Goal: Task Accomplishment & Management: Manage account settings

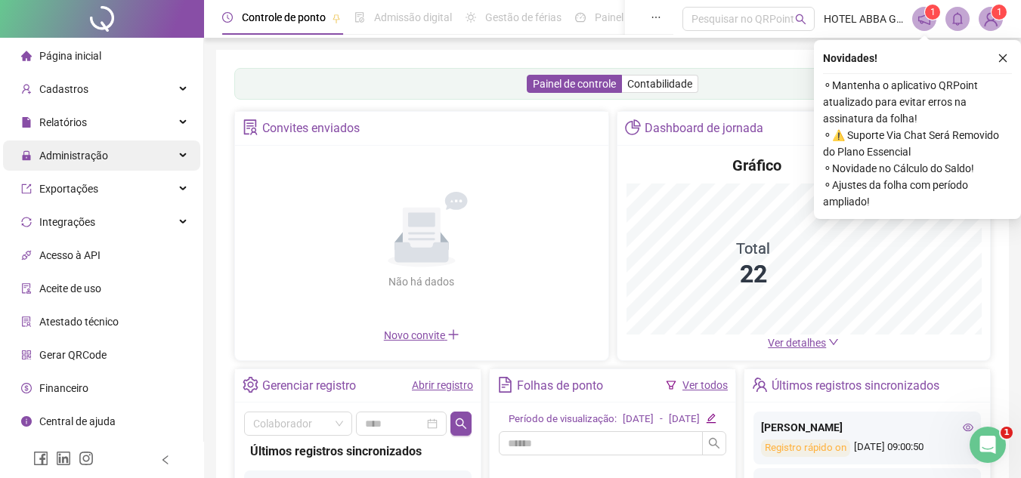
click at [104, 155] on span "Administração" at bounding box center [73, 156] width 69 height 12
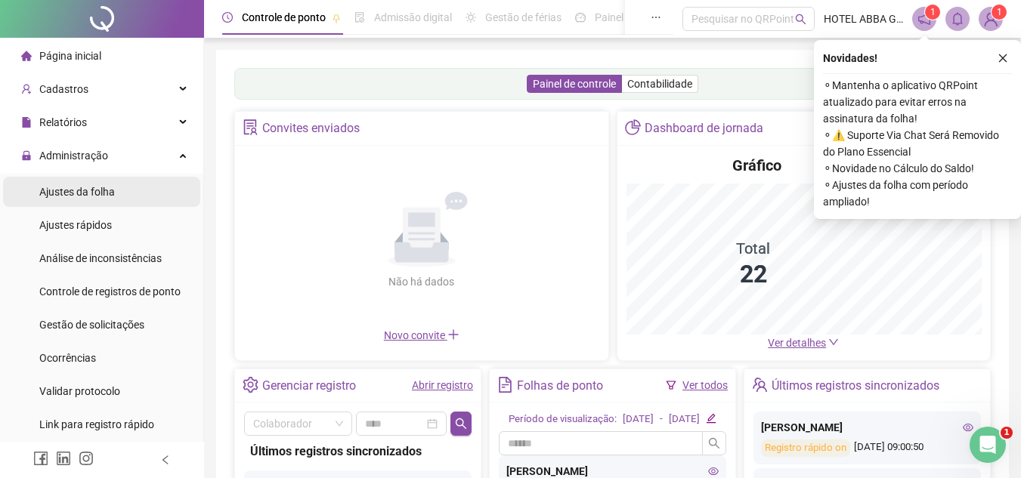
click at [115, 189] on li "Ajustes da folha" at bounding box center [101, 192] width 197 height 30
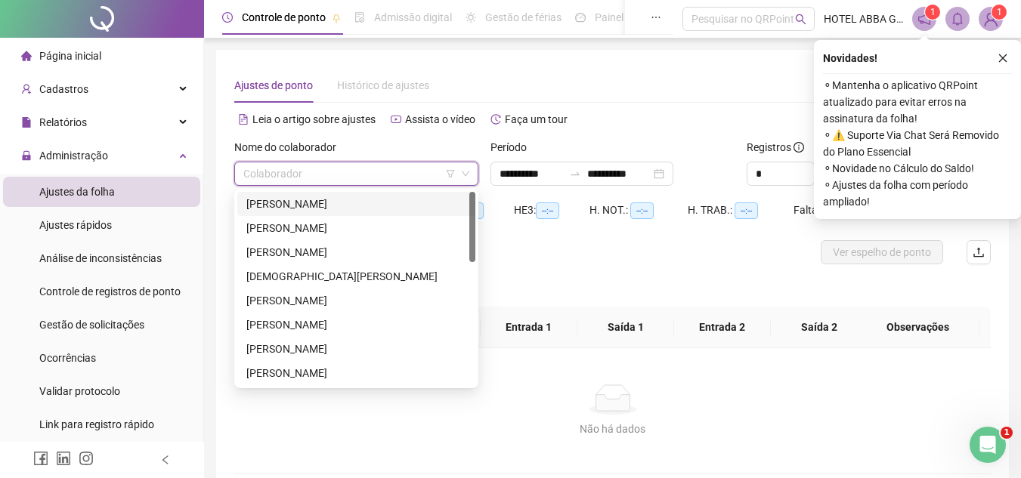
click at [267, 166] on input "search" at bounding box center [349, 174] width 212 height 23
click at [277, 228] on div "[PERSON_NAME]" at bounding box center [356, 228] width 220 height 17
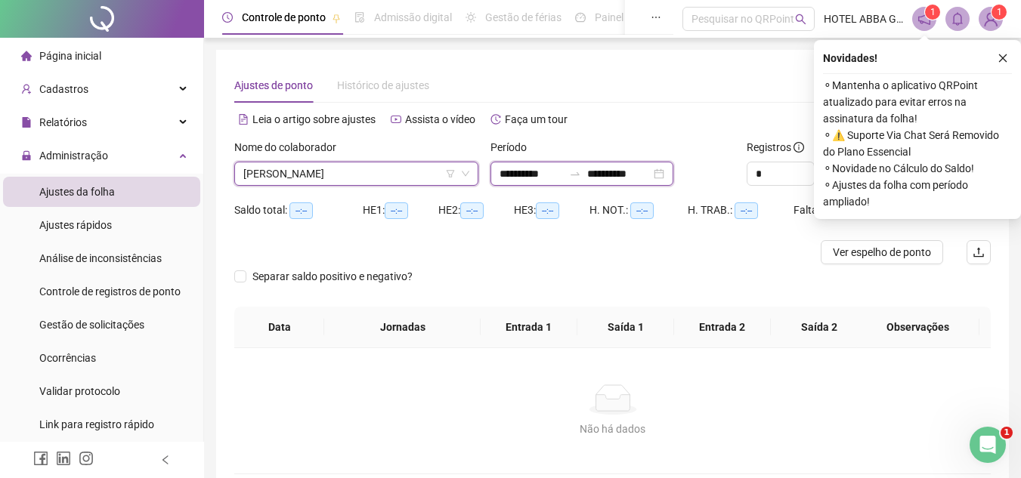
click at [651, 172] on input "**********" at bounding box center [618, 174] width 63 height 17
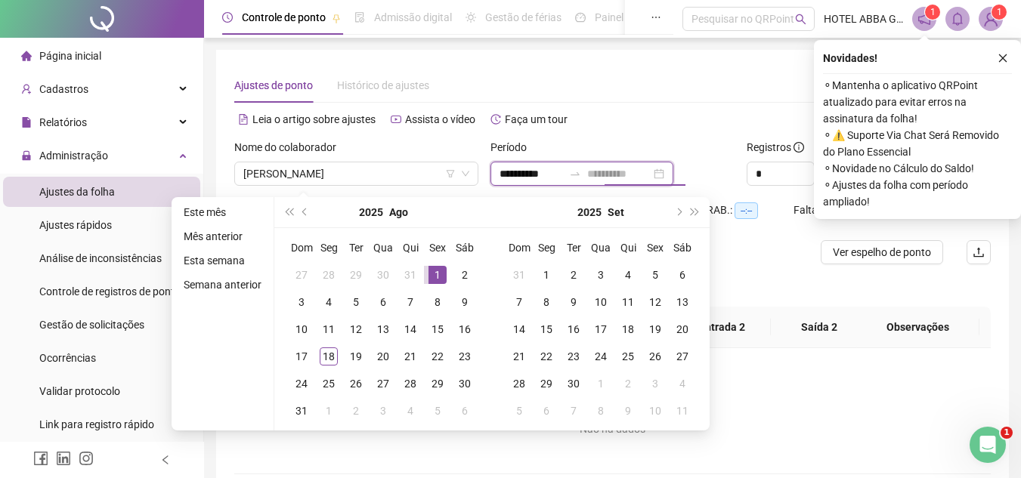
type input "**********"
click at [429, 272] on div "1" at bounding box center [438, 275] width 18 height 18
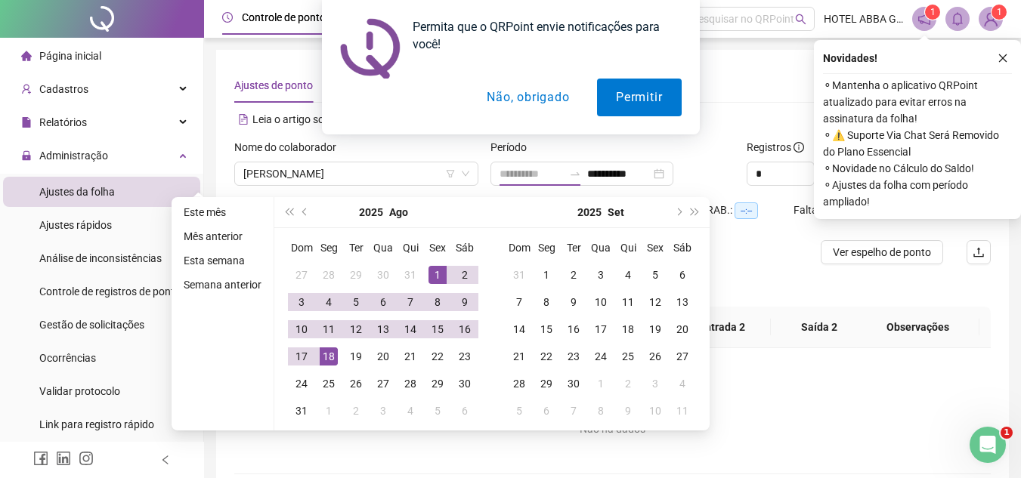
click at [329, 352] on div "18" at bounding box center [329, 357] width 18 height 18
type input "**********"
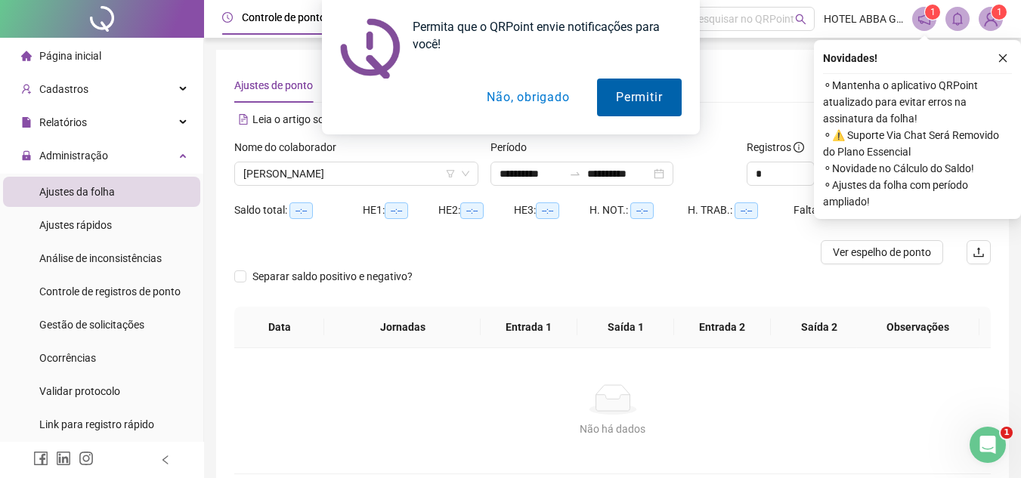
click at [651, 98] on button "Permitir" at bounding box center [639, 98] width 84 height 38
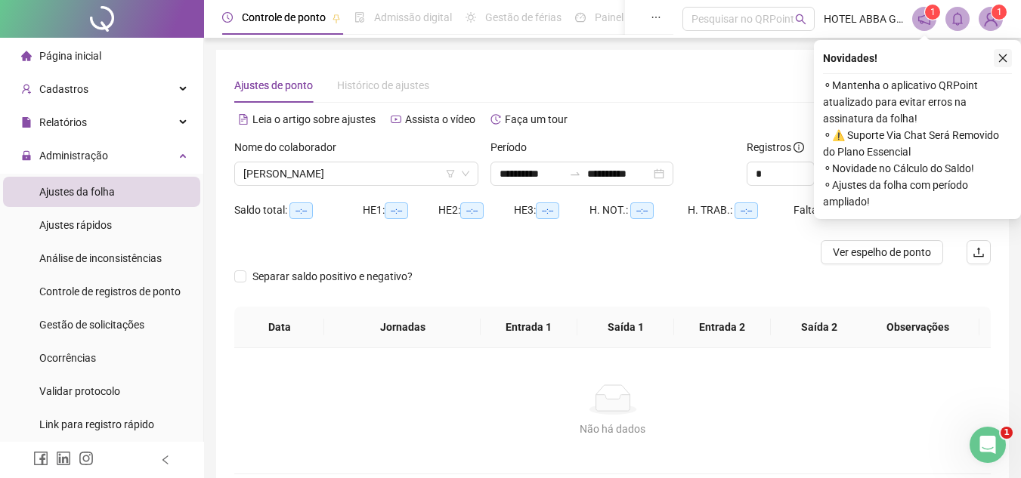
click at [1002, 56] on icon "close" at bounding box center [1003, 58] width 11 height 11
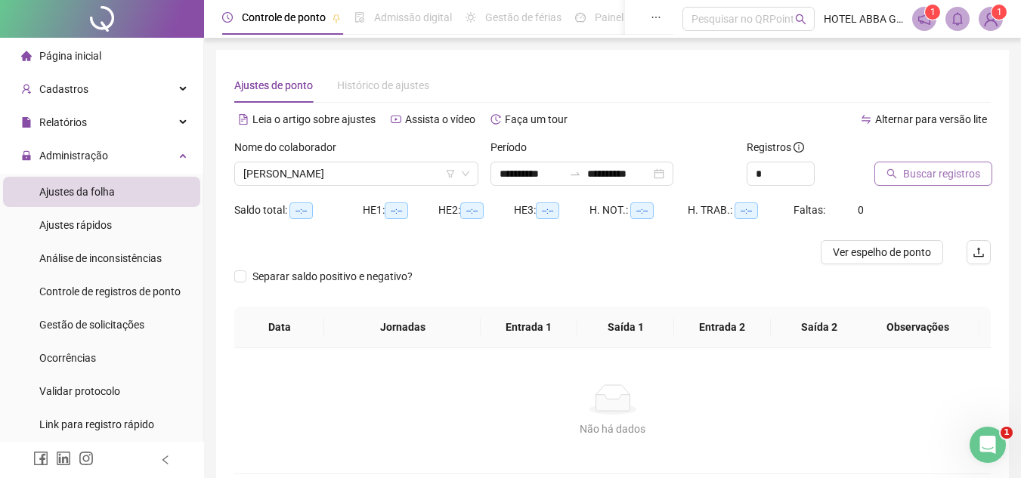
click at [934, 177] on span "Buscar registros" at bounding box center [941, 174] width 77 height 17
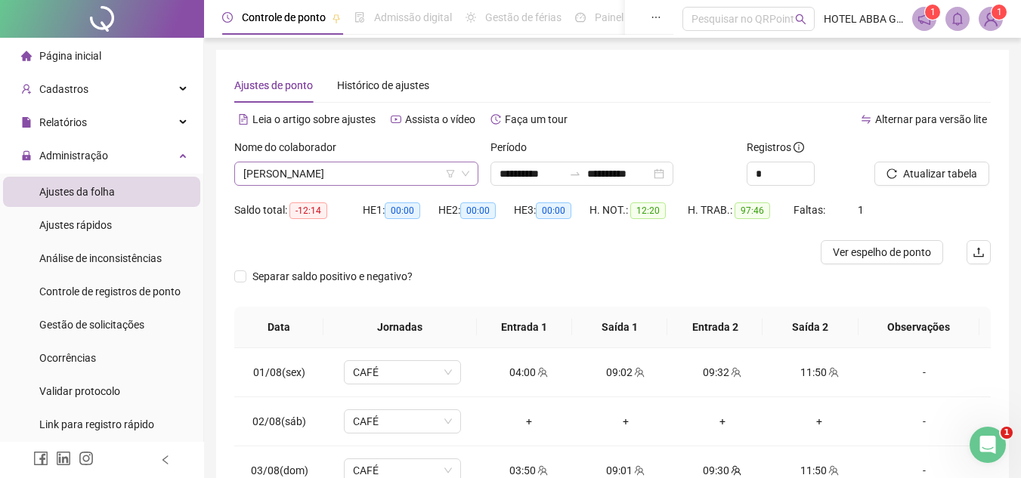
click at [438, 173] on span "[PERSON_NAME]" at bounding box center [356, 174] width 226 height 23
click at [913, 163] on button "Atualizar tabela" at bounding box center [932, 174] width 115 height 24
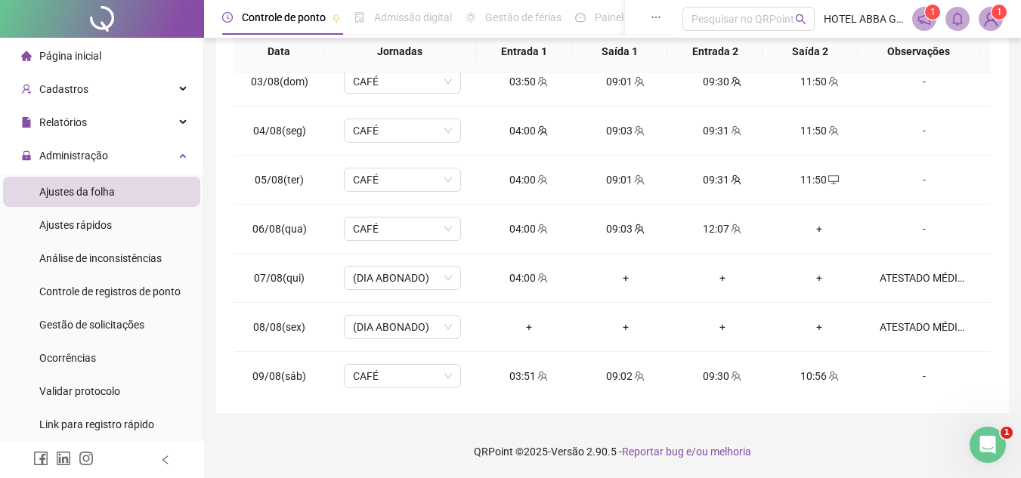
scroll to position [120, 0]
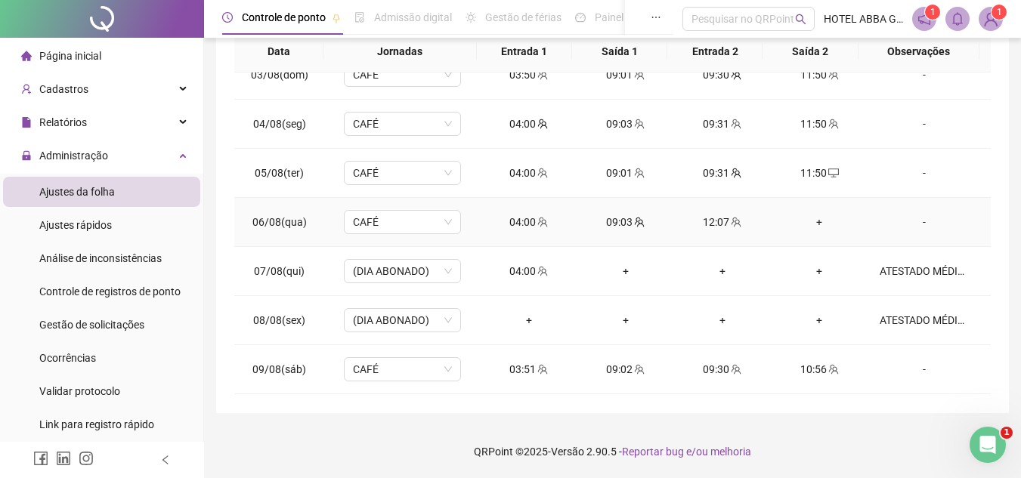
click at [809, 225] on div "+" at bounding box center [819, 222] width 73 height 17
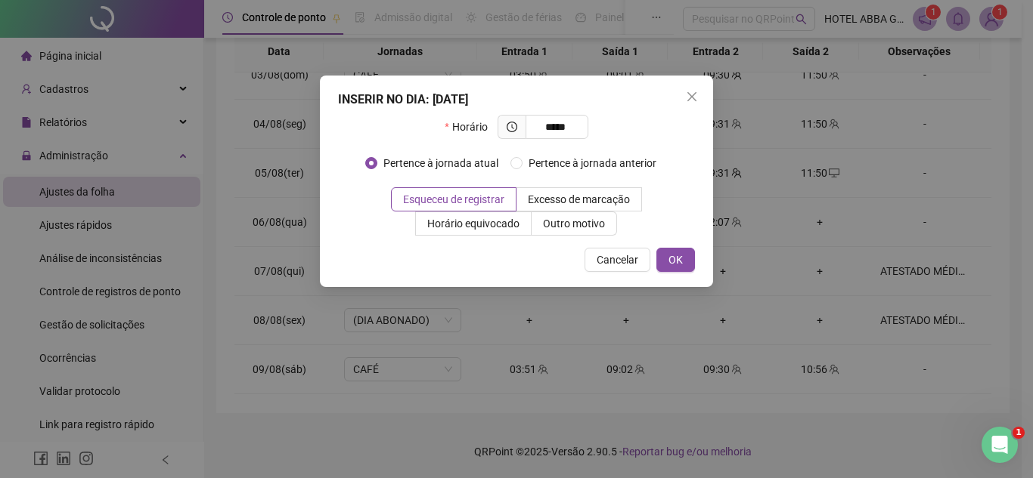
type input "*****"
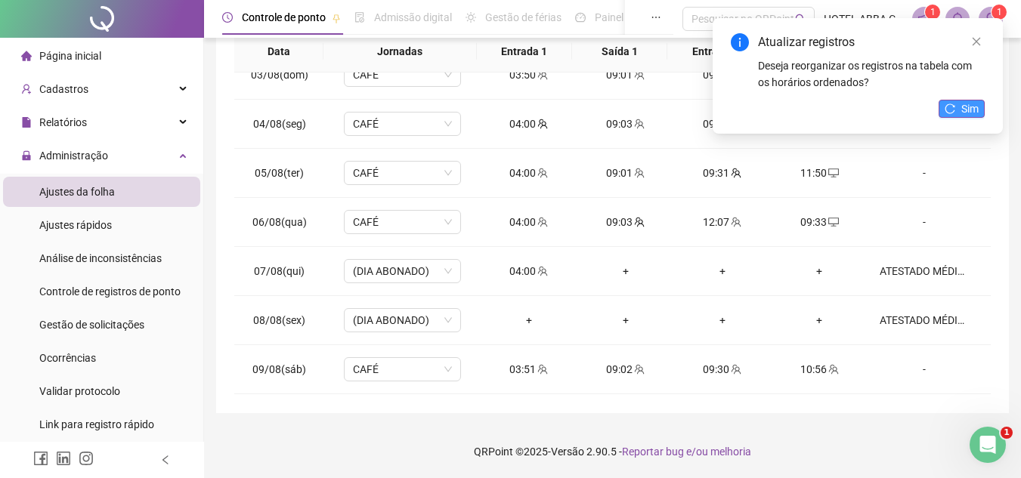
click at [943, 109] on button "Sim" at bounding box center [962, 109] width 46 height 18
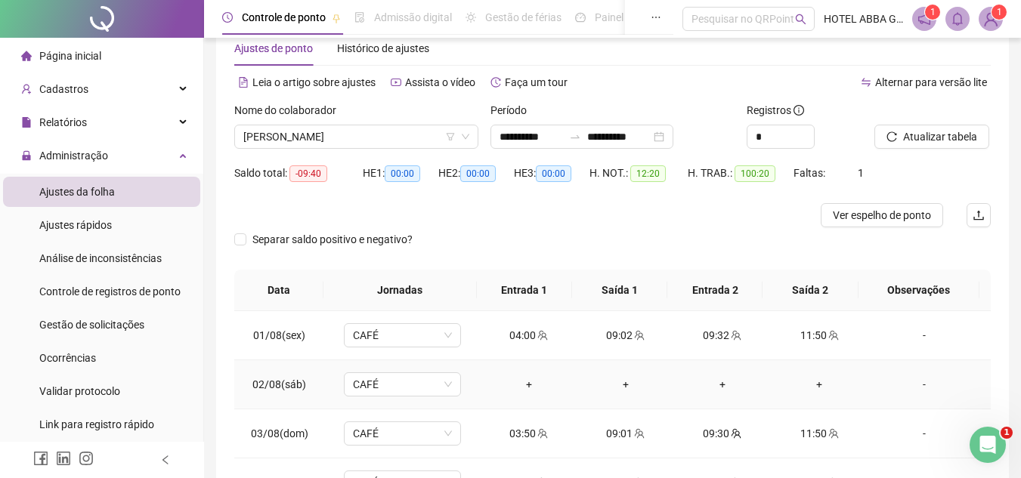
scroll to position [0, 0]
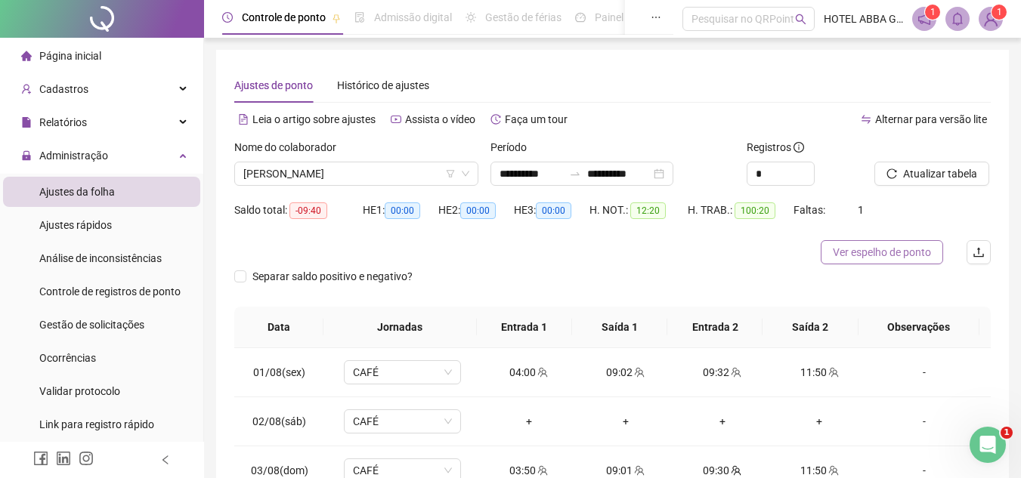
click at [883, 244] on span "Ver espelho de ponto" at bounding box center [882, 252] width 98 height 17
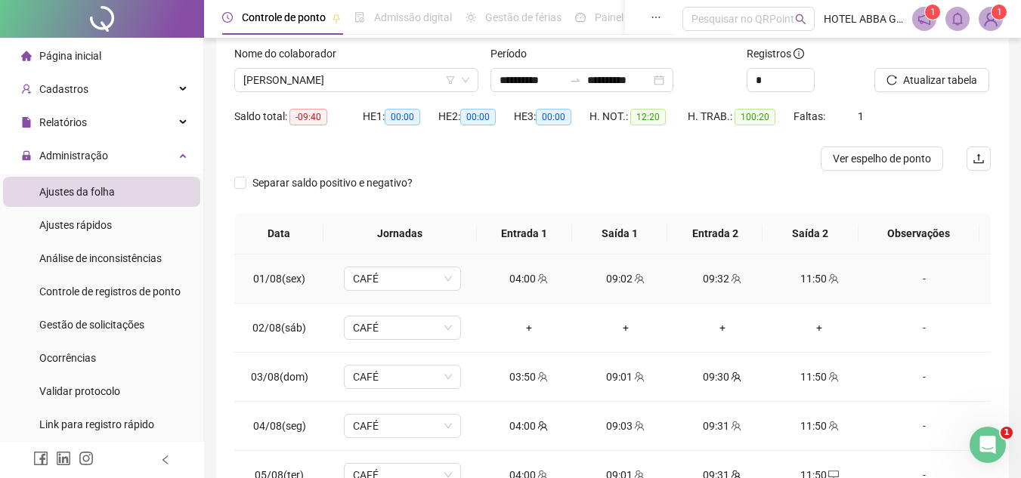
scroll to position [151, 0]
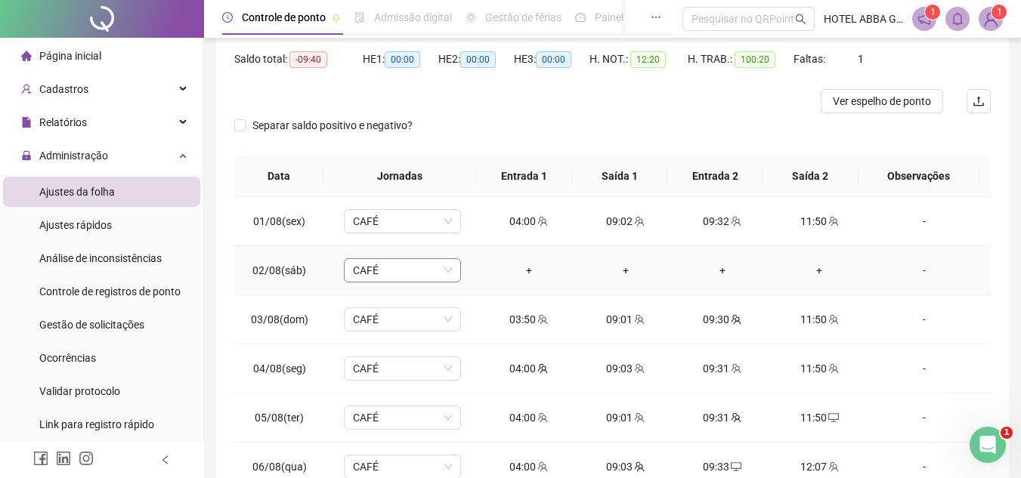
click at [439, 268] on span "CAFÉ" at bounding box center [402, 270] width 99 height 23
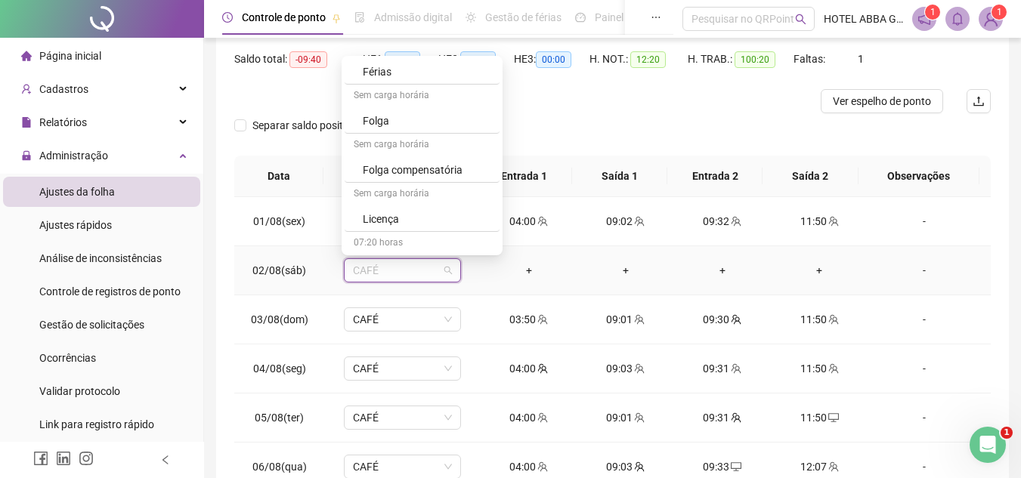
scroll to position [717, 0]
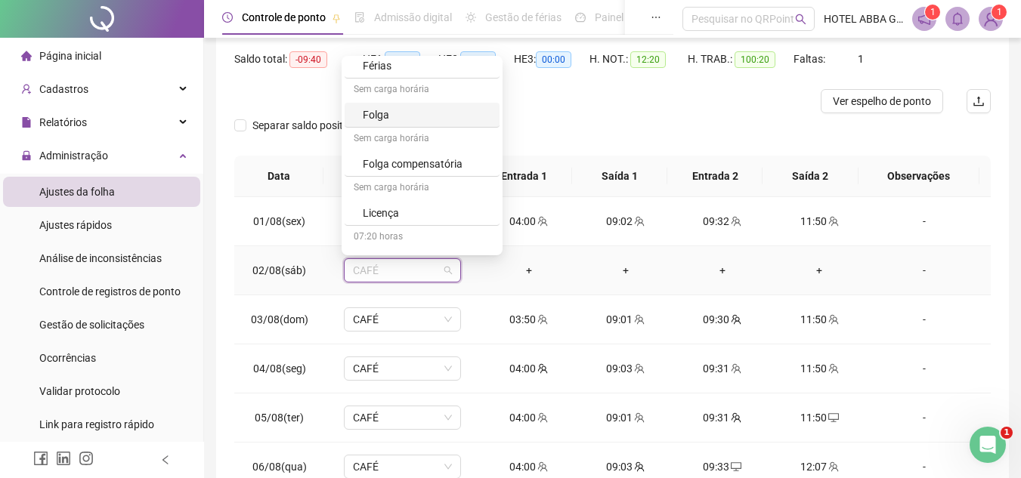
click at [461, 118] on div "Folga" at bounding box center [427, 115] width 128 height 17
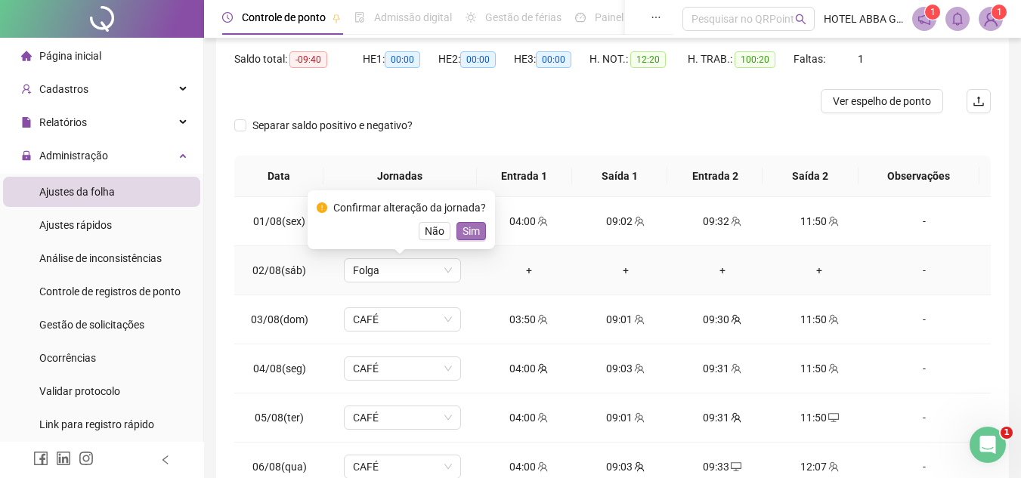
click at [472, 228] on span "Sim" at bounding box center [471, 231] width 17 height 17
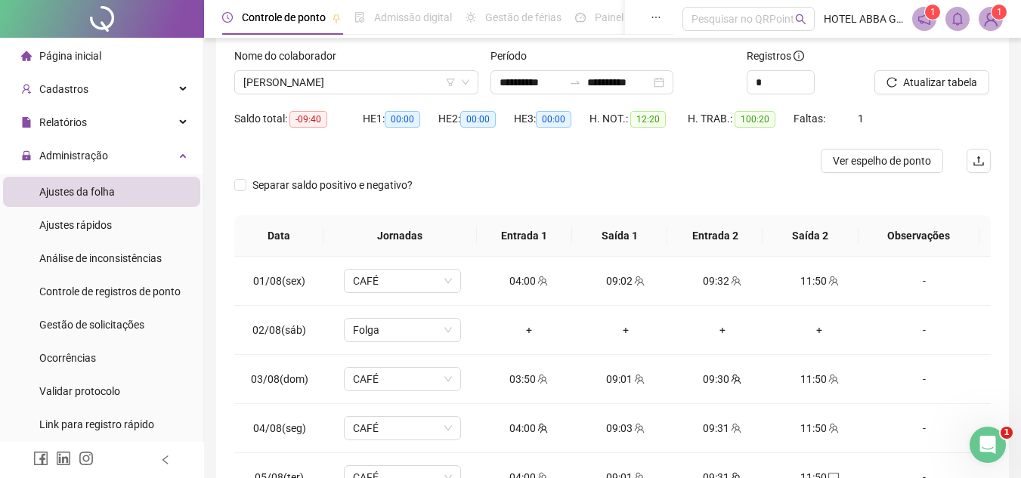
scroll to position [0, 0]
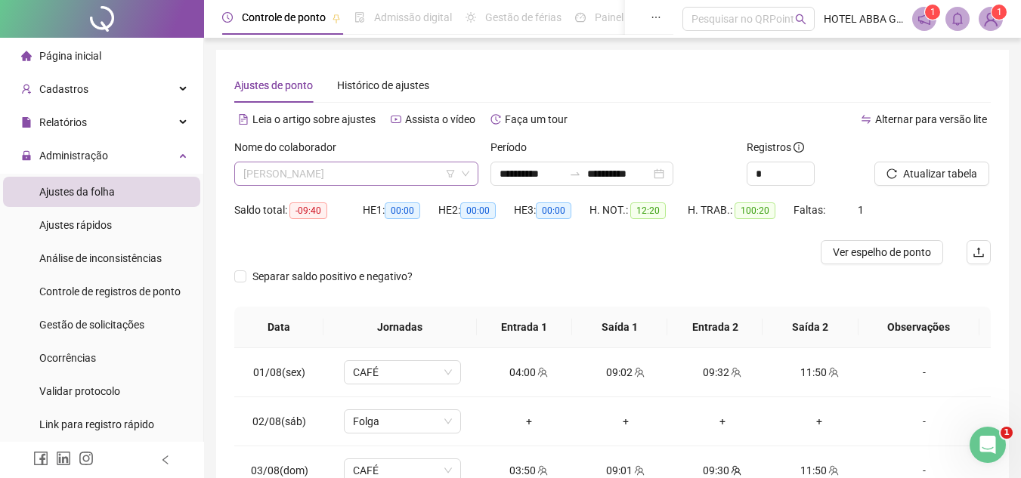
click at [422, 169] on span "[PERSON_NAME]" at bounding box center [356, 174] width 226 height 23
click at [505, 178] on input "**********" at bounding box center [531, 174] width 63 height 17
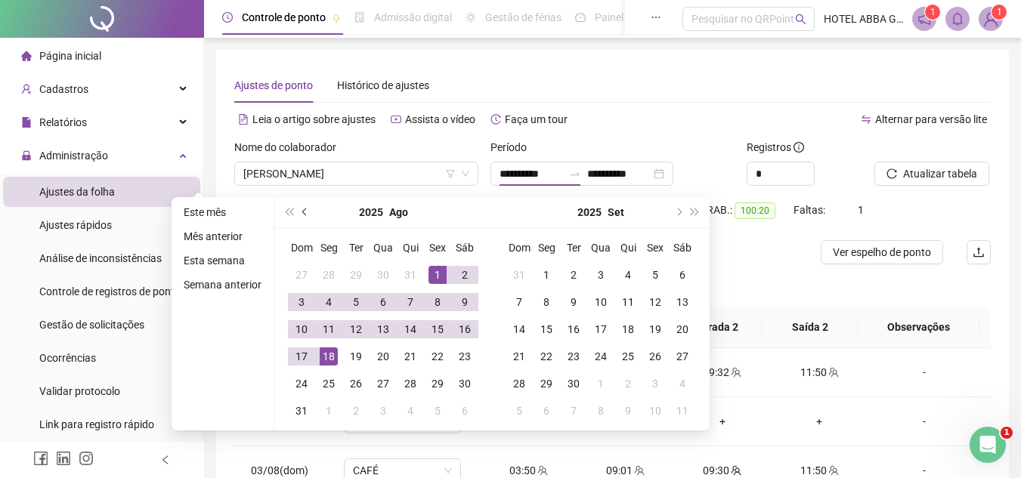
click at [306, 219] on button "prev-year" at bounding box center [305, 212] width 17 height 30
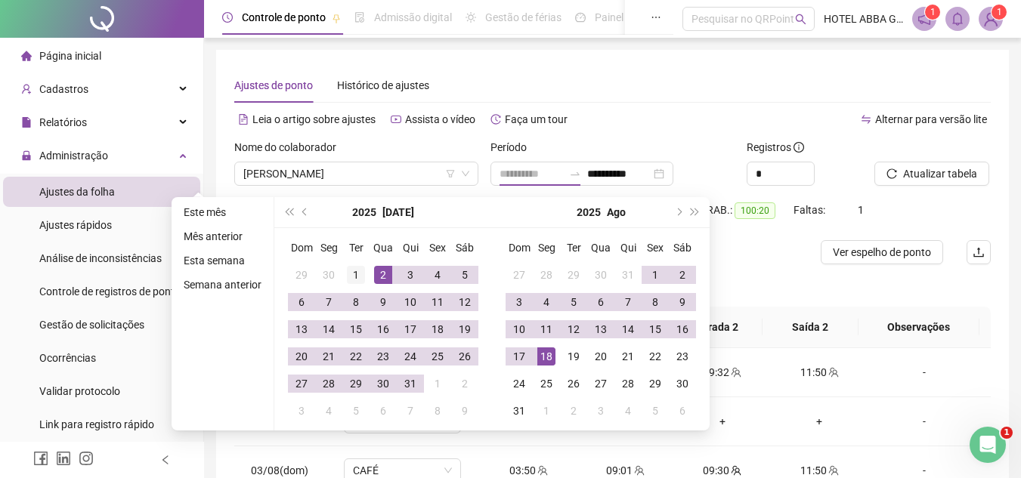
type input "**********"
drag, startPoint x: 356, startPoint y: 272, endPoint x: 356, endPoint y: 284, distance: 12.1
click at [356, 273] on div "1" at bounding box center [356, 275] width 18 height 18
type input "**********"
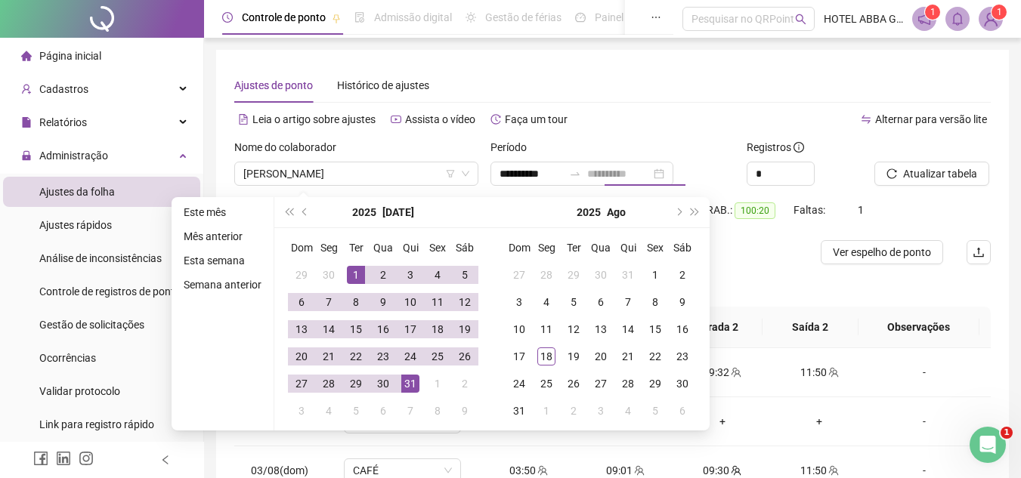
click at [416, 386] on div "31" at bounding box center [410, 384] width 18 height 18
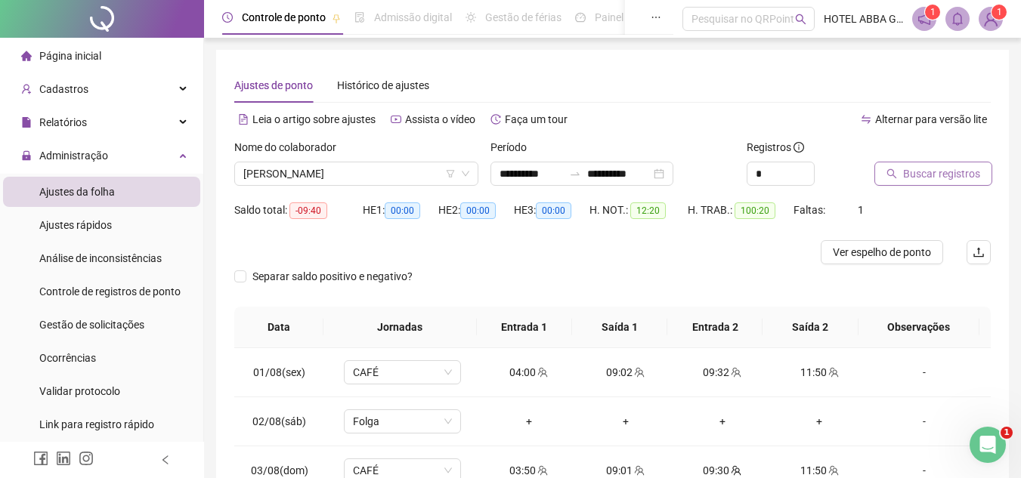
click at [937, 175] on span "Buscar registros" at bounding box center [941, 174] width 77 height 17
click at [875, 162] on button "Atualizar tabela" at bounding box center [932, 174] width 115 height 24
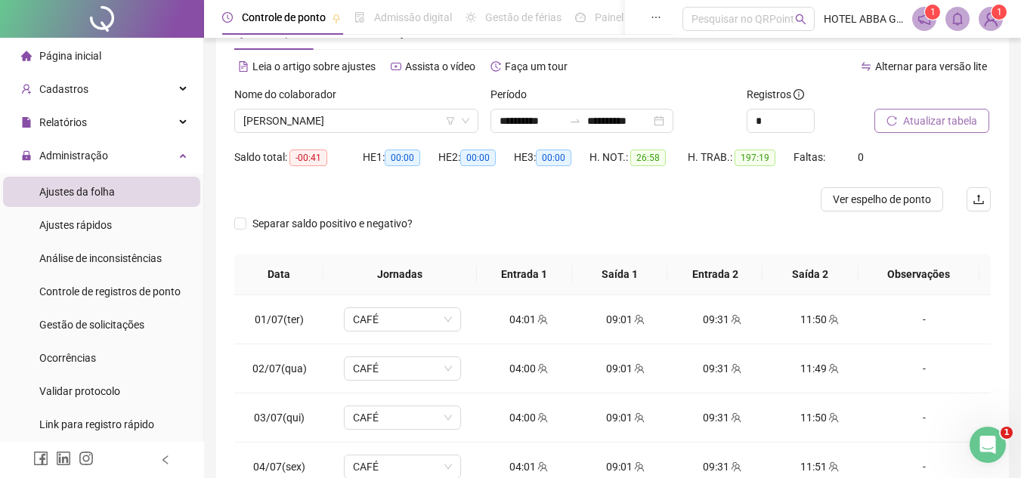
scroll to position [52, 0]
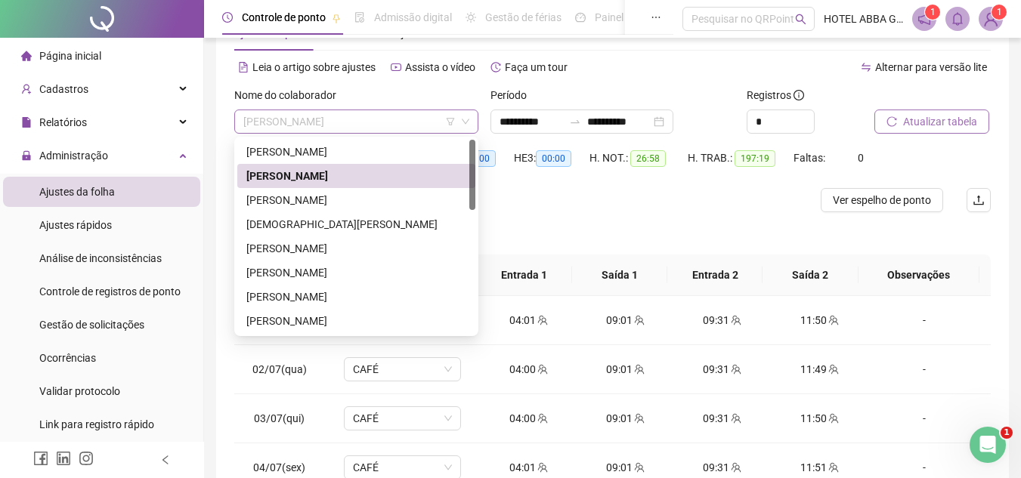
click at [370, 129] on span "[PERSON_NAME]" at bounding box center [356, 121] width 226 height 23
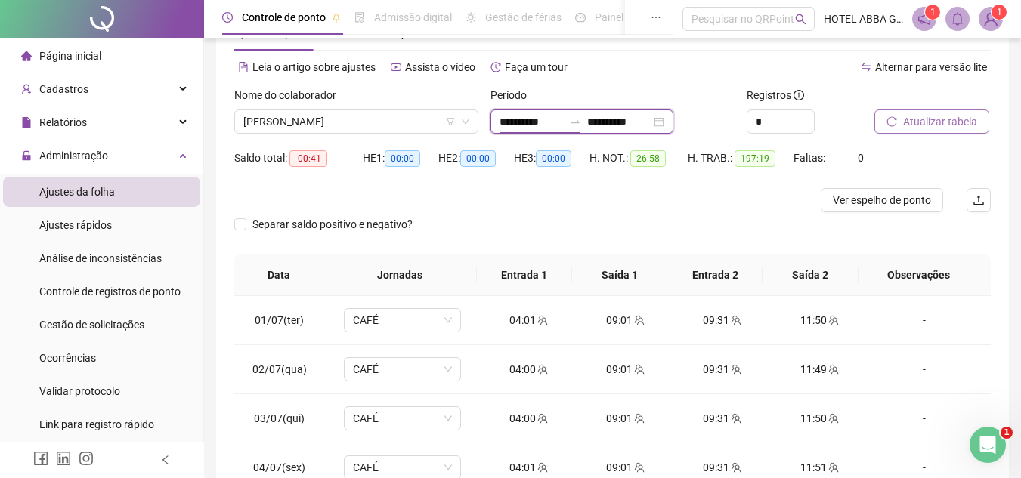
click at [529, 118] on input "**********" at bounding box center [531, 121] width 63 height 17
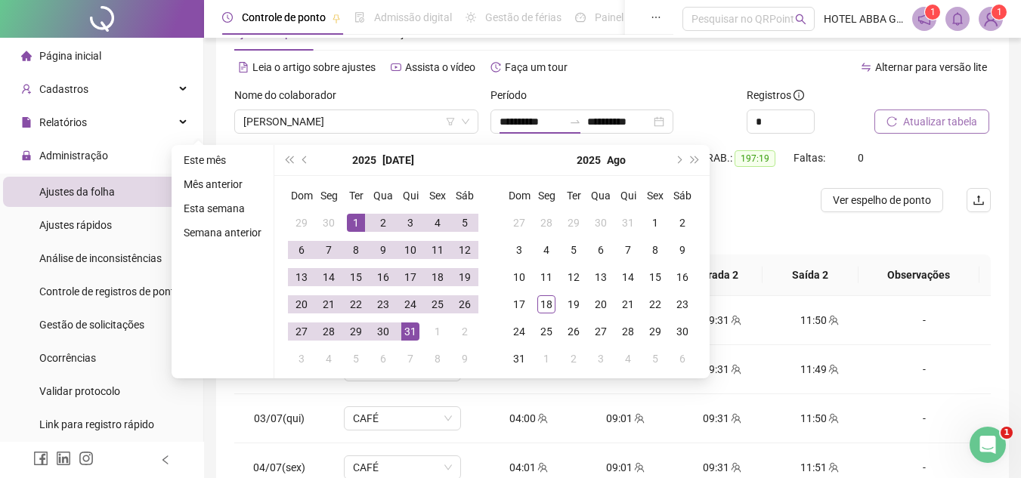
click at [553, 109] on div "Período" at bounding box center [613, 98] width 244 height 23
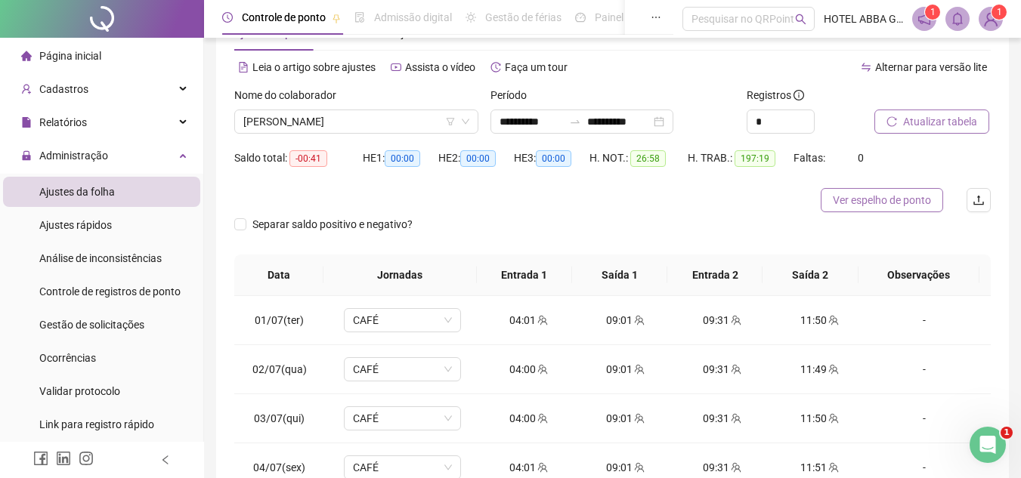
click at [890, 208] on span "Ver espelho de ponto" at bounding box center [882, 200] width 98 height 17
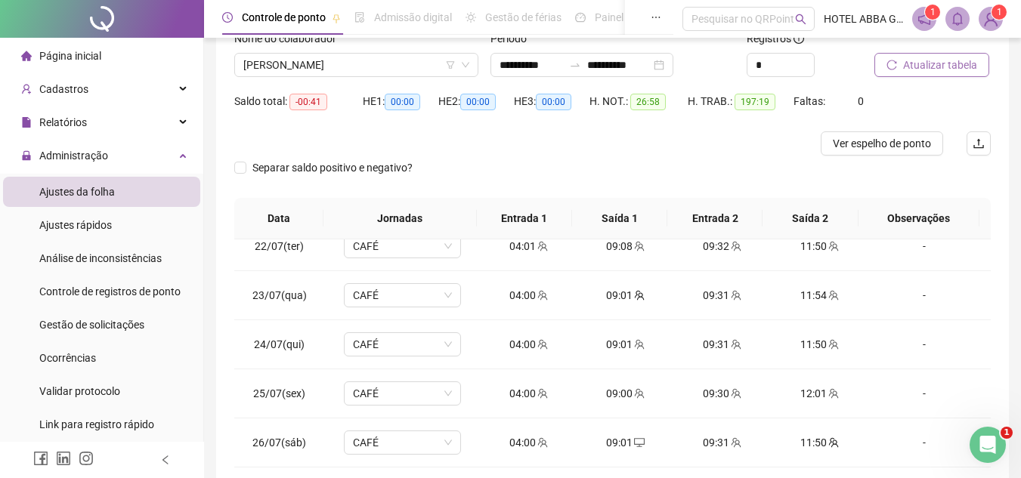
scroll to position [37, 0]
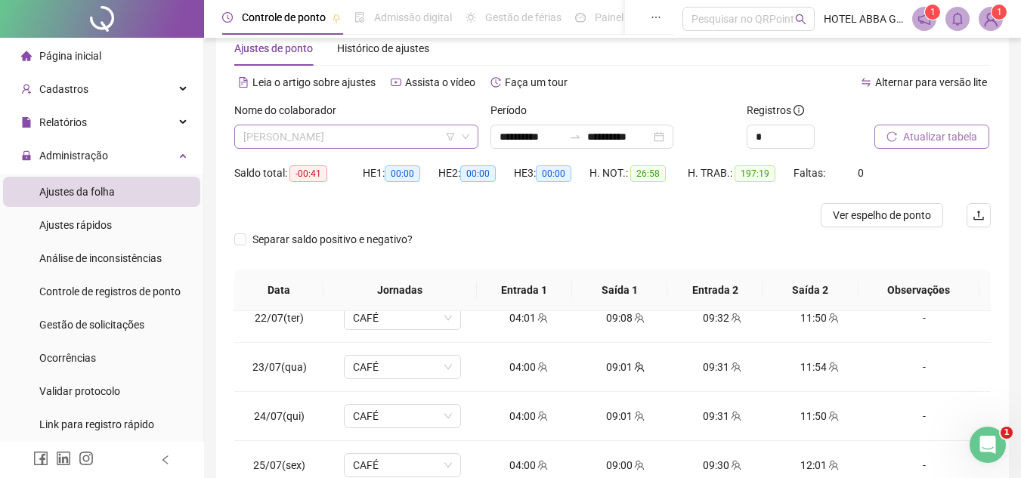
click at [409, 127] on span "[PERSON_NAME]" at bounding box center [356, 136] width 226 height 23
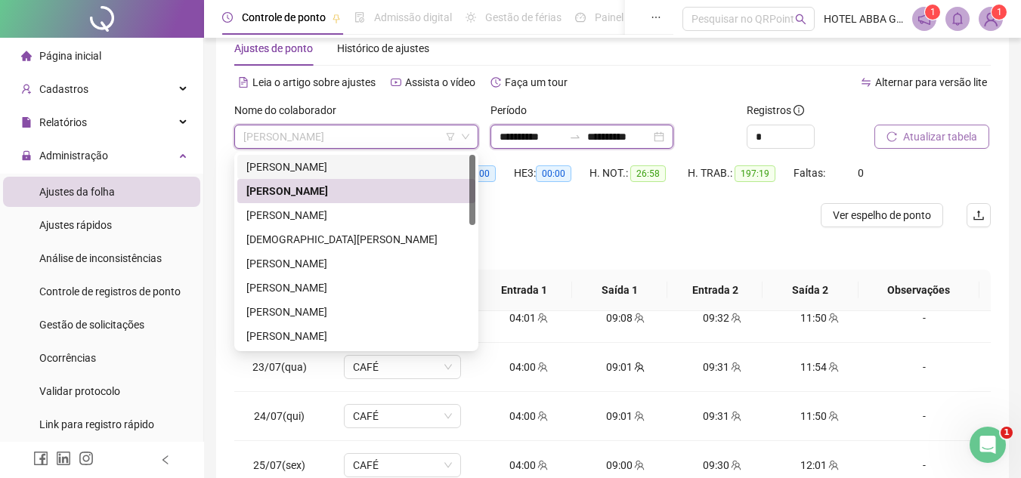
click at [535, 135] on input "**********" at bounding box center [531, 137] width 63 height 17
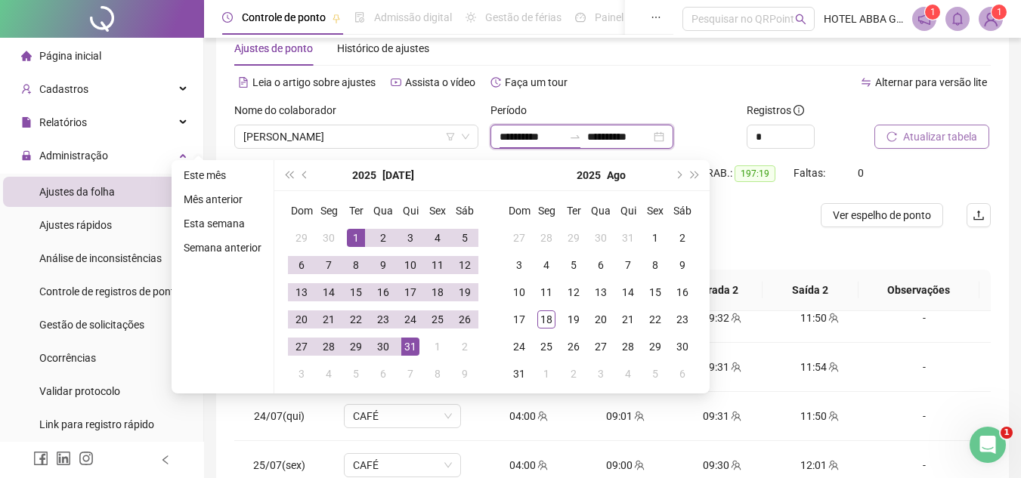
click at [674, 134] on div "**********" at bounding box center [582, 137] width 183 height 24
click at [302, 166] on button "prev-year" at bounding box center [305, 175] width 17 height 30
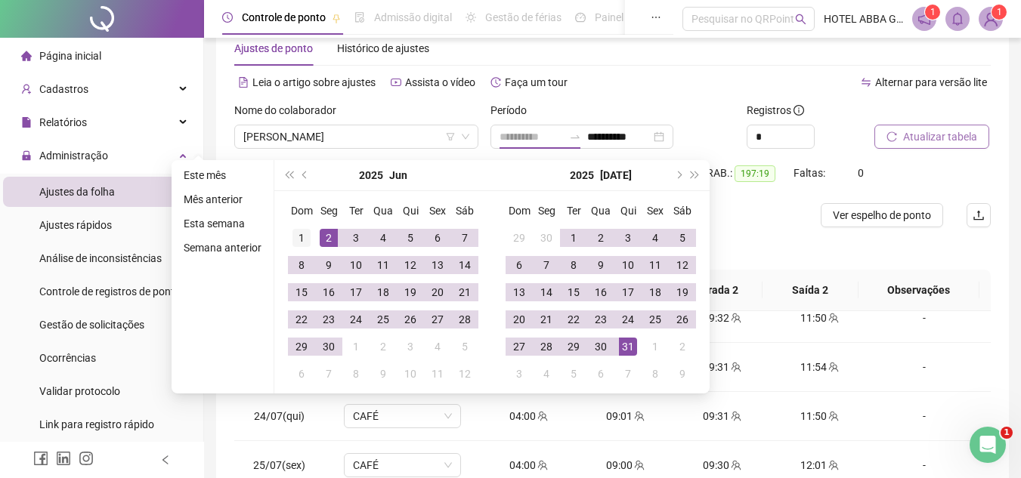
type input "**********"
click at [311, 235] on td "1" at bounding box center [301, 238] width 27 height 27
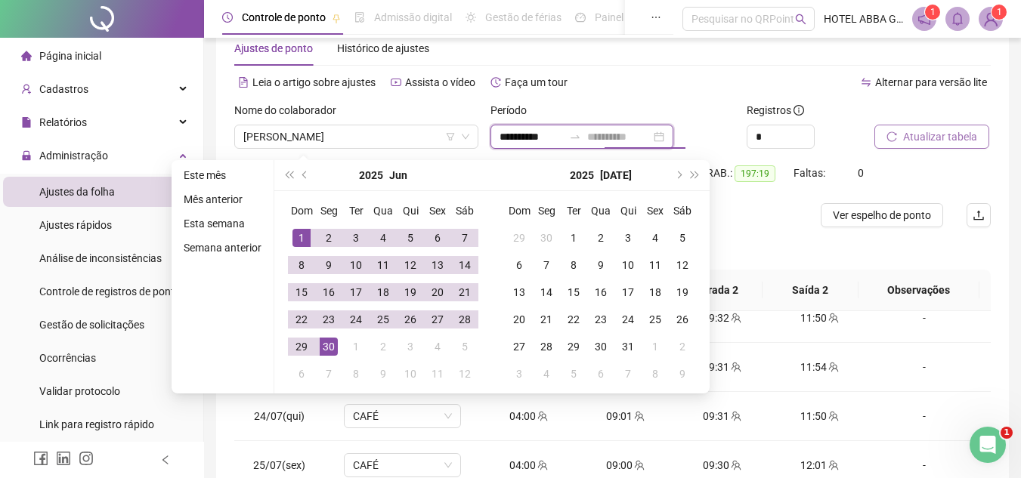
type input "**********"
click at [333, 343] on div "30" at bounding box center [329, 347] width 18 height 18
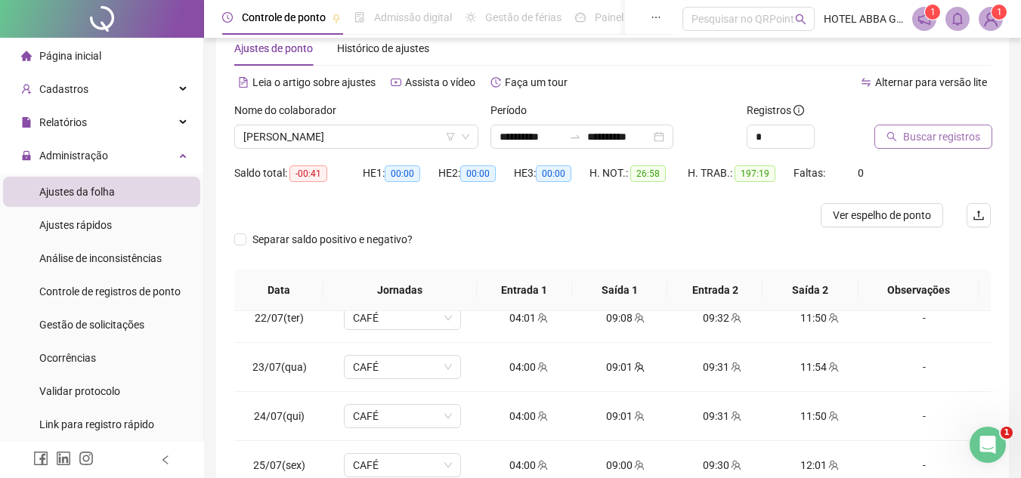
click at [890, 129] on button "Buscar registros" at bounding box center [934, 137] width 118 height 24
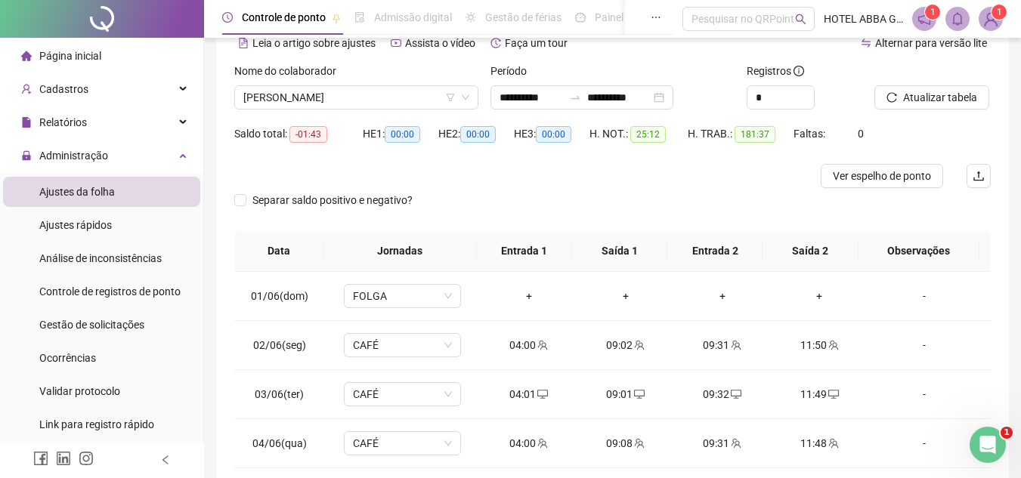
scroll to position [0, 0]
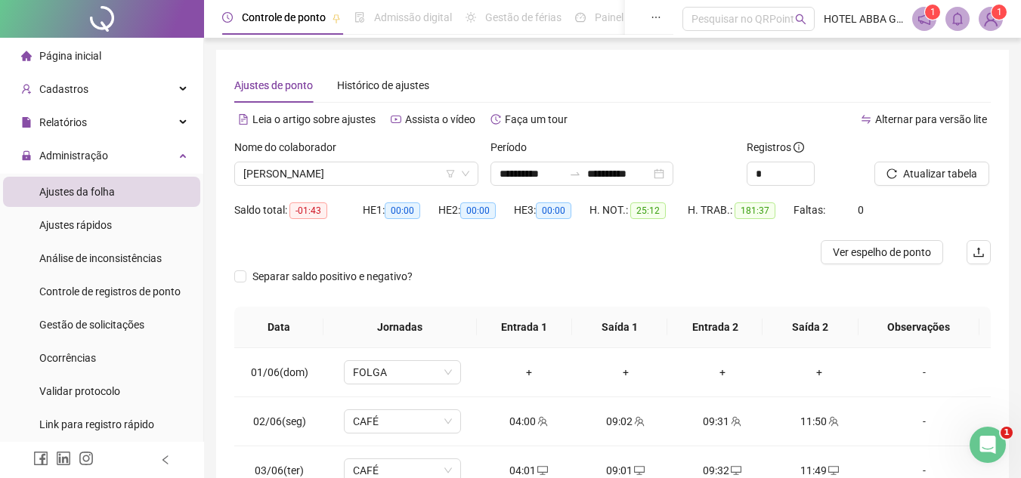
click at [588, 161] on div "Período" at bounding box center [613, 150] width 244 height 23
click at [585, 181] on div "**********" at bounding box center [582, 174] width 183 height 24
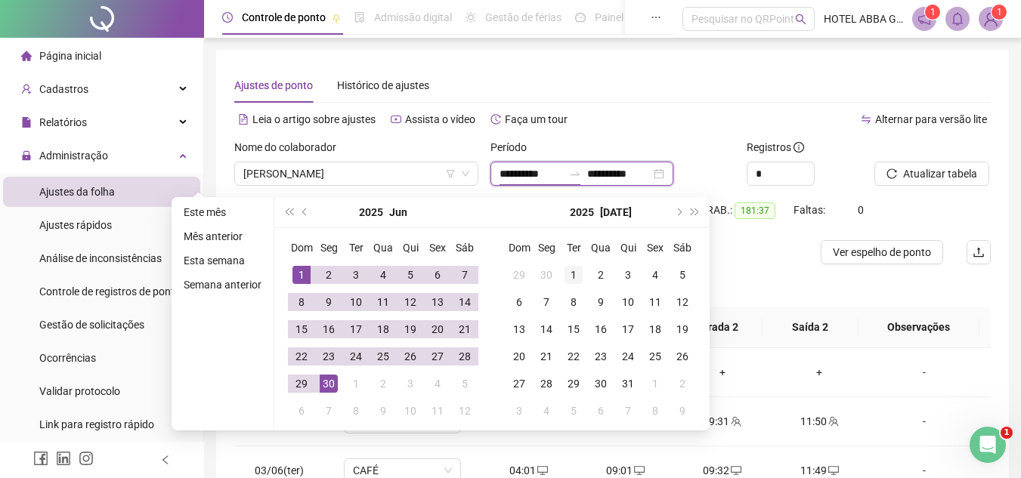
type input "**********"
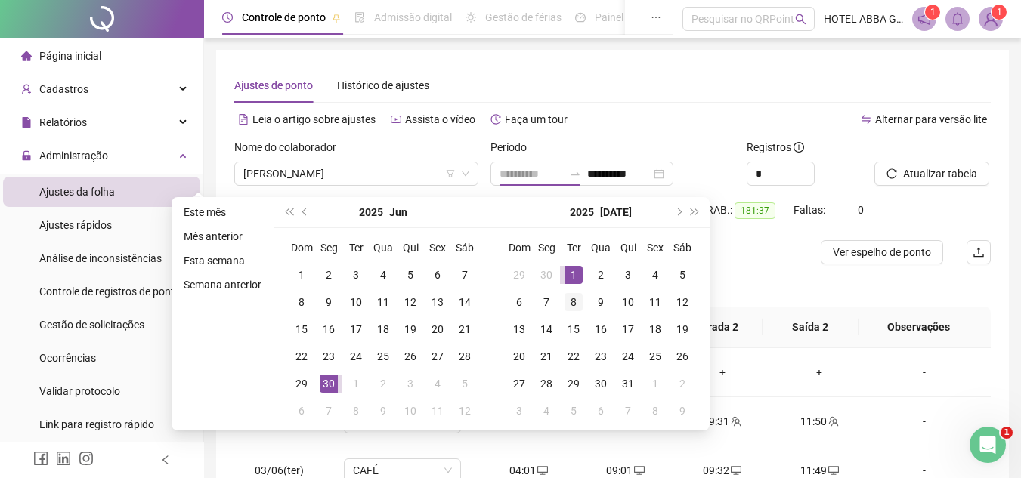
drag, startPoint x: 580, startPoint y: 273, endPoint x: 572, endPoint y: 300, distance: 28.2
click at [580, 274] on div "1" at bounding box center [574, 275] width 18 height 18
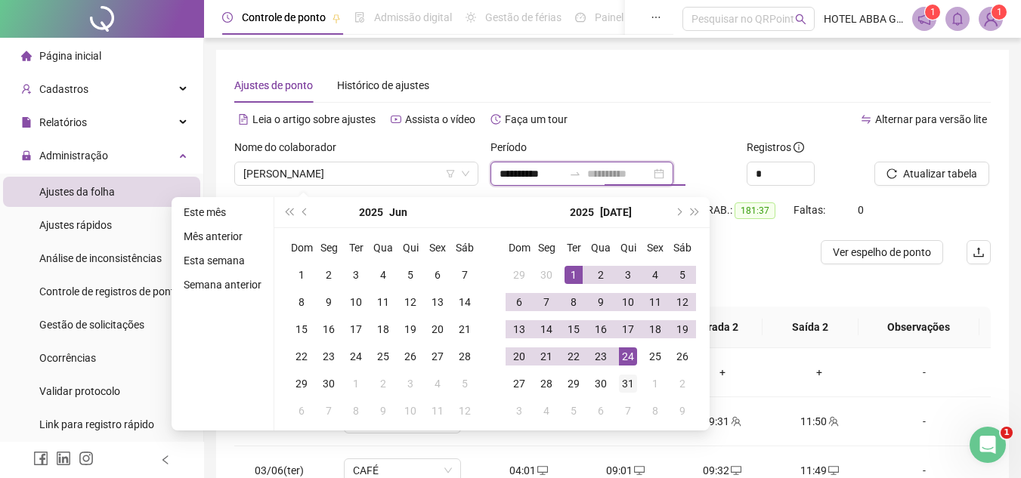
type input "**********"
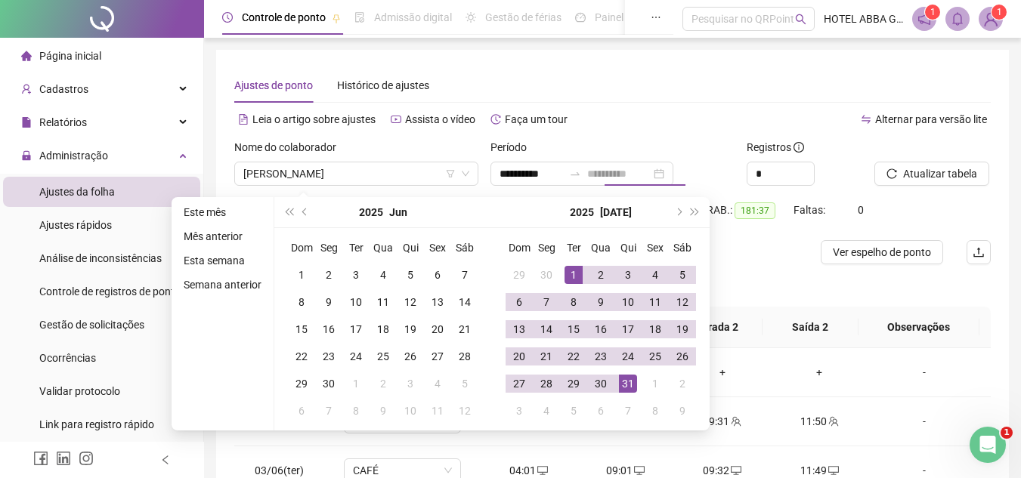
click at [629, 377] on div "31" at bounding box center [628, 384] width 18 height 18
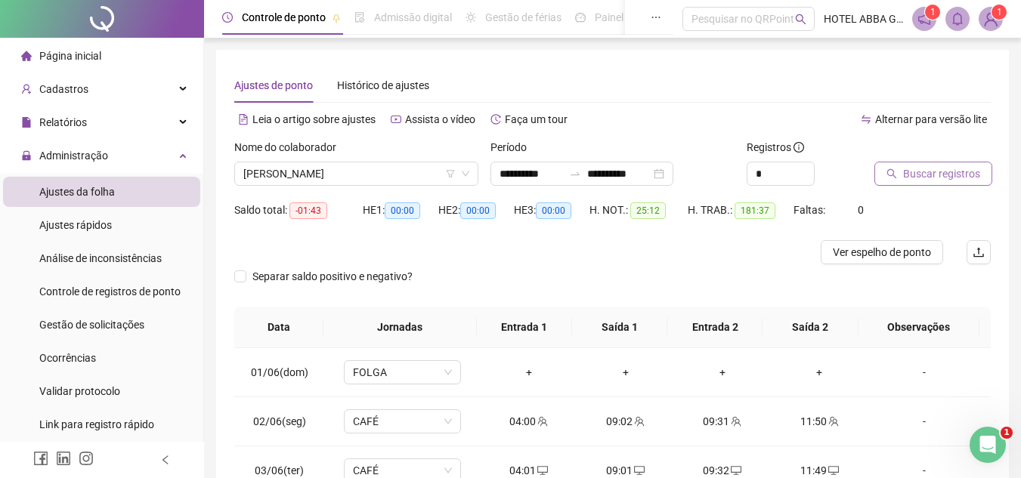
click at [885, 169] on button "Buscar registros" at bounding box center [934, 174] width 118 height 24
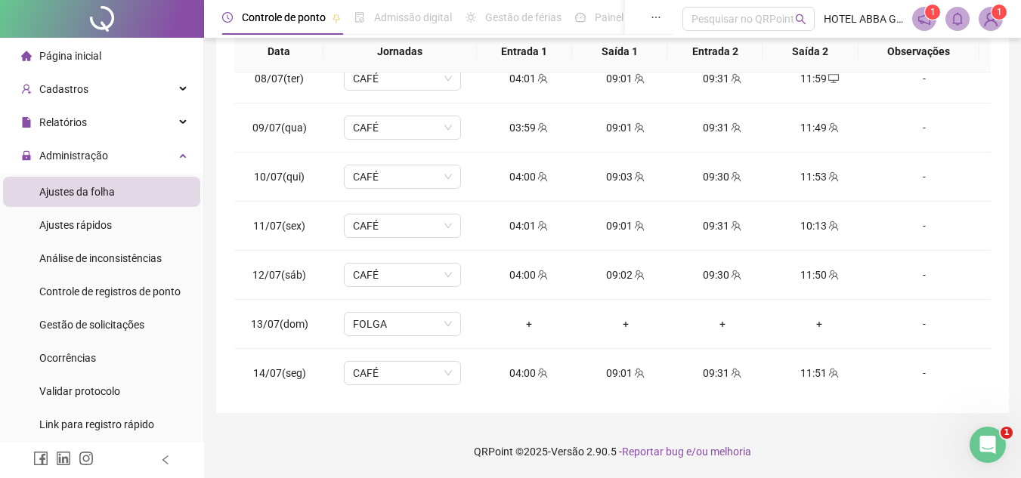
scroll to position [370, 0]
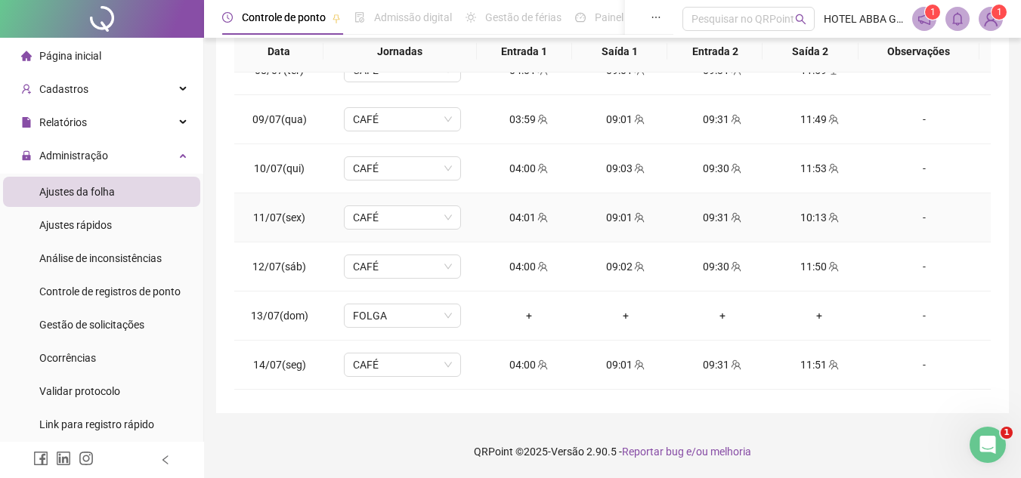
click at [915, 212] on div "-" at bounding box center [924, 217] width 89 height 17
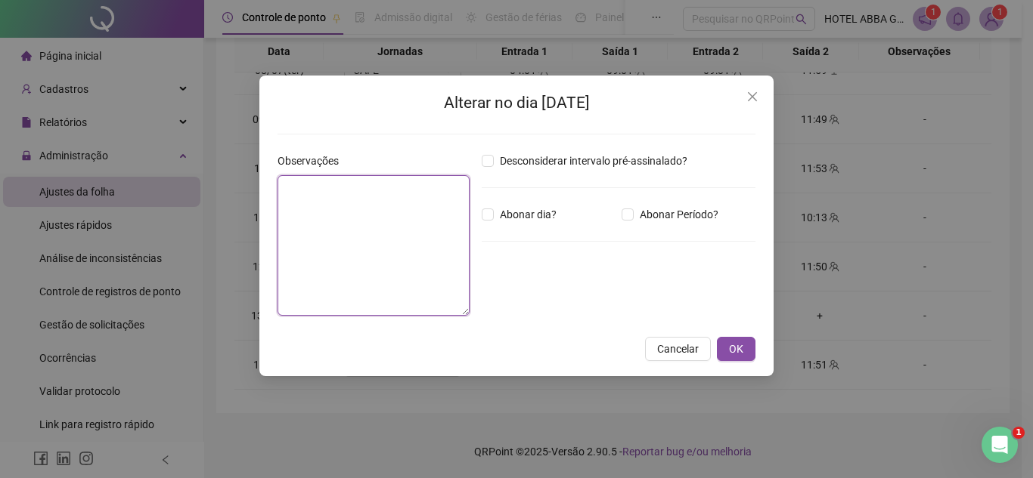
click at [423, 229] on textarea at bounding box center [373, 245] width 192 height 141
type textarea "**********"
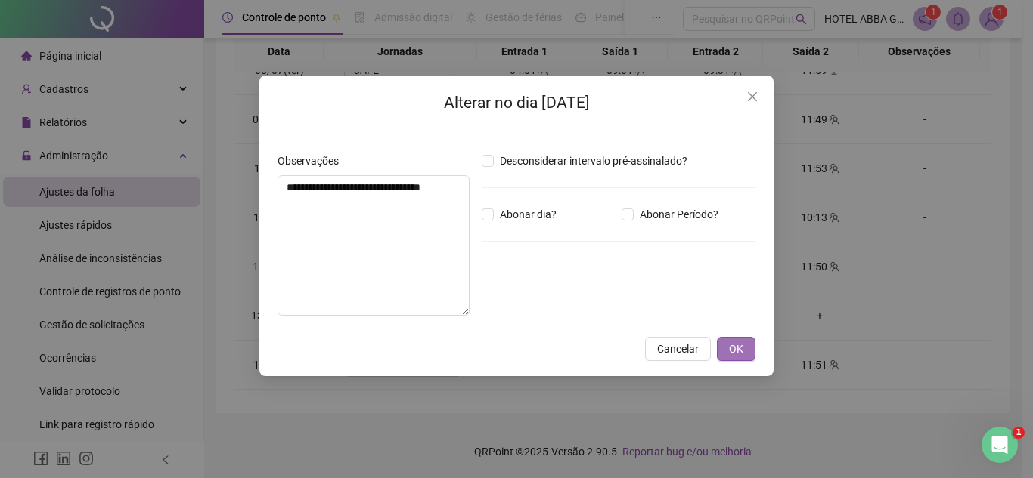
click at [741, 347] on span "OK" at bounding box center [736, 349] width 14 height 17
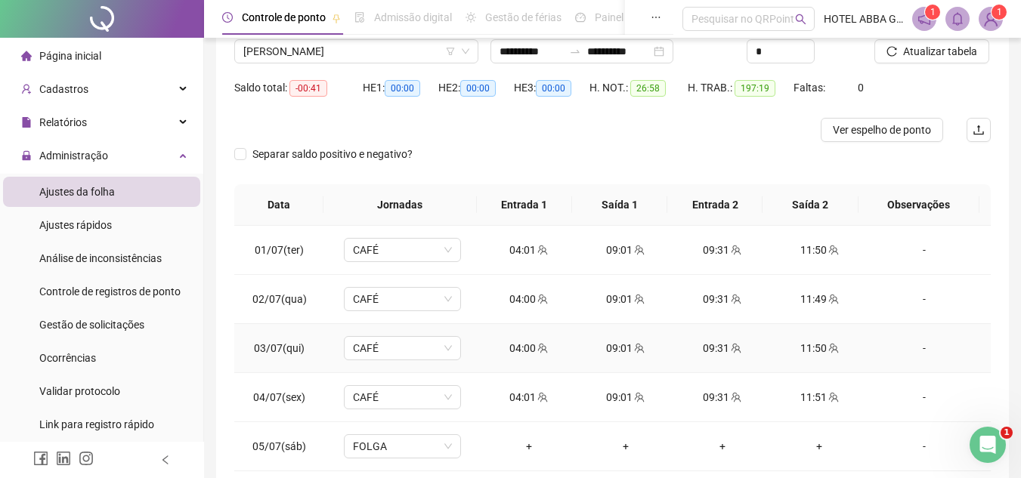
scroll to position [0, 0]
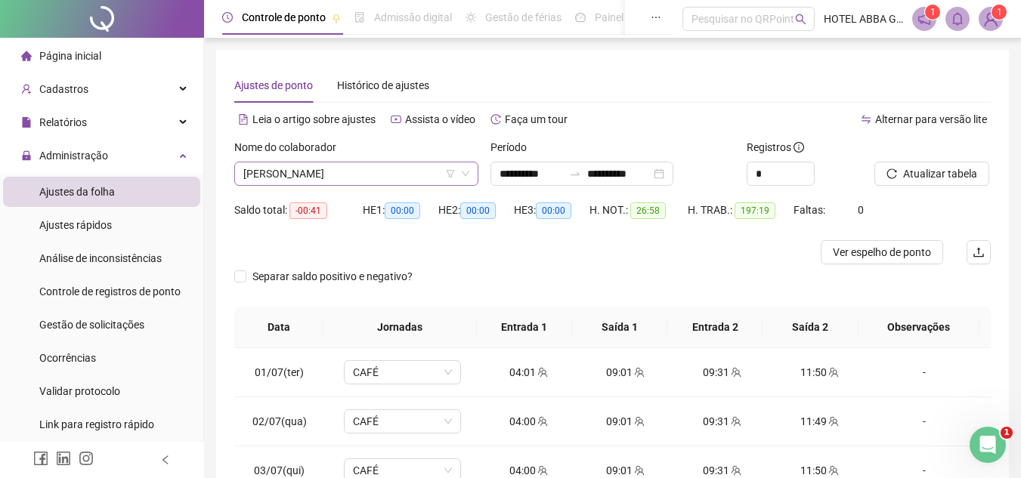
click at [330, 175] on span "[PERSON_NAME]" at bounding box center [356, 174] width 226 height 23
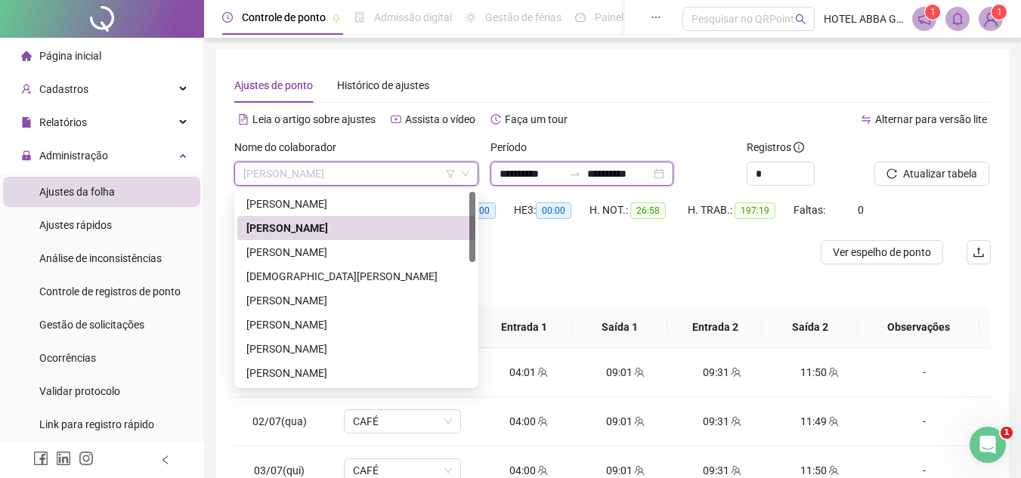
click at [651, 171] on input "**********" at bounding box center [618, 174] width 63 height 17
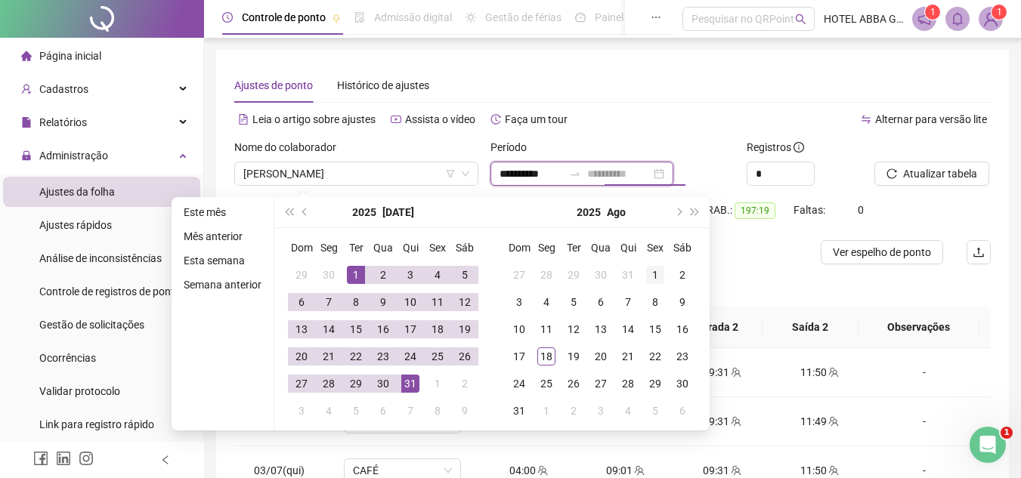
type input "**********"
click at [649, 271] on div "1" at bounding box center [655, 275] width 18 height 18
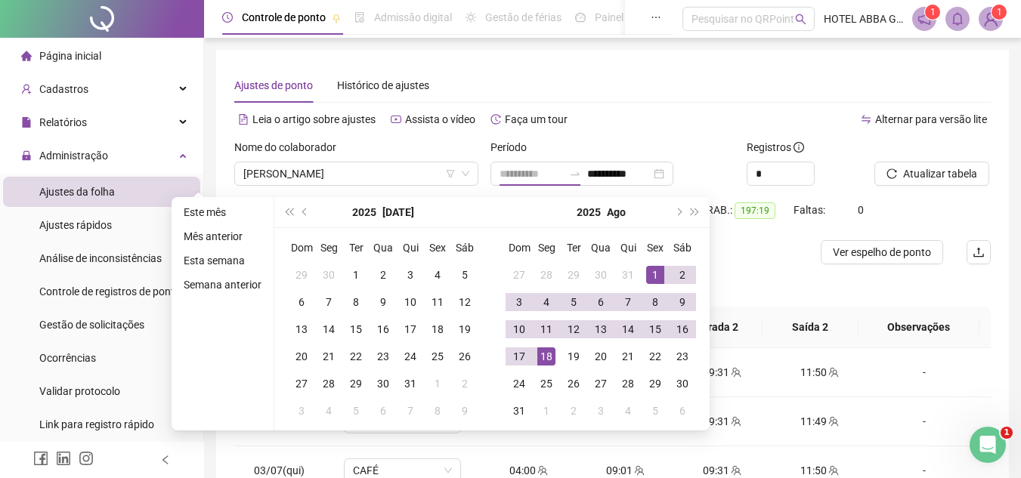
click at [551, 357] on div "18" at bounding box center [546, 357] width 18 height 18
type input "**********"
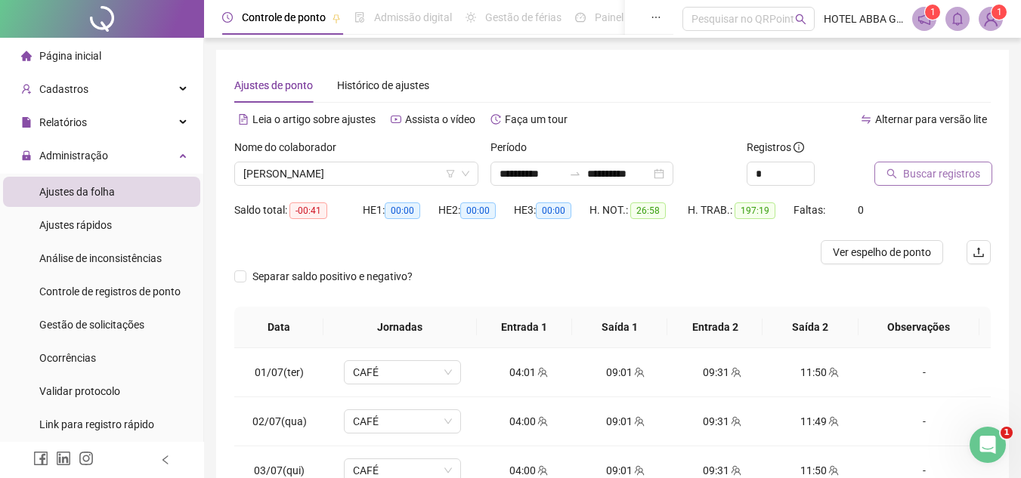
click at [898, 174] on button "Buscar registros" at bounding box center [934, 174] width 118 height 24
click at [333, 178] on span "[PERSON_NAME]" at bounding box center [356, 174] width 226 height 23
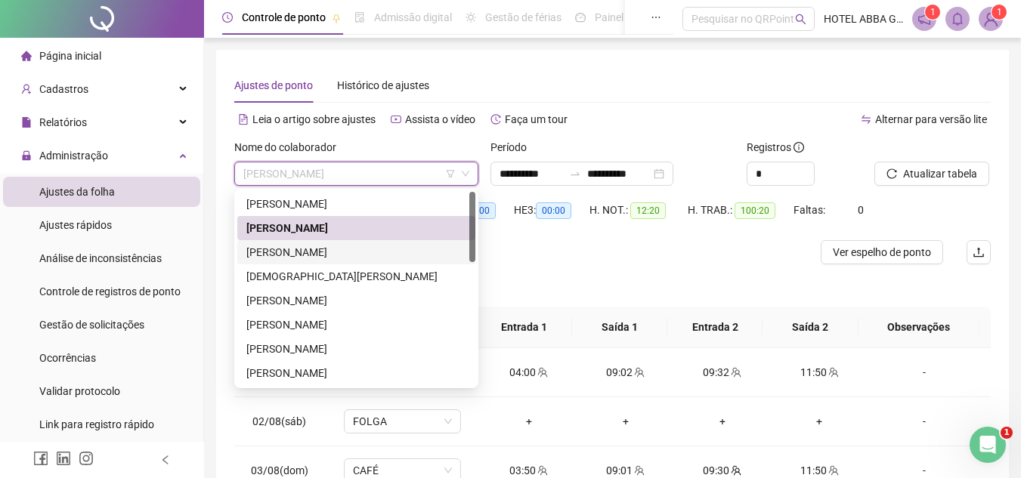
click at [320, 253] on div "[PERSON_NAME]" at bounding box center [356, 252] width 220 height 17
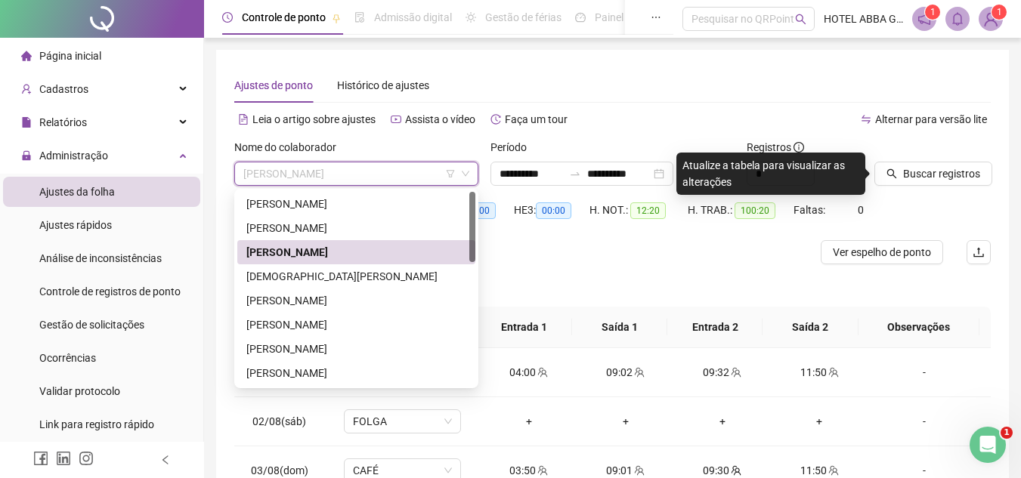
click at [432, 171] on span "[PERSON_NAME]" at bounding box center [356, 174] width 226 height 23
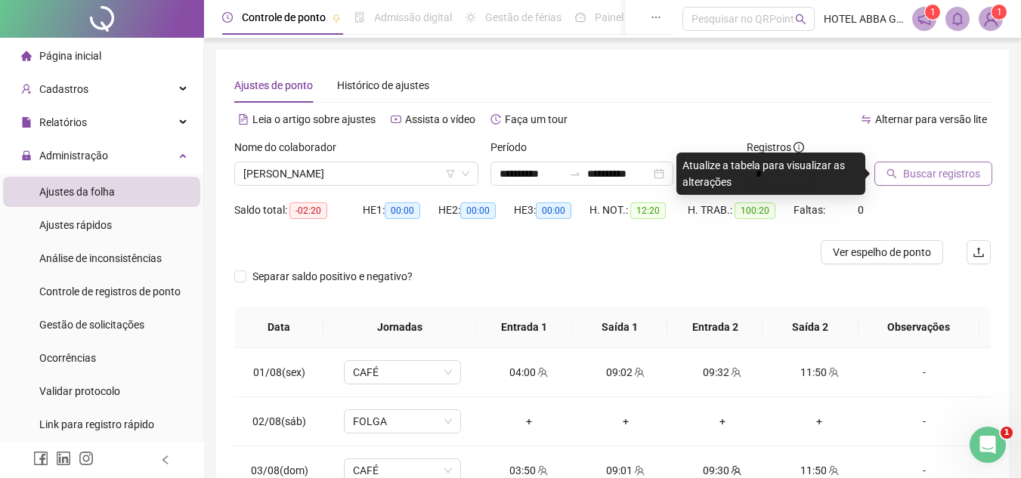
click at [919, 178] on span "Buscar registros" at bounding box center [941, 174] width 77 height 17
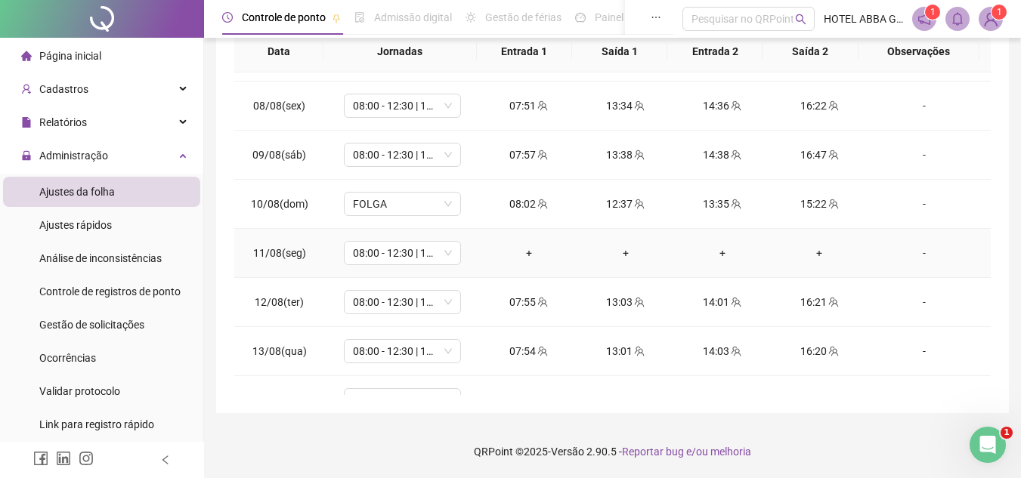
scroll to position [259, 0]
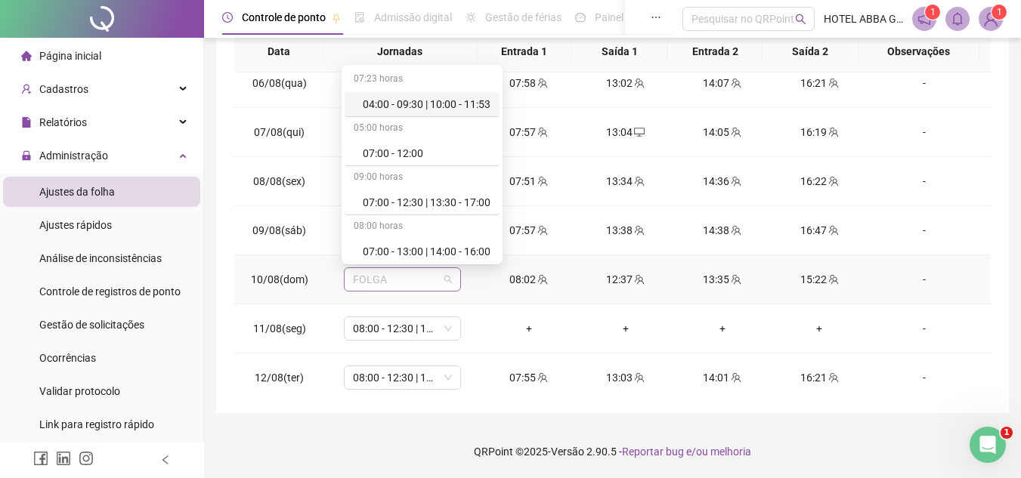
click at [394, 283] on span "FOLGA" at bounding box center [402, 279] width 99 height 23
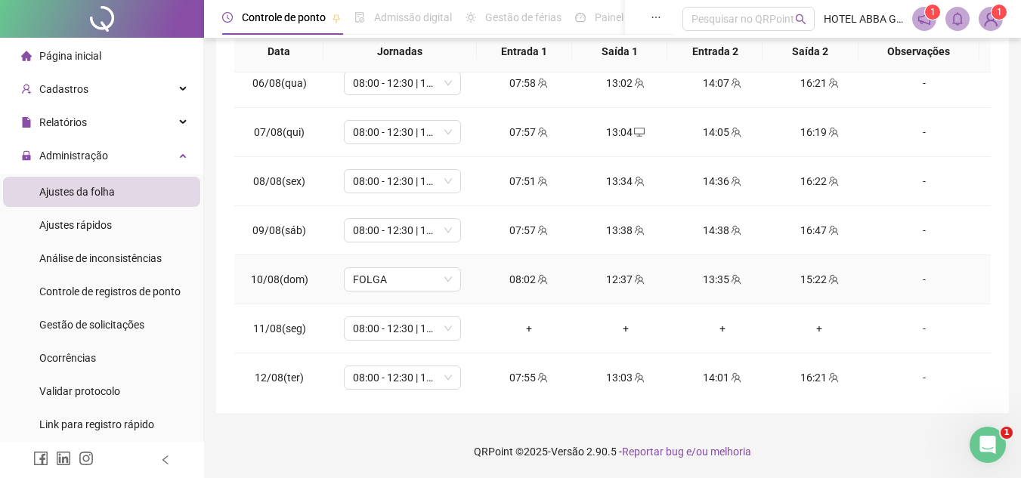
click at [549, 302] on td "08:02" at bounding box center [529, 279] width 97 height 49
click at [437, 277] on span "FOLGA" at bounding box center [402, 279] width 99 height 23
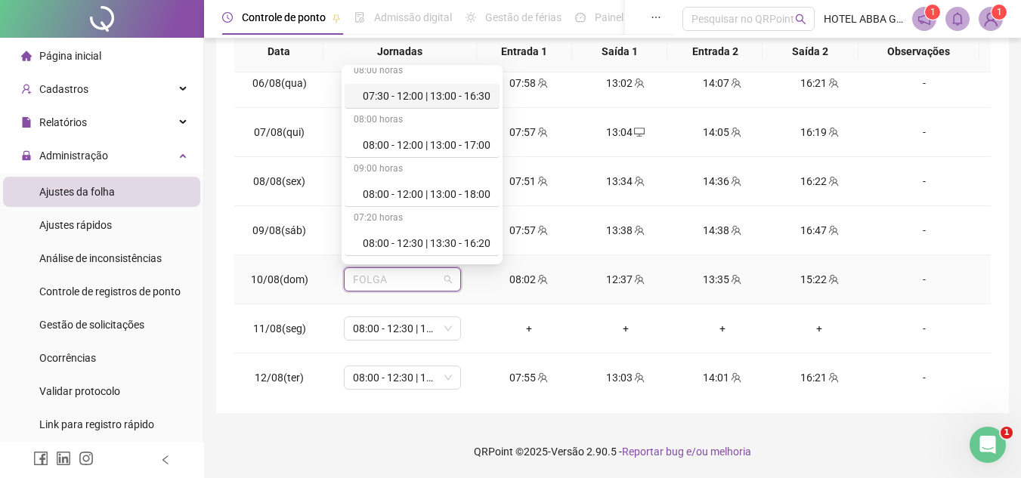
scroll to position [211, 0]
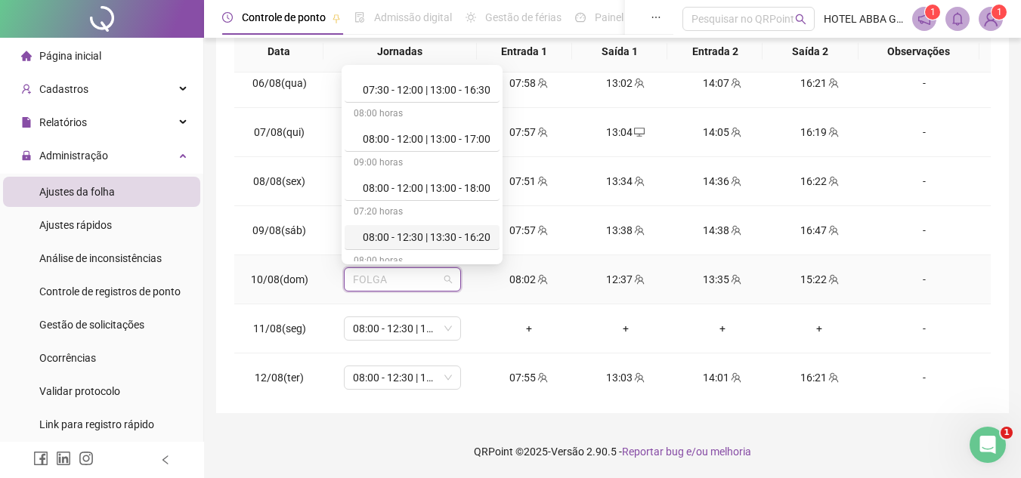
click at [446, 229] on div "08:00 - 12:30 | 13:30 - 16:20" at bounding box center [427, 237] width 128 height 17
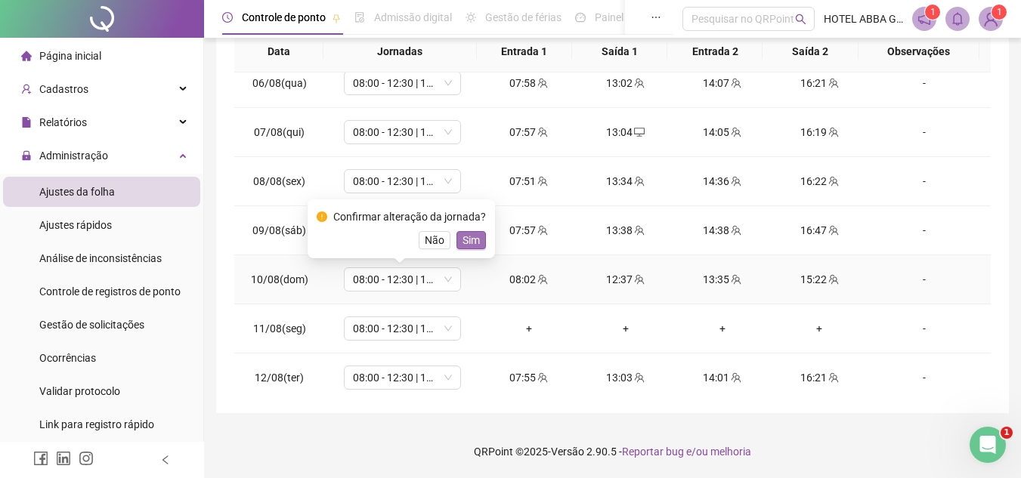
click at [463, 237] on span "Sim" at bounding box center [471, 240] width 17 height 17
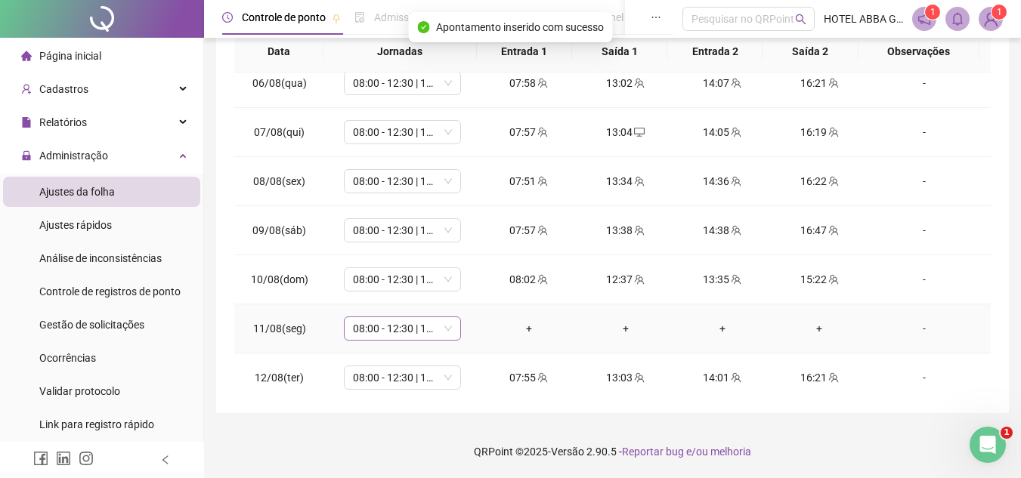
click at [423, 332] on span "08:00 - 12:30 | 13:30 - 16:20" at bounding box center [402, 328] width 99 height 23
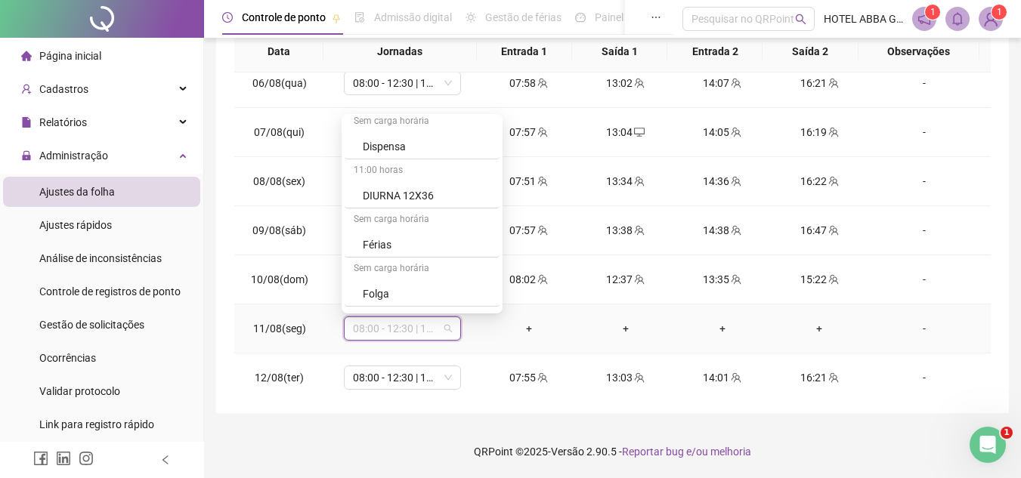
scroll to position [602, 0]
click at [460, 282] on div "Folga" at bounding box center [427, 288] width 128 height 17
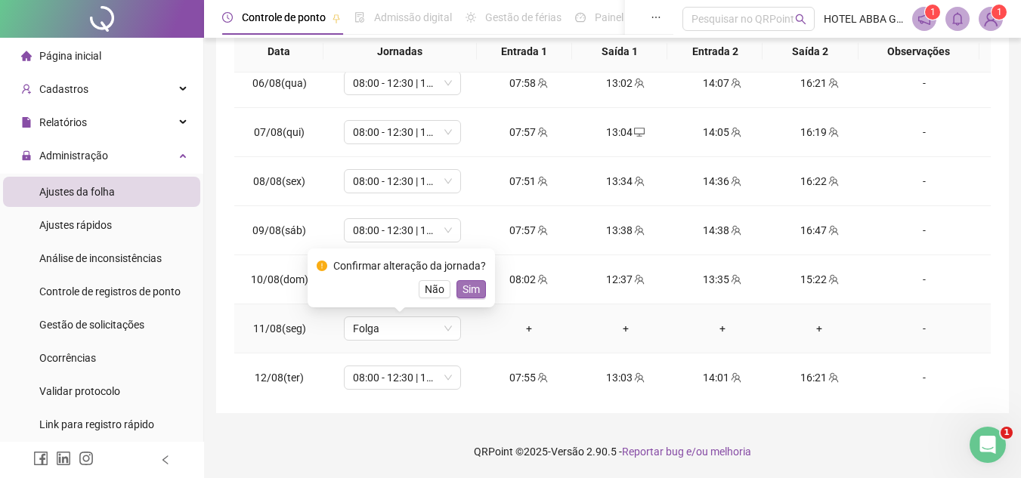
click at [475, 290] on span "Sim" at bounding box center [471, 289] width 17 height 17
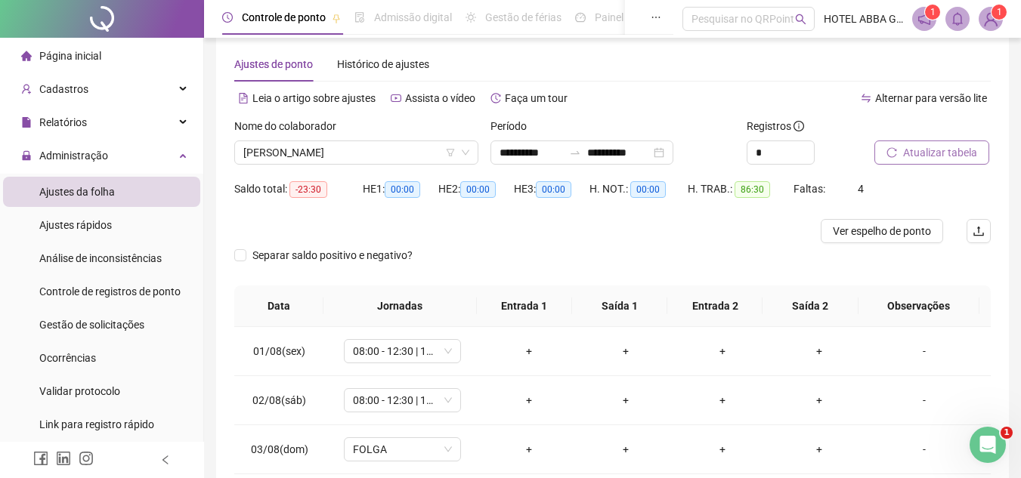
scroll to position [17, 0]
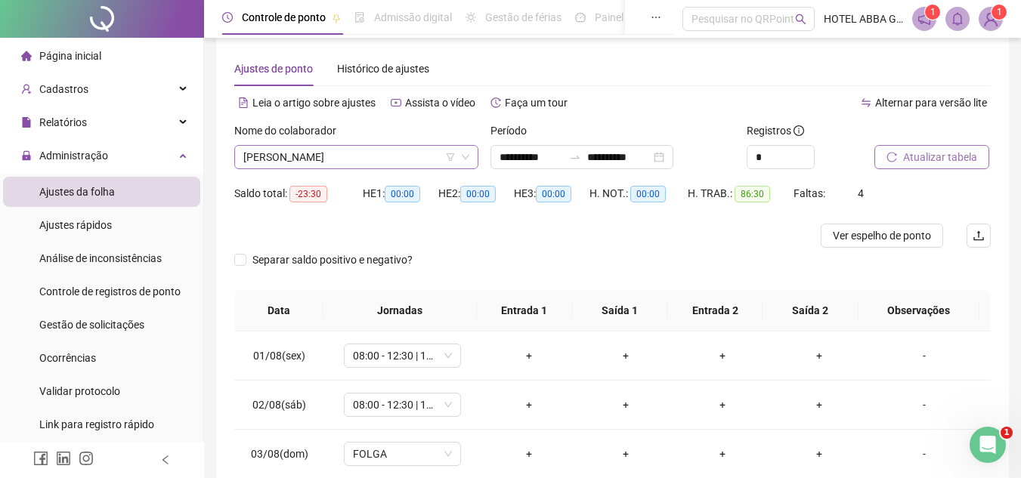
click at [420, 162] on span "[PERSON_NAME]" at bounding box center [356, 157] width 226 height 23
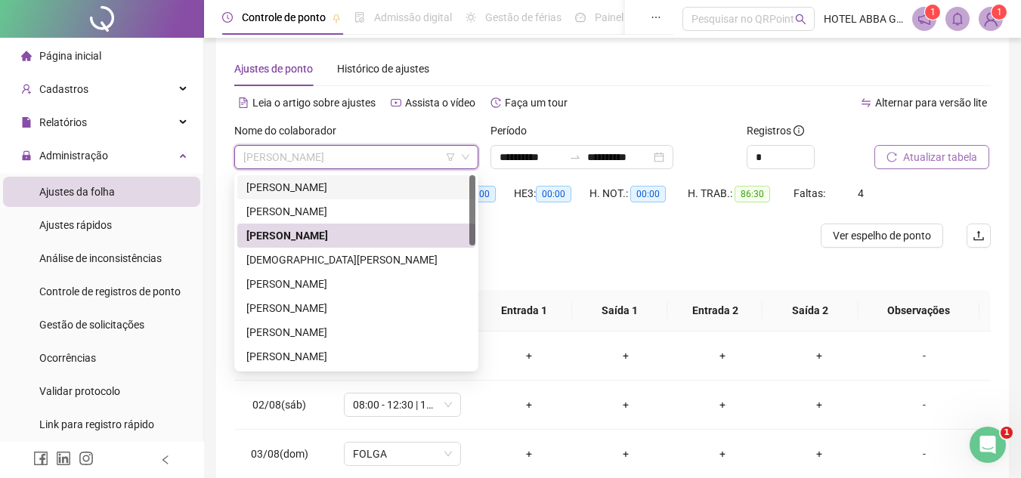
click at [355, 190] on div "[PERSON_NAME]" at bounding box center [356, 187] width 220 height 17
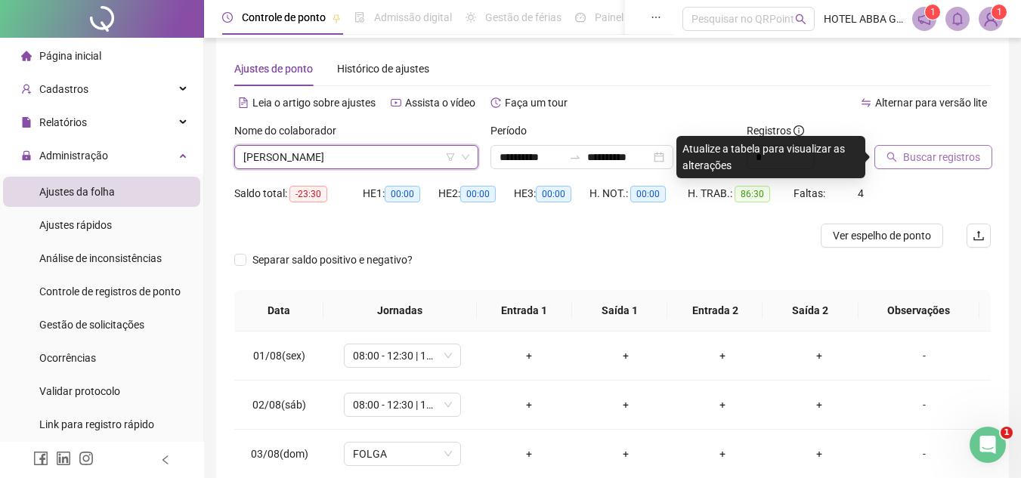
click at [912, 163] on span "Buscar registros" at bounding box center [941, 157] width 77 height 17
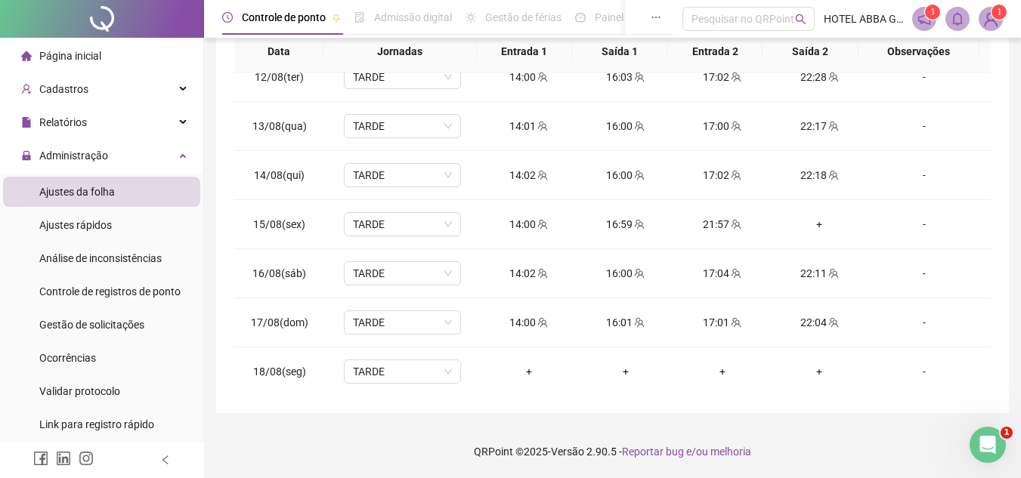
scroll to position [562, 0]
click at [407, 376] on span "TARDE" at bounding box center [402, 370] width 99 height 23
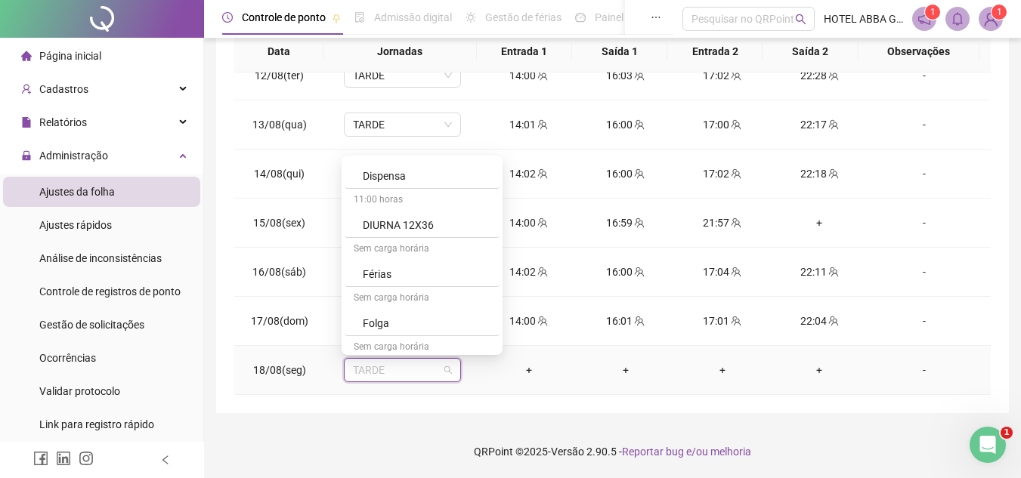
scroll to position [615, 0]
click at [456, 317] on div "Folga" at bounding box center [427, 317] width 128 height 17
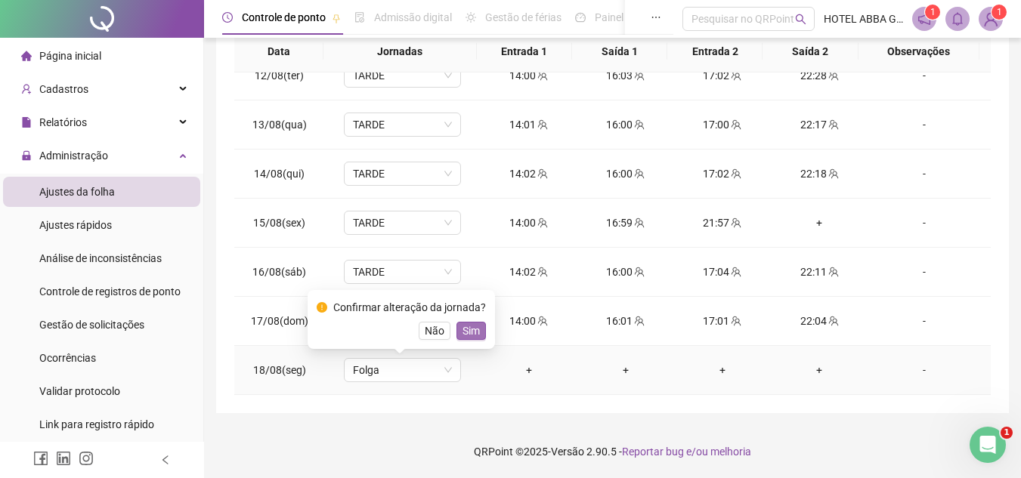
click at [474, 333] on span "Sim" at bounding box center [471, 331] width 17 height 17
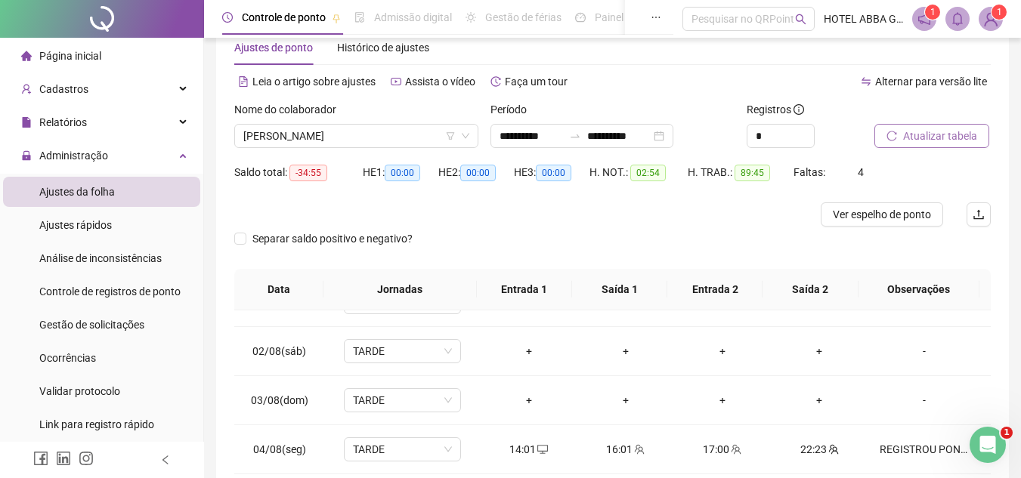
scroll to position [17, 0]
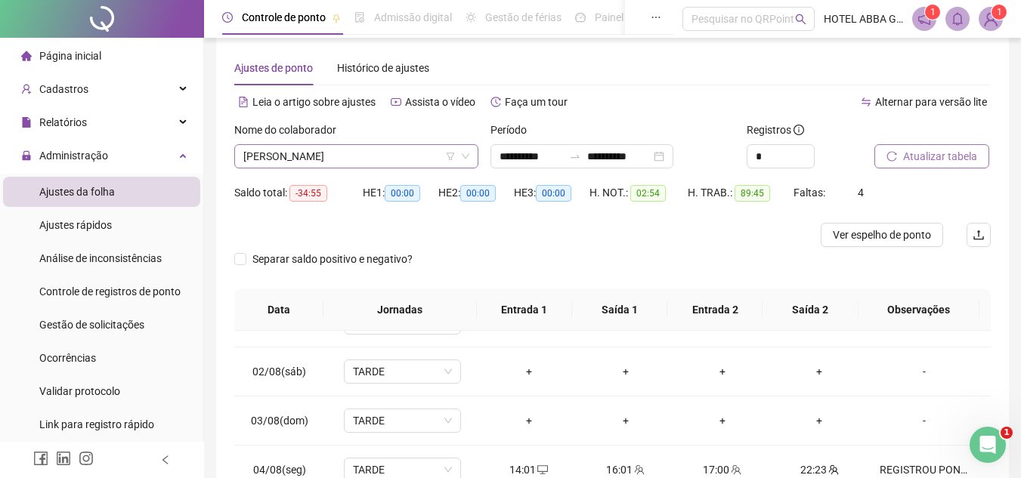
click at [408, 146] on span "[PERSON_NAME]" at bounding box center [356, 156] width 226 height 23
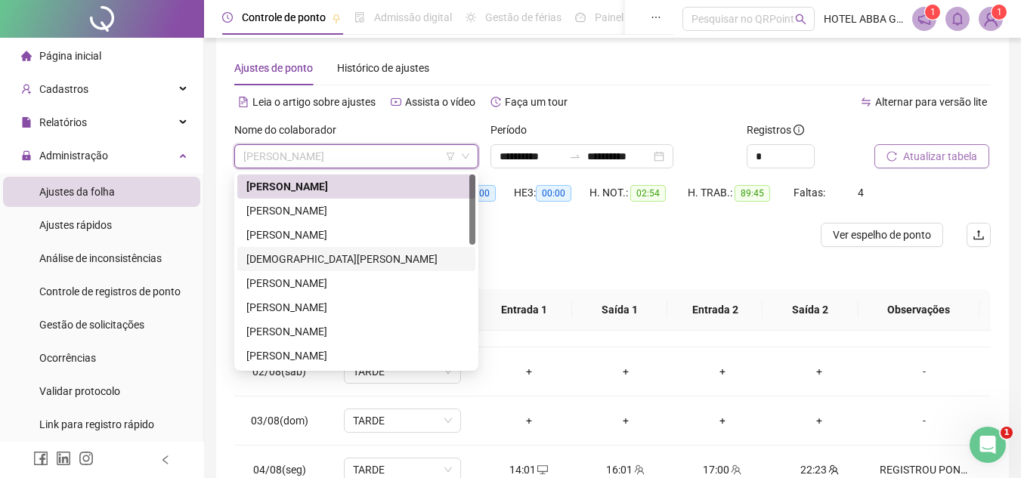
click at [347, 265] on div "[DEMOGRAPHIC_DATA][PERSON_NAME]" at bounding box center [356, 259] width 220 height 17
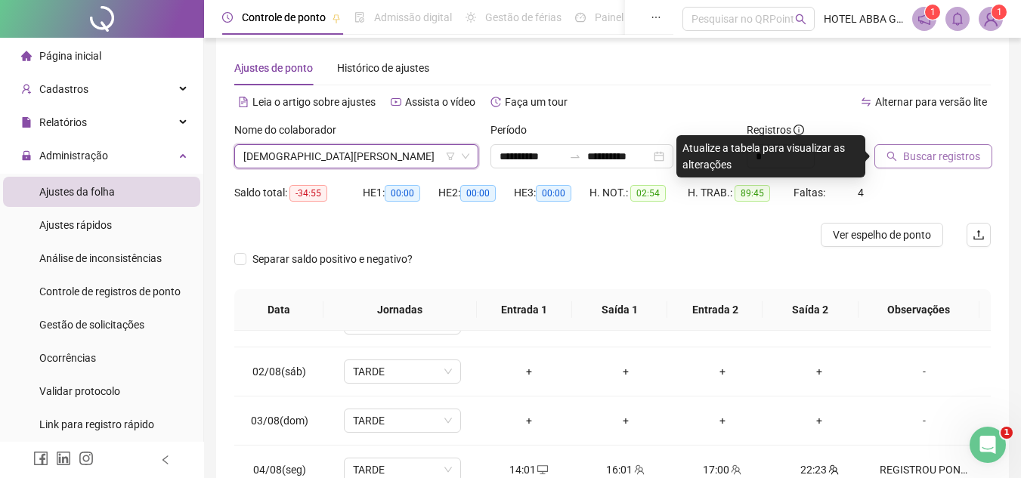
click at [924, 152] on span "Buscar registros" at bounding box center [941, 156] width 77 height 17
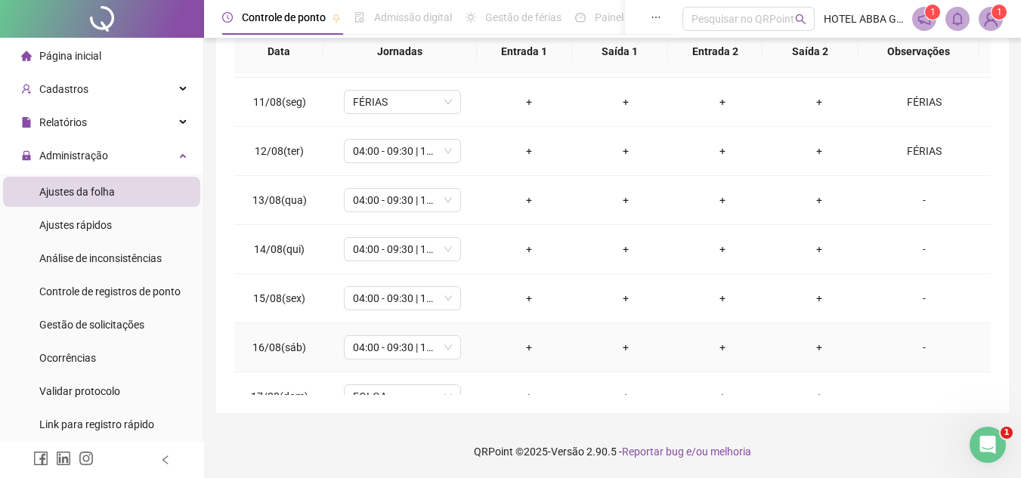
scroll to position [410, 0]
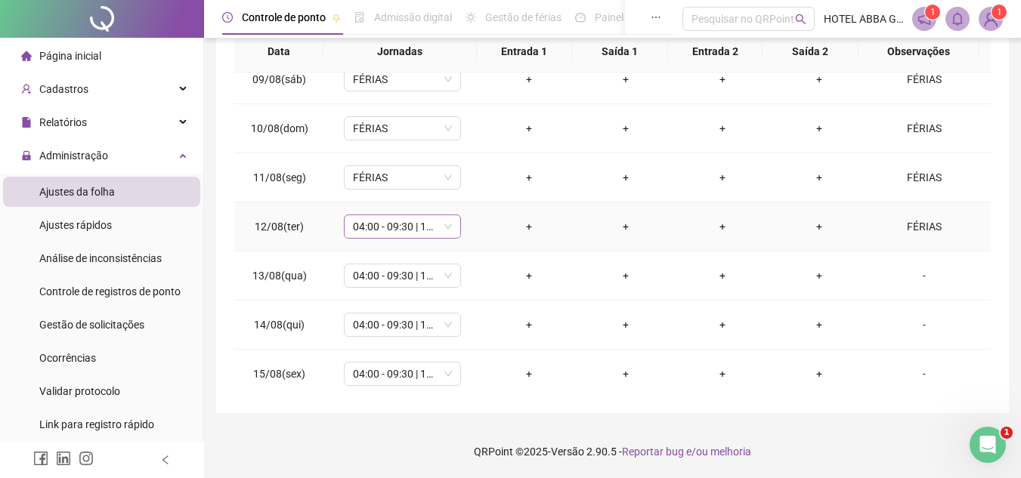
click at [428, 230] on span "04:00 - 09:30 | 10:00 - 11:53" at bounding box center [402, 226] width 99 height 23
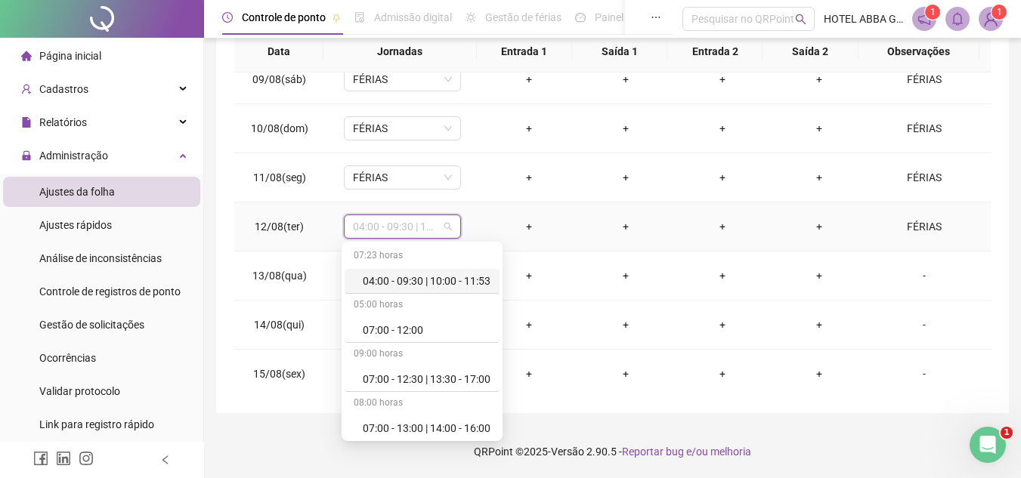
type input "*"
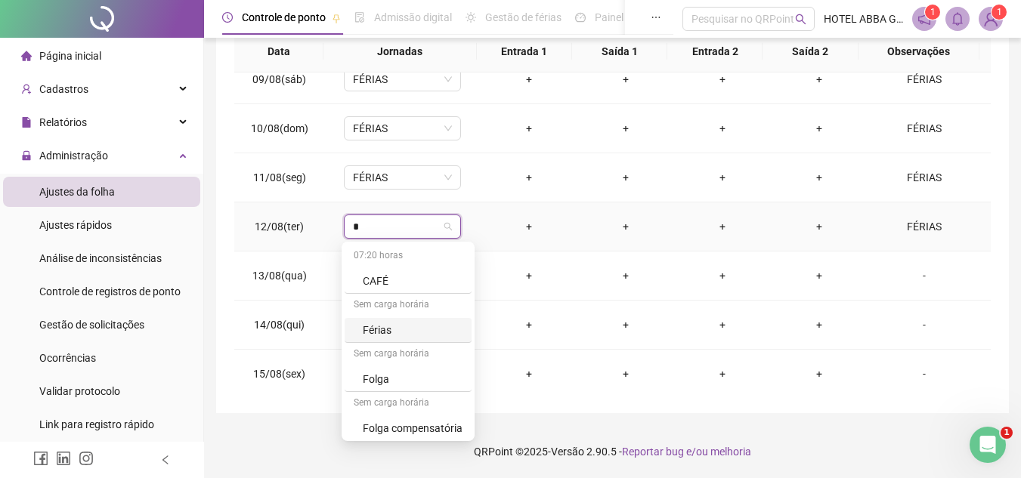
click at [403, 332] on div "Férias" at bounding box center [413, 330] width 100 height 17
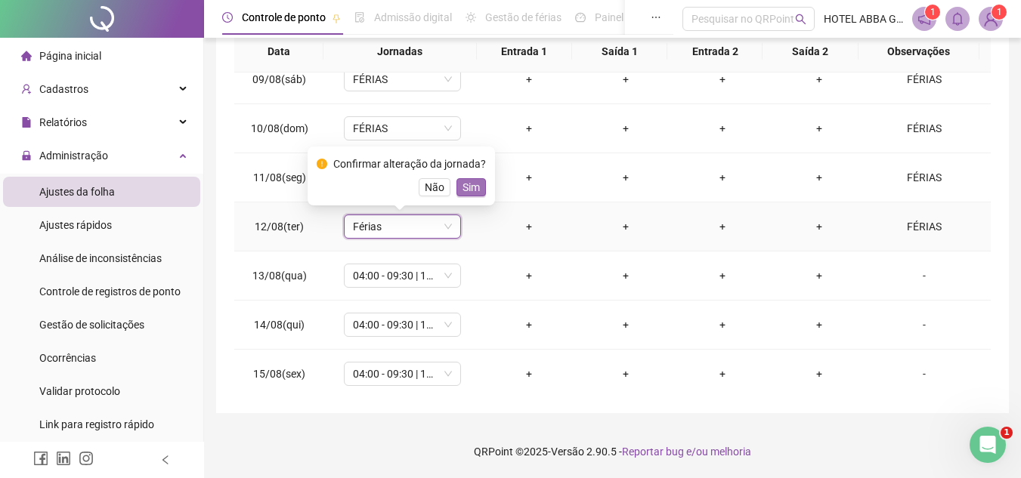
click at [466, 184] on span "Sim" at bounding box center [471, 187] width 17 height 17
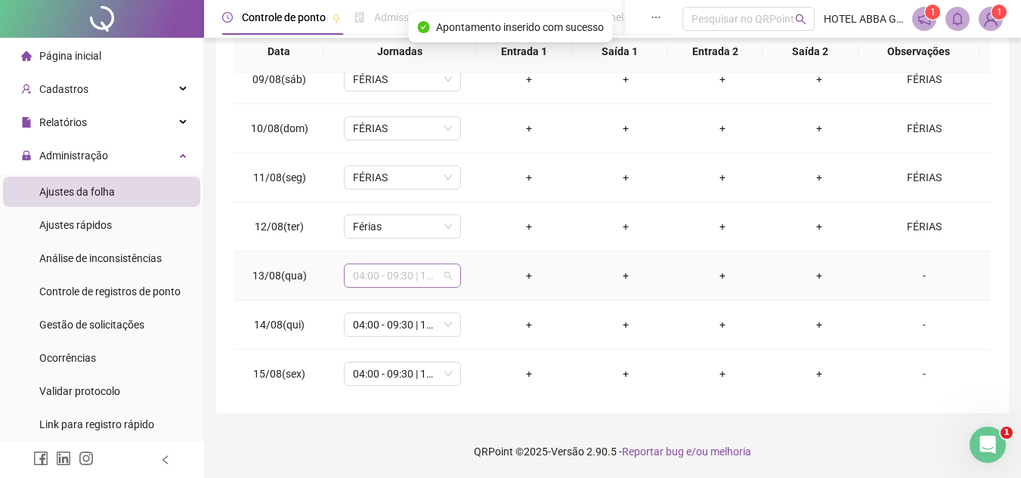
click at [403, 278] on span "04:00 - 09:30 | 10:00 - 11:53" at bounding box center [402, 276] width 99 height 23
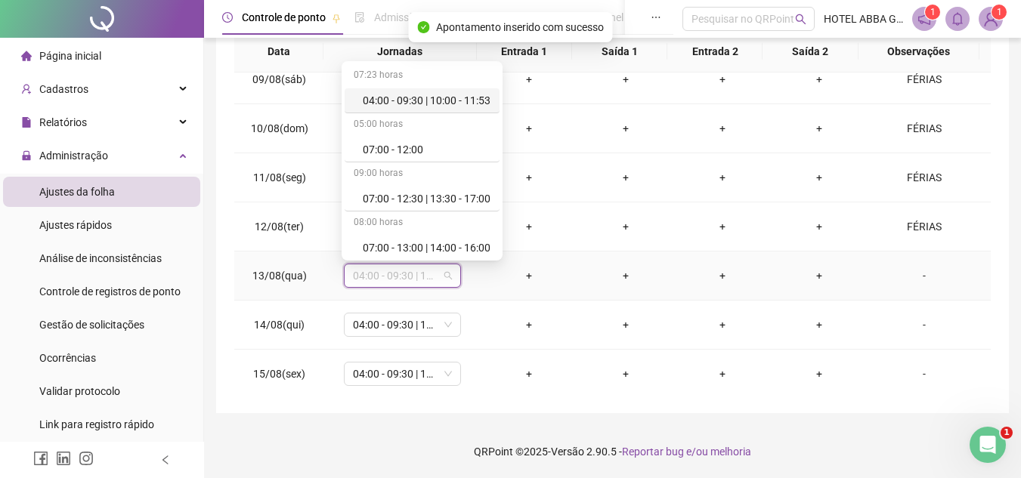
type input "*"
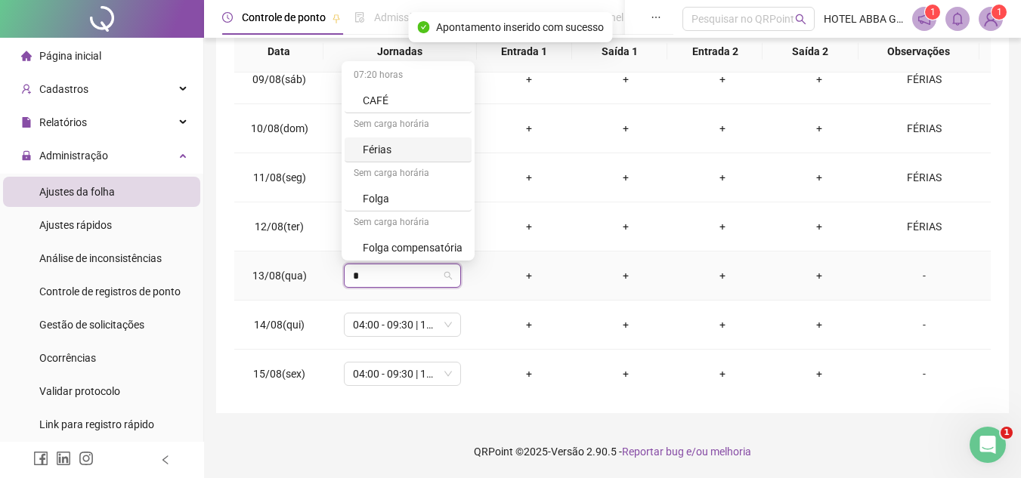
click at [402, 147] on div "Férias" at bounding box center [413, 149] width 100 height 17
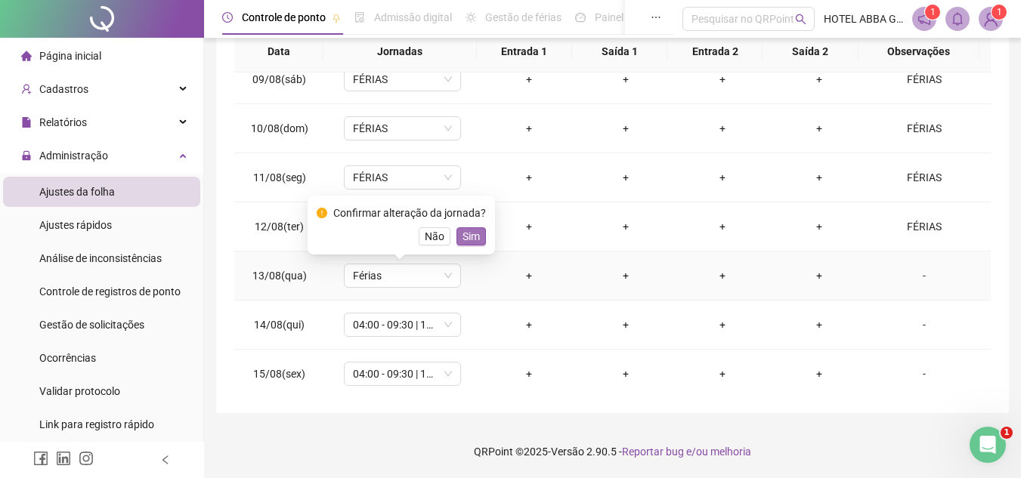
click at [469, 234] on span "Sim" at bounding box center [471, 236] width 17 height 17
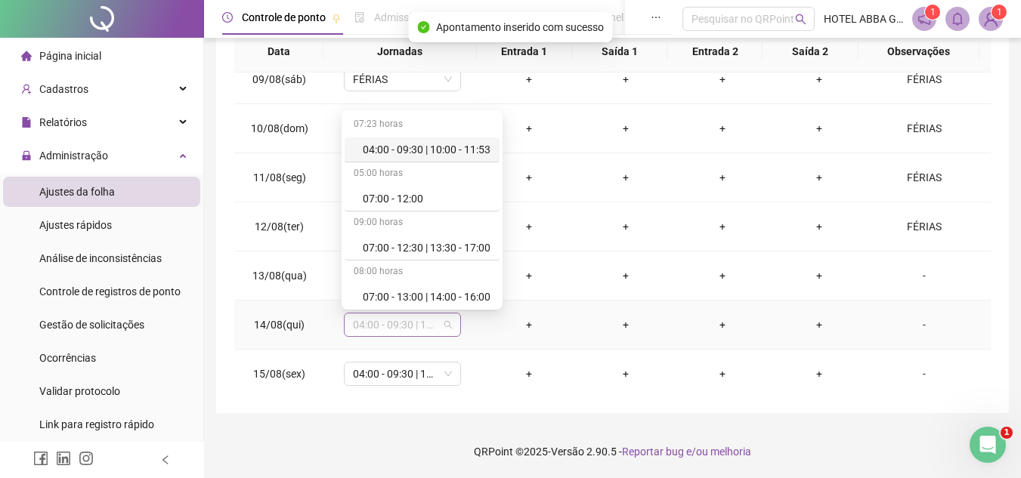
click at [405, 324] on span "04:00 - 09:30 | 10:00 - 11:53" at bounding box center [402, 325] width 99 height 23
type input "*"
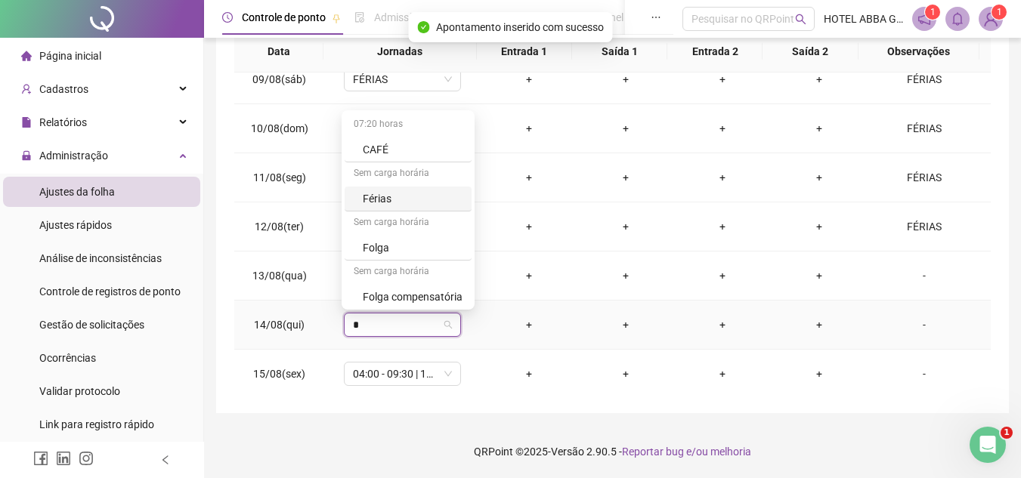
click at [395, 198] on div "Férias" at bounding box center [413, 198] width 100 height 17
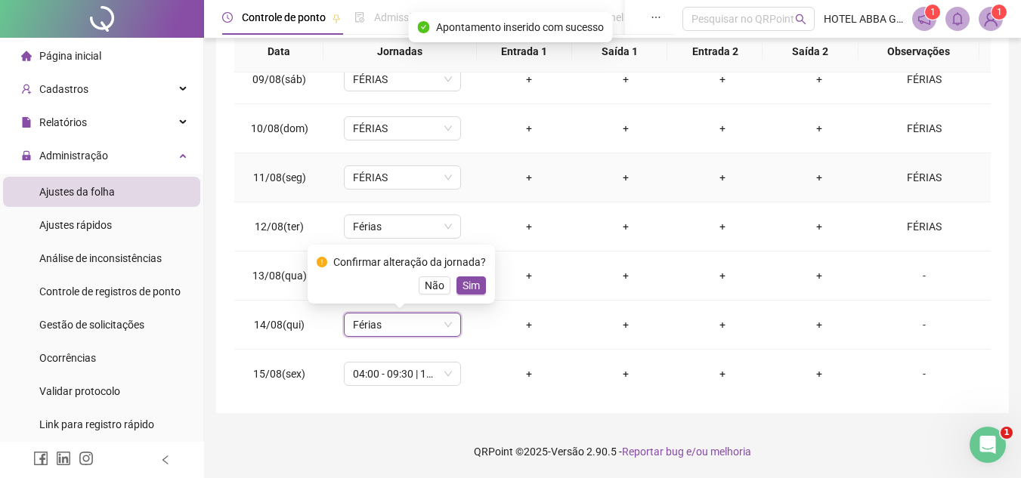
type input "*"
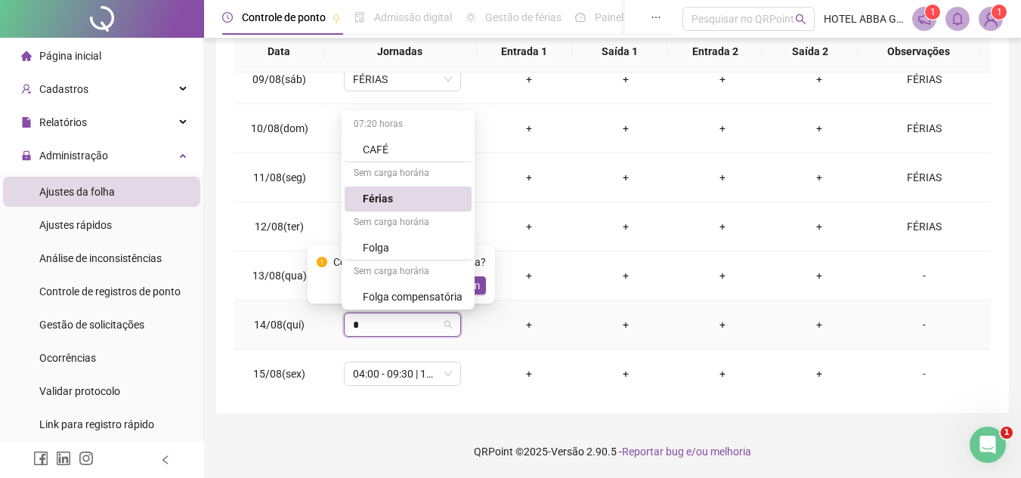
click at [426, 194] on div "Férias" at bounding box center [413, 198] width 100 height 17
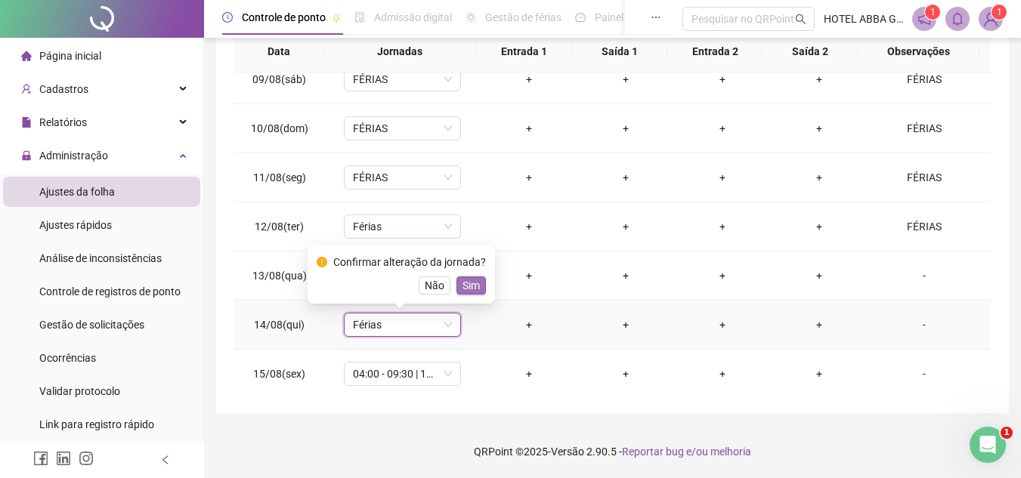
click at [466, 278] on span "Sim" at bounding box center [471, 285] width 17 height 17
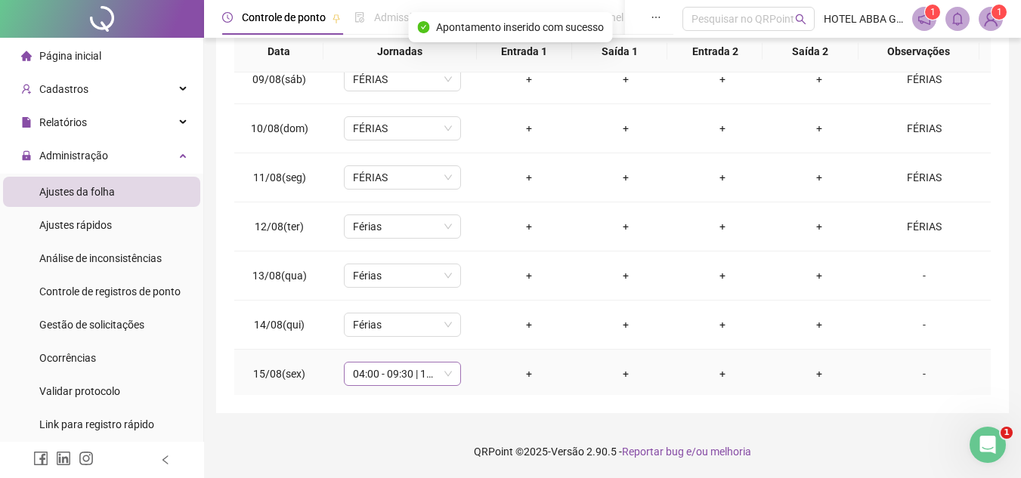
click at [410, 368] on span "04:00 - 09:30 | 10:00 - 11:53" at bounding box center [402, 374] width 99 height 23
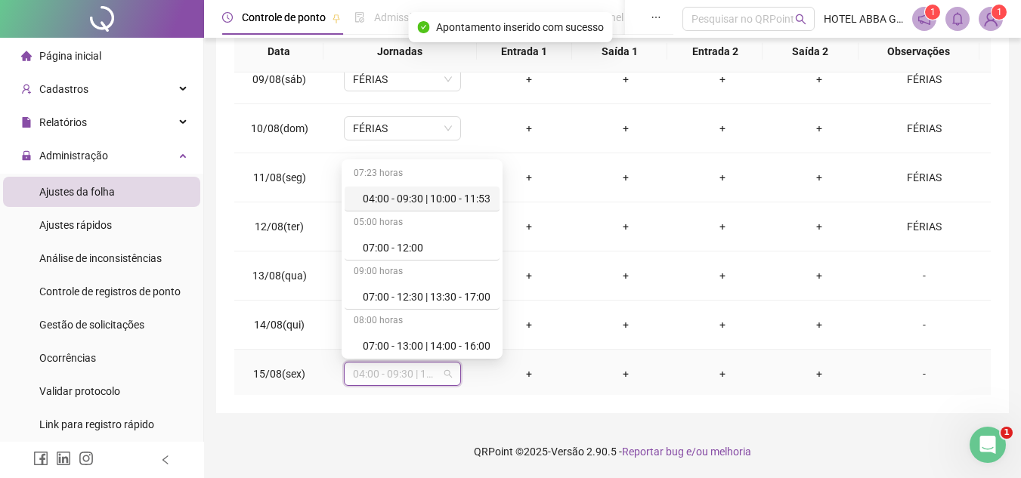
type input "*"
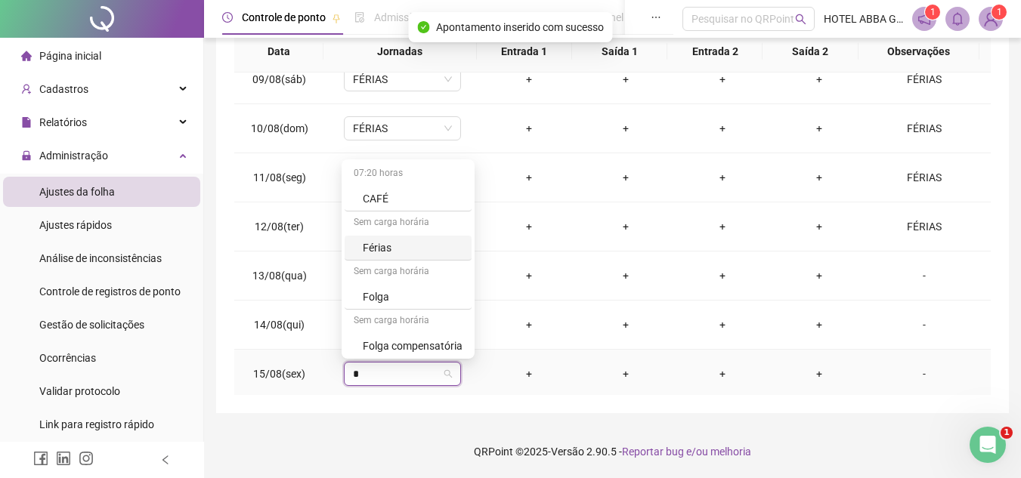
click at [404, 246] on div "Férias" at bounding box center [413, 248] width 100 height 17
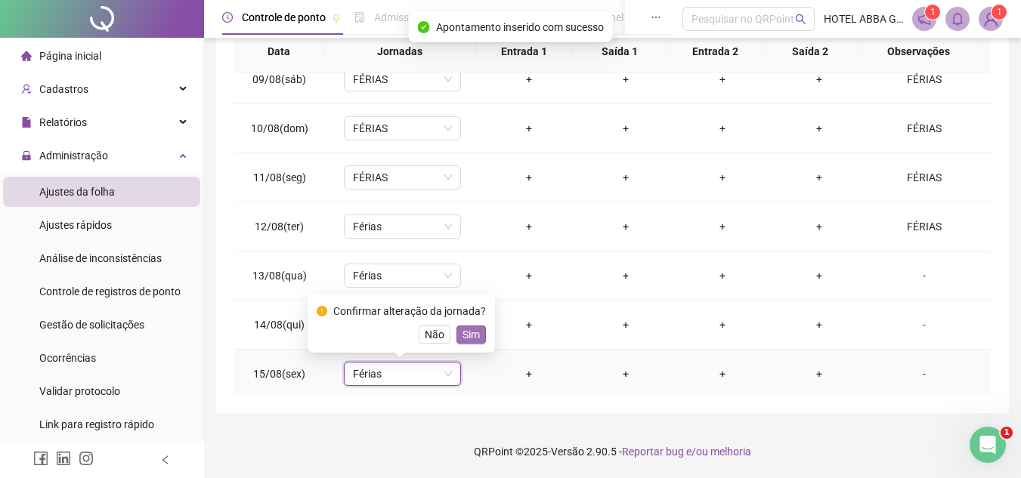
click at [463, 334] on span "Sim" at bounding box center [471, 335] width 17 height 17
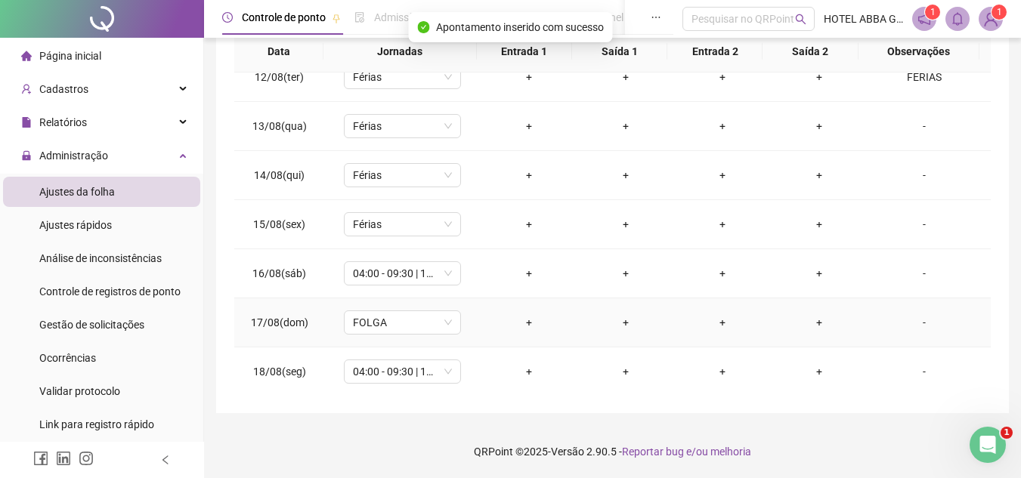
scroll to position [562, 0]
click at [415, 274] on span "04:00 - 09:30 | 10:00 - 11:53" at bounding box center [402, 272] width 99 height 23
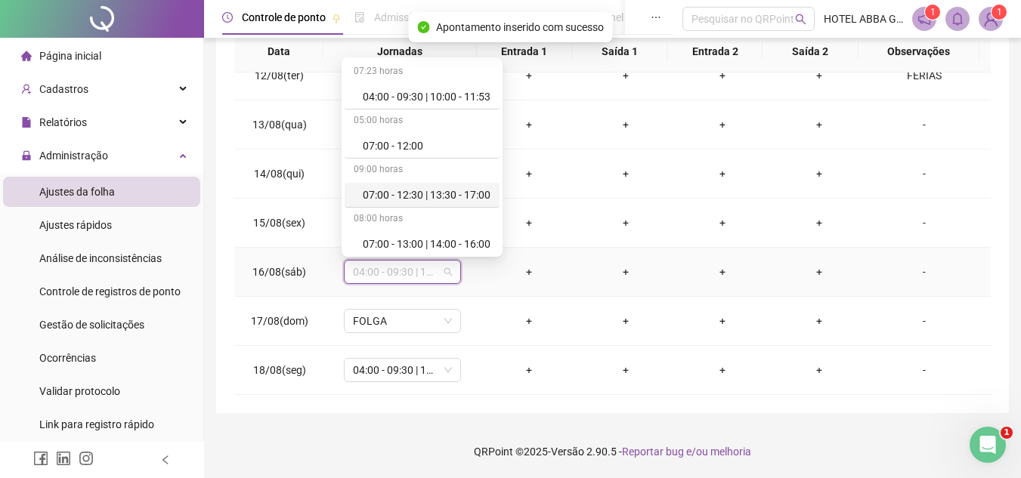
type input "*"
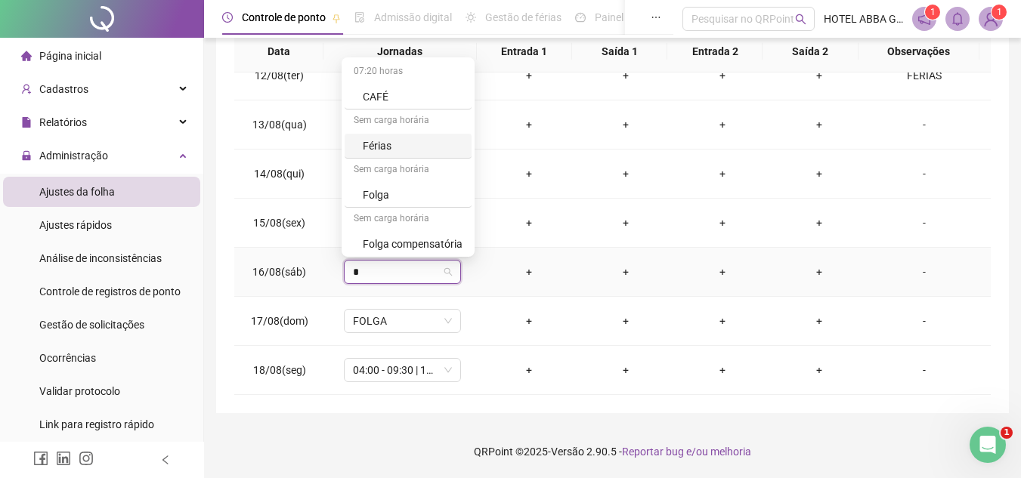
click at [410, 153] on div "Férias" at bounding box center [413, 146] width 100 height 17
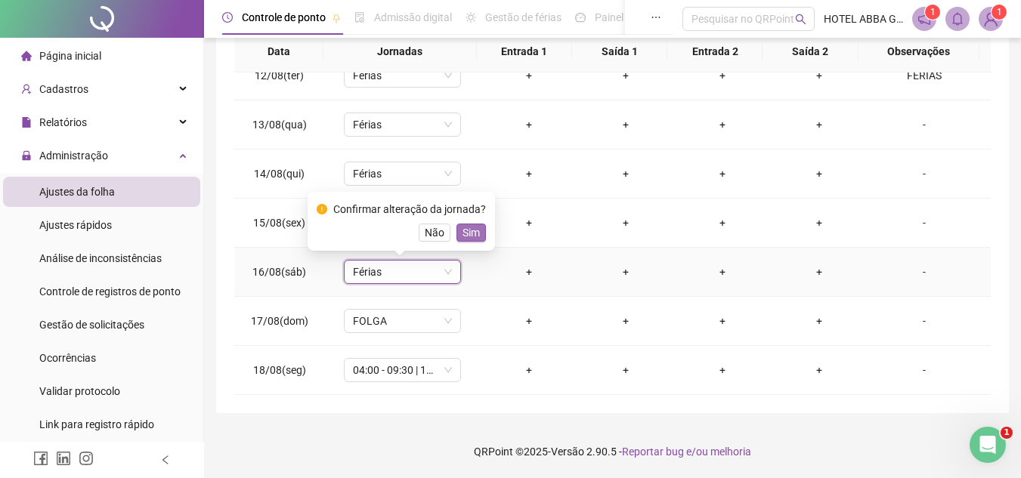
click at [466, 230] on span "Sim" at bounding box center [471, 233] width 17 height 17
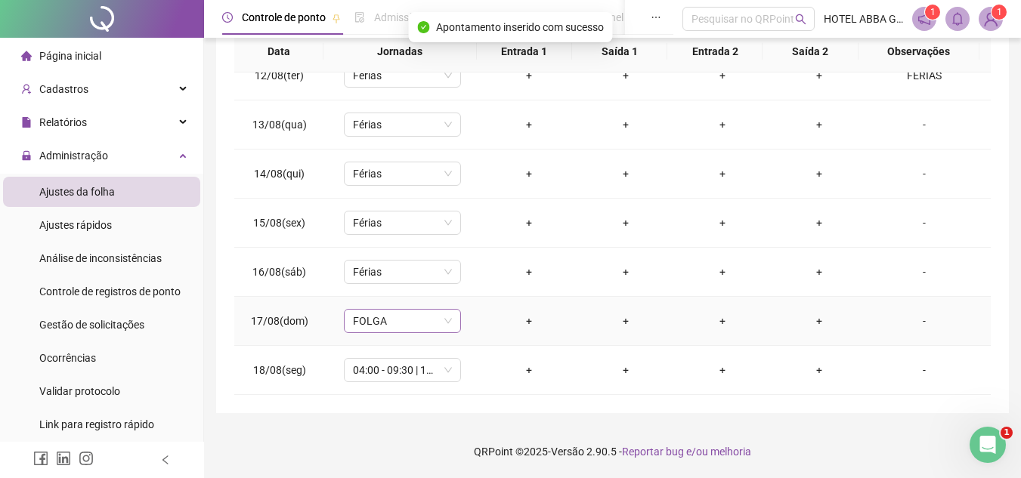
click at [403, 331] on span "FOLGA" at bounding box center [402, 321] width 99 height 23
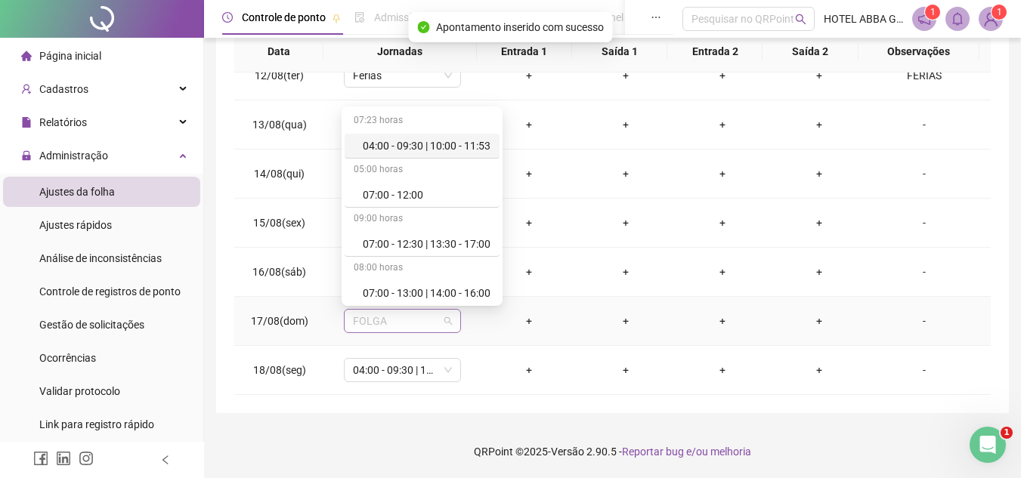
type input "*"
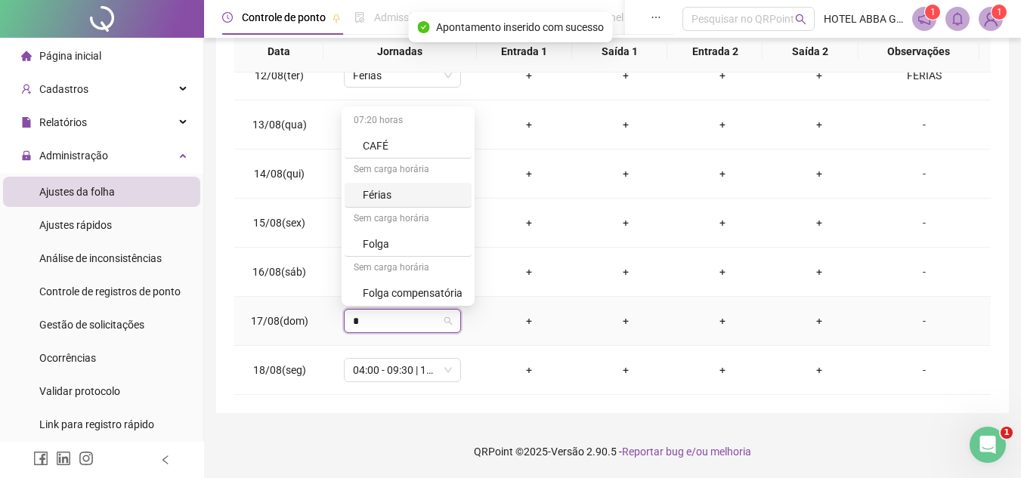
click at [395, 203] on div "Férias" at bounding box center [413, 195] width 100 height 17
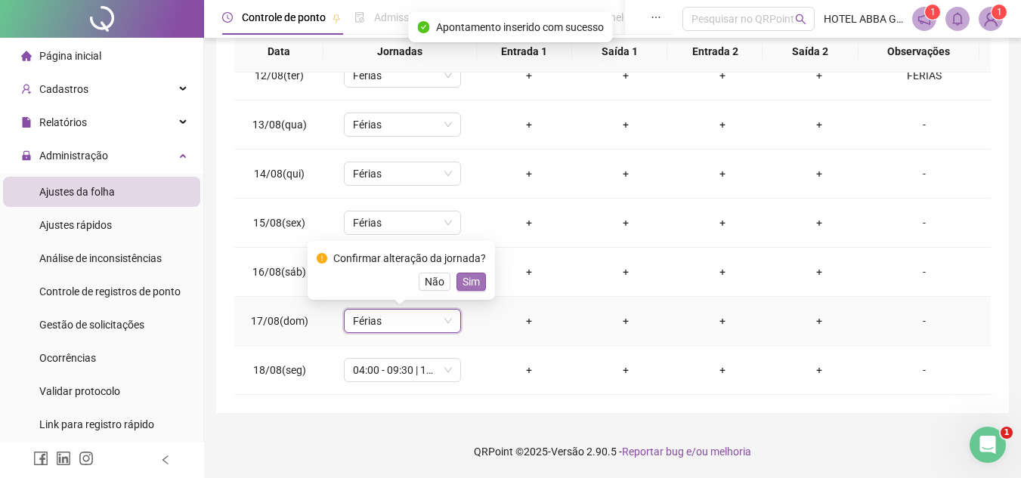
click at [469, 283] on span "Sim" at bounding box center [471, 282] width 17 height 17
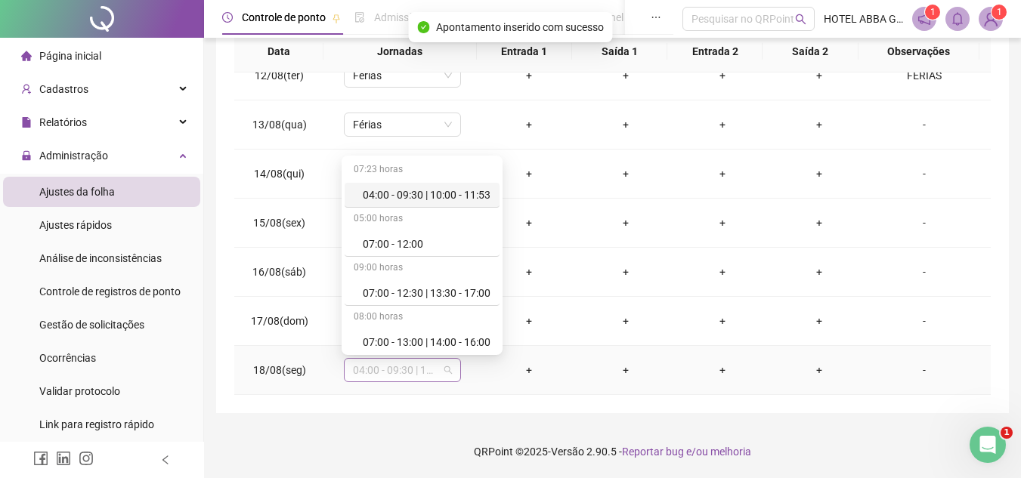
click at [410, 376] on span "04:00 - 09:30 | 10:00 - 11:53" at bounding box center [402, 370] width 99 height 23
type input "*"
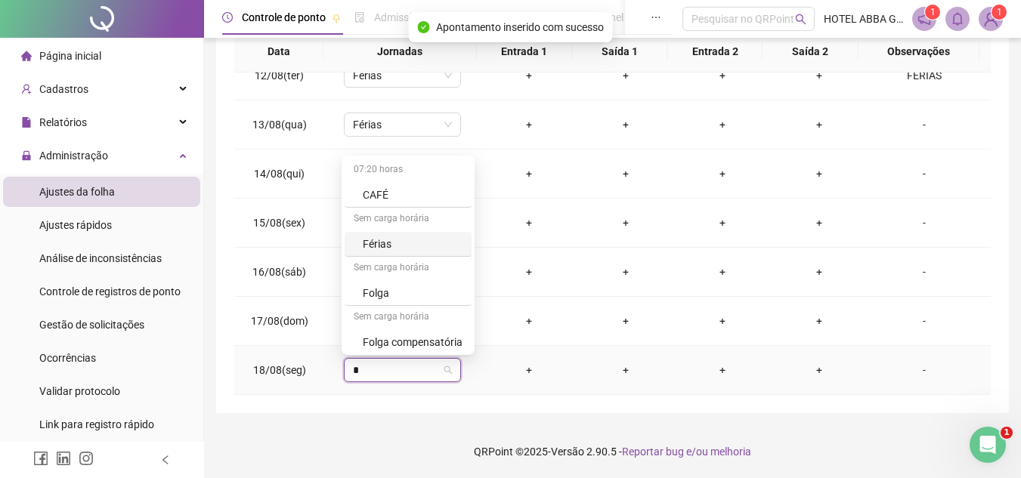
click at [394, 243] on div "Férias" at bounding box center [413, 244] width 100 height 17
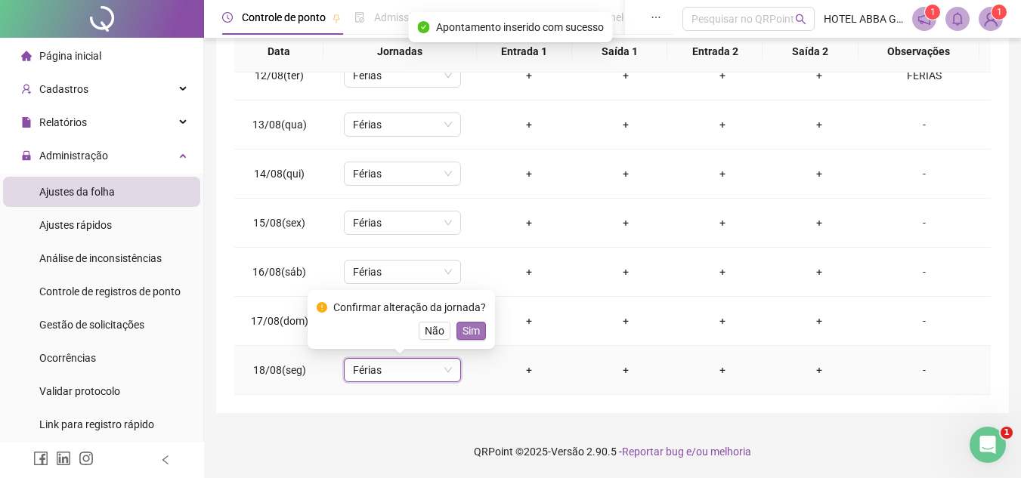
click at [475, 330] on span "Sim" at bounding box center [471, 331] width 17 height 17
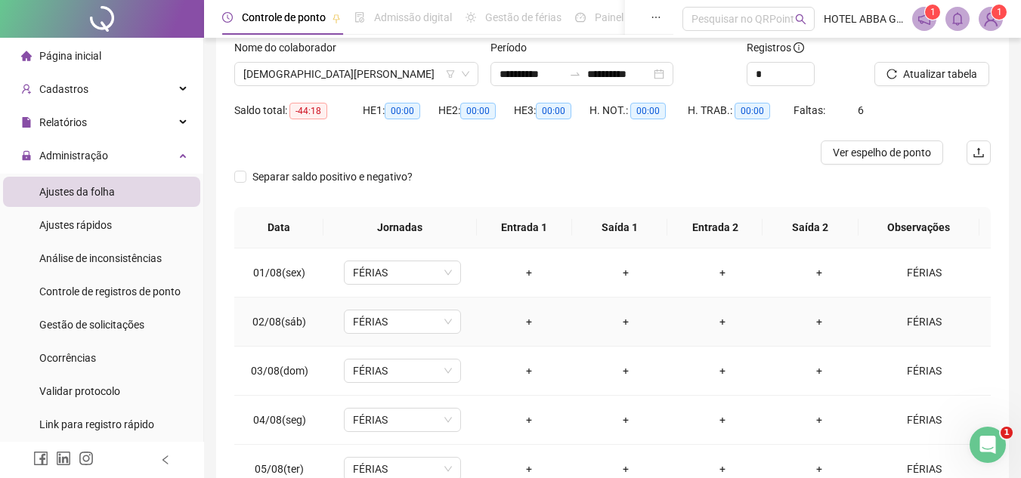
scroll to position [49, 0]
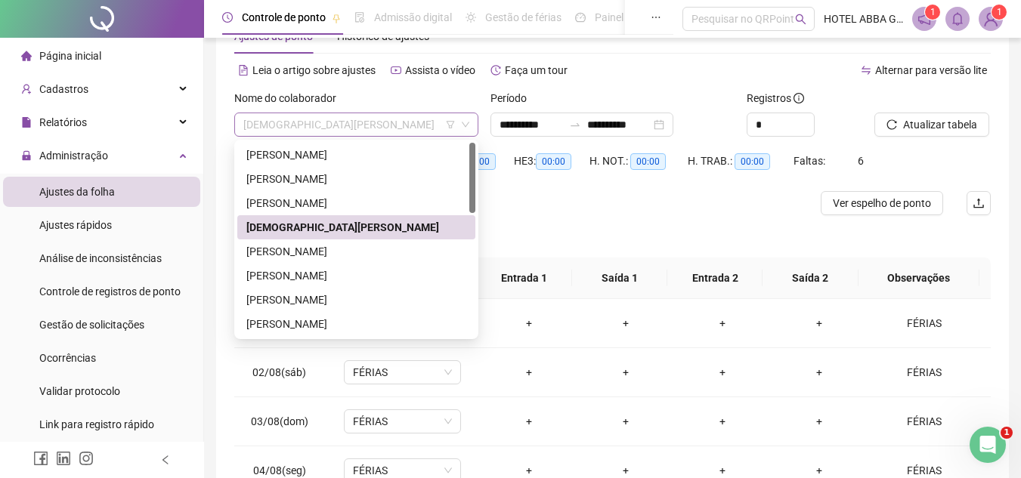
click at [395, 130] on span "[DEMOGRAPHIC_DATA][PERSON_NAME]" at bounding box center [356, 124] width 226 height 23
click at [342, 255] on div "[PERSON_NAME]" at bounding box center [356, 251] width 220 height 17
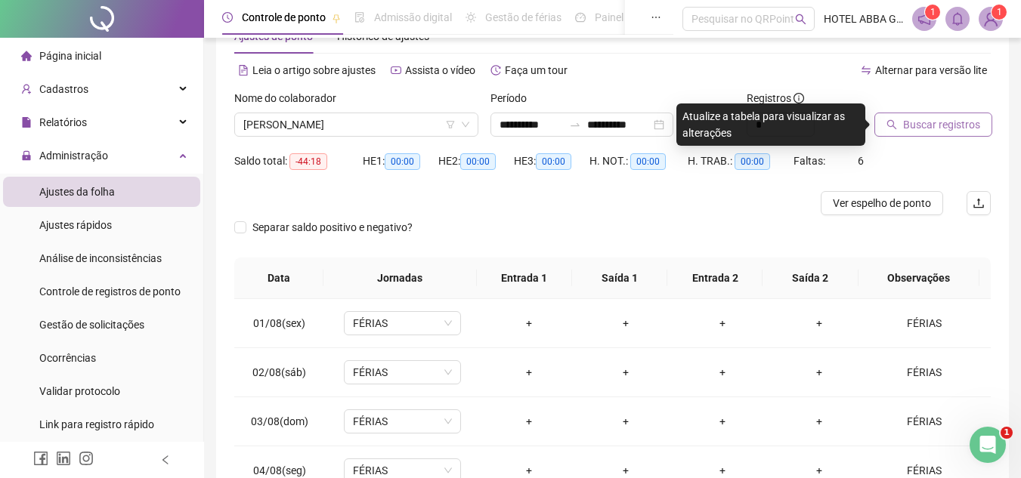
click at [899, 119] on button "Buscar registros" at bounding box center [934, 125] width 118 height 24
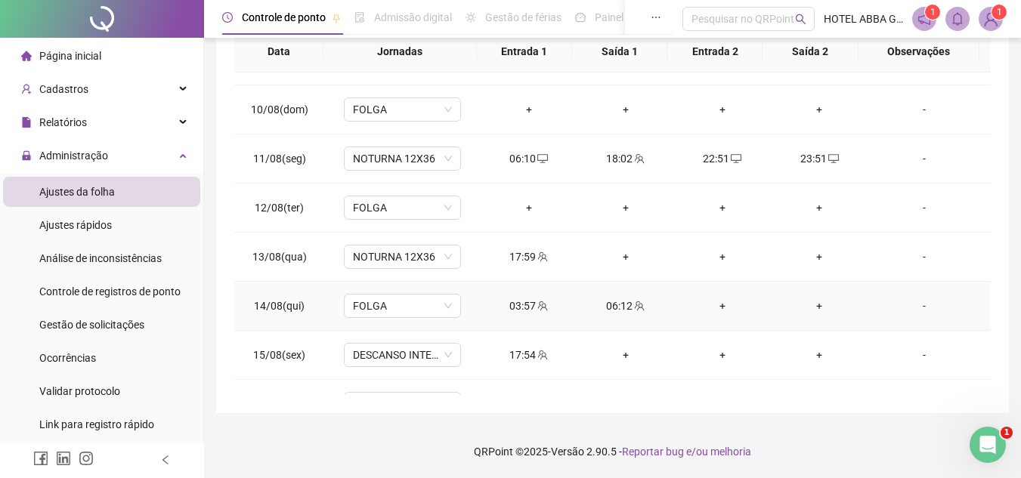
scroll to position [410, 0]
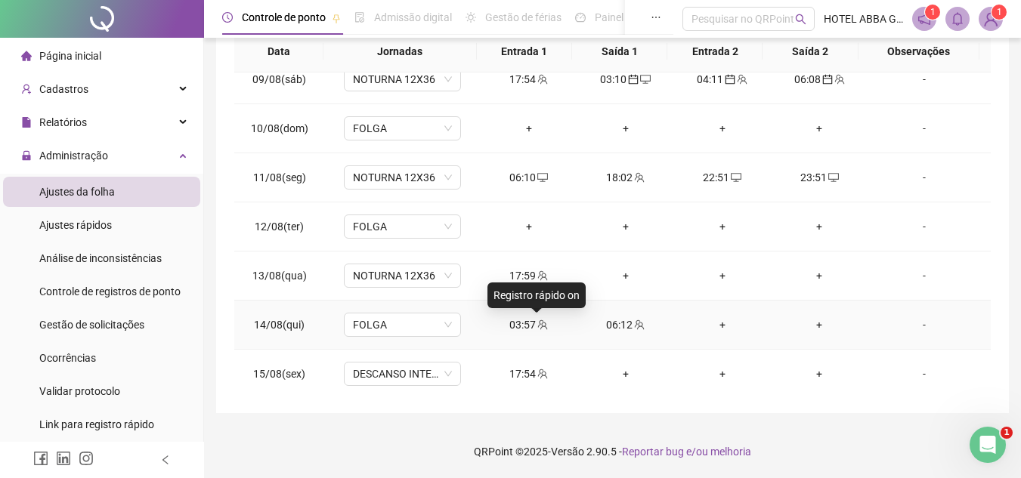
click at [537, 321] on icon "team" at bounding box center [542, 325] width 11 height 11
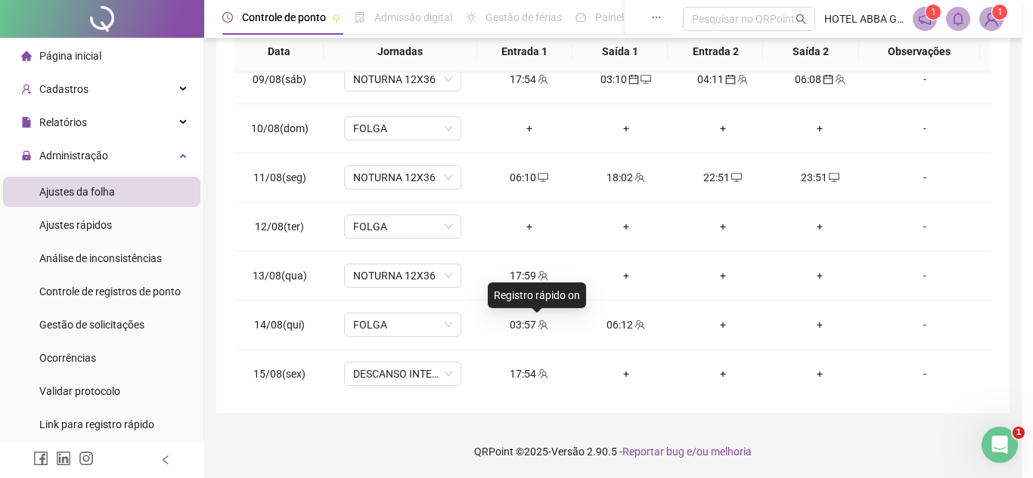
type input "**********"
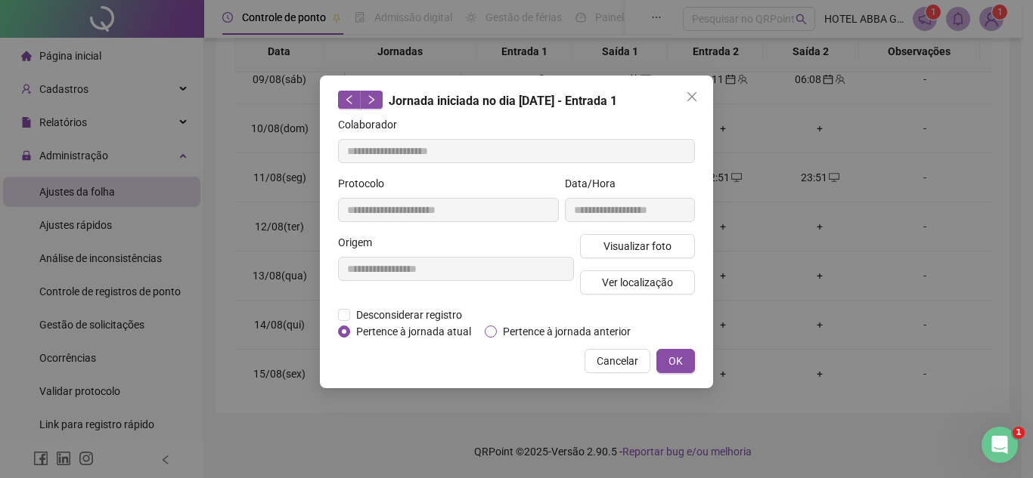
click at [519, 335] on span "Pertence à jornada anterior" at bounding box center [567, 332] width 140 height 17
click at [664, 361] on button "OK" at bounding box center [675, 361] width 39 height 24
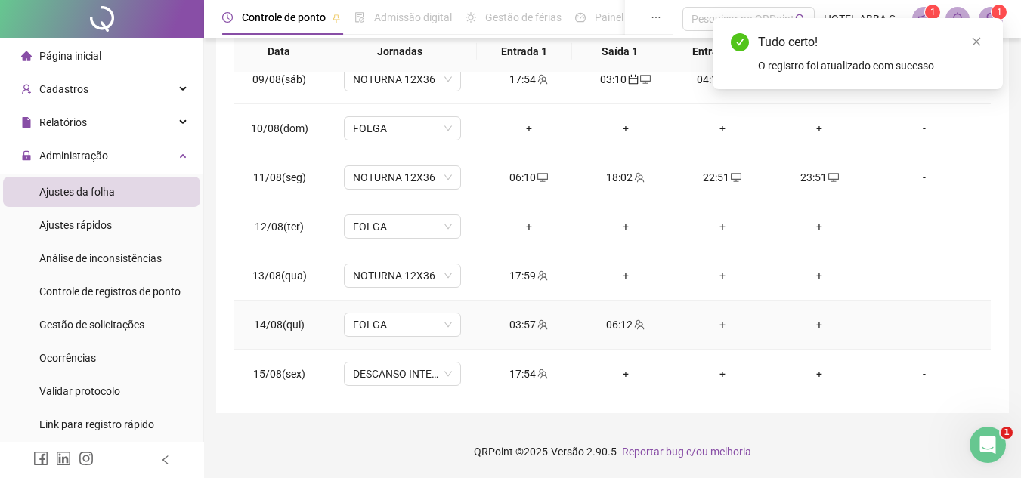
click at [637, 325] on icon "team" at bounding box center [639, 325] width 11 height 11
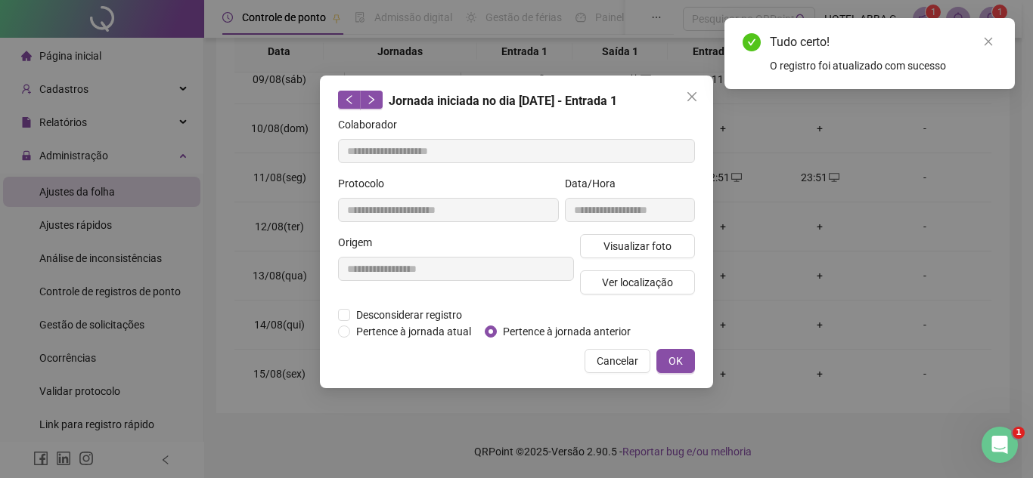
type input "**********"
click at [544, 330] on span "Pertence à jornada anterior" at bounding box center [567, 332] width 140 height 17
click at [667, 358] on button "OK" at bounding box center [675, 361] width 39 height 24
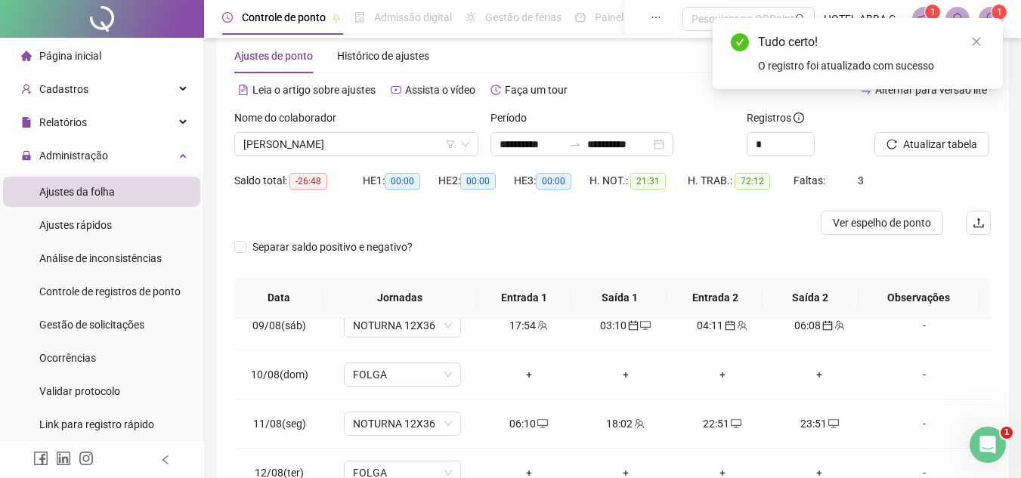
scroll to position [28, 0]
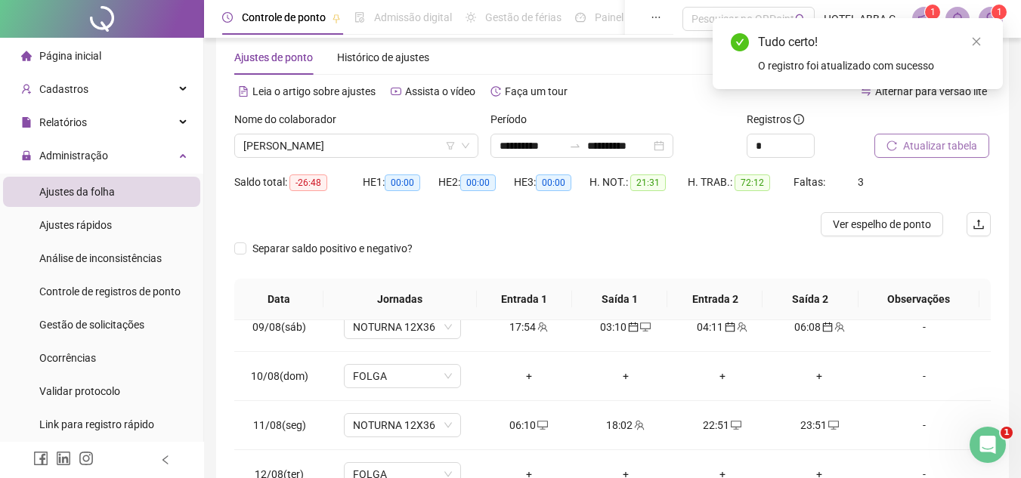
click at [942, 156] on button "Atualizar tabela" at bounding box center [932, 146] width 115 height 24
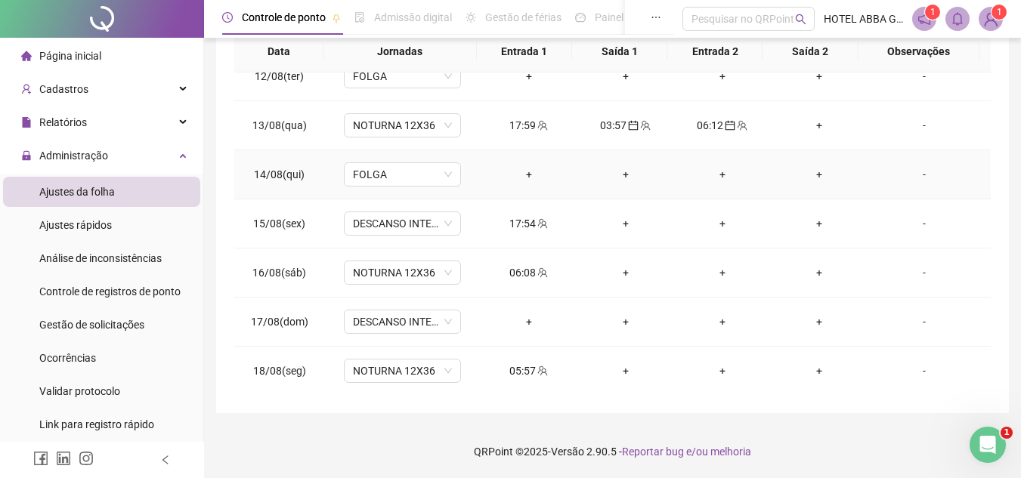
scroll to position [562, 0]
click at [804, 128] on div "+" at bounding box center [819, 124] width 73 height 17
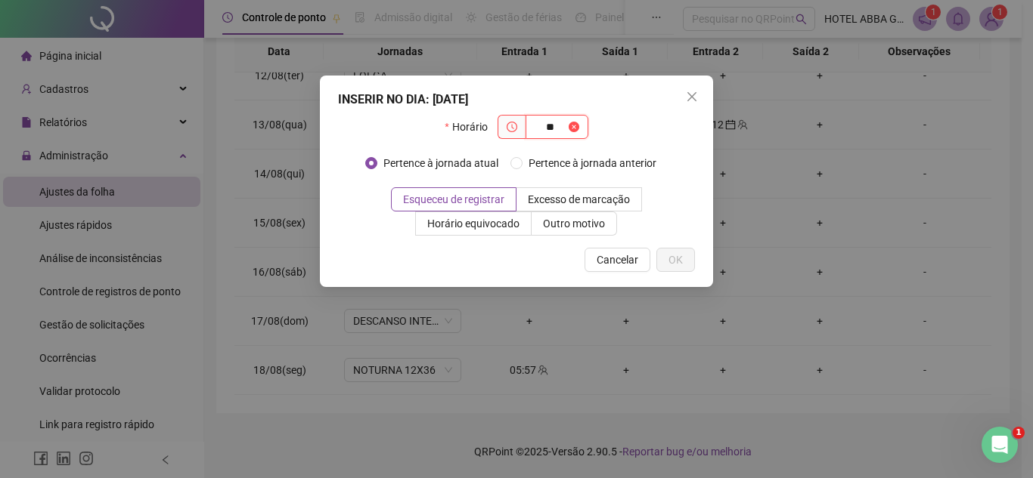
type input "*"
type input "*****"
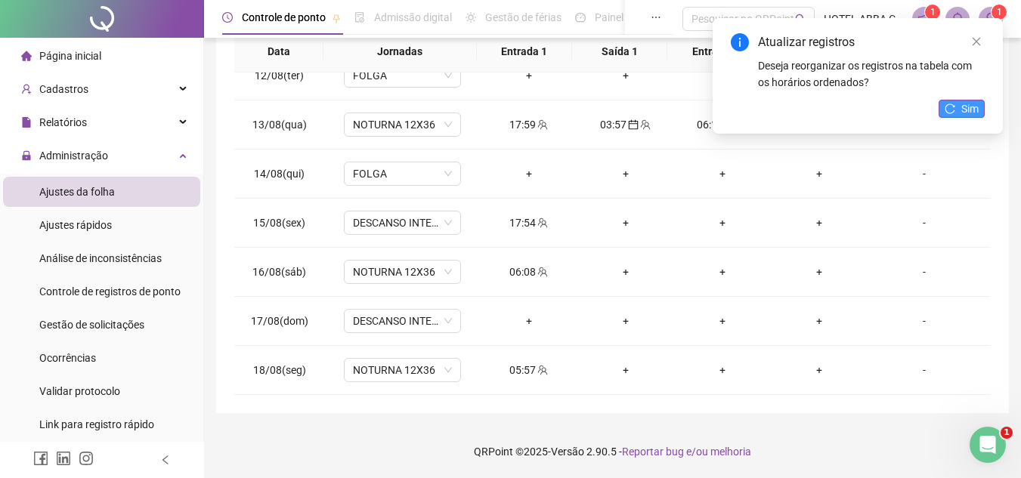
click at [955, 113] on icon "reload" at bounding box center [950, 109] width 11 height 11
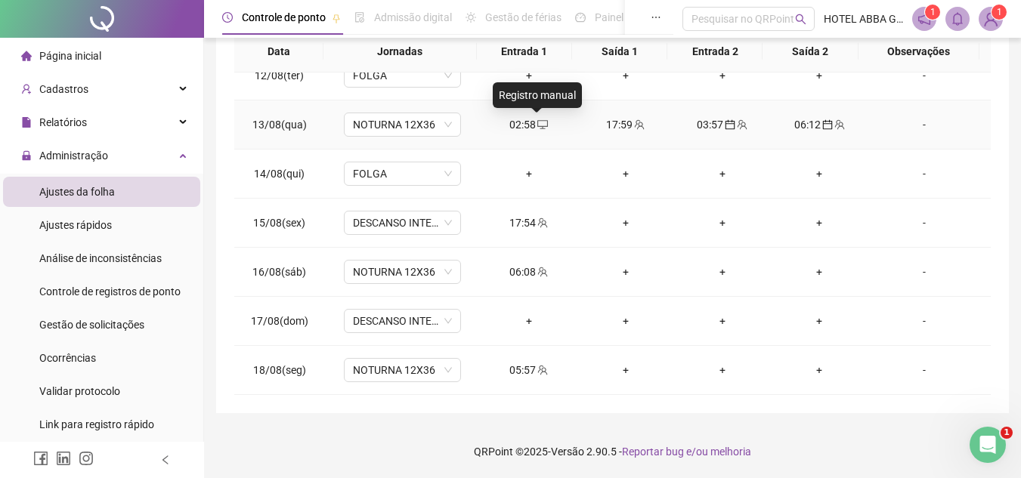
click at [537, 119] on icon "desktop" at bounding box center [542, 124] width 11 height 11
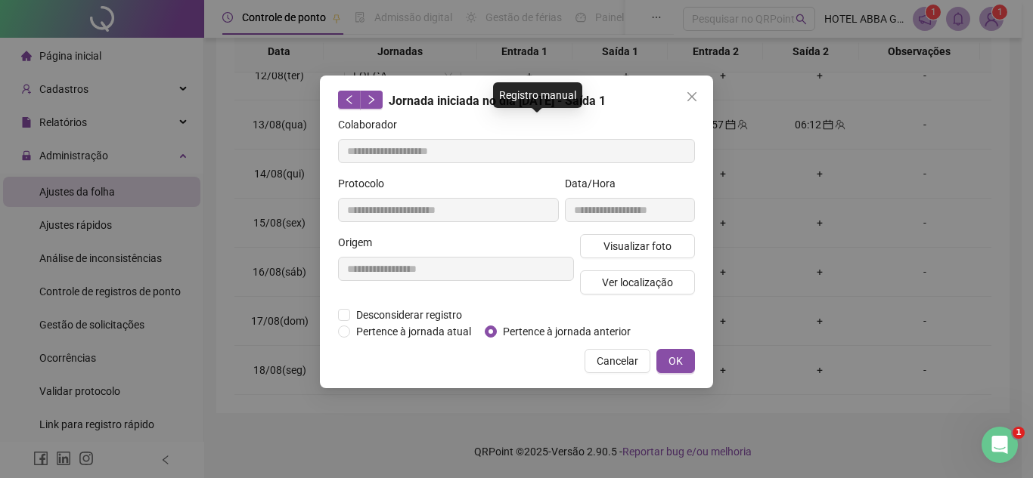
type input "**********"
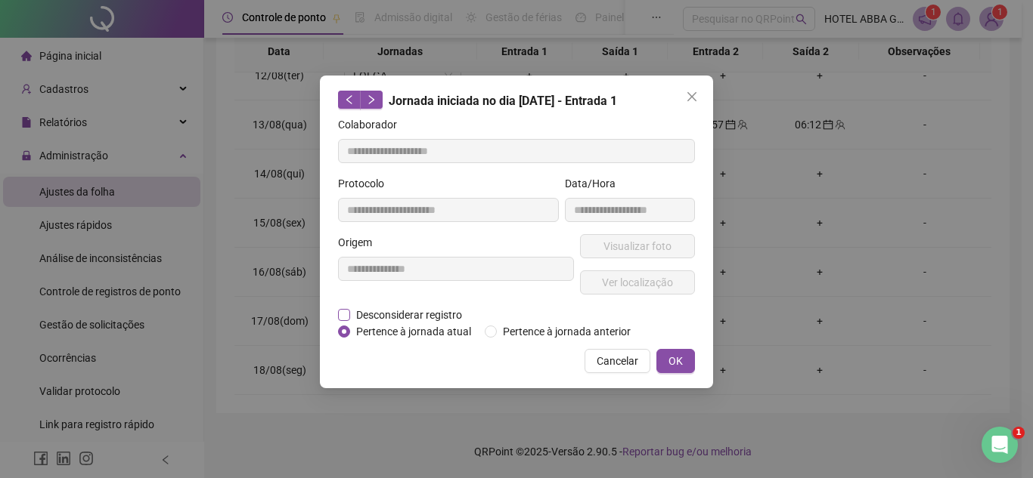
click at [381, 315] on span "Desconsiderar registro" at bounding box center [409, 315] width 118 height 17
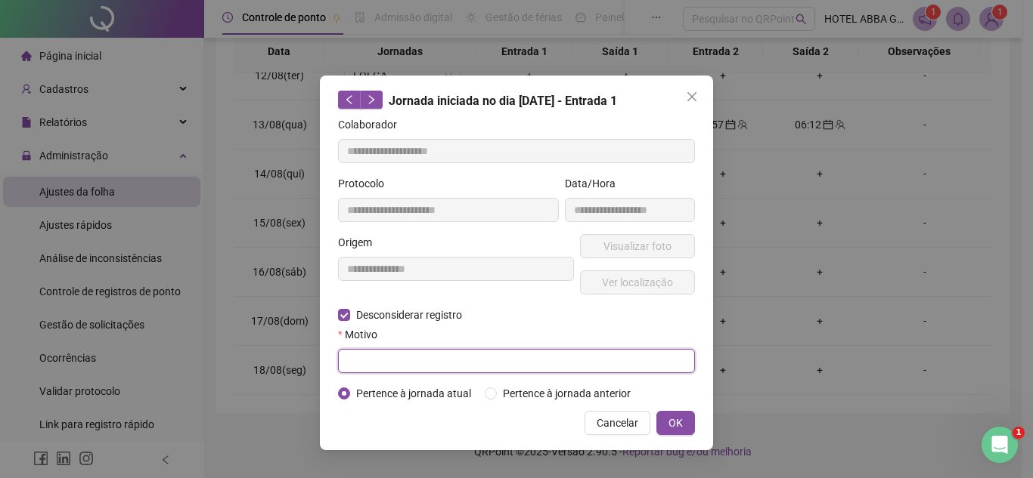
click at [389, 362] on input "text" at bounding box center [516, 361] width 357 height 24
type input "**********"
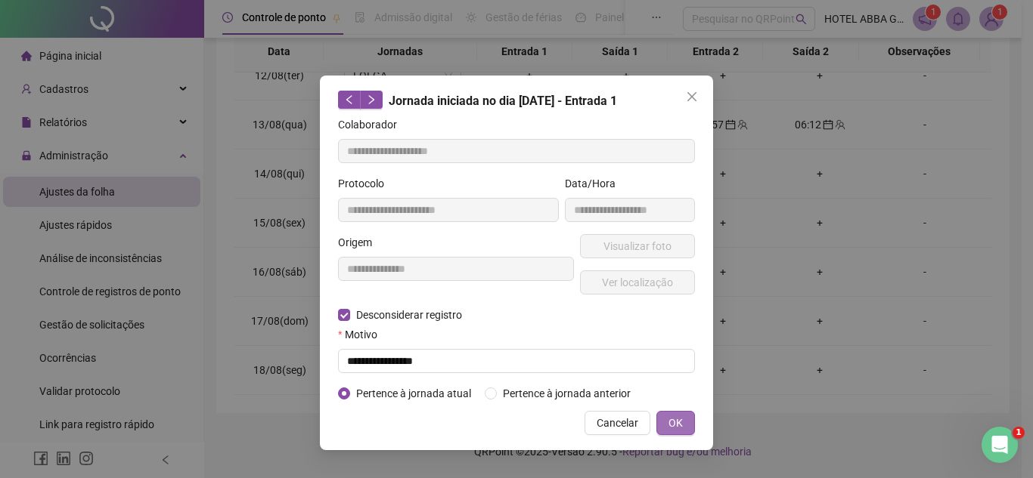
click at [670, 426] on span "OK" at bounding box center [675, 423] width 14 height 17
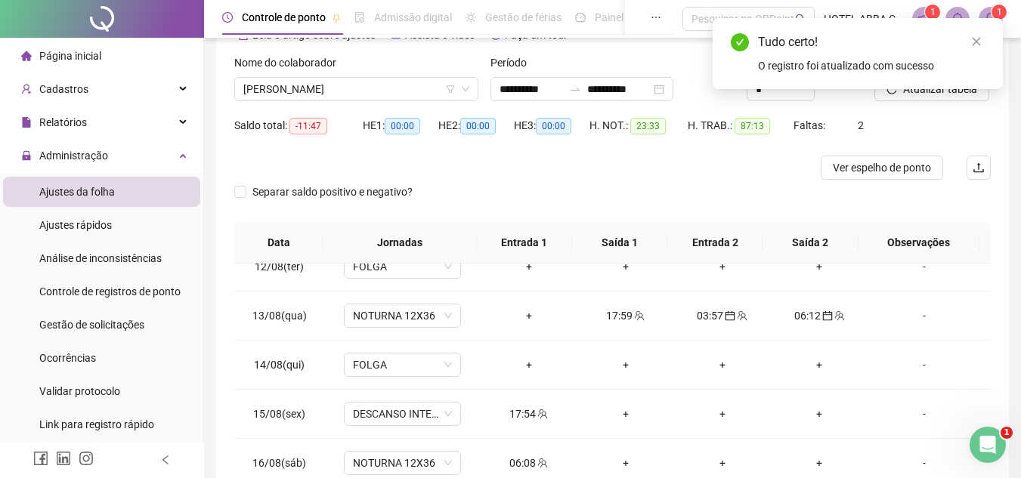
scroll to position [67, 0]
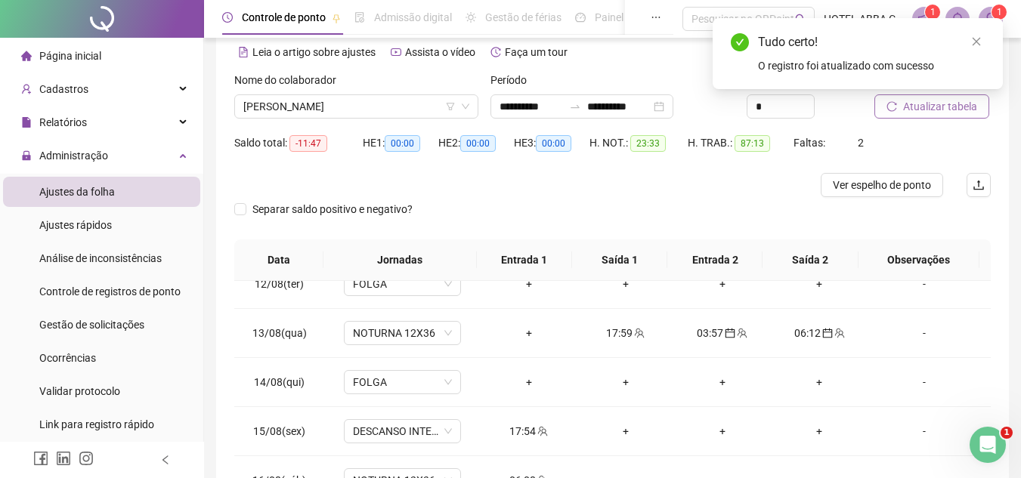
click at [961, 108] on span "Atualizar tabela" at bounding box center [940, 106] width 74 height 17
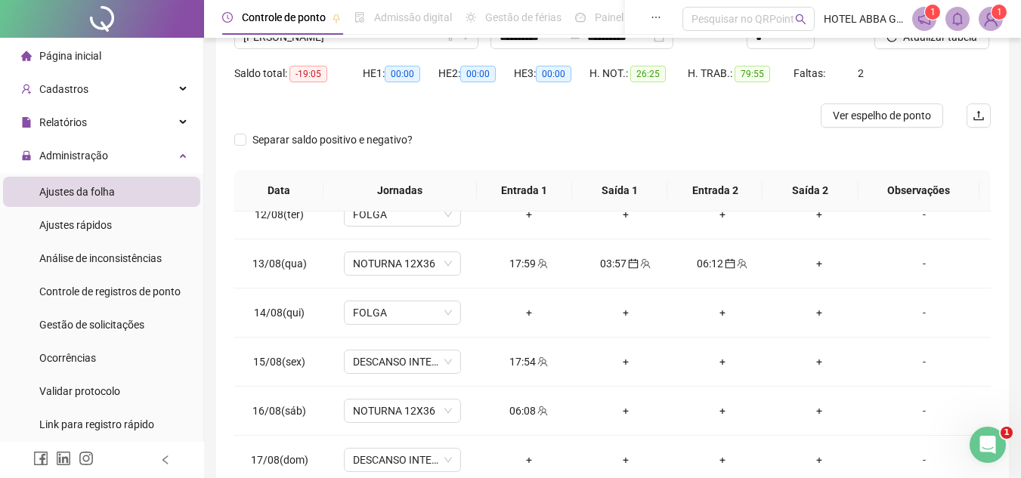
scroll to position [276, 0]
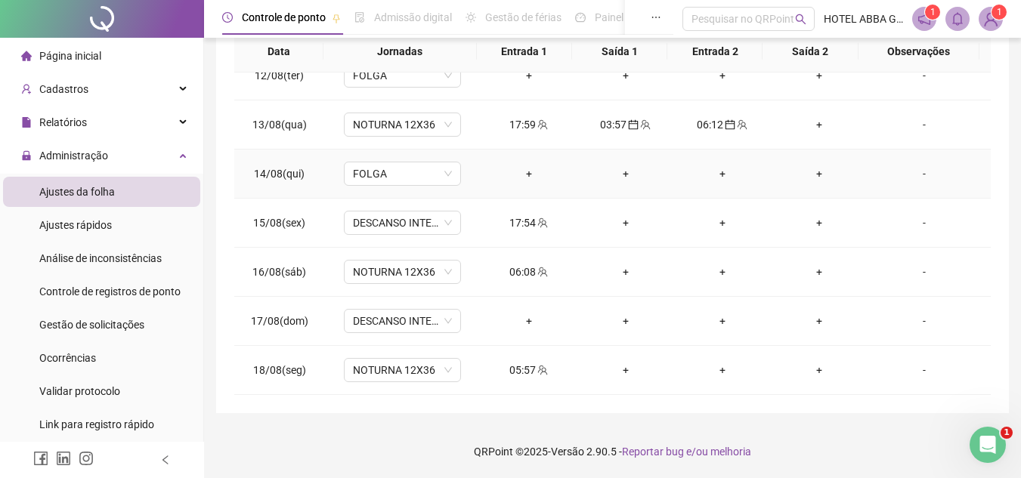
click at [522, 175] on div "+" at bounding box center [529, 174] width 73 height 17
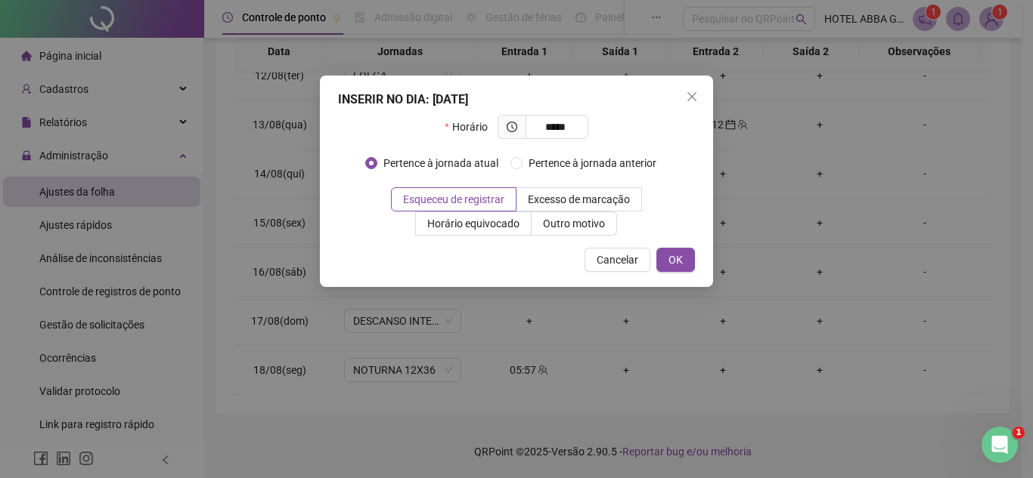
type input "*****"
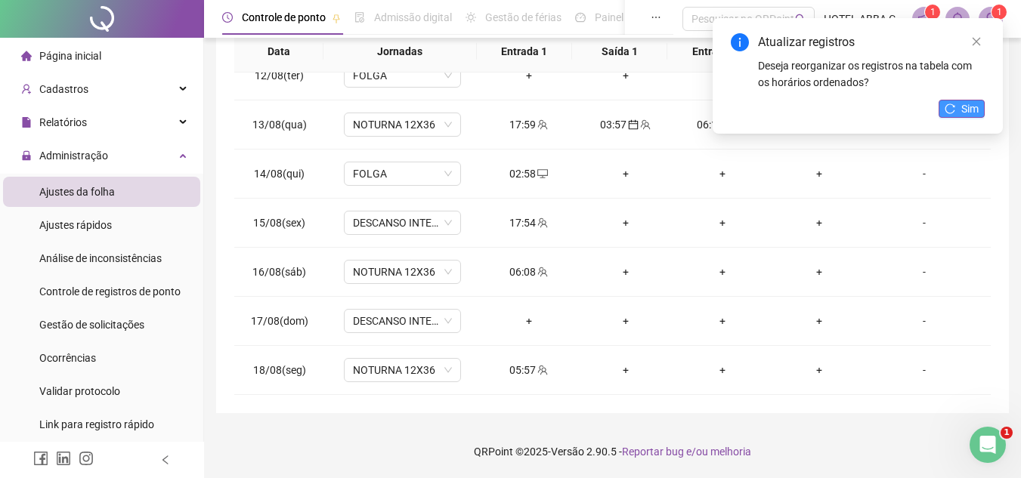
click at [967, 107] on span "Sim" at bounding box center [969, 109] width 17 height 17
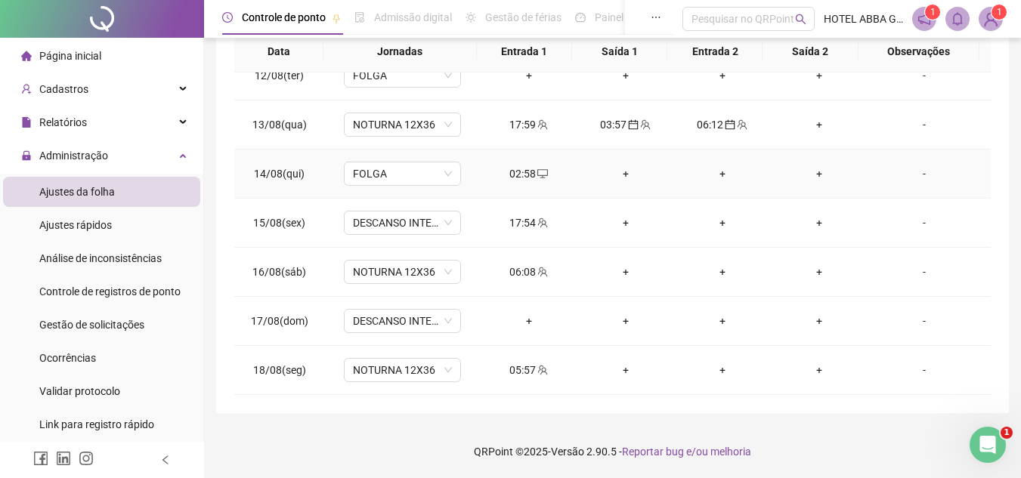
drag, startPoint x: 520, startPoint y: 180, endPoint x: 461, endPoint y: 195, distance: 60.9
click at [461, 195] on td "FOLGA" at bounding box center [402, 174] width 156 height 49
click at [528, 173] on div "02:58" at bounding box center [529, 174] width 73 height 17
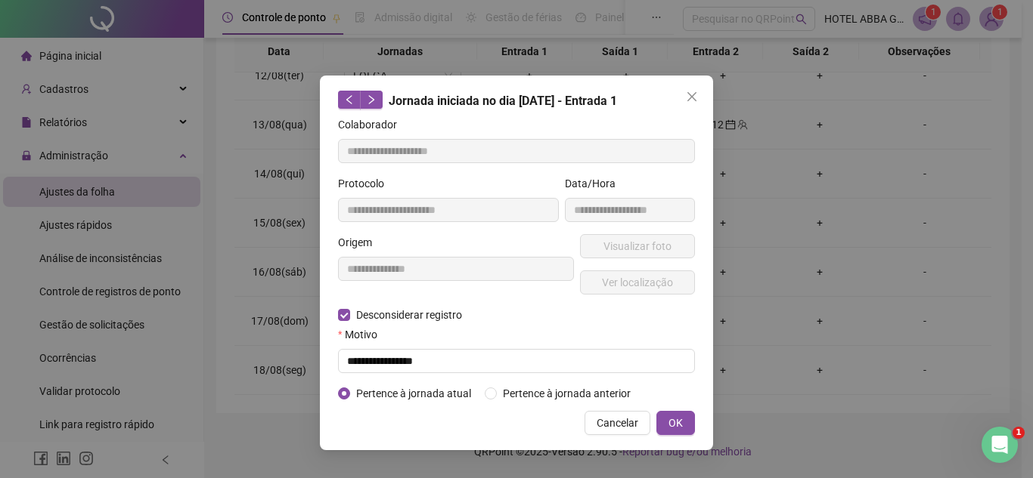
type input "**********"
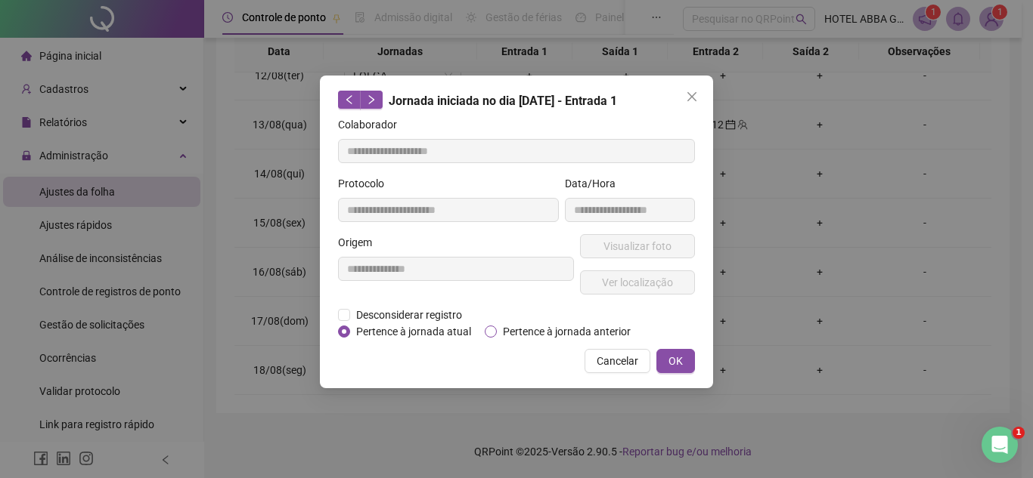
click at [541, 330] on span "Pertence à jornada anterior" at bounding box center [567, 332] width 140 height 17
click at [673, 361] on span "OK" at bounding box center [675, 361] width 14 height 17
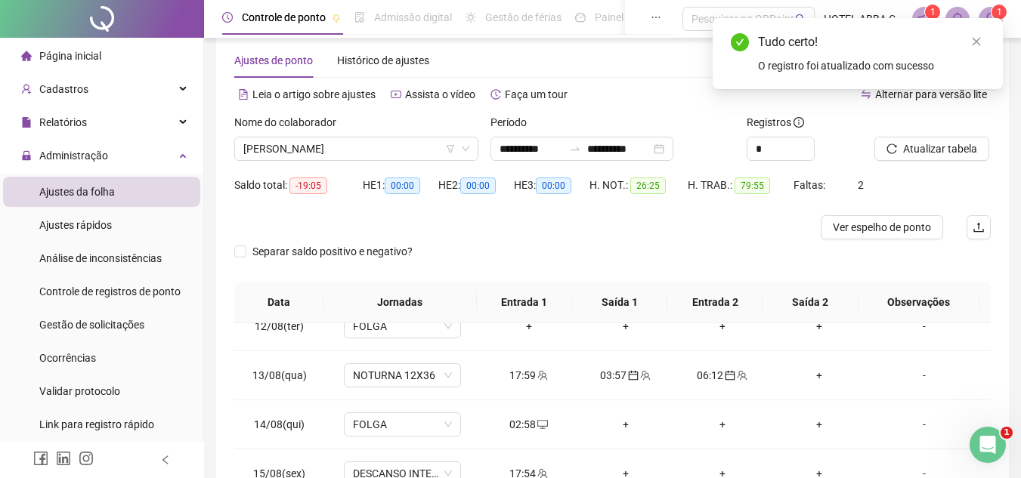
scroll to position [24, 0]
click at [894, 147] on icon "reload" at bounding box center [892, 149] width 11 height 11
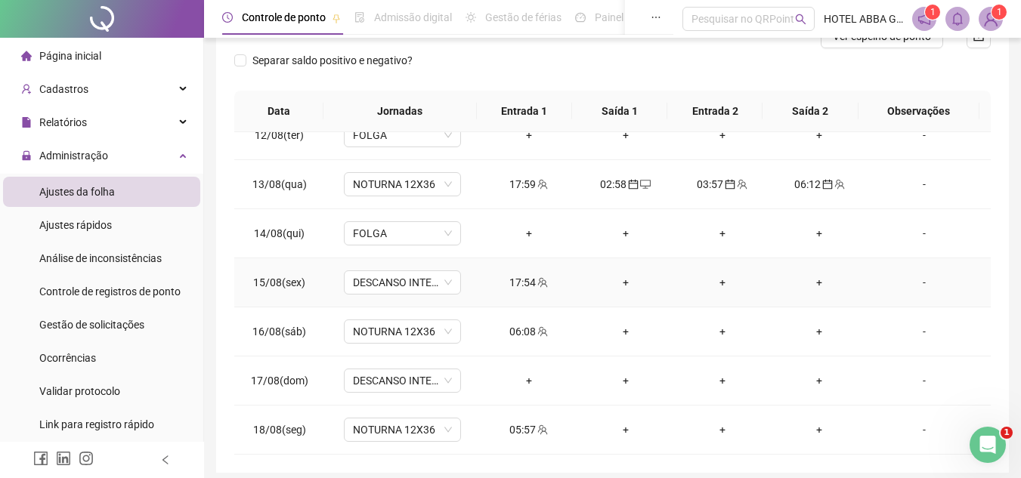
scroll to position [251, 0]
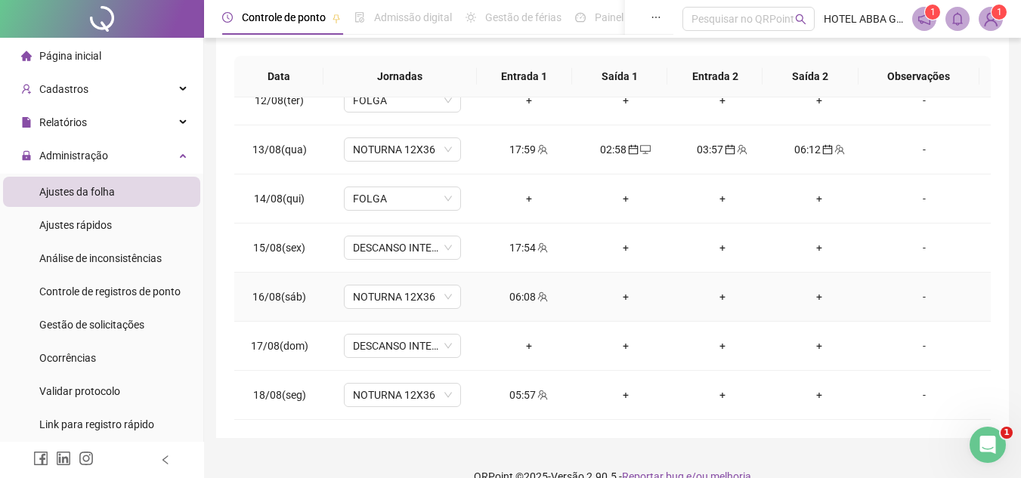
click at [528, 307] on td "06:08" at bounding box center [529, 297] width 97 height 49
click at [432, 250] on span "DESCANSO INTER-JORNADA" at bounding box center [402, 248] width 99 height 23
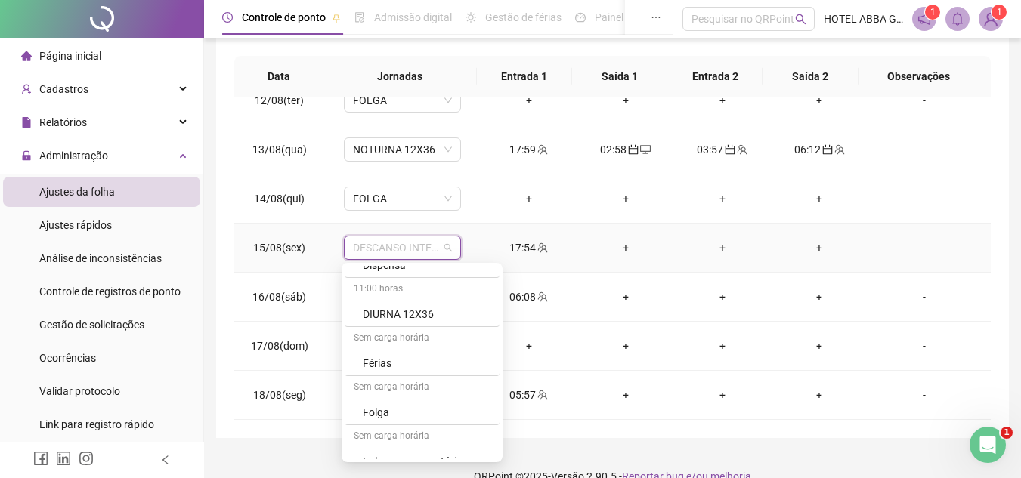
scroll to position [651, 0]
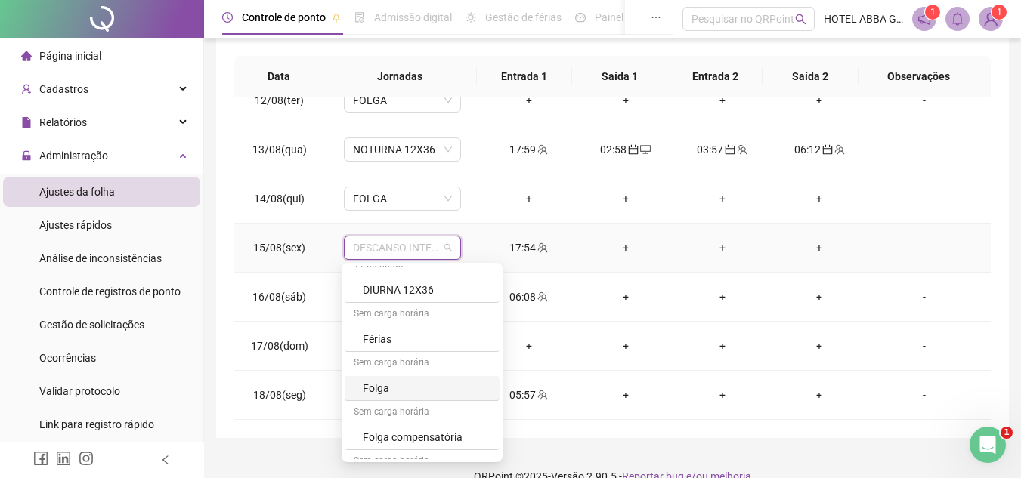
click at [443, 392] on div "Folga" at bounding box center [427, 388] width 128 height 17
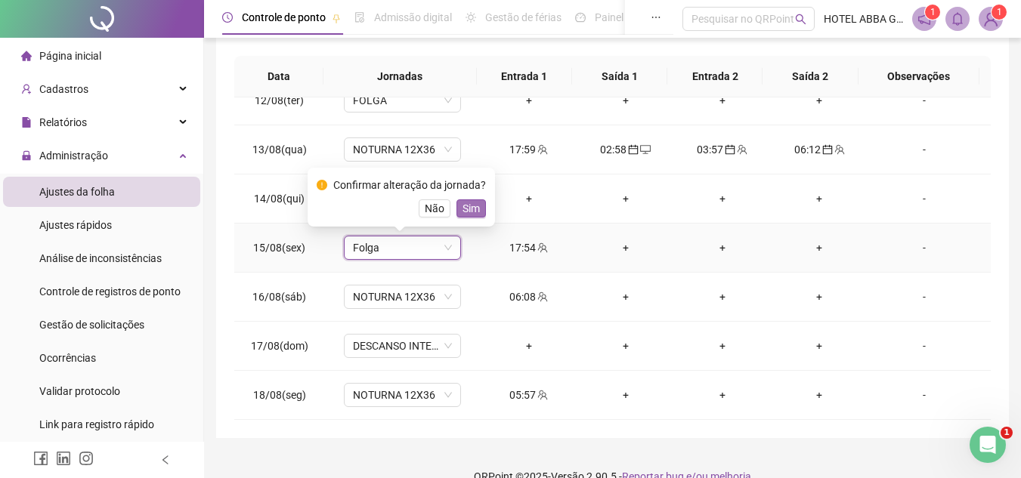
click at [469, 203] on span "Sim" at bounding box center [471, 208] width 17 height 17
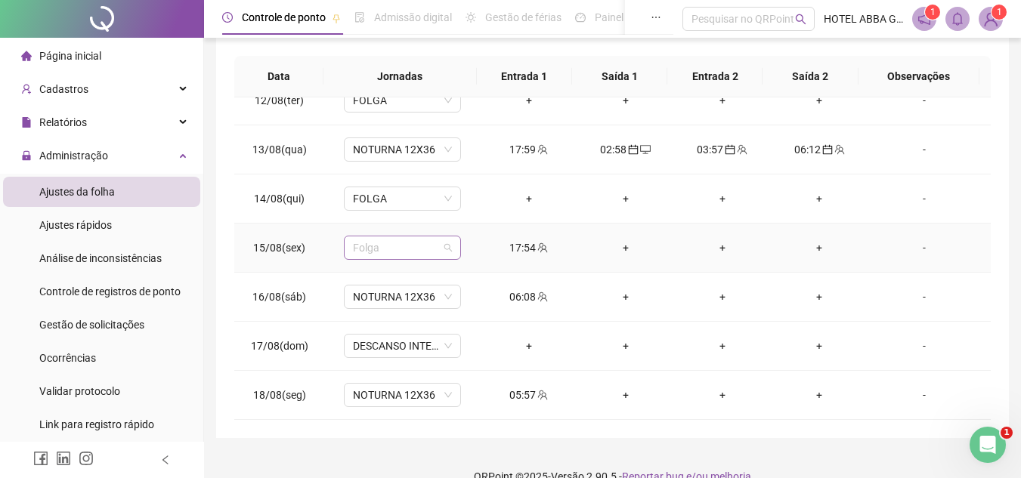
click at [417, 252] on span "Folga" at bounding box center [402, 248] width 99 height 23
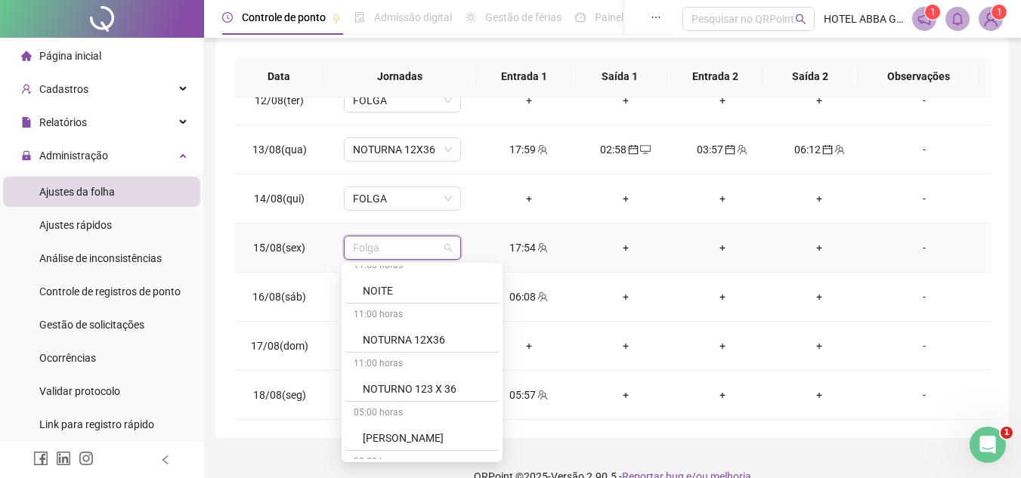
scroll to position [1000, 0]
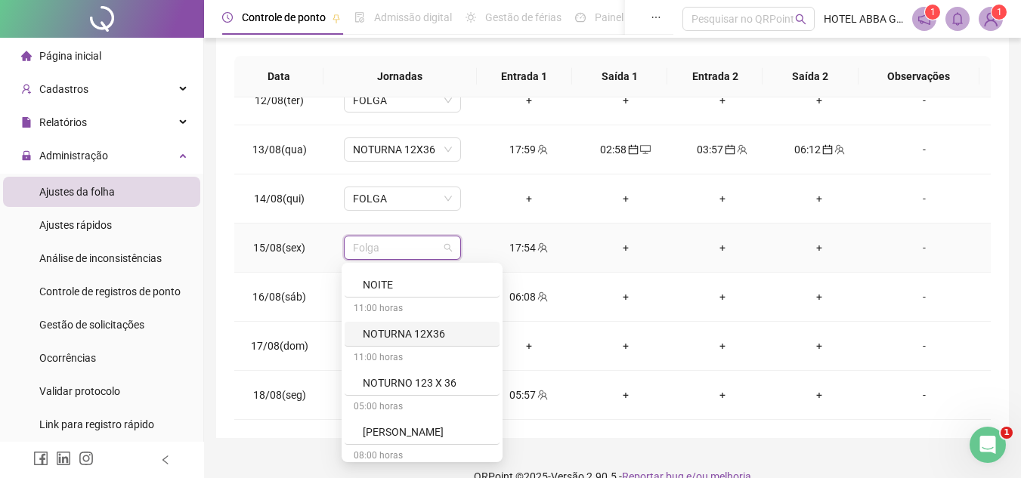
click at [435, 332] on div "NOTURNA 12X36" at bounding box center [427, 334] width 128 height 17
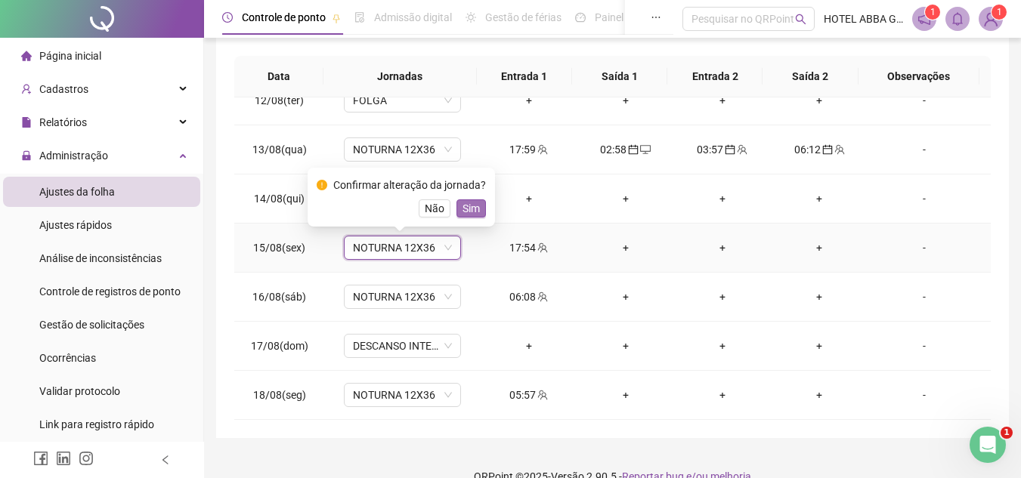
click at [470, 209] on span "Sim" at bounding box center [471, 208] width 17 height 17
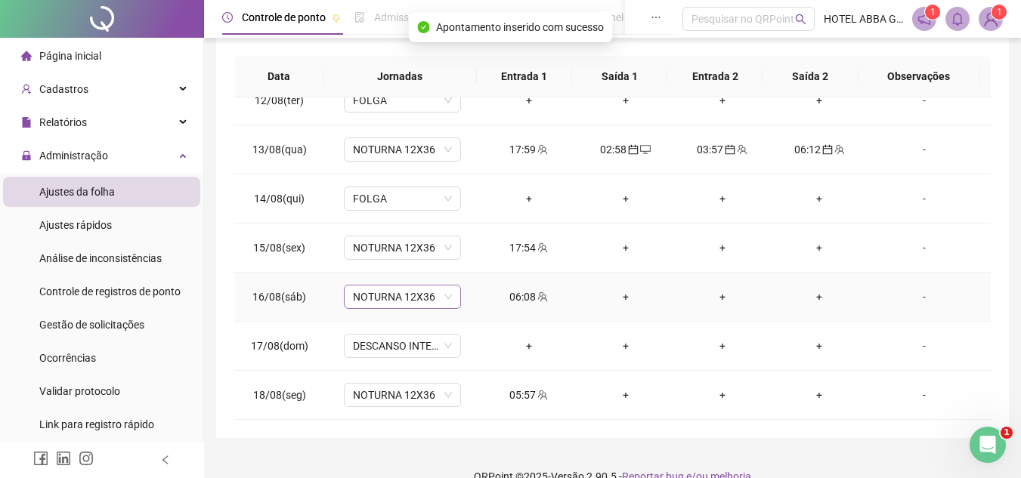
click at [444, 298] on span "NOTURNA 12X36" at bounding box center [402, 297] width 99 height 23
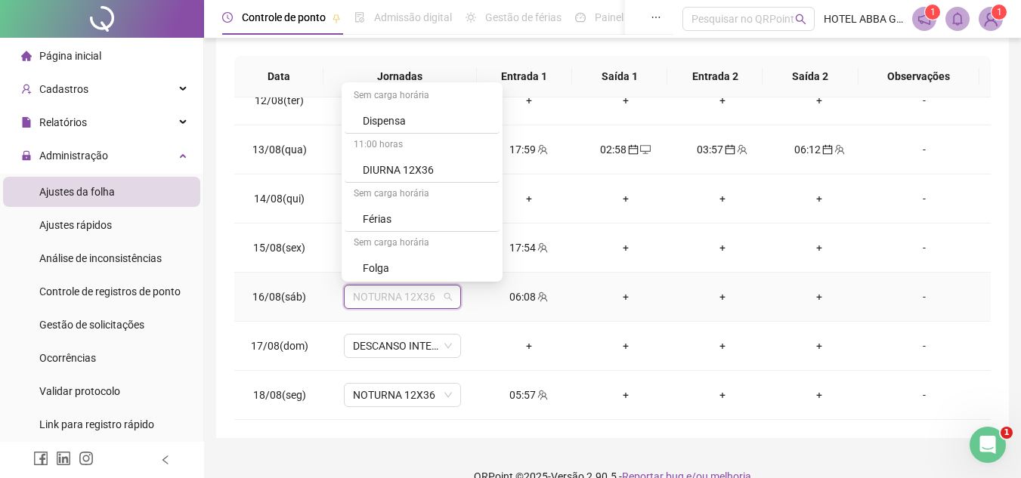
scroll to position [687, 0]
click at [440, 178] on div "Folga" at bounding box center [427, 171] width 128 height 17
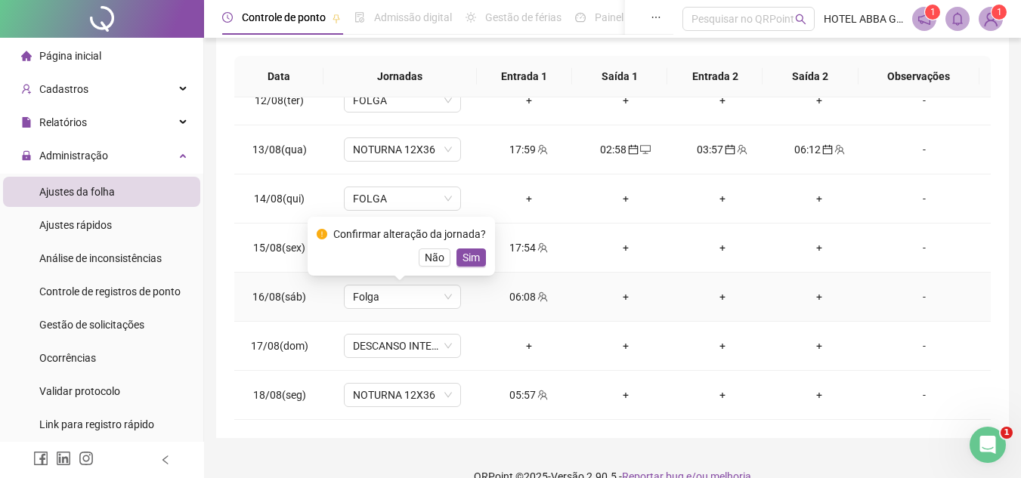
click at [469, 259] on span "Sim" at bounding box center [471, 257] width 17 height 17
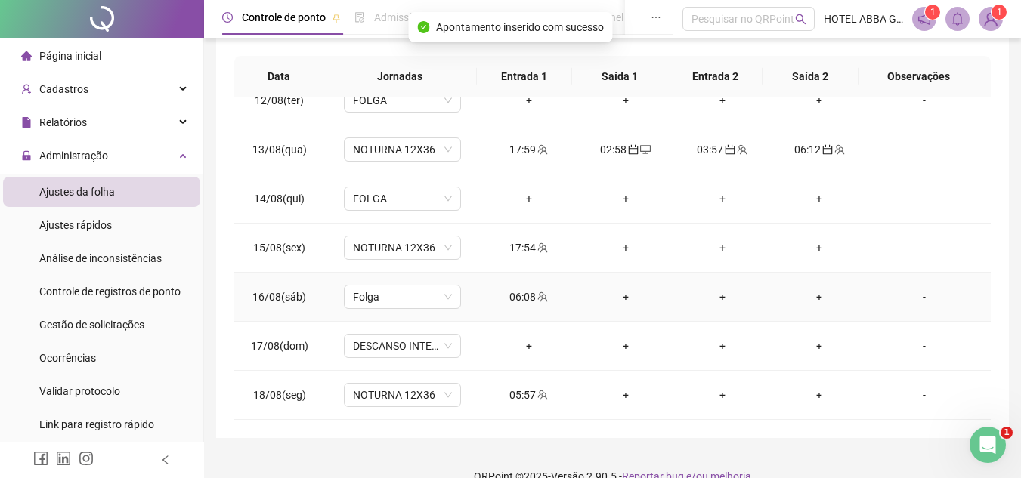
click at [513, 295] on div "06:08" at bounding box center [529, 297] width 73 height 17
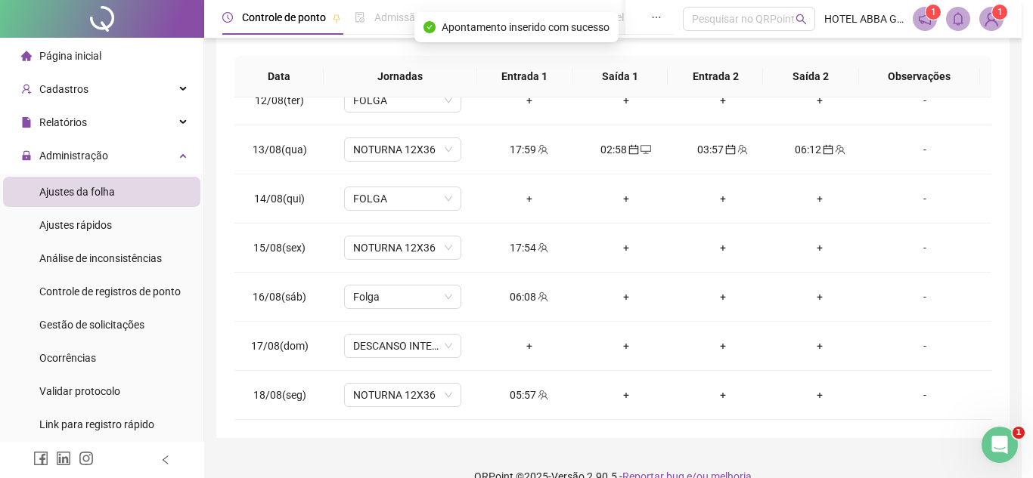
type input "**********"
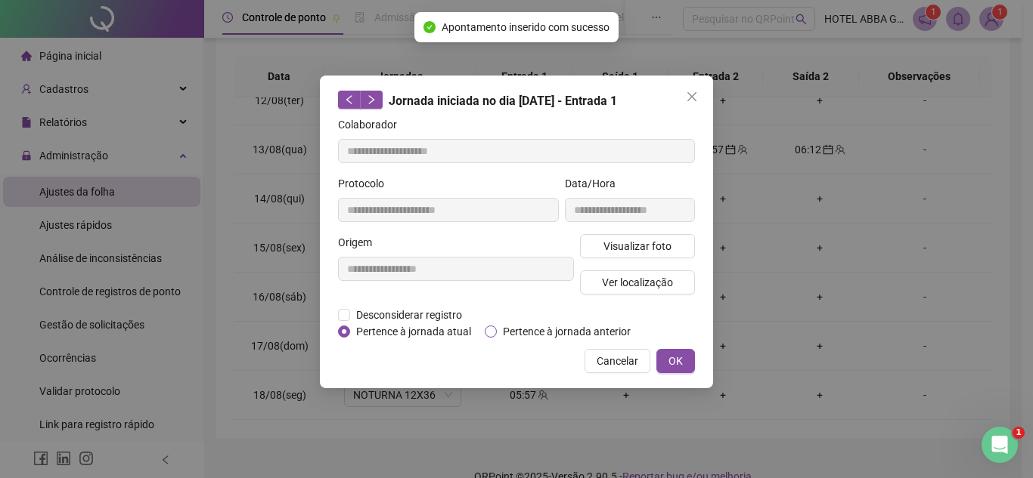
click at [509, 331] on span "Pertence à jornada anterior" at bounding box center [567, 332] width 140 height 17
click at [662, 363] on button "OK" at bounding box center [675, 361] width 39 height 24
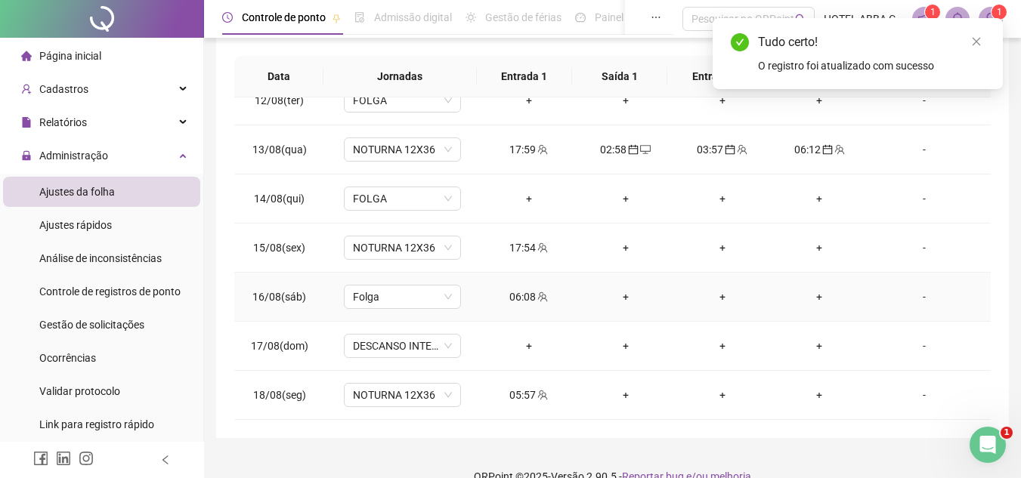
click at [518, 299] on div "06:08" at bounding box center [529, 297] width 73 height 17
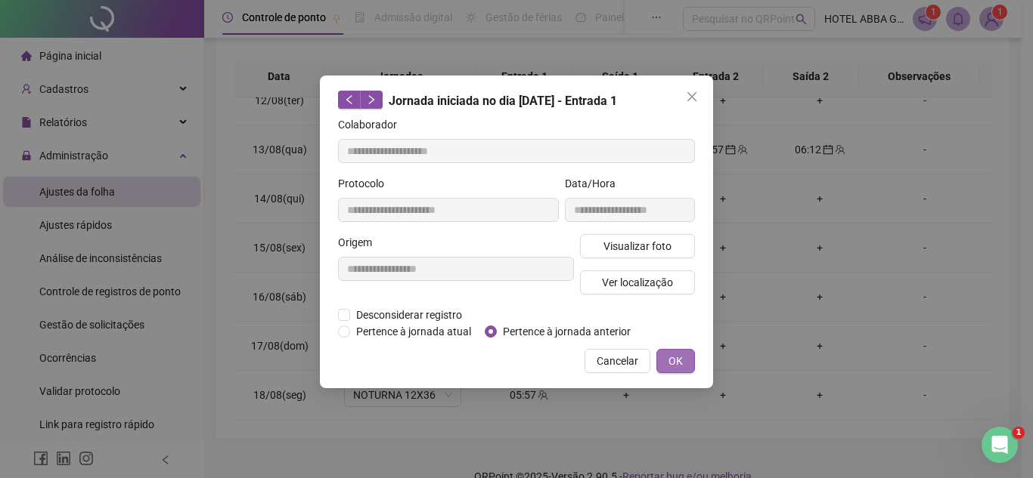
click at [668, 355] on span "OK" at bounding box center [675, 361] width 14 height 17
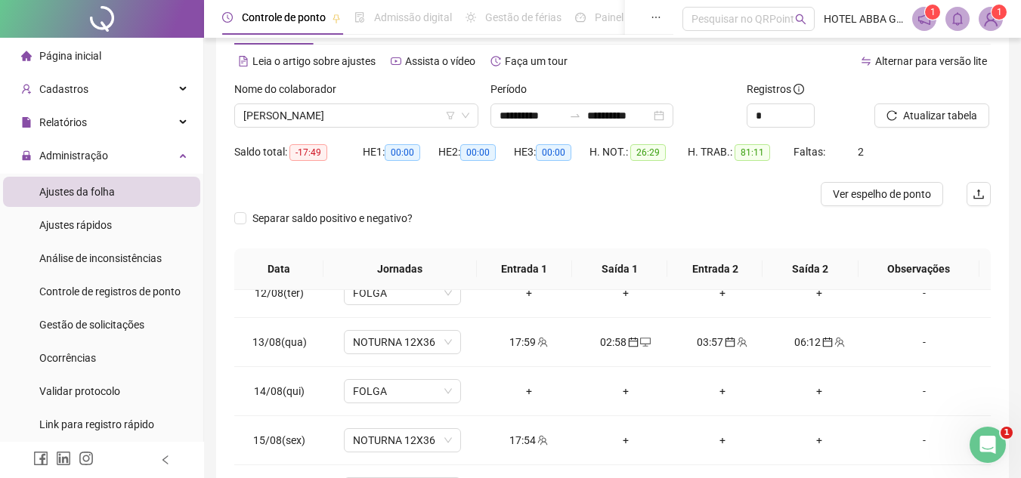
scroll to position [56, 0]
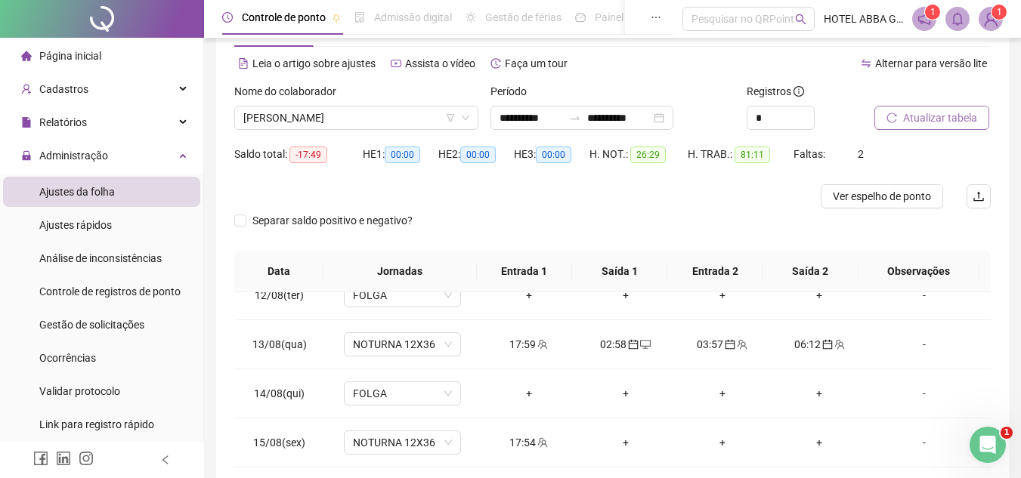
click at [936, 128] on button "Atualizar tabela" at bounding box center [932, 118] width 115 height 24
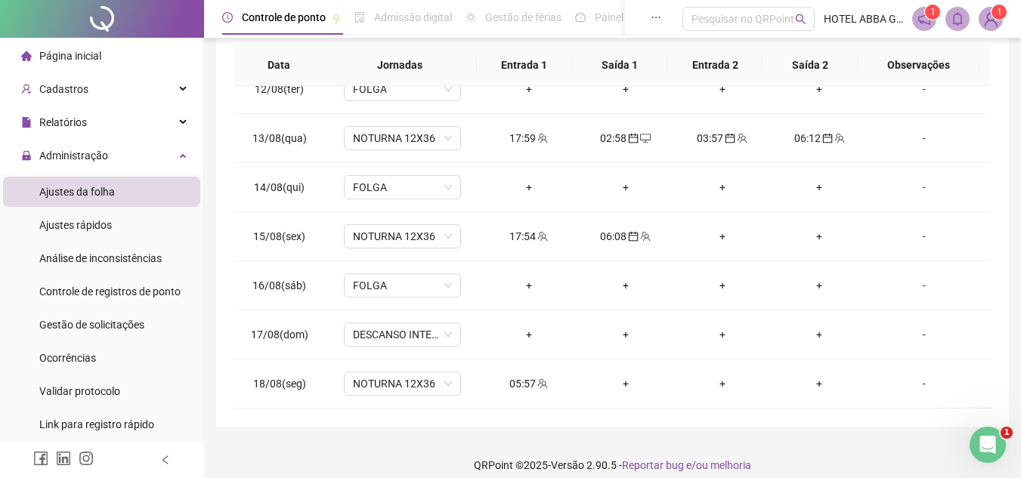
scroll to position [276, 0]
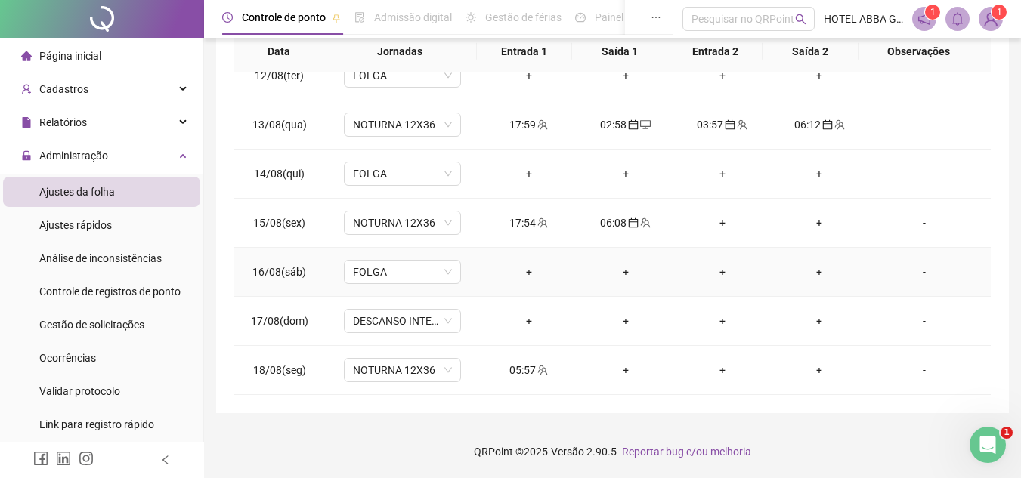
click at [534, 271] on div "+" at bounding box center [529, 272] width 73 height 17
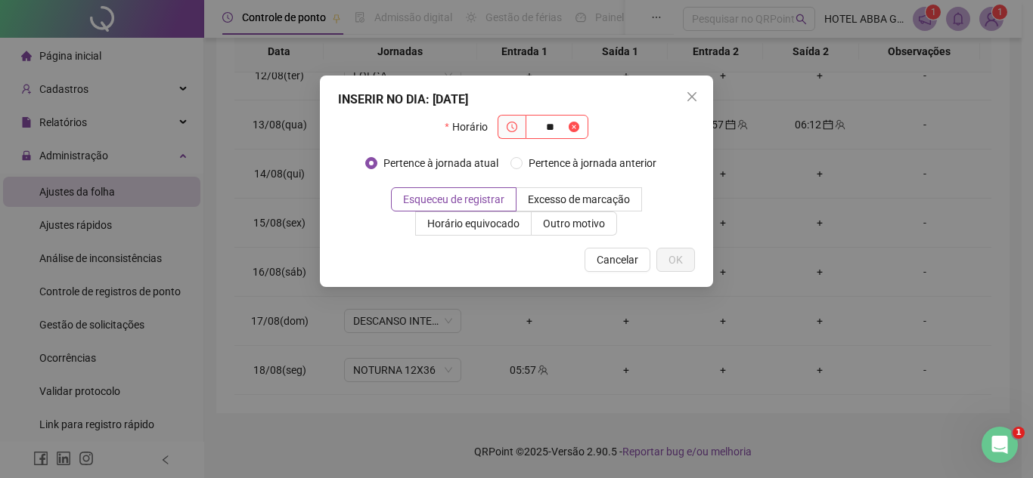
type input "*"
type input "*****"
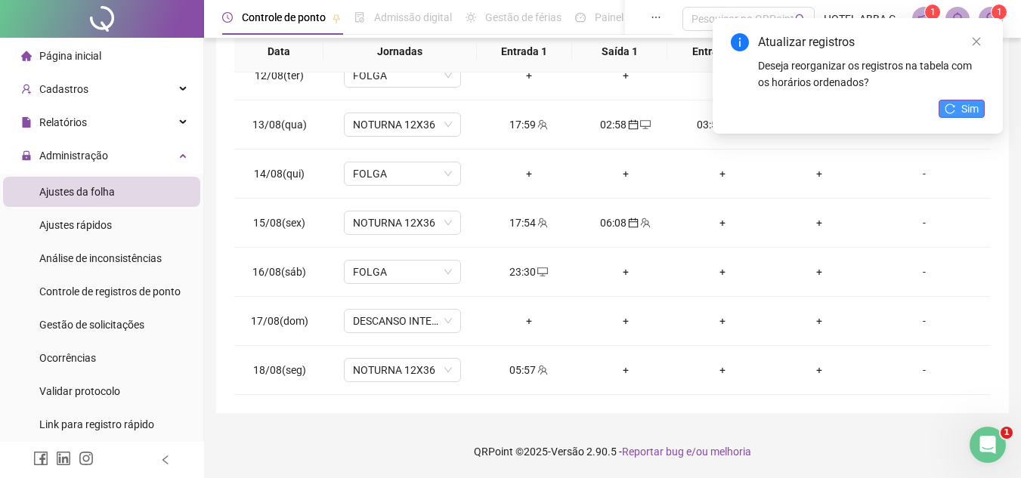
click at [968, 109] on span "Sim" at bounding box center [969, 109] width 17 height 17
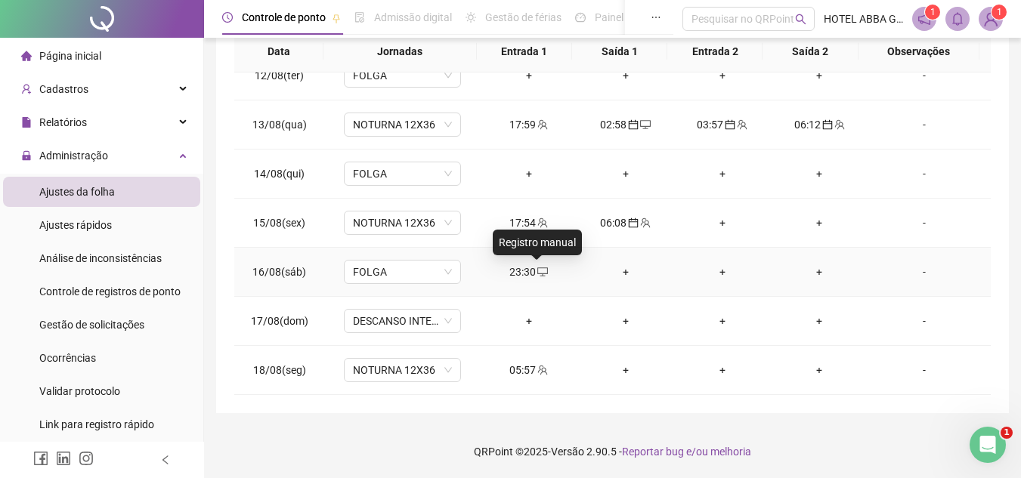
click at [536, 277] on span at bounding box center [542, 272] width 12 height 12
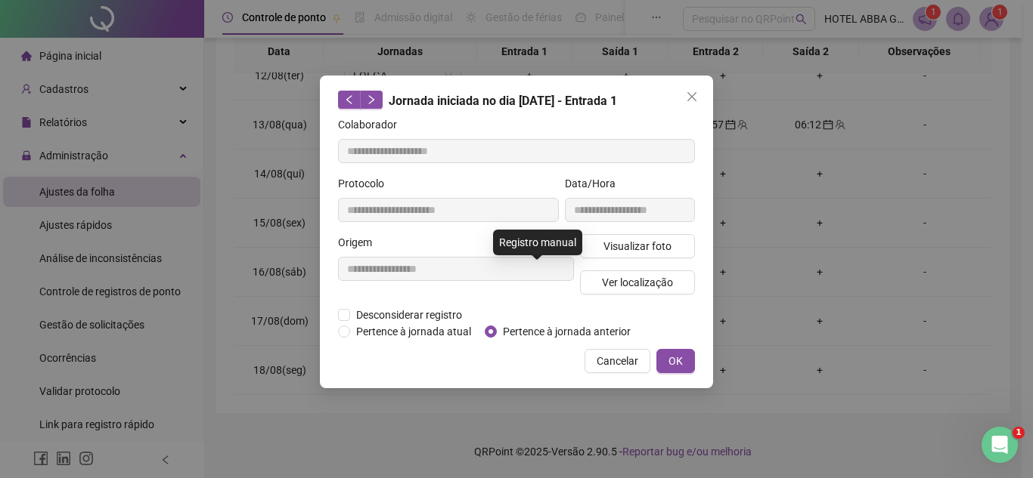
type input "**********"
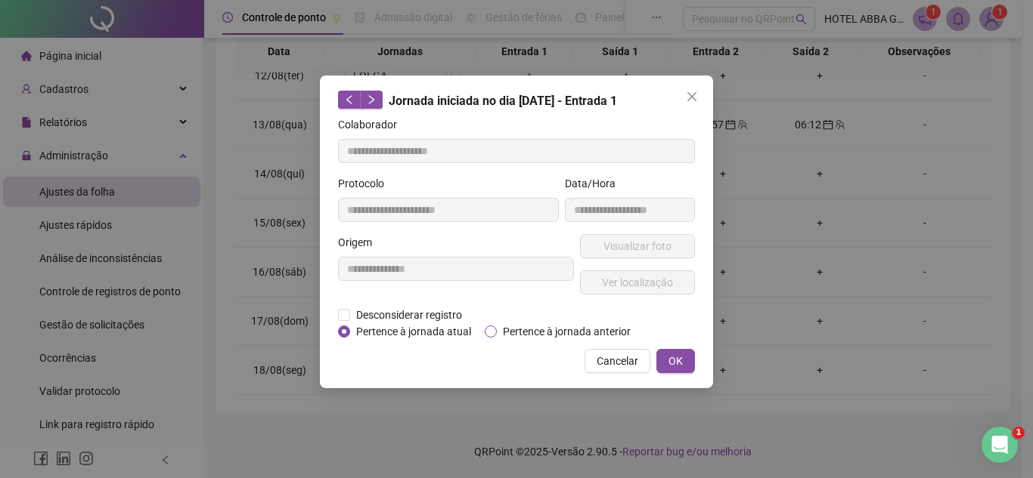
click at [540, 332] on span "Pertence à jornada anterior" at bounding box center [567, 332] width 140 height 17
click at [677, 376] on div "**********" at bounding box center [516, 232] width 393 height 313
click at [677, 364] on span "OK" at bounding box center [675, 361] width 14 height 17
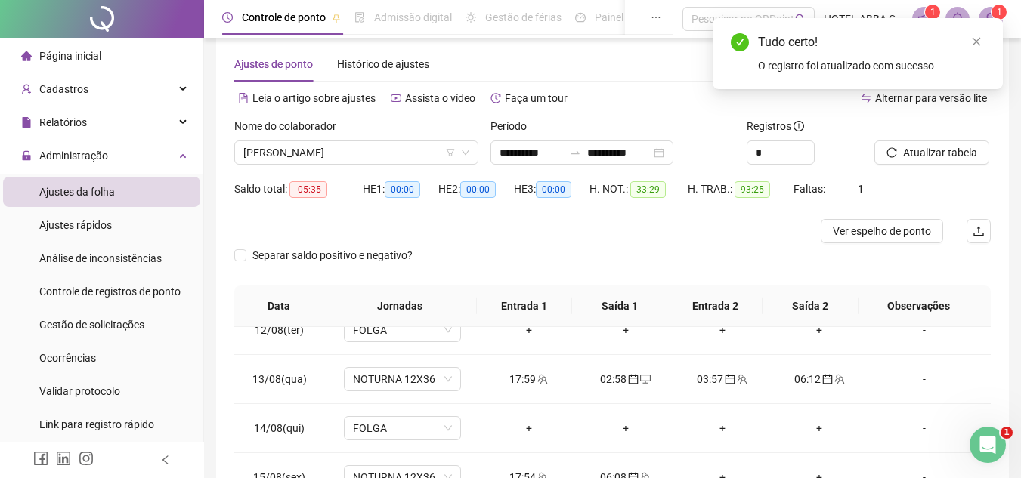
scroll to position [20, 0]
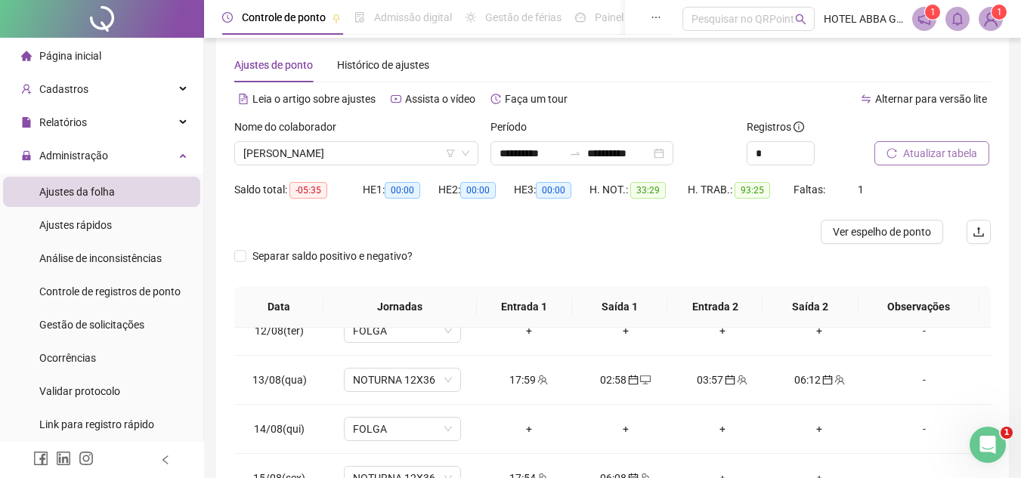
click at [954, 150] on span "Atualizar tabela" at bounding box center [940, 153] width 74 height 17
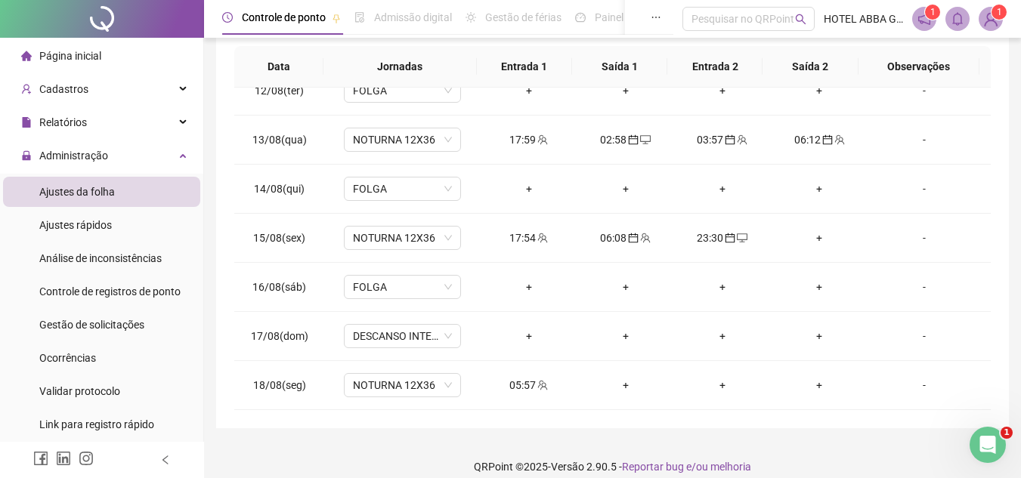
scroll to position [276, 0]
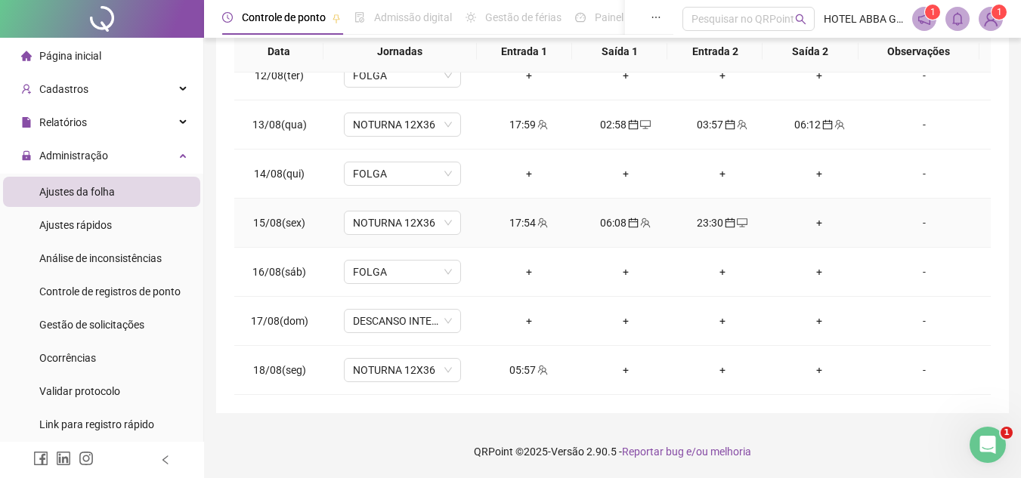
click at [704, 227] on div "23:30" at bounding box center [722, 223] width 73 height 17
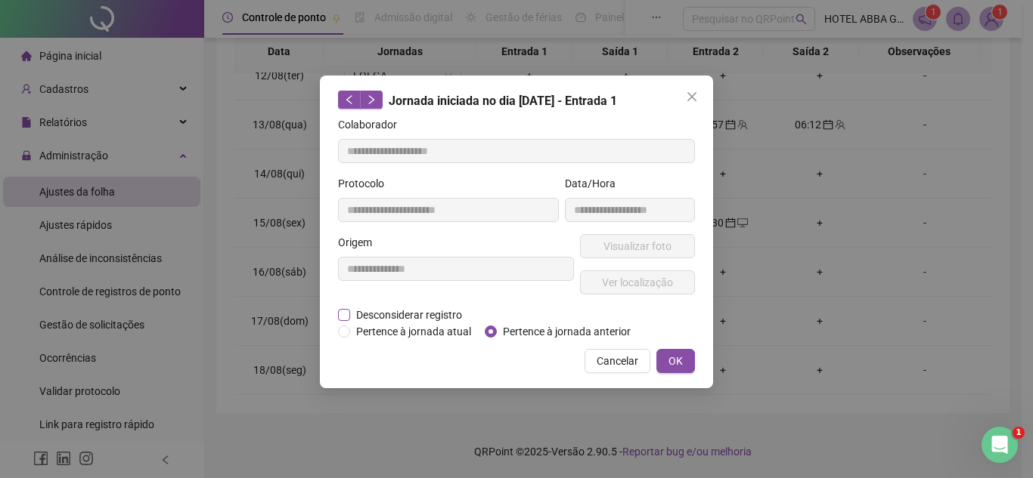
click at [369, 311] on span "Desconsiderar registro" at bounding box center [409, 315] width 118 height 17
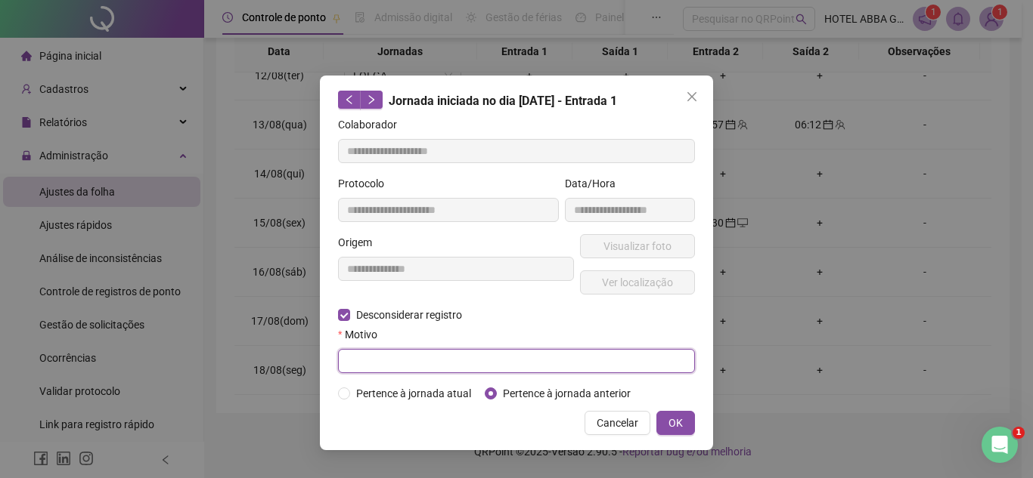
click at [463, 367] on input "text" at bounding box center [516, 361] width 357 height 24
type input "**********"
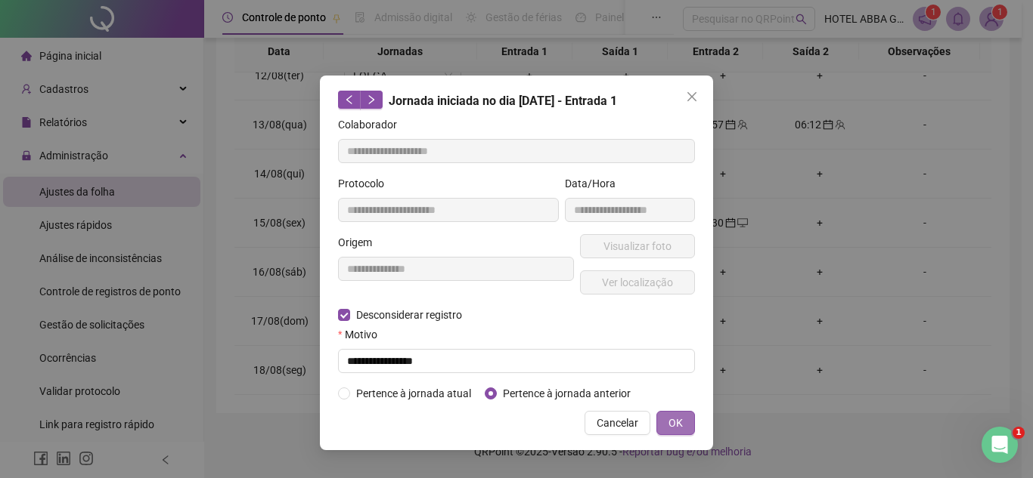
click at [674, 423] on span "OK" at bounding box center [675, 423] width 14 height 17
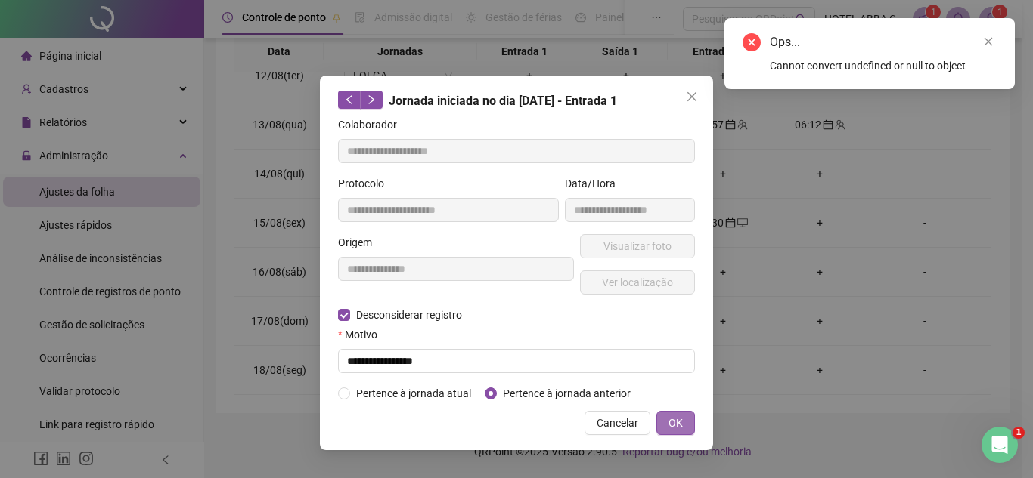
click at [674, 423] on span "OK" at bounding box center [675, 423] width 14 height 17
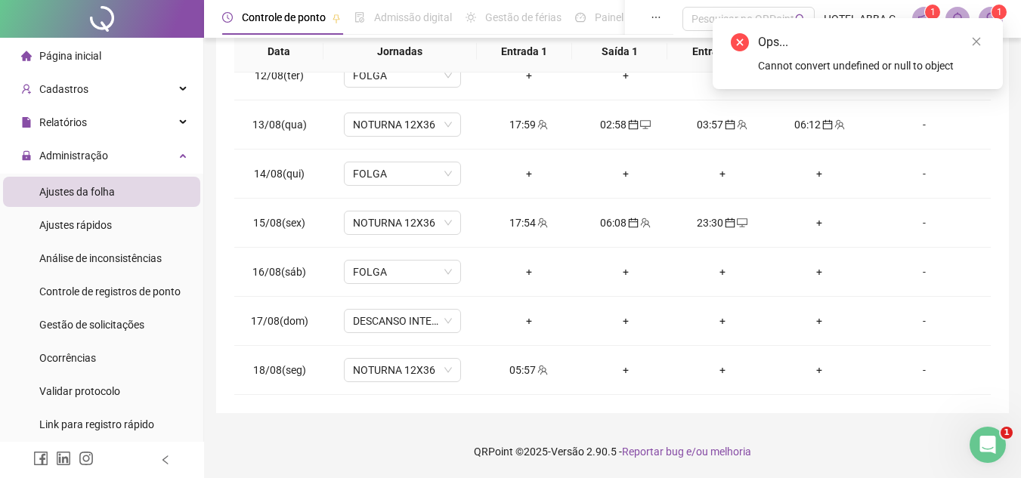
scroll to position [0, 0]
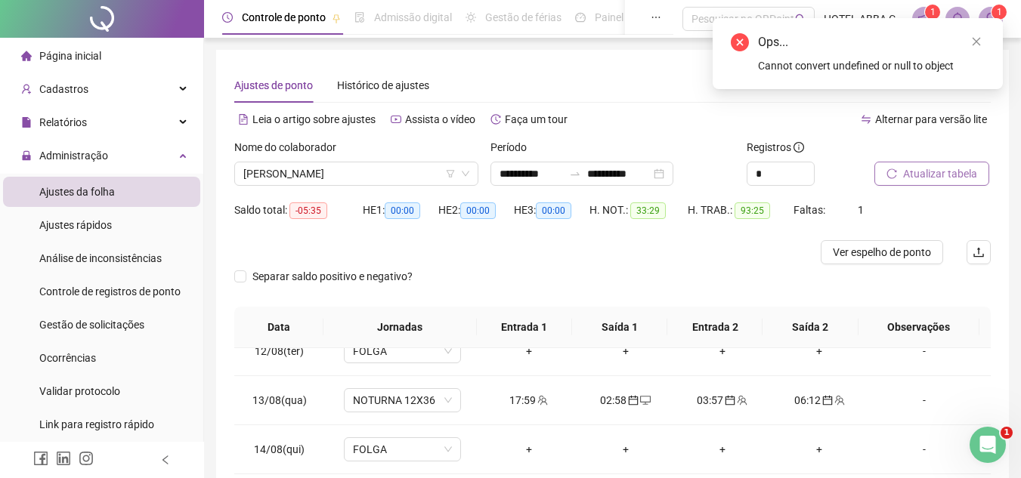
click at [963, 172] on span "Atualizar tabela" at bounding box center [940, 174] width 74 height 17
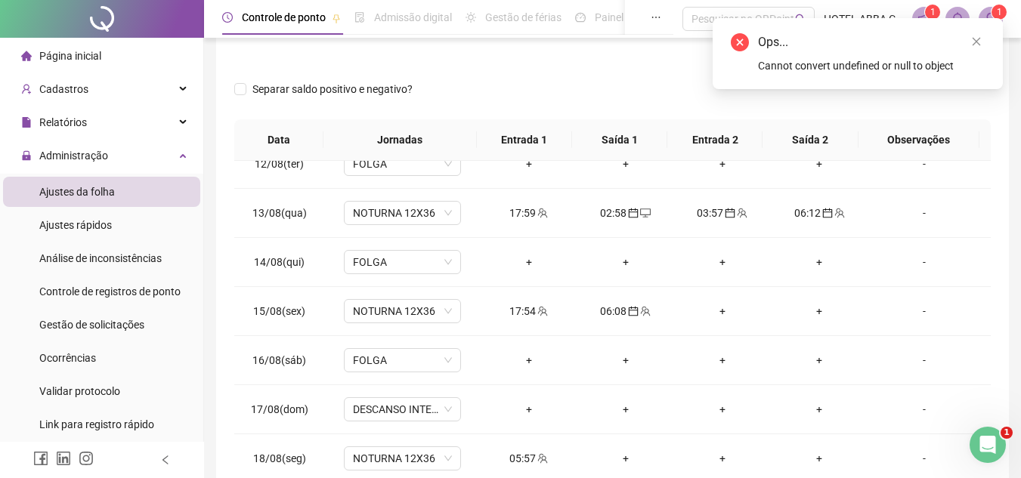
scroll to position [276, 0]
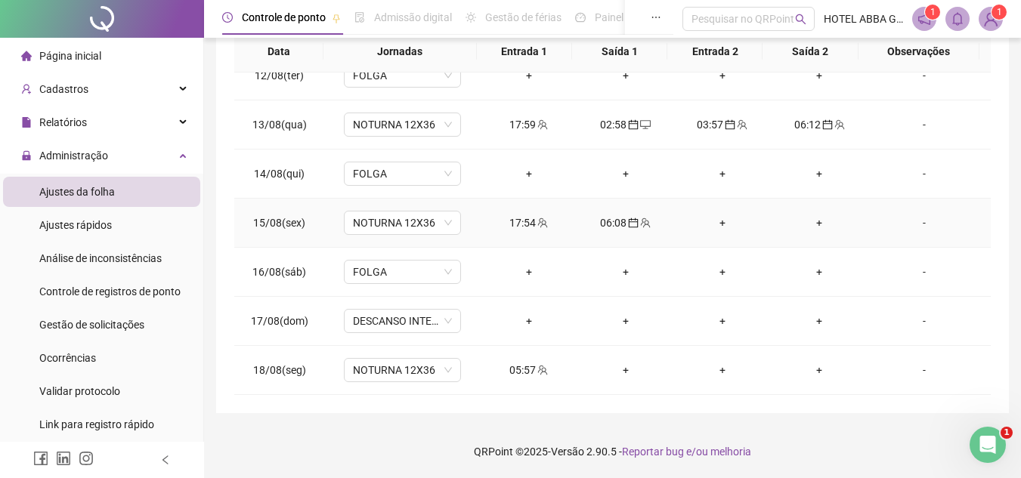
click at [717, 225] on div "+" at bounding box center [722, 223] width 73 height 17
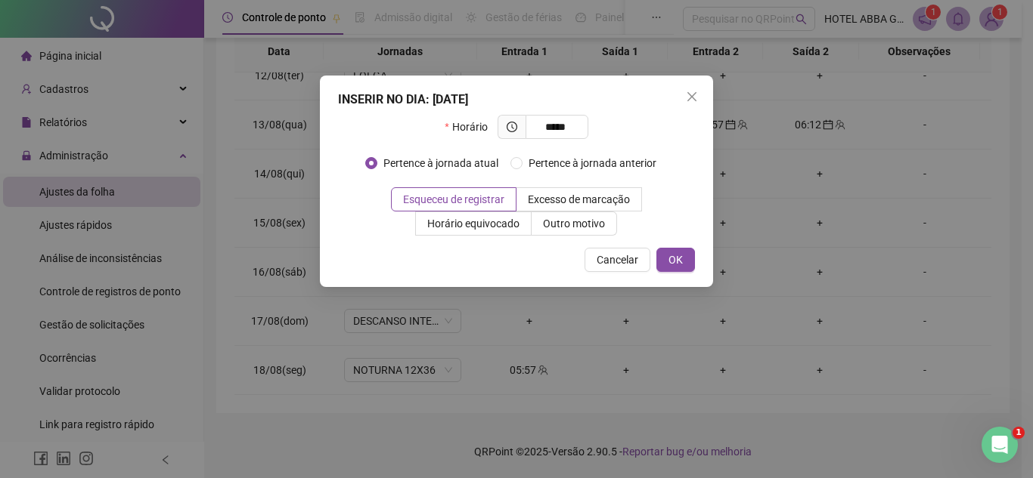
type input "*****"
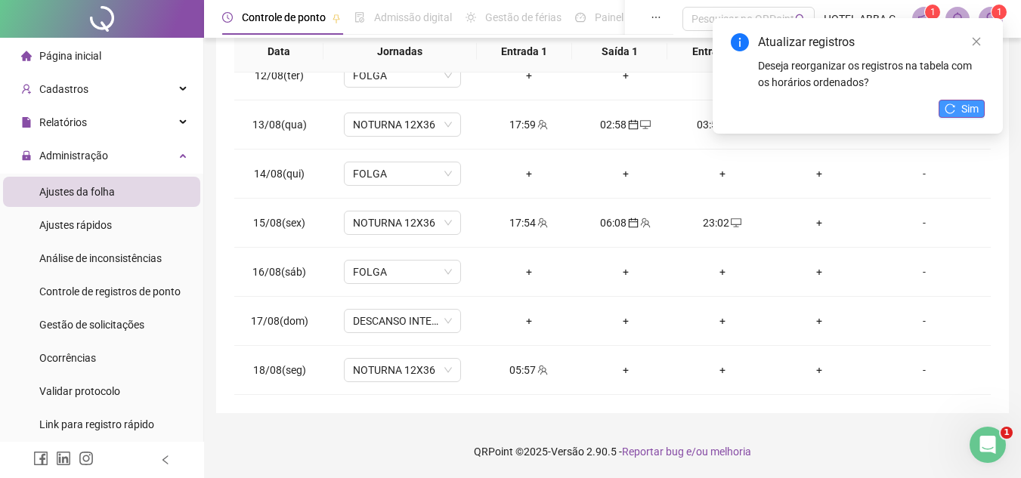
click at [977, 103] on span "Sim" at bounding box center [969, 109] width 17 height 17
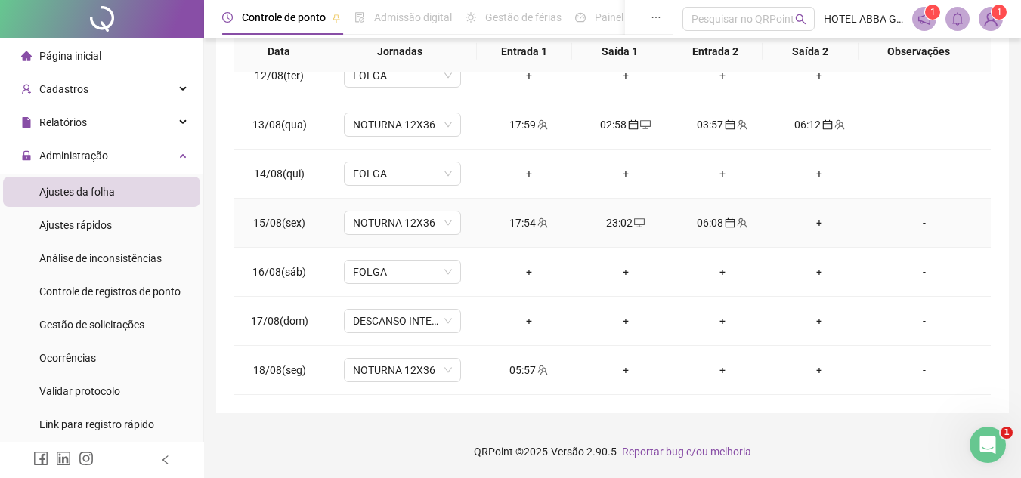
click at [823, 224] on div "+" at bounding box center [819, 223] width 73 height 17
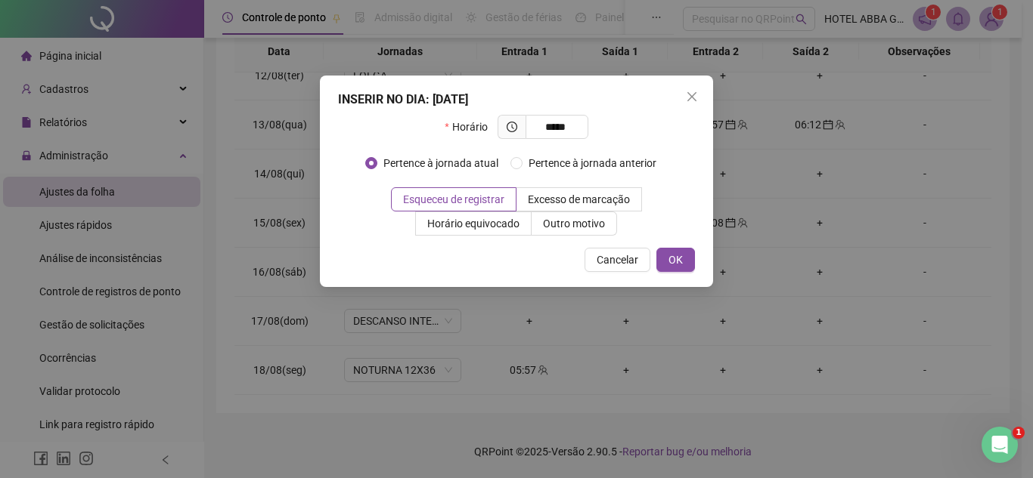
type input "*****"
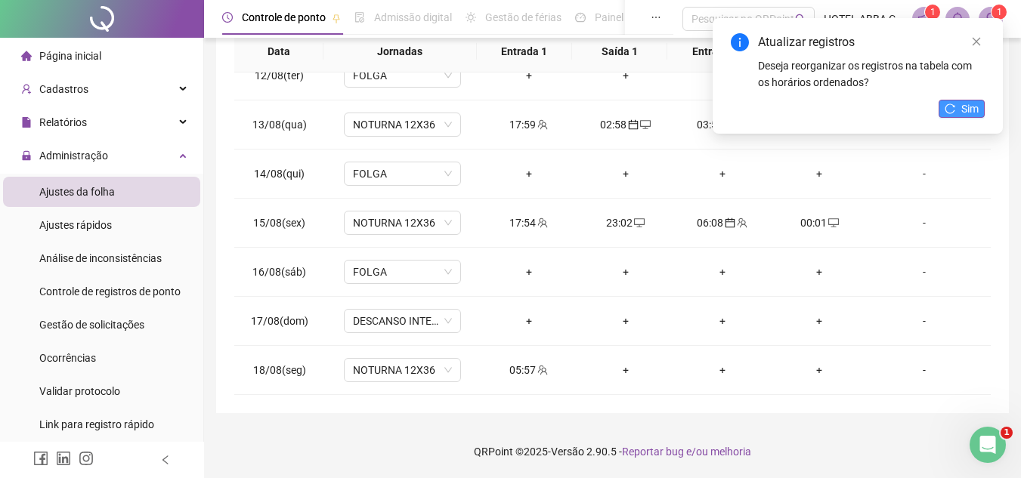
click at [961, 107] on button "Sim" at bounding box center [962, 109] width 46 height 18
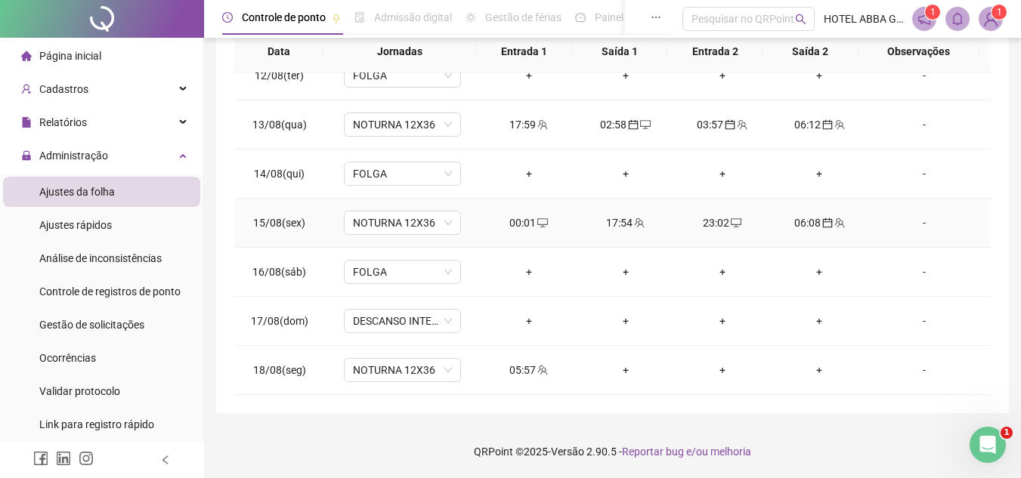
click at [526, 218] on div "00:01" at bounding box center [529, 223] width 73 height 17
type input "**********"
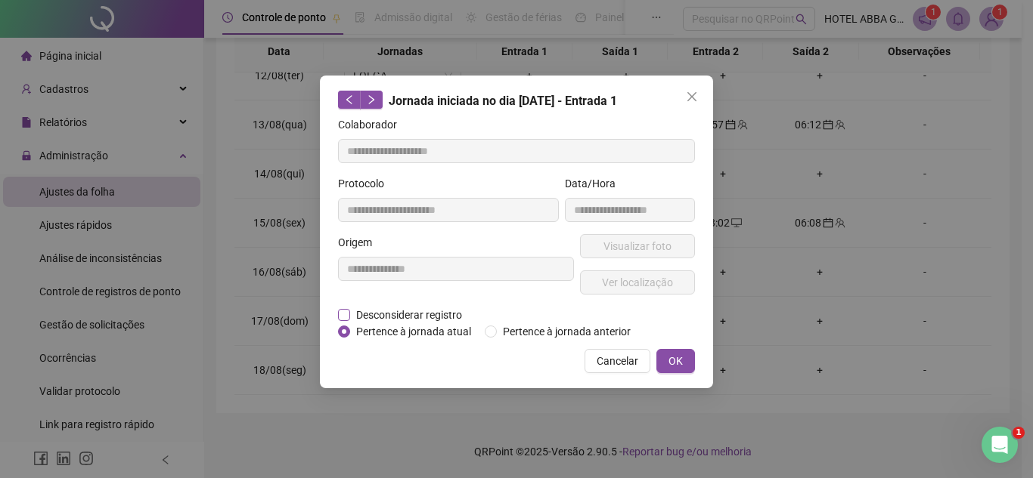
click at [367, 311] on span "Desconsiderar registro" at bounding box center [409, 315] width 118 height 17
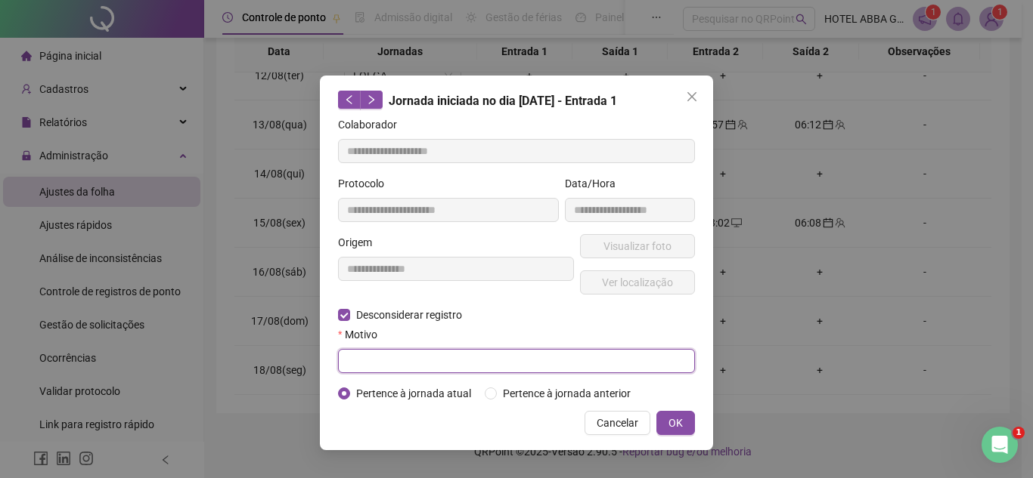
click at [398, 355] on input "text" at bounding box center [516, 361] width 357 height 24
type input "**********"
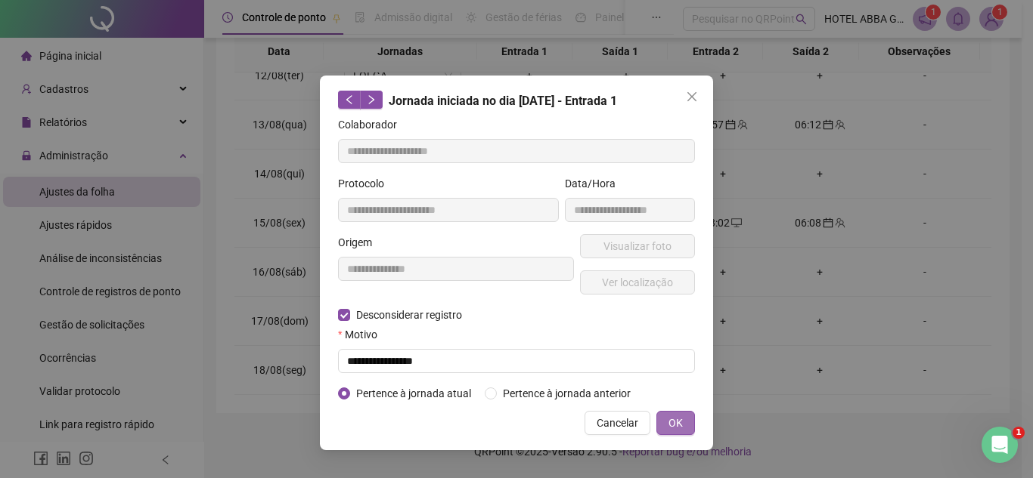
click at [674, 416] on span "OK" at bounding box center [675, 423] width 14 height 17
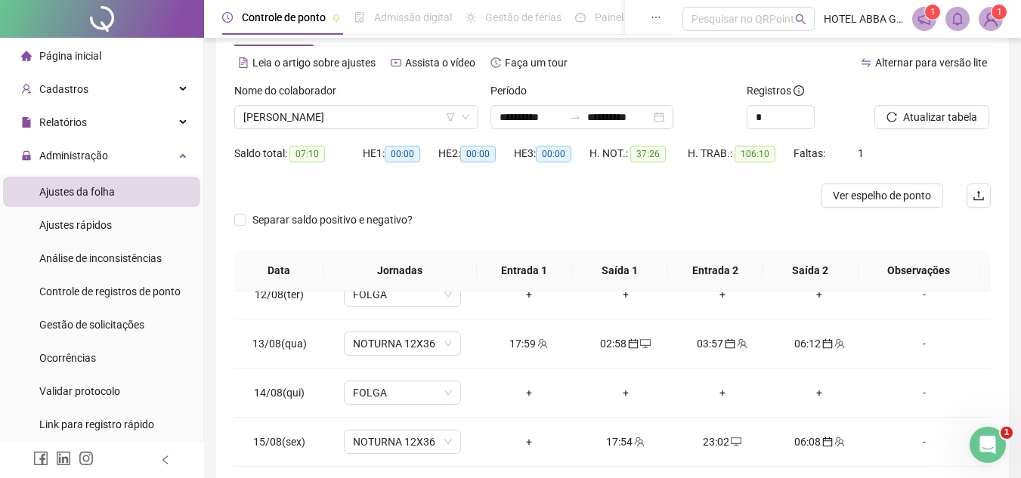
scroll to position [56, 0]
click at [951, 113] on span "Atualizar tabela" at bounding box center [940, 118] width 74 height 17
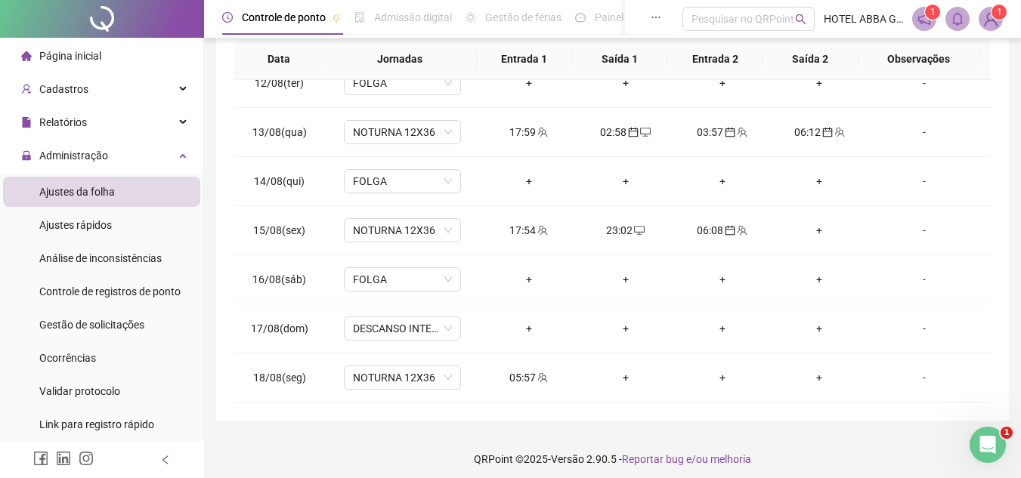
scroll to position [276, 0]
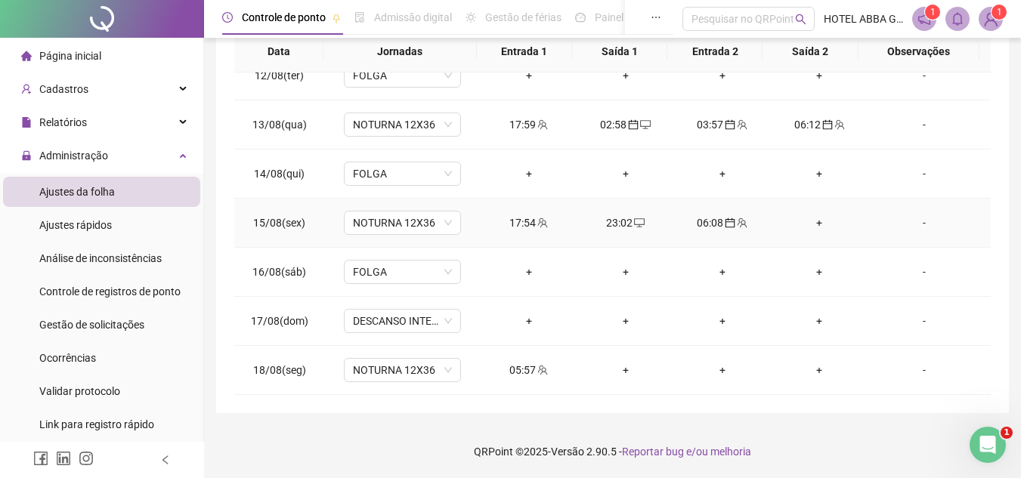
click at [819, 221] on div "+" at bounding box center [819, 223] width 73 height 17
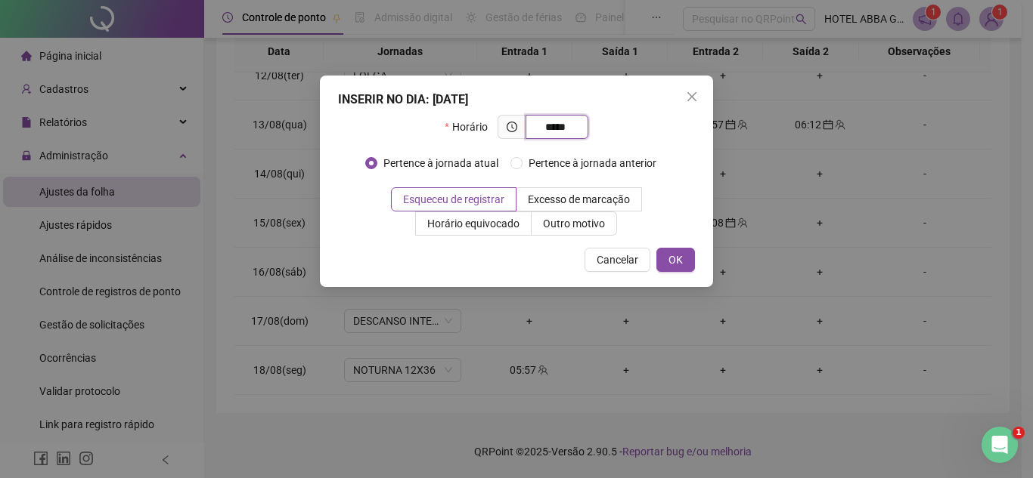
type input "*****"
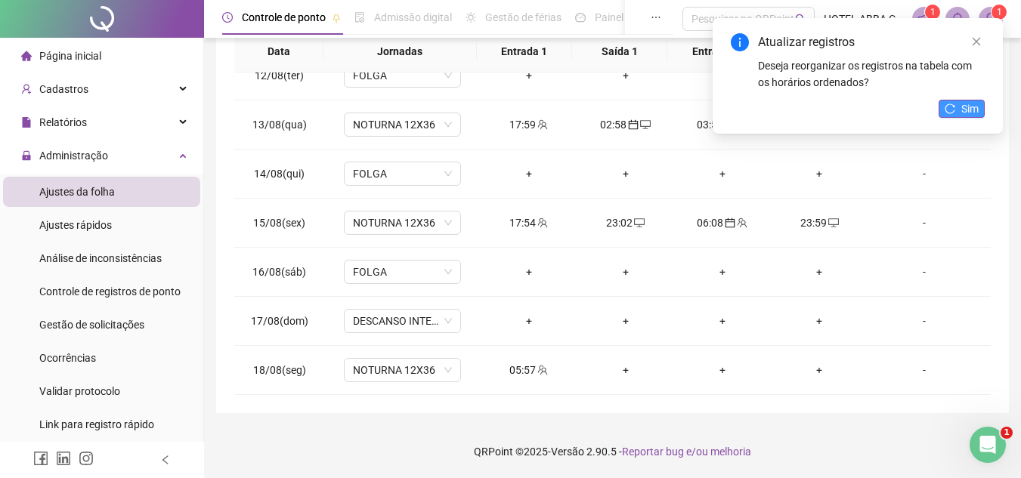
click at [955, 106] on icon "reload" at bounding box center [950, 109] width 11 height 11
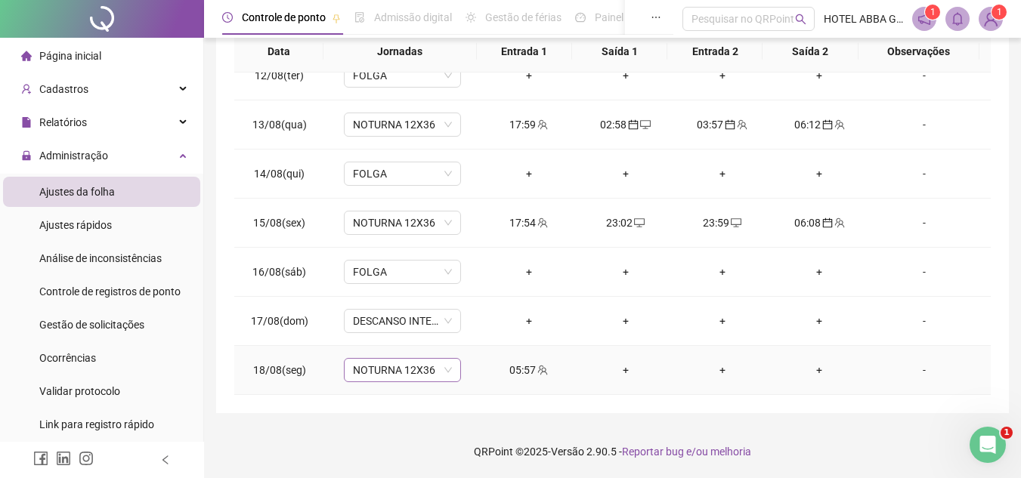
click at [439, 371] on span "NOTURNA 12X36" at bounding box center [402, 370] width 99 height 23
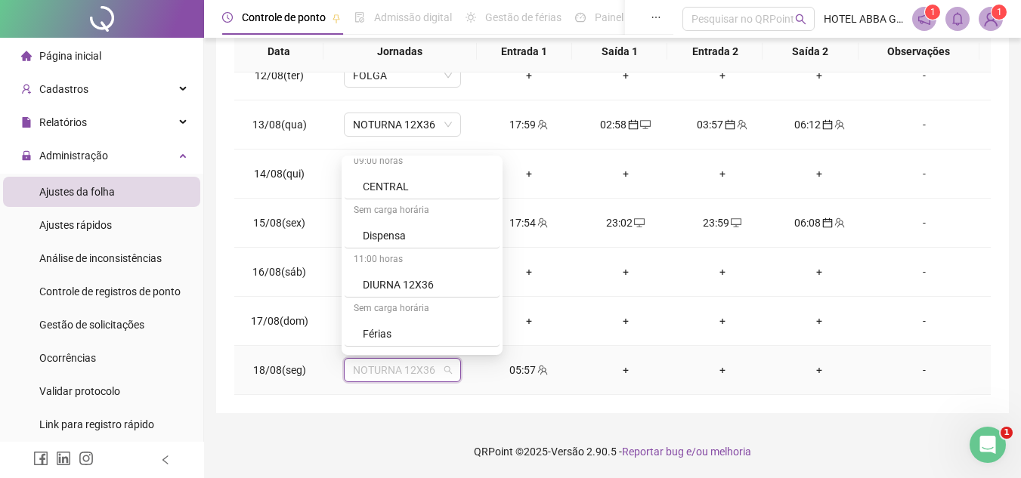
scroll to position [555, 0]
click at [454, 282] on div "DIURNA 12X36" at bounding box center [427, 279] width 128 height 17
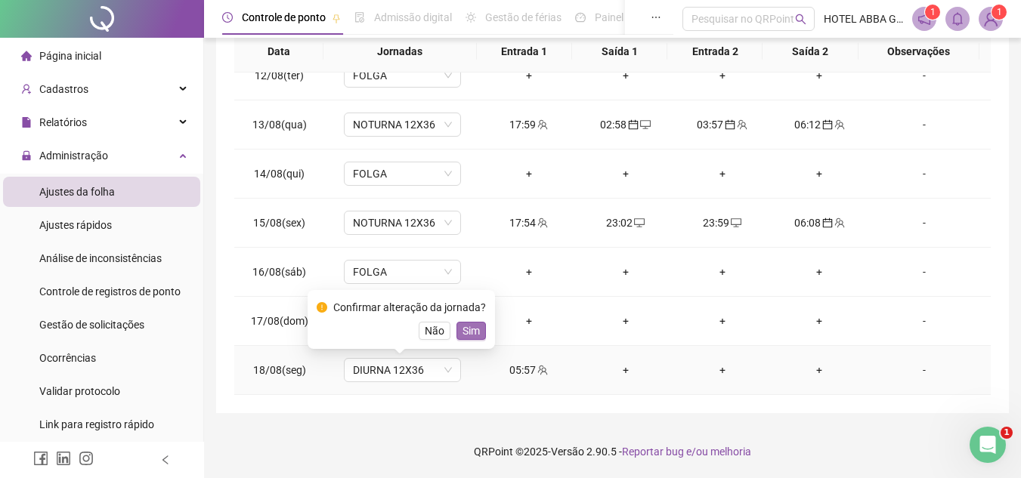
click at [468, 327] on span "Sim" at bounding box center [471, 331] width 17 height 17
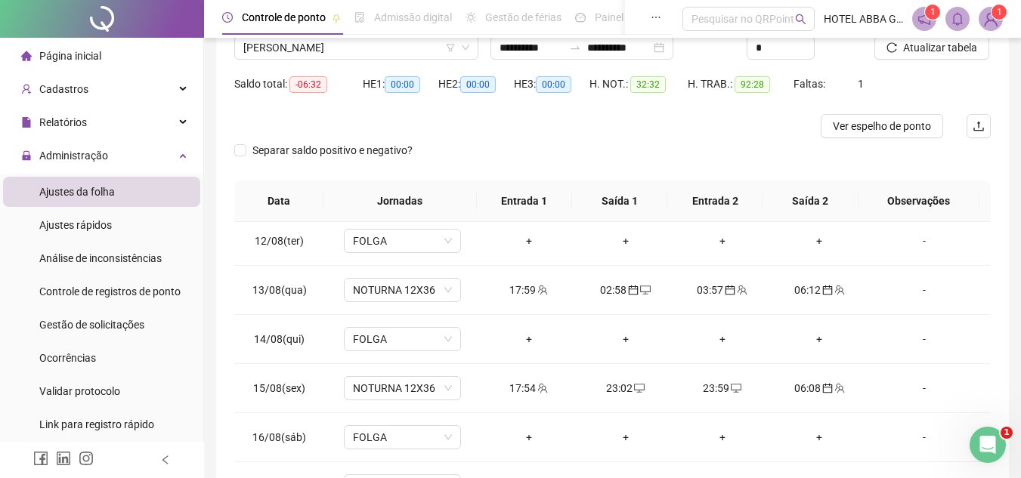
scroll to position [548, 0]
drag, startPoint x: 988, startPoint y: 268, endPoint x: 19, endPoint y: 23, distance: 999.5
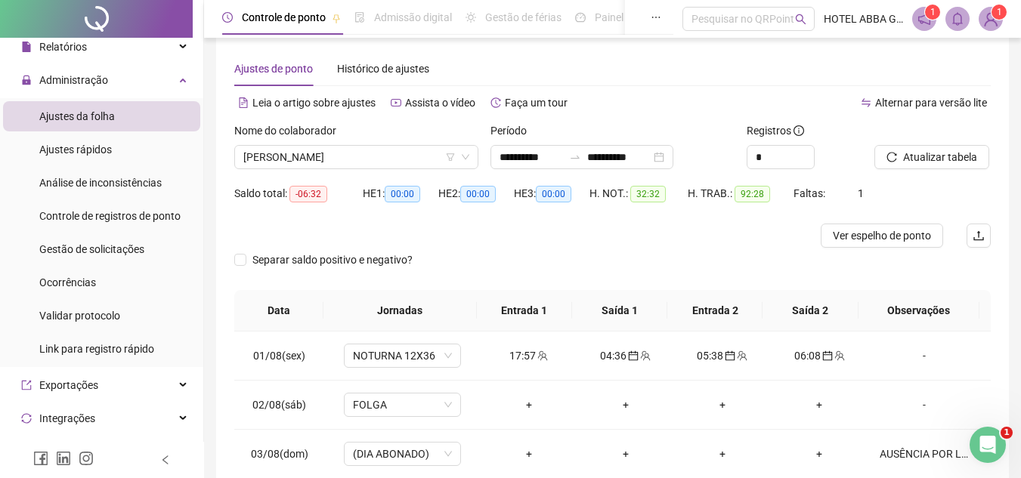
scroll to position [5, 0]
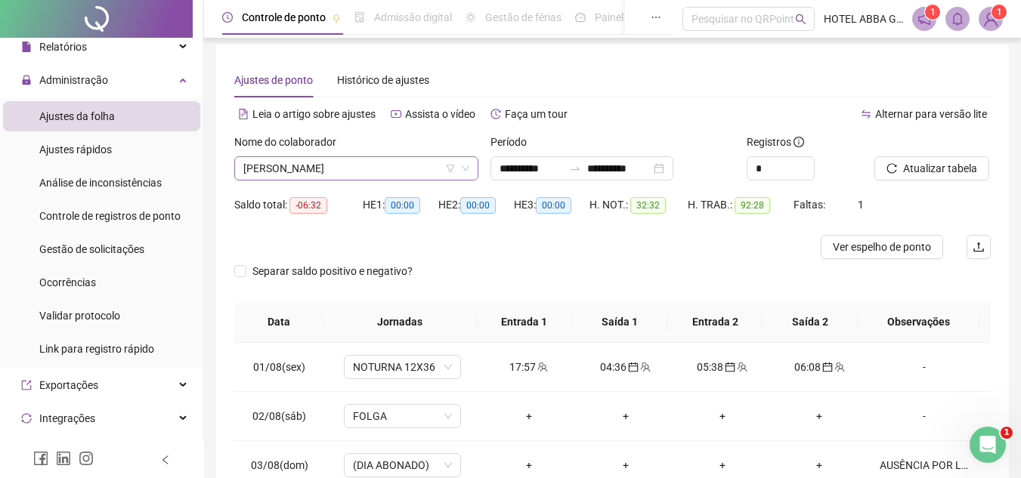
click at [415, 175] on span "[PERSON_NAME]" at bounding box center [356, 168] width 226 height 23
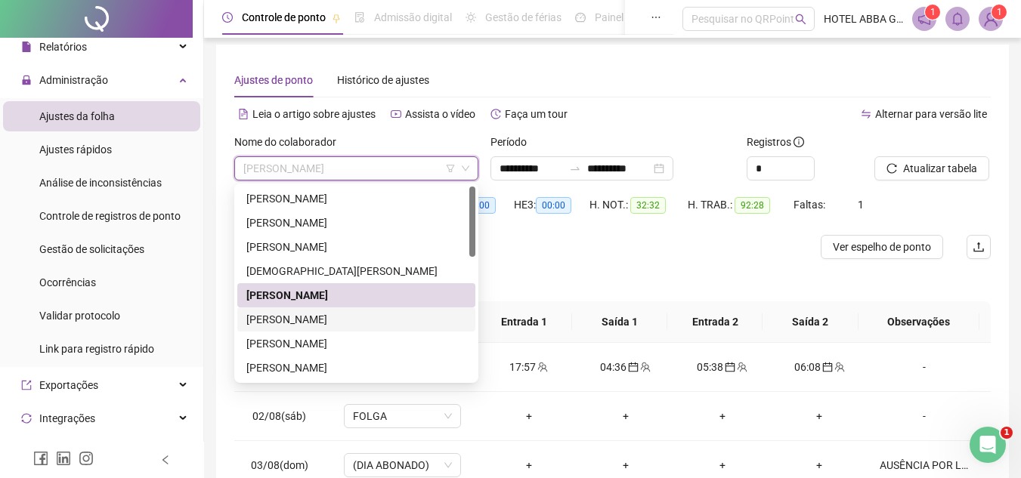
click at [345, 320] on div "[PERSON_NAME]" at bounding box center [356, 319] width 220 height 17
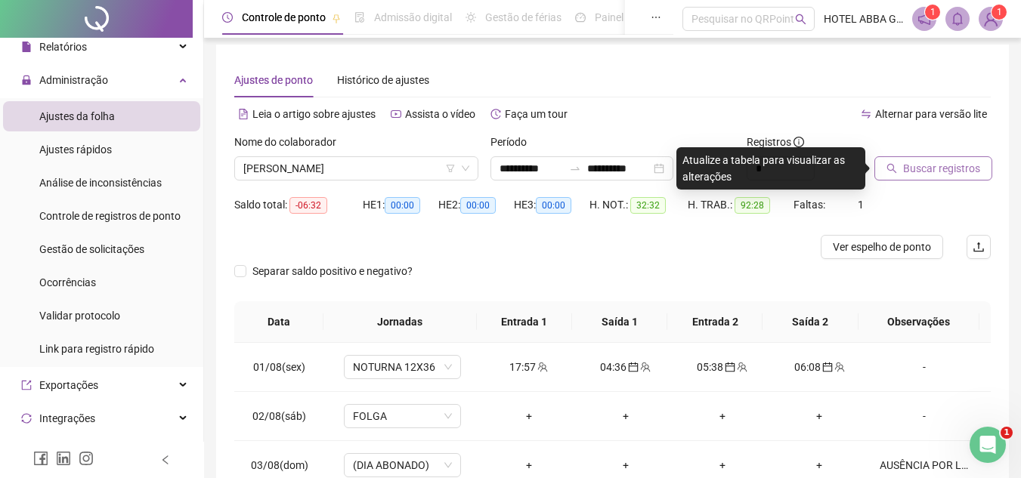
click at [881, 177] on button "Buscar registros" at bounding box center [934, 168] width 118 height 24
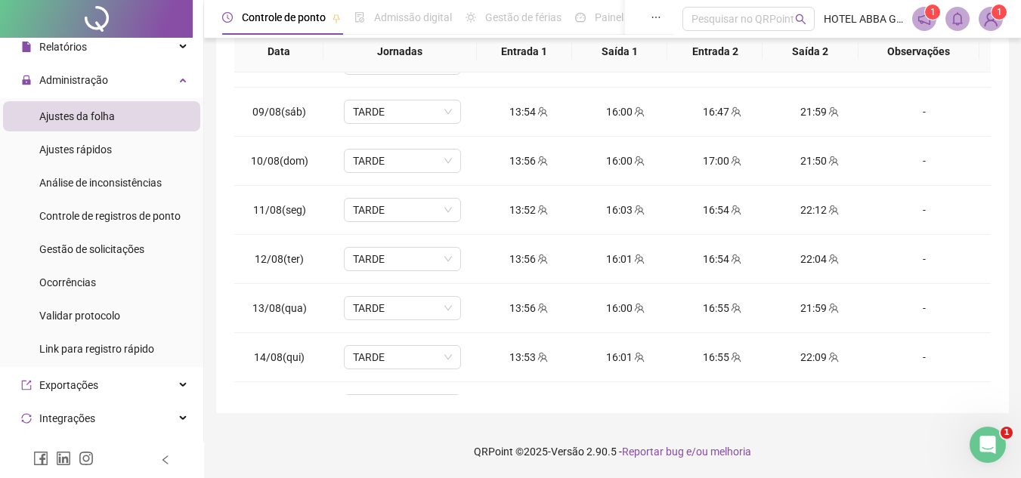
scroll to position [562, 0]
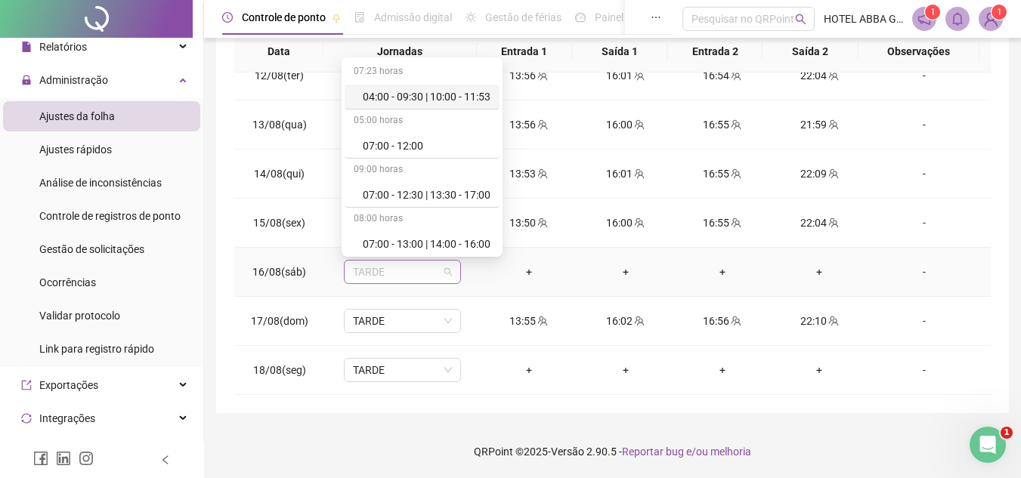
click at [434, 271] on span "TARDE" at bounding box center [402, 272] width 99 height 23
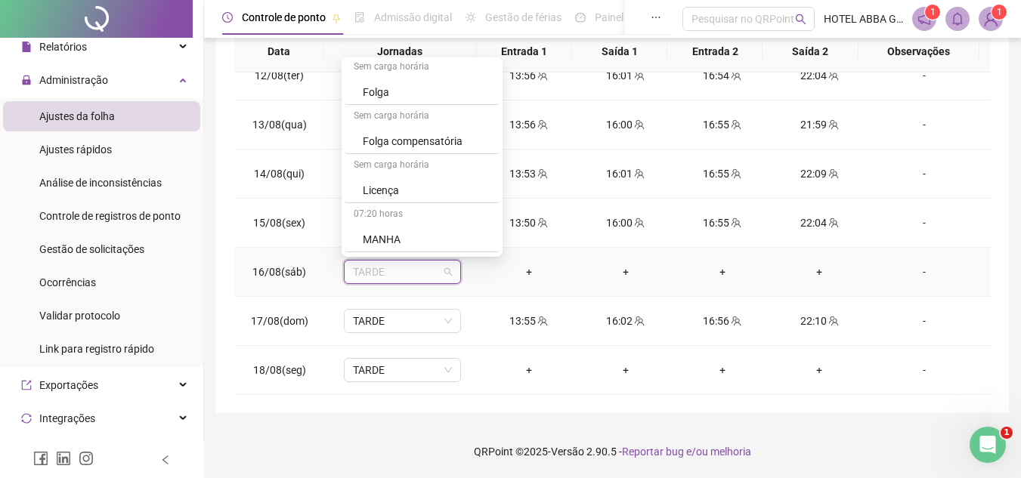
scroll to position [711, 0]
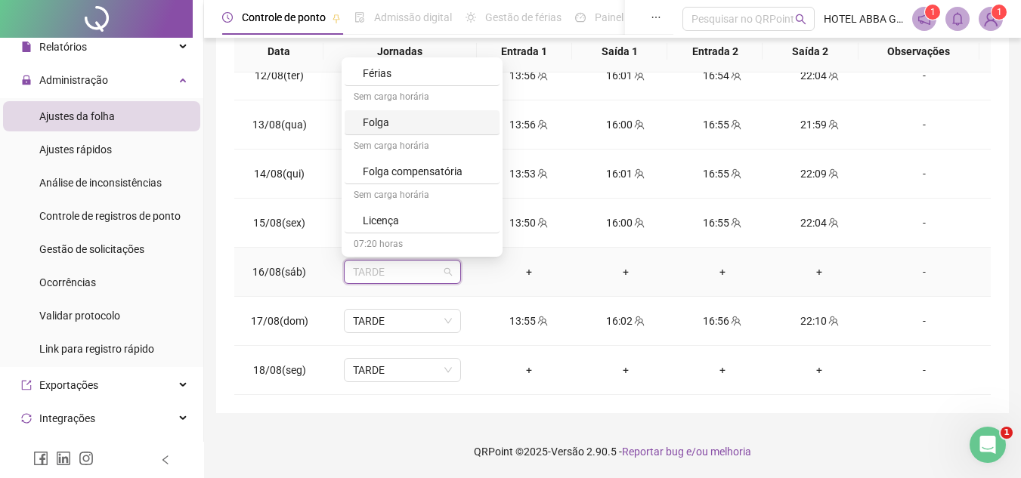
click at [478, 123] on div "Folga" at bounding box center [427, 122] width 128 height 17
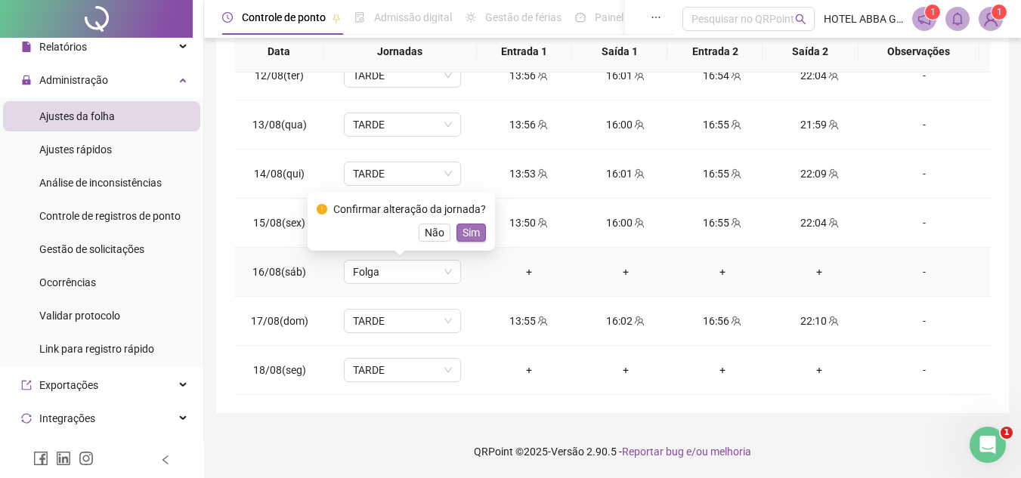
click at [475, 228] on span "Sim" at bounding box center [471, 233] width 17 height 17
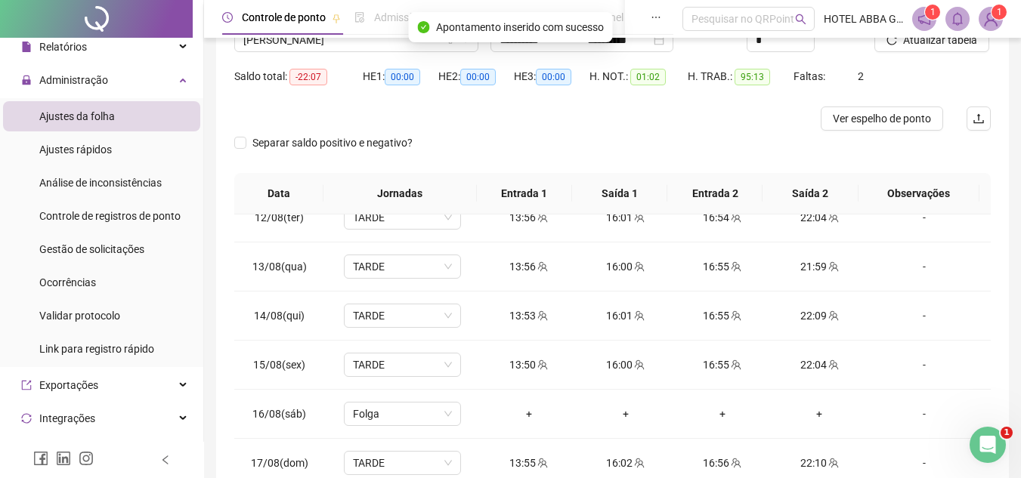
scroll to position [0, 0]
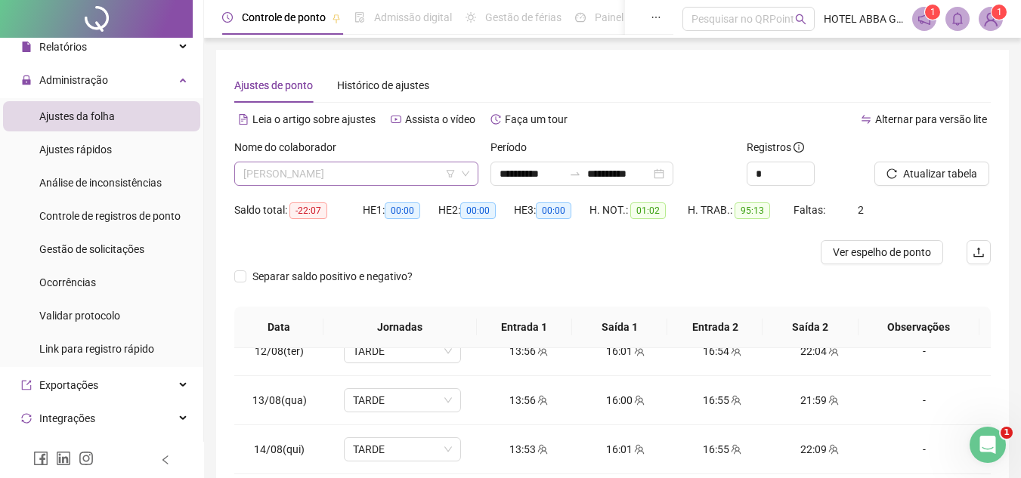
click at [373, 180] on span "[PERSON_NAME]" at bounding box center [356, 174] width 226 height 23
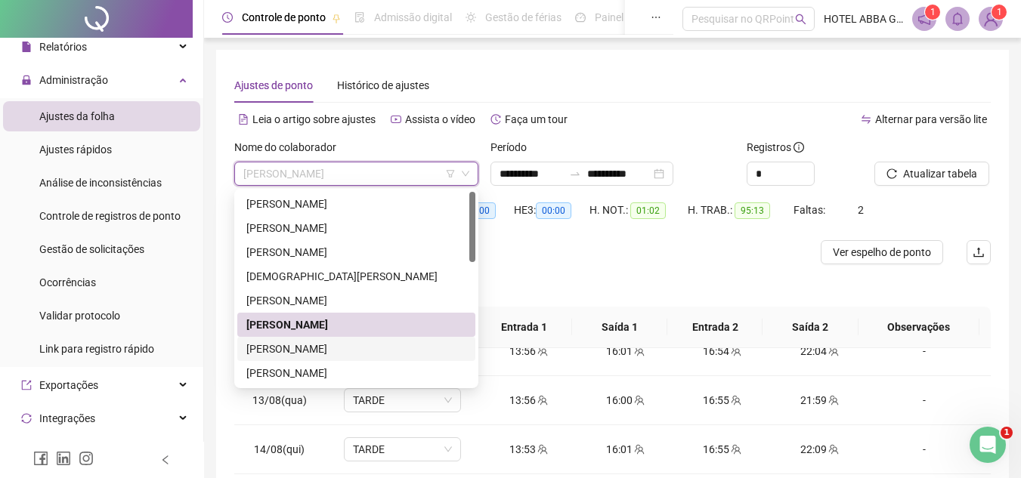
click at [334, 343] on div "[PERSON_NAME]" at bounding box center [356, 349] width 220 height 17
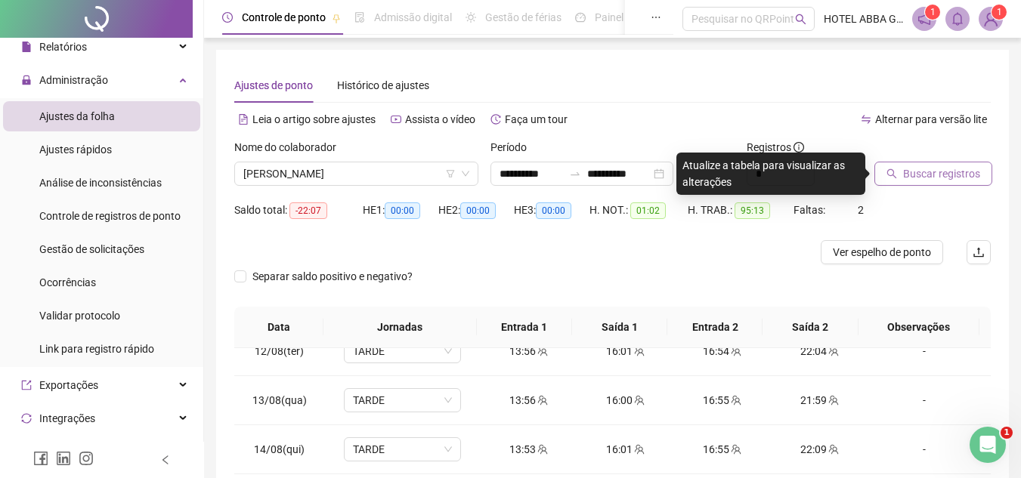
click at [902, 173] on button "Buscar registros" at bounding box center [934, 174] width 118 height 24
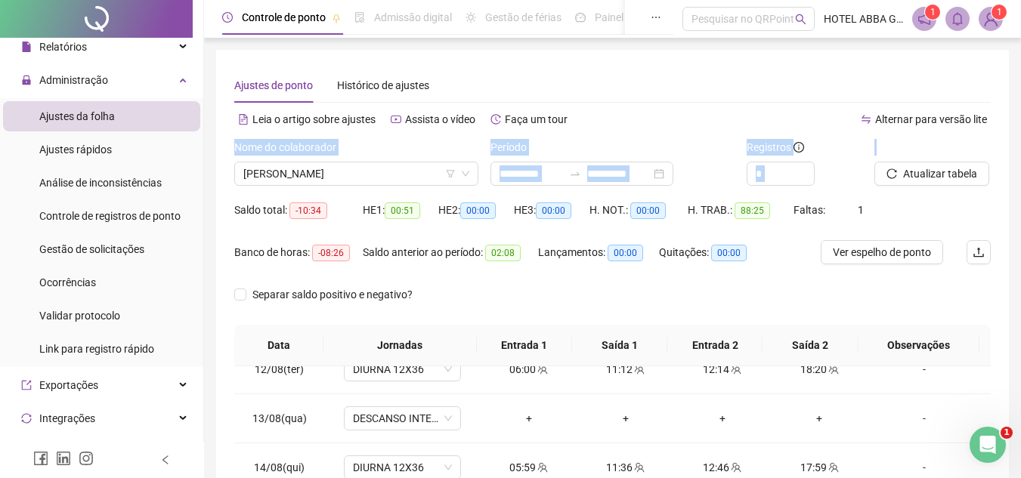
drag, startPoint x: 1020, startPoint y: 116, endPoint x: 1030, endPoint y: 160, distance: 44.8
click at [1021, 160] on html "**********" at bounding box center [510, 239] width 1021 height 478
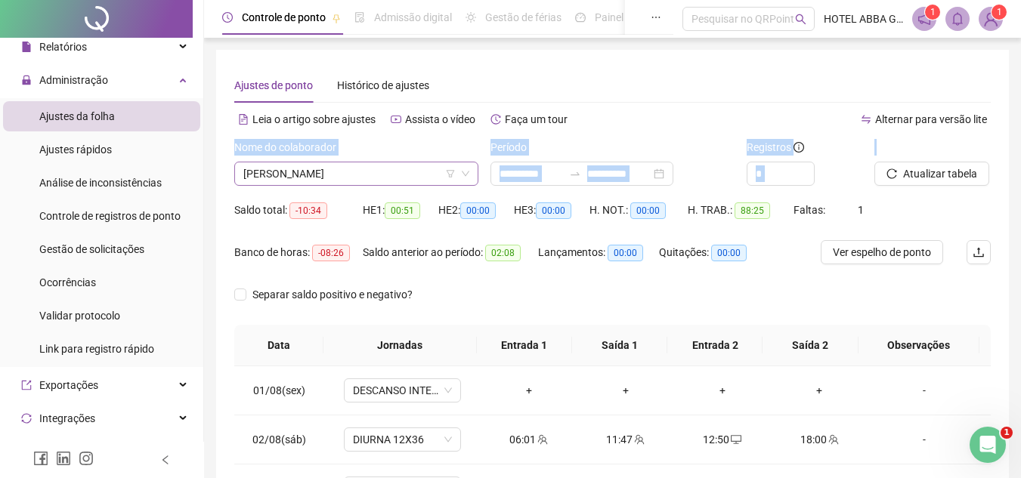
click at [434, 169] on span "[PERSON_NAME]" at bounding box center [356, 174] width 226 height 23
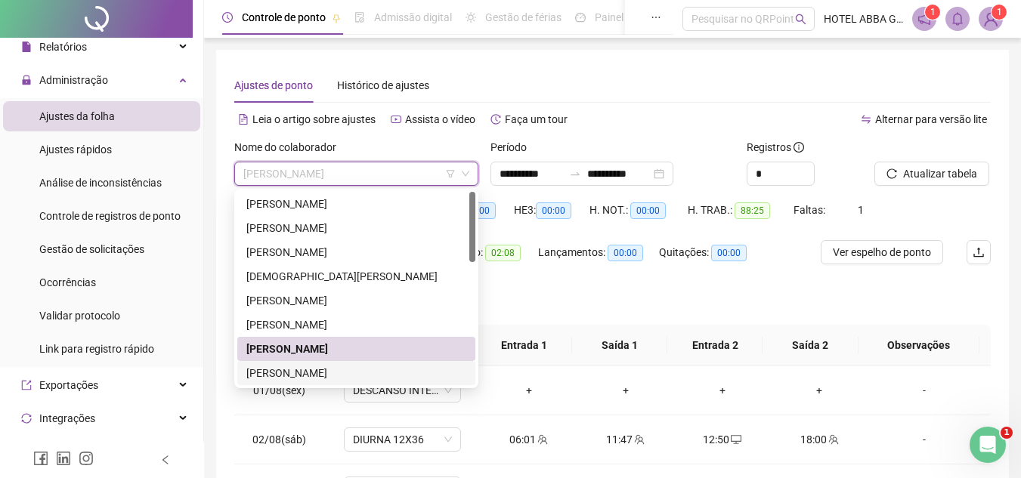
click at [330, 366] on div "[PERSON_NAME]" at bounding box center [356, 373] width 220 height 17
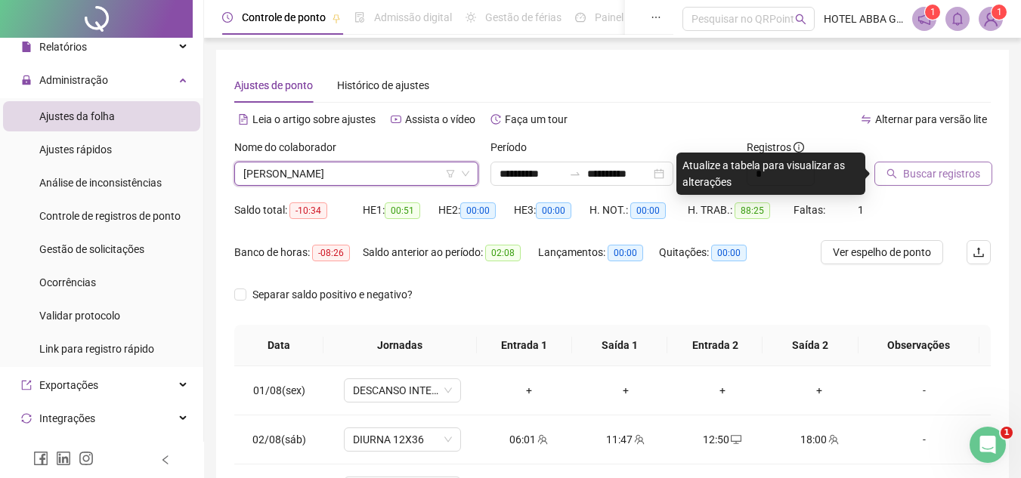
click at [902, 175] on button "Buscar registros" at bounding box center [934, 174] width 118 height 24
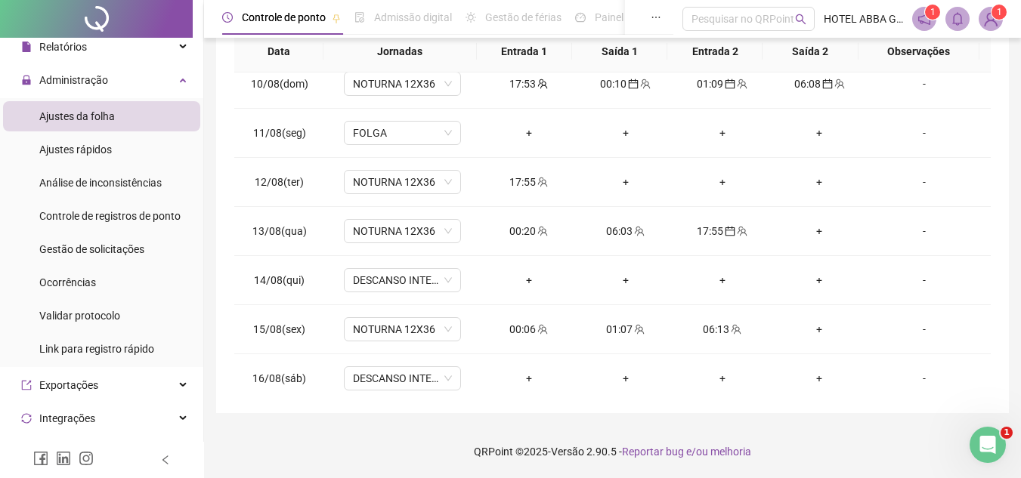
scroll to position [562, 0]
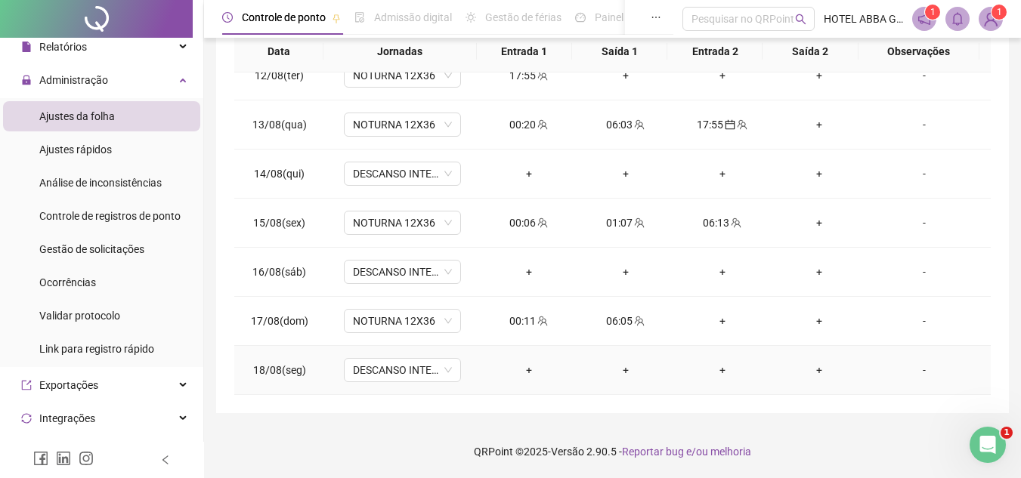
click at [528, 373] on div "+" at bounding box center [529, 370] width 73 height 17
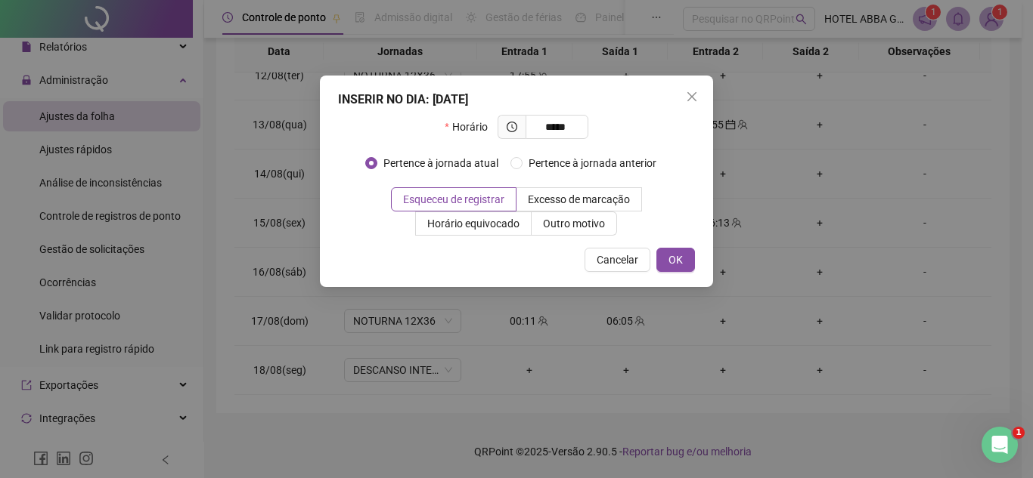
type input "*****"
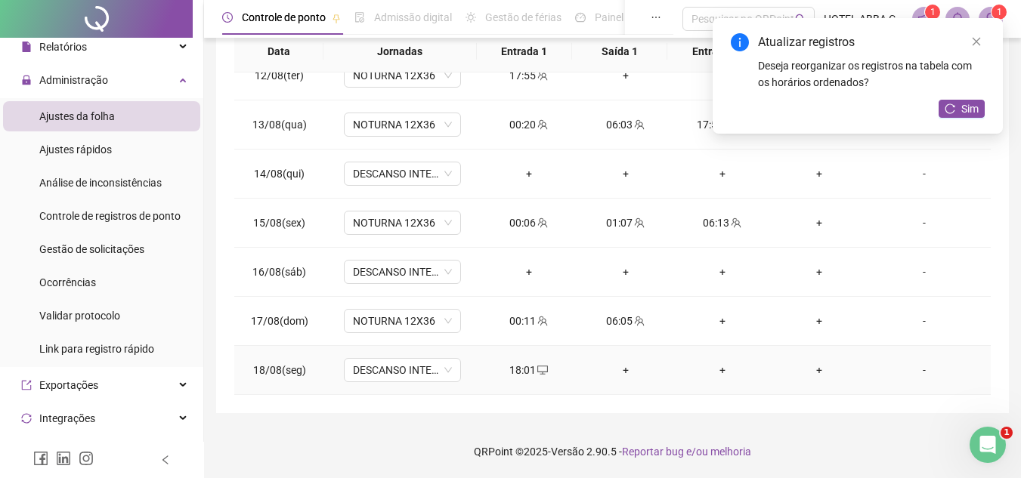
drag, startPoint x: 534, startPoint y: 366, endPoint x: 519, endPoint y: 365, distance: 15.1
click at [519, 365] on div "18:01" at bounding box center [529, 370] width 73 height 17
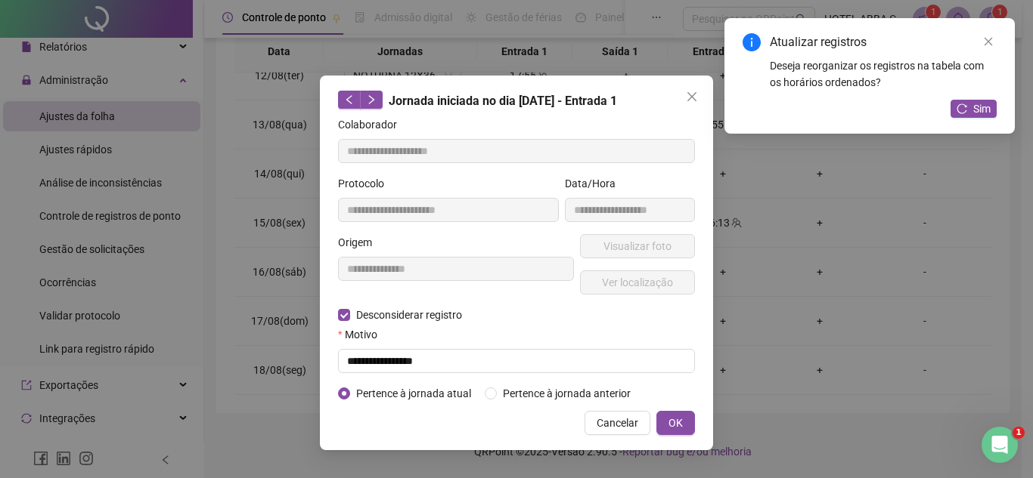
type input "**********"
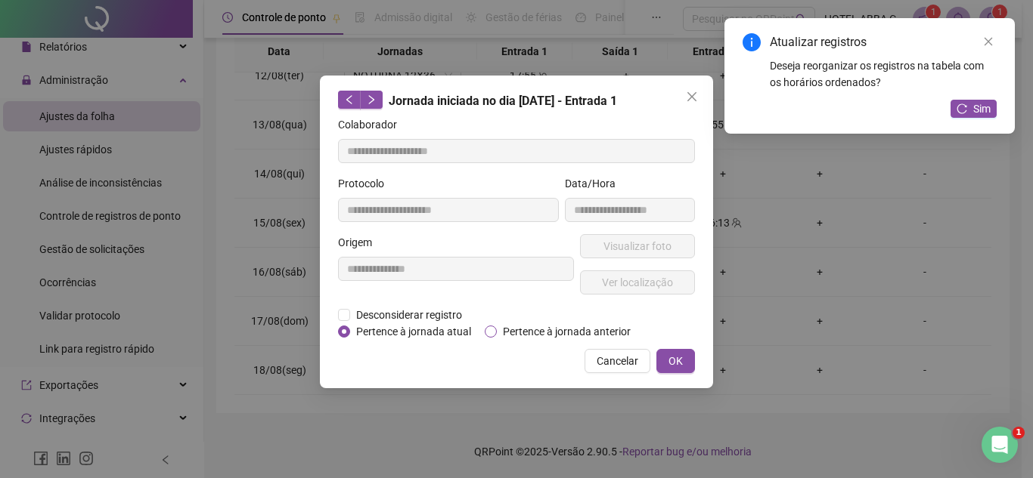
click at [569, 324] on span "Pertence à jornada anterior" at bounding box center [567, 332] width 140 height 17
click at [686, 365] on button "OK" at bounding box center [675, 361] width 39 height 24
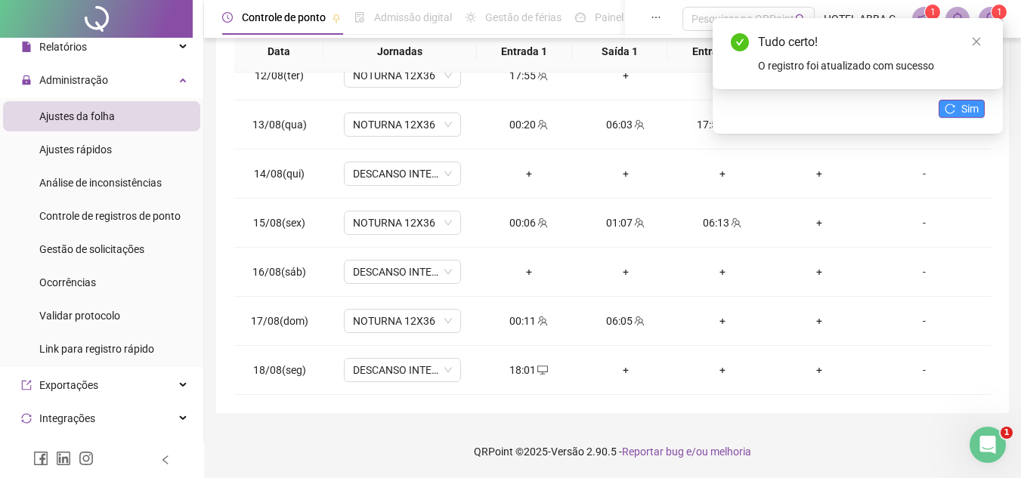
click at [958, 101] on button "Sim" at bounding box center [962, 109] width 46 height 18
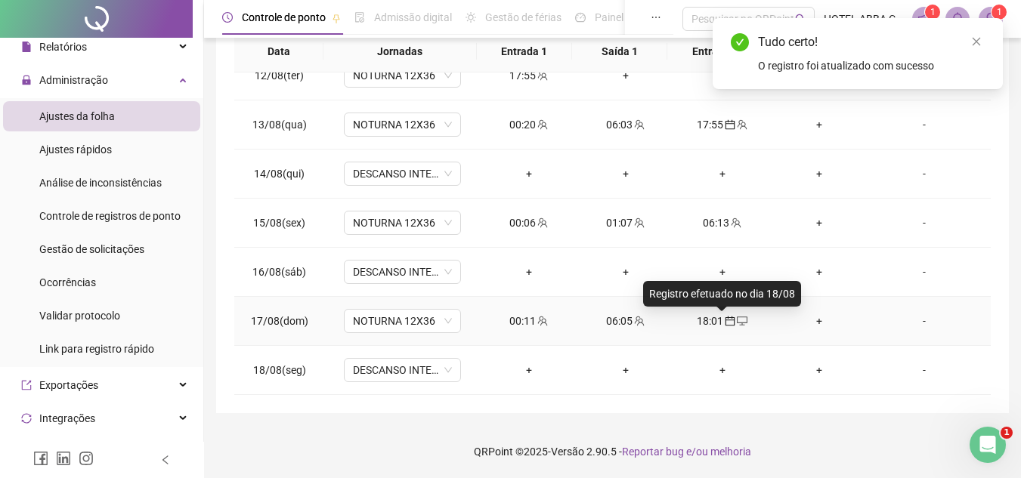
click at [726, 325] on icon "calendar" at bounding box center [731, 322] width 10 height 10
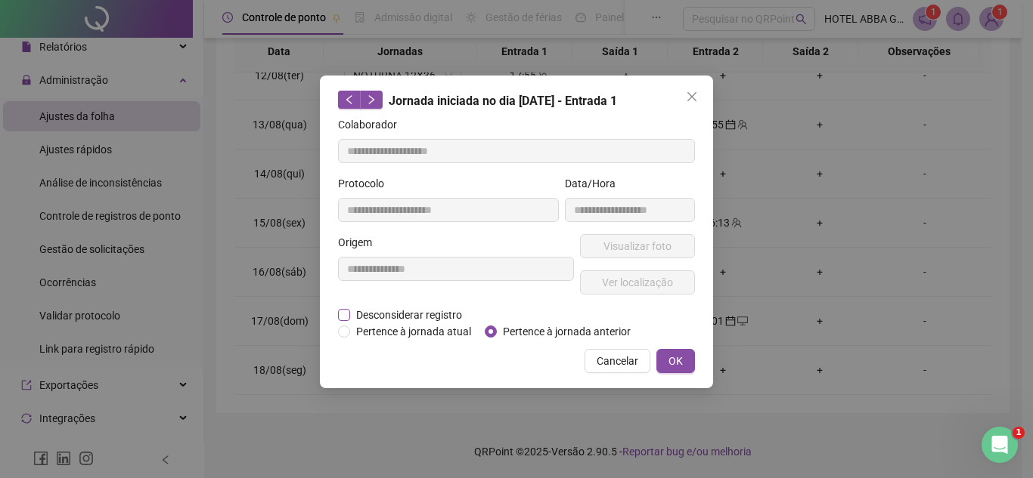
click at [363, 321] on span "Desconsiderar registro" at bounding box center [409, 315] width 118 height 17
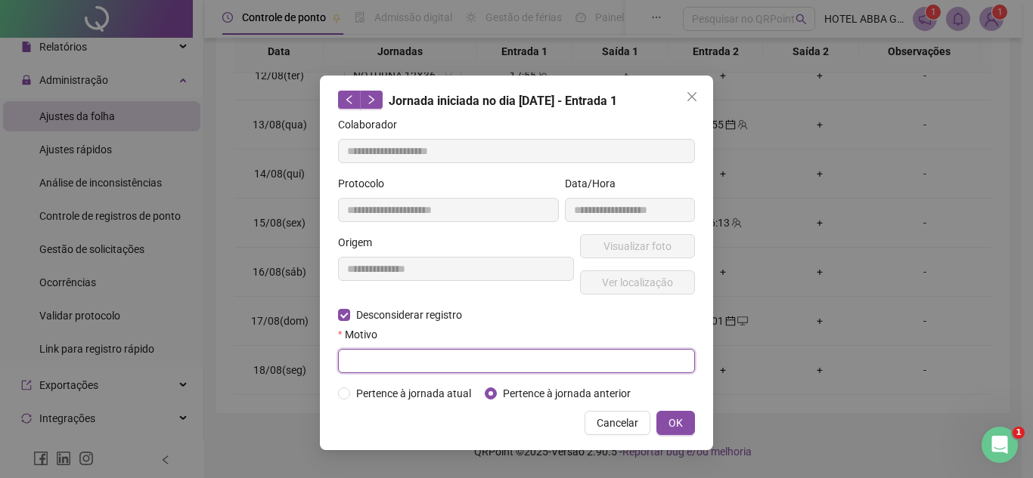
click at [388, 358] on input "text" at bounding box center [516, 361] width 357 height 24
type input "**********"
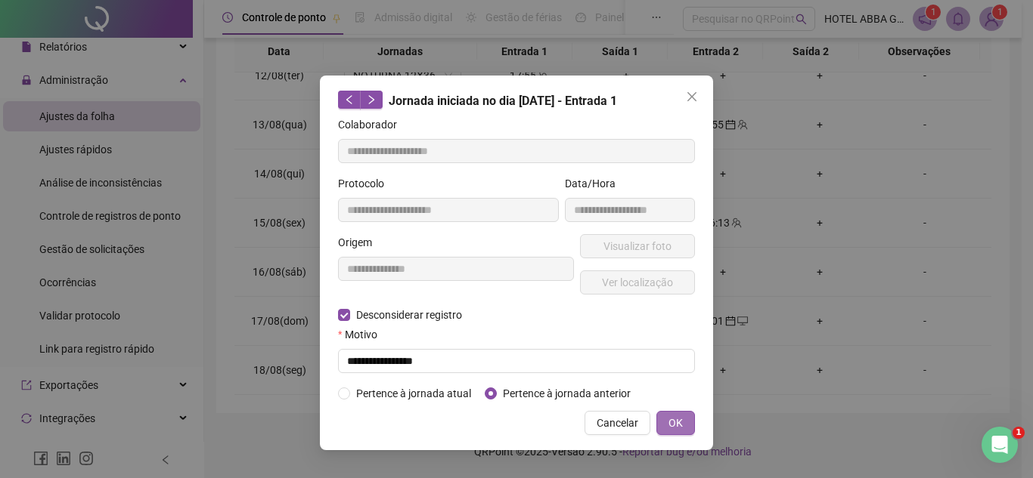
click at [688, 428] on button "OK" at bounding box center [675, 423] width 39 height 24
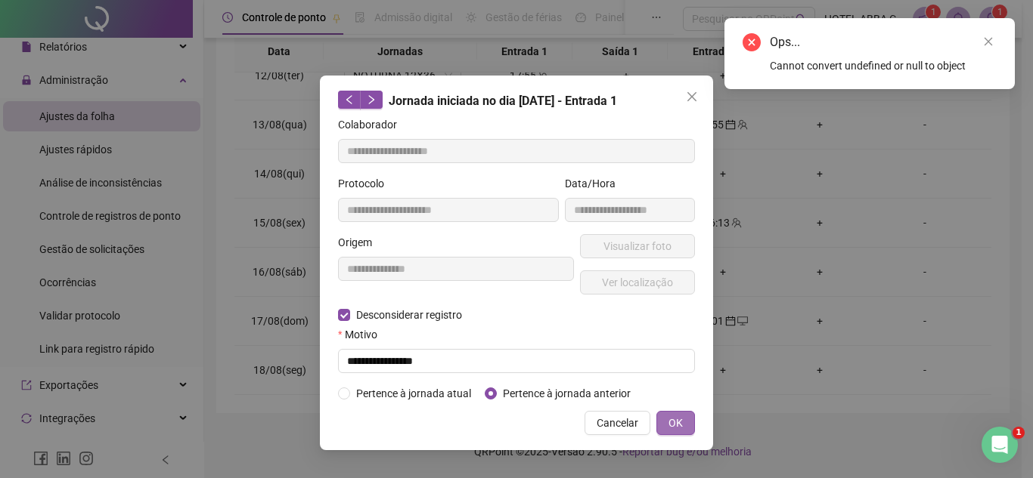
click at [692, 428] on button "OK" at bounding box center [675, 423] width 39 height 24
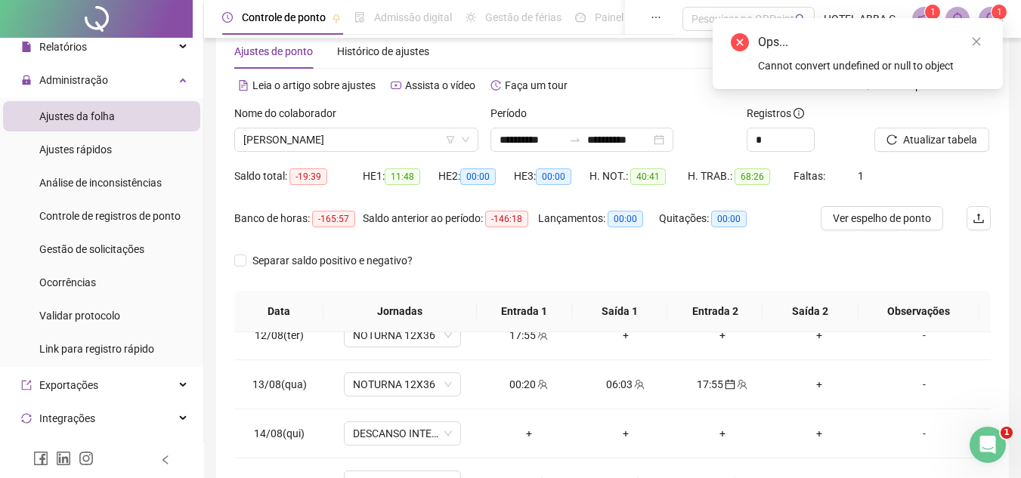
scroll to position [0, 0]
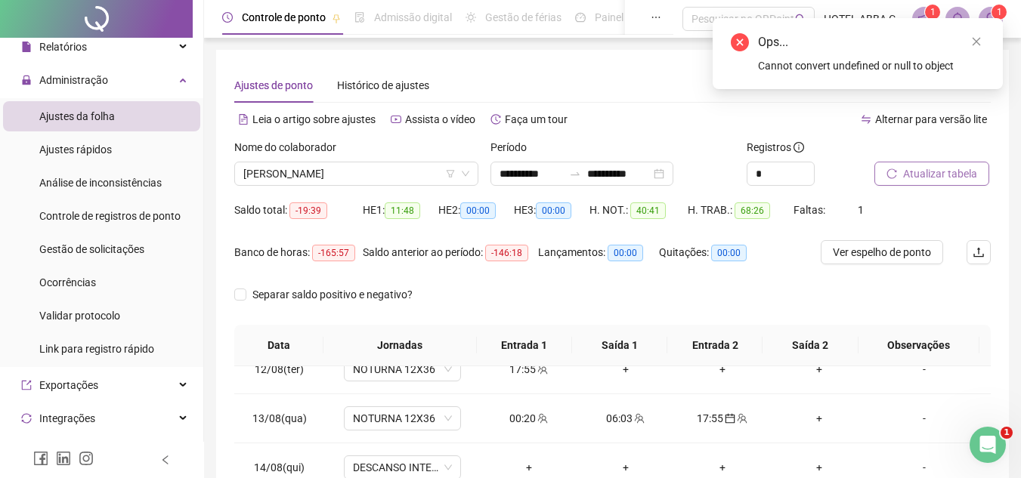
click at [964, 168] on span "Atualizar tabela" at bounding box center [940, 174] width 74 height 17
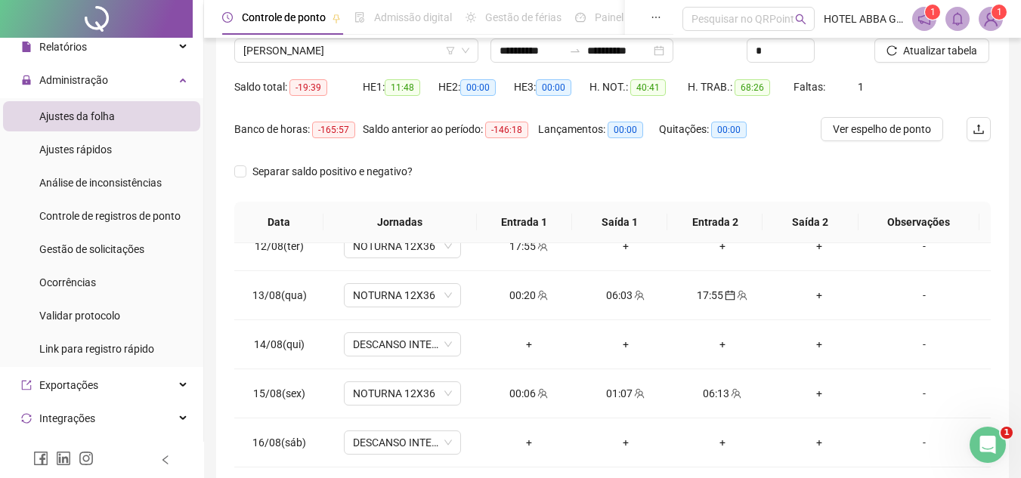
scroll to position [294, 0]
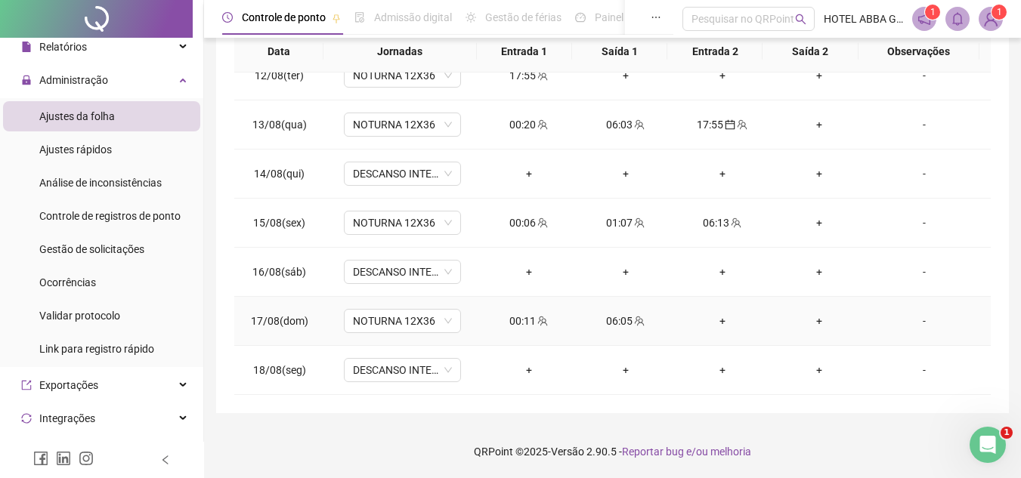
click at [732, 328] on div "+" at bounding box center [722, 321] width 73 height 17
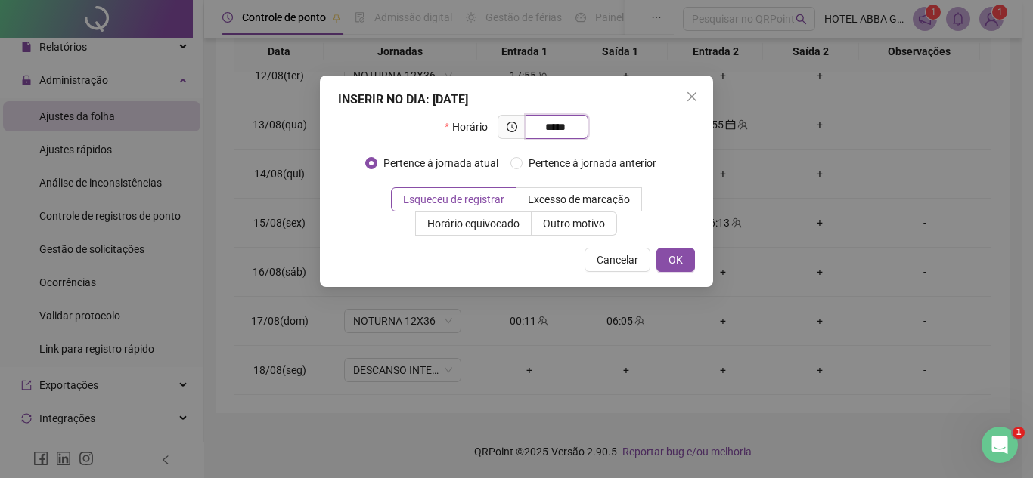
type input "*****"
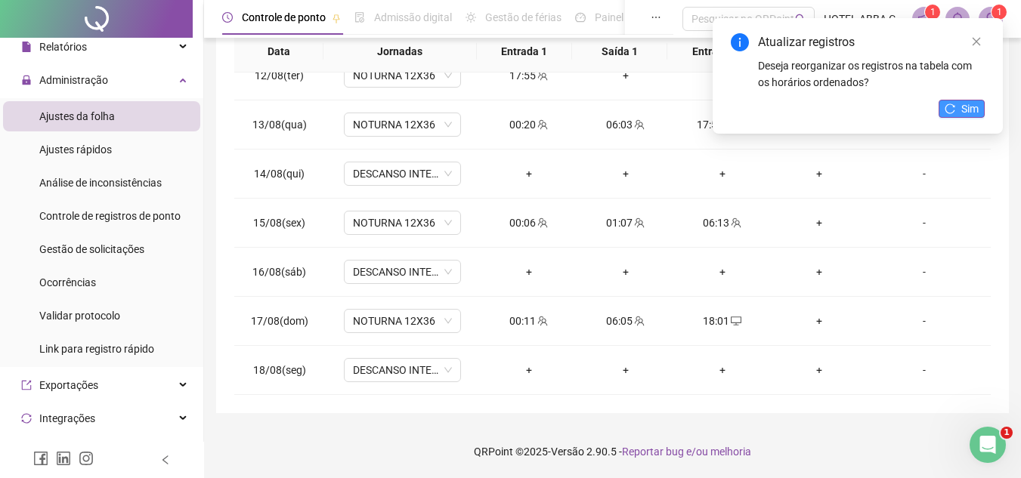
click at [957, 113] on button "Sim" at bounding box center [962, 109] width 46 height 18
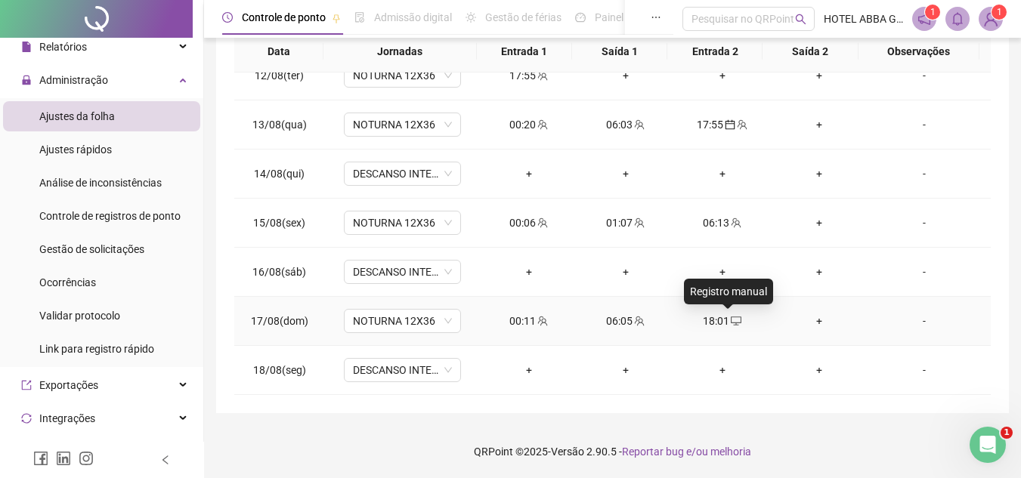
click at [733, 325] on icon "desktop" at bounding box center [736, 321] width 11 height 11
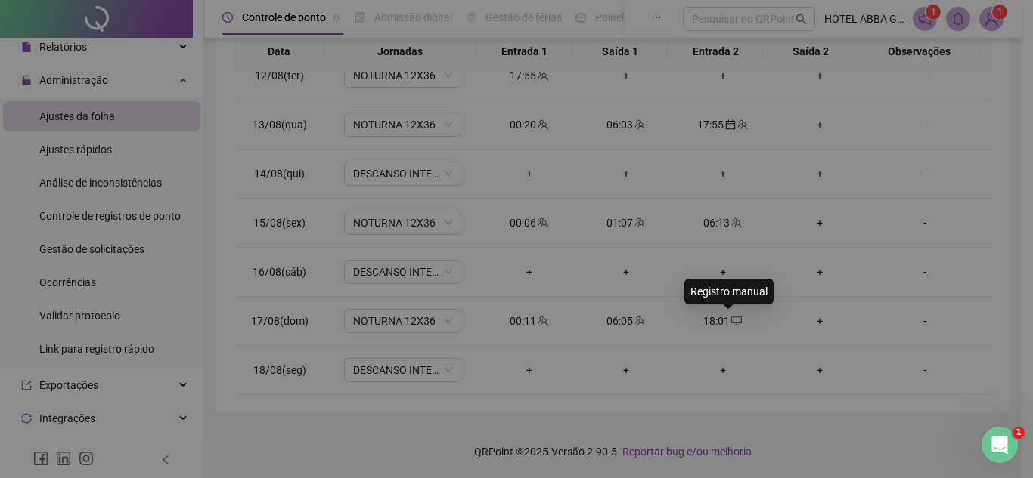
type input "**********"
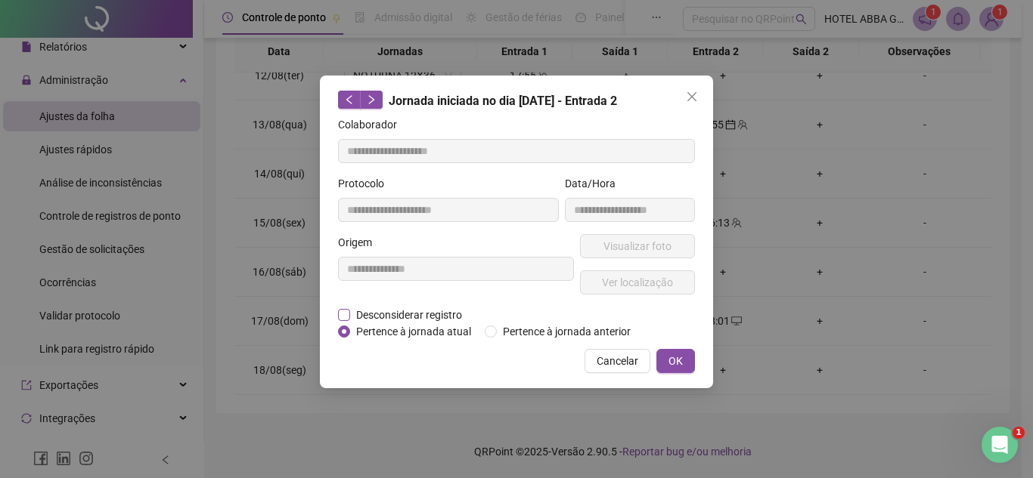
click at [405, 310] on span "Desconsiderar registro" at bounding box center [409, 315] width 118 height 17
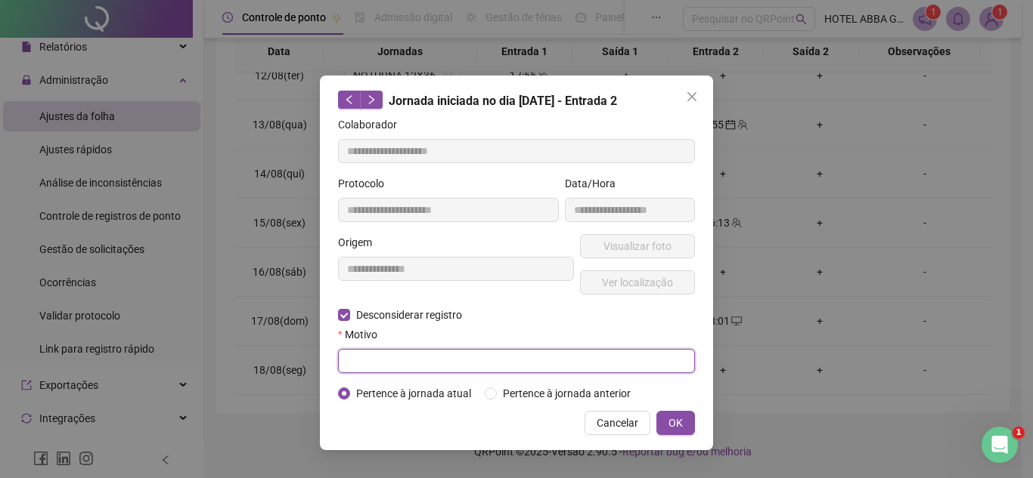
click at [411, 358] on input "text" at bounding box center [516, 361] width 357 height 24
type input "**********"
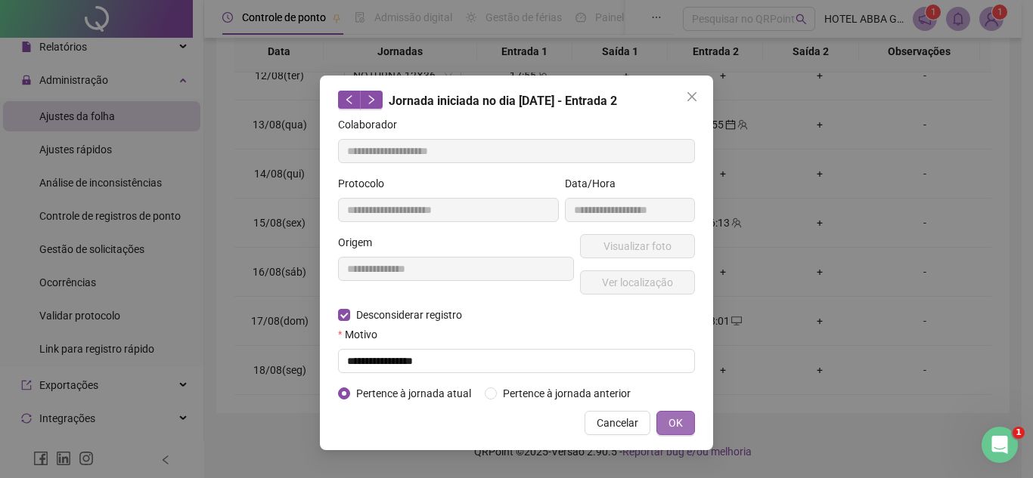
click at [676, 412] on button "OK" at bounding box center [675, 423] width 39 height 24
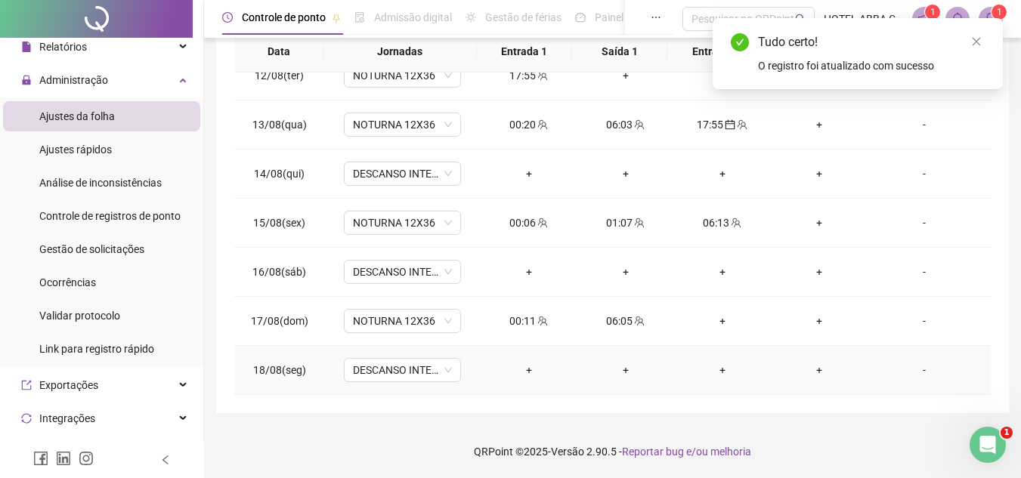
click at [526, 362] on div "+" at bounding box center [529, 370] width 73 height 17
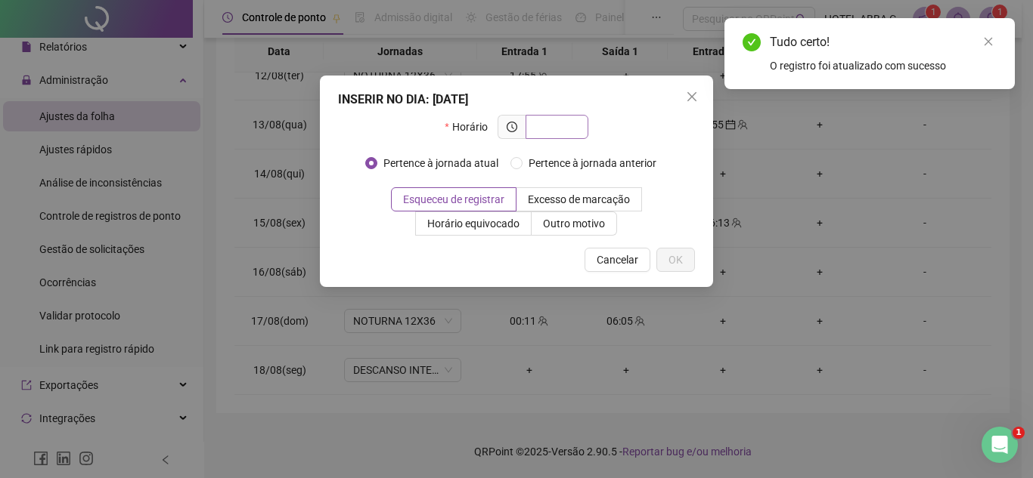
click at [527, 122] on span at bounding box center [556, 127] width 63 height 24
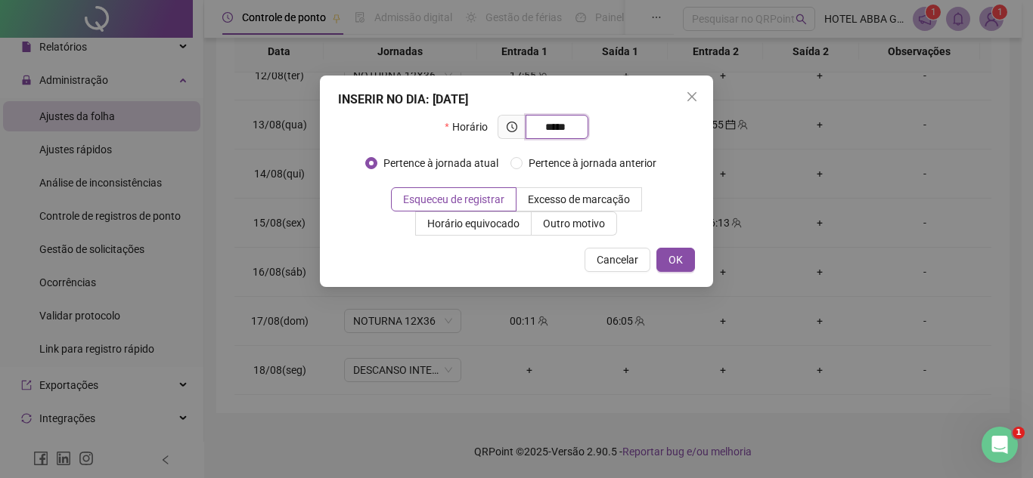
type input "*****"
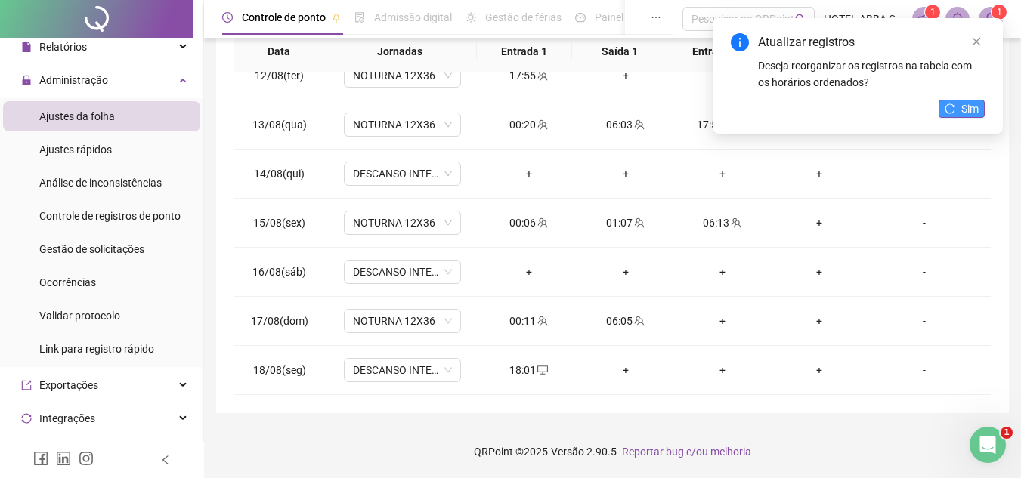
click at [952, 100] on button "Sim" at bounding box center [962, 109] width 46 height 18
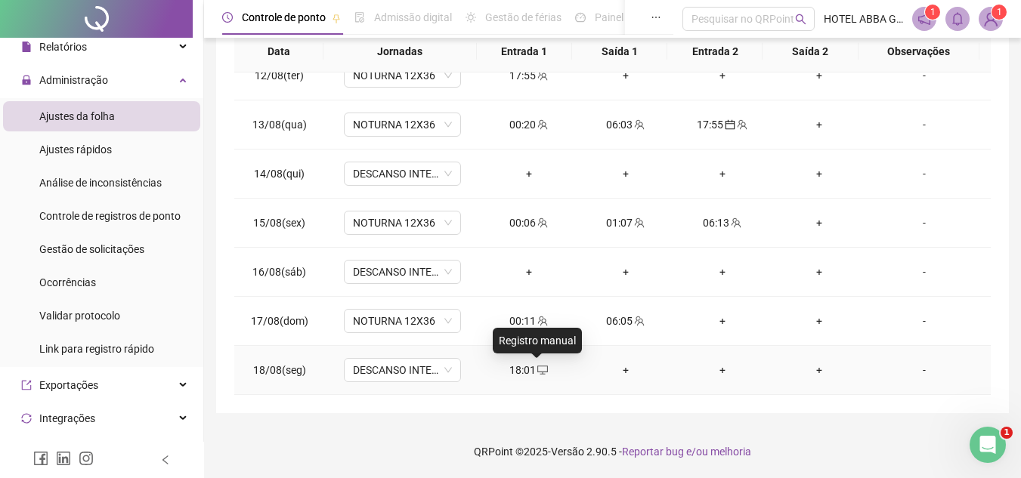
drag, startPoint x: 540, startPoint y: 370, endPoint x: 799, endPoint y: 387, distance: 259.1
click at [849, 386] on td "+" at bounding box center [819, 370] width 97 height 49
click at [515, 362] on div "18:01" at bounding box center [529, 370] width 73 height 17
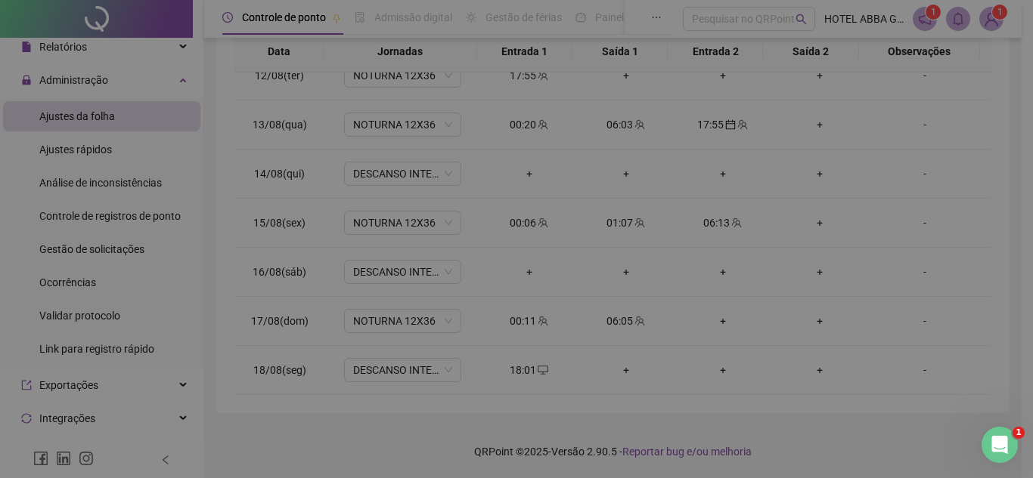
type input "**********"
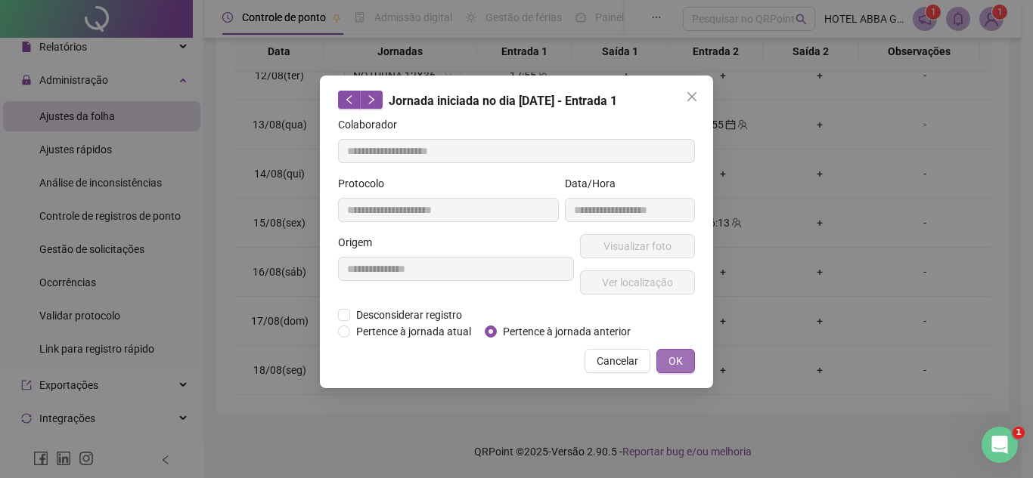
click at [685, 356] on button "OK" at bounding box center [675, 361] width 39 height 24
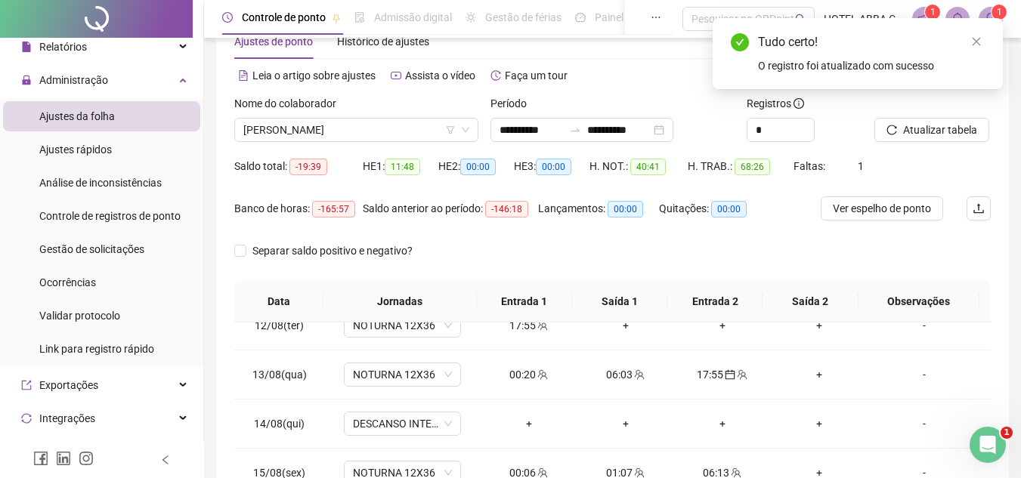
scroll to position [0, 0]
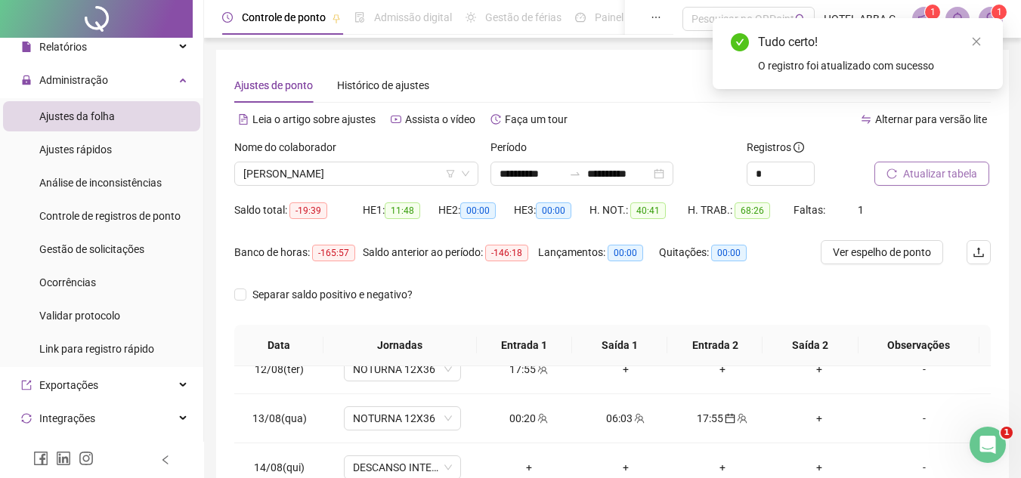
click at [953, 177] on span "Atualizar tabela" at bounding box center [940, 174] width 74 height 17
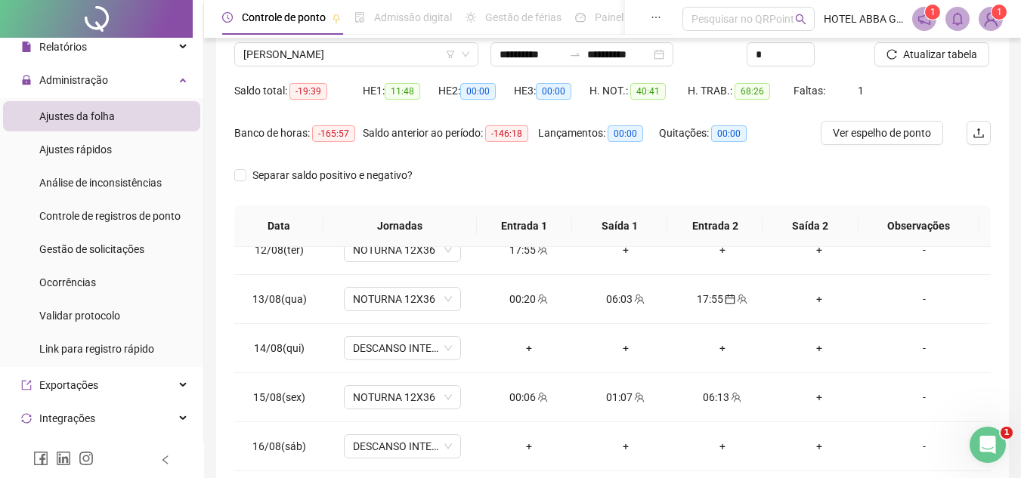
scroll to position [294, 0]
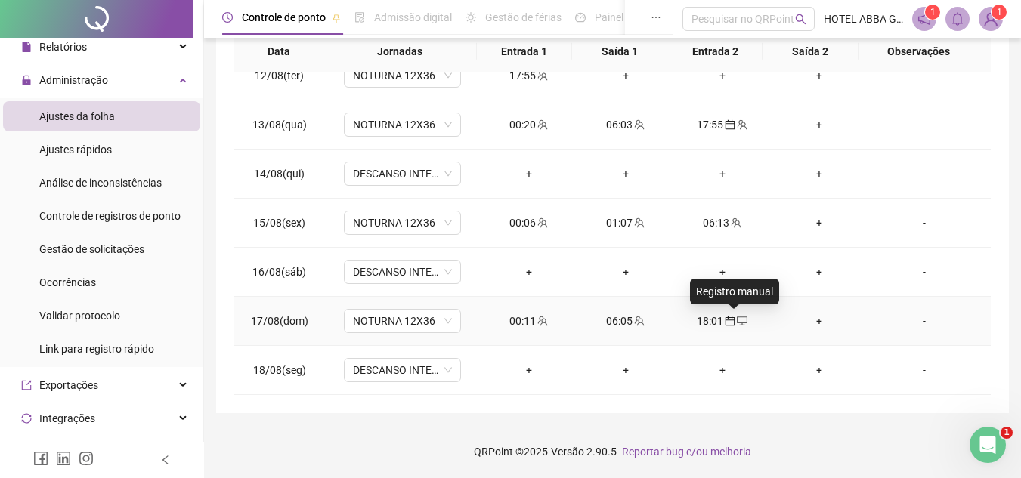
drag, startPoint x: 728, startPoint y: 324, endPoint x: 720, endPoint y: 324, distance: 8.3
click at [725, 324] on icon "calendar" at bounding box center [730, 321] width 11 height 11
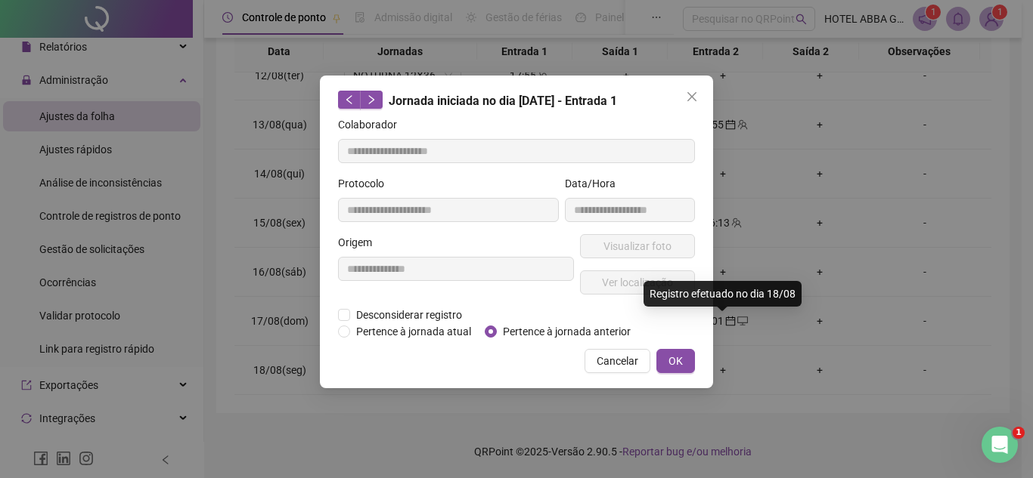
click at [717, 324] on div "**********" at bounding box center [516, 239] width 1033 height 478
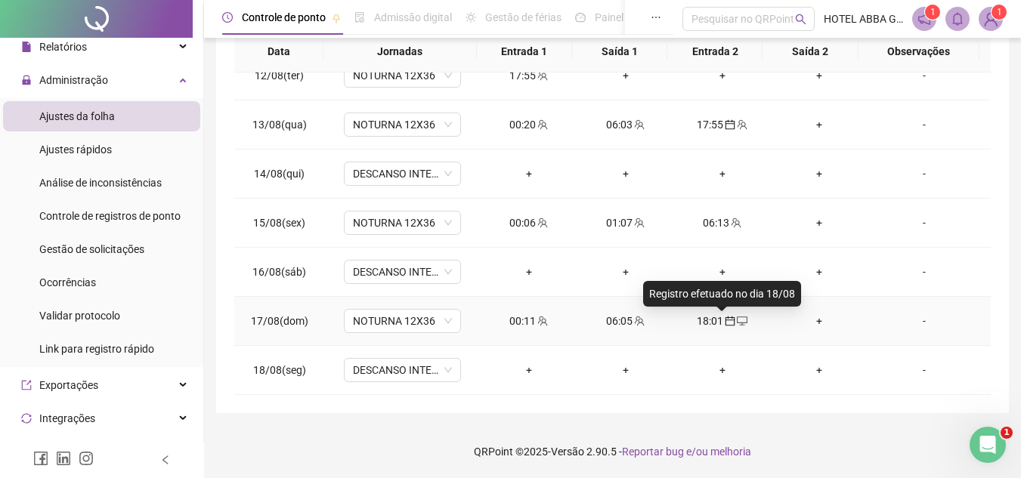
click at [725, 324] on icon "calendar" at bounding box center [730, 321] width 11 height 11
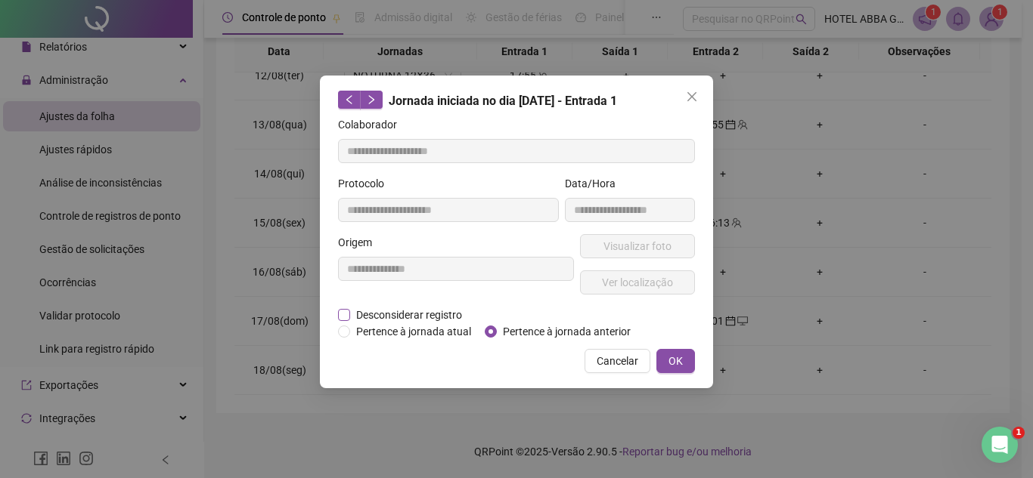
click at [380, 311] on span "Desconsiderar registro" at bounding box center [409, 315] width 118 height 17
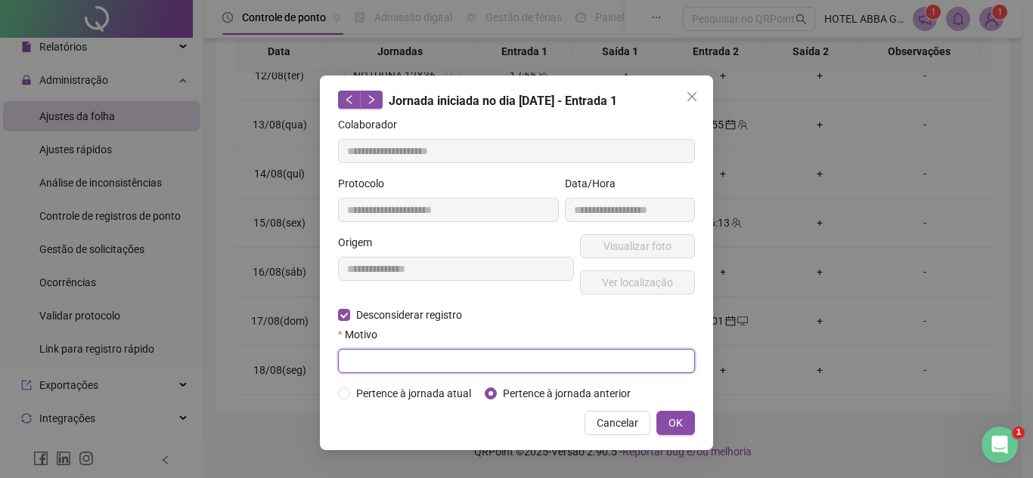
click at [407, 370] on input "text" at bounding box center [516, 361] width 357 height 24
type input "**********"
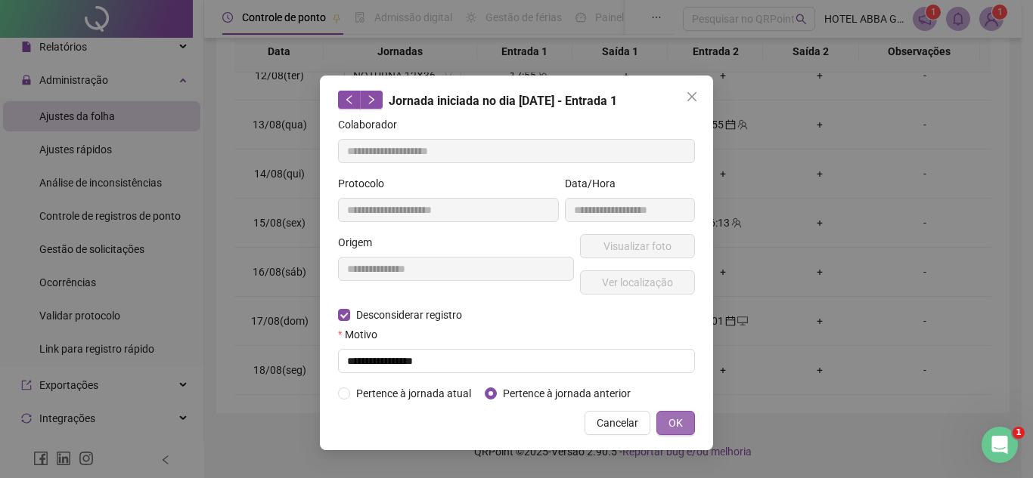
click at [682, 428] on span "OK" at bounding box center [675, 423] width 14 height 17
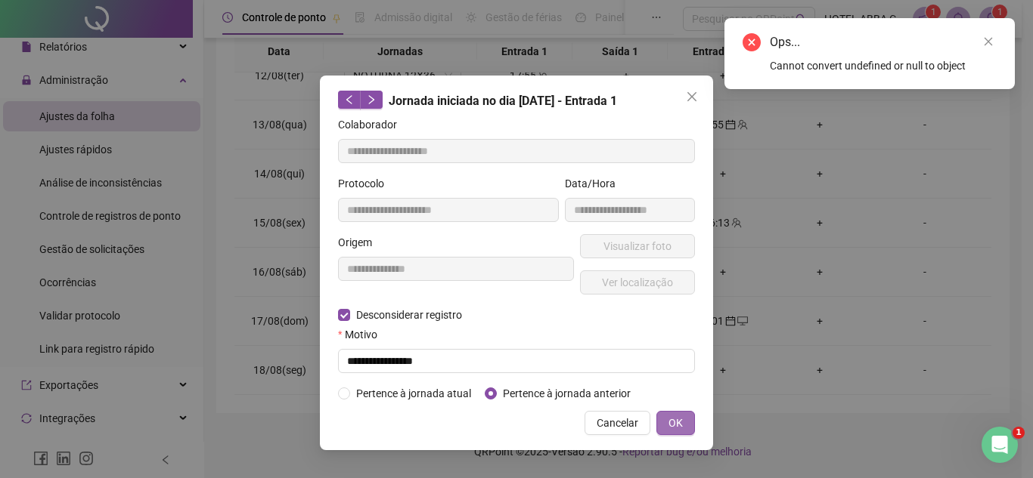
click at [682, 427] on span "OK" at bounding box center [675, 423] width 14 height 17
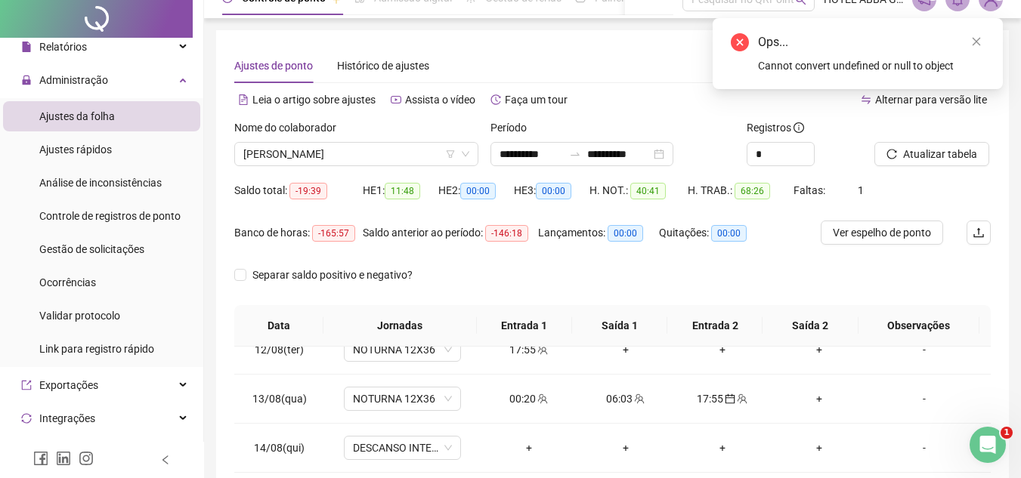
scroll to position [0, 0]
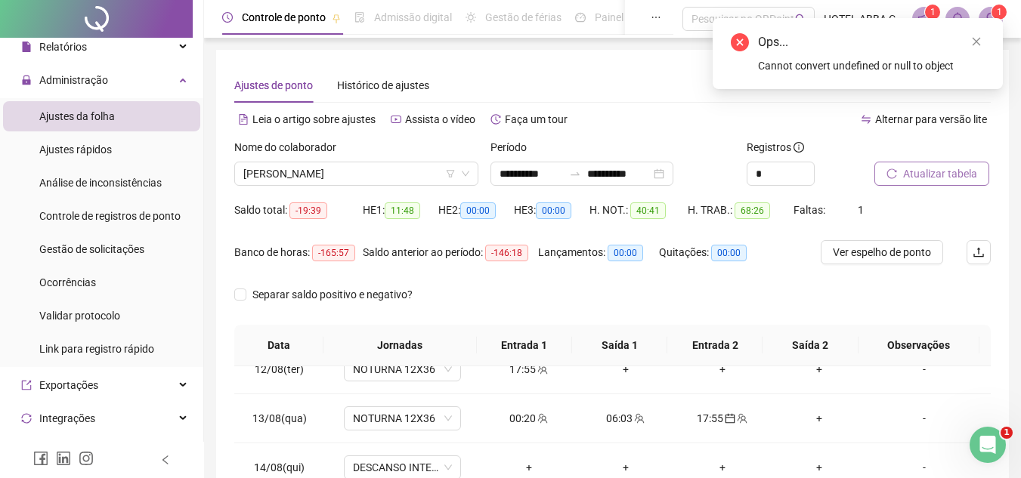
click at [947, 162] on button "Atualizar tabela" at bounding box center [932, 174] width 115 height 24
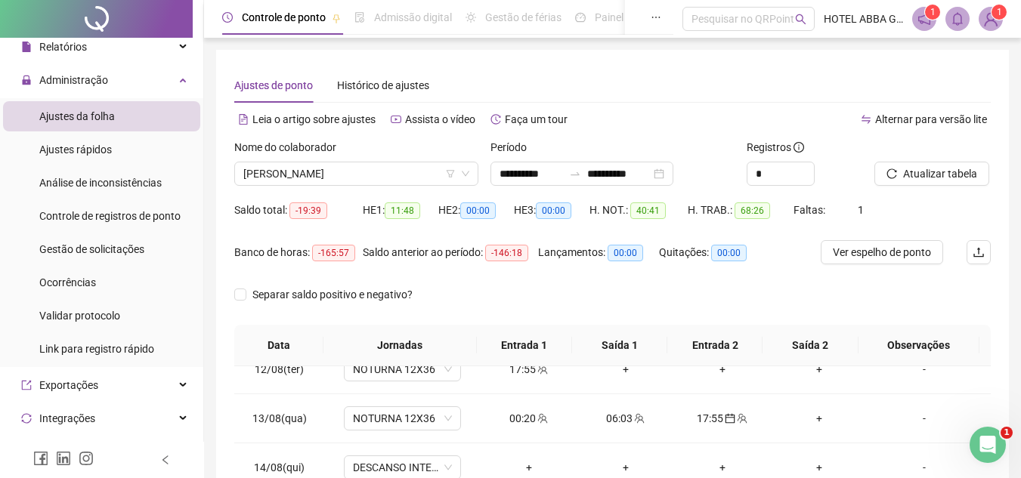
scroll to position [294, 0]
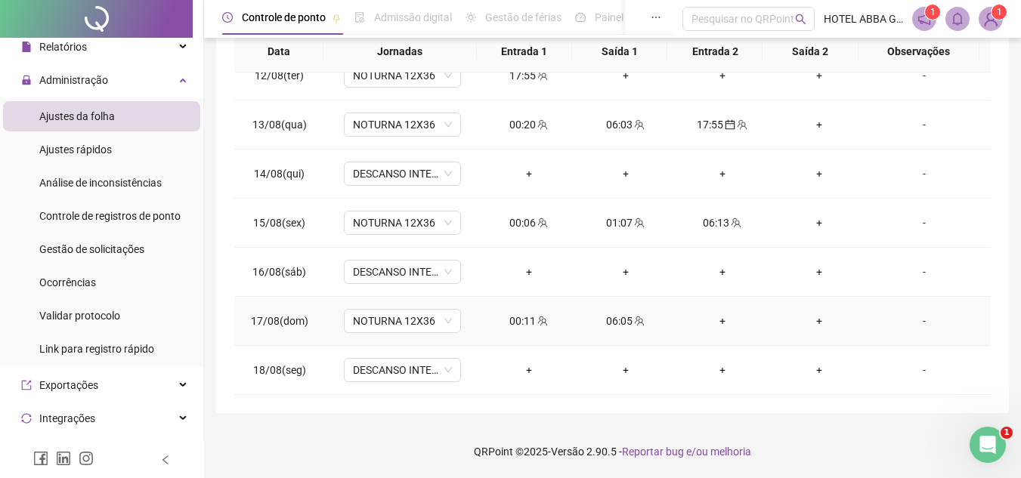
click at [720, 323] on div "+" at bounding box center [722, 321] width 73 height 17
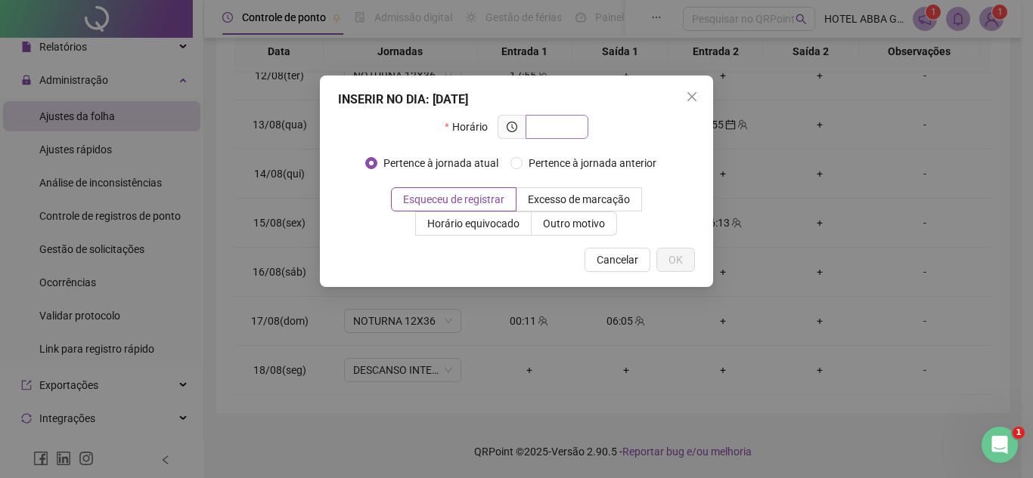
click at [553, 132] on input "text" at bounding box center [555, 127] width 42 height 17
type input "*****"
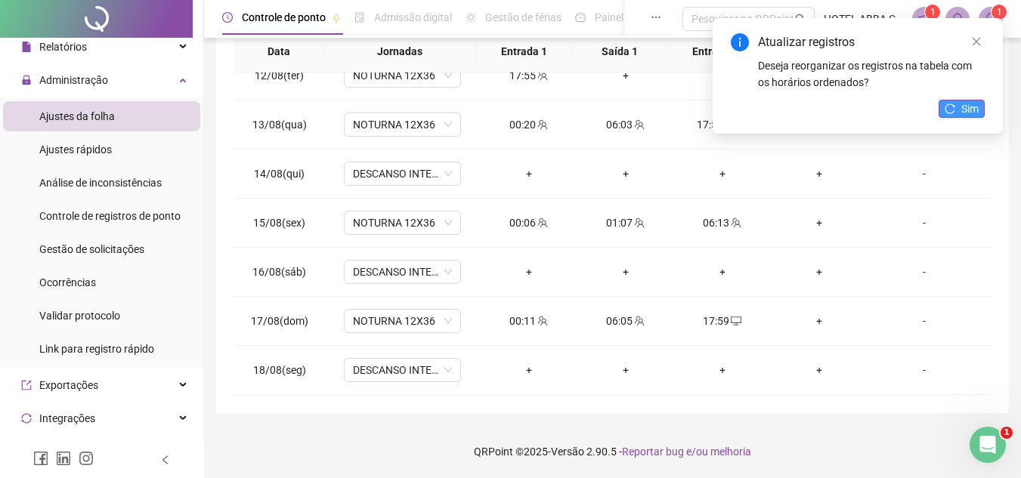
click at [960, 104] on button "Sim" at bounding box center [962, 109] width 46 height 18
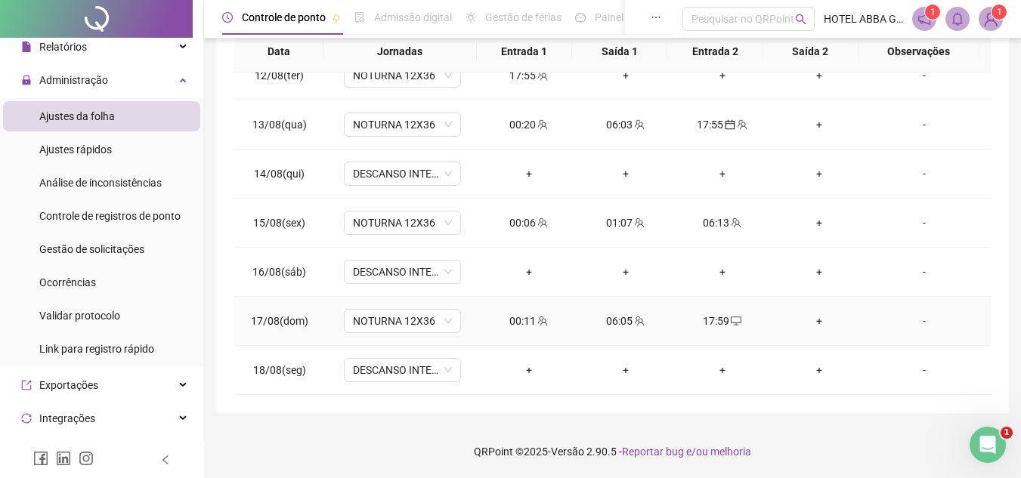
click at [704, 322] on div "17:59" at bounding box center [722, 321] width 73 height 17
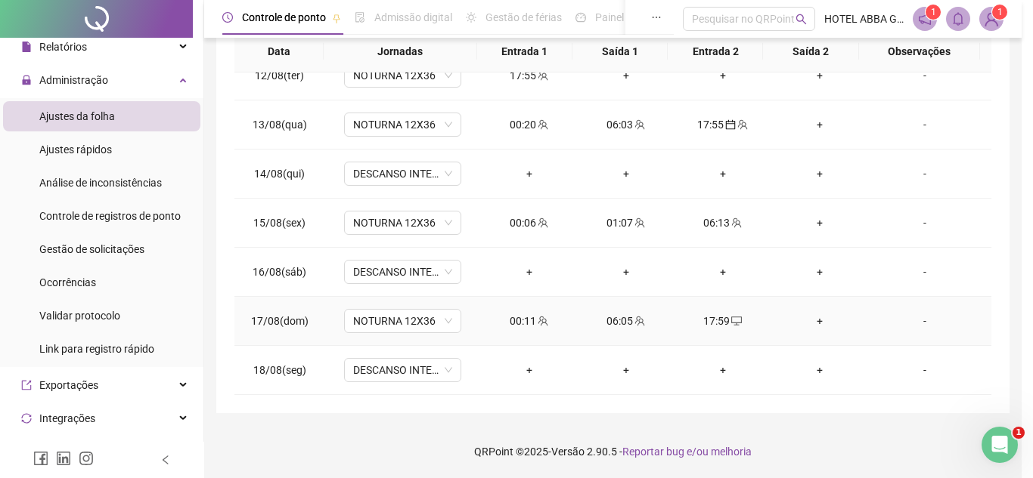
type input "**********"
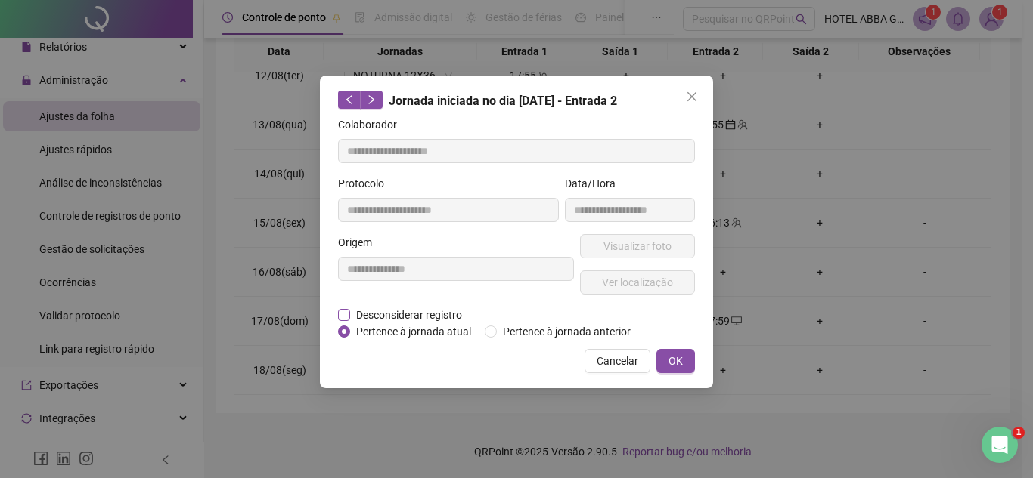
click at [432, 315] on span "Desconsiderar registro" at bounding box center [409, 315] width 118 height 17
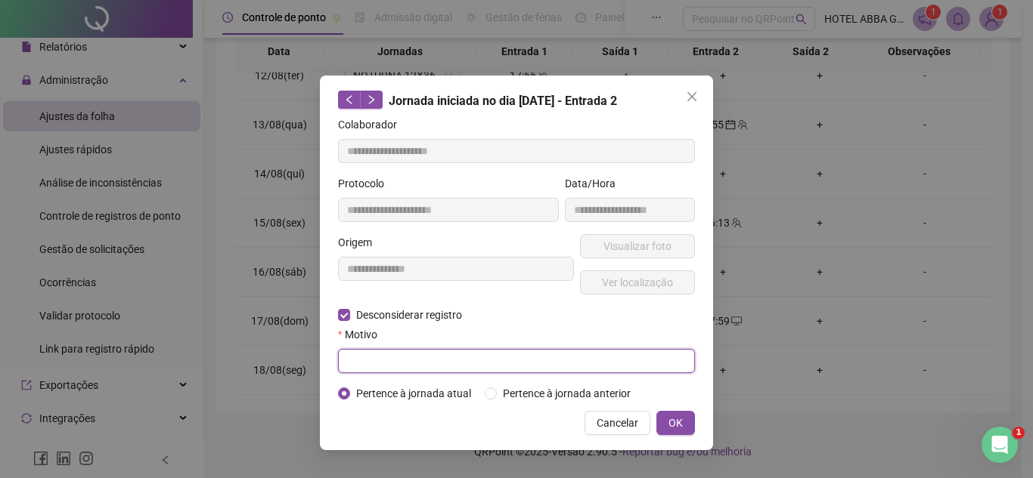
click at [429, 365] on input "text" at bounding box center [516, 361] width 357 height 24
type input "**********"
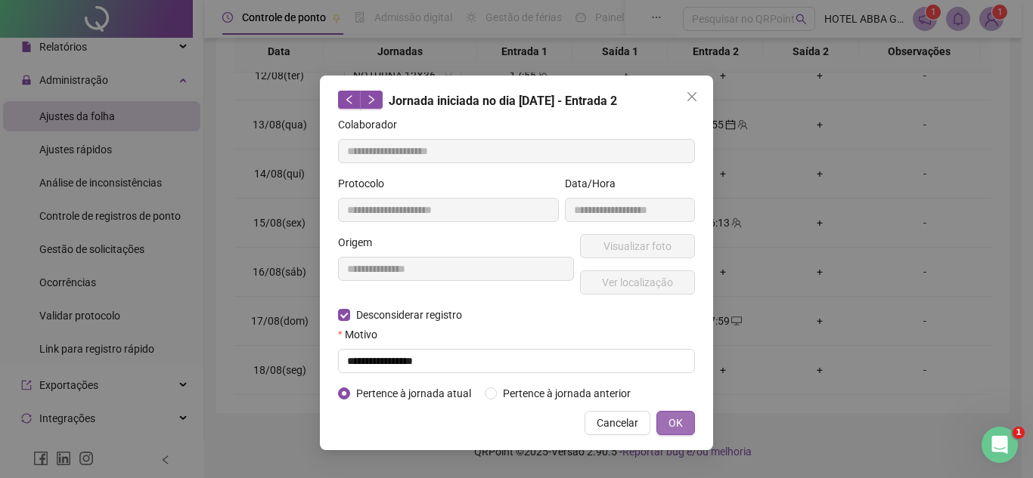
click at [683, 417] on button "OK" at bounding box center [675, 423] width 39 height 24
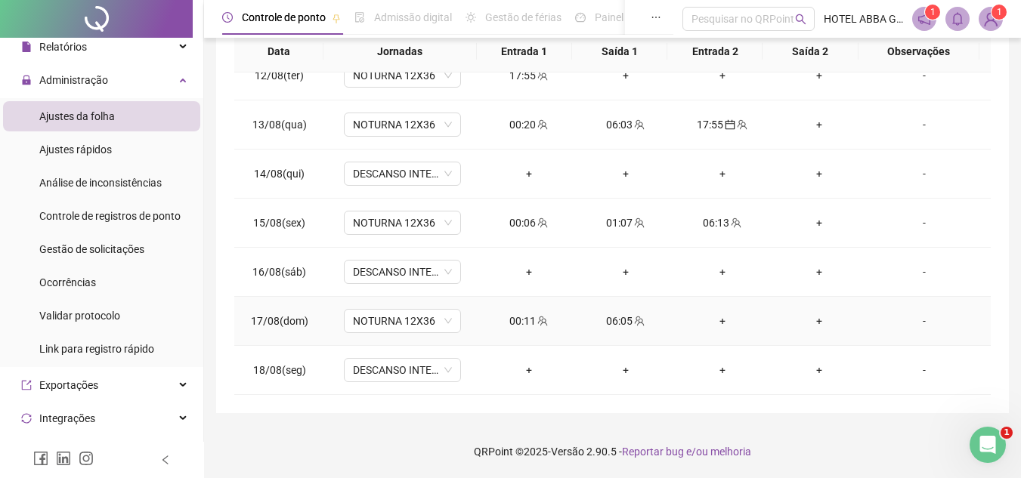
click at [810, 322] on div "+" at bounding box center [819, 321] width 73 height 17
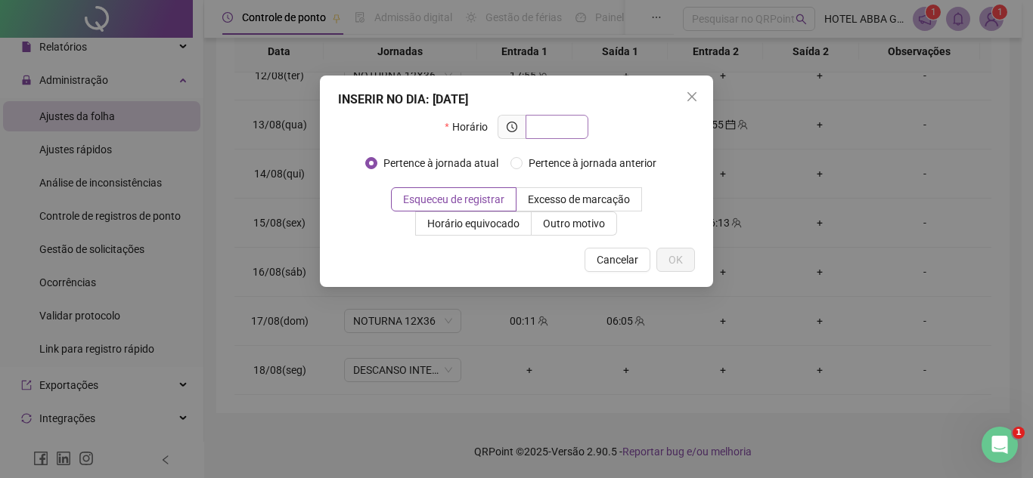
click at [578, 119] on span at bounding box center [556, 127] width 63 height 24
click at [598, 395] on div "INSERIR NO DIA : [DATE] Horário Pertence à jornada atual Pertence à jornada ant…" at bounding box center [516, 239] width 1033 height 478
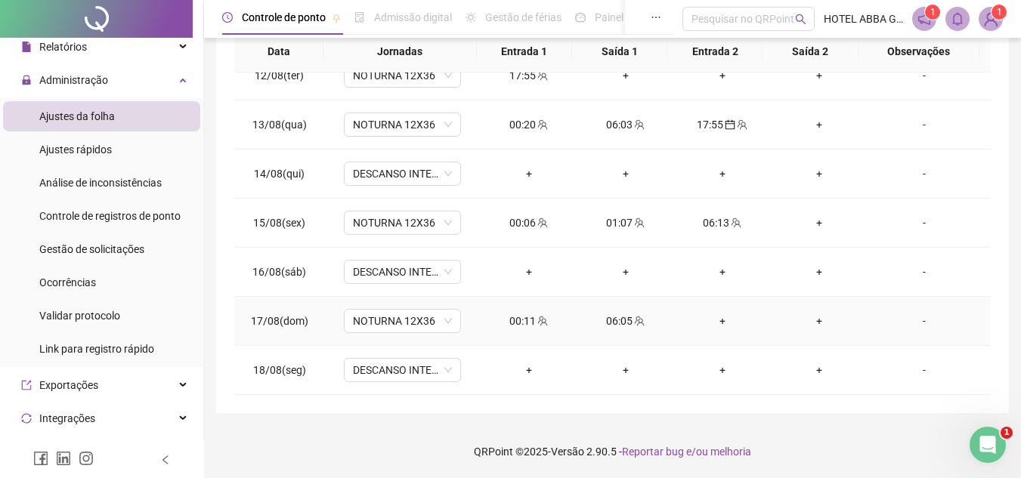
click at [522, 321] on div "00:11" at bounding box center [529, 321] width 73 height 17
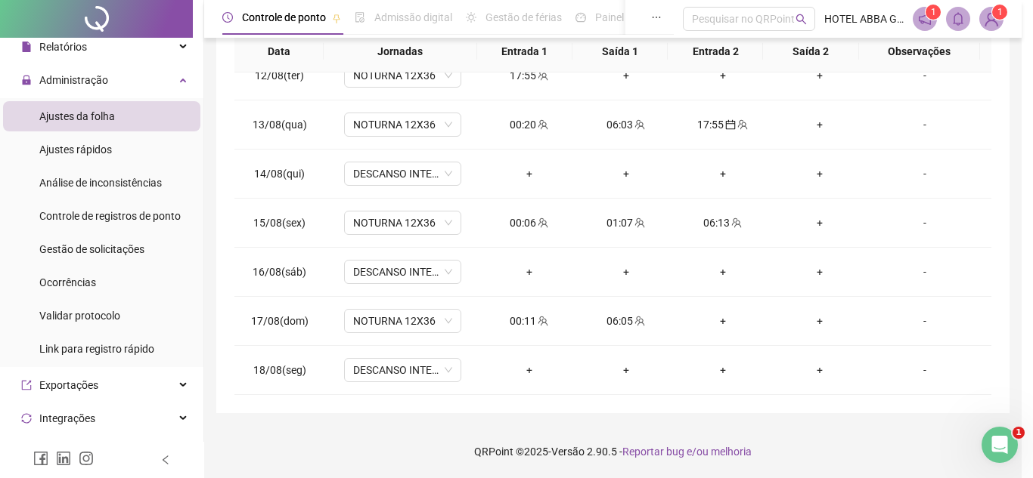
type input "**********"
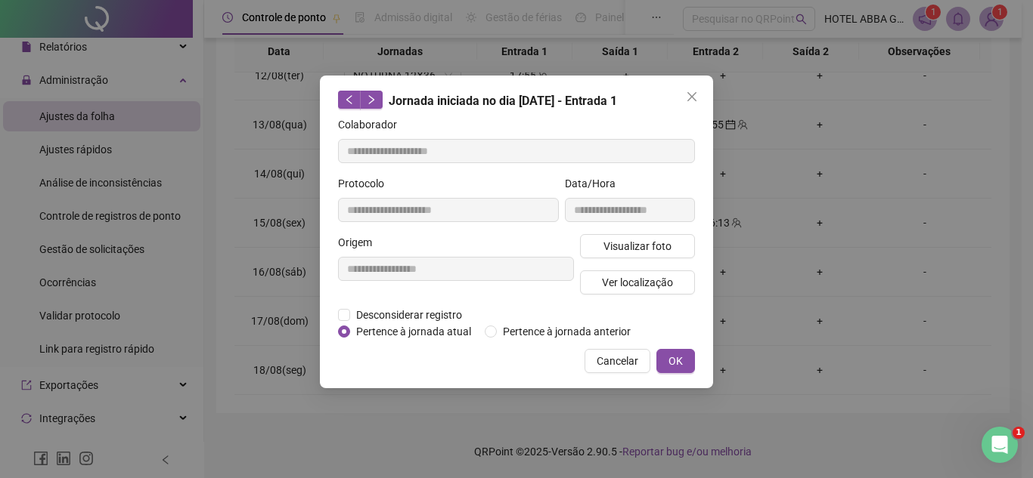
click at [548, 416] on div "**********" at bounding box center [516, 239] width 1033 height 478
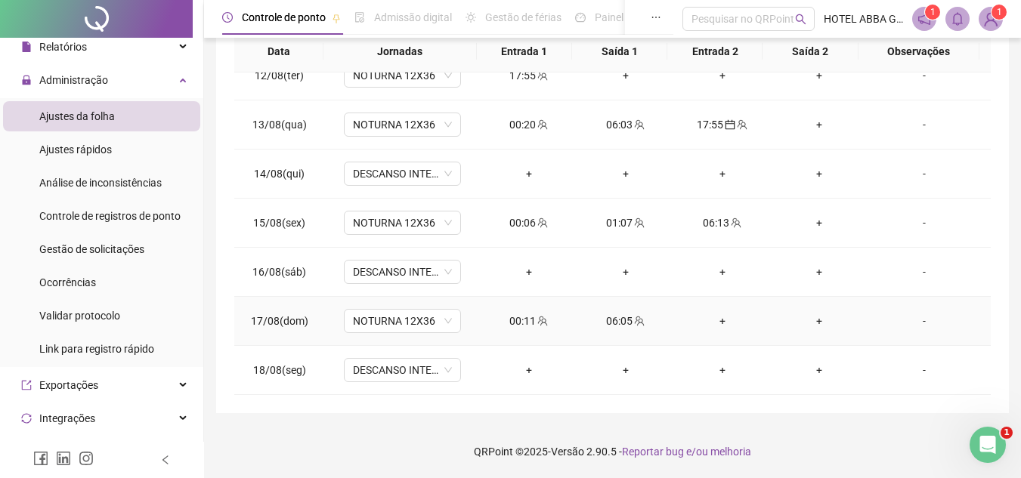
click at [714, 315] on div "+" at bounding box center [722, 321] width 73 height 17
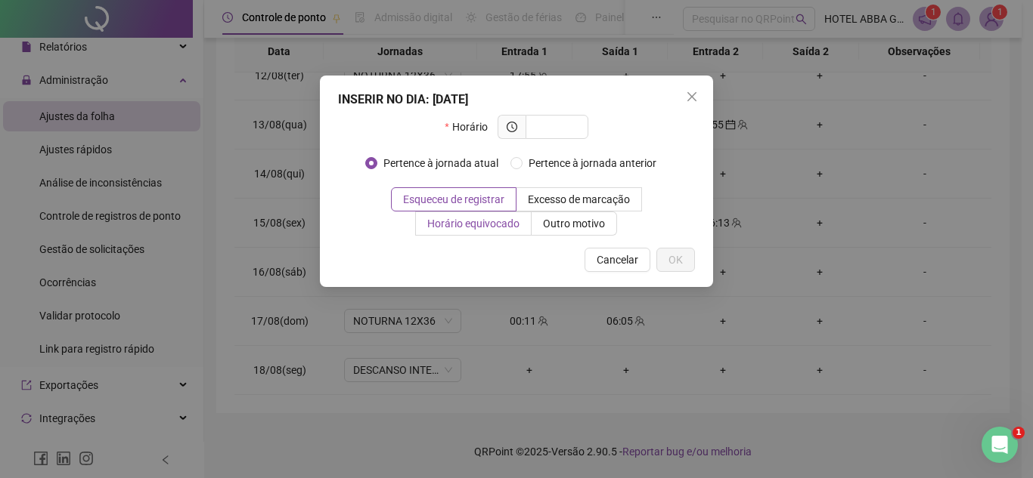
click at [457, 231] on label "Horário equivocado" at bounding box center [474, 224] width 116 height 24
click at [578, 129] on span at bounding box center [556, 127] width 63 height 24
click at [433, 197] on span "Esqueceu de registrar" at bounding box center [453, 200] width 101 height 12
click at [562, 123] on input "text" at bounding box center [555, 127] width 42 height 17
click at [708, 407] on div "INSERIR NO DIA : [DATE] Horário Pertence à jornada atual Pertence à jornada ant…" at bounding box center [516, 239] width 1033 height 478
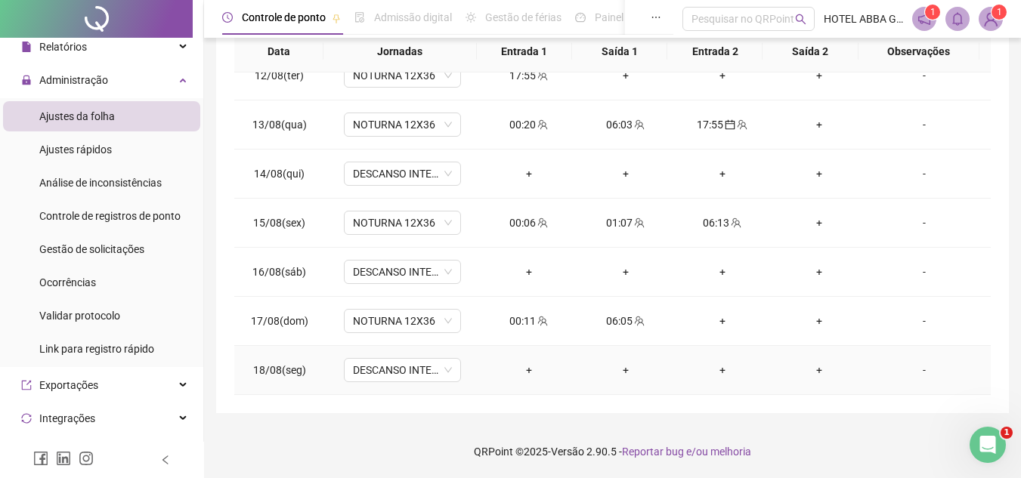
click at [536, 372] on div "+" at bounding box center [529, 370] width 73 height 17
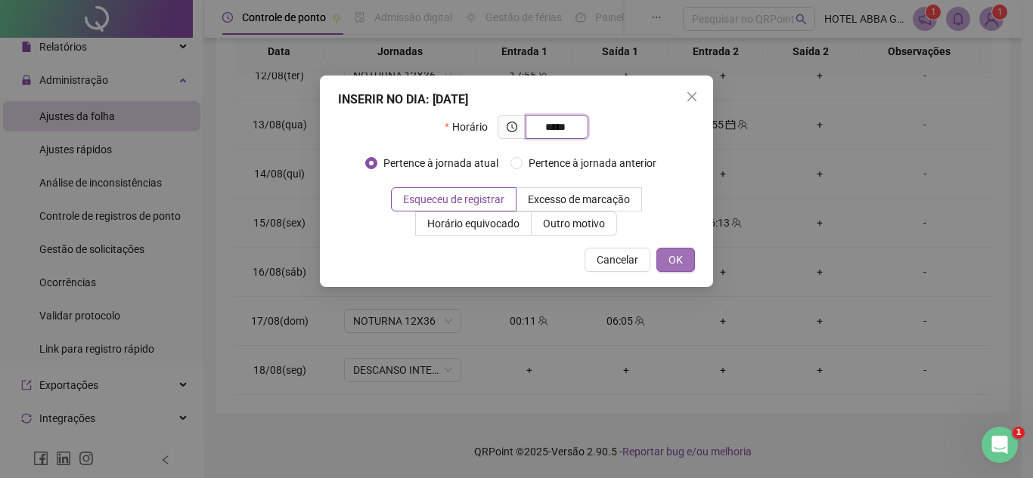
type input "*****"
click at [691, 265] on button "OK" at bounding box center [675, 260] width 39 height 24
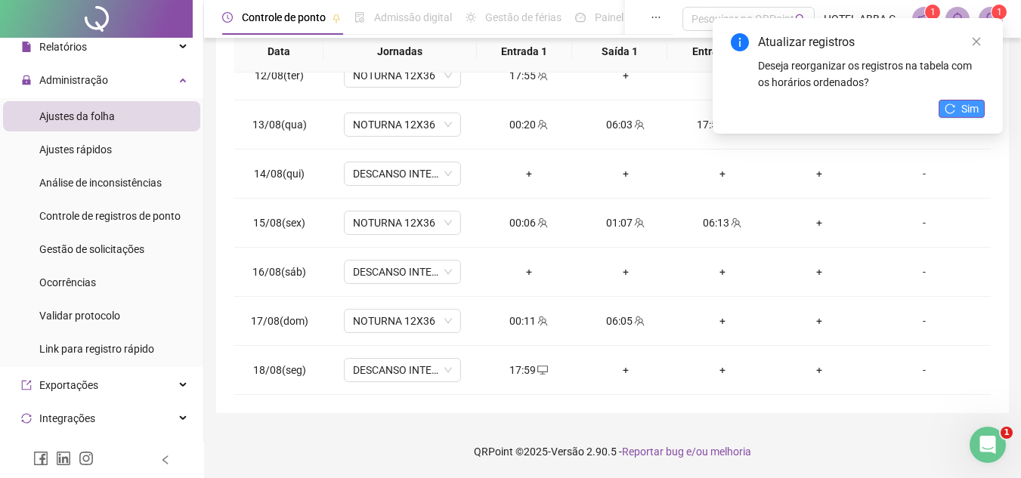
click at [949, 110] on icon "reload" at bounding box center [950, 109] width 11 height 11
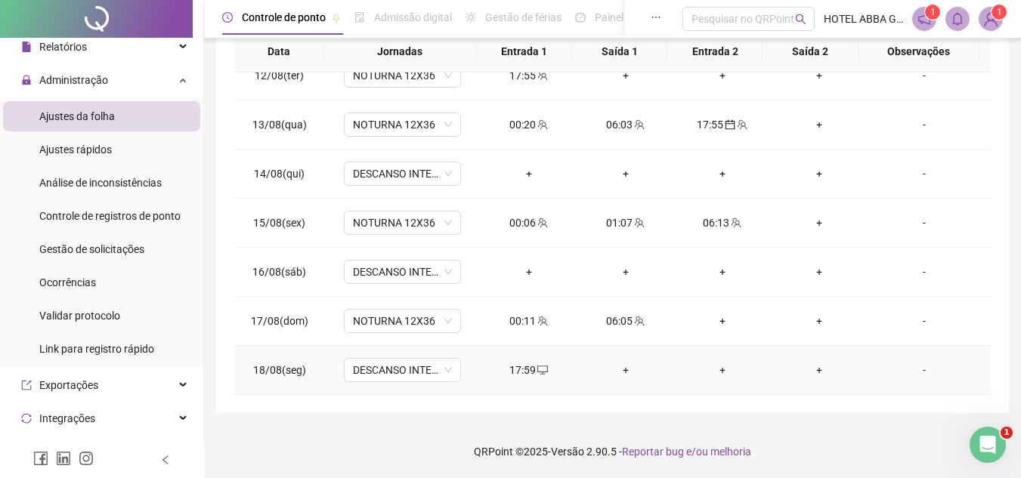
click at [528, 368] on div "17:59" at bounding box center [529, 370] width 73 height 17
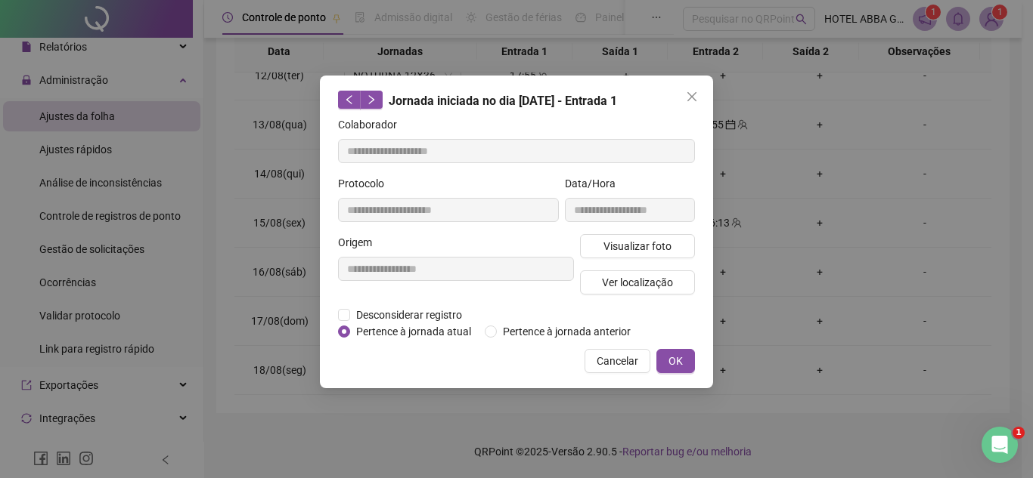
type input "**********"
click at [563, 346] on div "**********" at bounding box center [516, 232] width 393 height 313
click at [561, 336] on span "Pertence à jornada anterior" at bounding box center [567, 332] width 140 height 17
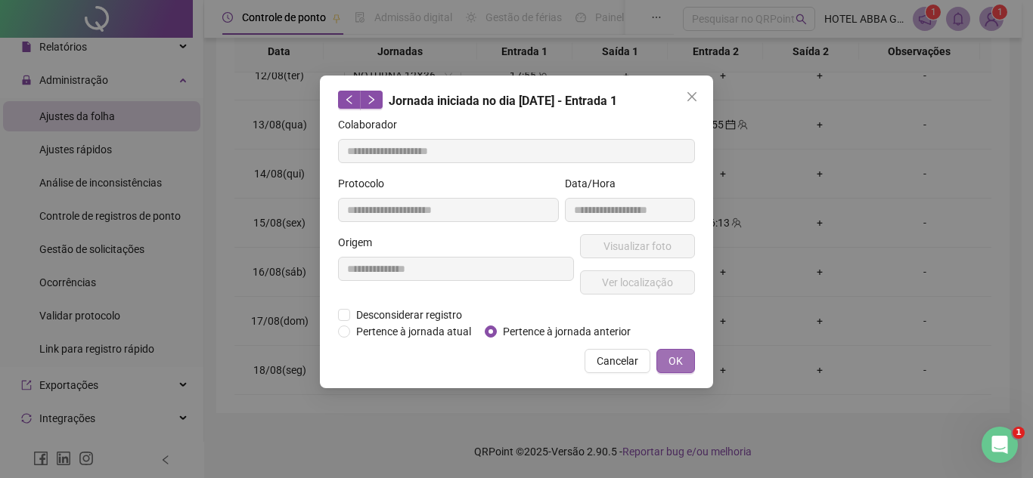
click at [689, 364] on button "OK" at bounding box center [675, 361] width 39 height 24
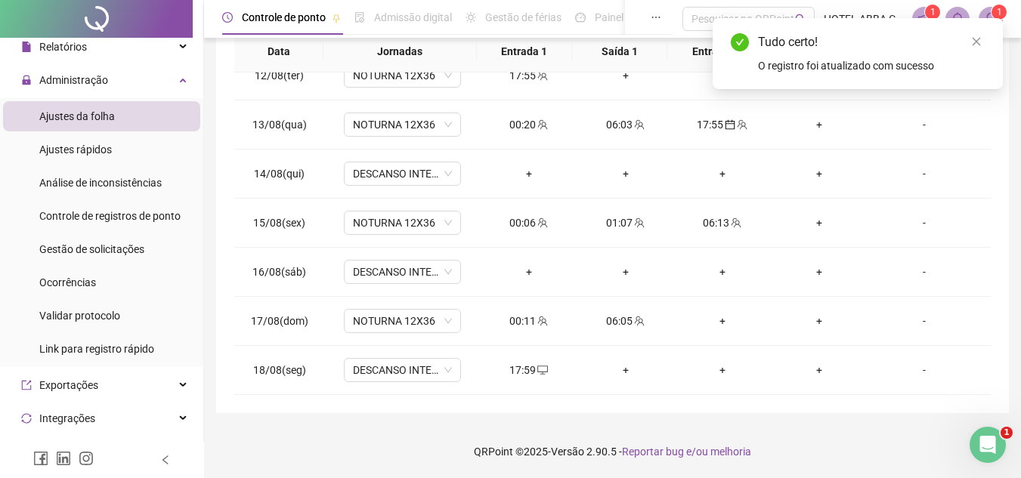
scroll to position [42, 0]
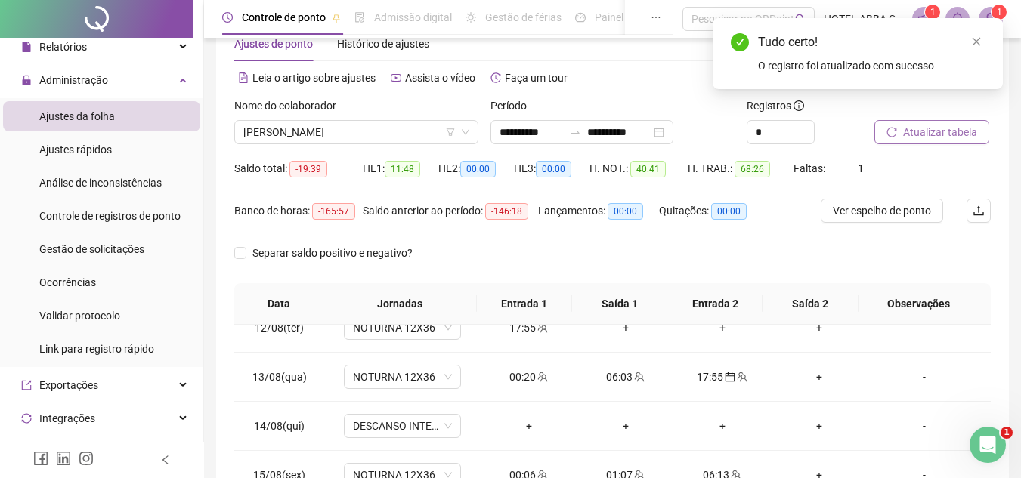
click at [953, 123] on button "Atualizar tabela" at bounding box center [932, 132] width 115 height 24
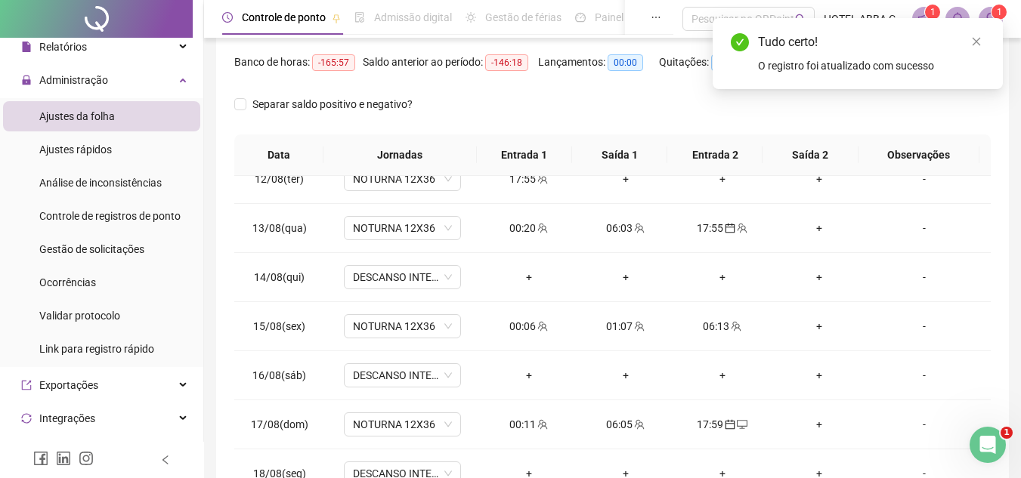
scroll to position [294, 0]
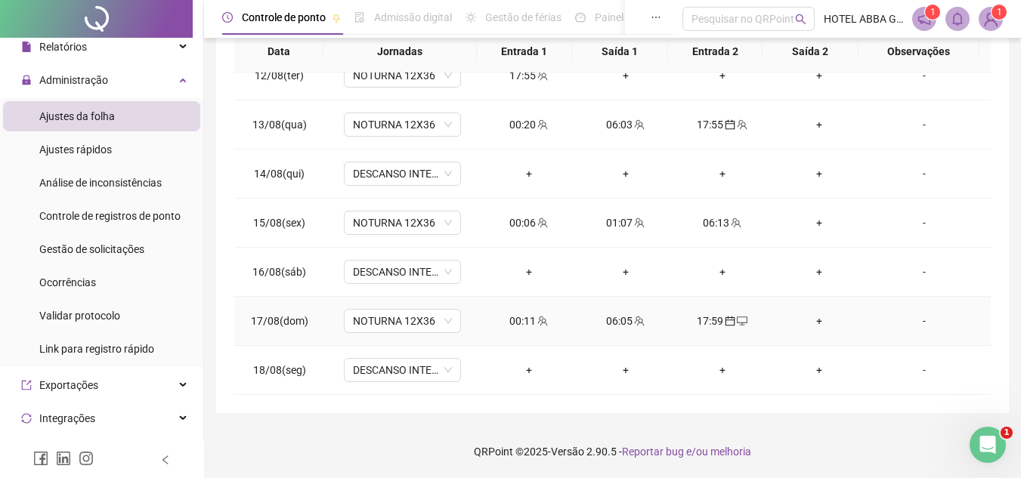
click at [520, 320] on div "00:11" at bounding box center [529, 321] width 73 height 17
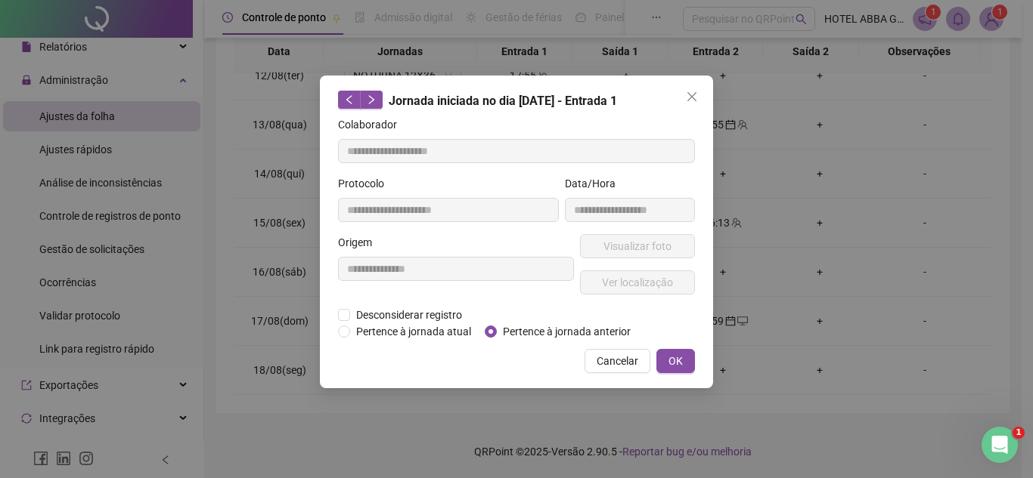
click at [520, 320] on form "**********" at bounding box center [516, 228] width 357 height 224
type input "**********"
click at [522, 324] on span "Pertence à jornada anterior" at bounding box center [567, 332] width 140 height 17
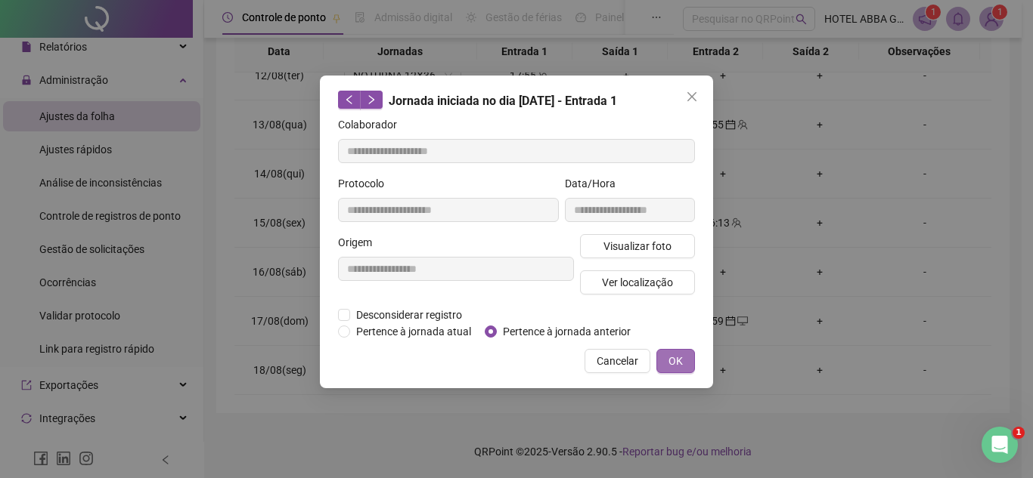
click at [670, 358] on span "OK" at bounding box center [675, 361] width 14 height 17
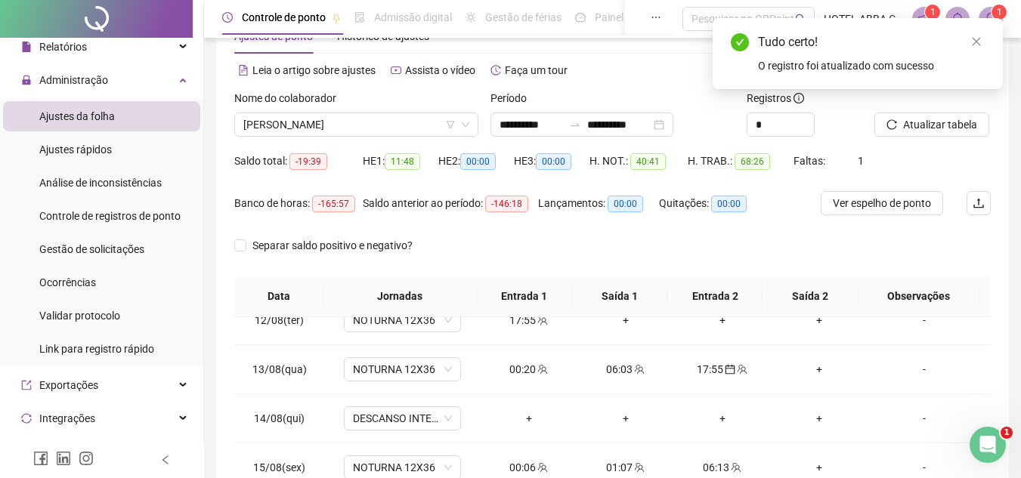
scroll to position [0, 0]
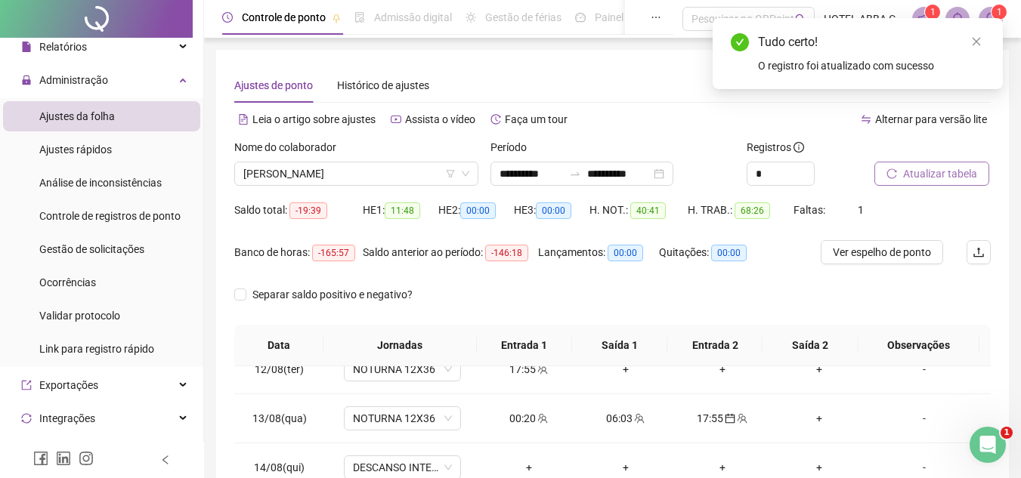
click at [952, 180] on span "Atualizar tabela" at bounding box center [940, 174] width 74 height 17
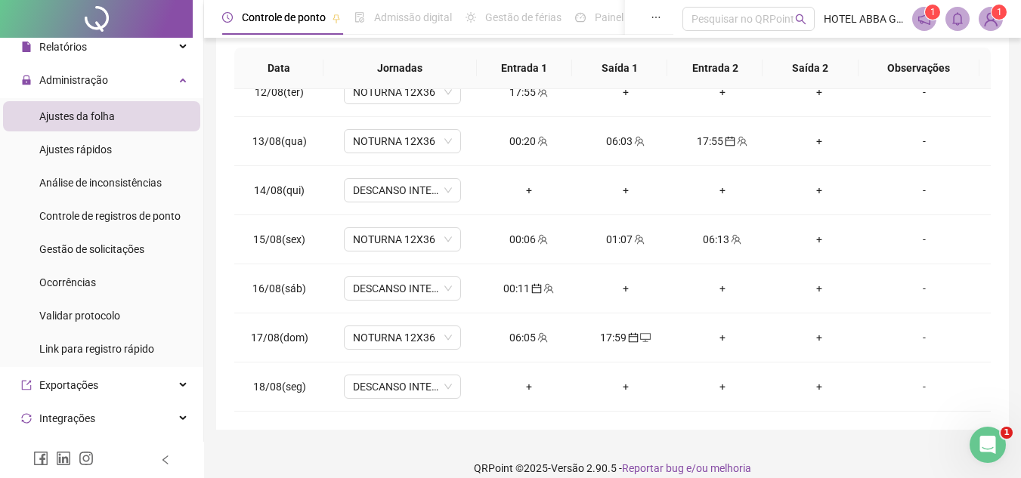
scroll to position [294, 0]
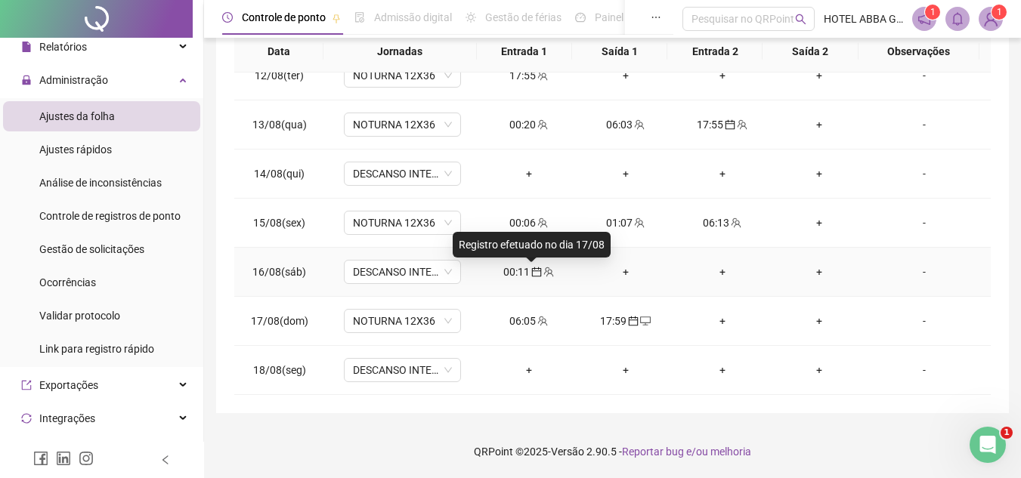
click at [533, 273] on icon "calendar" at bounding box center [536, 272] width 11 height 11
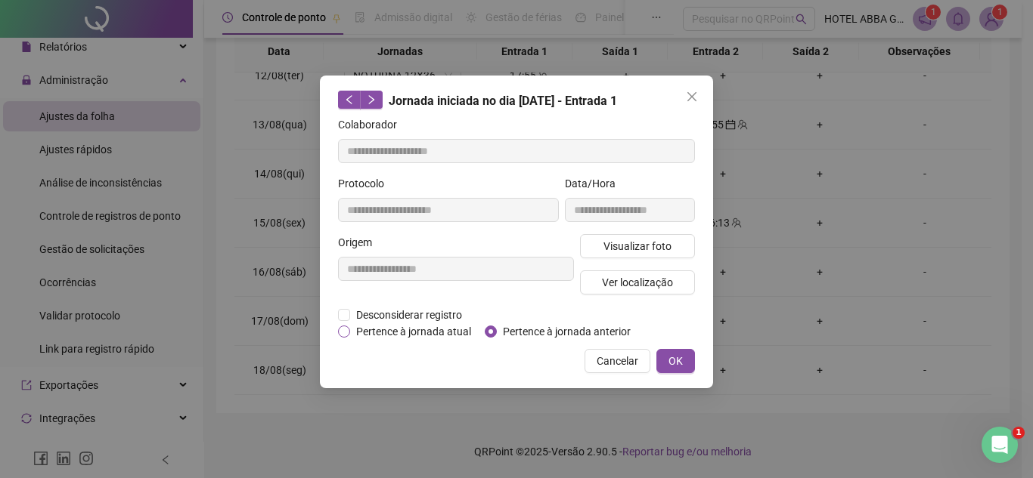
click at [432, 331] on span "Pertence à jornada atual" at bounding box center [413, 332] width 127 height 17
click at [676, 357] on span "OK" at bounding box center [675, 361] width 14 height 17
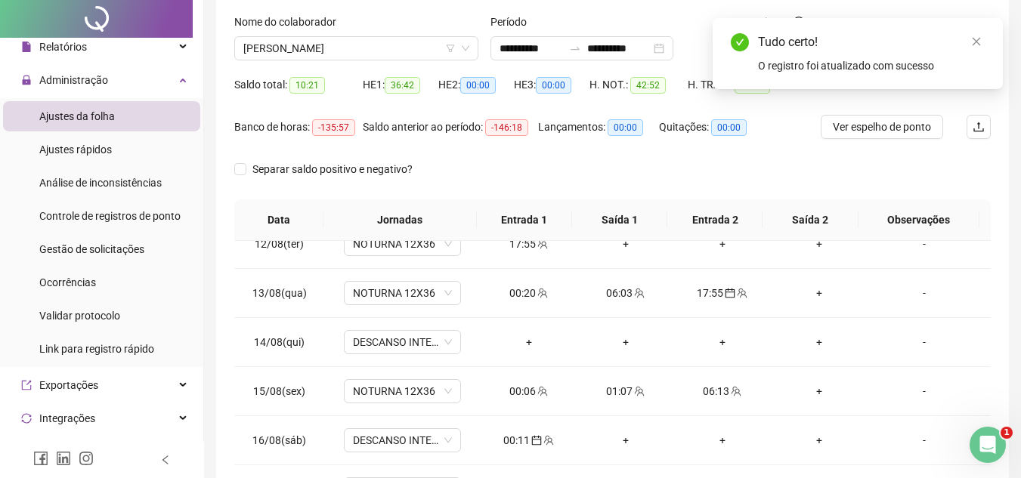
scroll to position [0, 0]
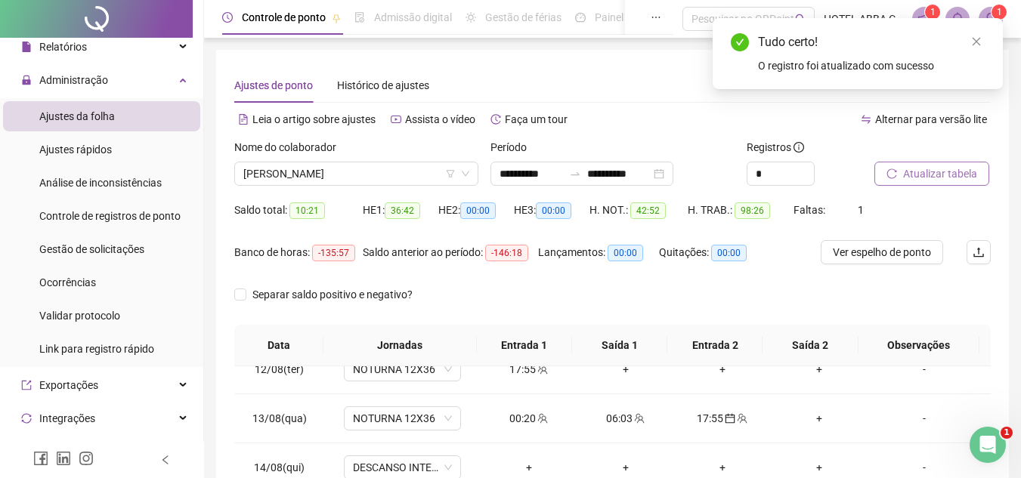
click at [974, 171] on span "Atualizar tabela" at bounding box center [940, 174] width 74 height 17
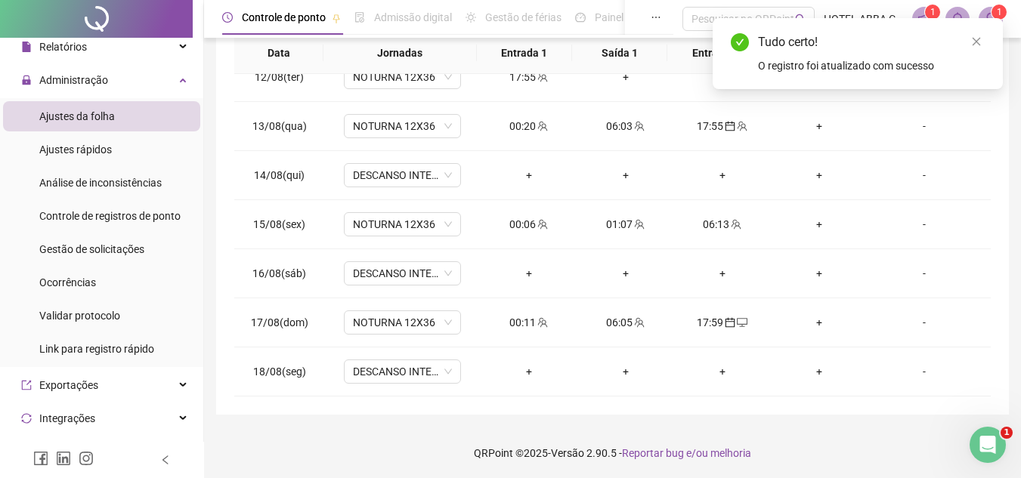
scroll to position [294, 0]
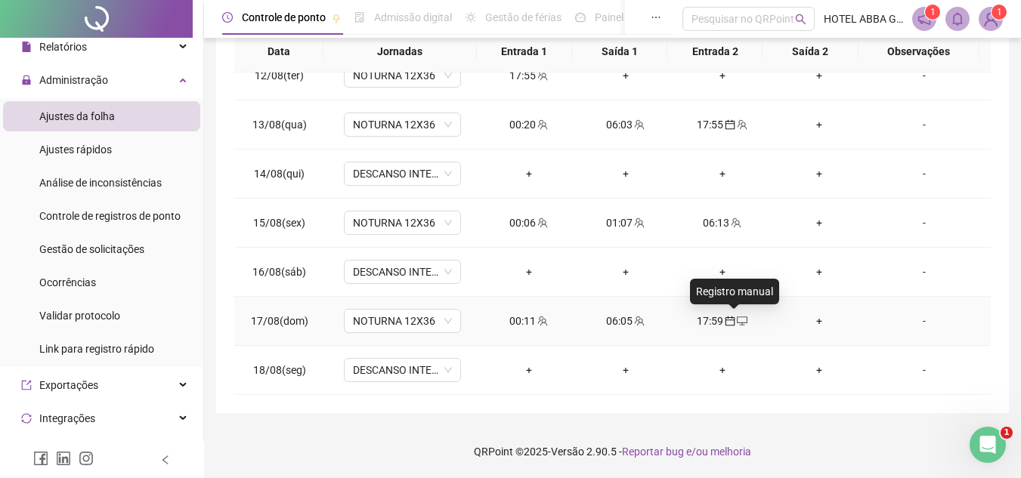
click at [737, 325] on icon "desktop" at bounding box center [742, 321] width 11 height 11
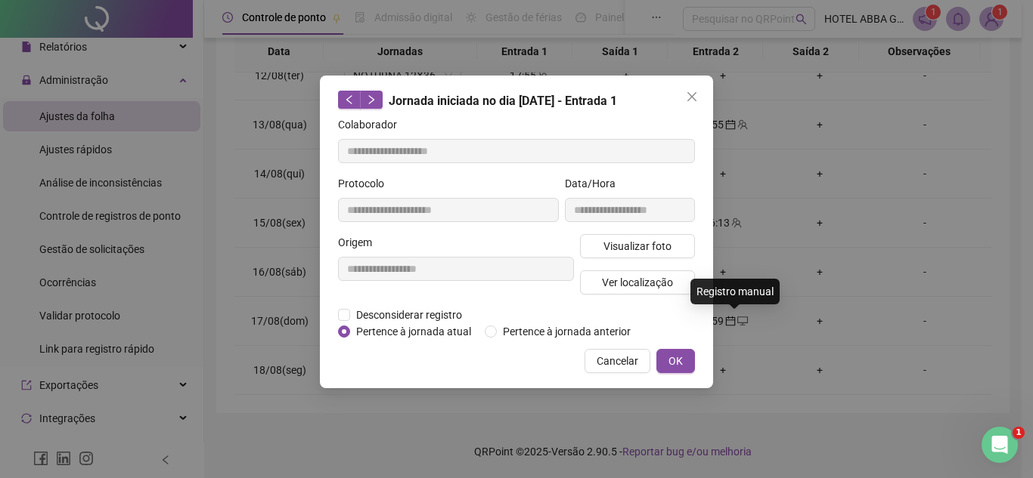
type input "**********"
click at [446, 307] on span "Desconsiderar registro" at bounding box center [409, 315] width 118 height 17
click at [368, 312] on span "Desconsiderar registro" at bounding box center [409, 315] width 118 height 17
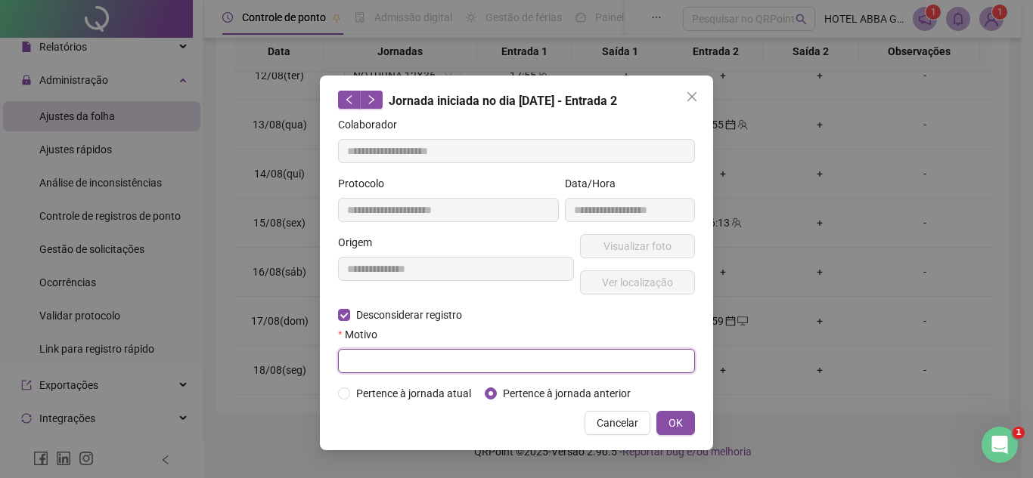
click at [418, 358] on input "text" at bounding box center [516, 361] width 357 height 24
type input "**********"
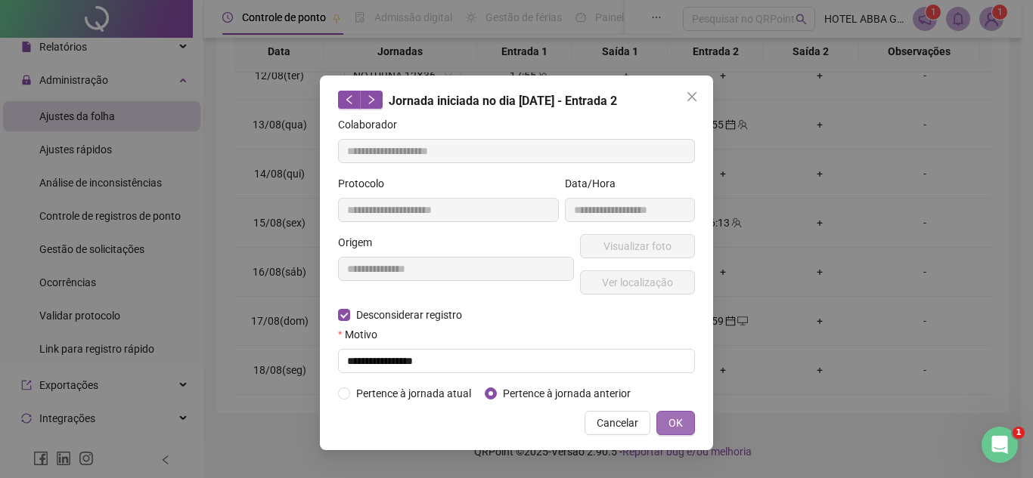
click at [661, 414] on button "OK" at bounding box center [675, 423] width 39 height 24
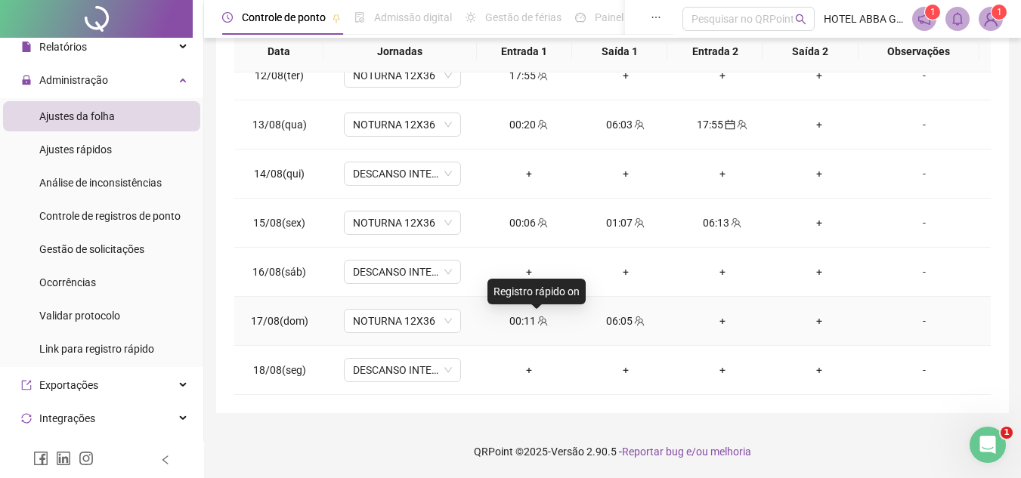
click at [538, 323] on icon "team" at bounding box center [543, 321] width 10 height 10
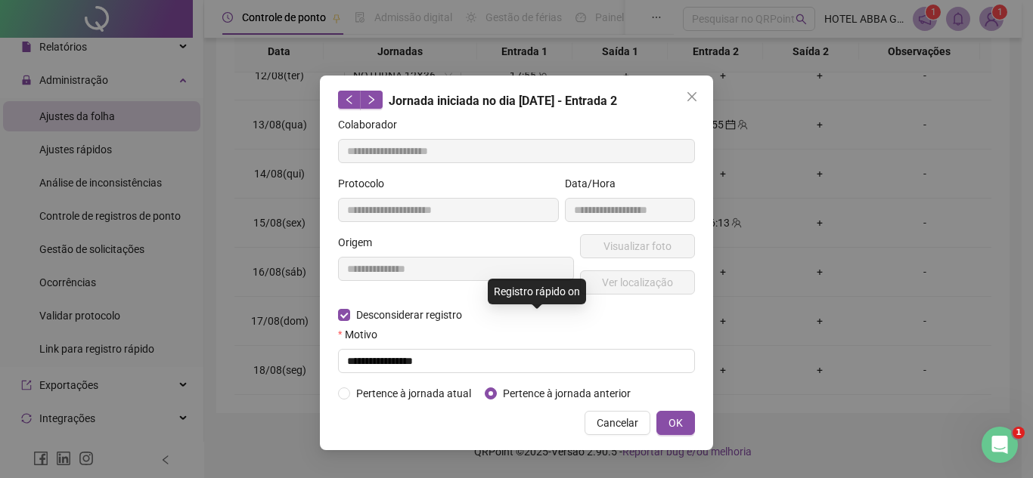
type input "**********"
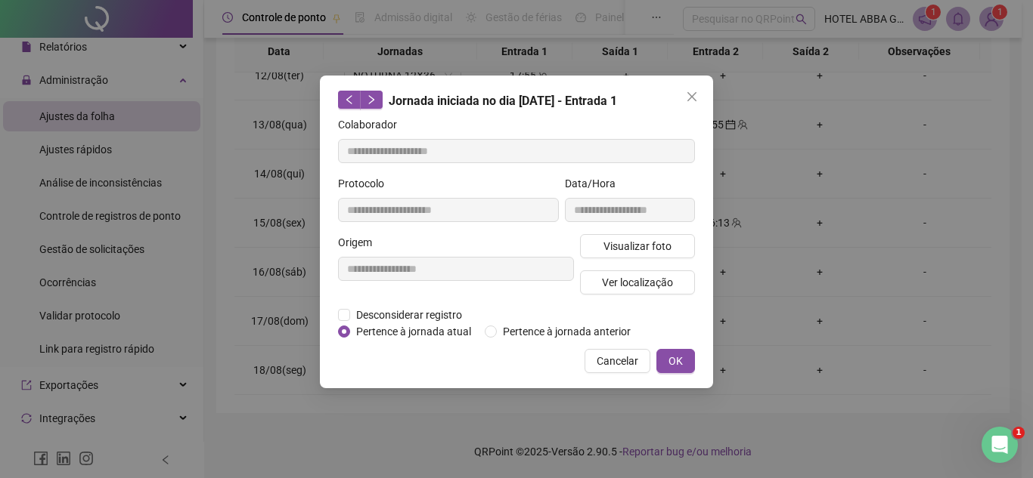
click at [680, 355] on span "OK" at bounding box center [675, 361] width 14 height 17
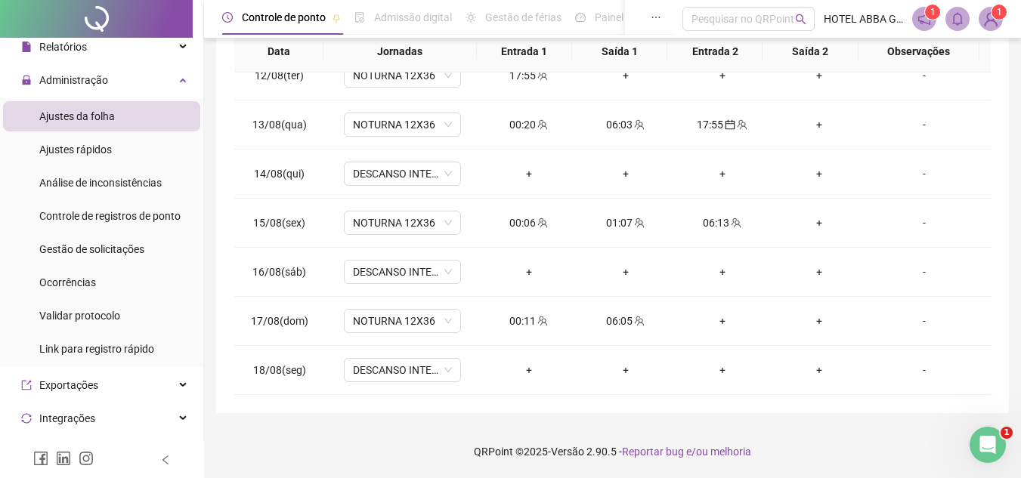
scroll to position [87, 0]
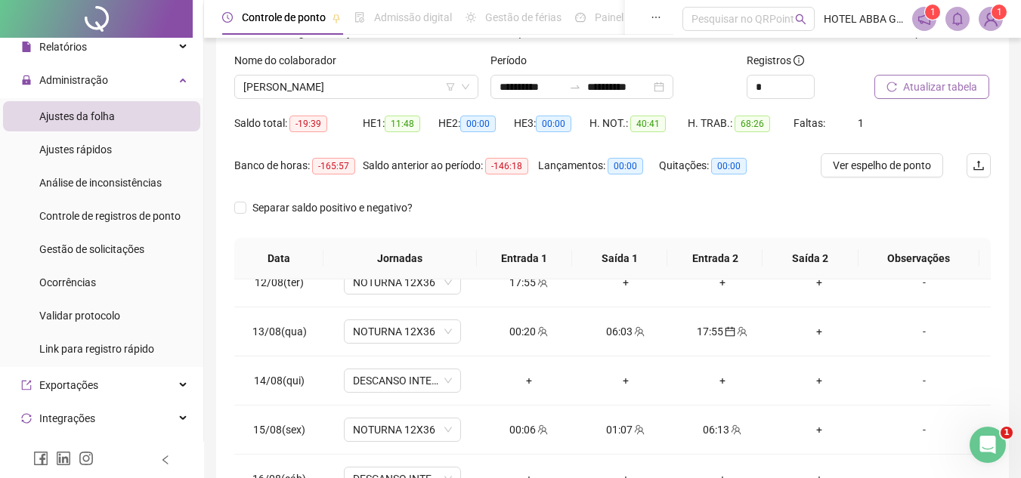
click at [932, 94] on span "Atualizar tabela" at bounding box center [940, 87] width 74 height 17
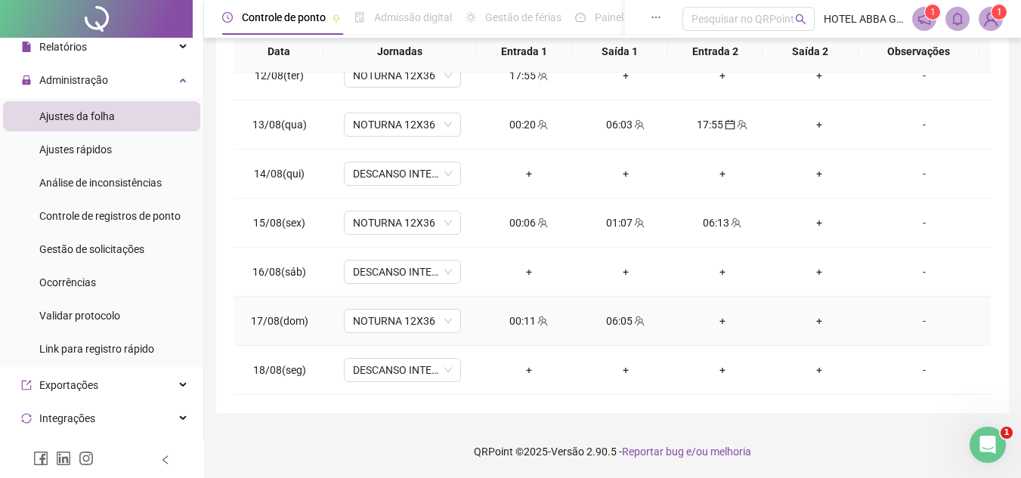
click at [714, 314] on div "+" at bounding box center [722, 321] width 73 height 17
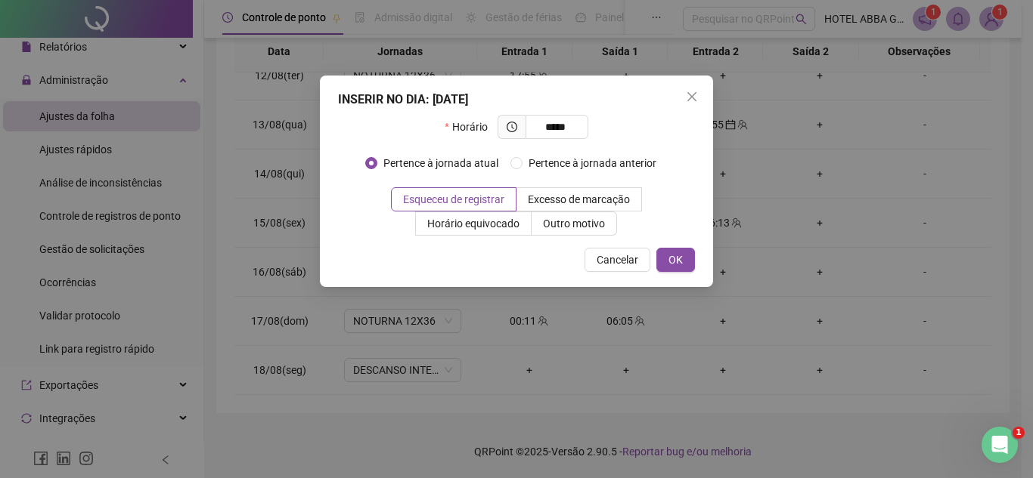
type input "*****"
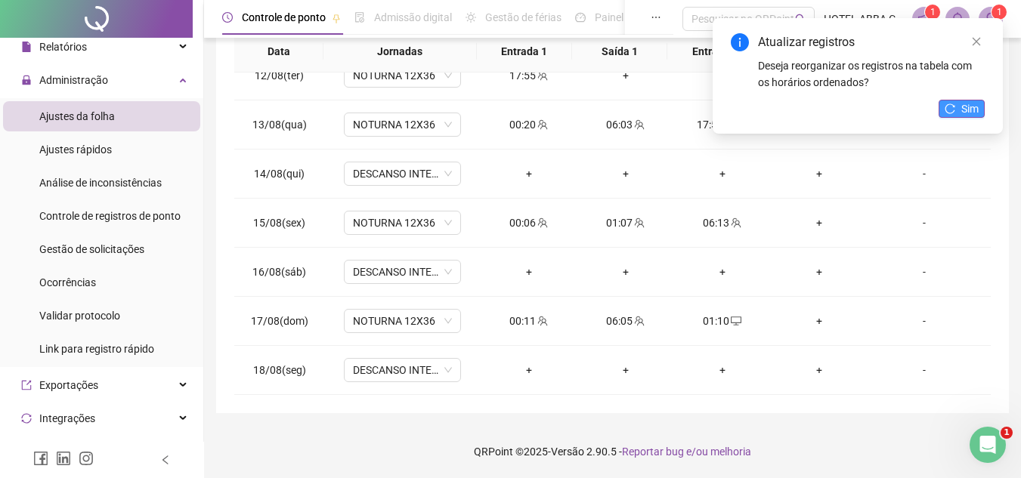
click at [972, 107] on span "Sim" at bounding box center [969, 109] width 17 height 17
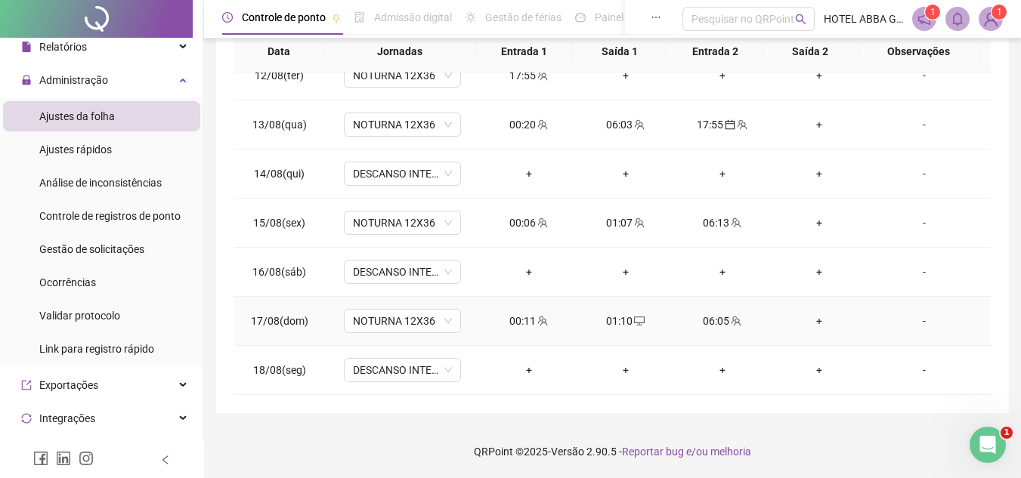
click at [811, 321] on div "+" at bounding box center [819, 321] width 73 height 17
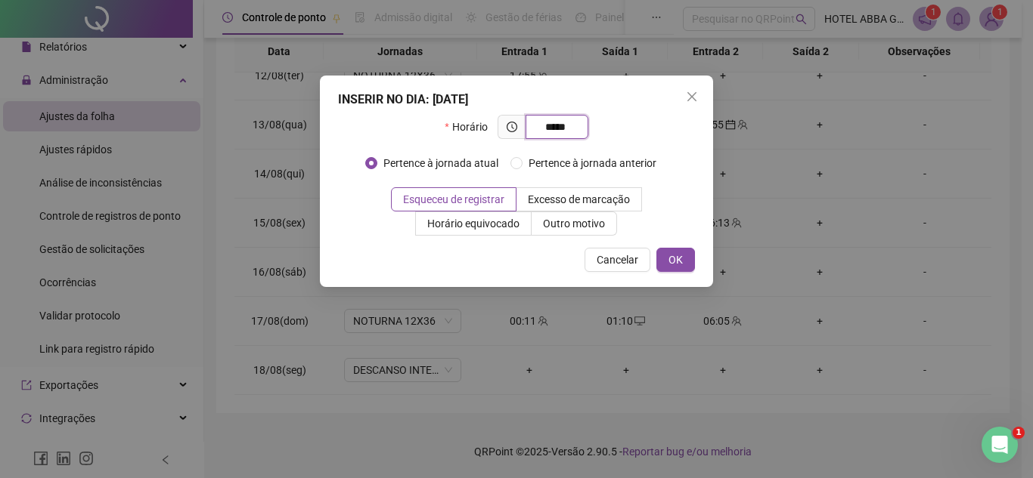
type input "*****"
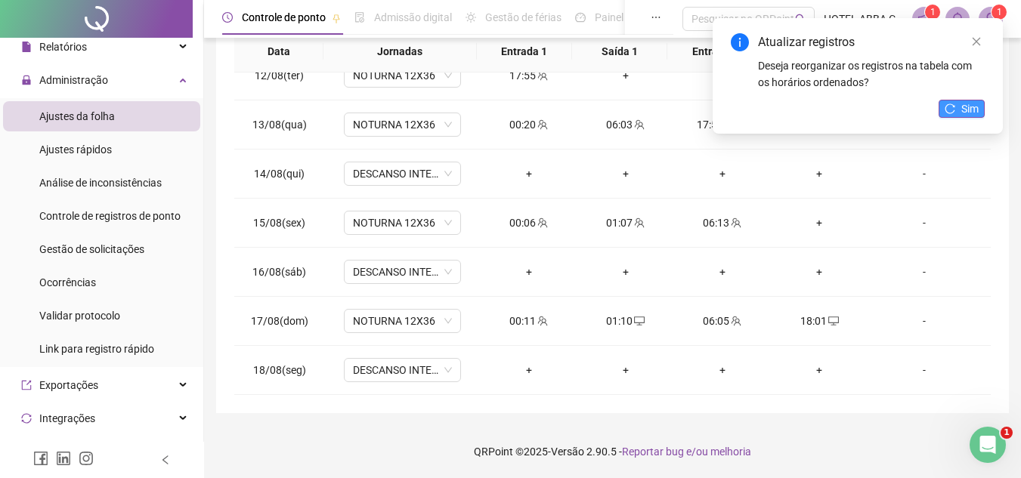
click at [963, 105] on span "Sim" at bounding box center [969, 109] width 17 height 17
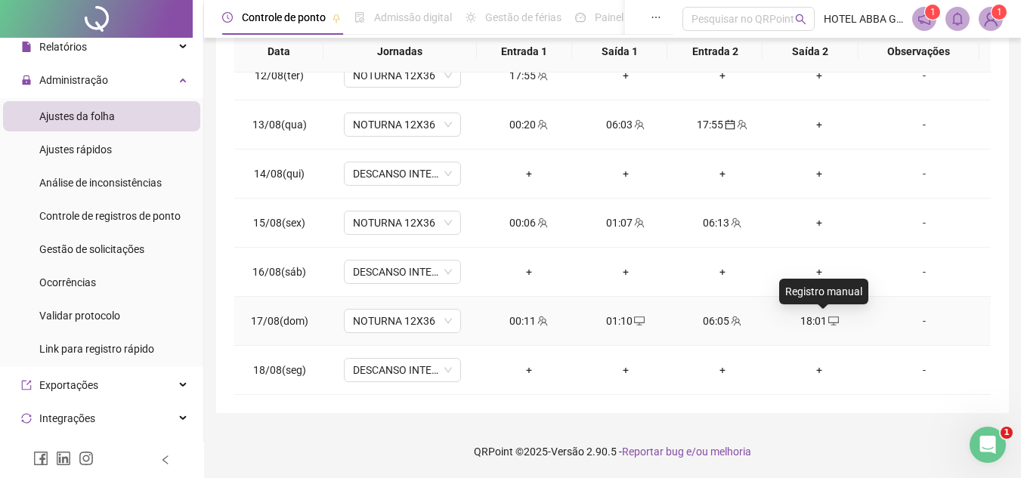
click at [828, 318] on icon "desktop" at bounding box center [833, 321] width 11 height 11
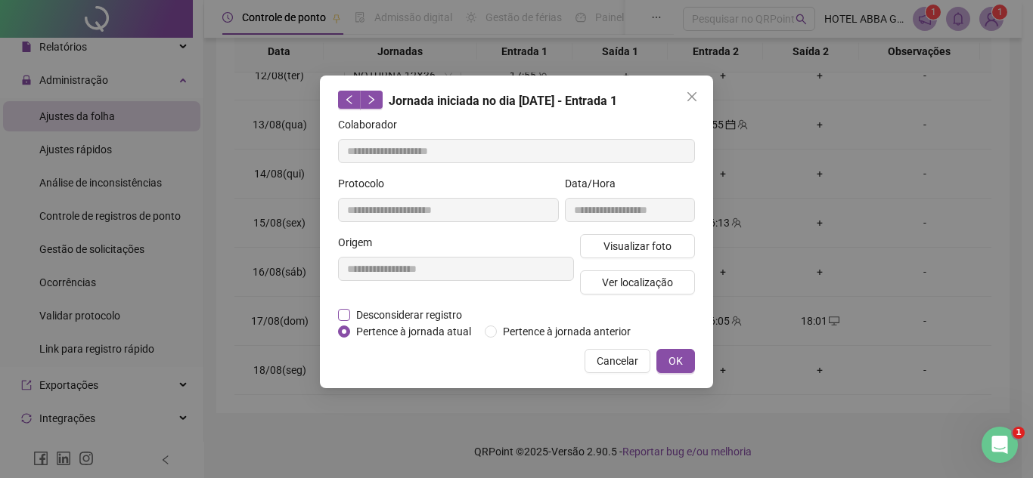
click at [386, 311] on span "Desconsiderar registro" at bounding box center [409, 315] width 118 height 17
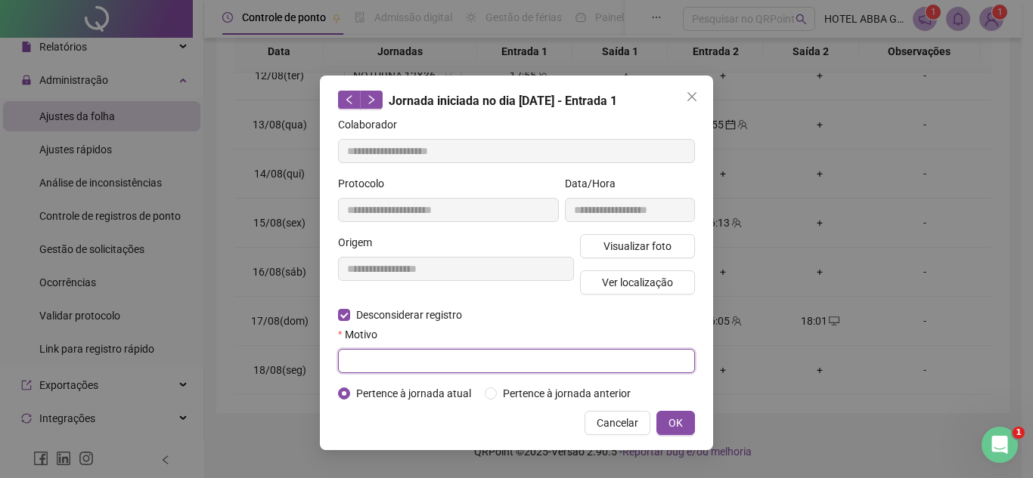
click at [384, 357] on input "text" at bounding box center [516, 361] width 357 height 24
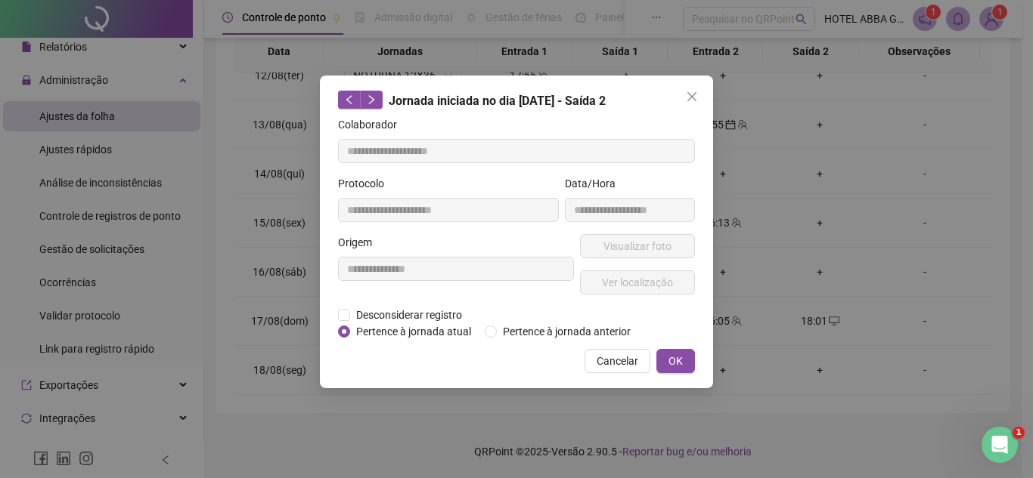
type input "**********"
click at [370, 311] on span "Desconsiderar registro" at bounding box center [409, 315] width 118 height 17
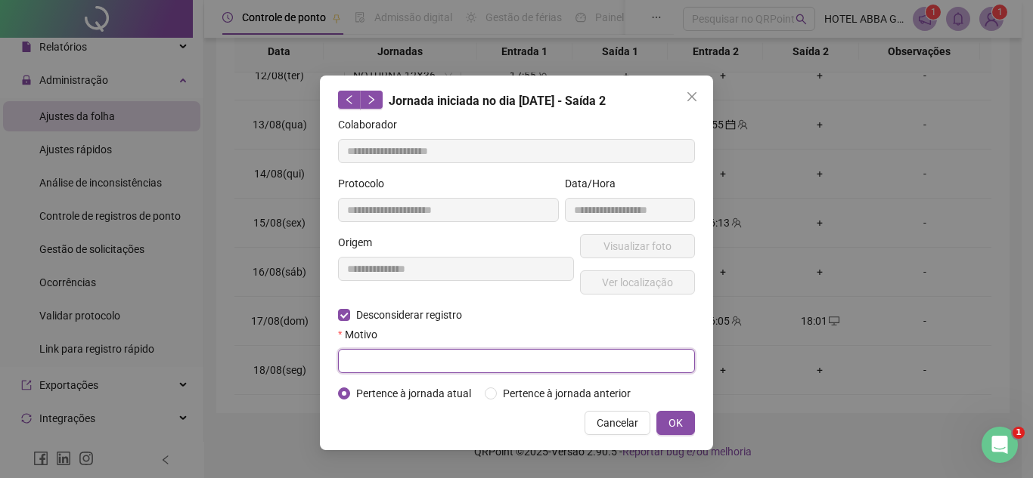
click at [370, 365] on input "text" at bounding box center [516, 361] width 357 height 24
type input "**********"
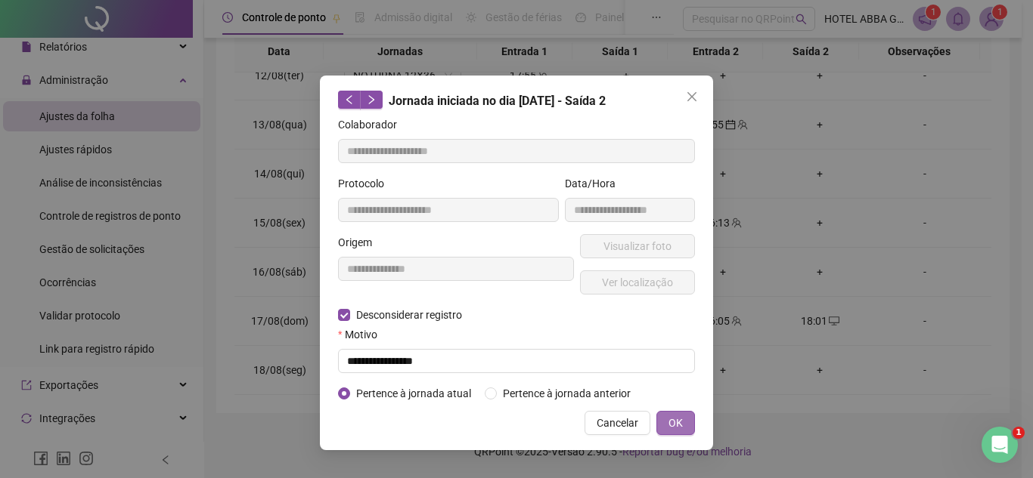
click at [686, 423] on button "OK" at bounding box center [675, 423] width 39 height 24
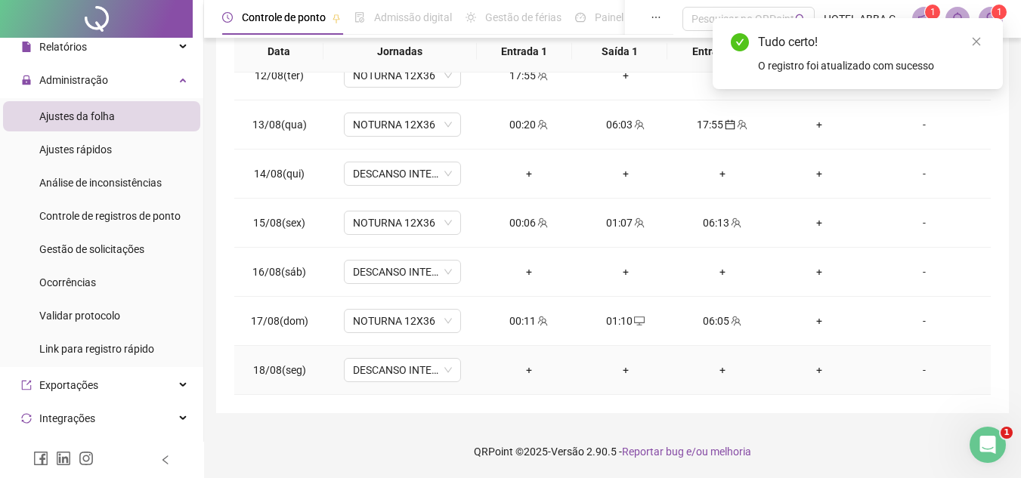
click at [517, 365] on div "+" at bounding box center [529, 370] width 73 height 17
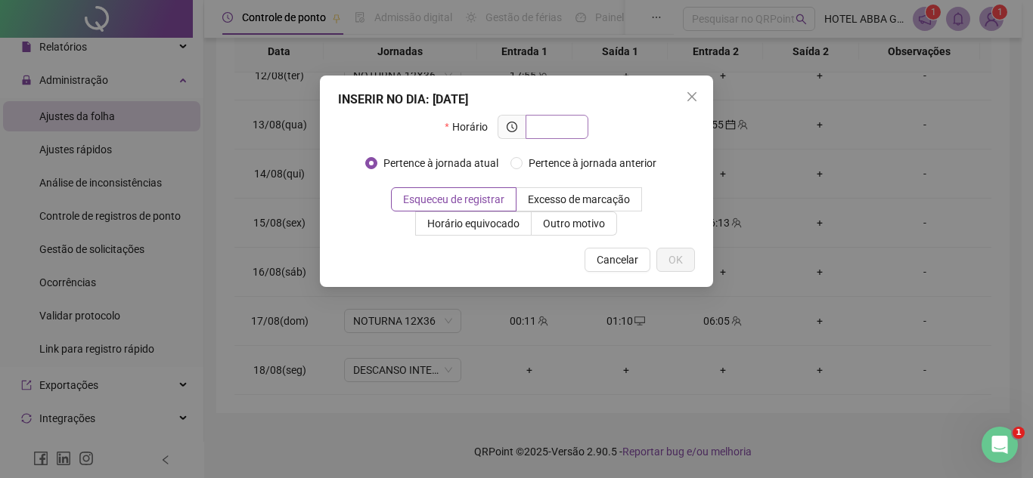
click at [560, 125] on input "text" at bounding box center [555, 127] width 42 height 17
type input "*****"
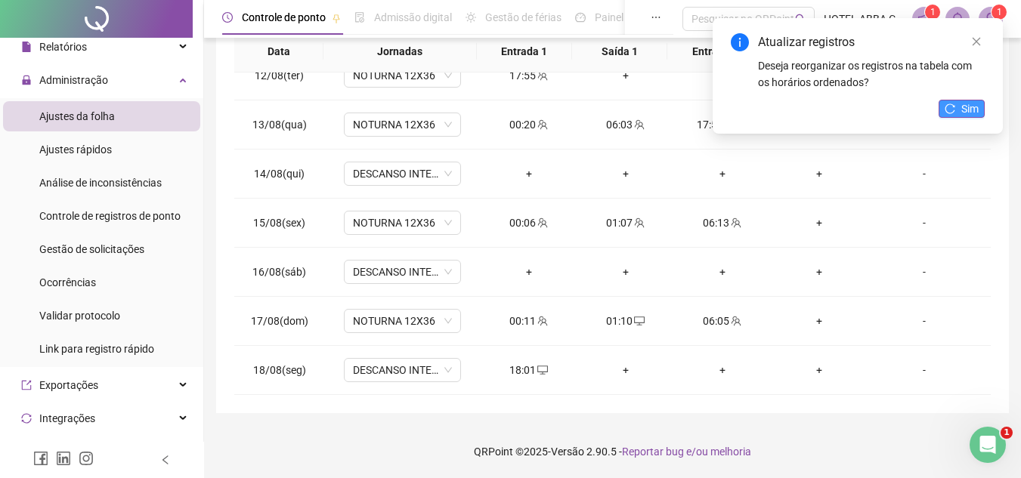
click at [965, 110] on span "Sim" at bounding box center [969, 109] width 17 height 17
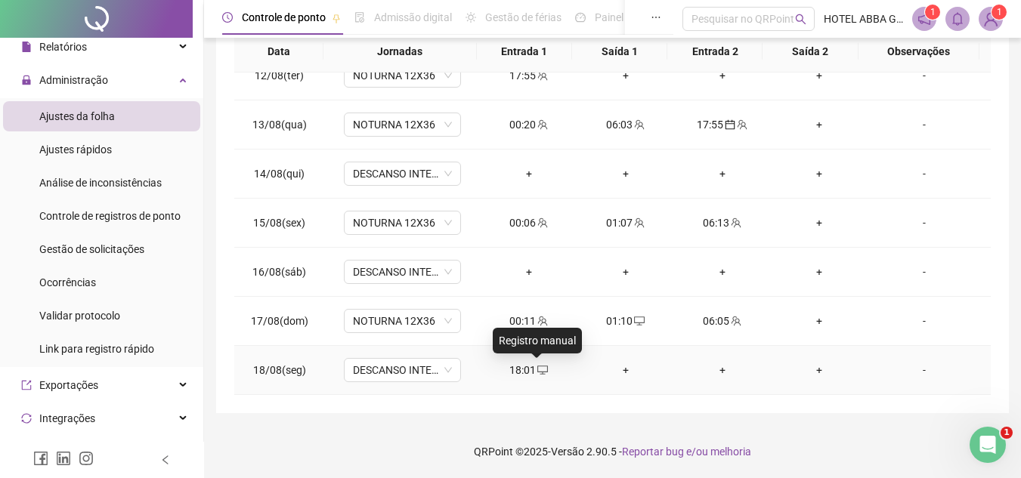
click at [537, 367] on icon "desktop" at bounding box center [542, 370] width 11 height 9
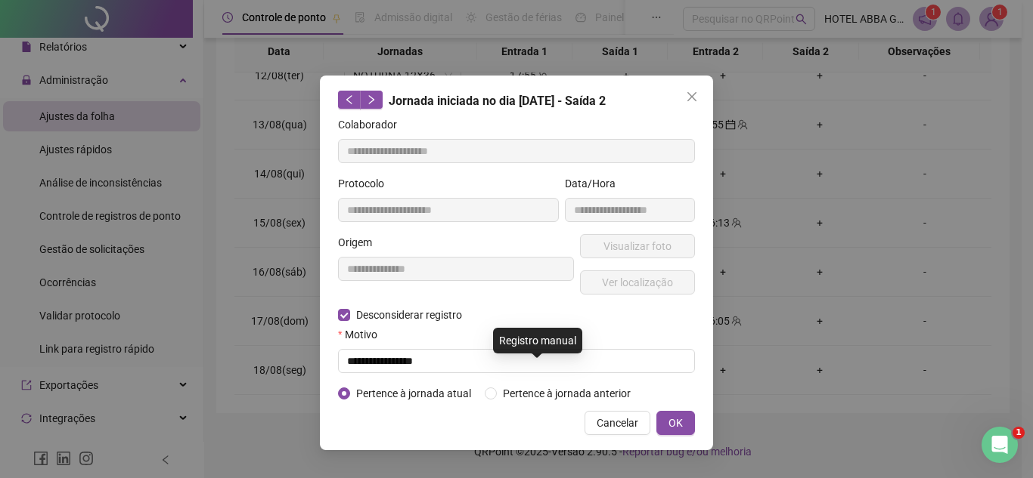
type input "**********"
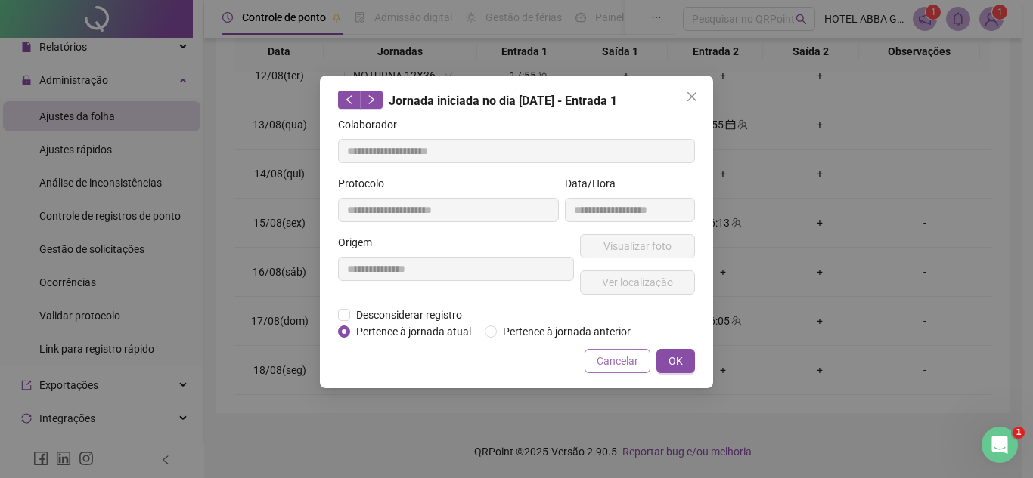
click at [624, 358] on span "Cancelar" at bounding box center [617, 361] width 42 height 17
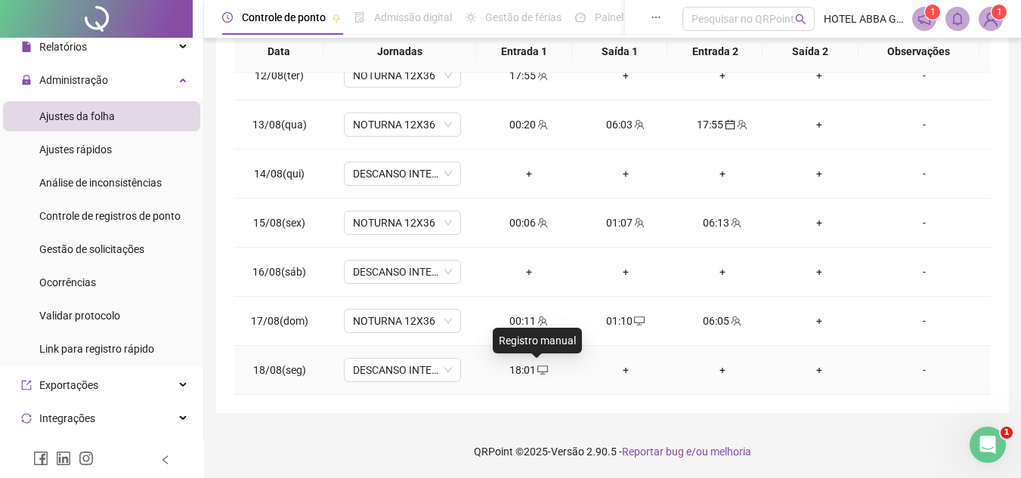
click at [537, 368] on icon "desktop" at bounding box center [542, 370] width 11 height 11
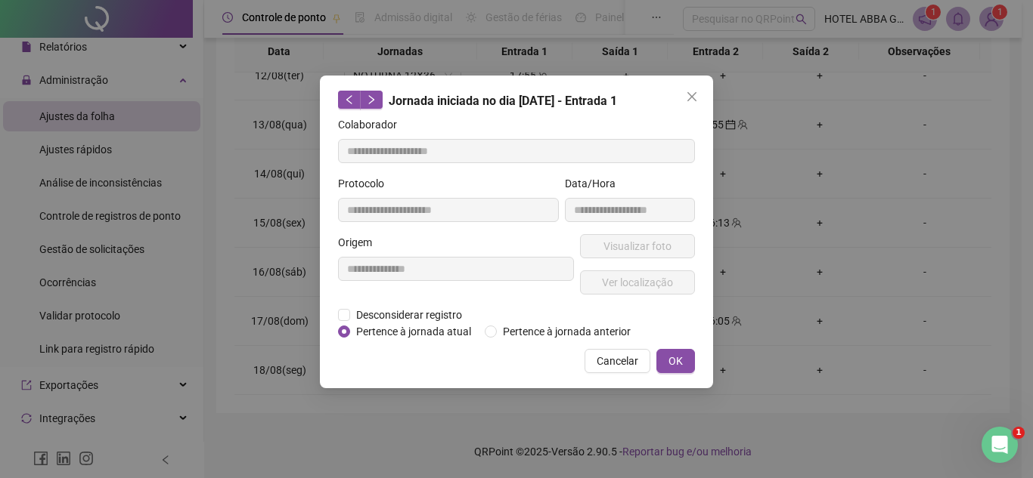
click at [532, 368] on div "Cancelar OK" at bounding box center [516, 361] width 357 height 24
click at [517, 333] on span "Pertence à jornada anterior" at bounding box center [567, 332] width 140 height 17
click at [676, 360] on span "OK" at bounding box center [675, 361] width 14 height 17
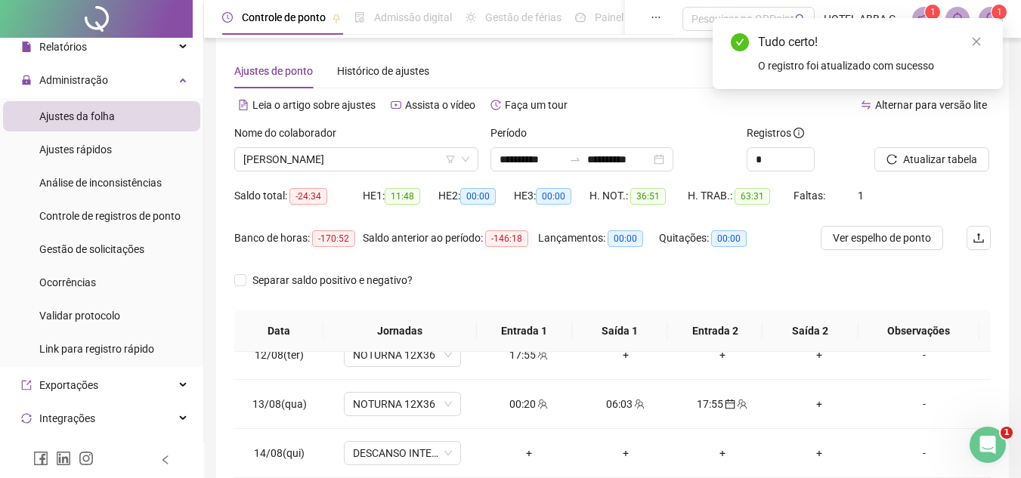
scroll to position [0, 0]
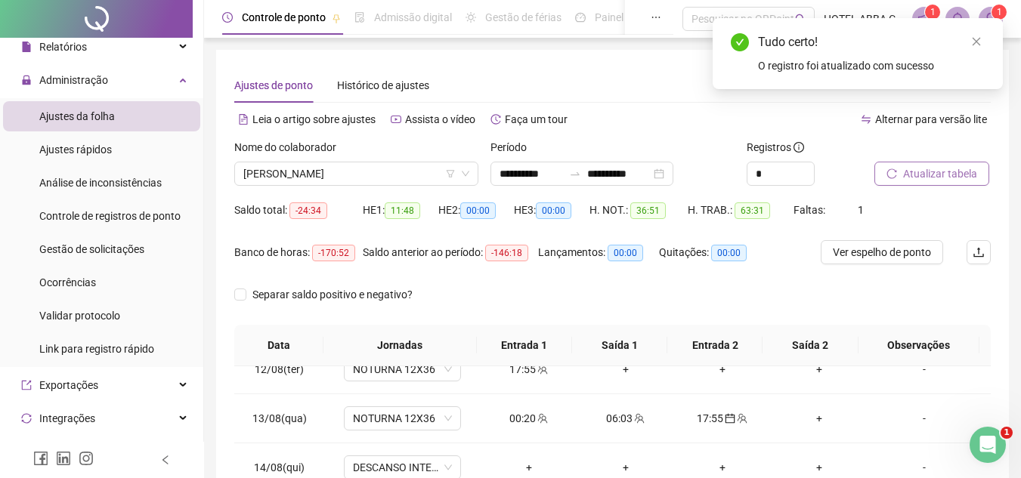
click at [949, 178] on span "Atualizar tabela" at bounding box center [940, 174] width 74 height 17
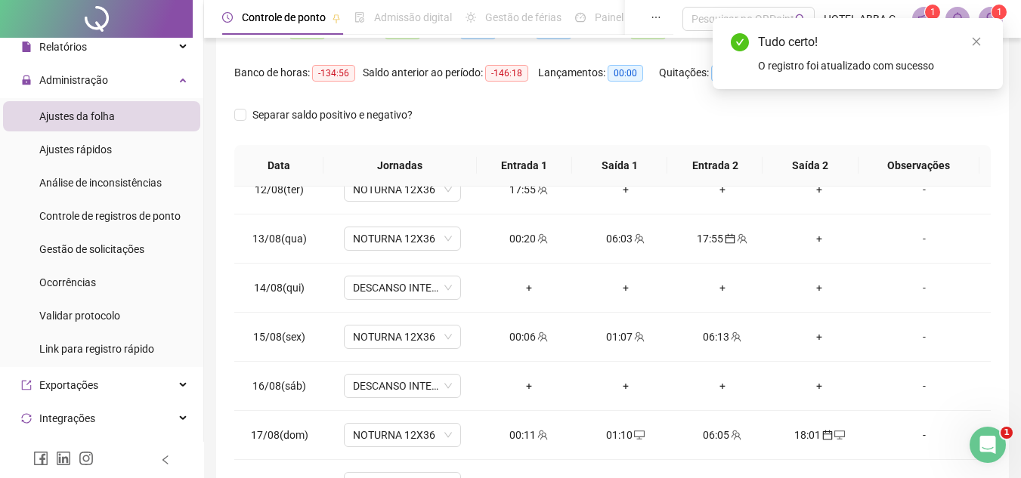
scroll to position [294, 0]
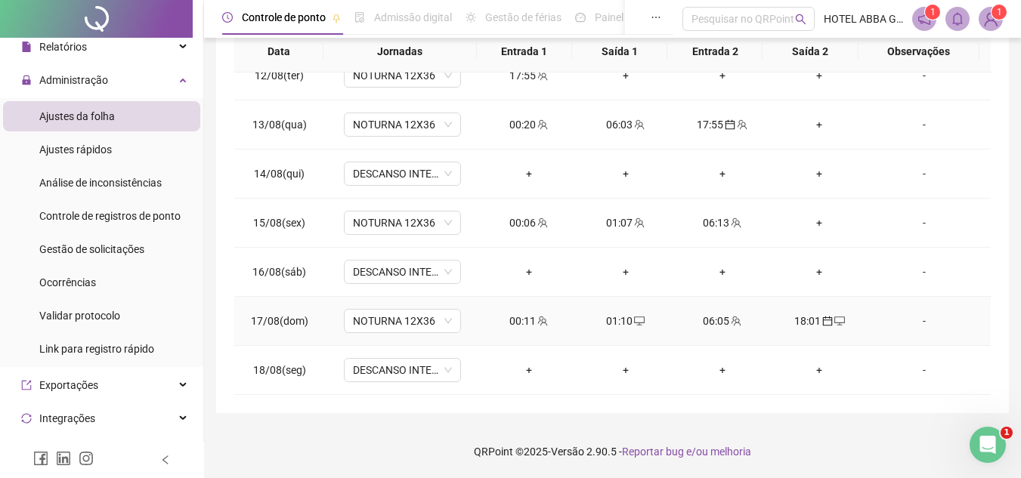
click at [802, 318] on div "18:01" at bounding box center [819, 321] width 73 height 17
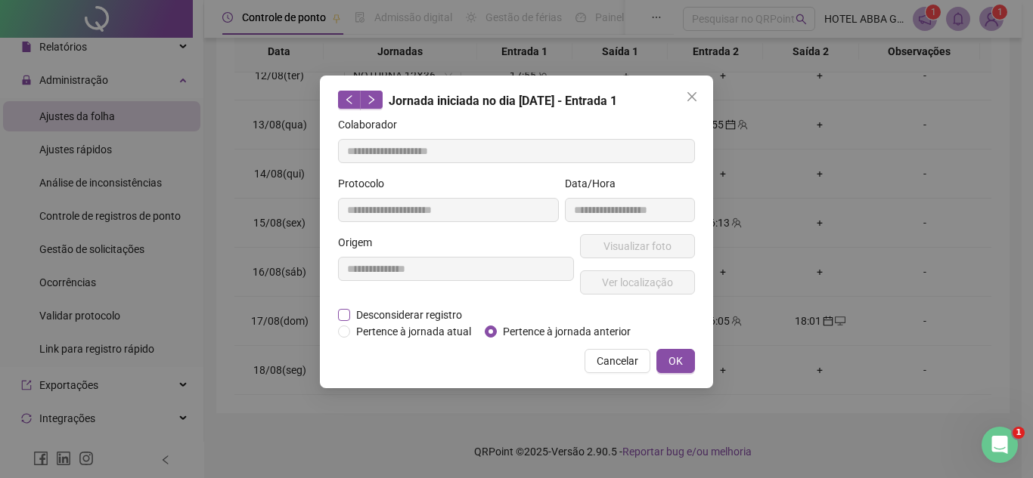
click at [379, 309] on span "Desconsiderar registro" at bounding box center [409, 315] width 118 height 17
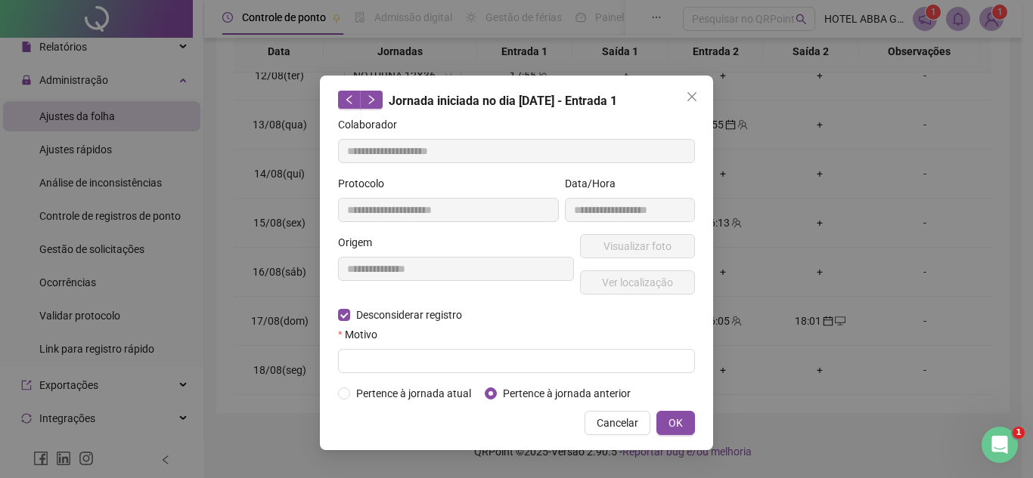
click at [420, 345] on div "Motivo" at bounding box center [516, 338] width 357 height 23
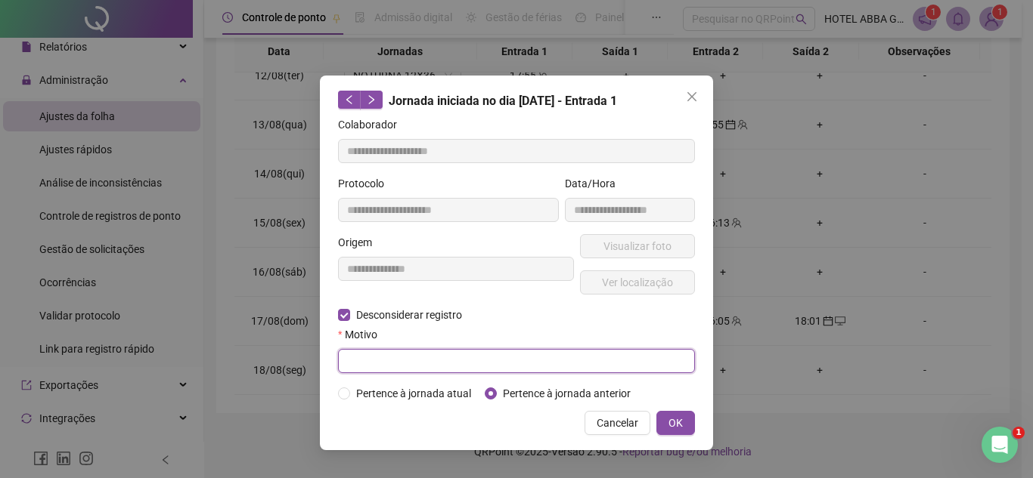
click at [400, 364] on input "text" at bounding box center [516, 361] width 357 height 24
type input "**********"
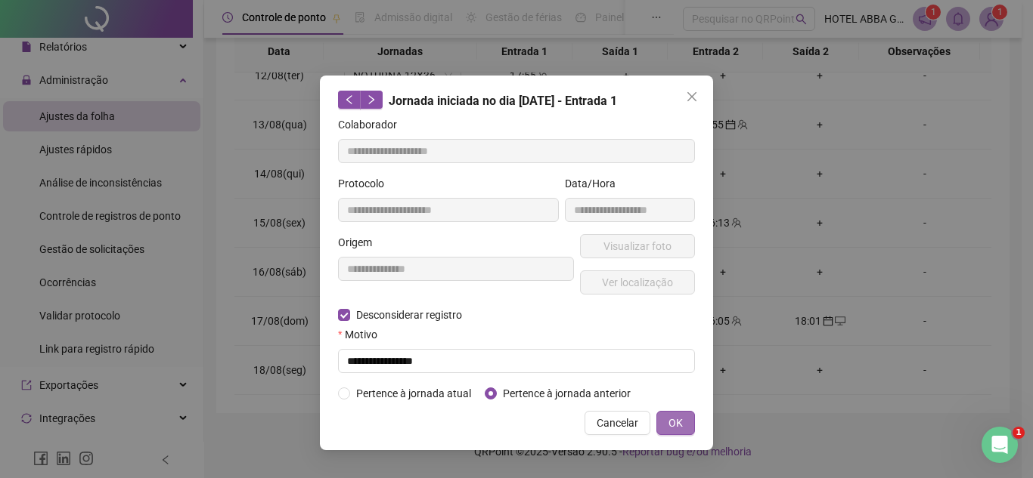
click at [664, 413] on button "OK" at bounding box center [675, 423] width 39 height 24
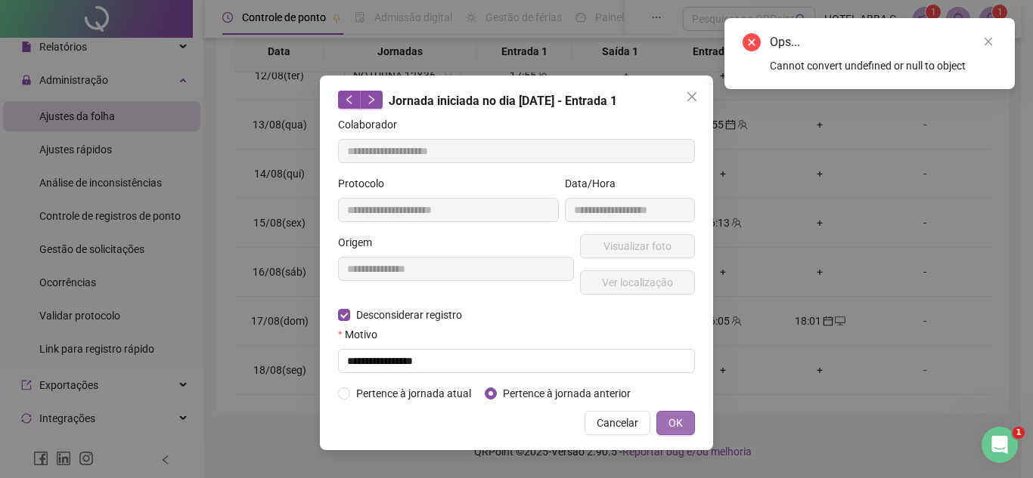
click at [661, 414] on button "OK" at bounding box center [675, 423] width 39 height 24
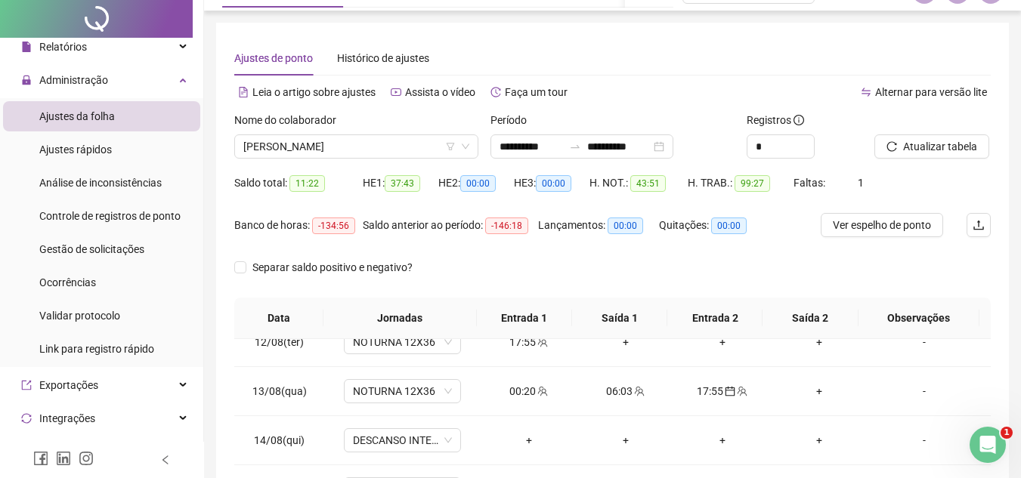
scroll to position [0, 0]
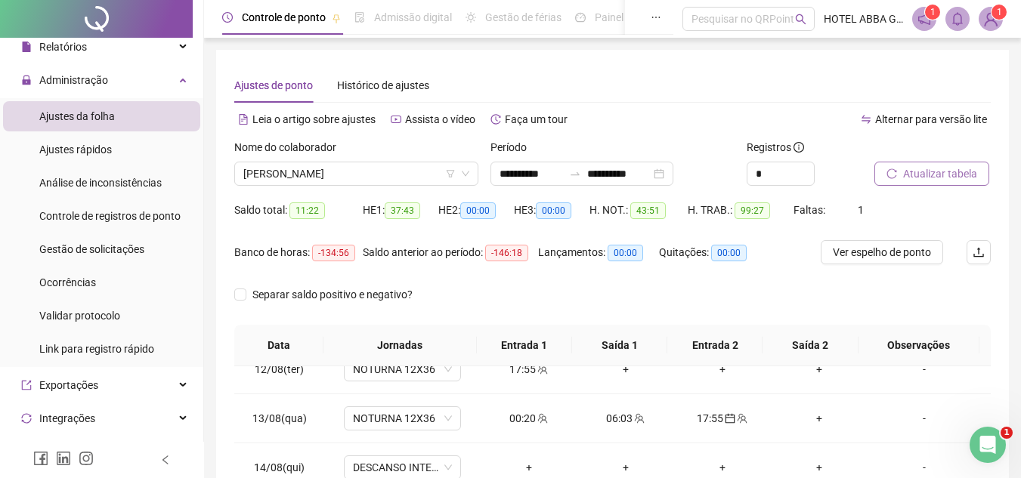
click at [961, 171] on span "Atualizar tabela" at bounding box center [940, 174] width 74 height 17
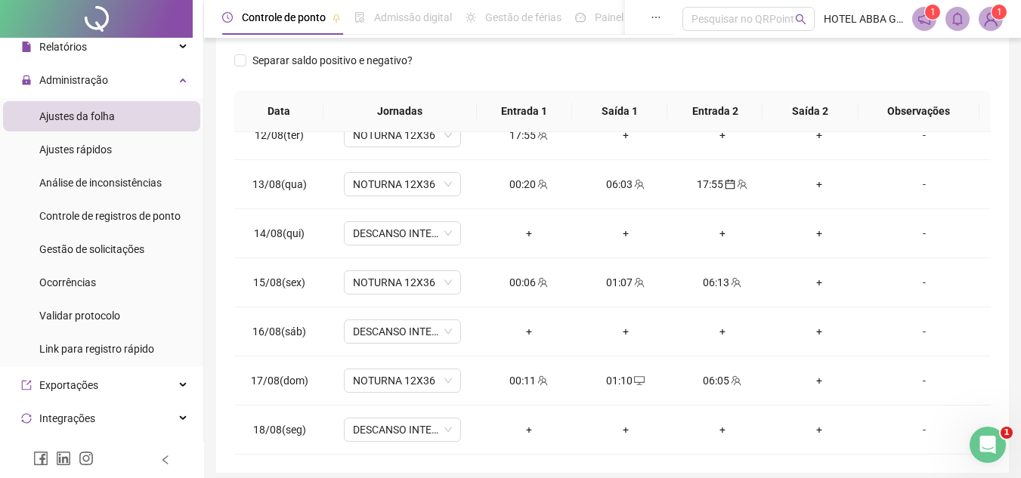
scroll to position [294, 0]
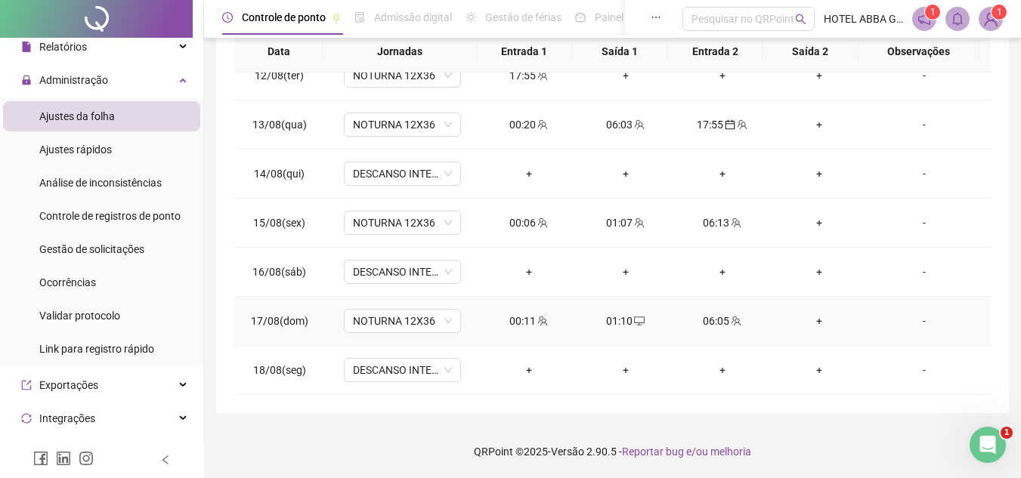
click at [521, 320] on div "00:11" at bounding box center [529, 321] width 73 height 17
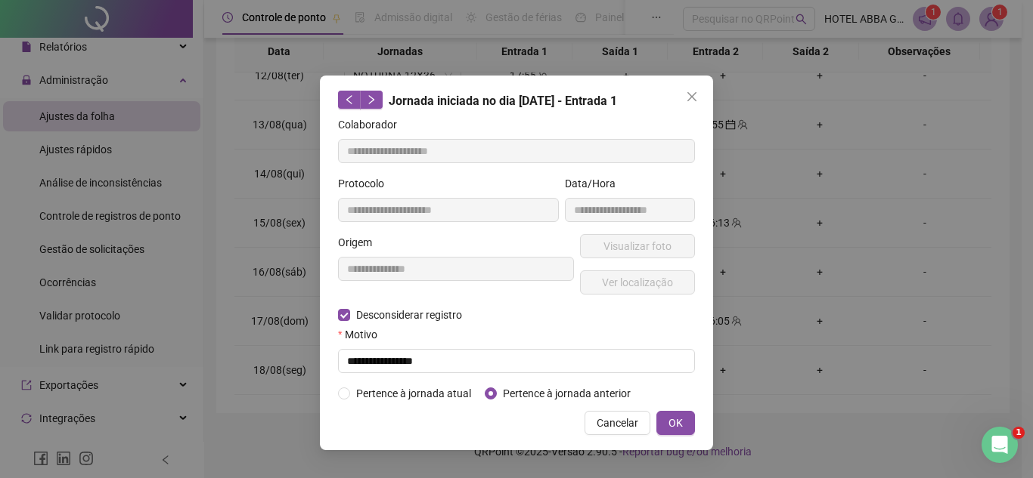
type input "**********"
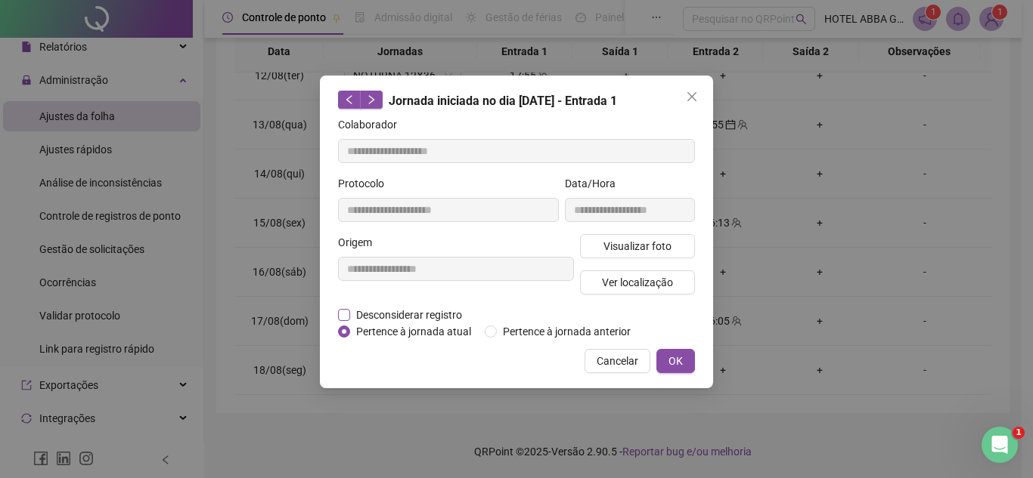
click at [433, 317] on span "Desconsiderar registro" at bounding box center [409, 315] width 118 height 17
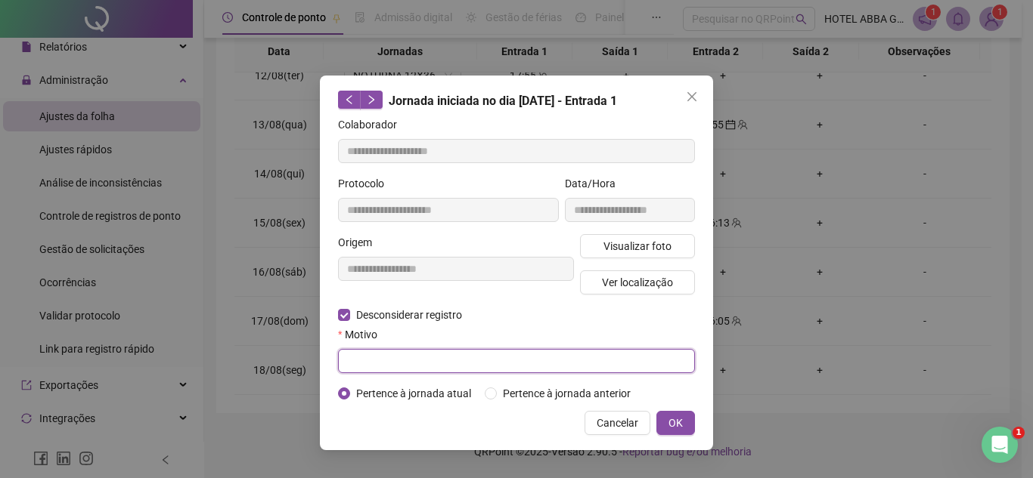
click at [432, 357] on input "text" at bounding box center [516, 361] width 357 height 24
type input "**********"
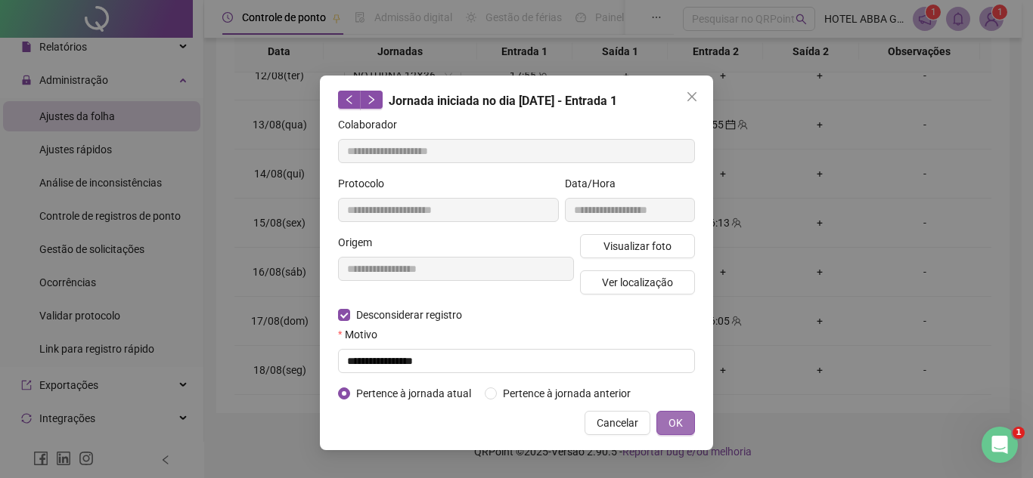
click at [689, 414] on button "OK" at bounding box center [675, 423] width 39 height 24
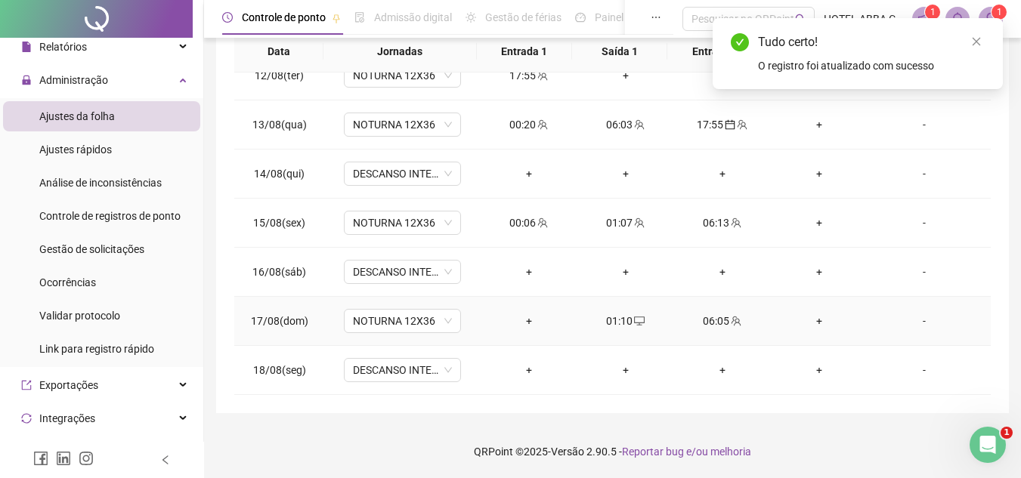
click at [725, 329] on div "06:05" at bounding box center [722, 321] width 73 height 17
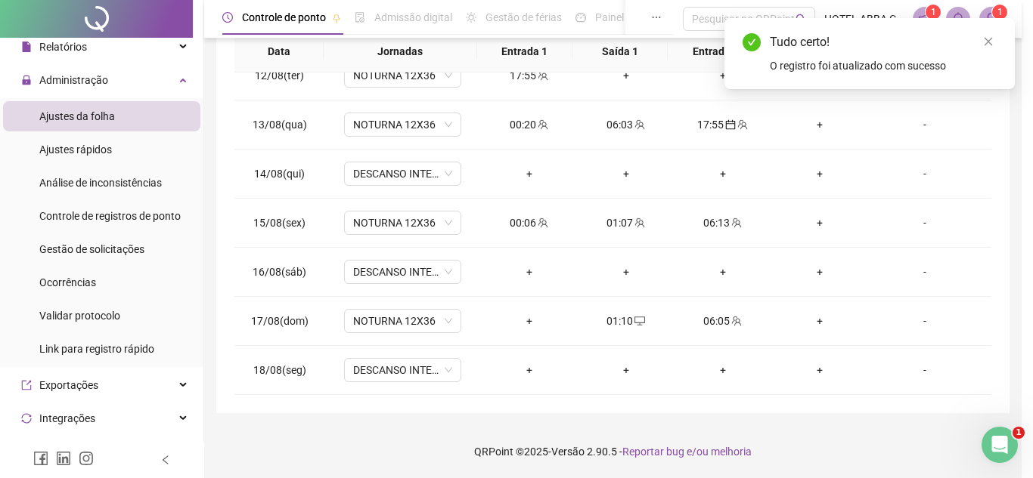
type input "**********"
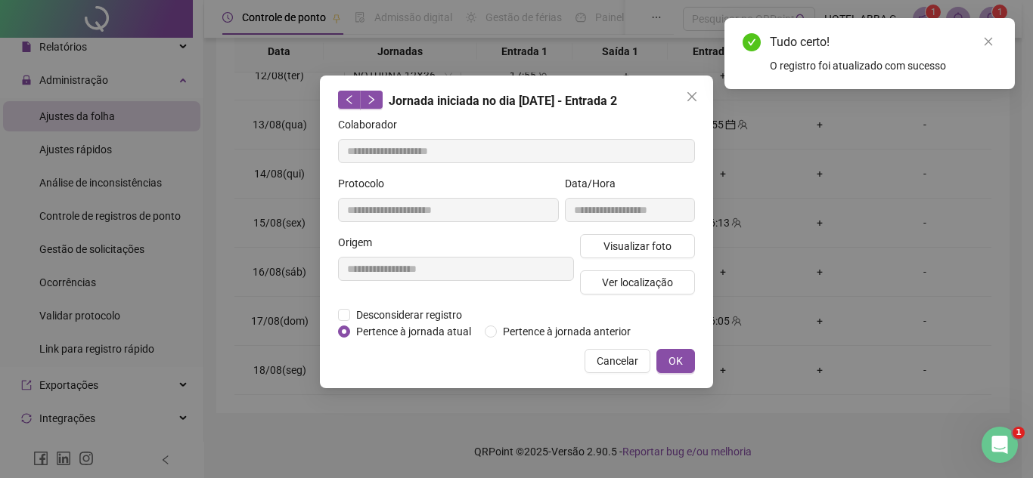
click at [697, 362] on div "**********" at bounding box center [516, 232] width 393 height 313
click at [687, 361] on button "OK" at bounding box center [675, 361] width 39 height 24
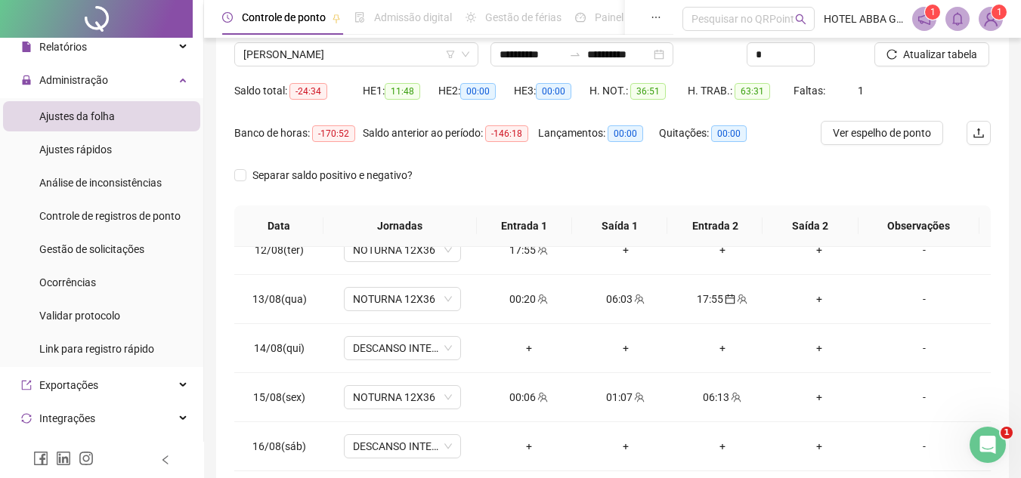
scroll to position [74, 0]
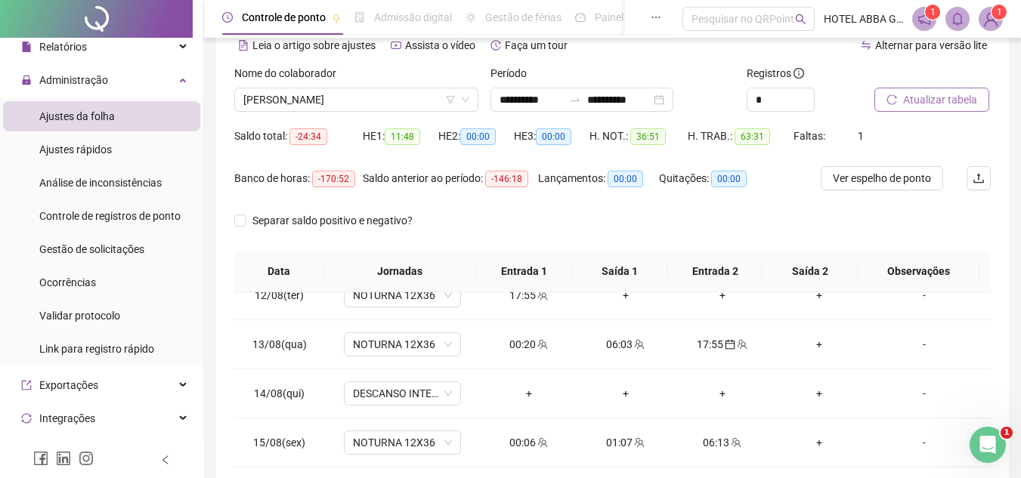
click at [980, 93] on button "Atualizar tabela" at bounding box center [932, 100] width 115 height 24
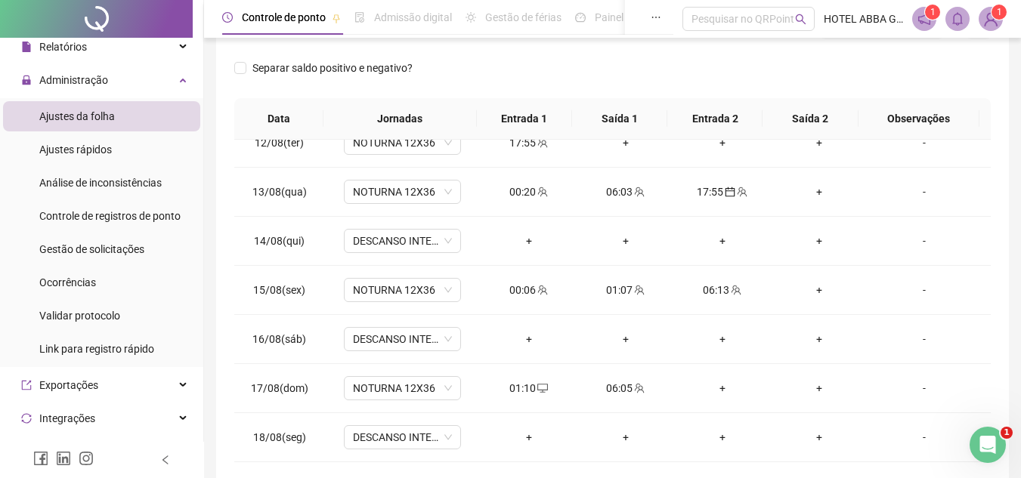
scroll to position [294, 0]
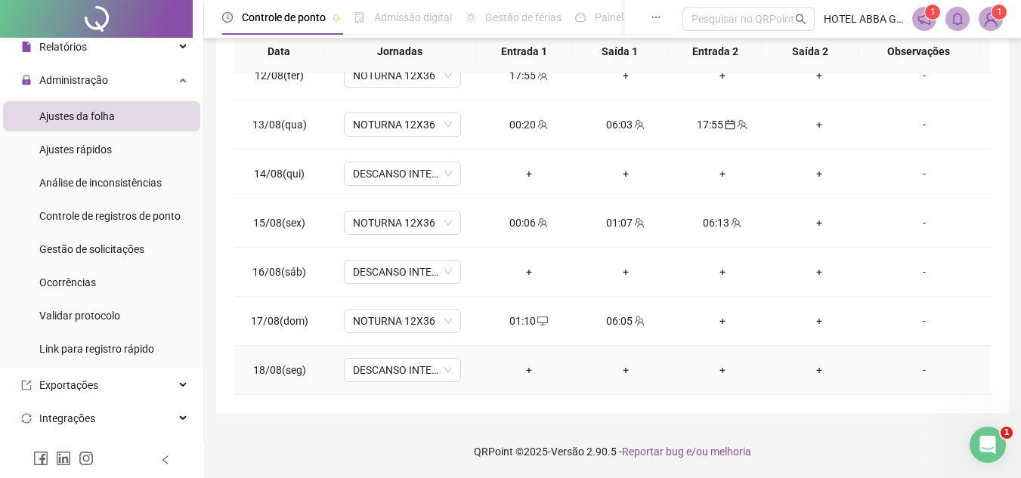
click at [537, 367] on div "+" at bounding box center [529, 370] width 73 height 17
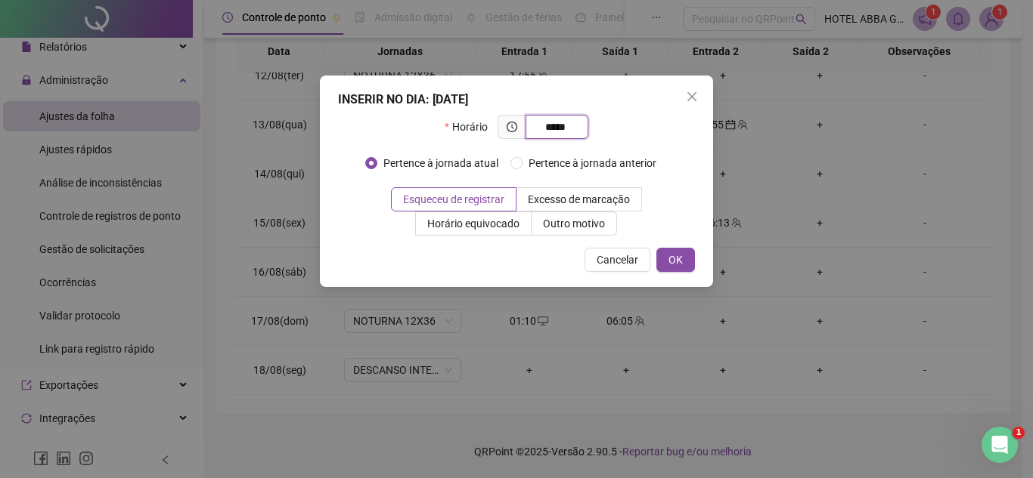
type input "*****"
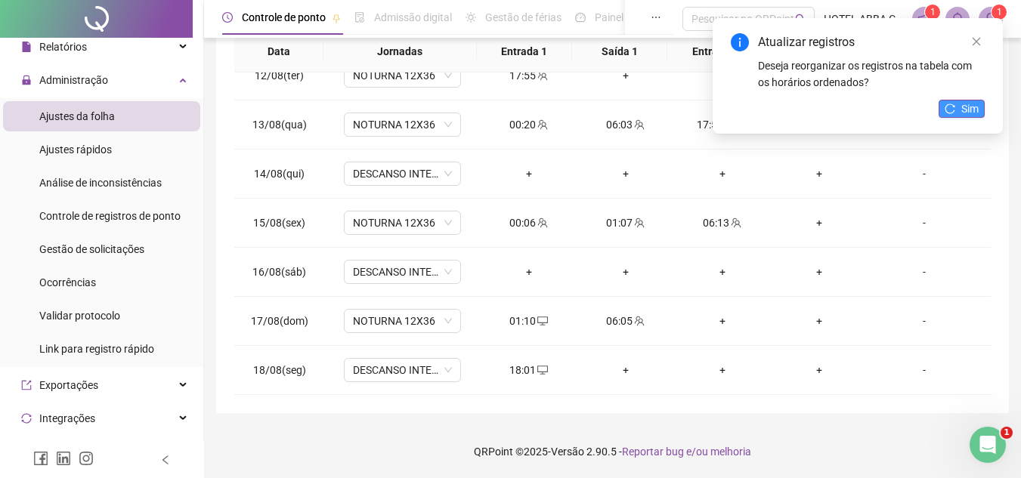
click at [966, 104] on span "Sim" at bounding box center [969, 109] width 17 height 17
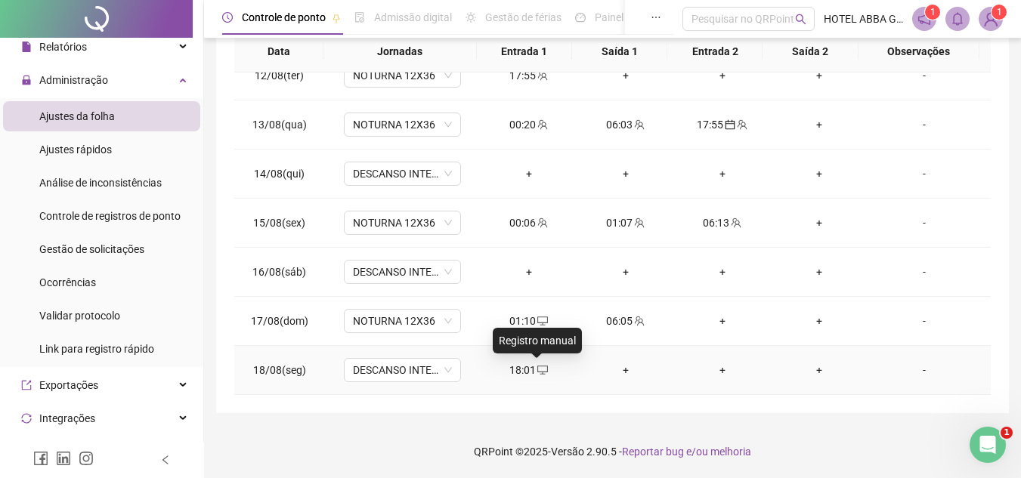
click at [537, 369] on icon "desktop" at bounding box center [542, 370] width 11 height 11
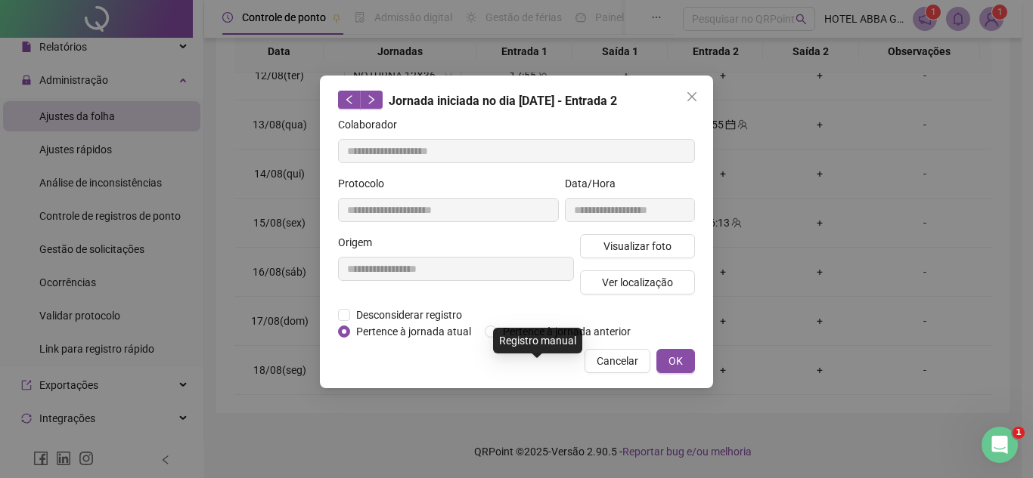
type input "**********"
click at [509, 336] on span "Pertence à jornada anterior" at bounding box center [567, 332] width 140 height 17
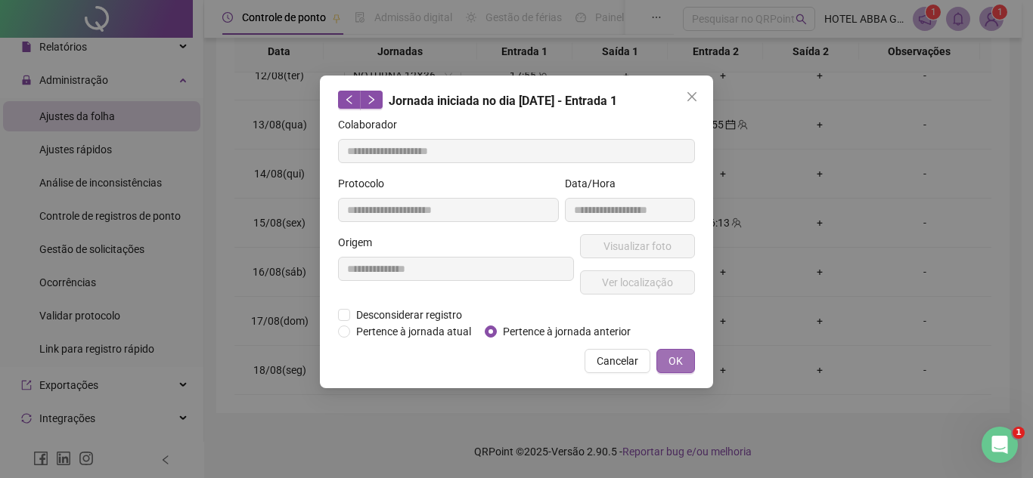
click at [664, 356] on button "OK" at bounding box center [675, 361] width 39 height 24
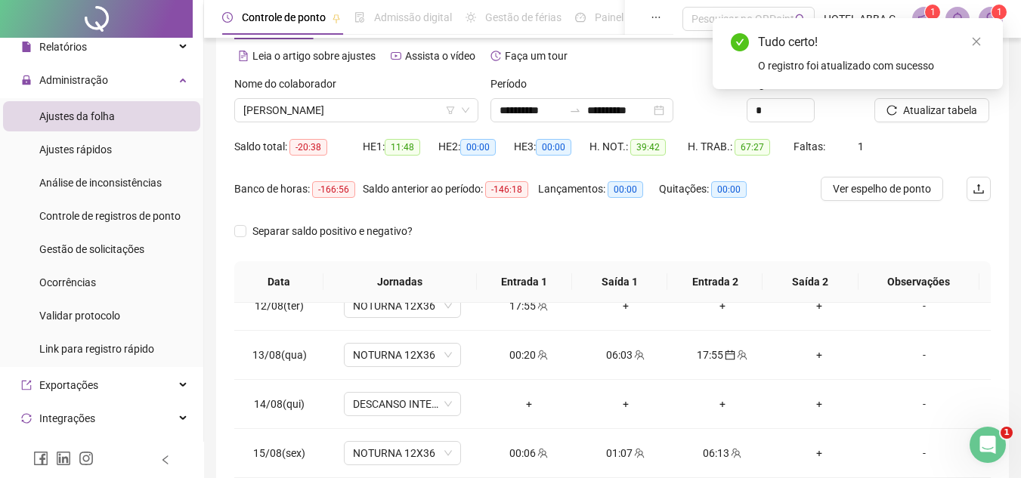
scroll to position [14, 0]
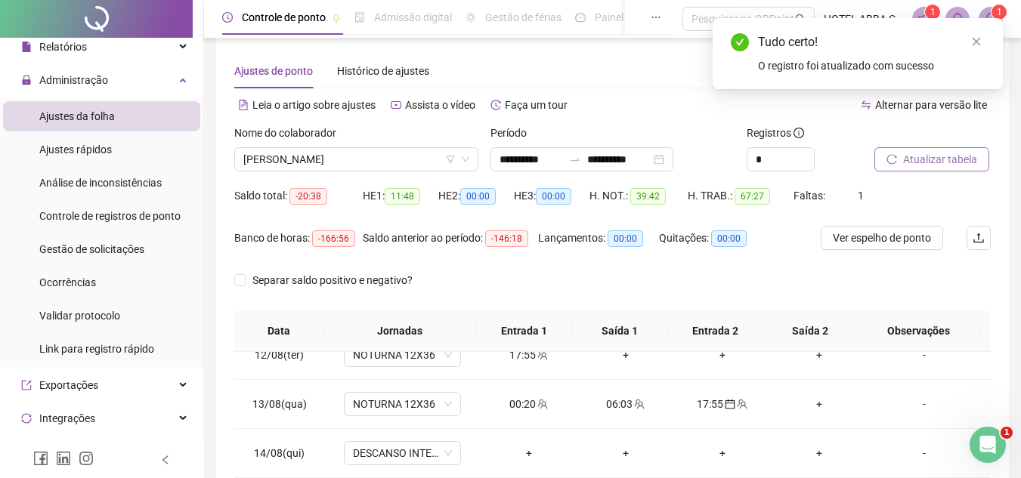
click at [946, 152] on span "Atualizar tabela" at bounding box center [940, 159] width 74 height 17
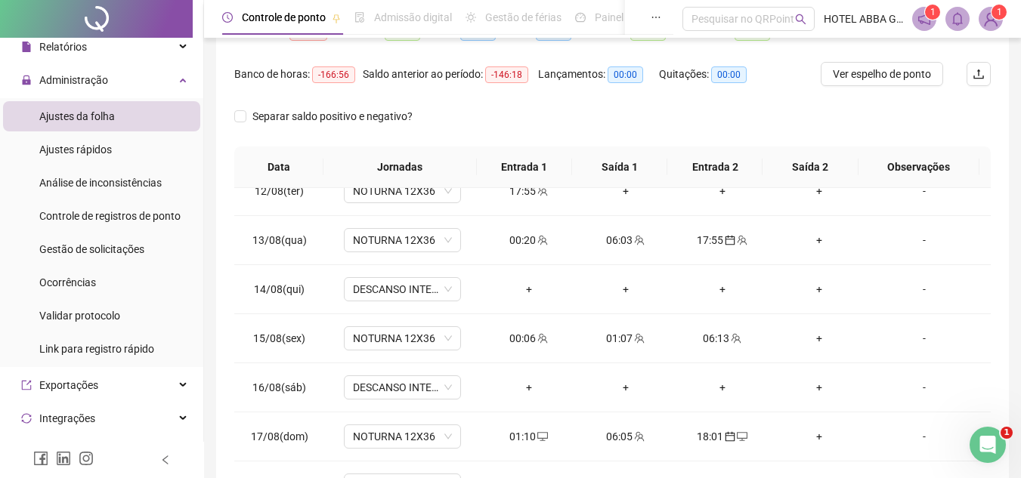
scroll to position [294, 0]
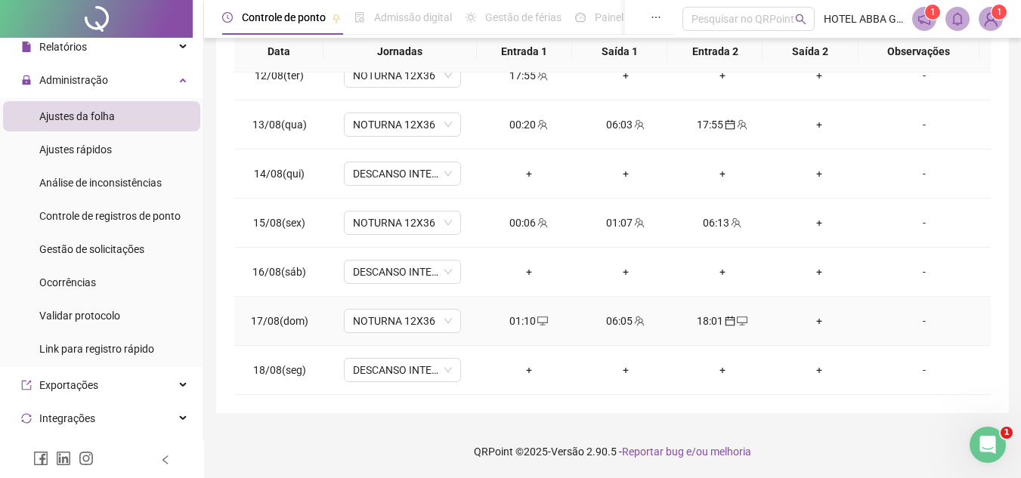
click at [717, 327] on div "18:01" at bounding box center [722, 321] width 73 height 17
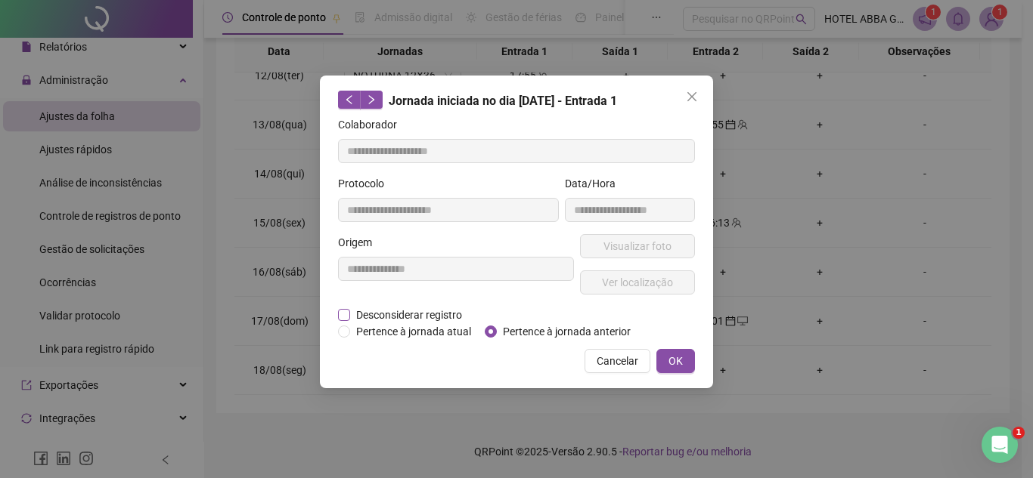
click at [370, 312] on span "Desconsiderar registro" at bounding box center [409, 315] width 118 height 17
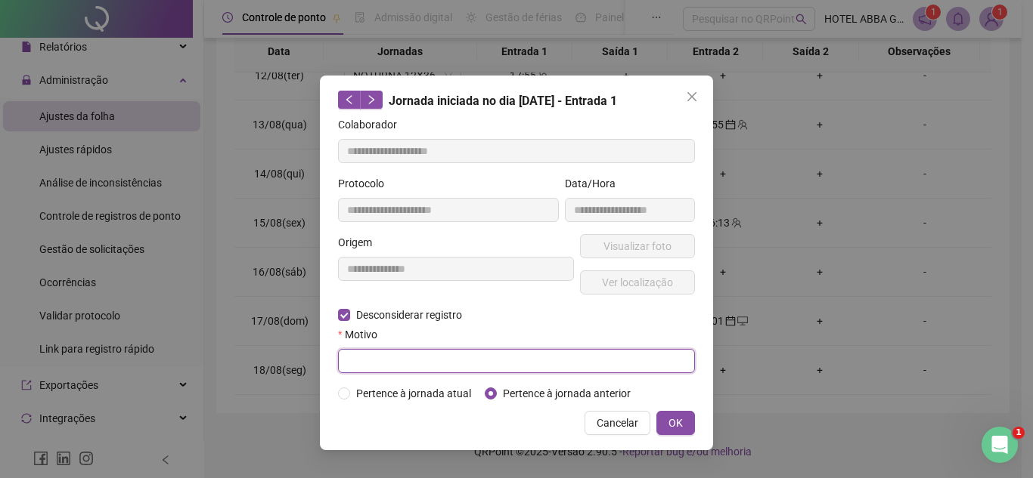
click at [401, 357] on input "text" at bounding box center [516, 361] width 357 height 24
type input "**********"
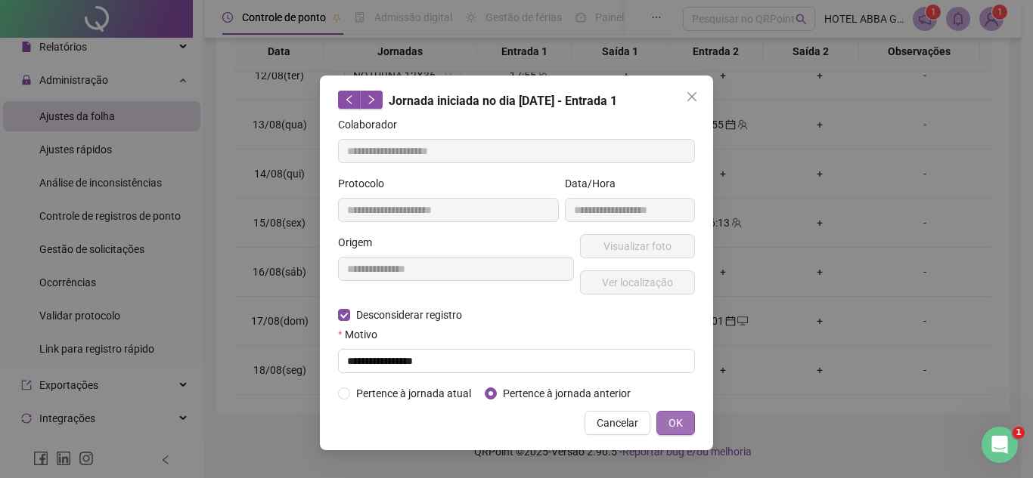
click at [678, 428] on span "OK" at bounding box center [675, 423] width 14 height 17
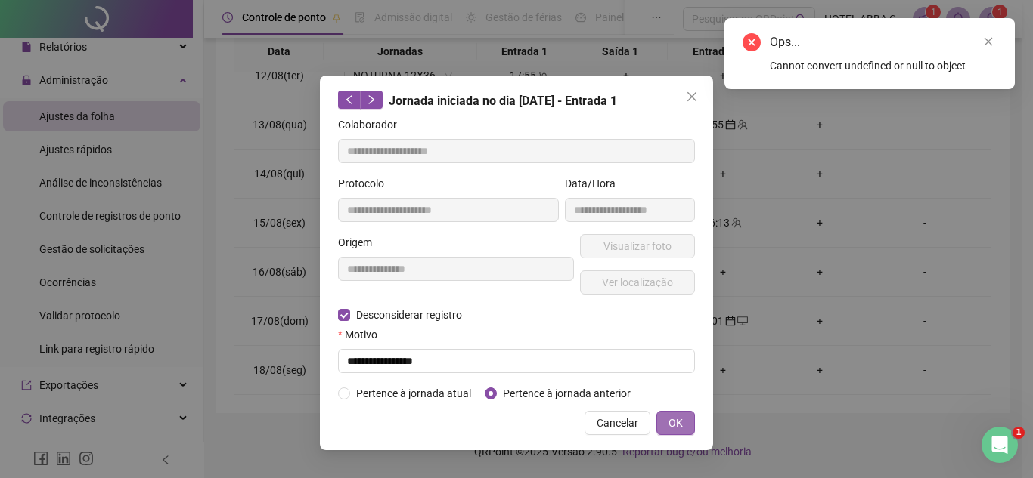
click at [683, 427] on button "OK" at bounding box center [675, 423] width 39 height 24
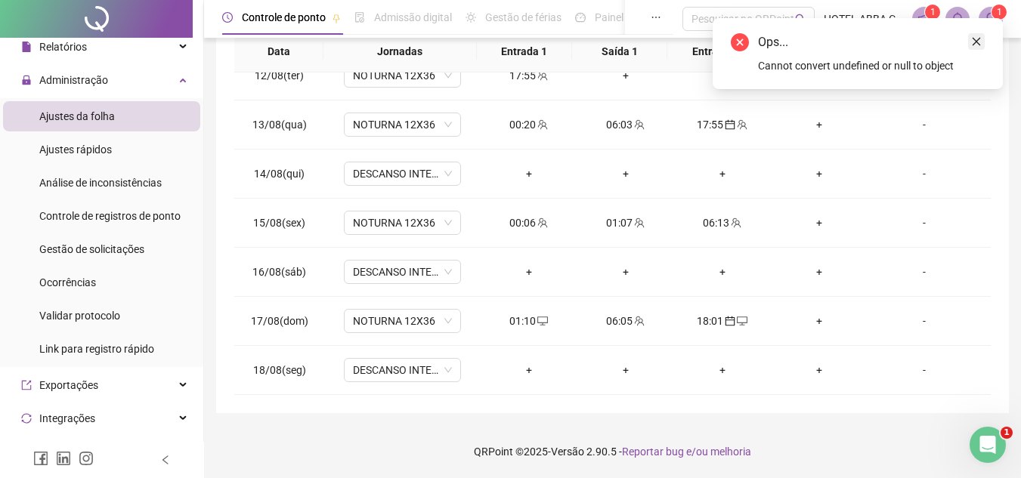
click at [975, 39] on icon "close" at bounding box center [976, 41] width 11 height 11
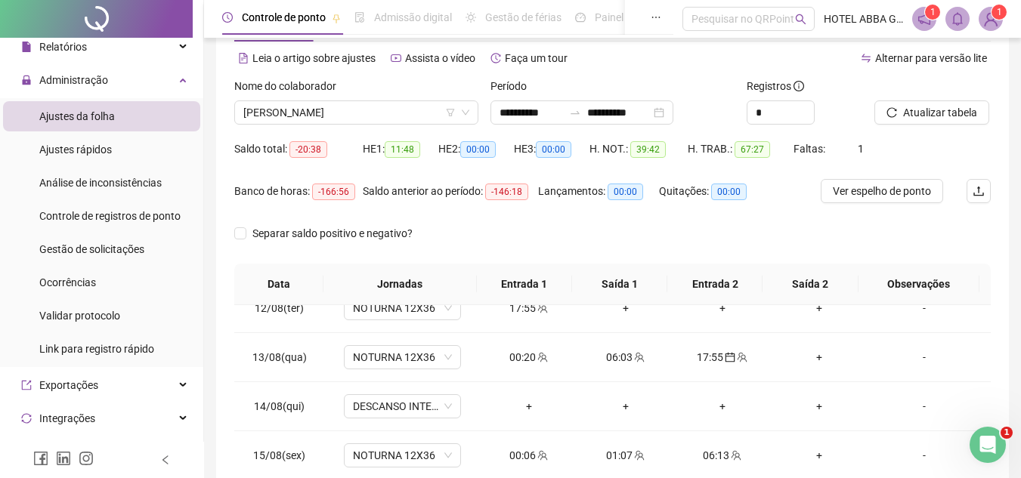
scroll to position [58, 0]
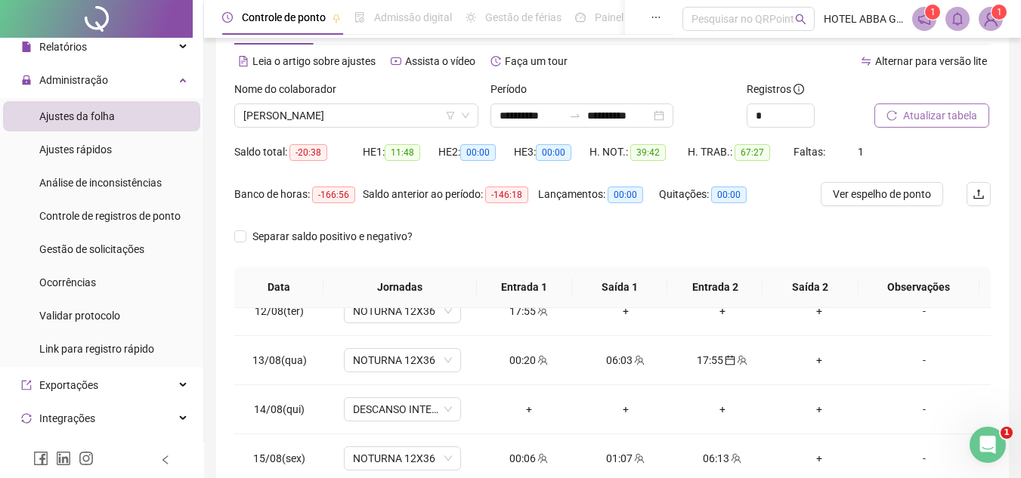
click at [941, 116] on span "Atualizar tabela" at bounding box center [940, 115] width 74 height 17
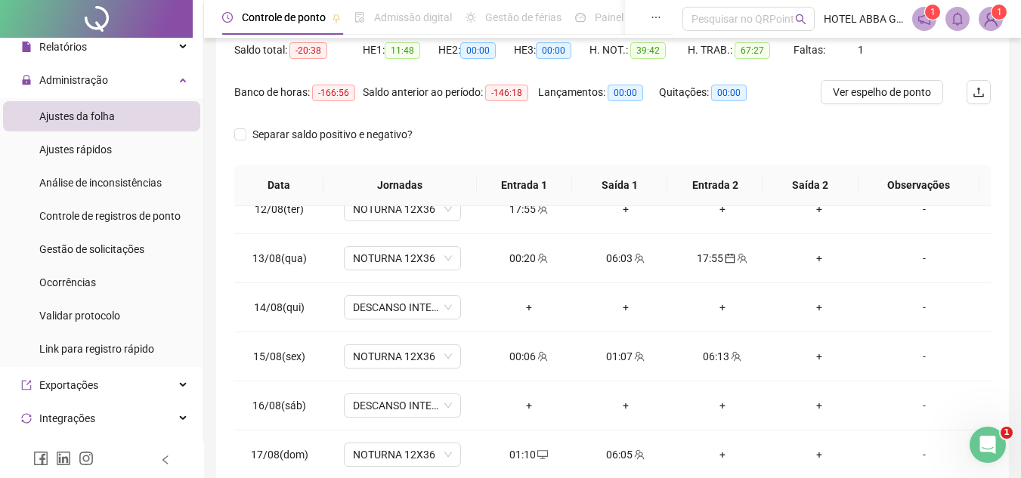
scroll to position [224, 0]
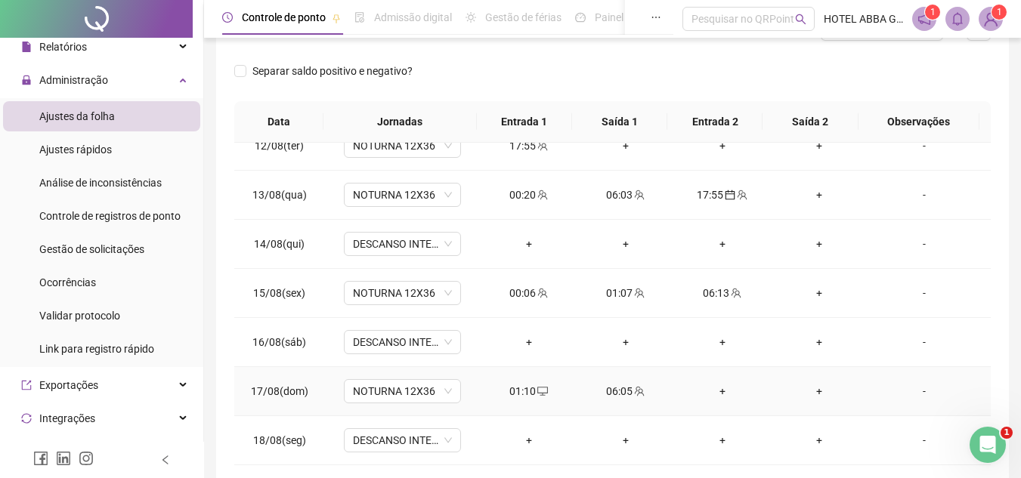
click at [622, 394] on div "06:05" at bounding box center [626, 391] width 73 height 17
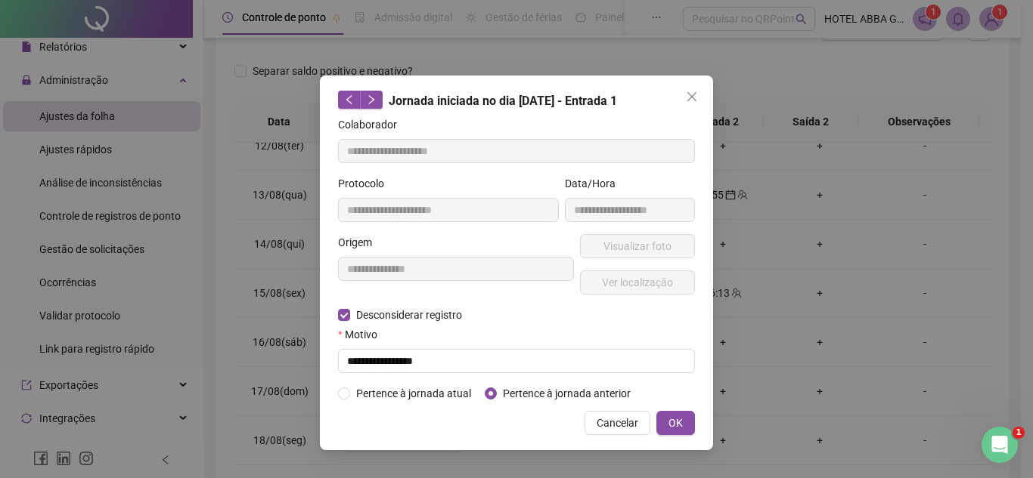
type input "**********"
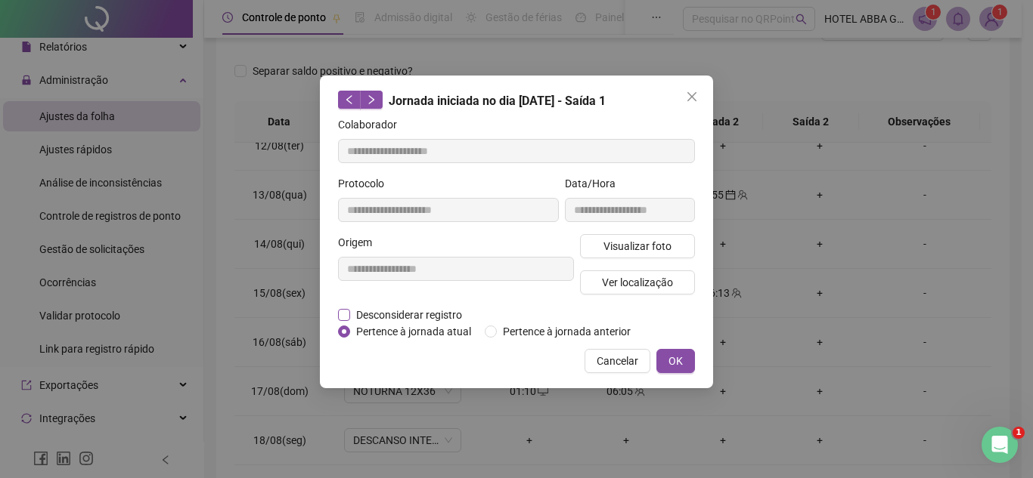
click at [478, 310] on label "Desconsiderar registro" at bounding box center [408, 315] width 141 height 17
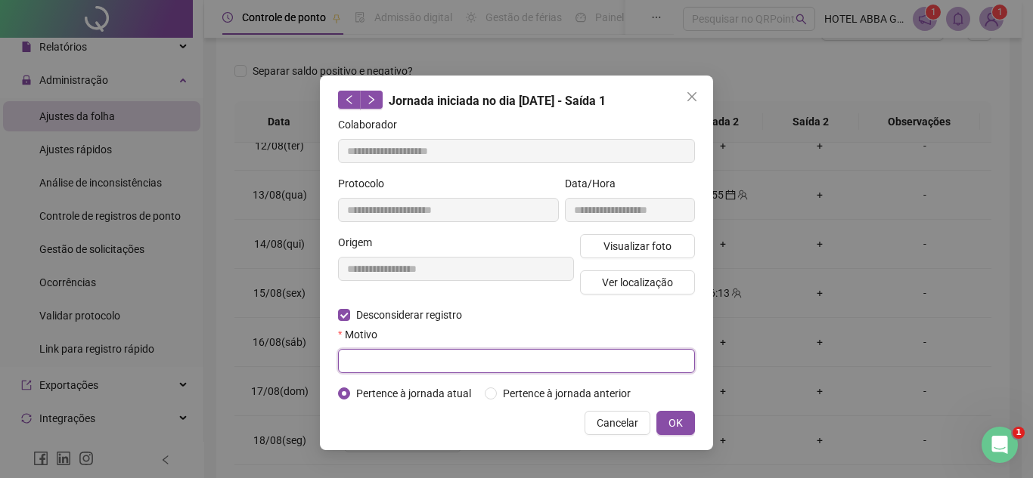
click at [469, 351] on input "text" at bounding box center [516, 361] width 357 height 24
type input "**********"
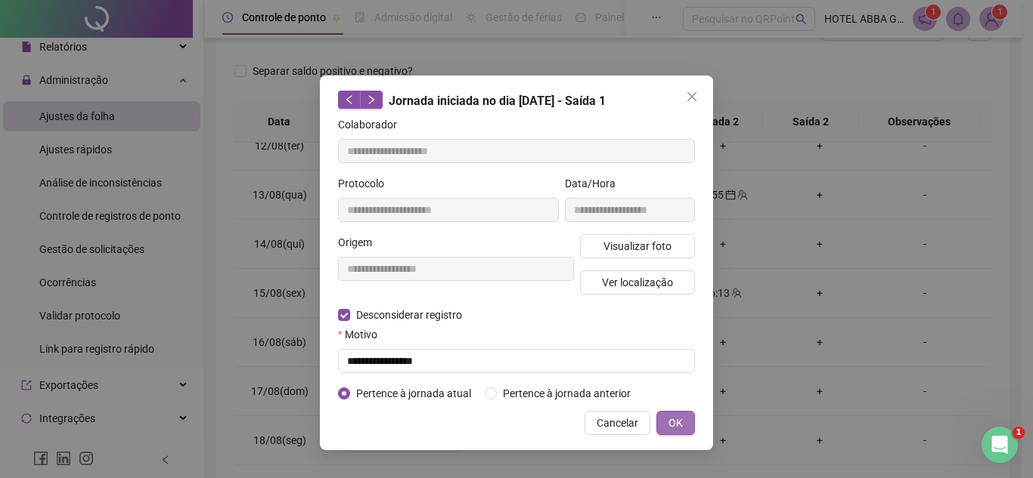
click at [675, 416] on span "OK" at bounding box center [675, 423] width 14 height 17
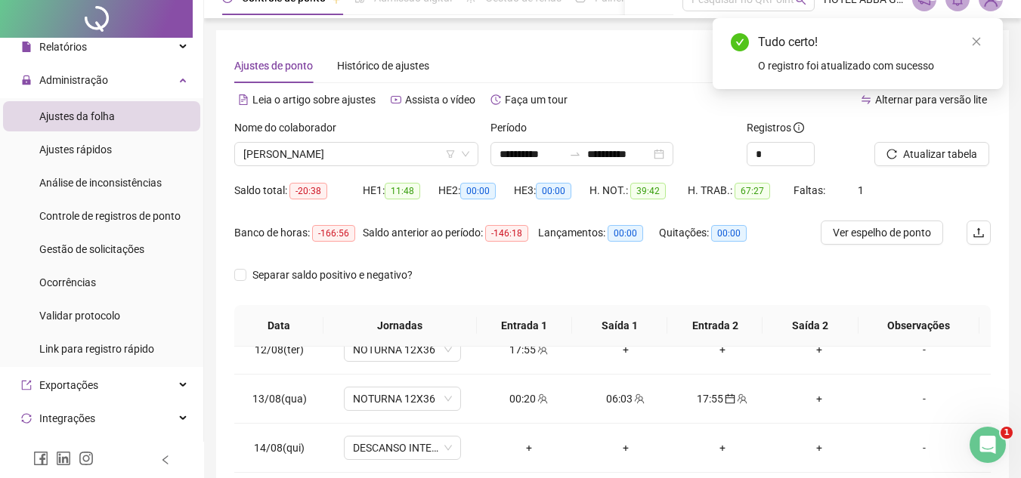
scroll to position [0, 0]
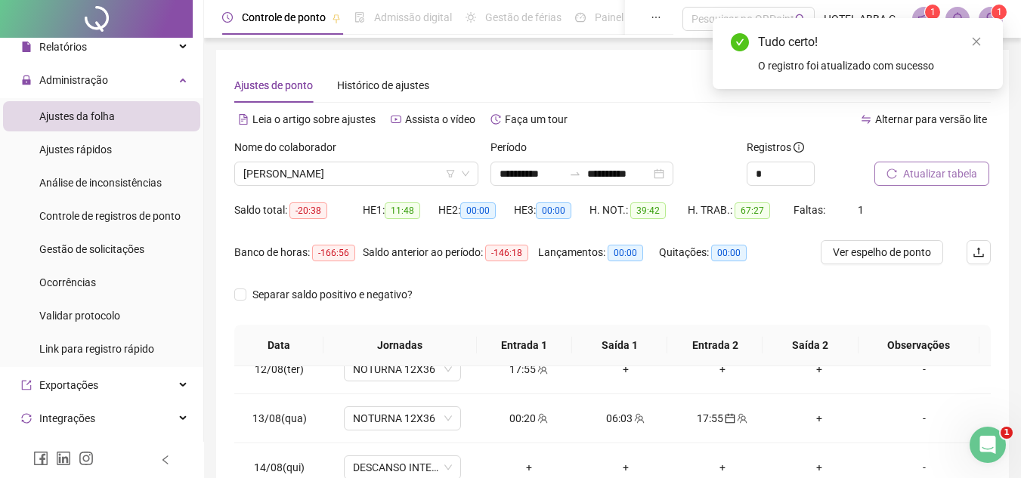
click at [951, 176] on span "Atualizar tabela" at bounding box center [940, 174] width 74 height 17
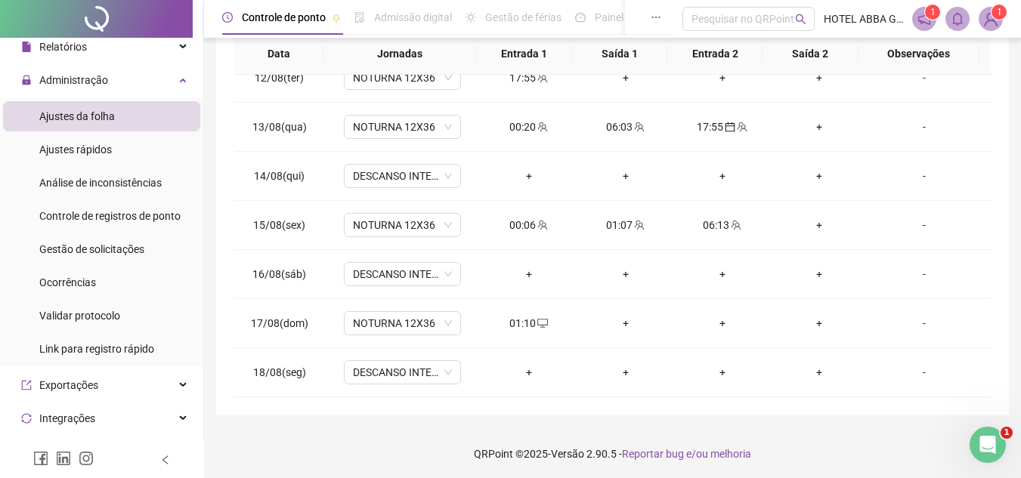
scroll to position [294, 0]
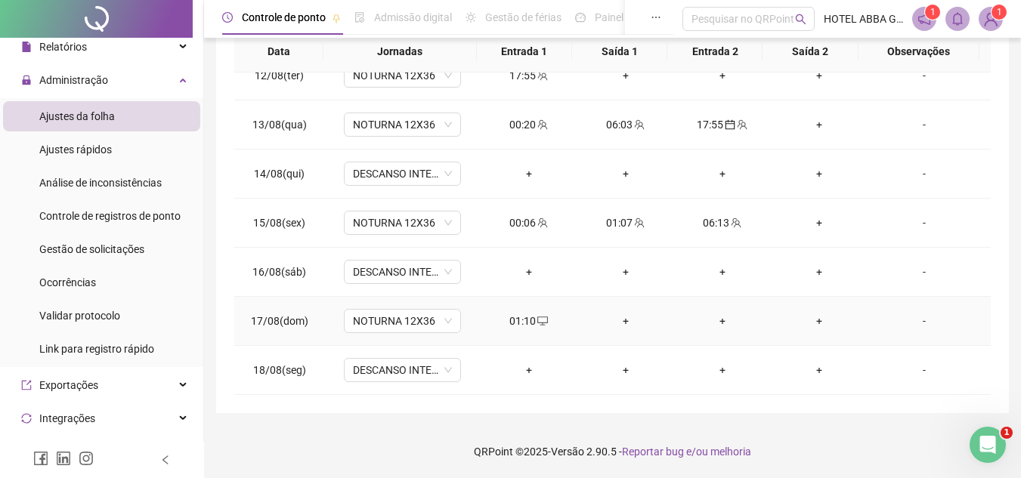
click at [618, 321] on div "+" at bounding box center [626, 321] width 73 height 17
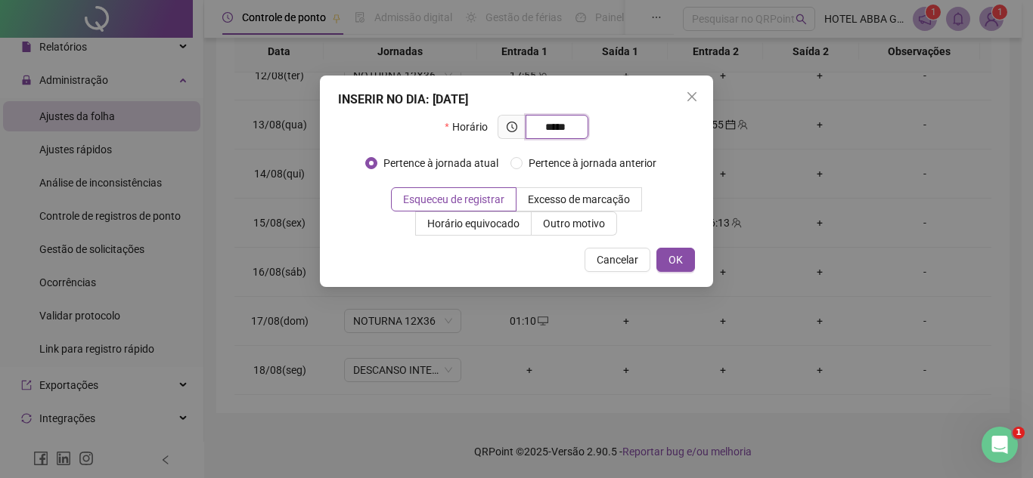
type input "*****"
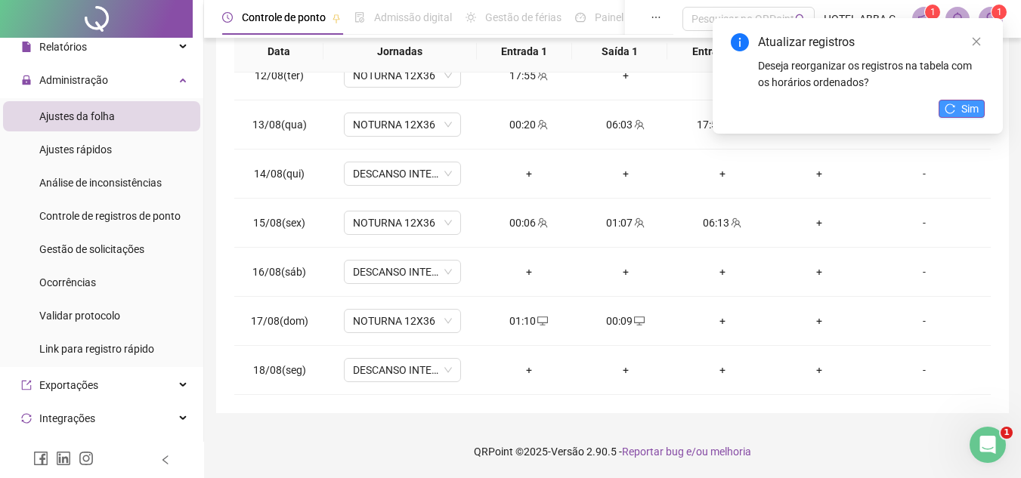
click at [957, 104] on button "Sim" at bounding box center [962, 109] width 46 height 18
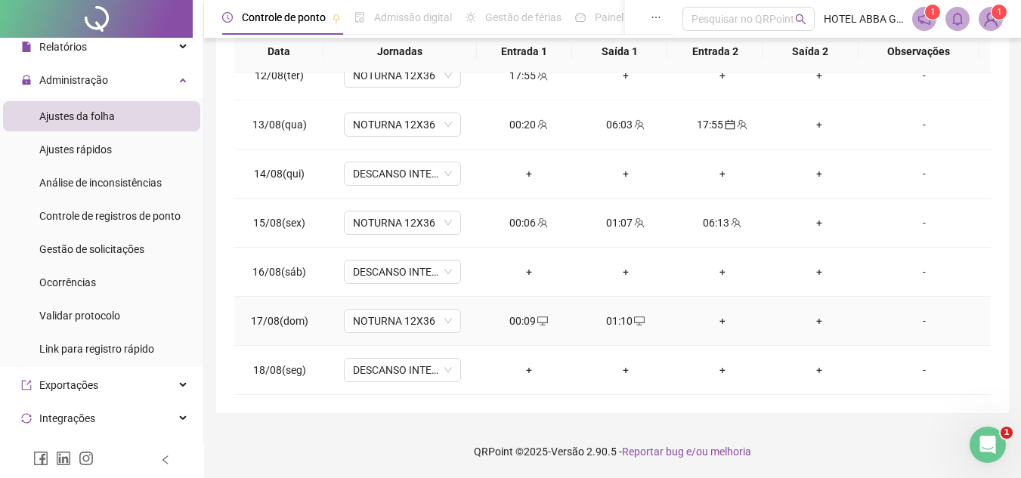
click at [722, 322] on div "+" at bounding box center [722, 321] width 73 height 17
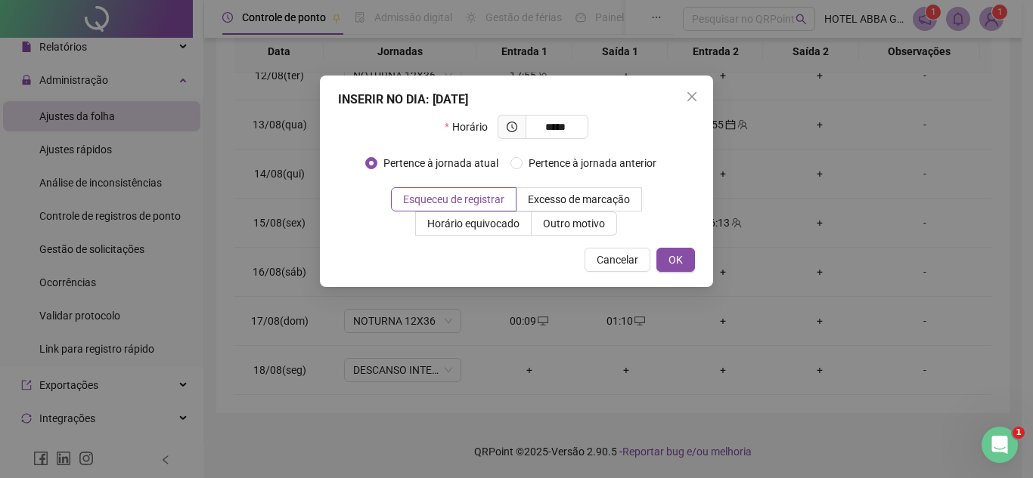
type input "*****"
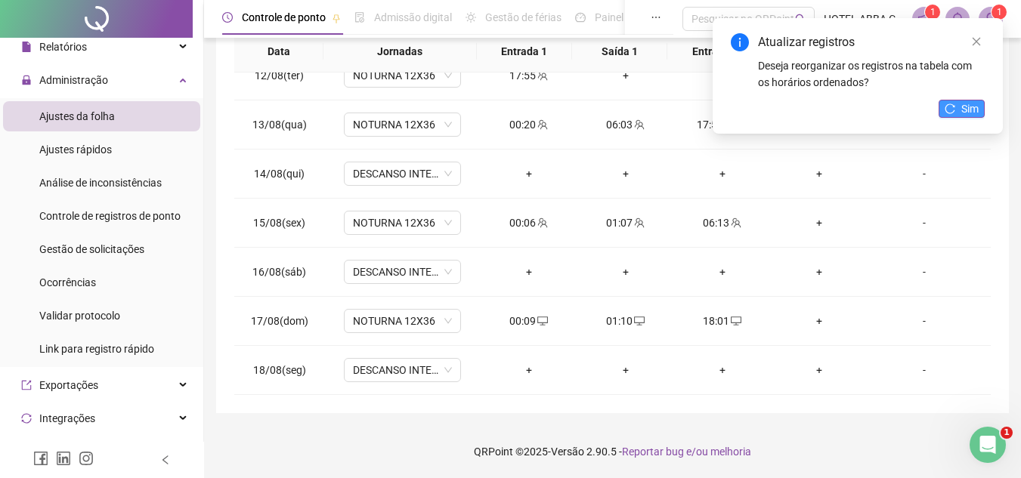
click at [967, 112] on span "Sim" at bounding box center [969, 109] width 17 height 17
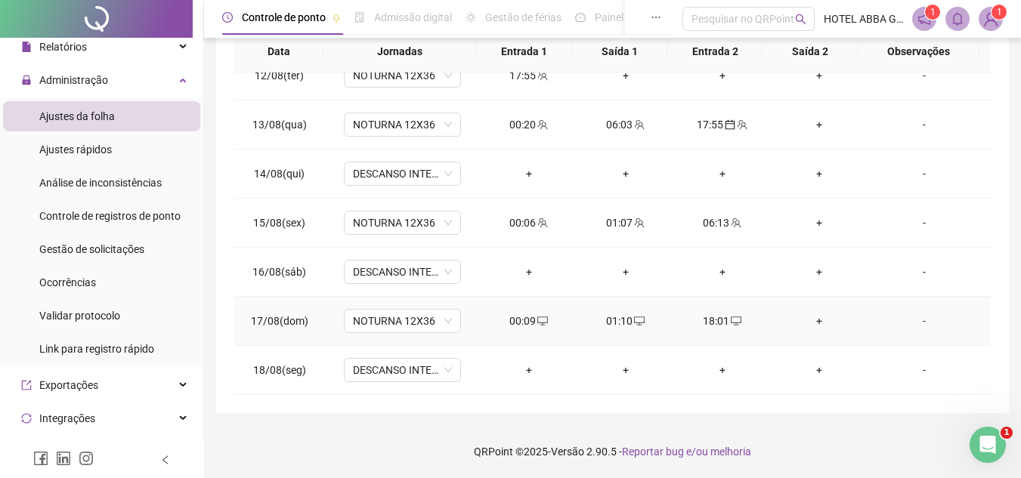
click at [735, 319] on div "18:01" at bounding box center [722, 321] width 73 height 17
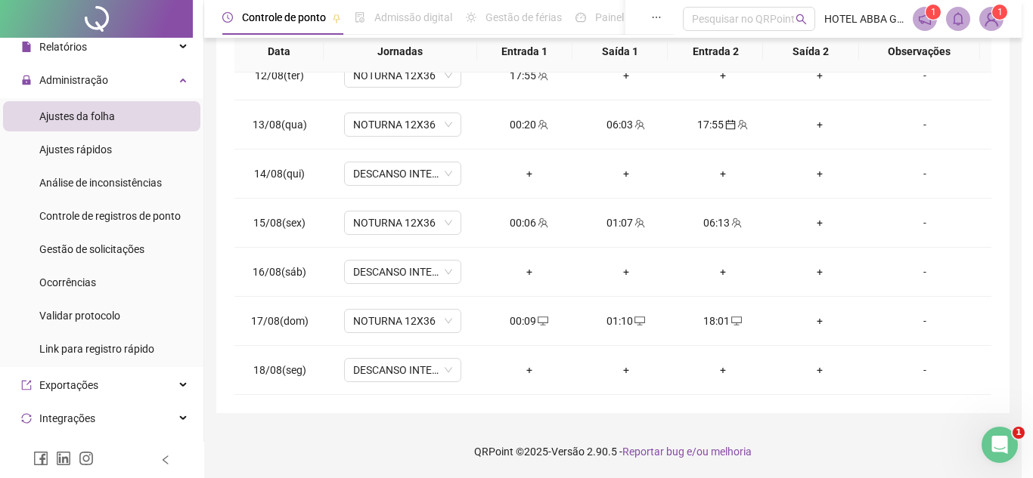
type input "**********"
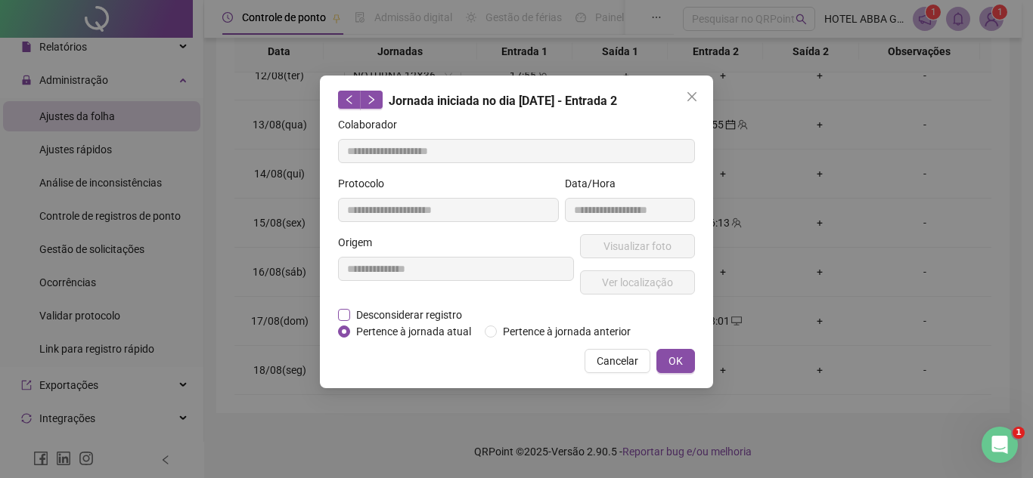
click at [399, 309] on span "Desconsiderar registro" at bounding box center [409, 315] width 118 height 17
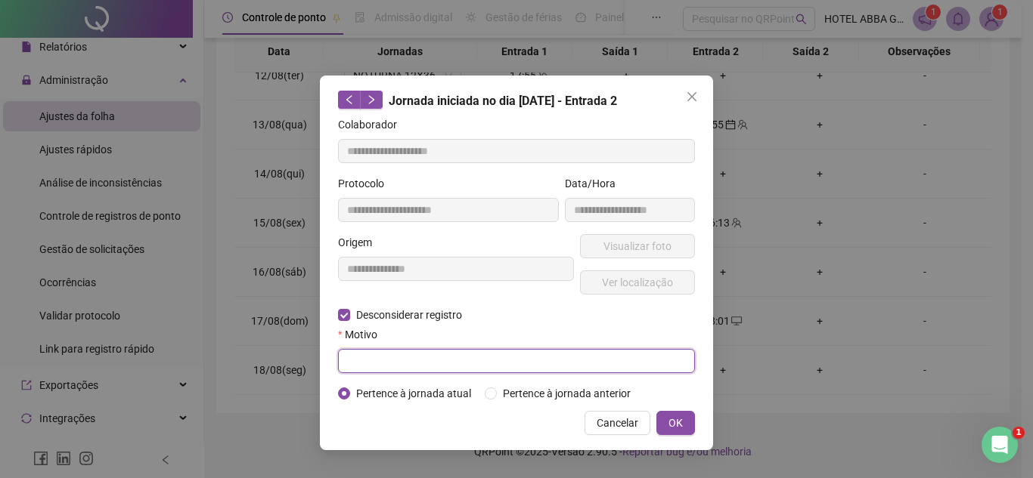
click at [406, 368] on input "text" at bounding box center [516, 361] width 357 height 24
type input "**********"
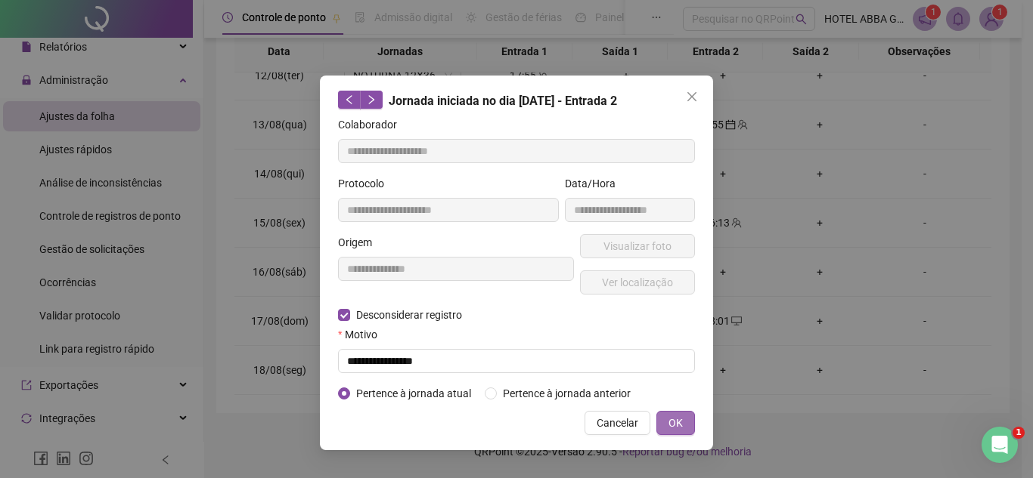
click at [690, 423] on button "OK" at bounding box center [675, 423] width 39 height 24
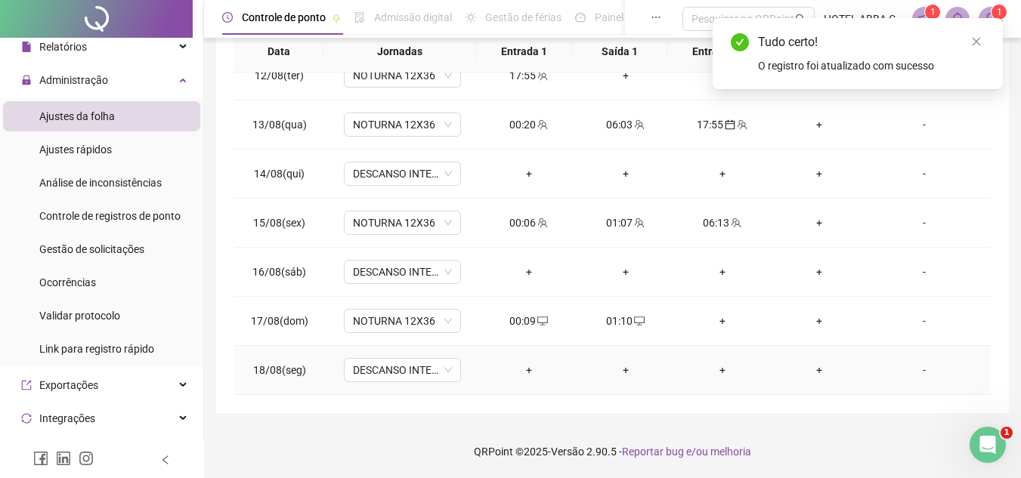
click at [522, 364] on div "+" at bounding box center [529, 370] width 73 height 17
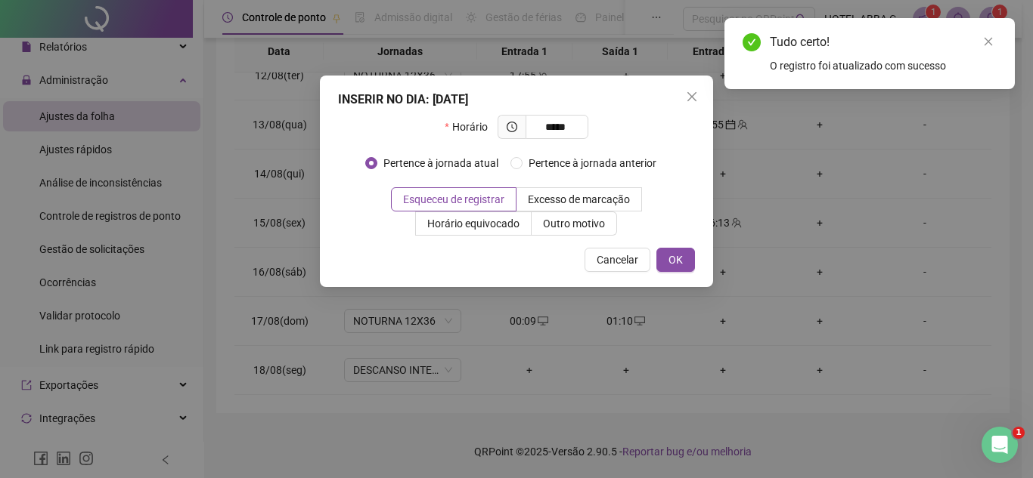
type input "*****"
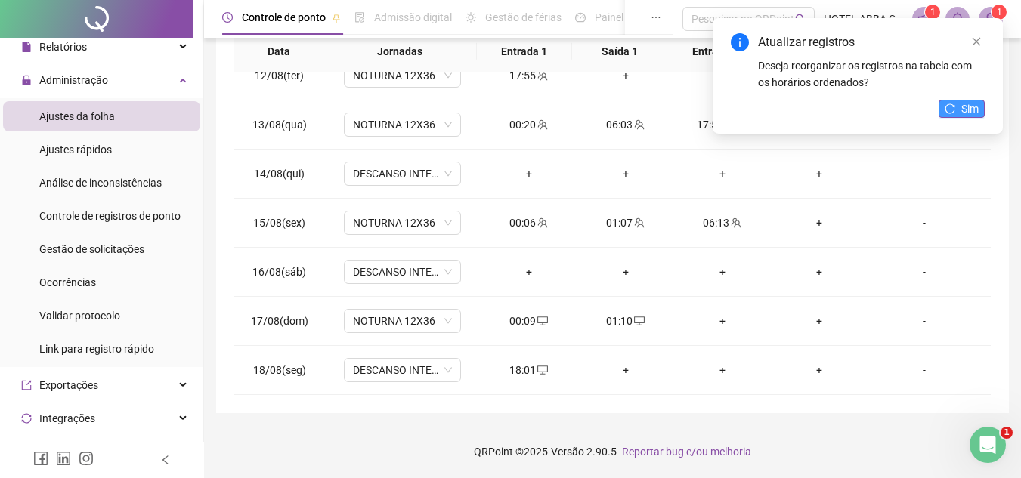
click at [956, 107] on button "Sim" at bounding box center [962, 109] width 46 height 18
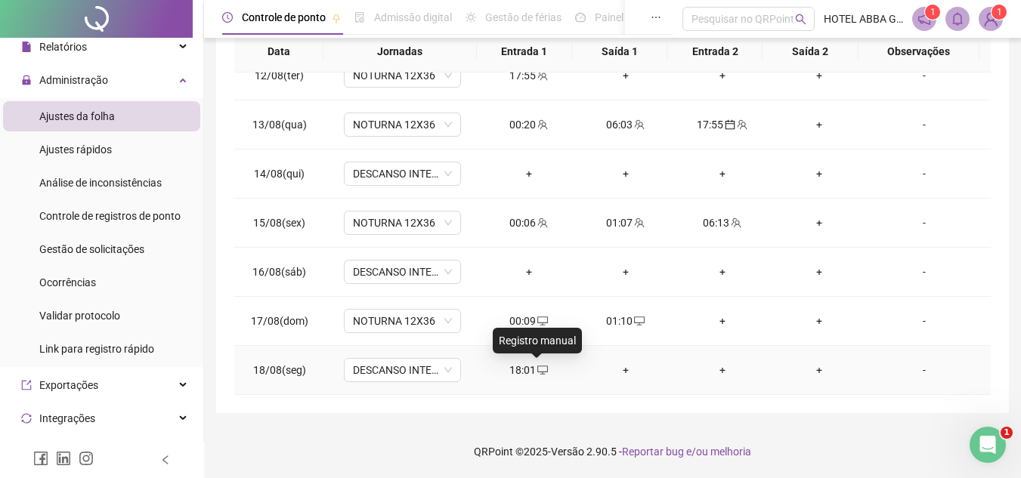
drag, startPoint x: 534, startPoint y: 364, endPoint x: 531, endPoint y: 373, distance: 8.8
click at [536, 373] on span "desktop" at bounding box center [542, 370] width 12 height 11
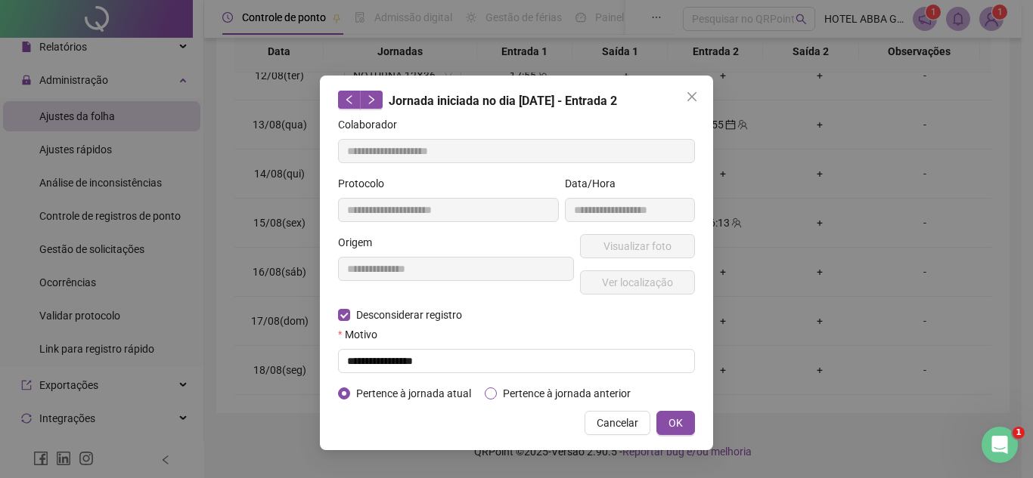
click at [496, 386] on label "Pertence à jornada anterior" at bounding box center [561, 394] width 152 height 17
type input "**********"
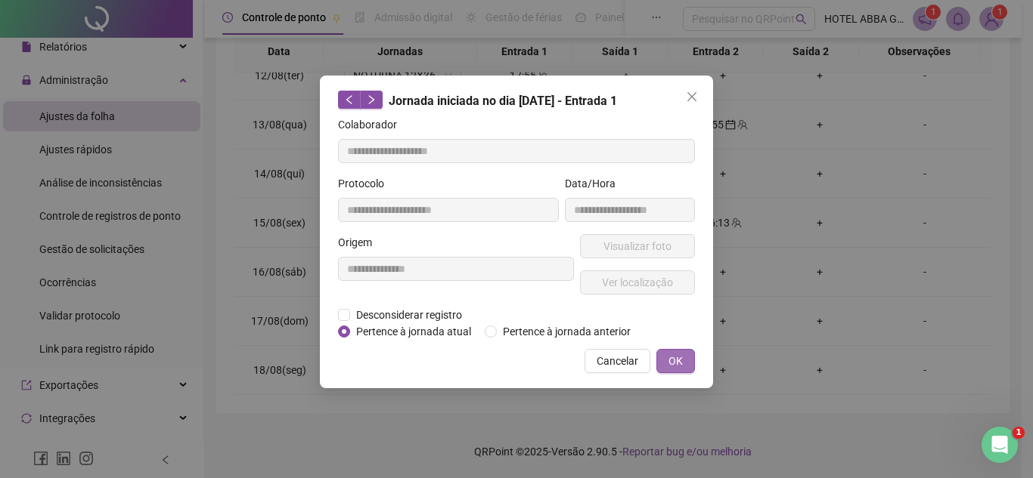
click at [680, 424] on div "**********" at bounding box center [516, 239] width 1033 height 478
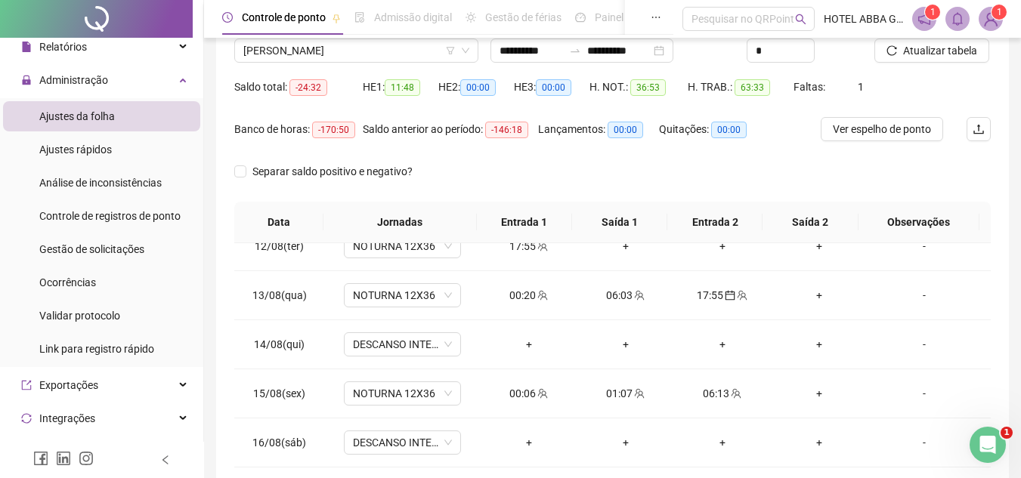
scroll to position [118, 0]
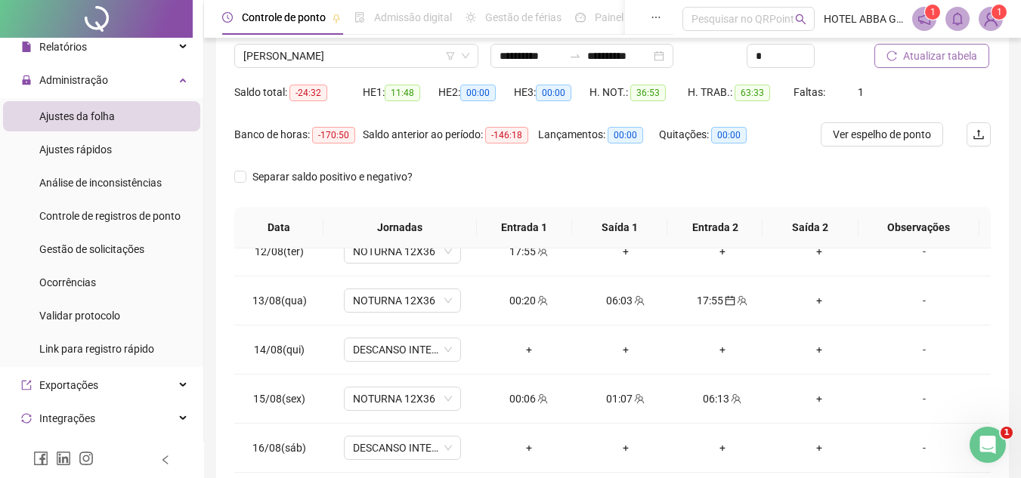
click at [921, 54] on span "Atualizar tabela" at bounding box center [940, 56] width 74 height 17
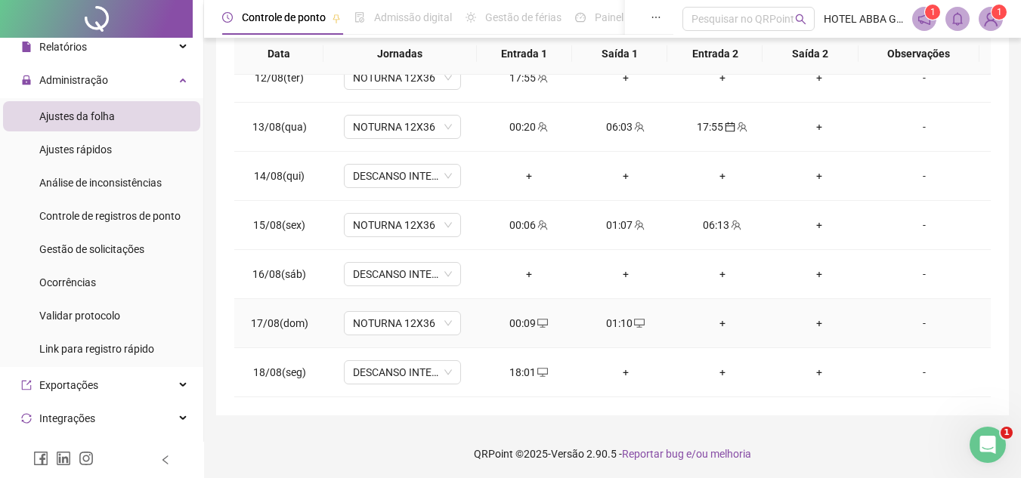
scroll to position [294, 0]
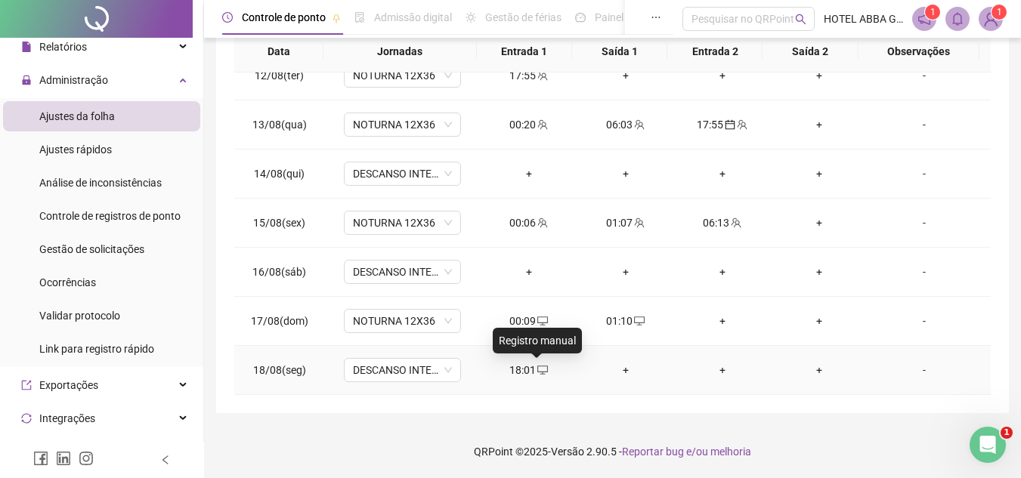
click at [542, 371] on icon "desktop" at bounding box center [542, 370] width 11 height 11
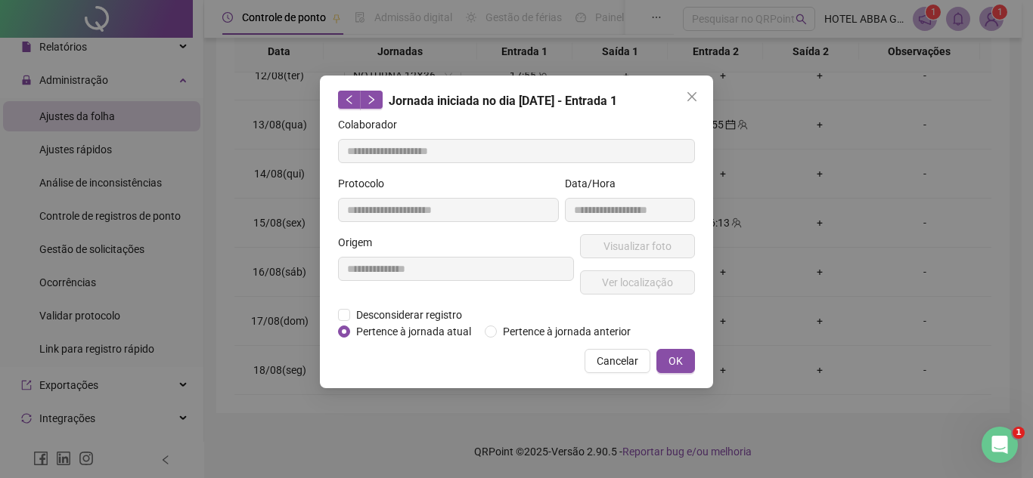
click at [531, 321] on div "Desconsiderar registro Pertence ao lanche" at bounding box center [516, 315] width 357 height 17
click at [535, 327] on span "Pertence à jornada anterior" at bounding box center [567, 332] width 140 height 17
click at [695, 367] on div "**********" at bounding box center [516, 232] width 393 height 313
click at [685, 364] on button "OK" at bounding box center [675, 361] width 39 height 24
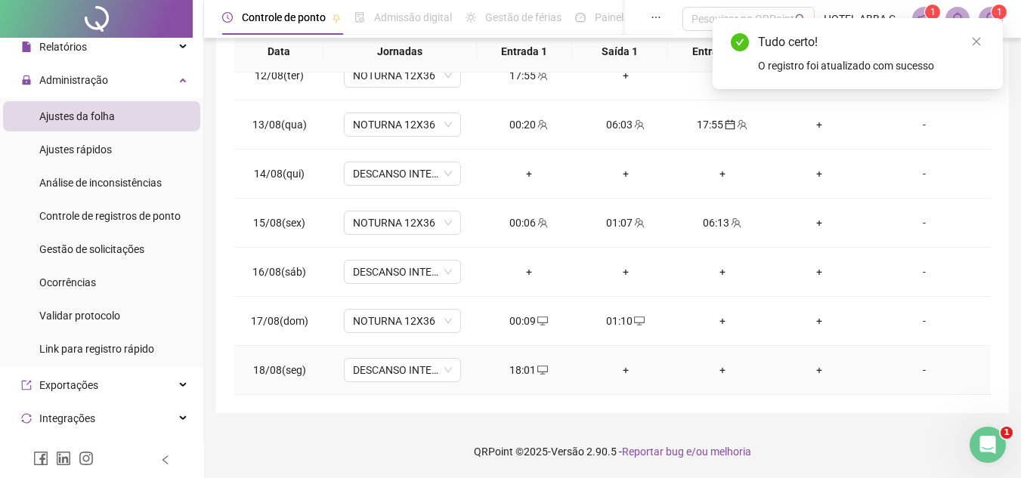
click at [683, 358] on td "+" at bounding box center [722, 370] width 97 height 49
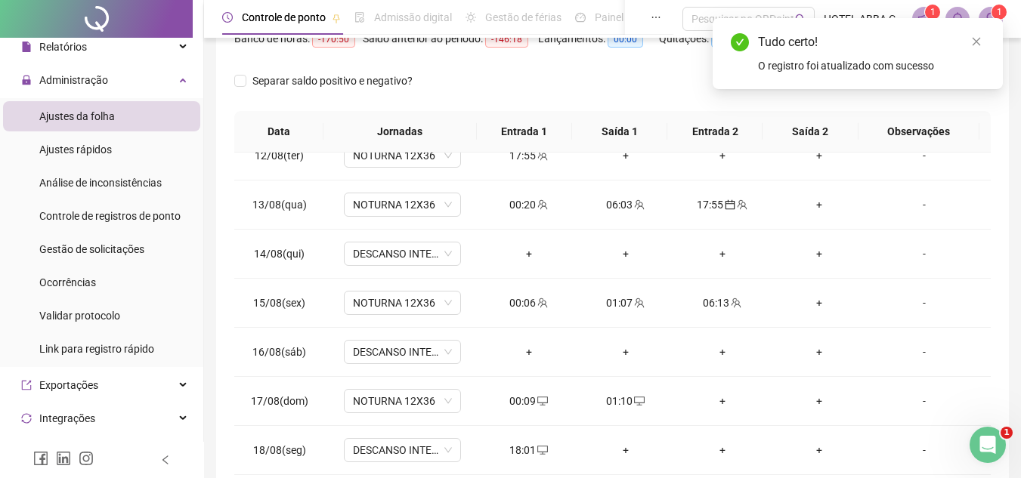
scroll to position [0, 0]
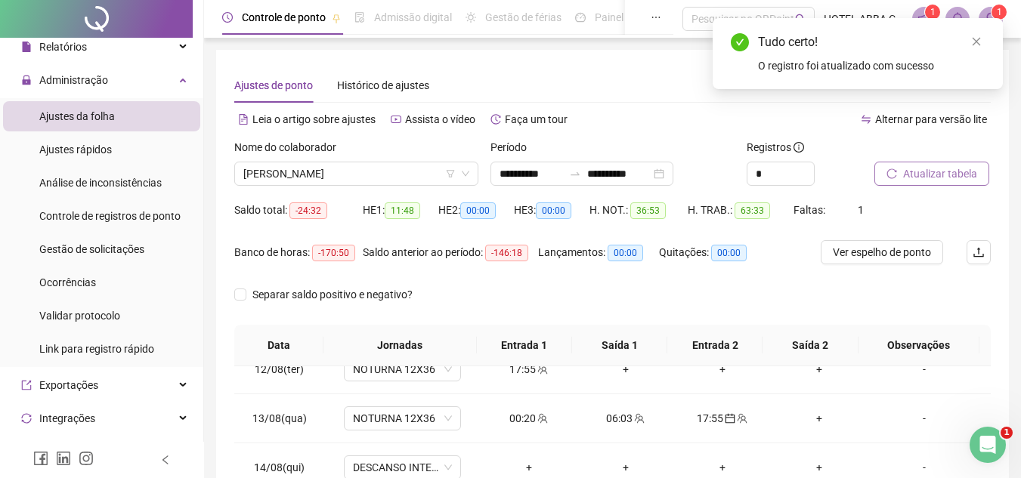
click at [962, 184] on button "Atualizar tabela" at bounding box center [932, 174] width 115 height 24
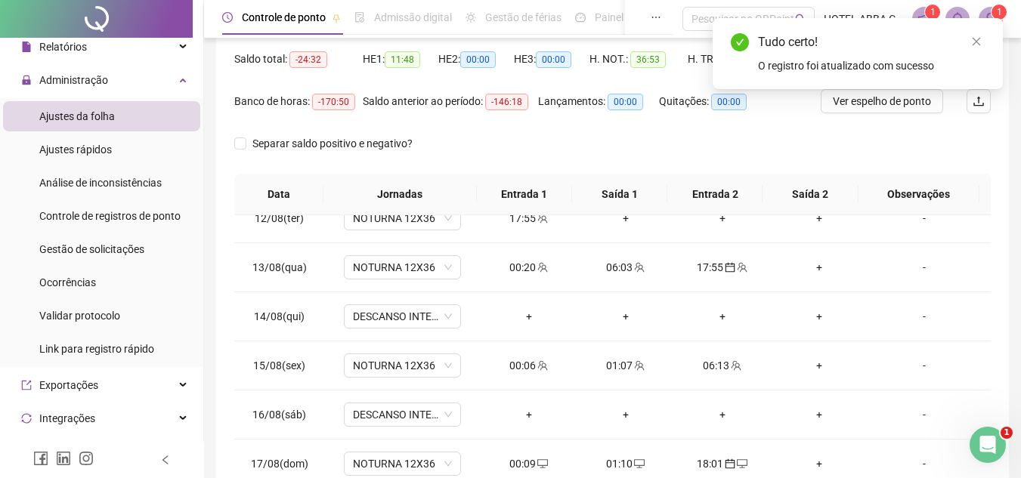
scroll to position [294, 0]
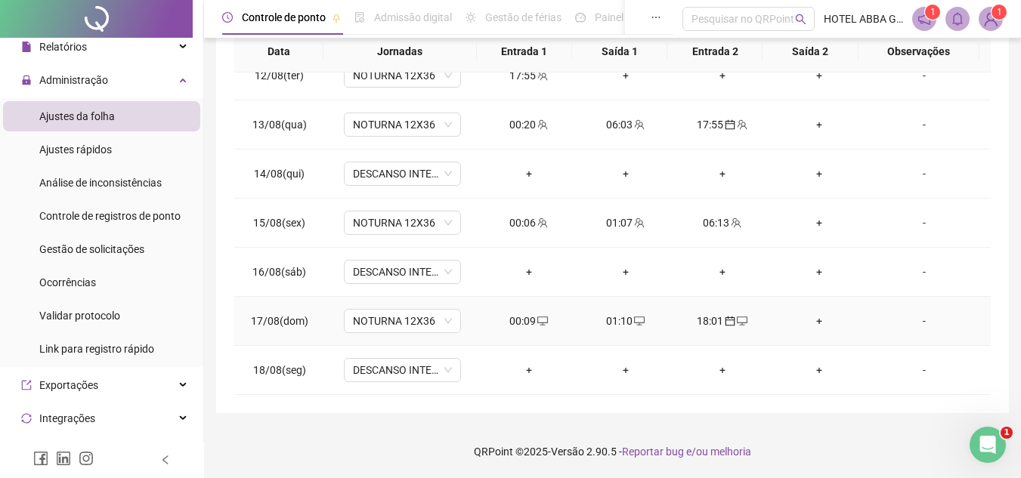
click at [621, 323] on div "01:10" at bounding box center [626, 321] width 73 height 17
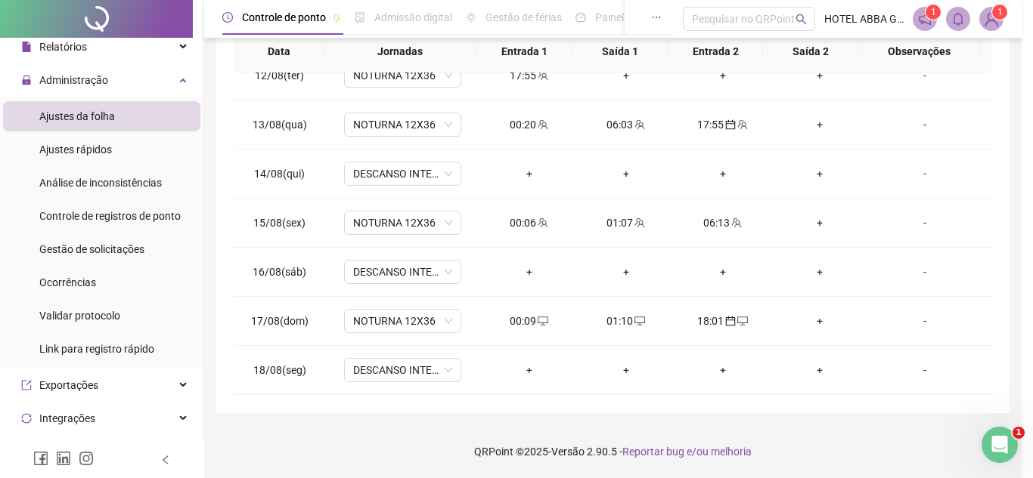
type input "**********"
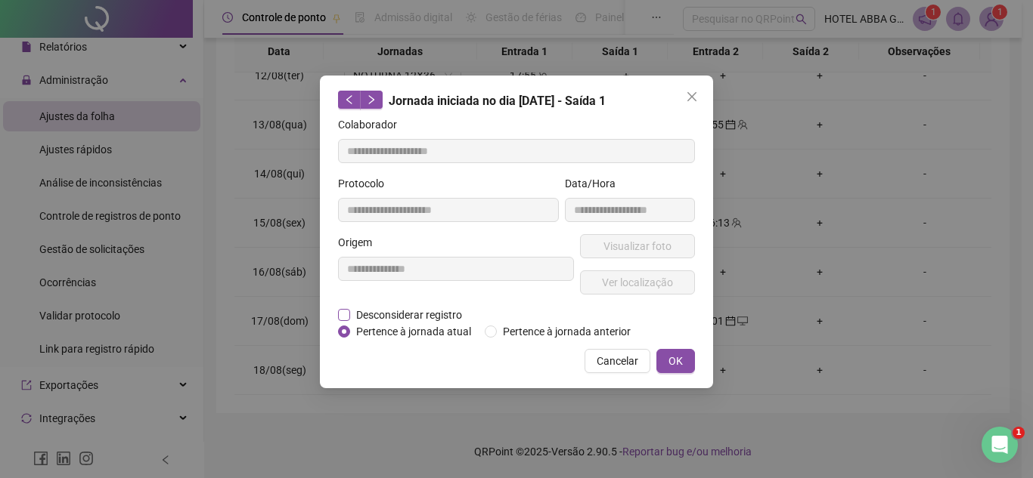
click at [456, 311] on span "Desconsiderar registro" at bounding box center [409, 315] width 118 height 17
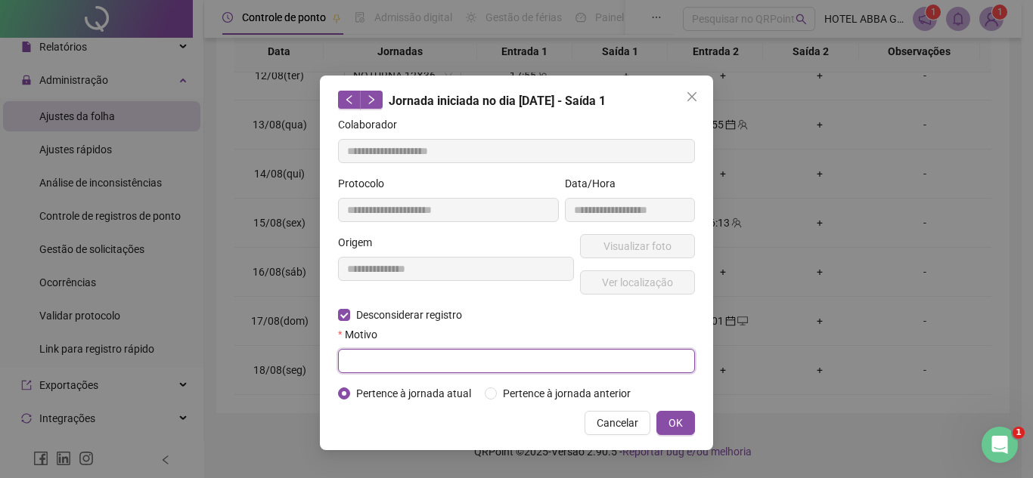
click at [454, 356] on input "text" at bounding box center [516, 361] width 357 height 24
type input "**********"
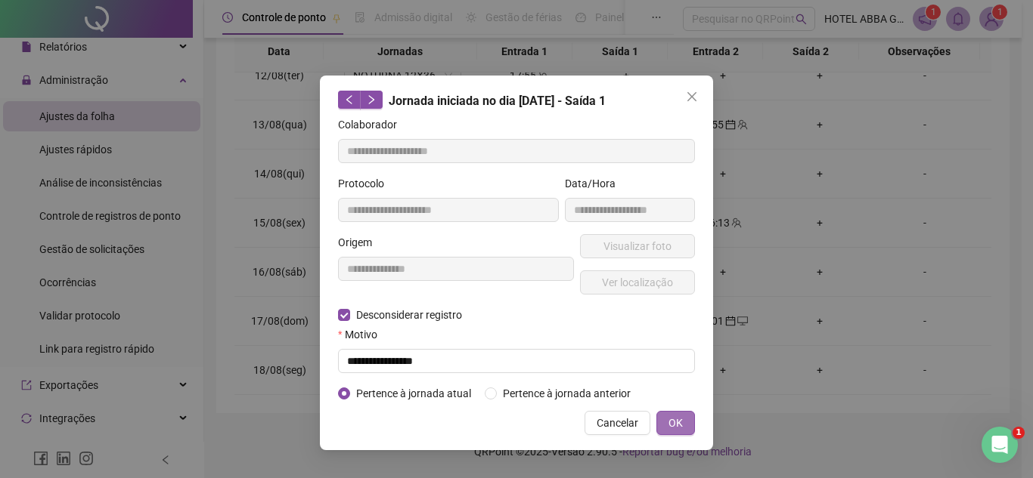
click at [676, 413] on button "OK" at bounding box center [675, 423] width 39 height 24
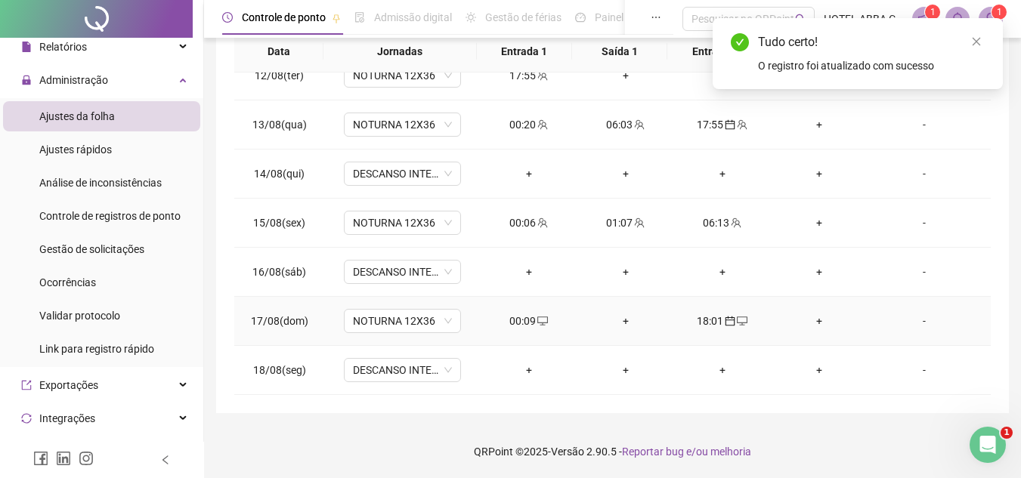
click at [550, 327] on div "00:09" at bounding box center [529, 321] width 73 height 17
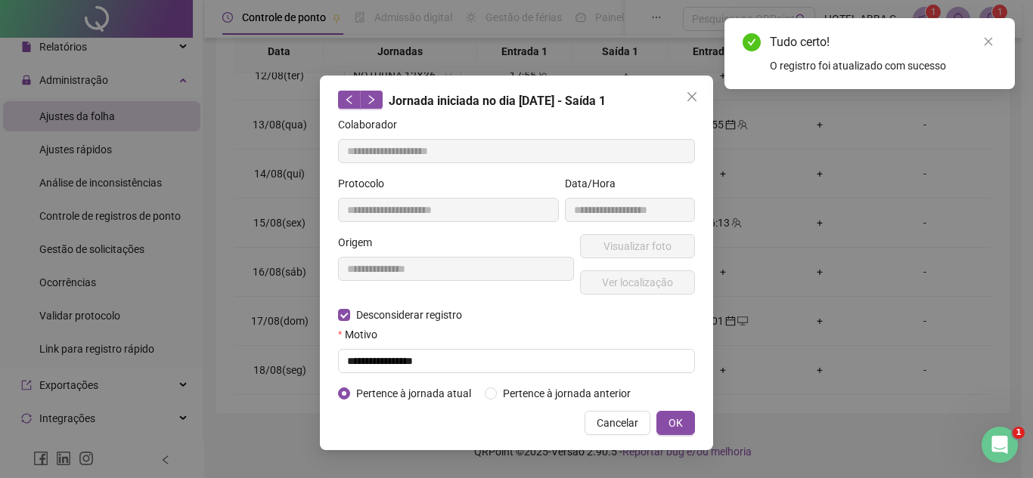
type input "**********"
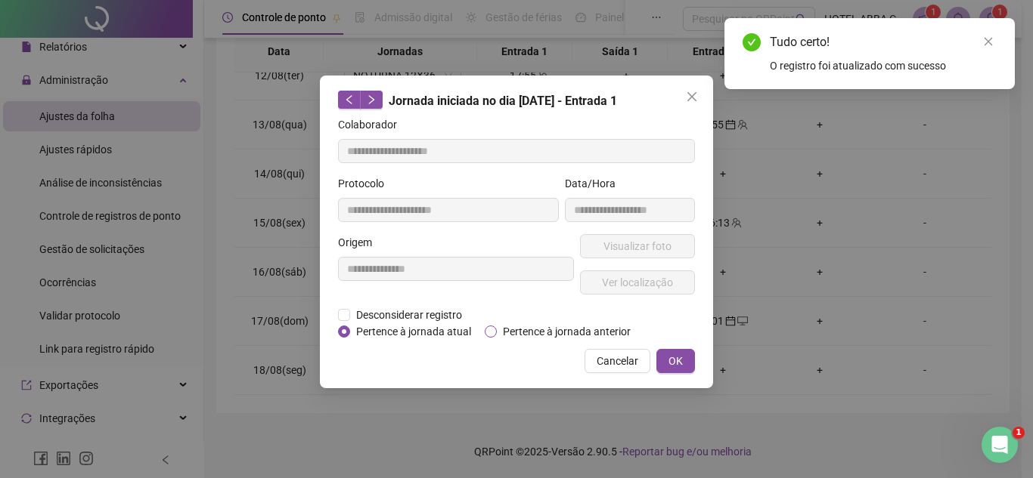
click at [540, 329] on span "Pertence à jornada anterior" at bounding box center [567, 332] width 140 height 17
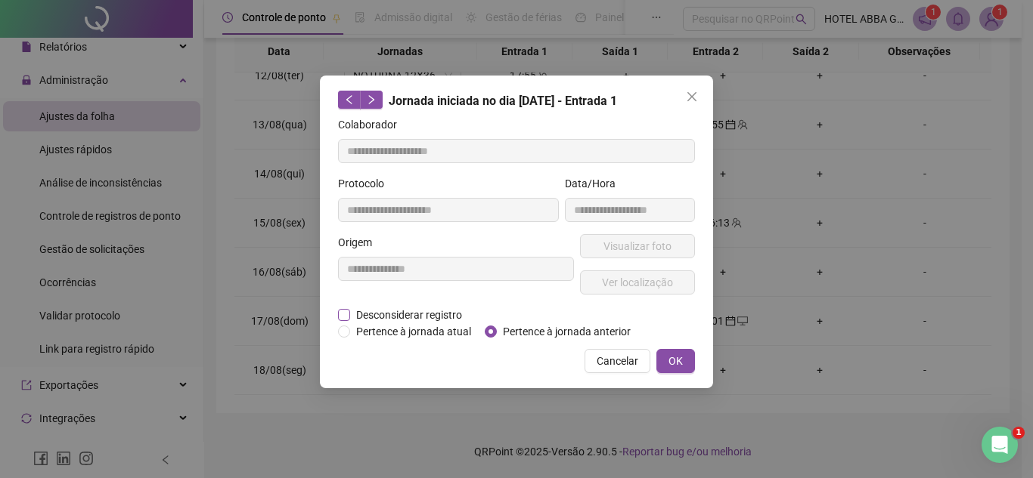
click at [420, 311] on span "Desconsiderar registro" at bounding box center [409, 315] width 118 height 17
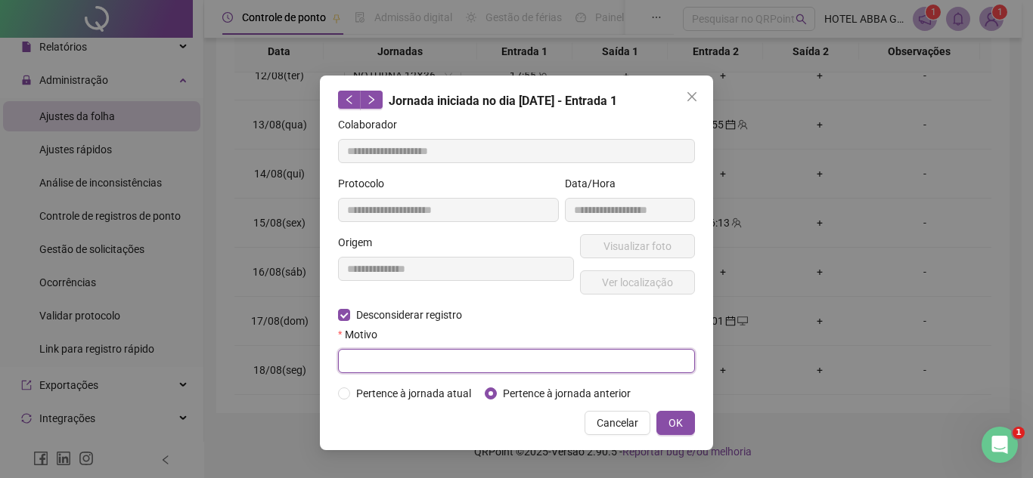
click at [459, 361] on input "text" at bounding box center [516, 361] width 357 height 24
type input "**********"
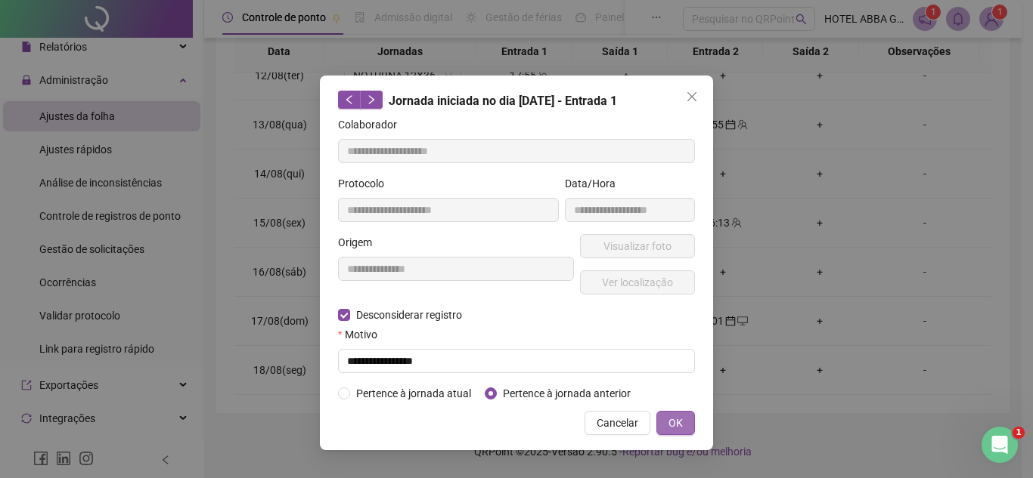
click at [678, 415] on span "OK" at bounding box center [675, 423] width 14 height 17
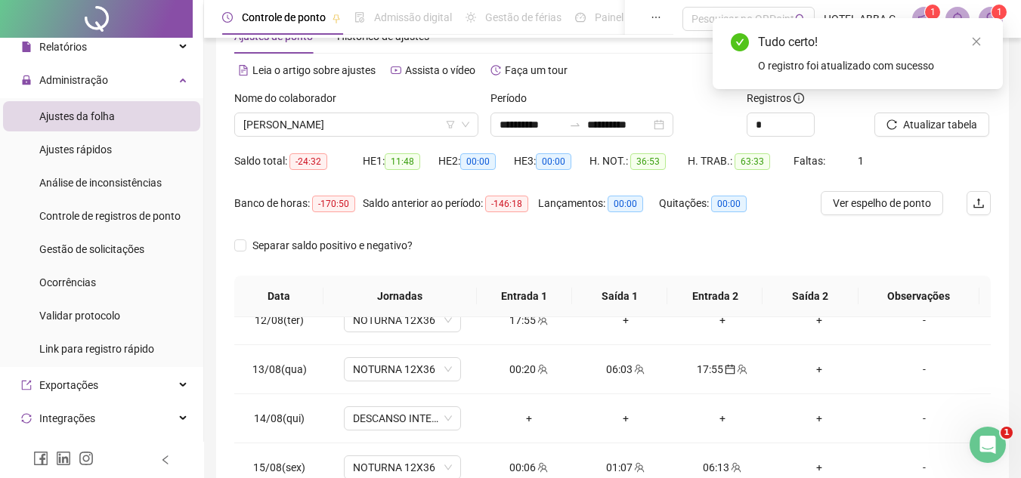
scroll to position [0, 0]
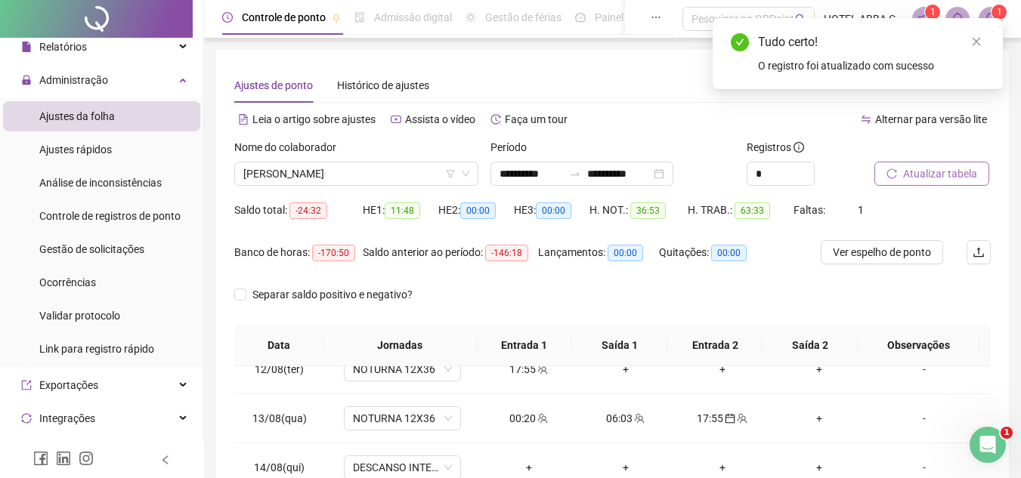
click at [949, 169] on span "Atualizar tabela" at bounding box center [940, 174] width 74 height 17
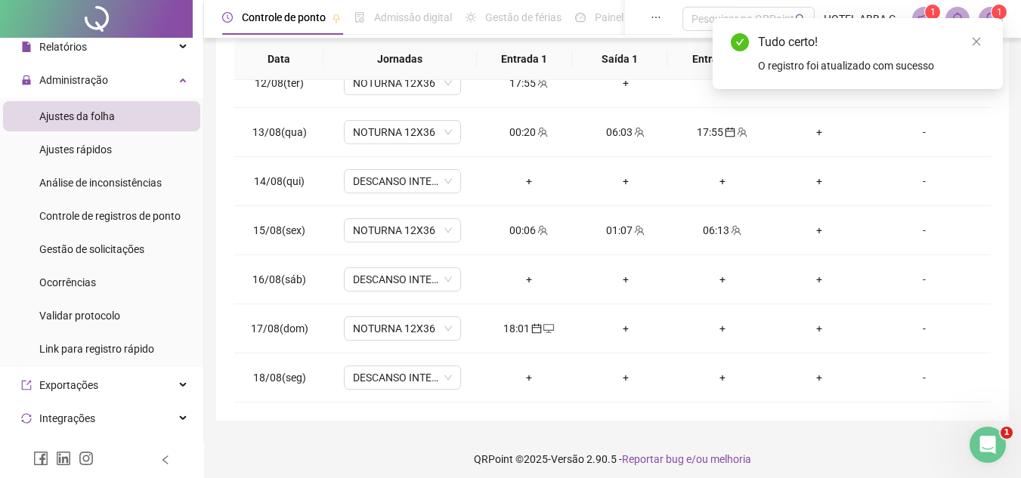
scroll to position [294, 0]
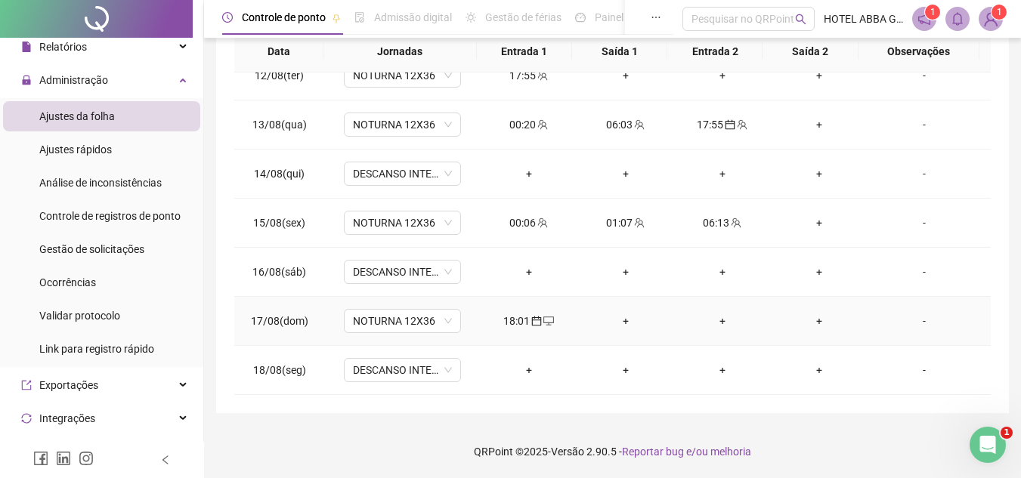
click at [622, 318] on div "+" at bounding box center [626, 321] width 73 height 17
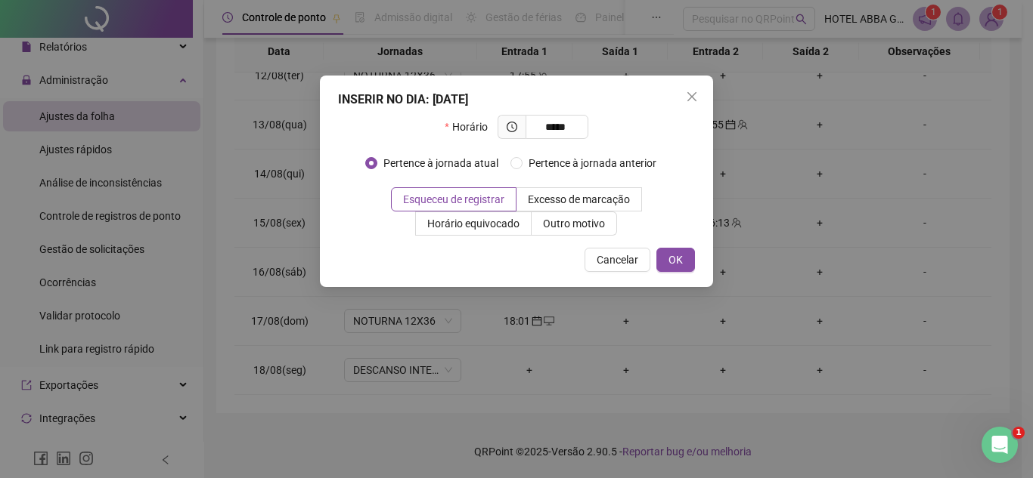
type input "*****"
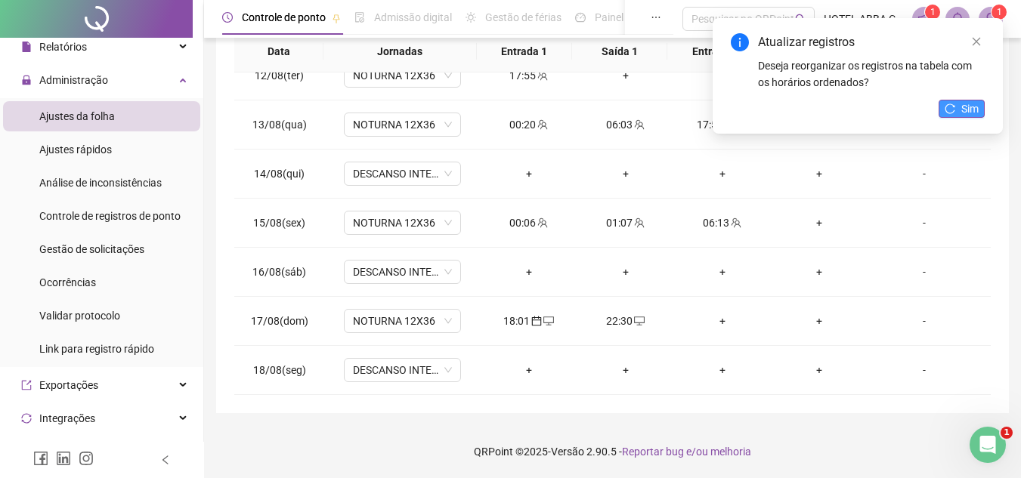
click at [968, 108] on span "Sim" at bounding box center [969, 109] width 17 height 17
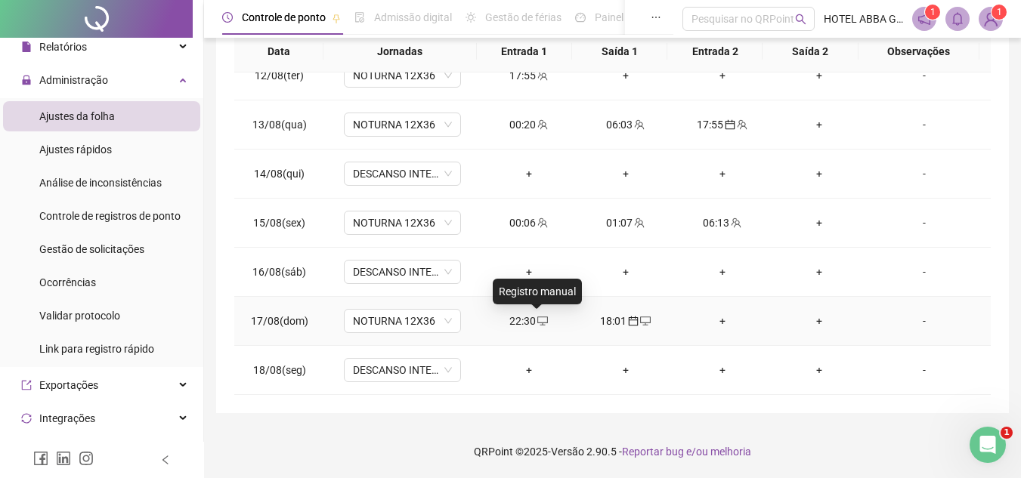
click at [540, 324] on icon "desktop" at bounding box center [542, 321] width 11 height 11
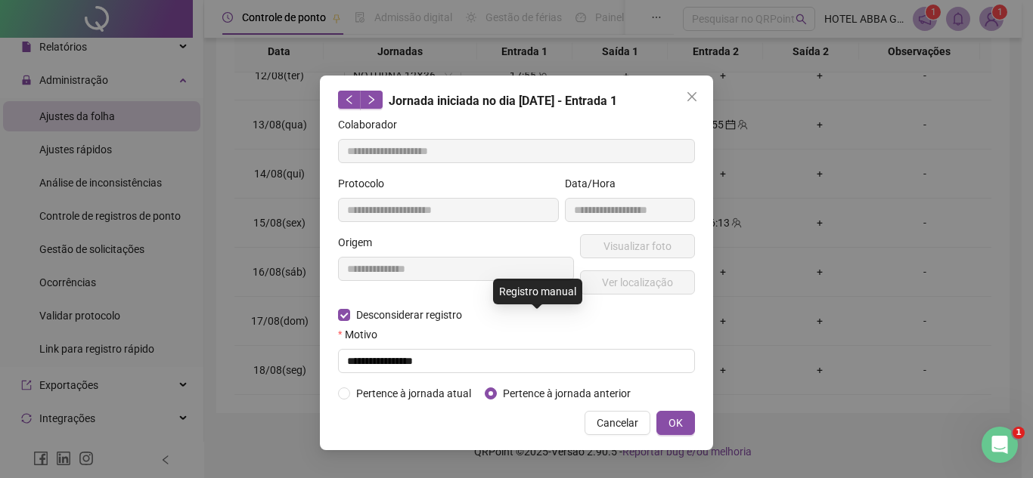
type input "**********"
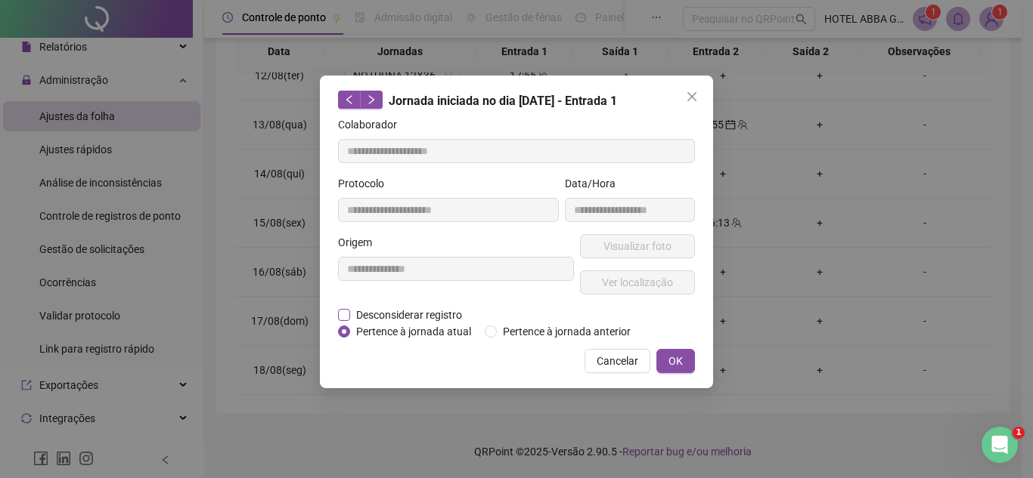
click at [411, 322] on span "Desconsiderar registro" at bounding box center [409, 315] width 118 height 17
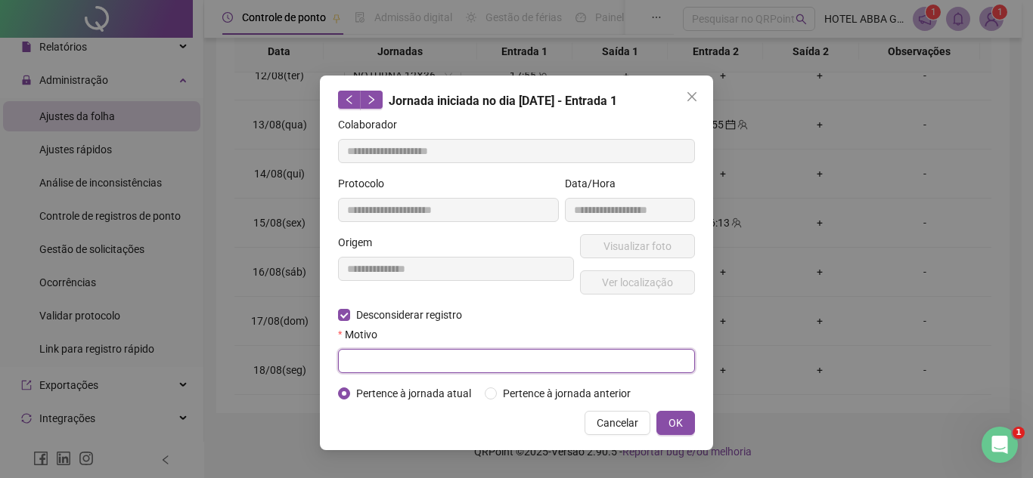
click at [407, 350] on input "text" at bounding box center [516, 361] width 357 height 24
type input "**********"
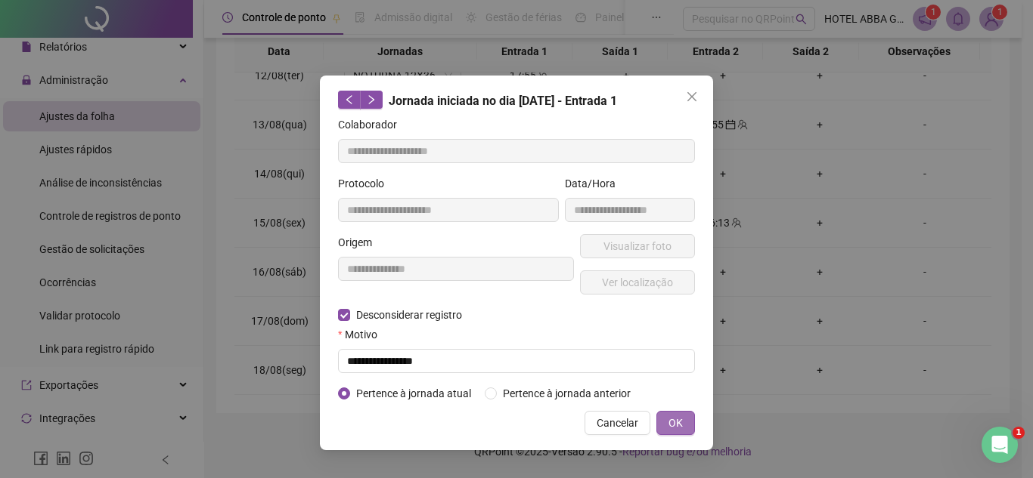
click at [678, 415] on span "OK" at bounding box center [675, 423] width 14 height 17
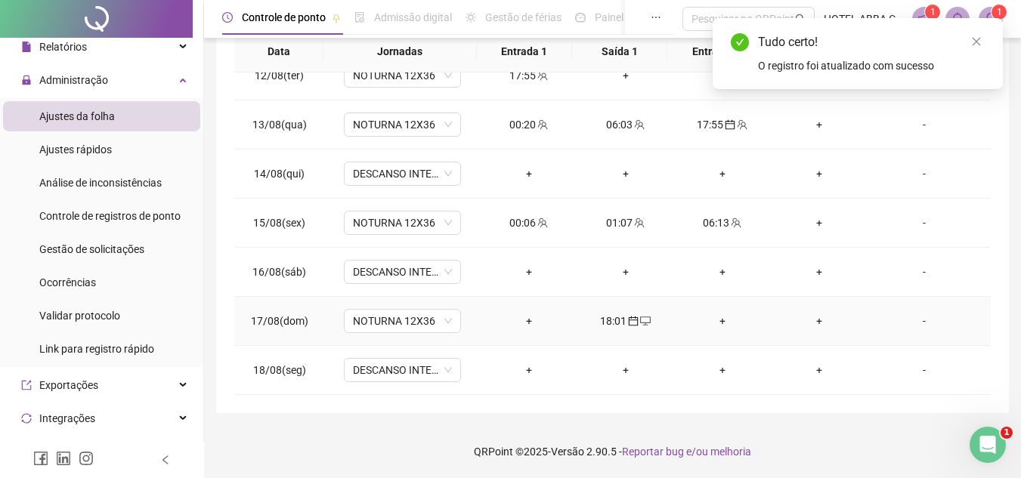
click at [627, 306] on td "18:01" at bounding box center [626, 321] width 97 height 49
click at [628, 317] on icon "calendar" at bounding box center [633, 321] width 11 height 11
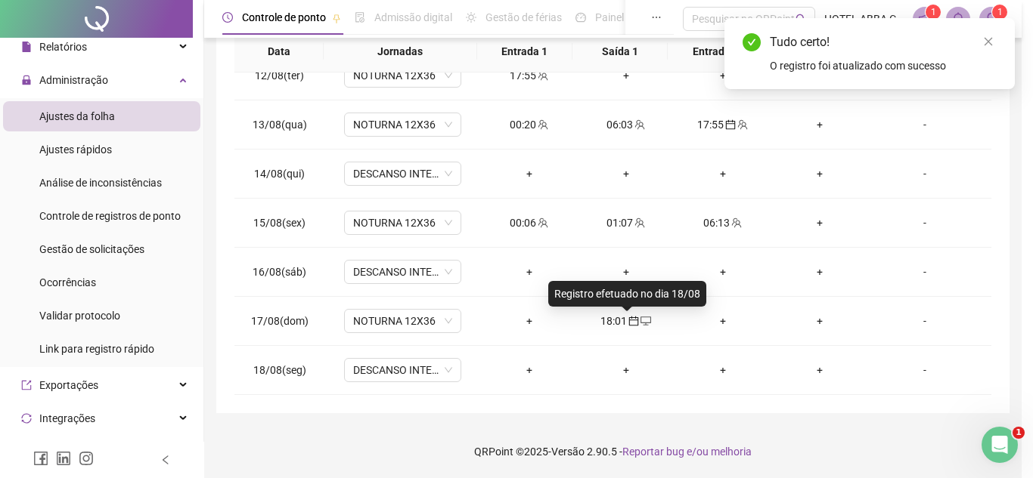
type input "**********"
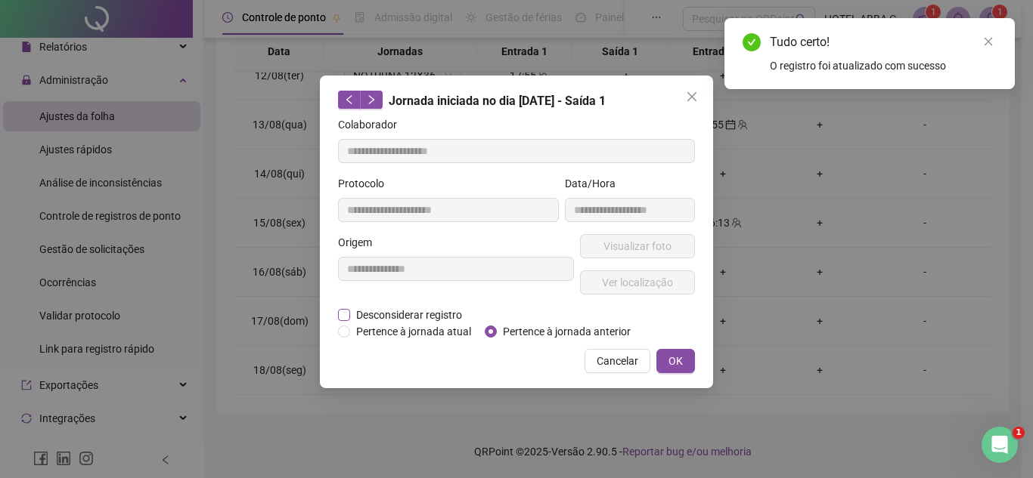
click at [392, 314] on span "Desconsiderar registro" at bounding box center [409, 315] width 118 height 17
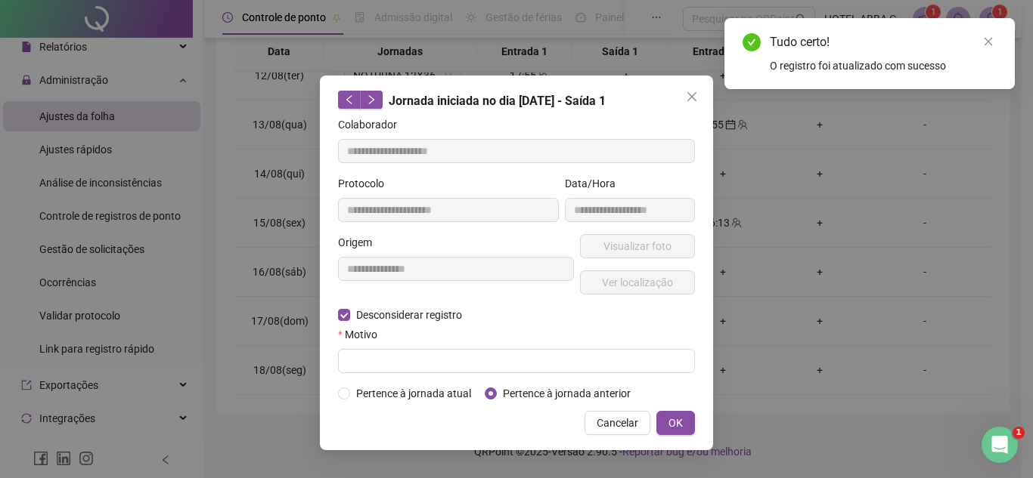
click at [426, 347] on div "Motivo" at bounding box center [516, 338] width 357 height 23
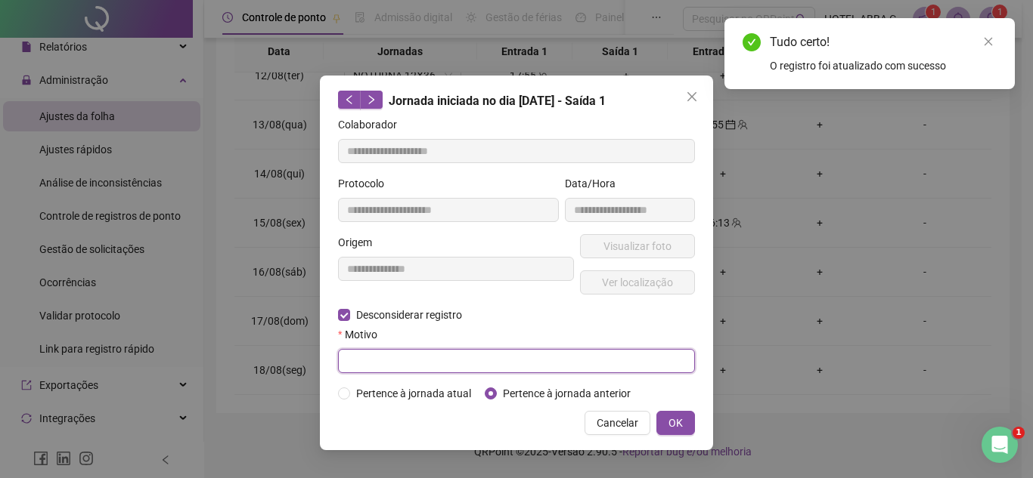
click at [426, 357] on input "text" at bounding box center [516, 361] width 357 height 24
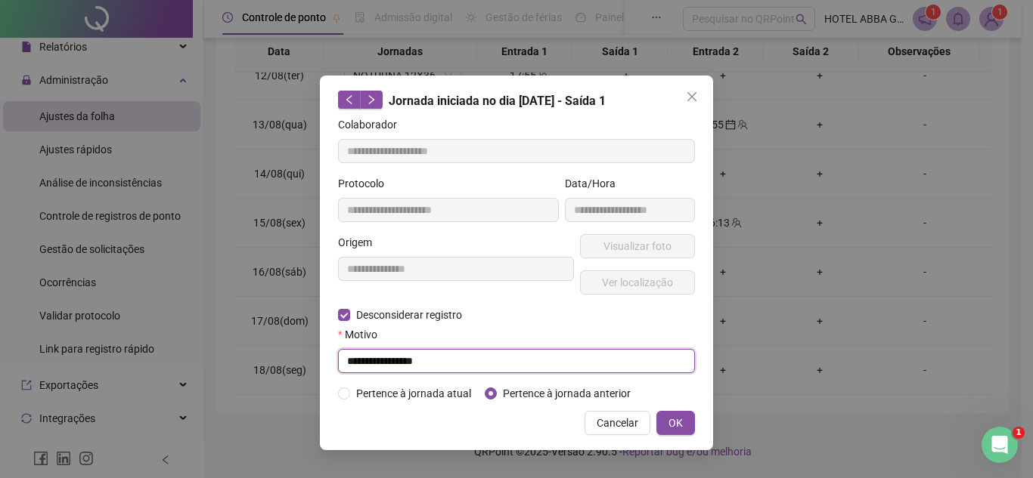
type input "**********"
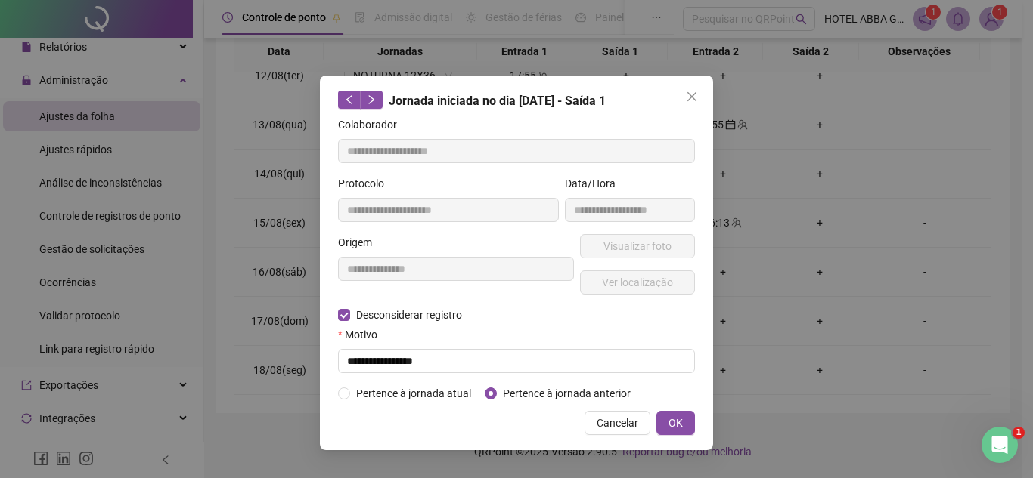
click at [667, 408] on div "**********" at bounding box center [516, 263] width 393 height 375
click at [674, 420] on span "OK" at bounding box center [675, 423] width 14 height 17
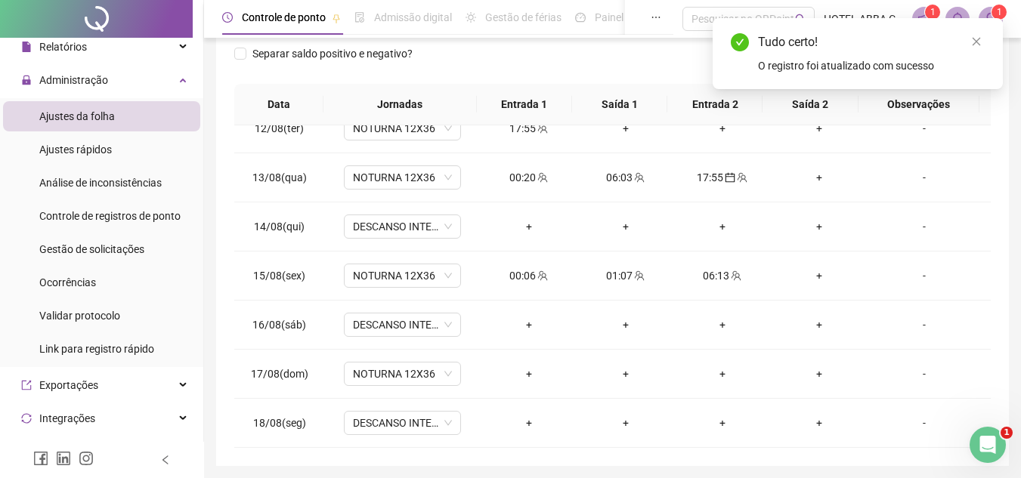
scroll to position [0, 0]
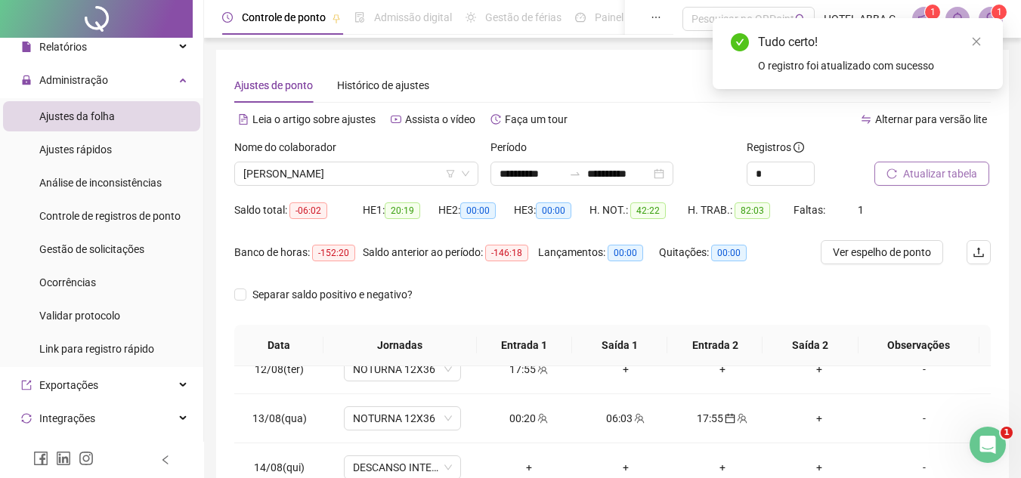
click at [957, 172] on span "Atualizar tabela" at bounding box center [940, 174] width 74 height 17
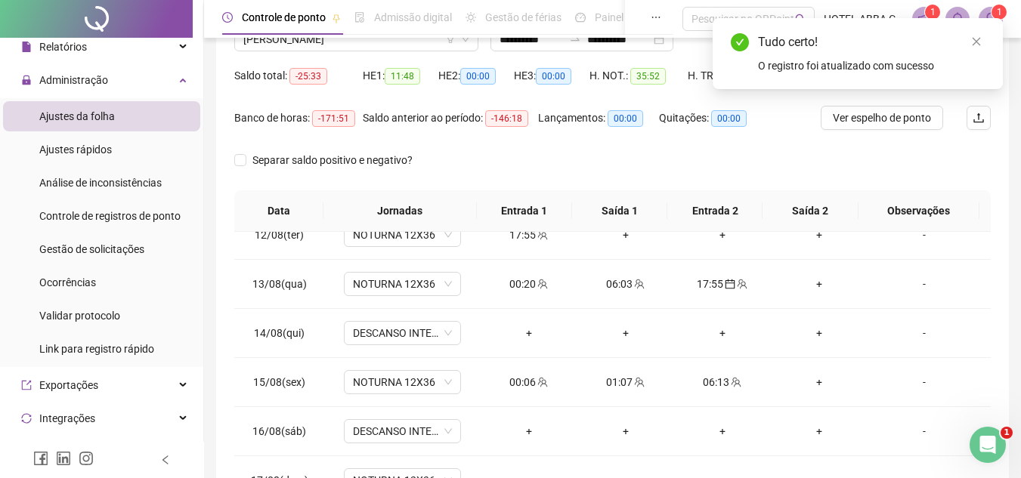
scroll to position [294, 0]
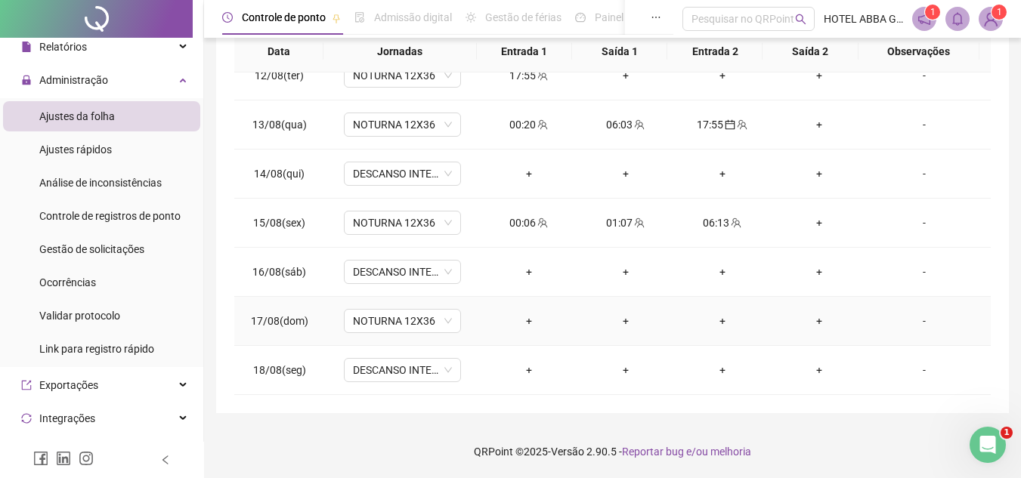
click at [536, 321] on div "+" at bounding box center [529, 321] width 73 height 17
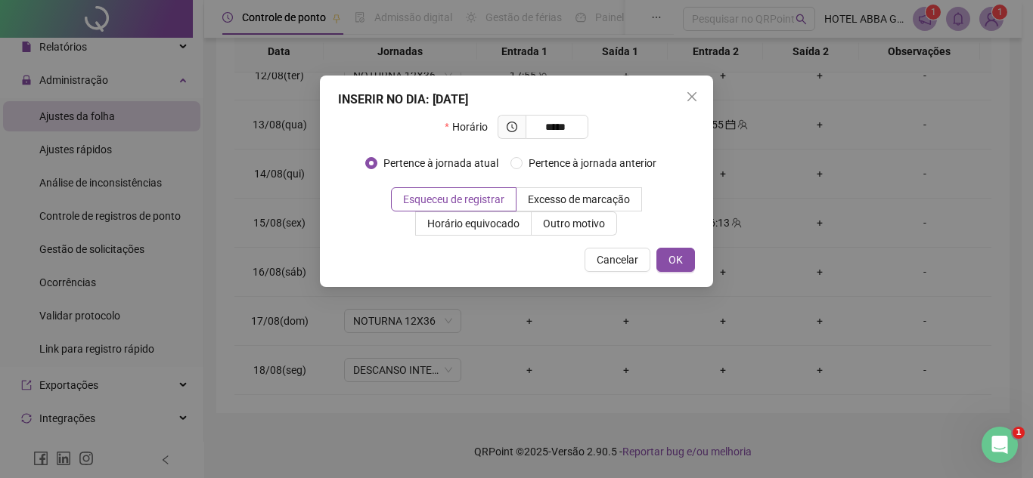
type input "*****"
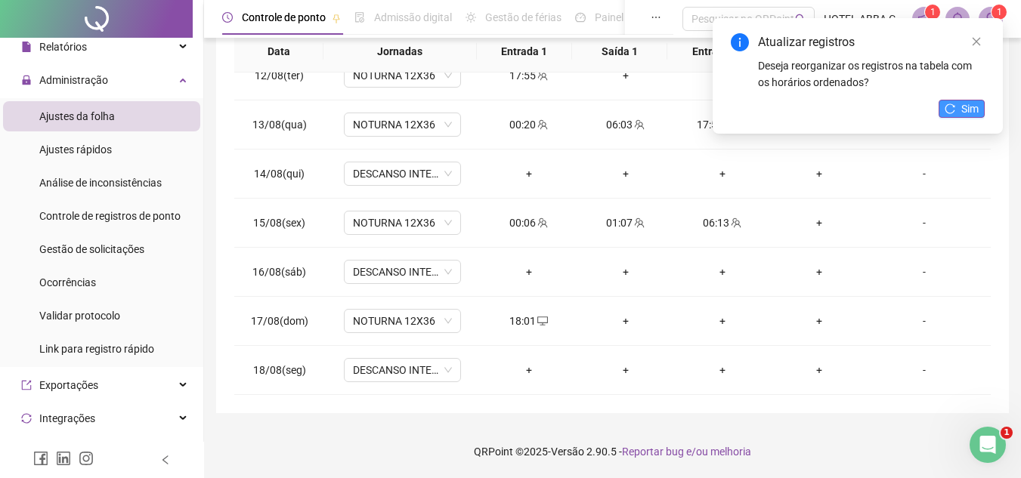
click at [982, 113] on button "Sim" at bounding box center [962, 109] width 46 height 18
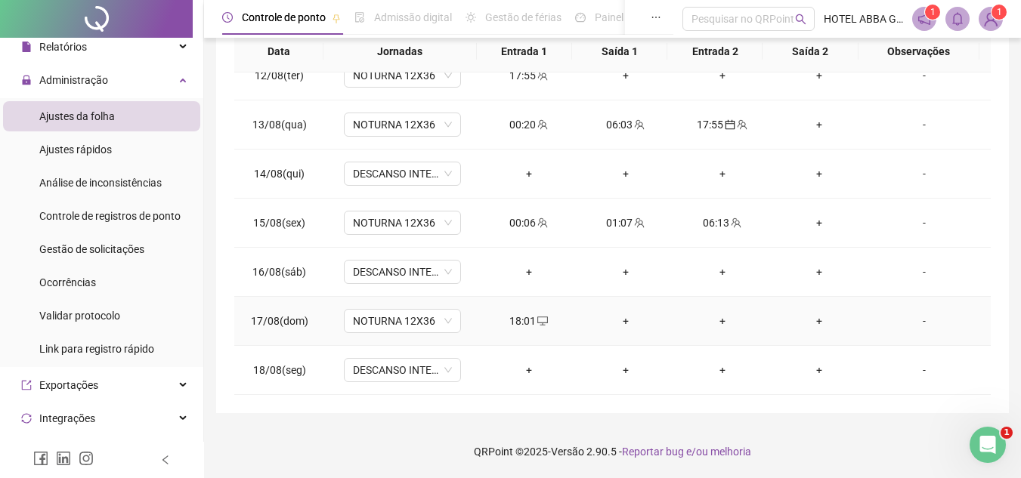
click at [622, 326] on div "+" at bounding box center [626, 321] width 73 height 17
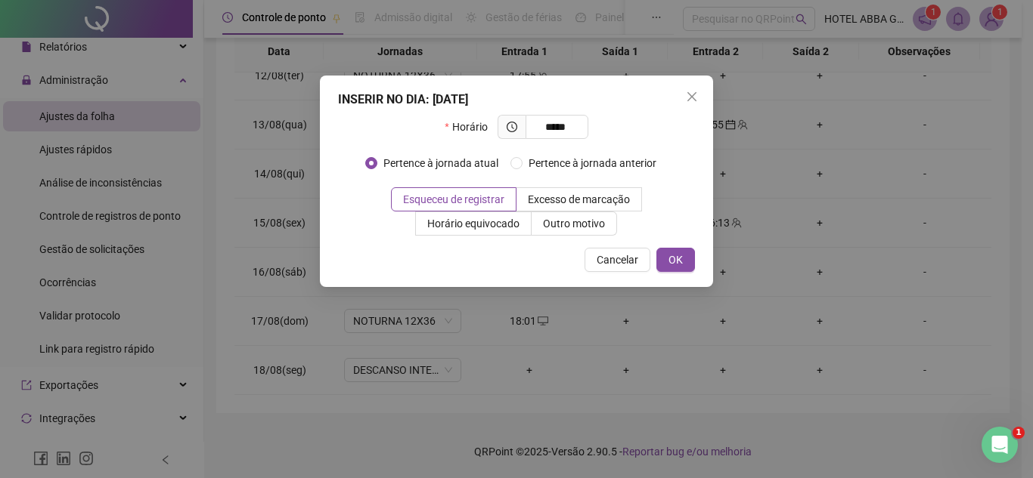
type input "*****"
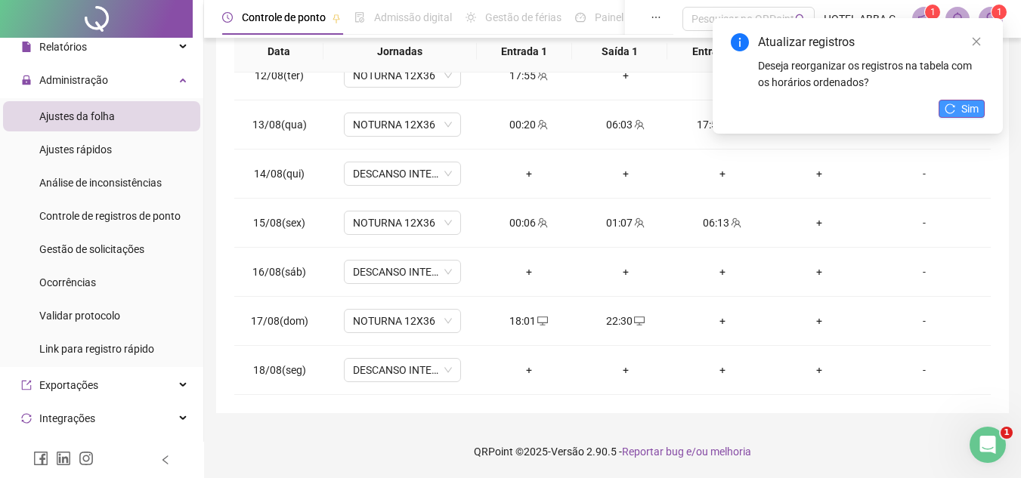
click at [960, 112] on button "Sim" at bounding box center [962, 109] width 46 height 18
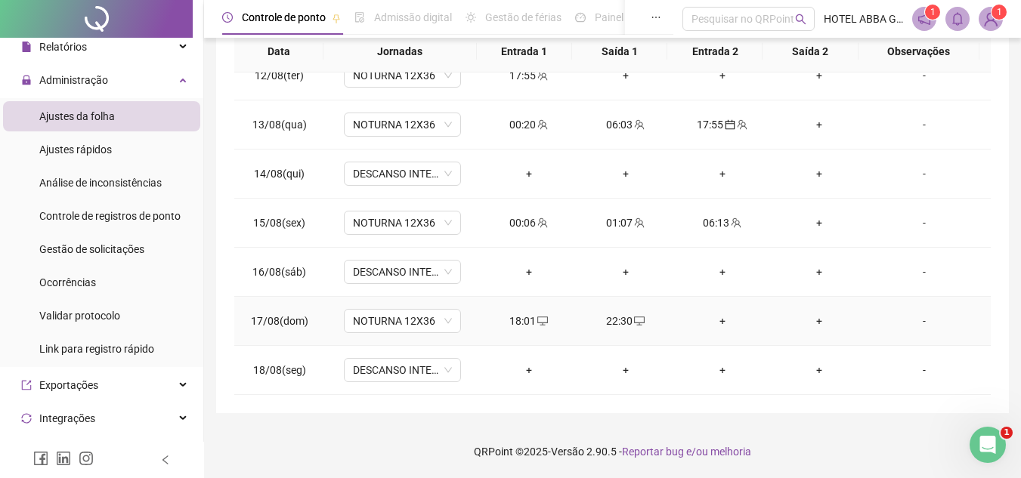
click at [721, 320] on div "+" at bounding box center [722, 321] width 73 height 17
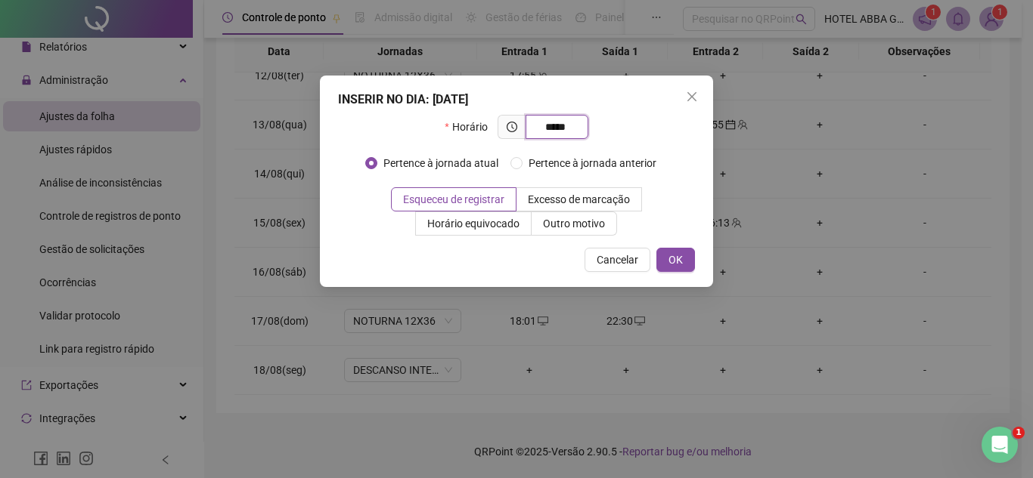
type input "*****"
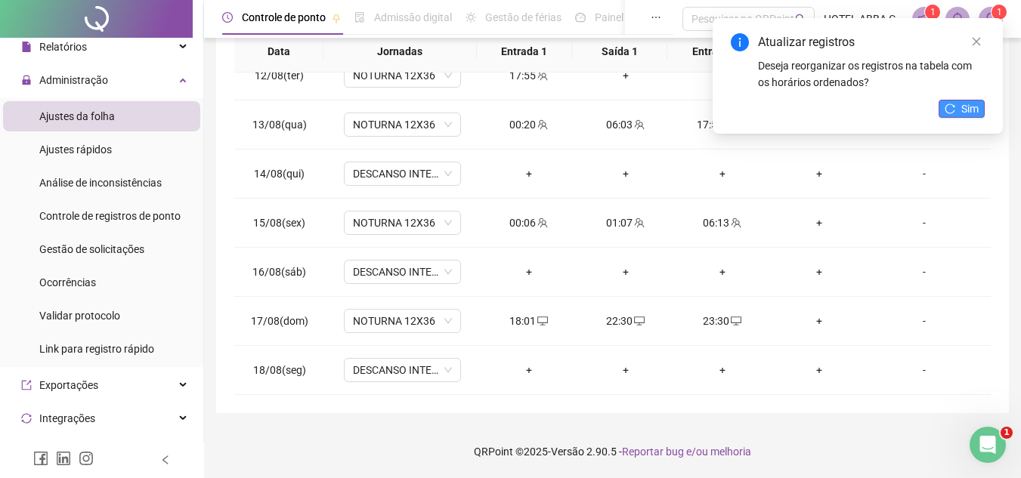
click at [956, 107] on button "Sim" at bounding box center [962, 109] width 46 height 18
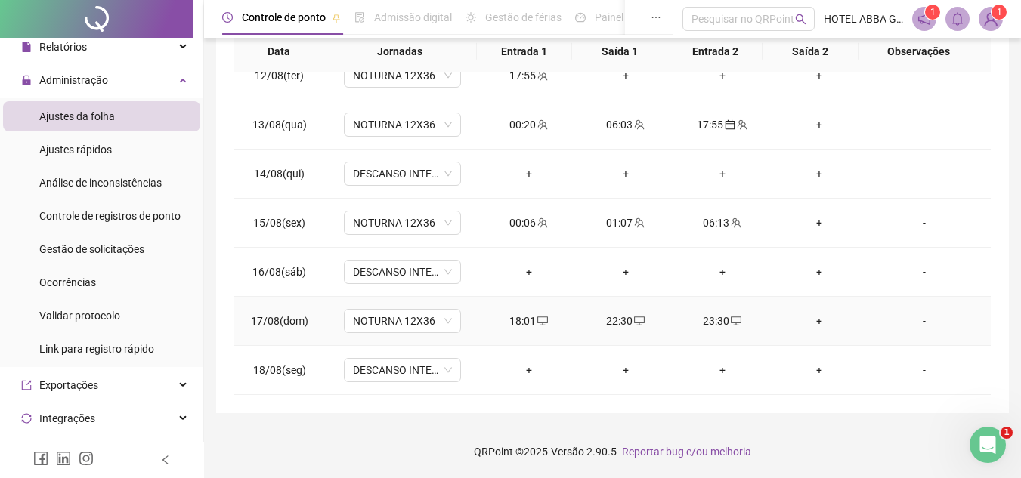
click at [813, 328] on div "+" at bounding box center [819, 321] width 73 height 17
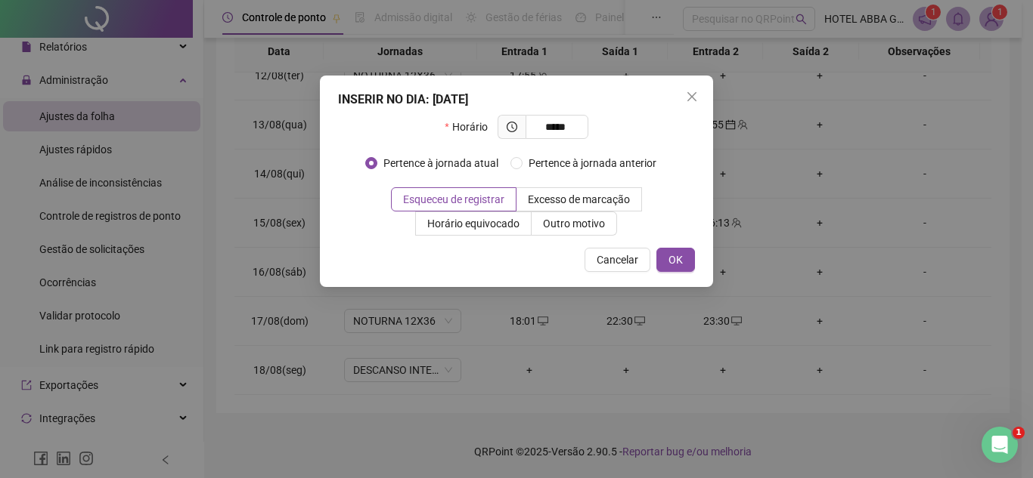
type input "*****"
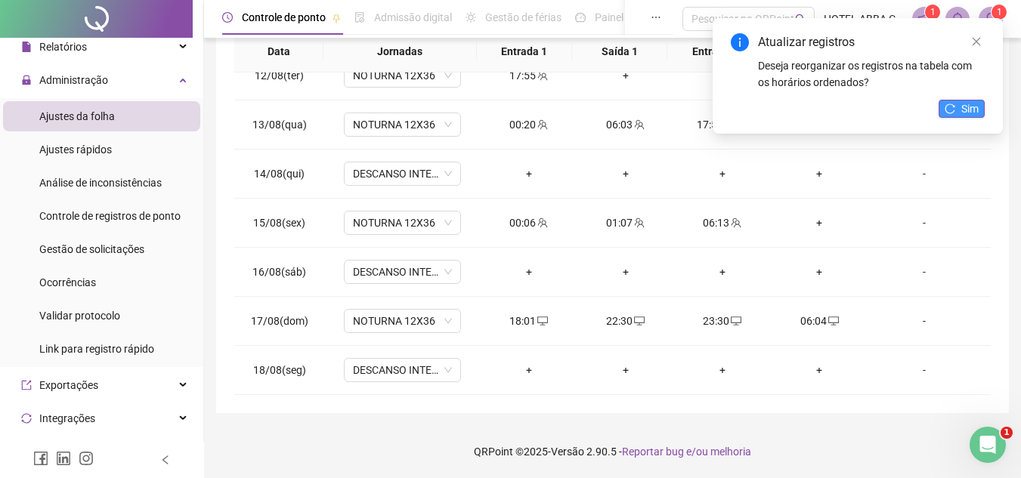
click at [958, 104] on button "Sim" at bounding box center [962, 109] width 46 height 18
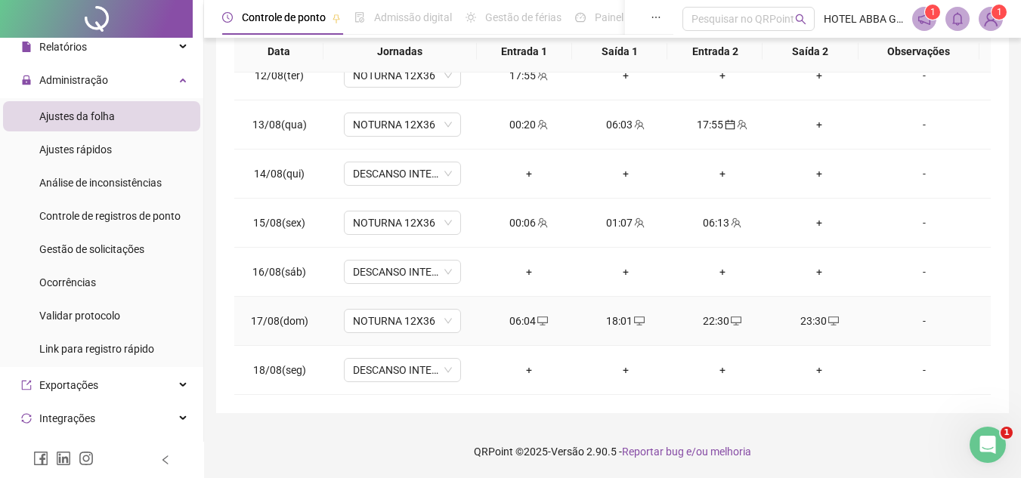
click at [522, 320] on div "06:04" at bounding box center [529, 321] width 73 height 17
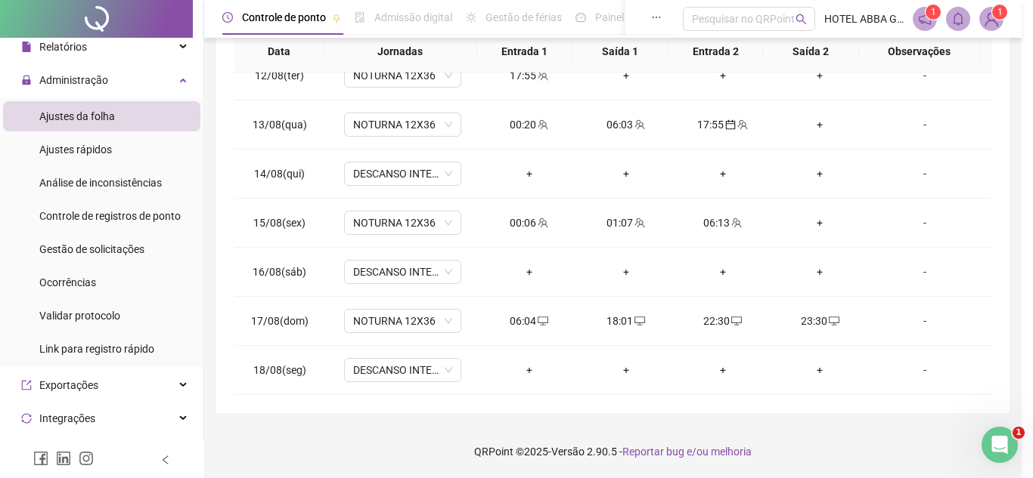
type input "**********"
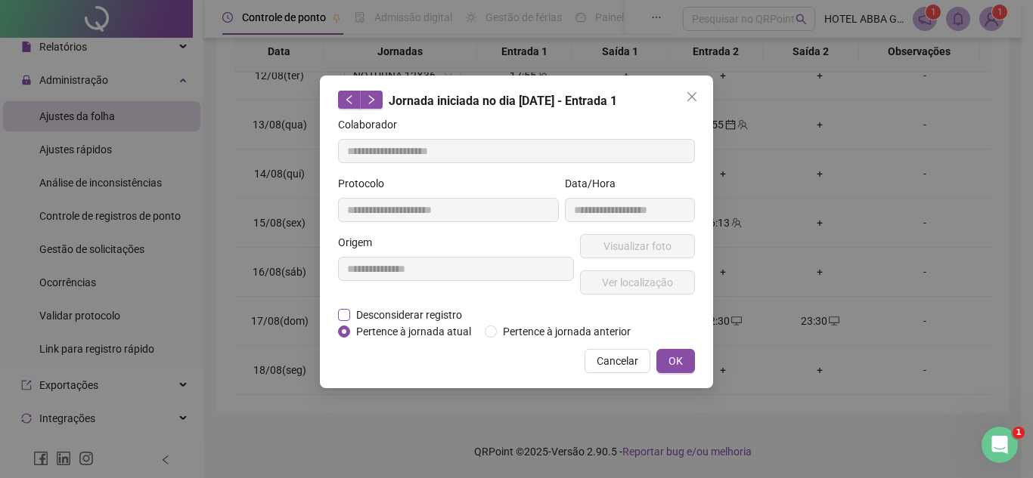
click at [379, 314] on span "Desconsiderar registro" at bounding box center [409, 315] width 118 height 17
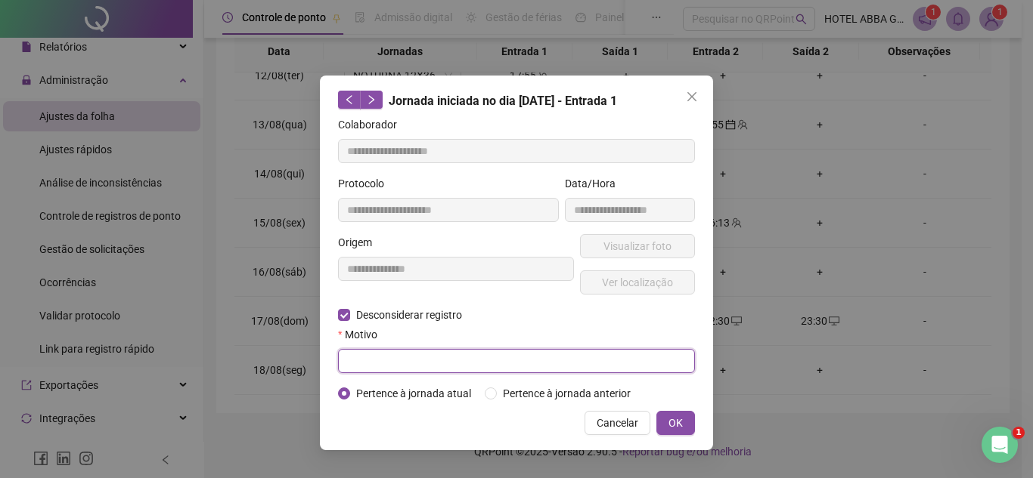
click at [472, 365] on input "text" at bounding box center [516, 361] width 357 height 24
type input "**********"
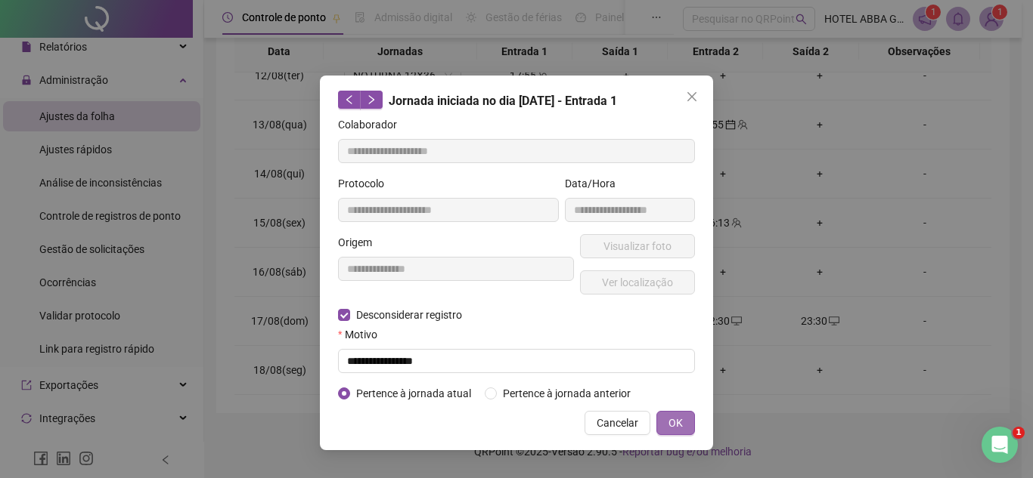
click at [683, 420] on button "OK" at bounding box center [675, 423] width 39 height 24
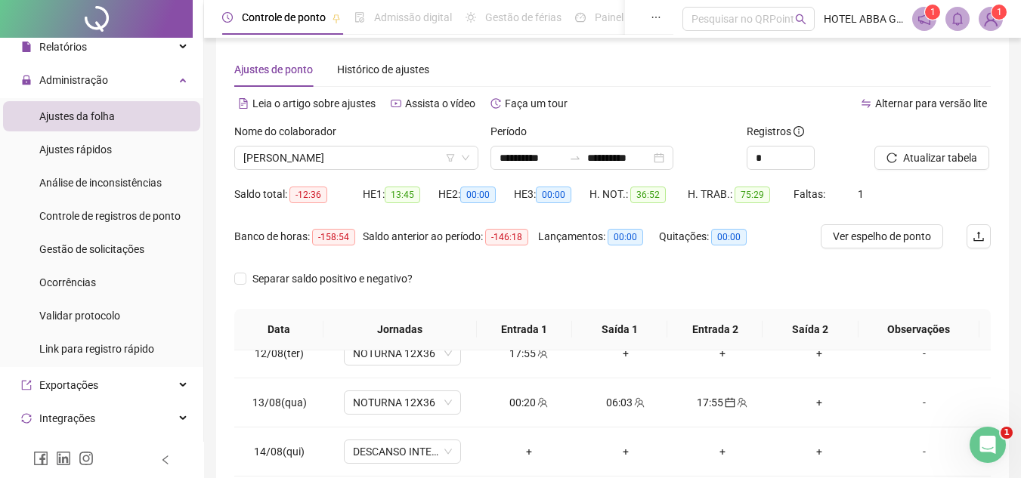
scroll to position [0, 0]
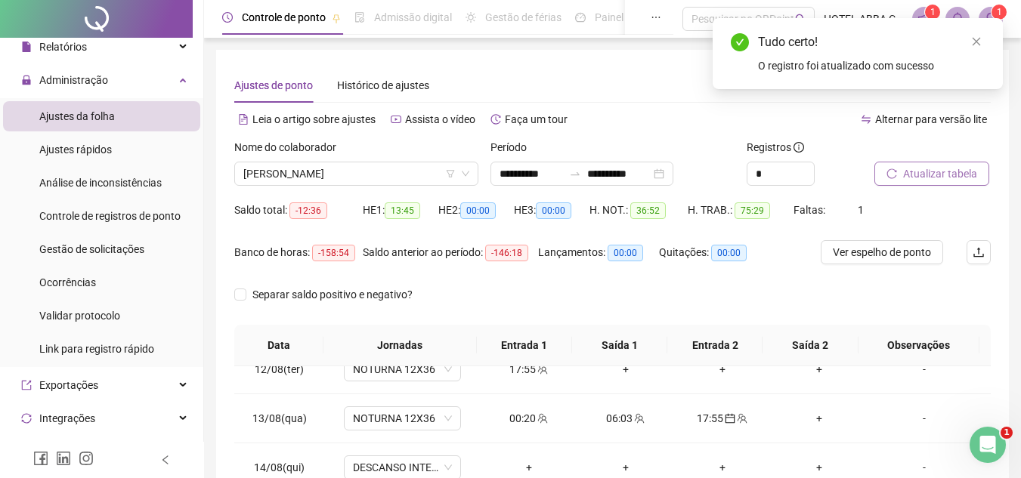
click at [939, 184] on button "Atualizar tabela" at bounding box center [932, 174] width 115 height 24
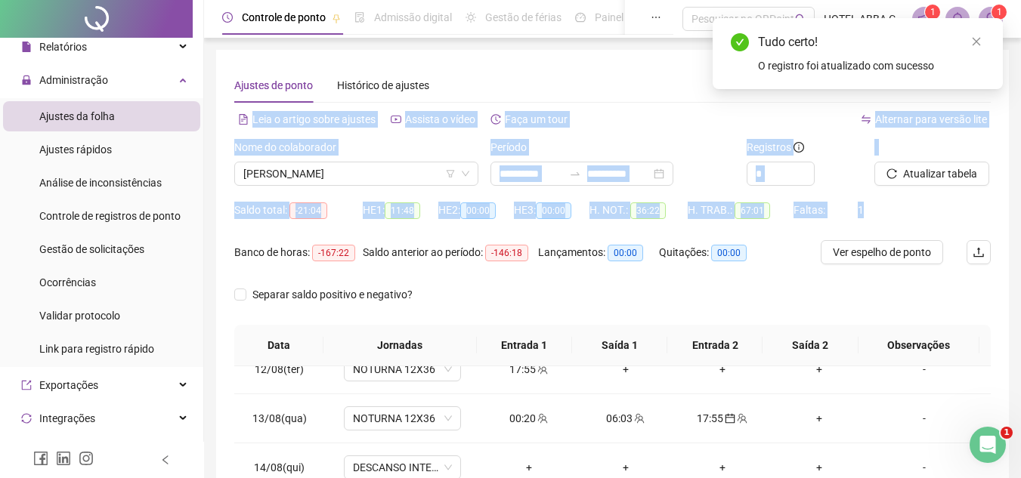
drag, startPoint x: 1020, startPoint y: 75, endPoint x: 1022, endPoint y: 245, distance: 170.1
click at [1021, 245] on html "**********" at bounding box center [510, 239] width 1021 height 478
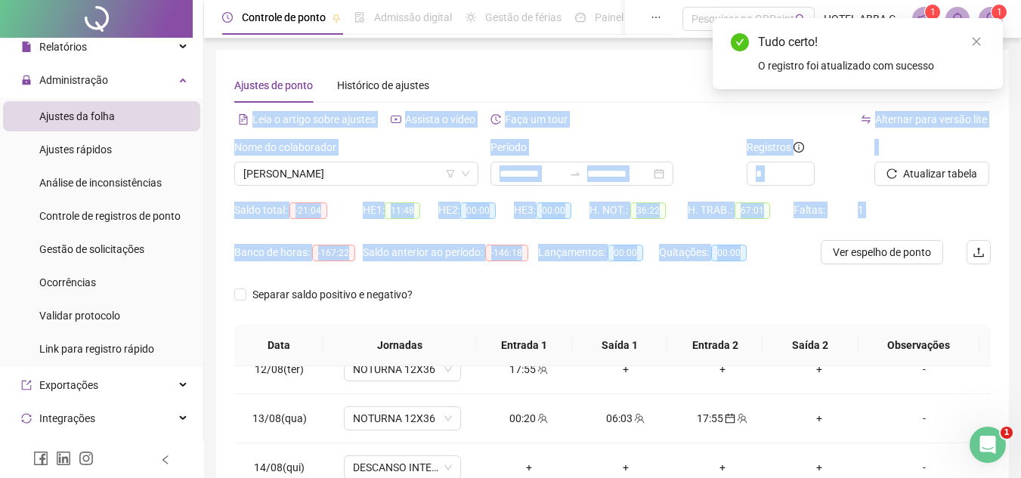
scroll to position [294, 0]
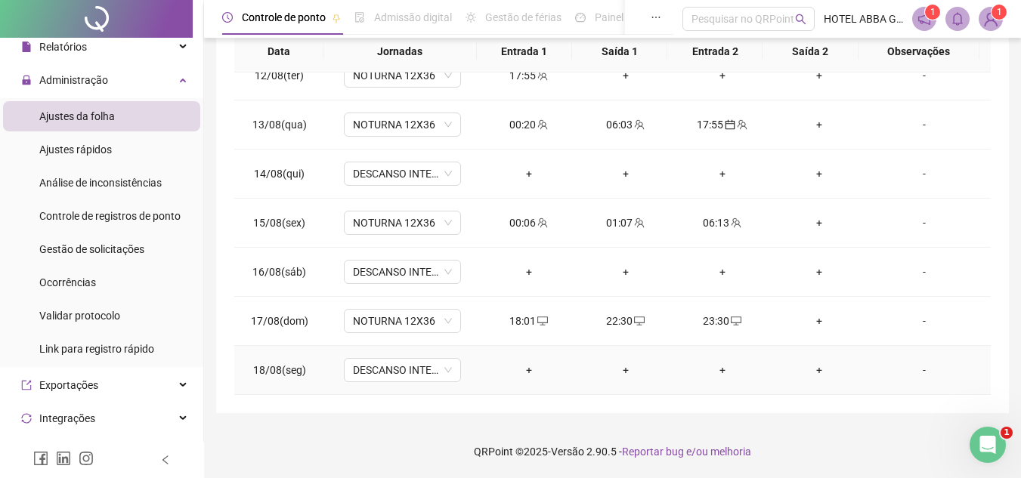
click at [537, 366] on div "+" at bounding box center [529, 370] width 73 height 17
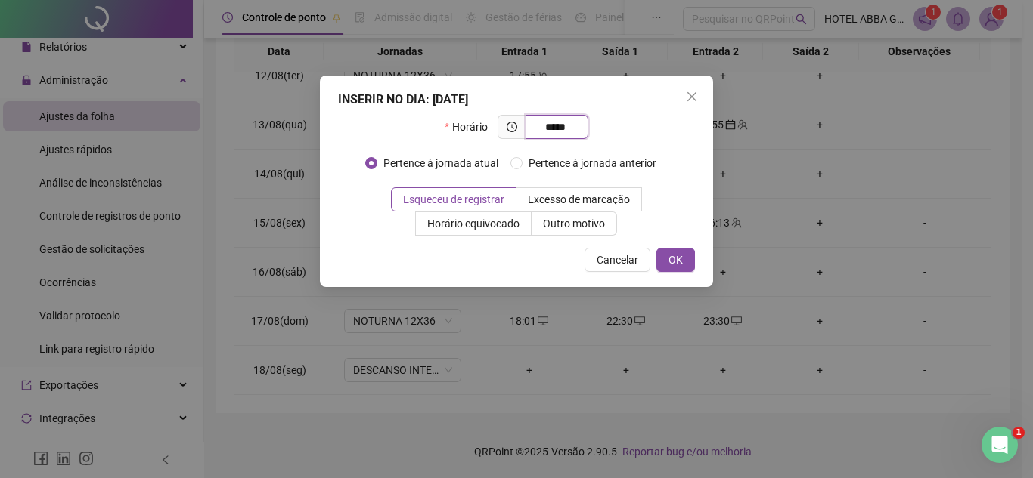
type input "*****"
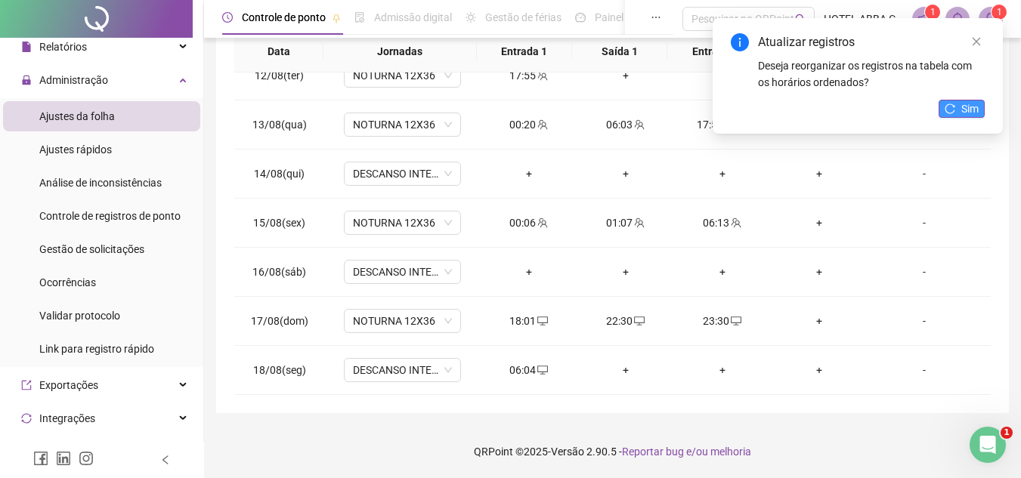
click at [971, 110] on span "Sim" at bounding box center [969, 109] width 17 height 17
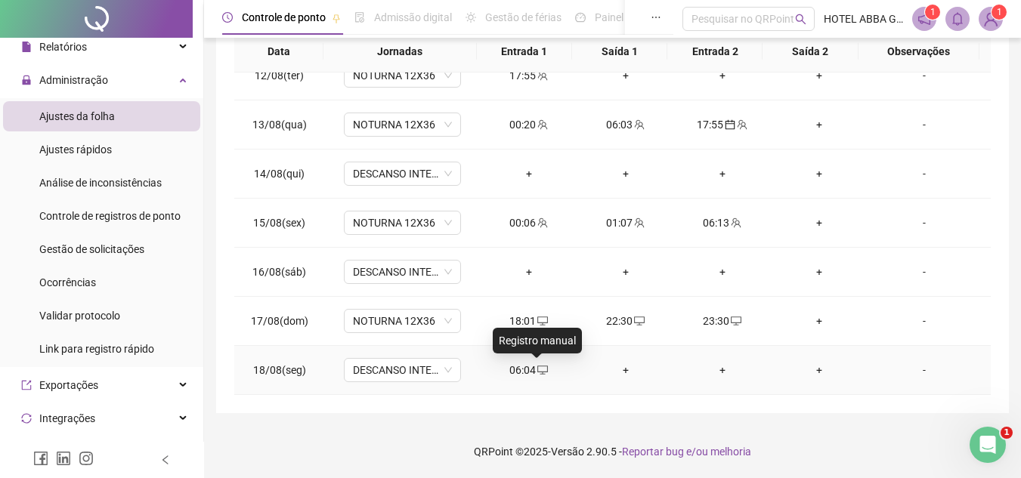
click at [537, 372] on icon "desktop" at bounding box center [542, 370] width 11 height 11
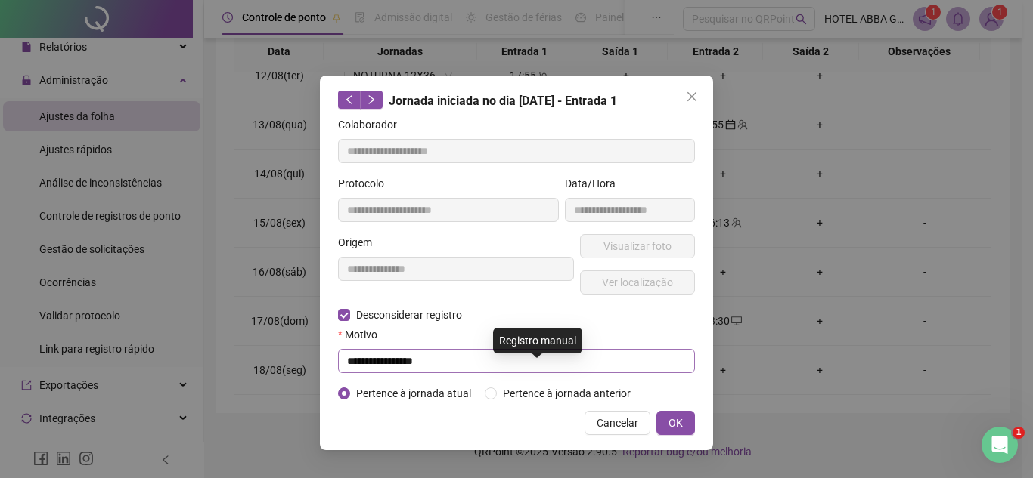
type input "**********"
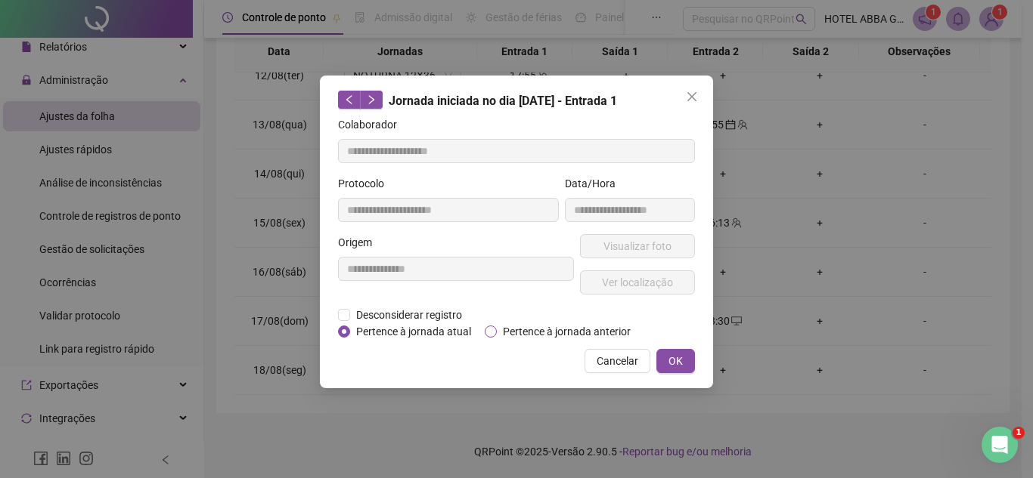
click at [512, 330] on span "Pertence à jornada anterior" at bounding box center [567, 332] width 140 height 17
click at [673, 361] on span "OK" at bounding box center [675, 361] width 14 height 17
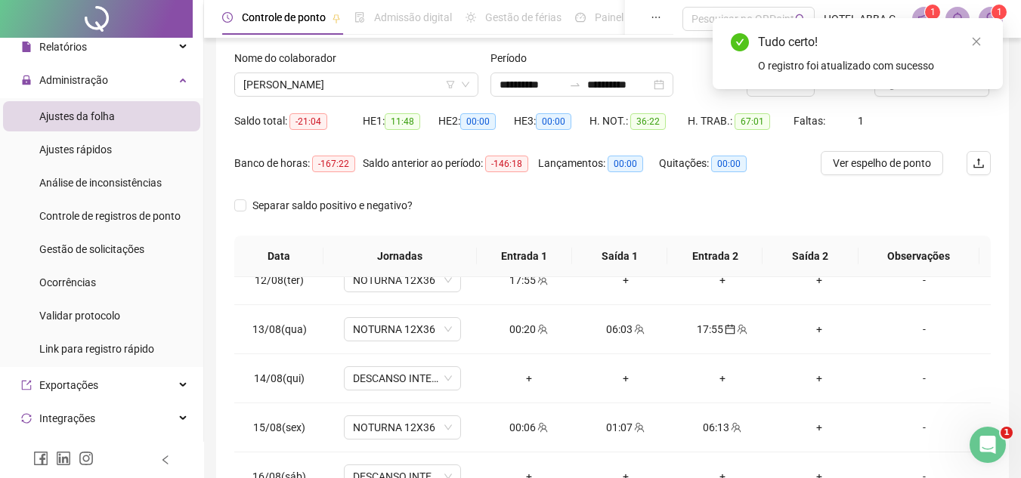
scroll to position [67, 0]
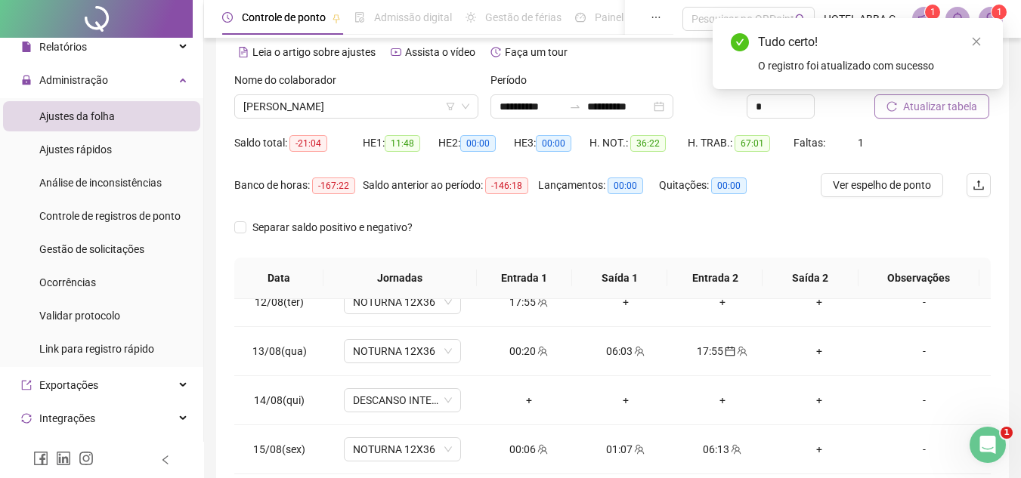
click at [936, 108] on span "Atualizar tabela" at bounding box center [940, 106] width 74 height 17
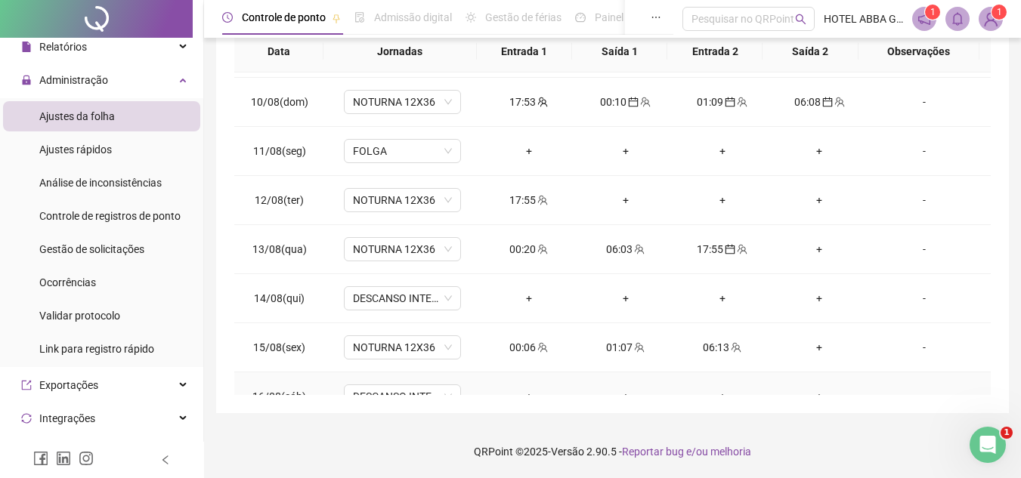
scroll to position [410, 0]
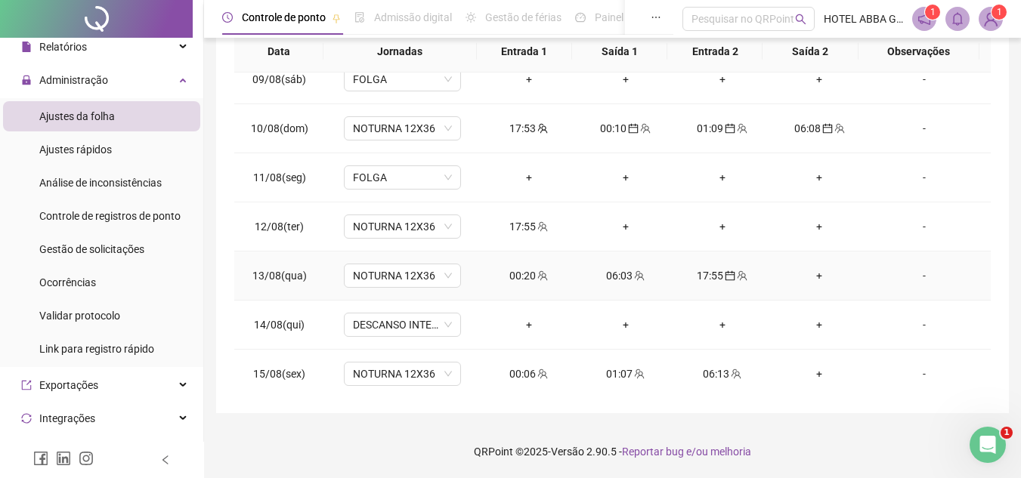
click at [526, 274] on div "00:20" at bounding box center [529, 276] width 73 height 17
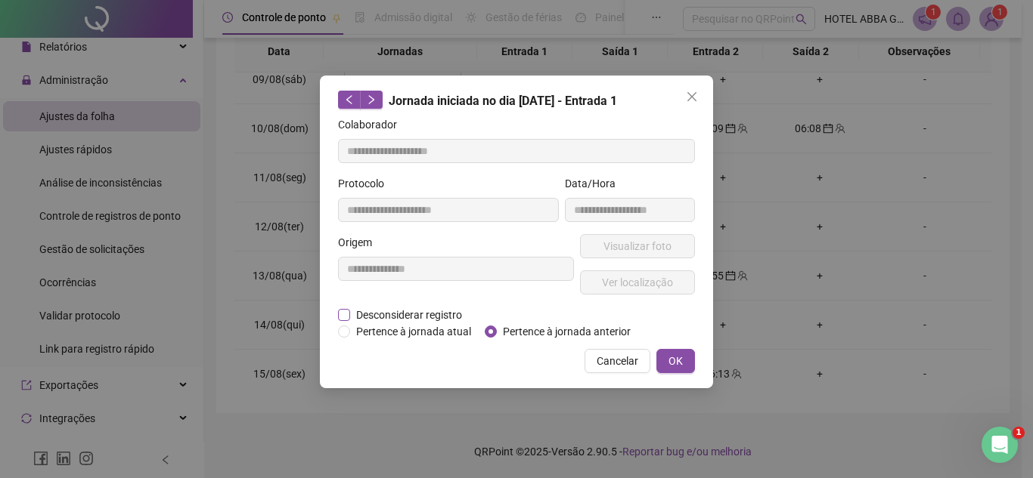
click at [370, 317] on span "Desconsiderar registro" at bounding box center [409, 315] width 118 height 17
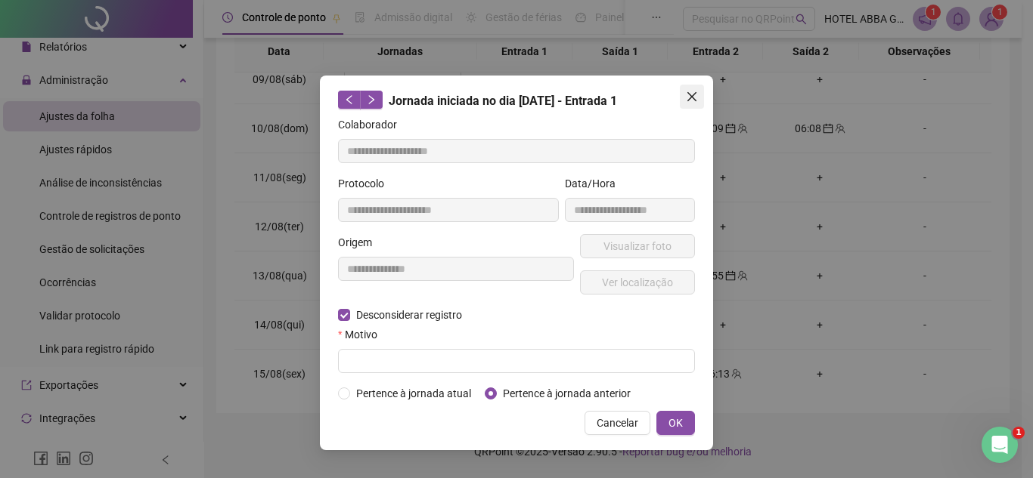
click at [693, 99] on icon "close" at bounding box center [691, 96] width 9 height 9
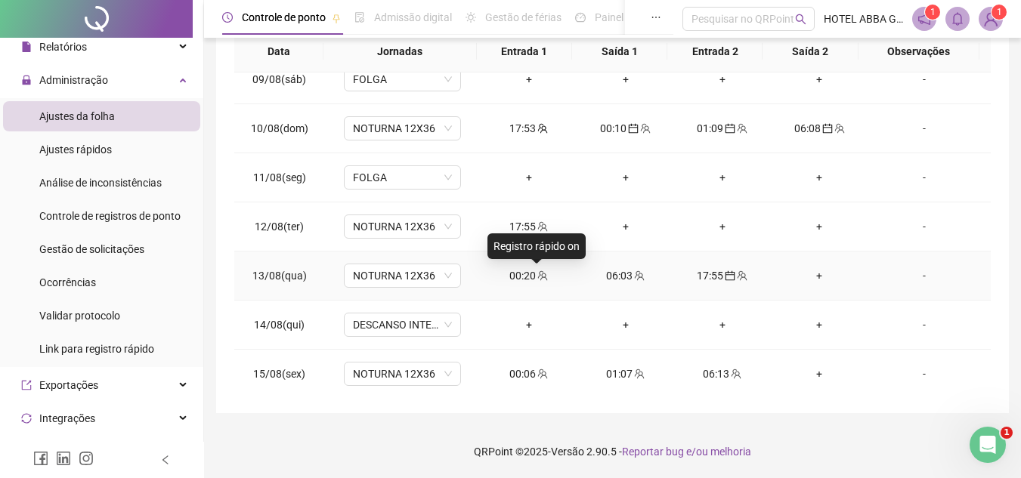
click at [537, 275] on icon "team" at bounding box center [542, 276] width 11 height 11
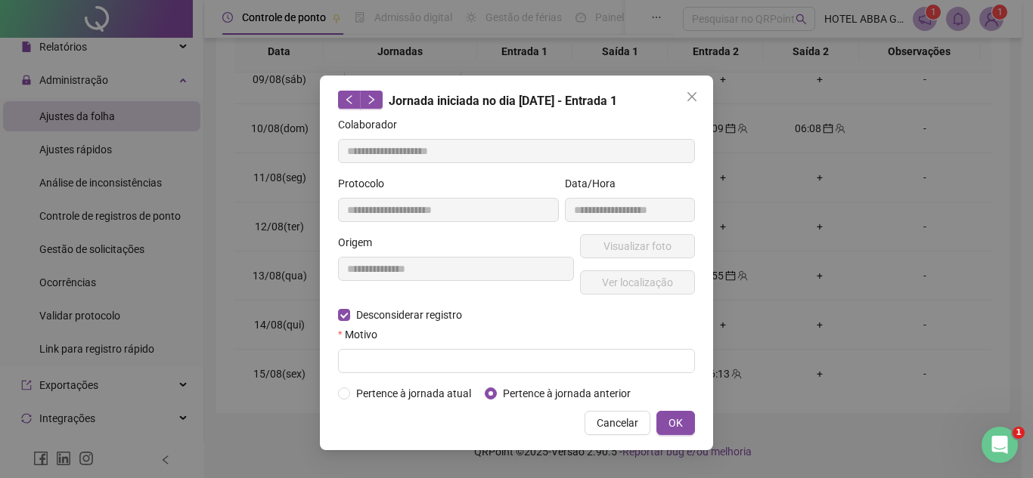
type input "**********"
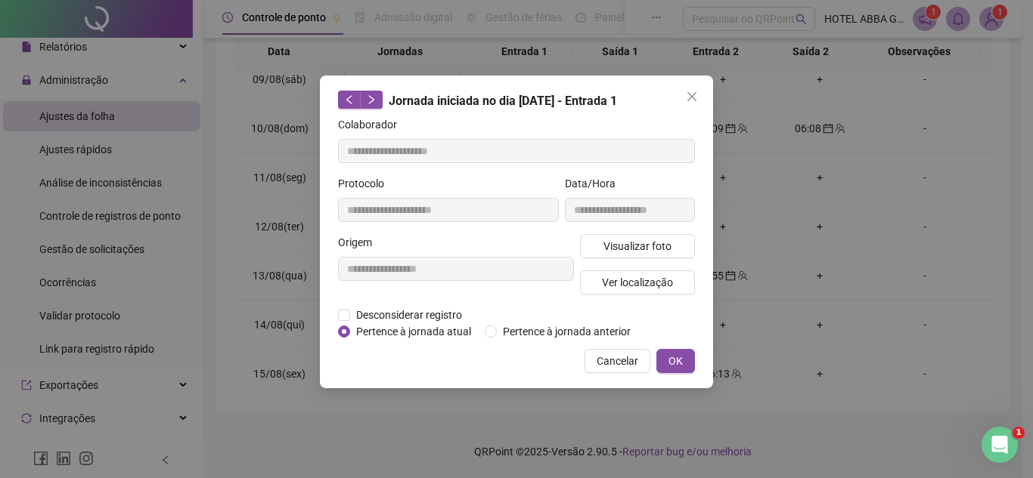
click at [562, 341] on div "**********" at bounding box center [516, 232] width 393 height 313
click at [556, 330] on span "Pertence à jornada anterior" at bounding box center [567, 332] width 140 height 17
click at [686, 359] on button "OK" at bounding box center [675, 361] width 39 height 24
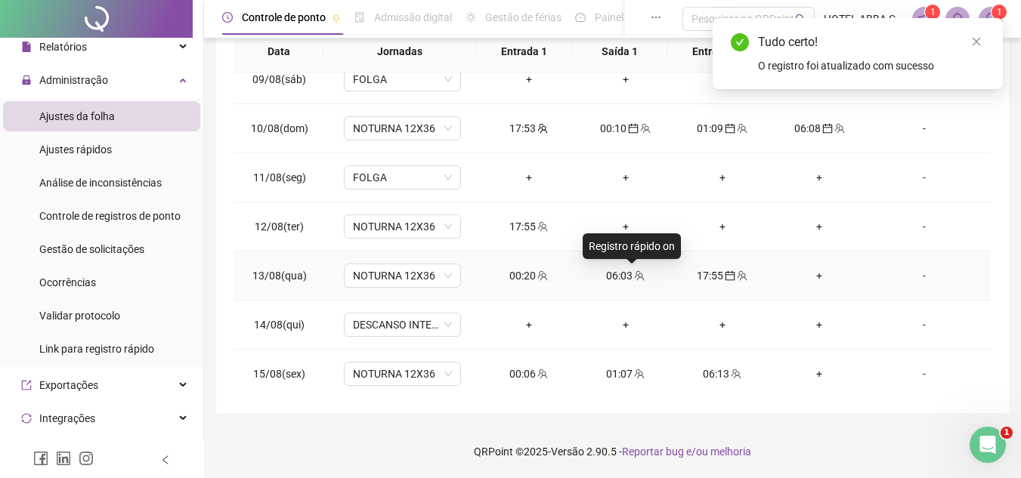
click at [635, 277] on icon "team" at bounding box center [640, 276] width 10 height 10
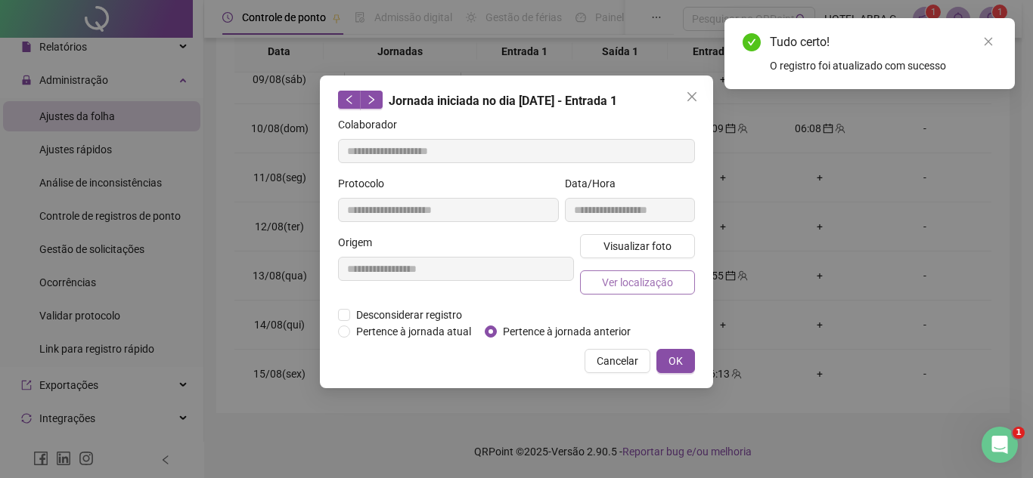
type input "**********"
click at [595, 330] on span "Pertence à jornada anterior" at bounding box center [567, 332] width 140 height 17
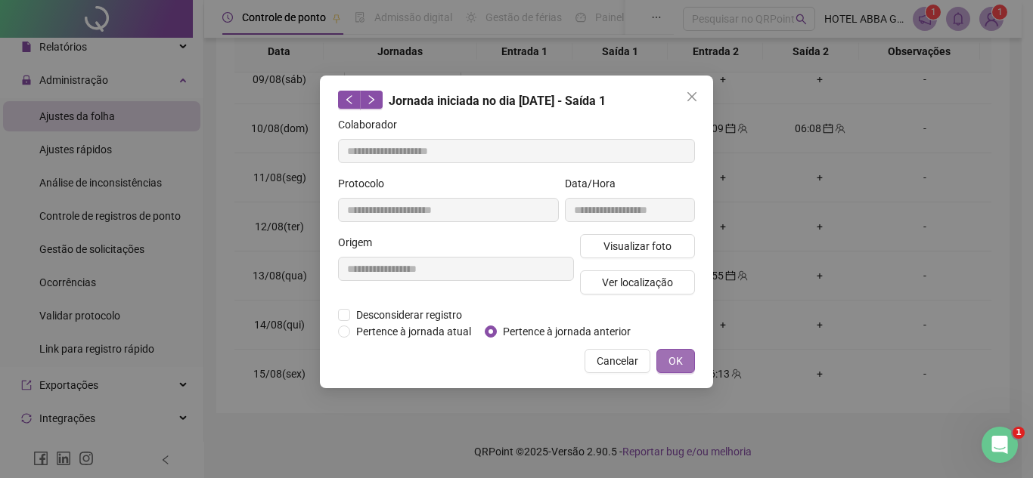
click at [674, 363] on span "OK" at bounding box center [675, 361] width 14 height 17
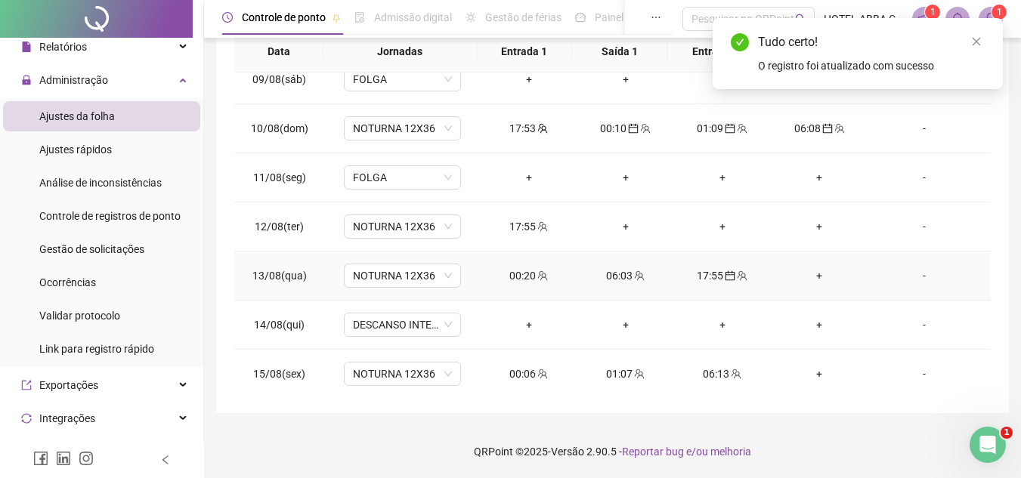
click at [712, 270] on div "17:55" at bounding box center [722, 276] width 73 height 17
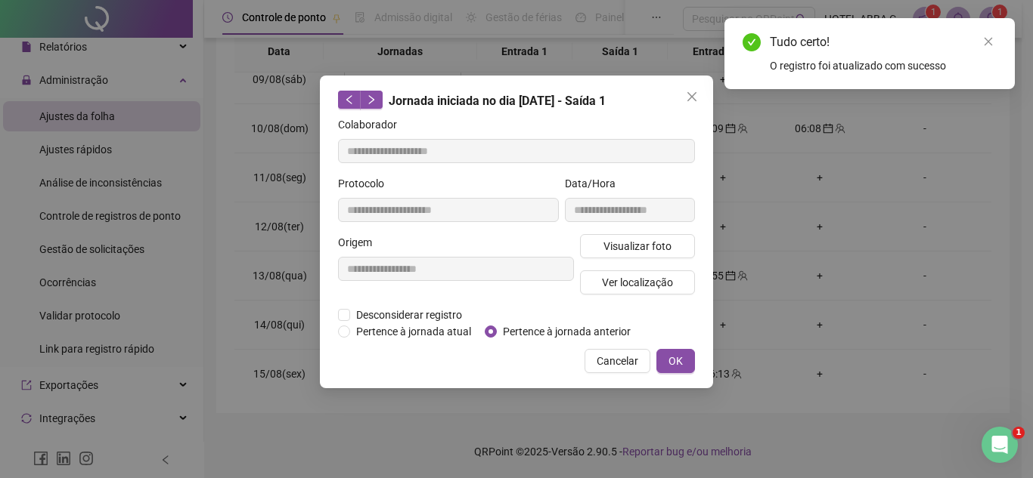
type input "**********"
click at [773, 289] on div "**********" at bounding box center [516, 239] width 1033 height 478
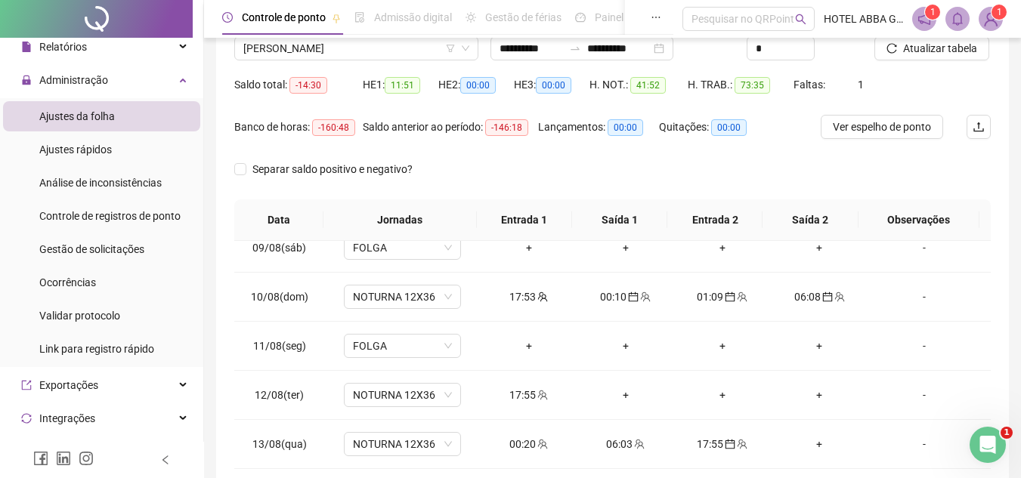
scroll to position [122, 0]
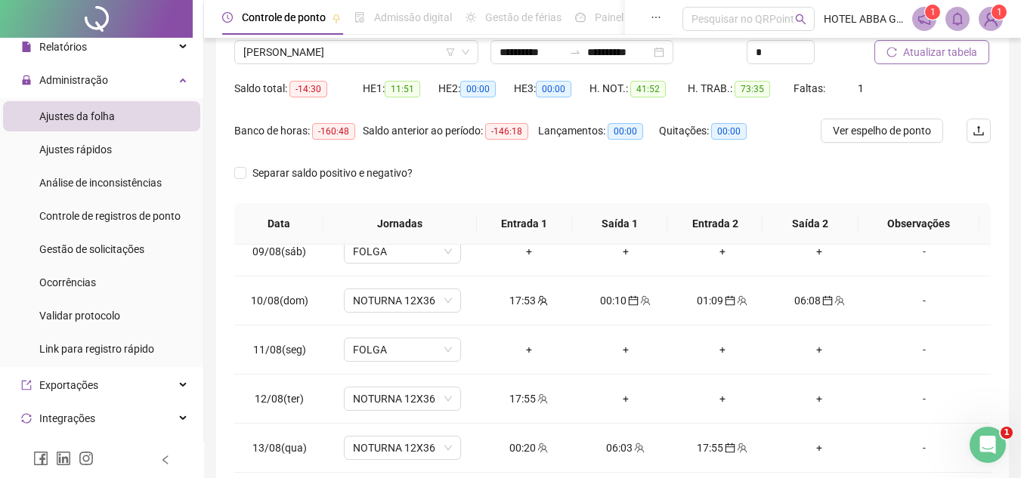
click at [946, 54] on span "Atualizar tabela" at bounding box center [940, 52] width 74 height 17
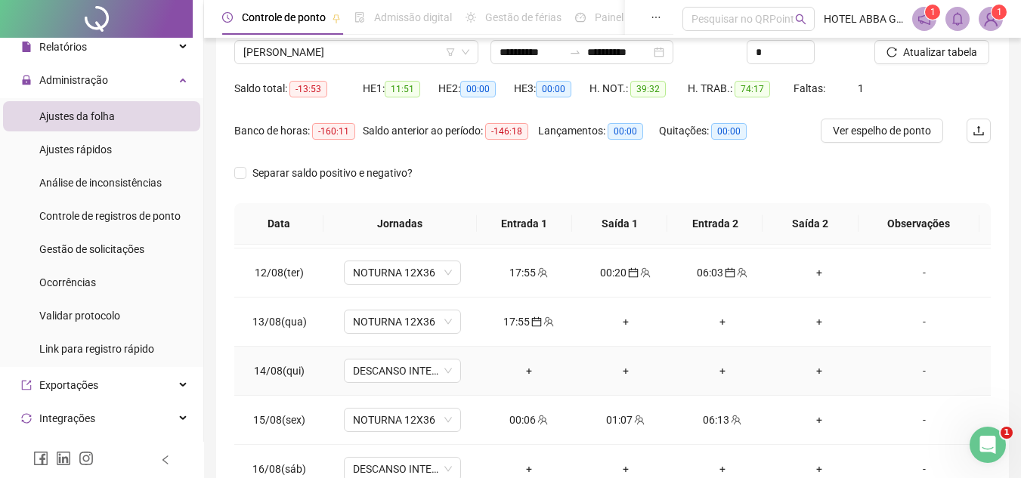
scroll to position [562, 0]
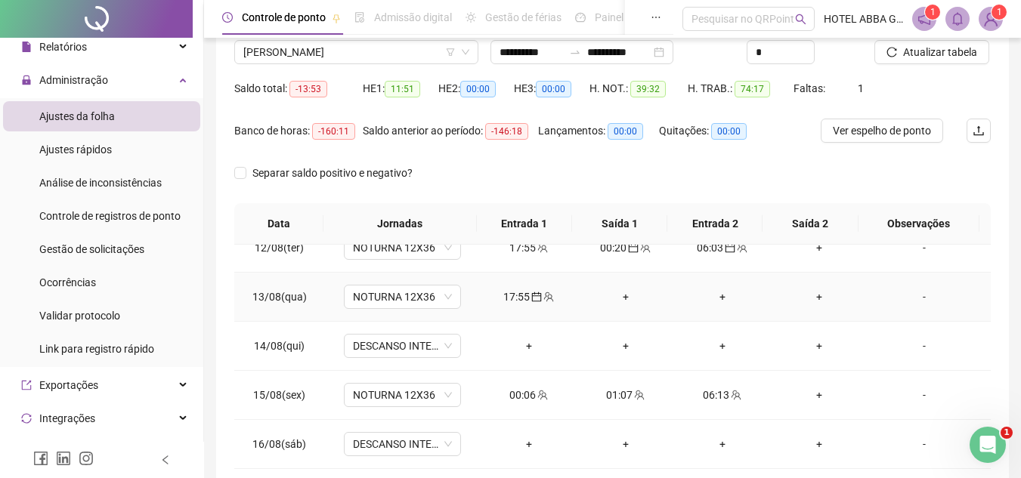
click at [522, 293] on div "17:55" at bounding box center [529, 297] width 73 height 17
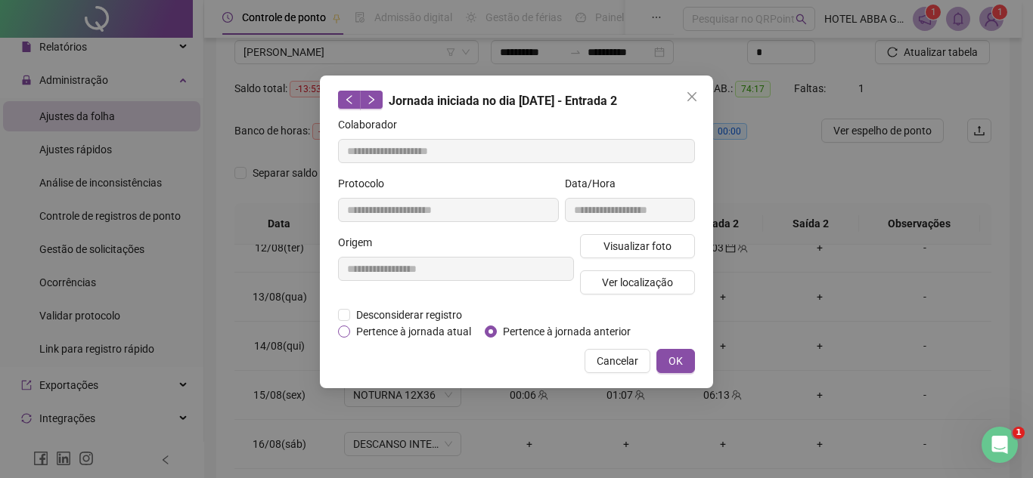
click at [408, 335] on span "Pertence à jornada atual" at bounding box center [413, 332] width 127 height 17
click at [676, 359] on span "OK" at bounding box center [675, 361] width 14 height 17
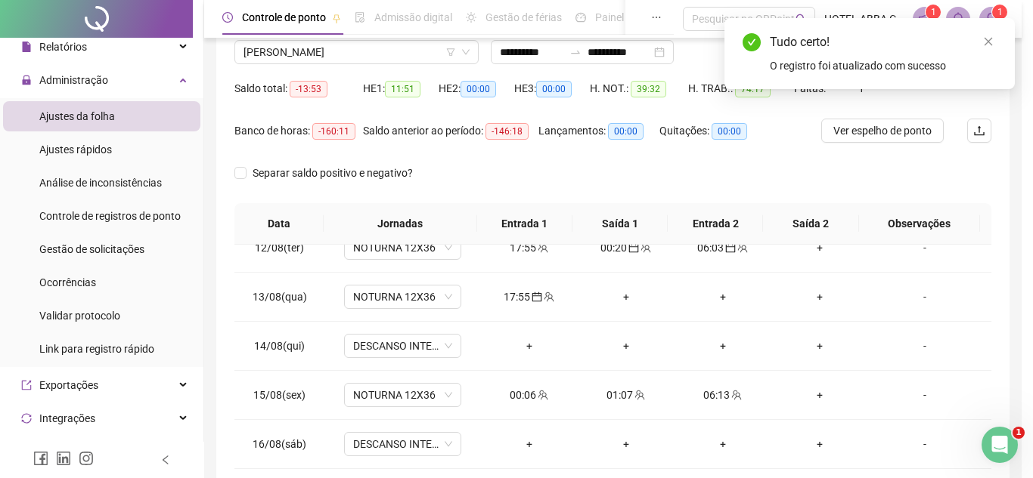
click at [671, 358] on div "**********" at bounding box center [516, 239] width 1033 height 478
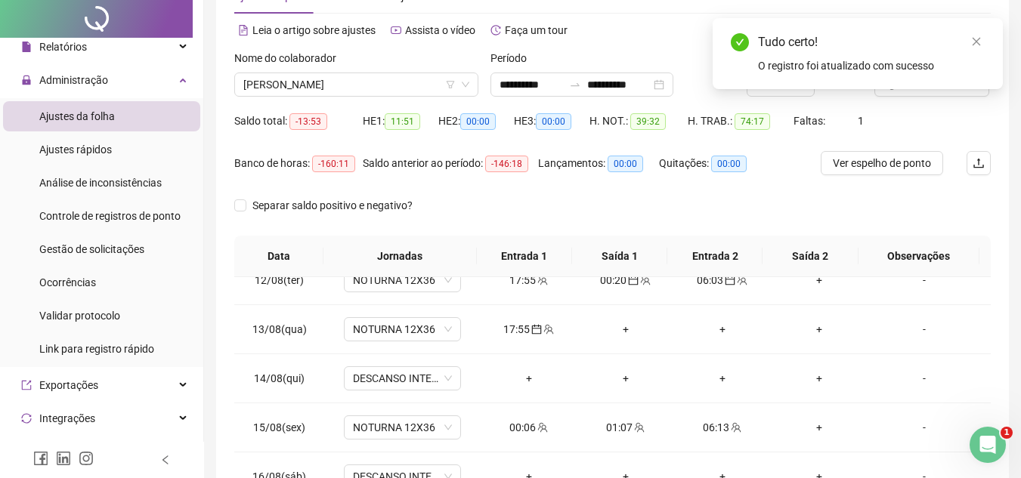
scroll to position [0, 0]
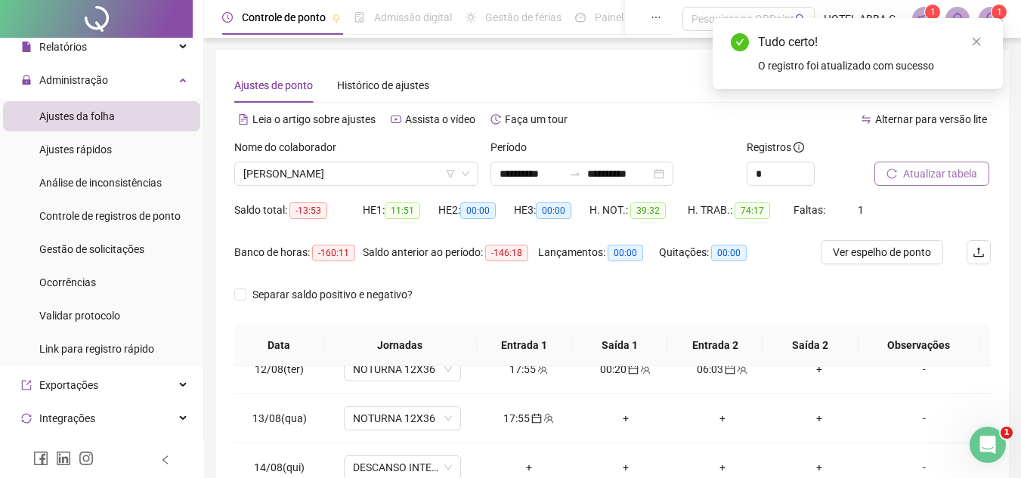
click at [921, 173] on span "Atualizar tabela" at bounding box center [940, 174] width 74 height 17
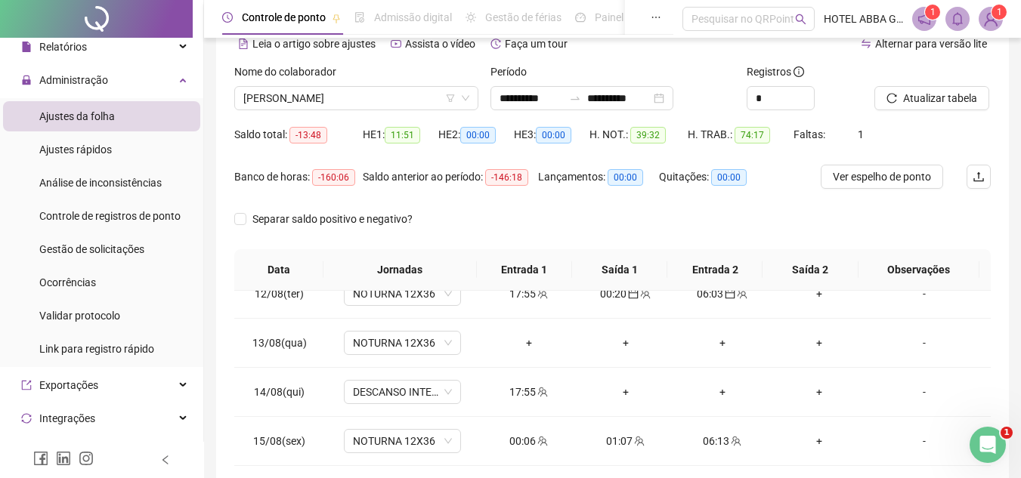
scroll to position [151, 0]
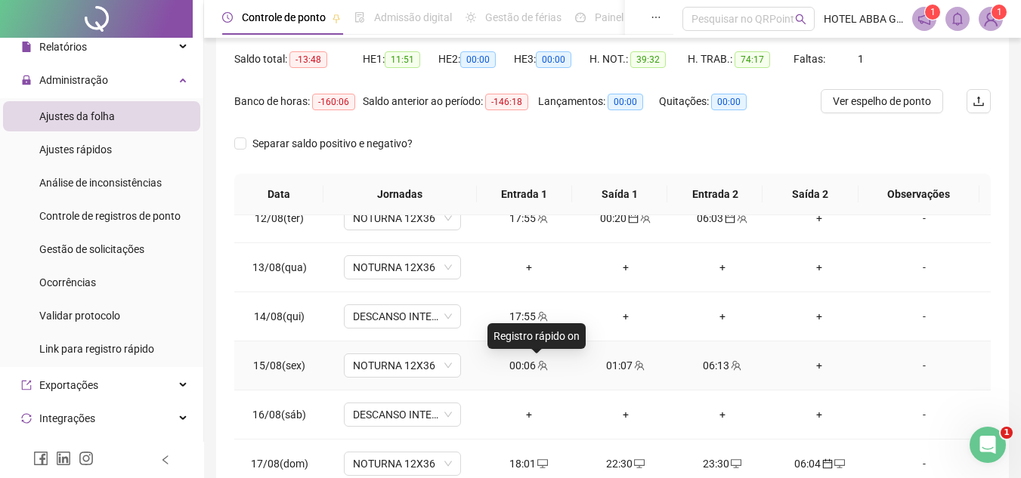
click at [540, 370] on icon "team" at bounding box center [542, 366] width 11 height 11
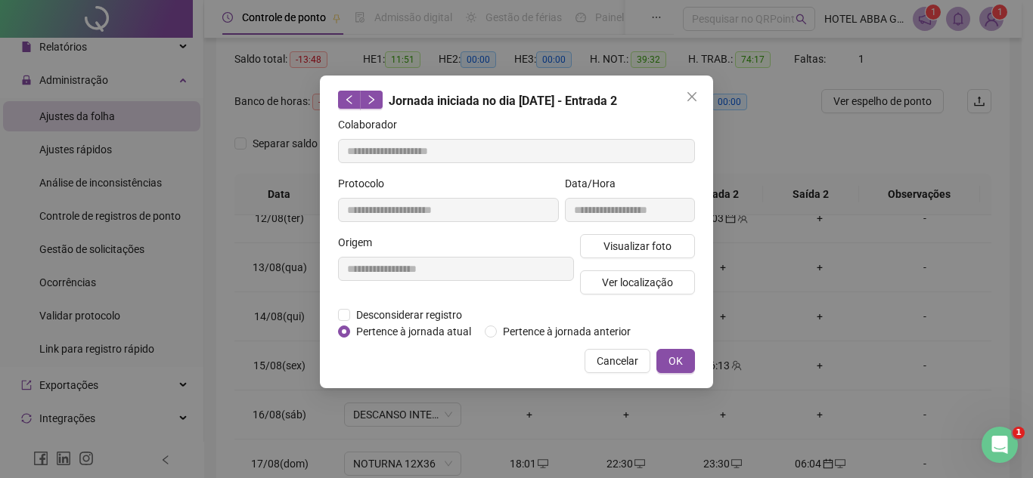
type input "**********"
click at [517, 330] on span "Pertence à jornada anterior" at bounding box center [567, 332] width 140 height 17
click at [677, 353] on span "OK" at bounding box center [675, 361] width 14 height 17
click at [673, 354] on span "OK" at bounding box center [675, 361] width 14 height 17
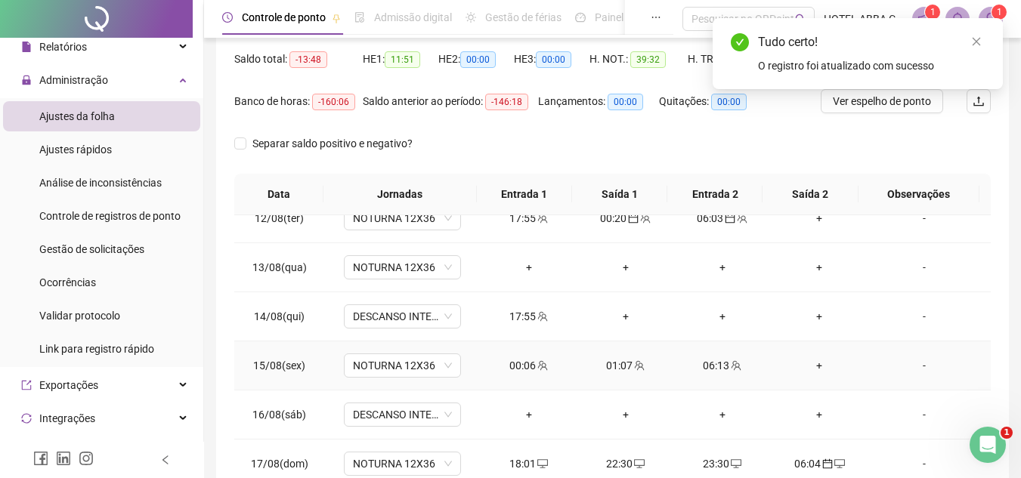
click at [638, 370] on icon "team" at bounding box center [639, 366] width 11 height 11
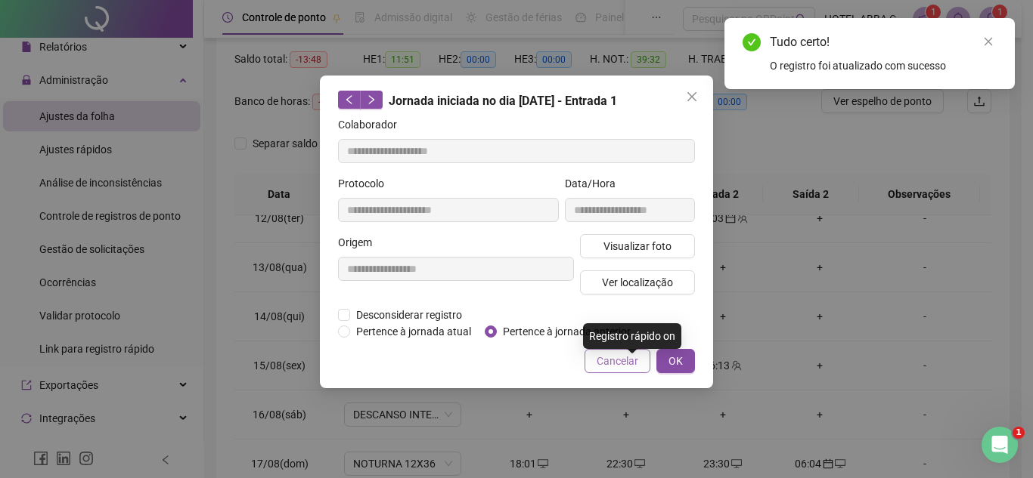
type input "**********"
click at [600, 330] on span "Pertence à jornada anterior" at bounding box center [567, 332] width 140 height 17
click at [674, 362] on span "OK" at bounding box center [675, 361] width 14 height 17
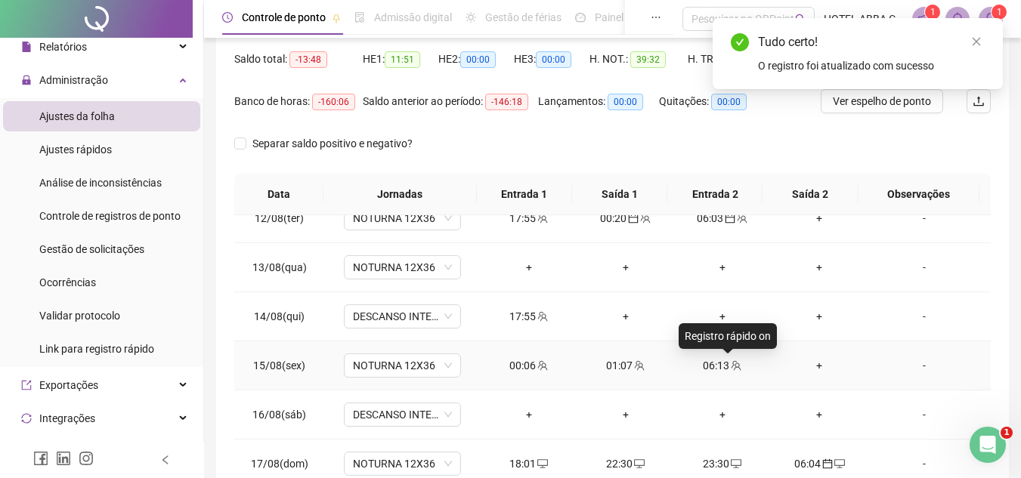
click at [732, 362] on icon "team" at bounding box center [737, 366] width 10 height 10
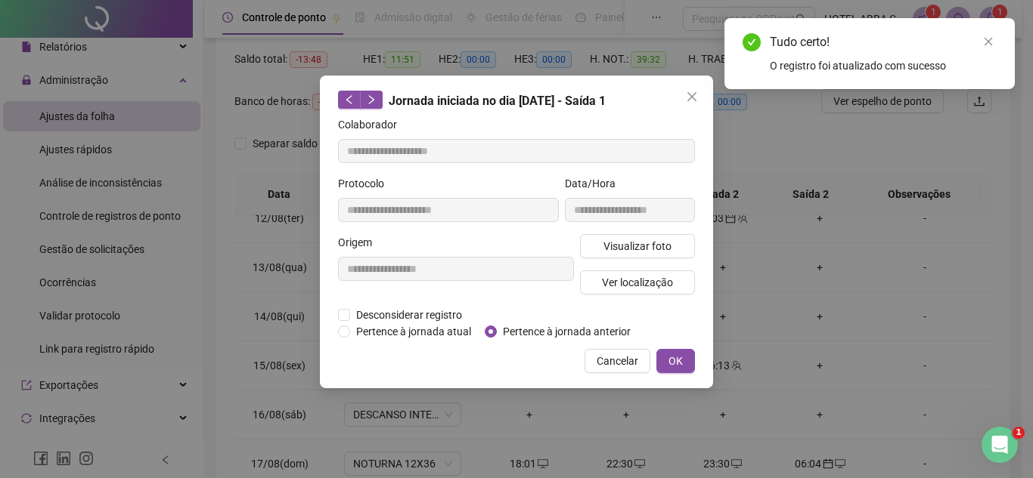
type input "**********"
click at [543, 335] on span "Pertence à jornada anterior" at bounding box center [567, 332] width 140 height 17
click at [684, 360] on button "OK" at bounding box center [675, 361] width 39 height 24
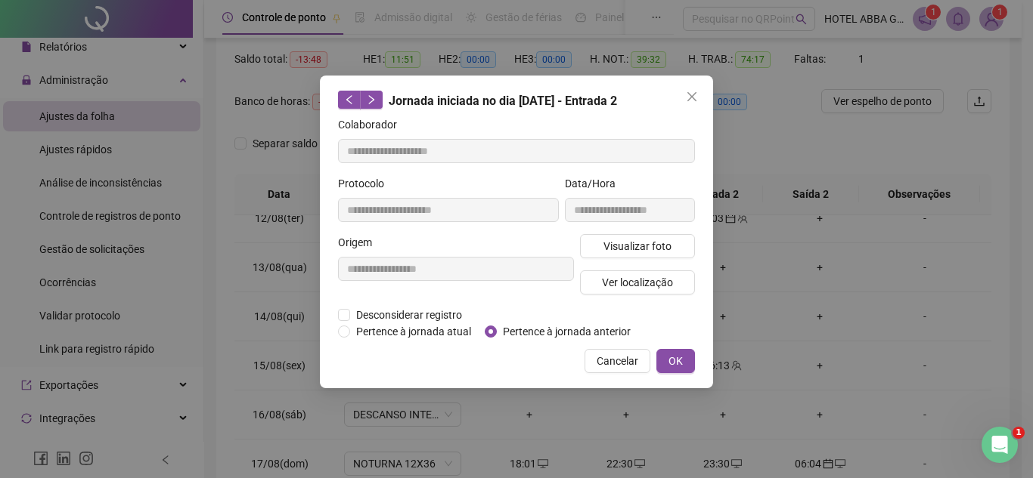
click at [682, 361] on button "OK" at bounding box center [675, 361] width 39 height 24
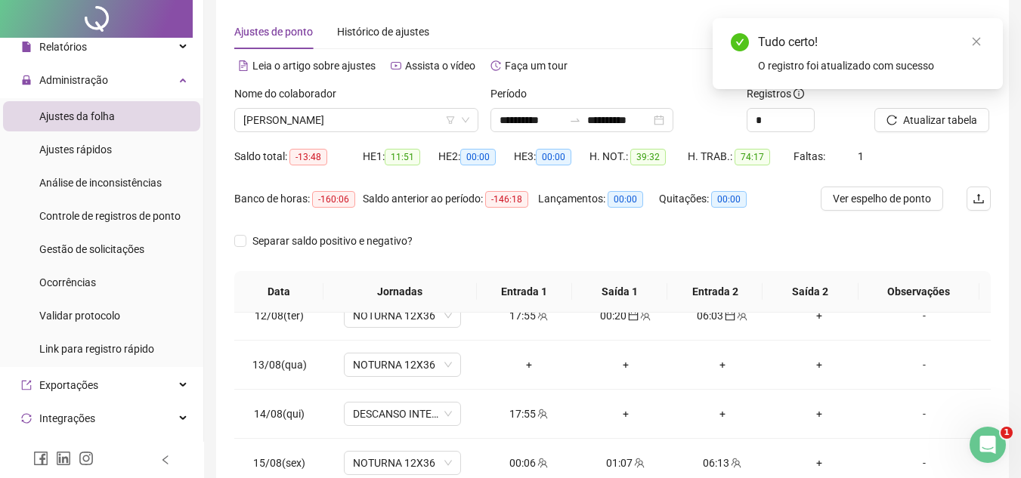
scroll to position [0, 0]
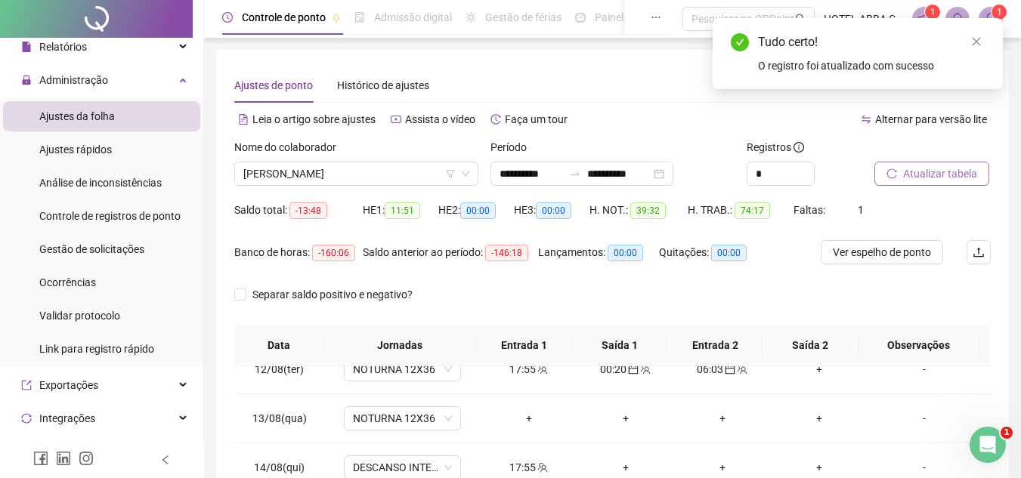
click at [916, 171] on span "Atualizar tabela" at bounding box center [940, 174] width 74 height 17
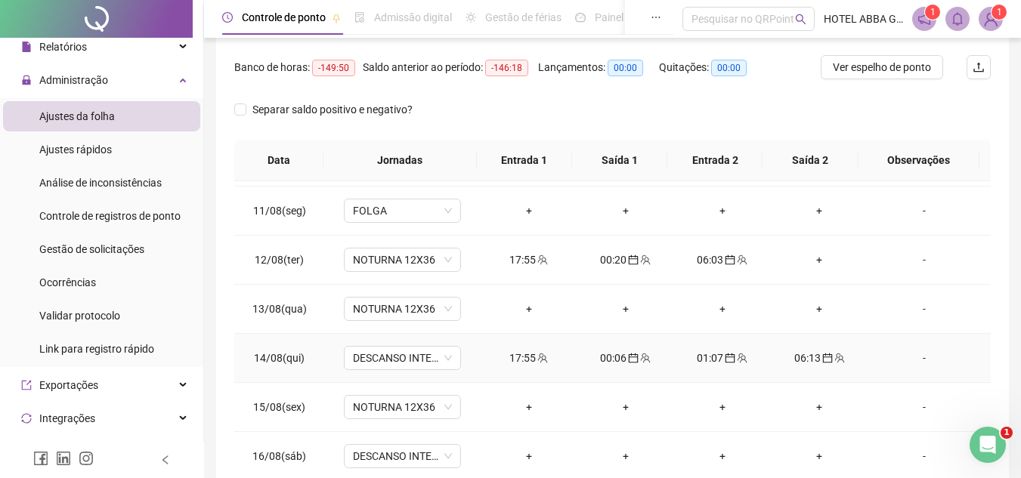
scroll to position [410, 0]
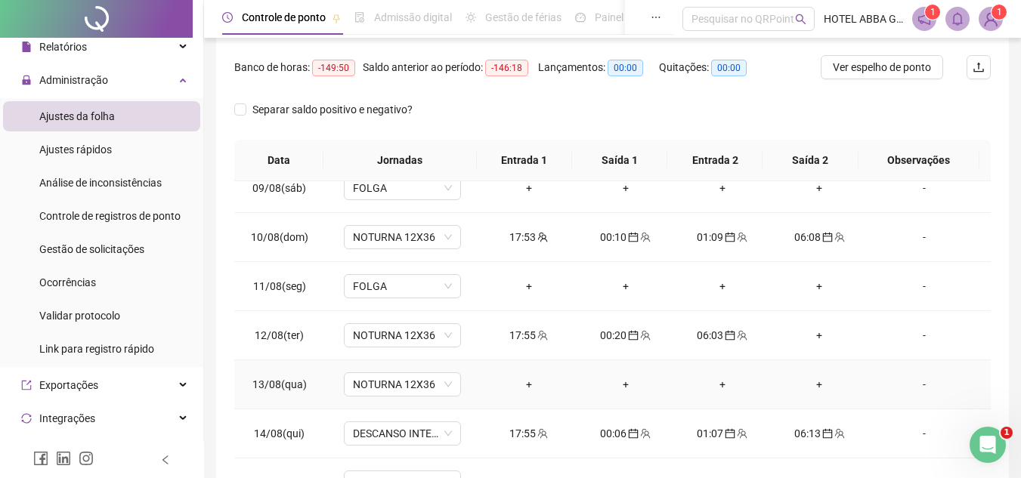
click at [521, 386] on div "+" at bounding box center [529, 384] width 73 height 17
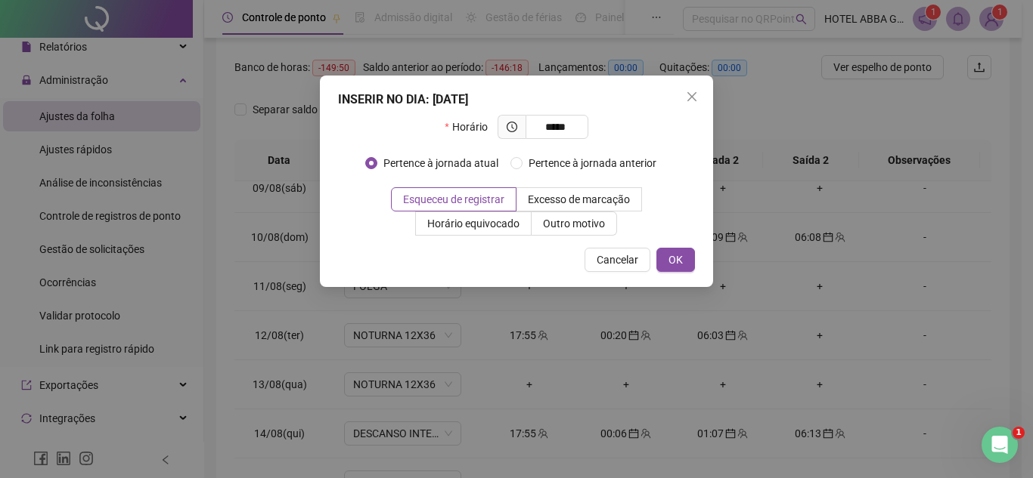
type input "*****"
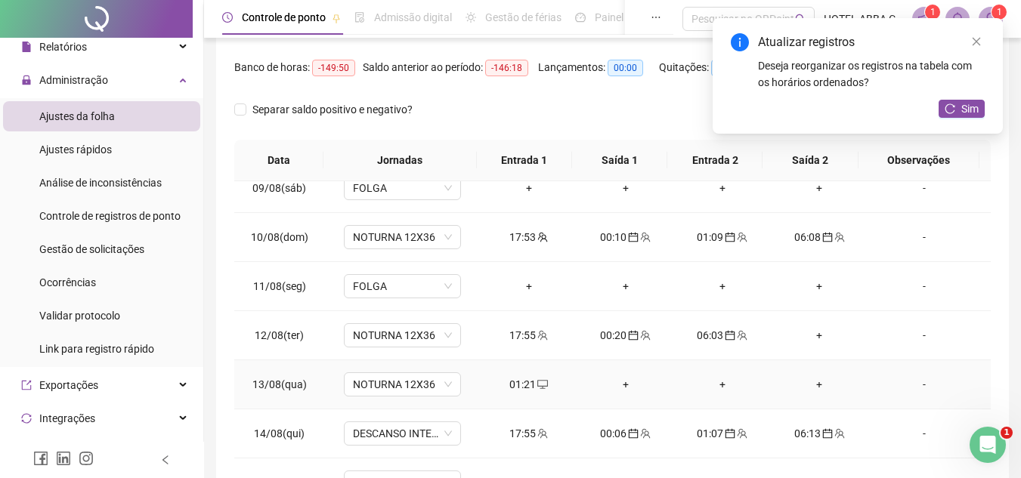
click at [538, 383] on icon "desktop" at bounding box center [542, 384] width 11 height 11
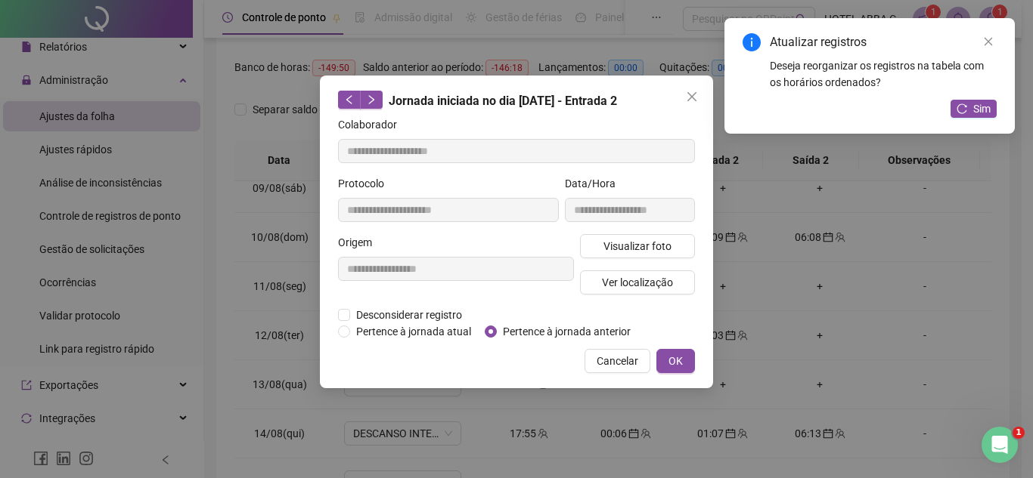
type input "**********"
click at [587, 333] on span "Pertence à jornada anterior" at bounding box center [567, 332] width 140 height 17
click at [683, 359] on button "OK" at bounding box center [675, 361] width 39 height 24
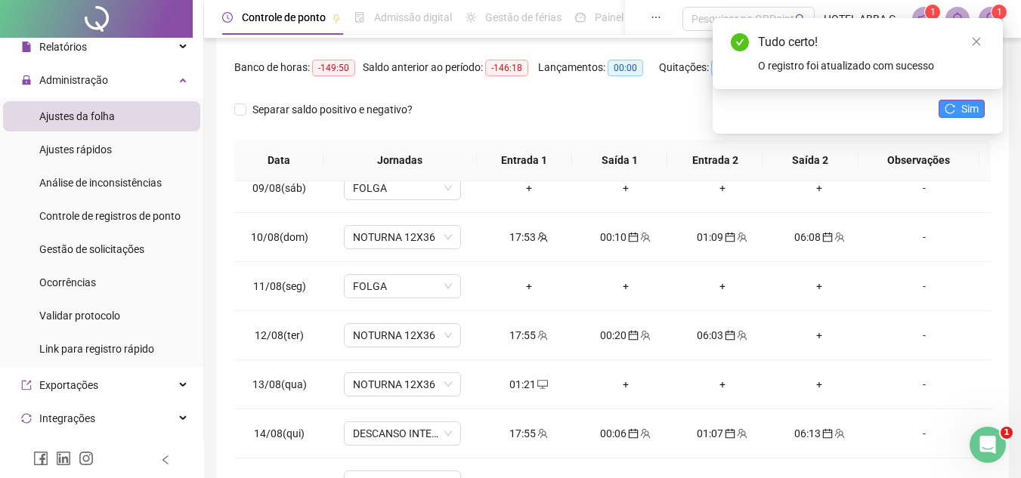
click at [964, 103] on span "Sim" at bounding box center [969, 109] width 17 height 17
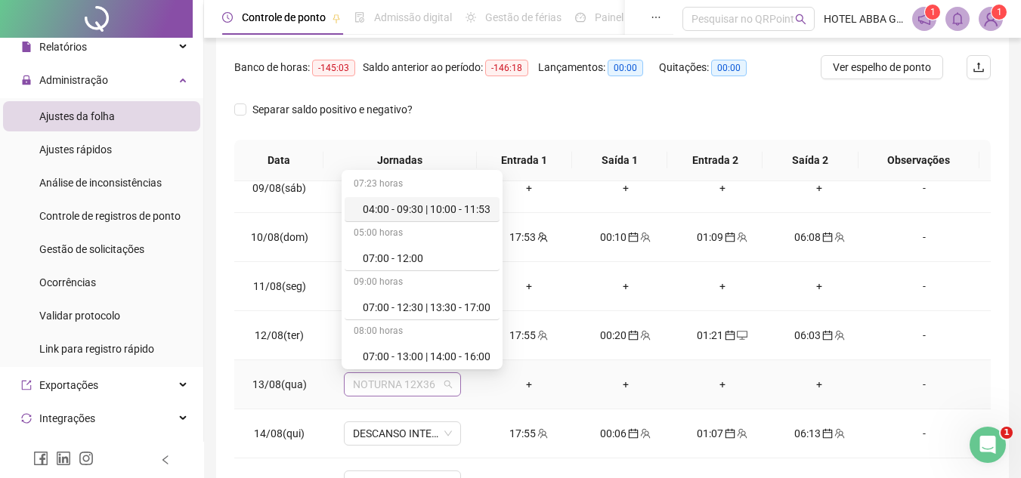
click at [444, 386] on span "NOTURNA 12X36" at bounding box center [402, 384] width 99 height 23
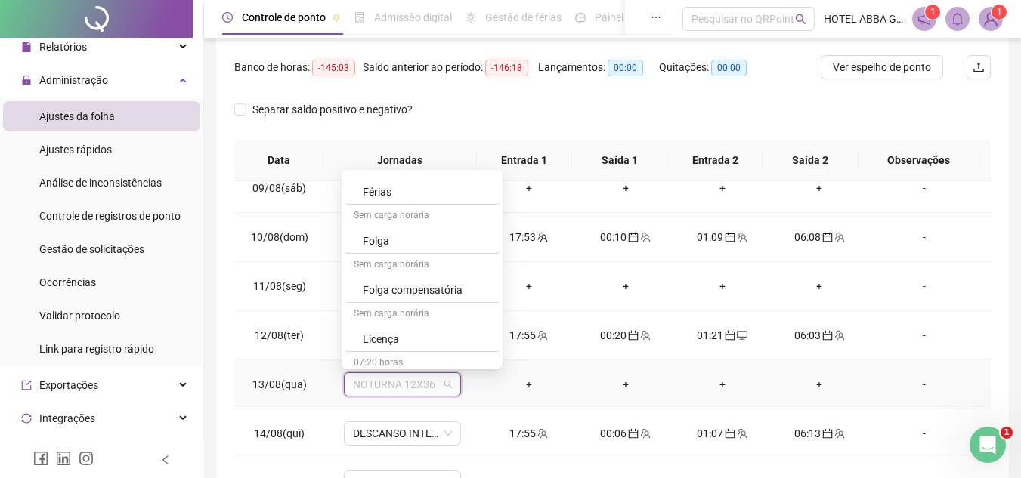
scroll to position [699, 0]
click at [437, 248] on div "Folga" at bounding box center [427, 247] width 128 height 17
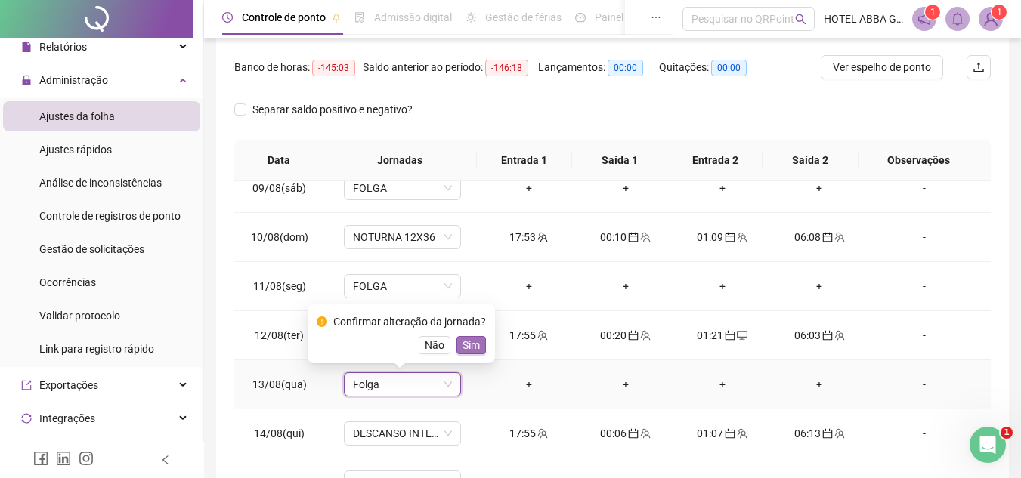
click at [469, 350] on span "Sim" at bounding box center [471, 345] width 17 height 17
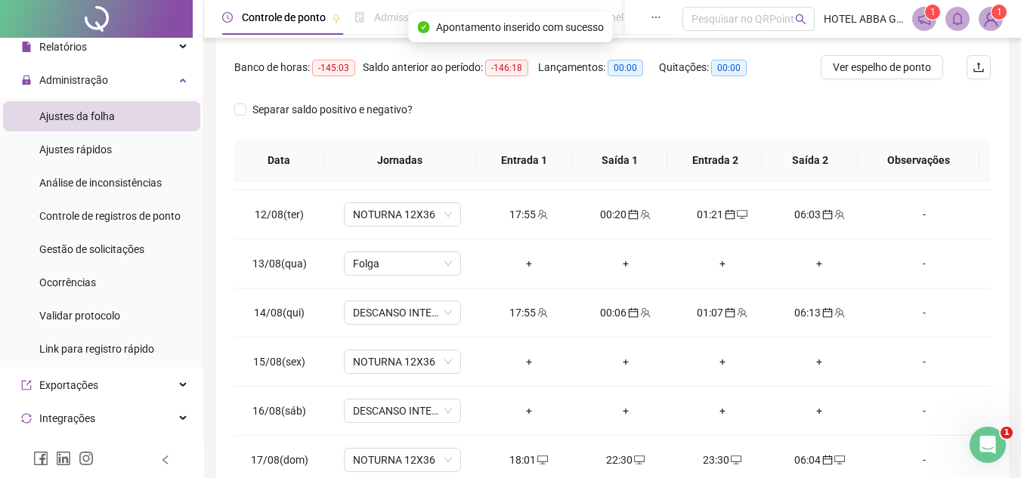
scroll to position [562, 0]
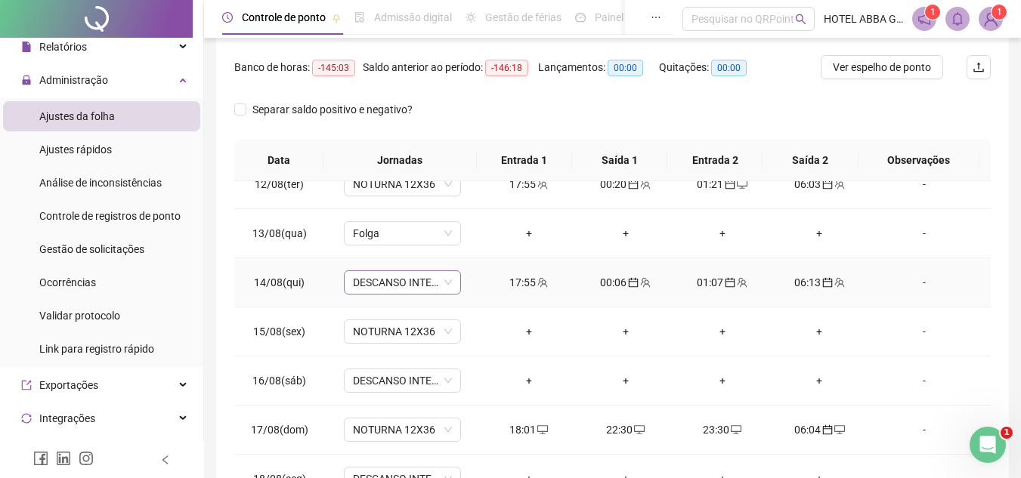
click at [431, 279] on span "DESCANSO INTER-JORNADA" at bounding box center [402, 282] width 99 height 23
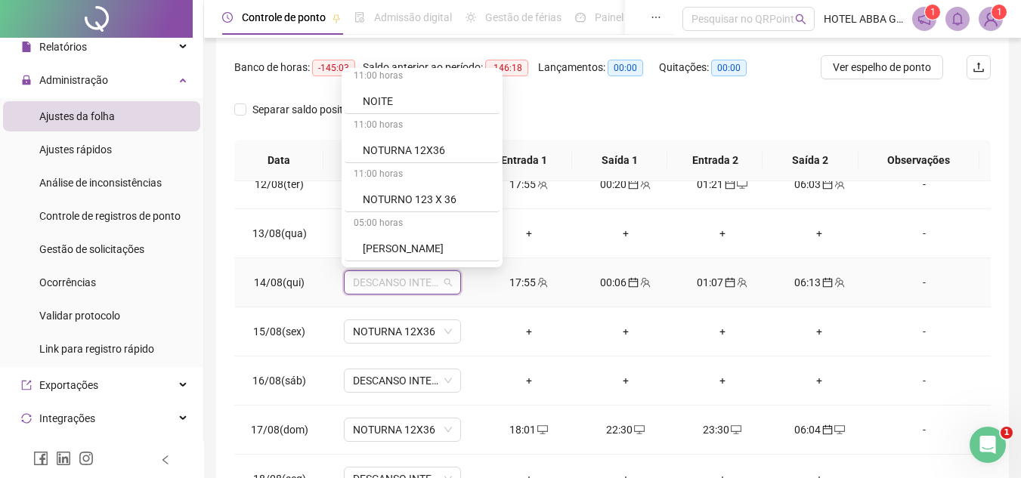
scroll to position [995, 0]
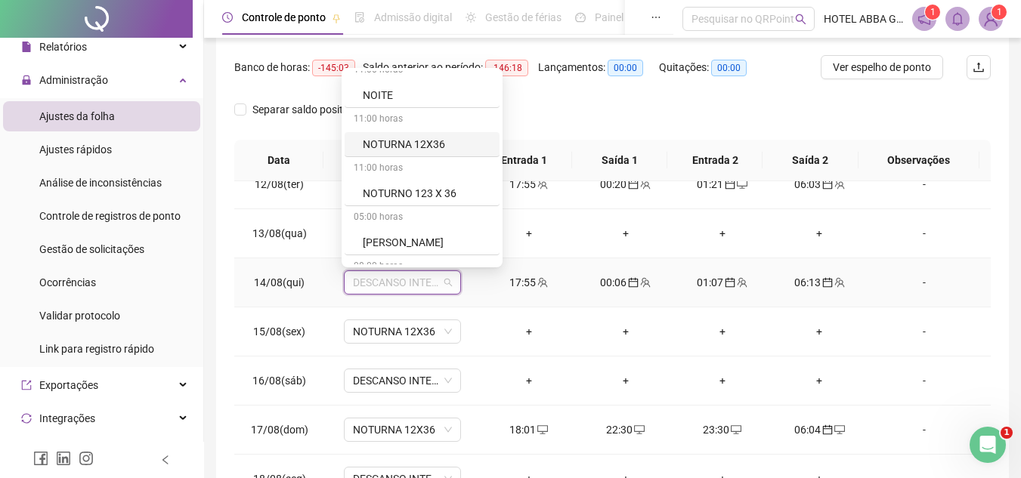
click at [460, 147] on div "NOTURNA 12X36" at bounding box center [427, 144] width 128 height 17
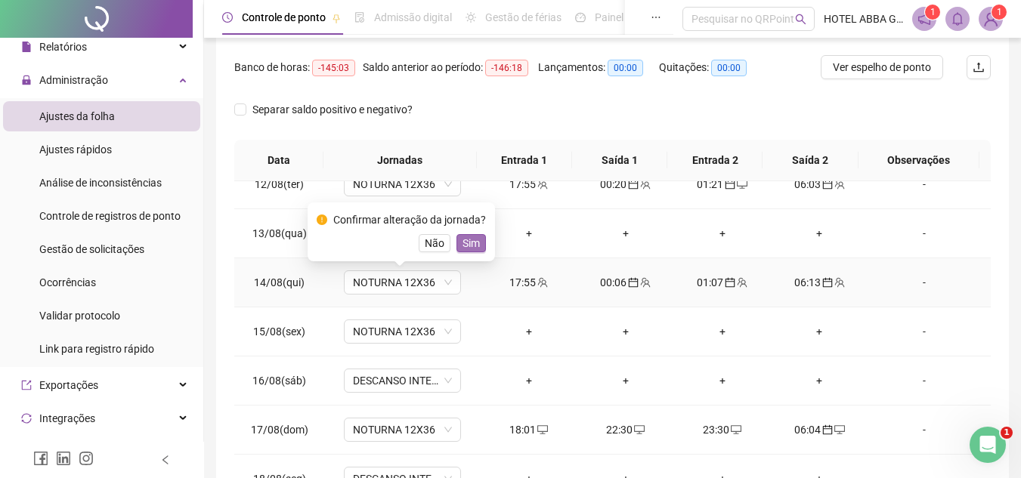
click at [469, 245] on span "Sim" at bounding box center [471, 243] width 17 height 17
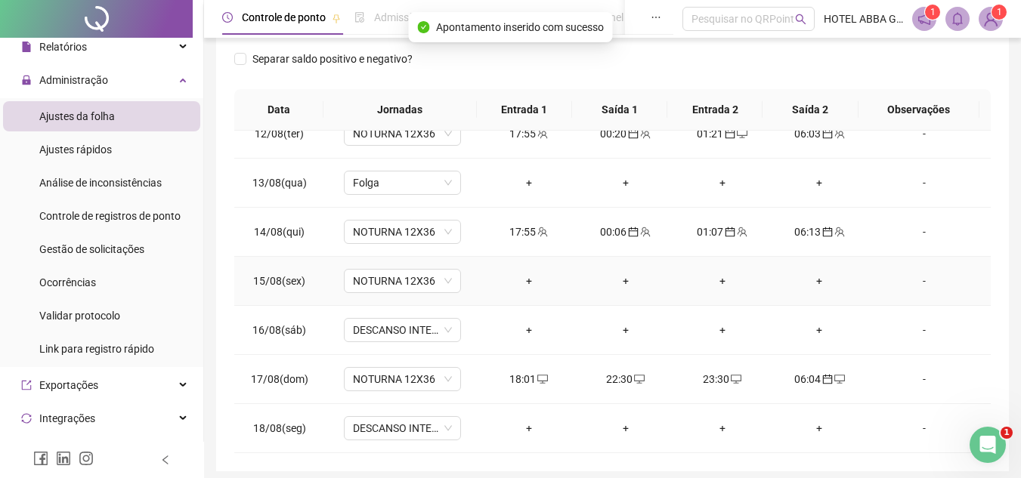
scroll to position [261, 0]
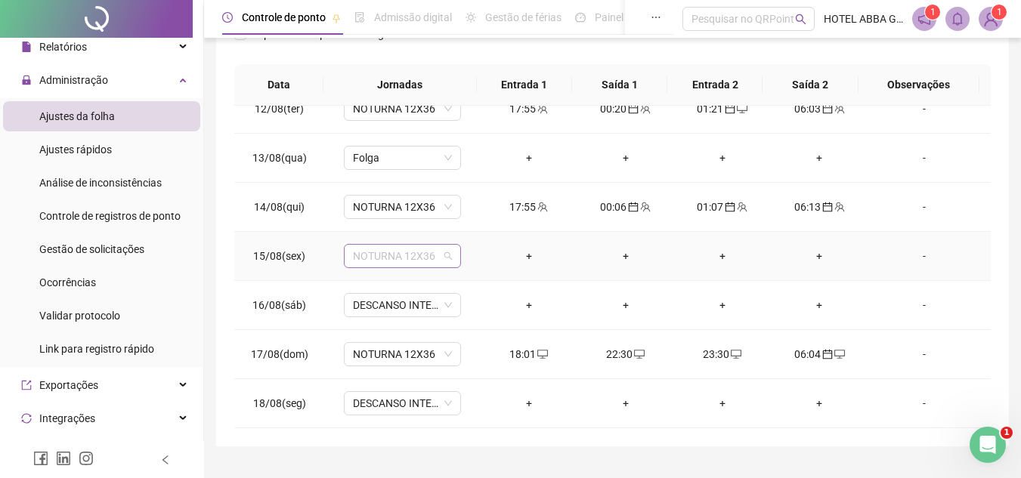
click at [441, 250] on span "NOTURNA 12X36" at bounding box center [402, 256] width 99 height 23
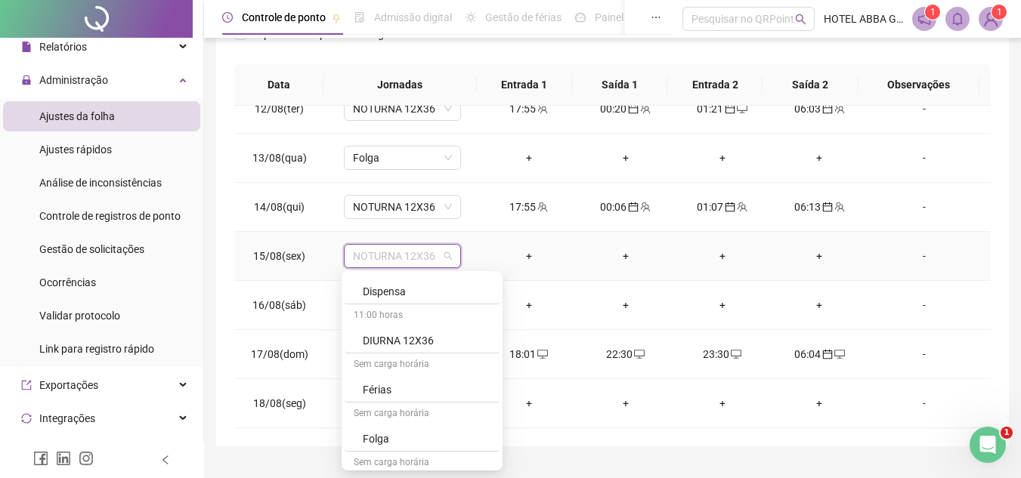
scroll to position [669, 0]
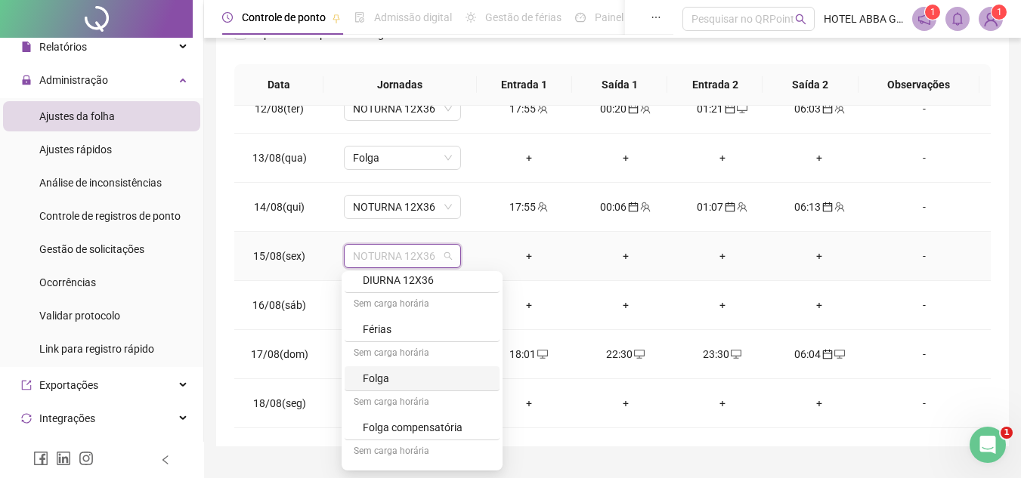
click at [451, 383] on div "Folga" at bounding box center [427, 378] width 128 height 17
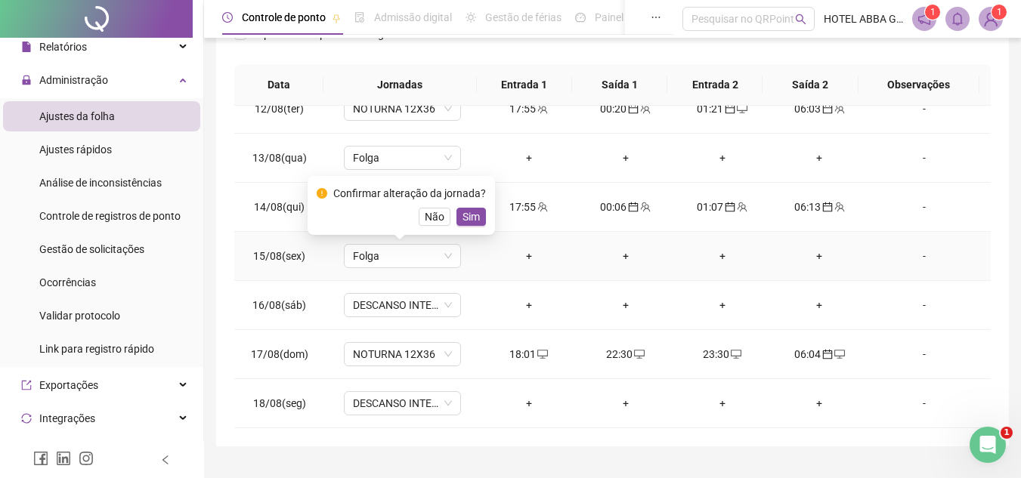
click at [475, 212] on button "Sim" at bounding box center [471, 217] width 29 height 18
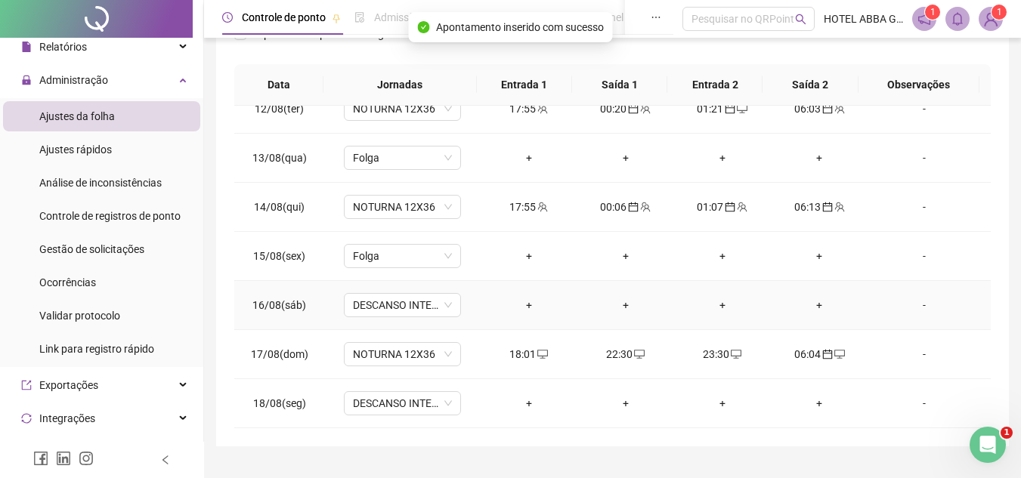
click at [517, 303] on div "+" at bounding box center [529, 305] width 73 height 17
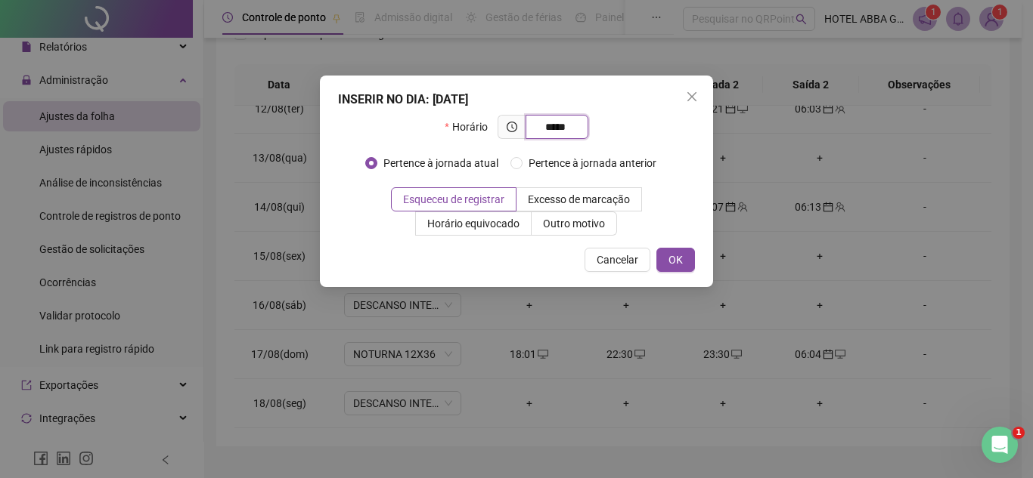
type input "*****"
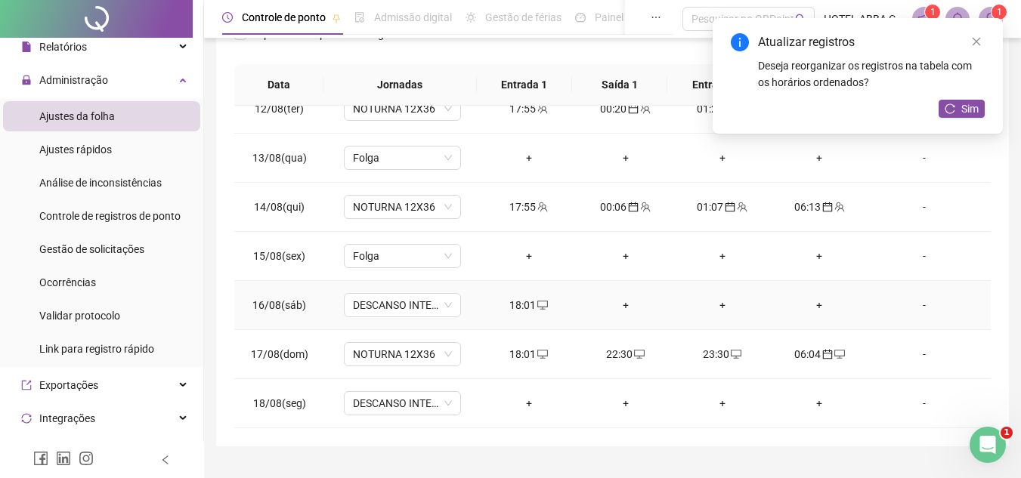
click at [611, 299] on div "+" at bounding box center [626, 305] width 73 height 17
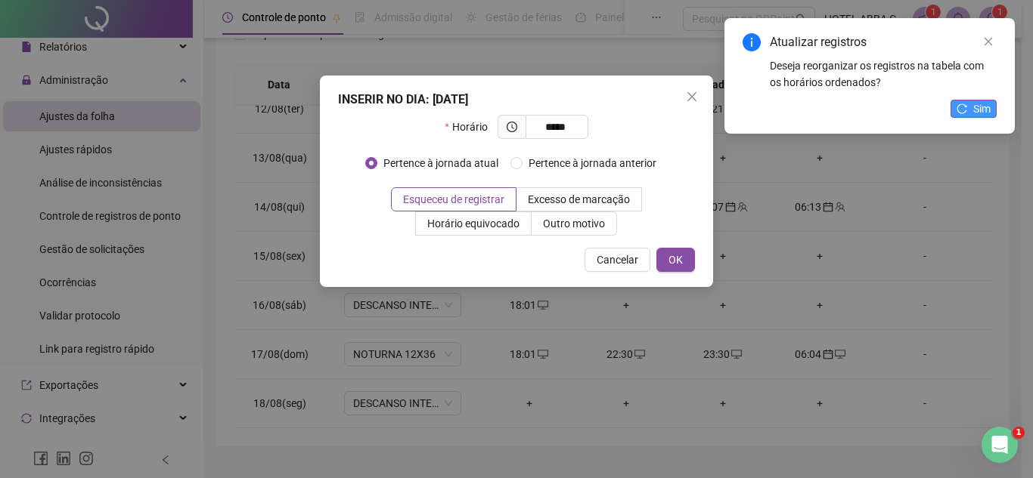
type input "*****"
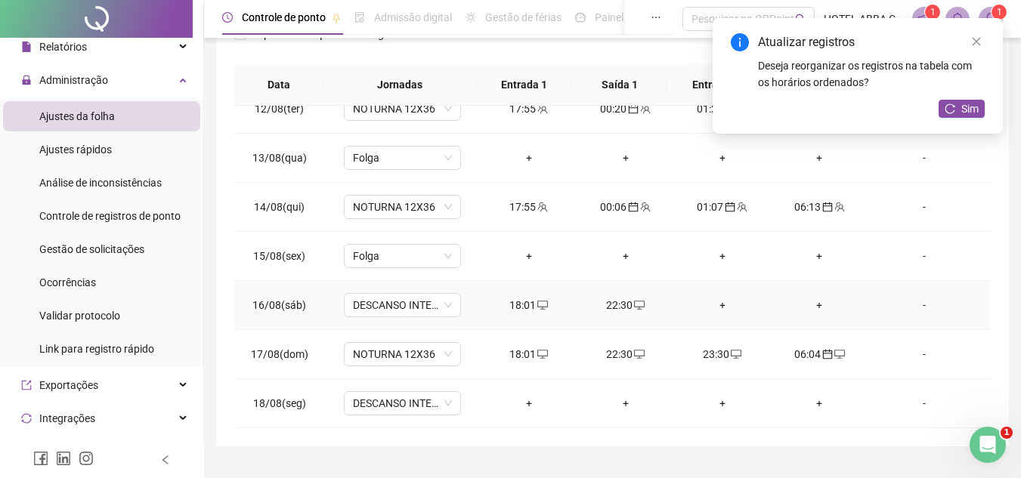
click at [714, 305] on div "+" at bounding box center [722, 305] width 73 height 17
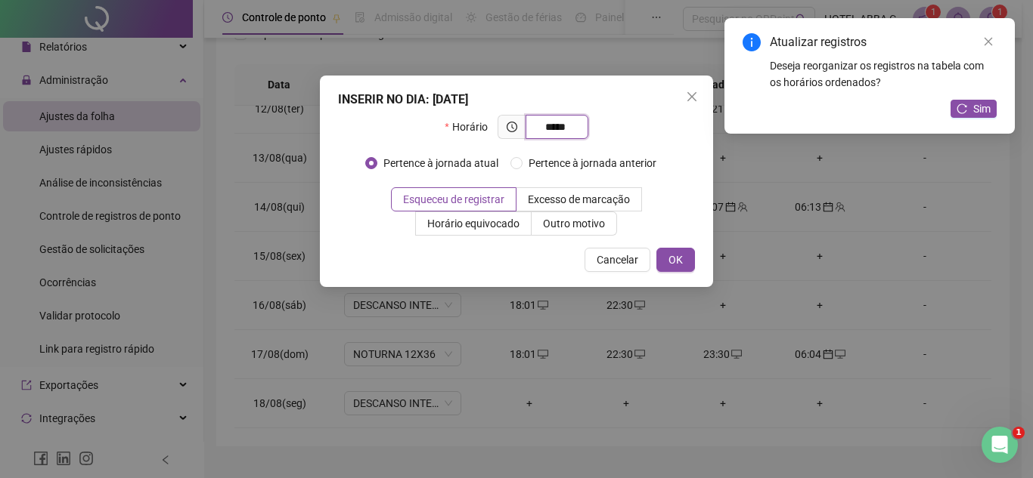
type input "*****"
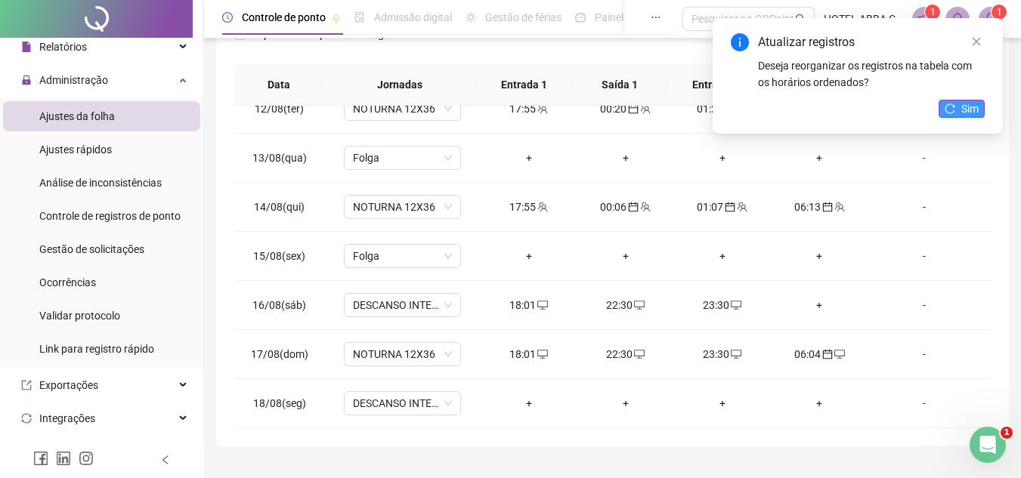
click at [963, 110] on span "Sim" at bounding box center [969, 109] width 17 height 17
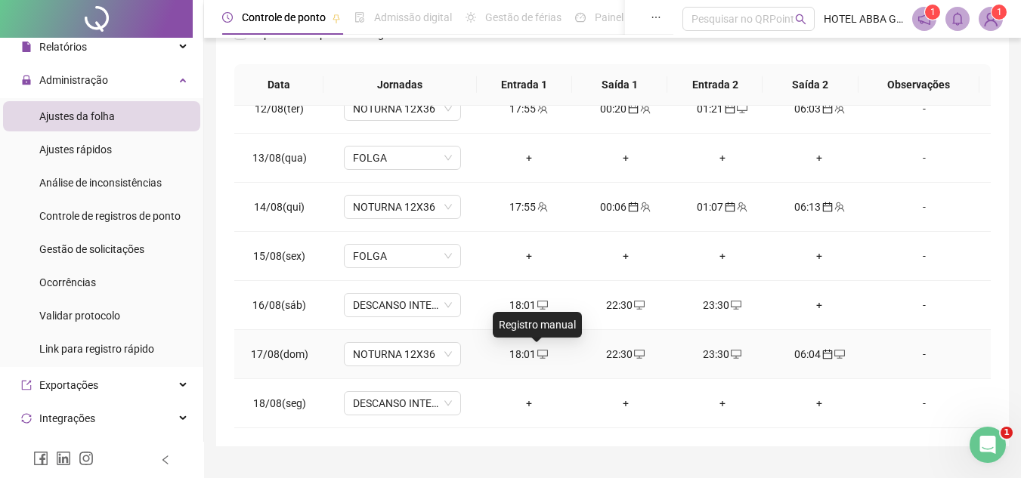
click at [540, 355] on icon "desktop" at bounding box center [542, 354] width 11 height 11
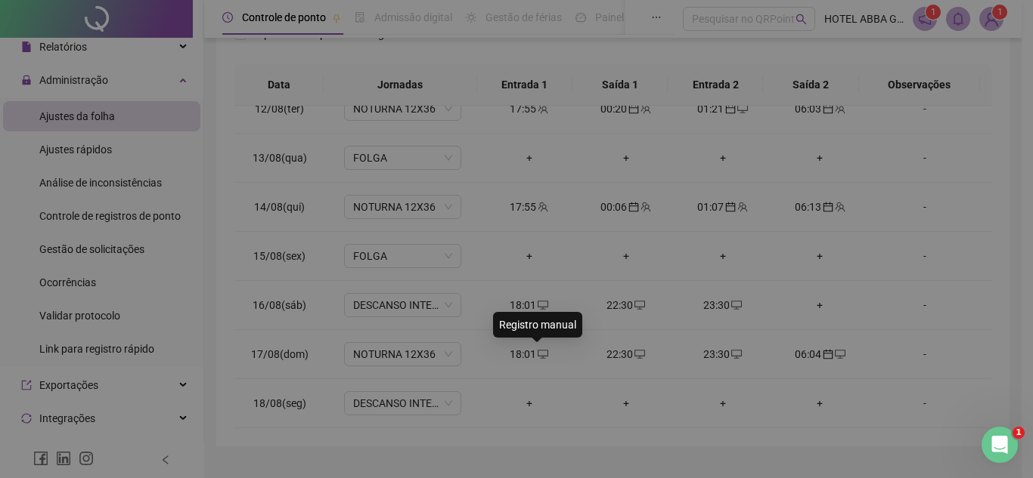
type input "**********"
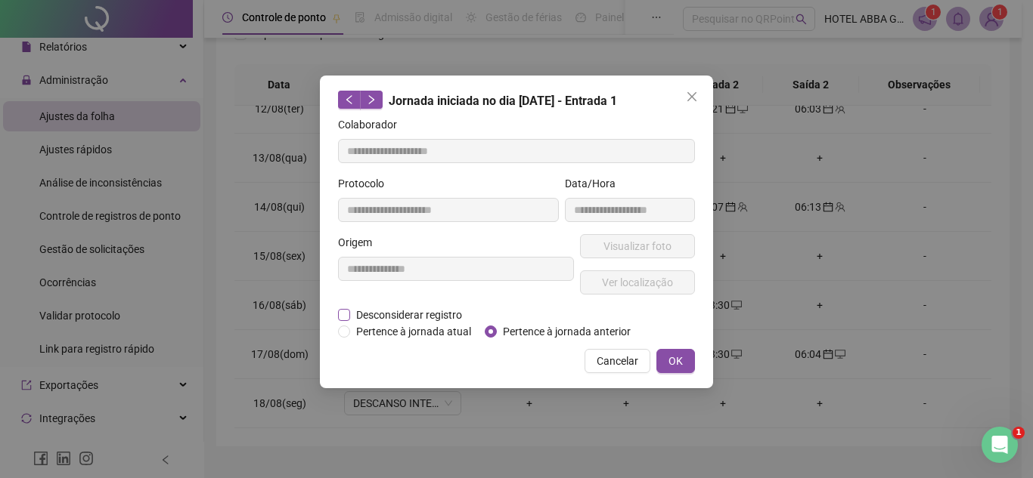
click at [419, 313] on span "Desconsiderar registro" at bounding box center [409, 315] width 118 height 17
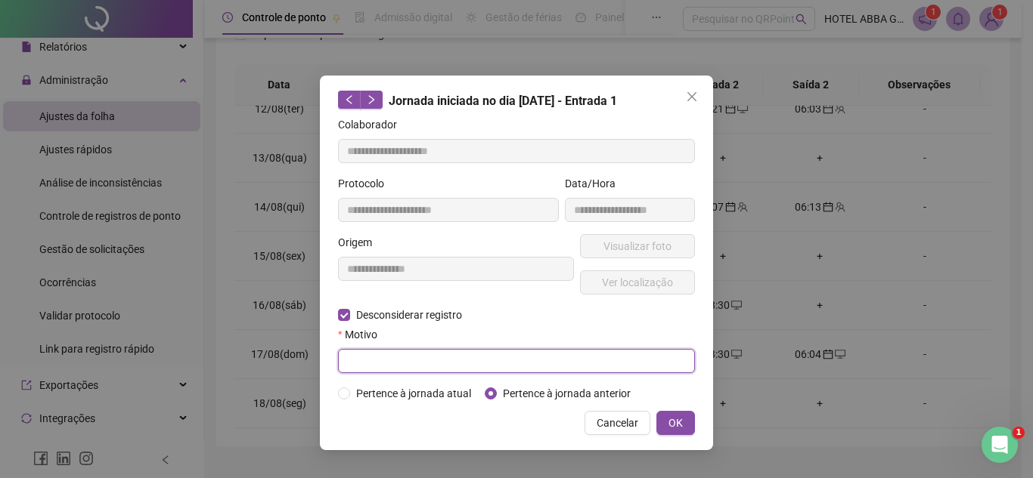
click at [427, 351] on input "text" at bounding box center [516, 361] width 357 height 24
type input "**********"
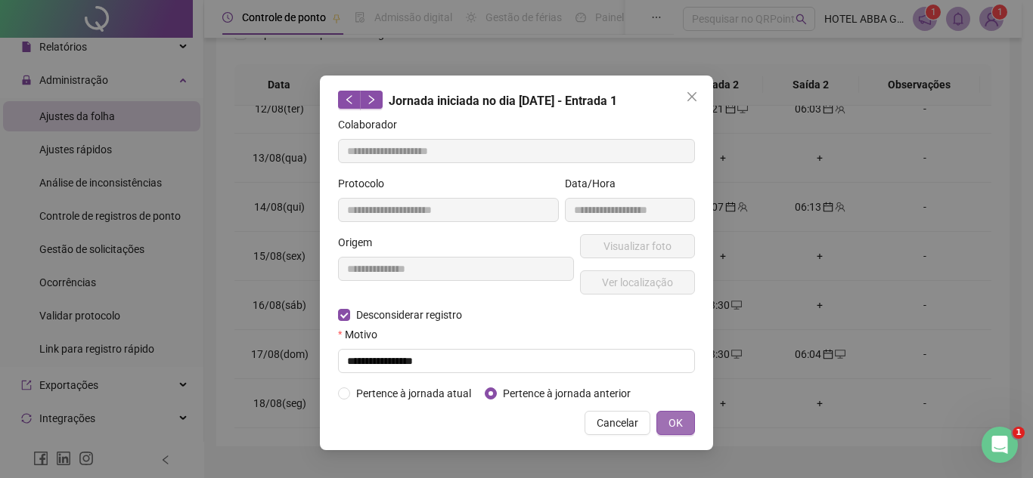
click at [675, 413] on button "OK" at bounding box center [675, 423] width 39 height 24
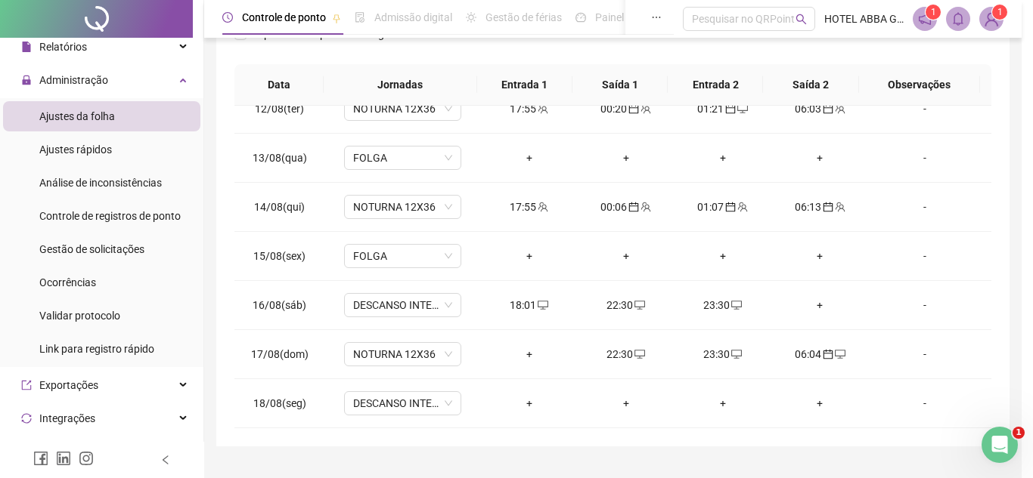
click at [672, 415] on div "**********" at bounding box center [516, 239] width 1033 height 478
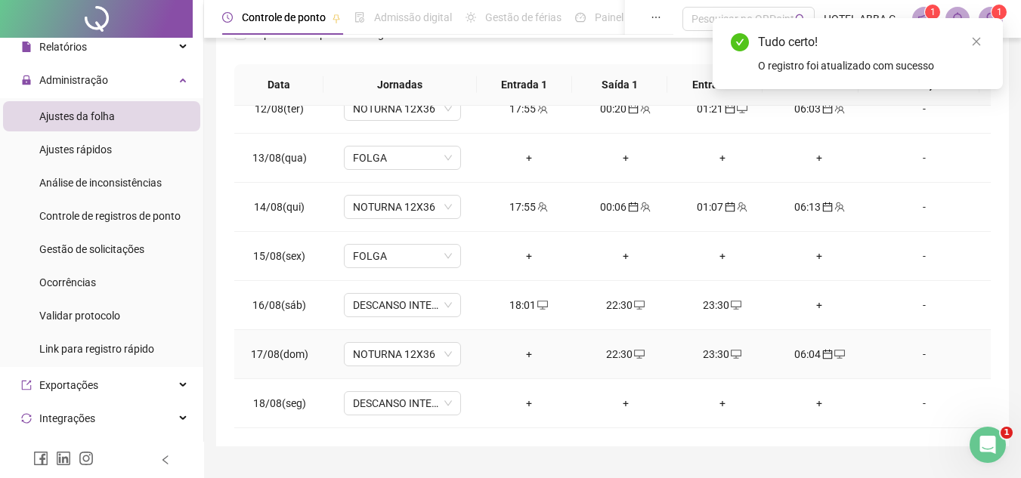
click at [641, 359] on div "22:30" at bounding box center [626, 354] width 73 height 17
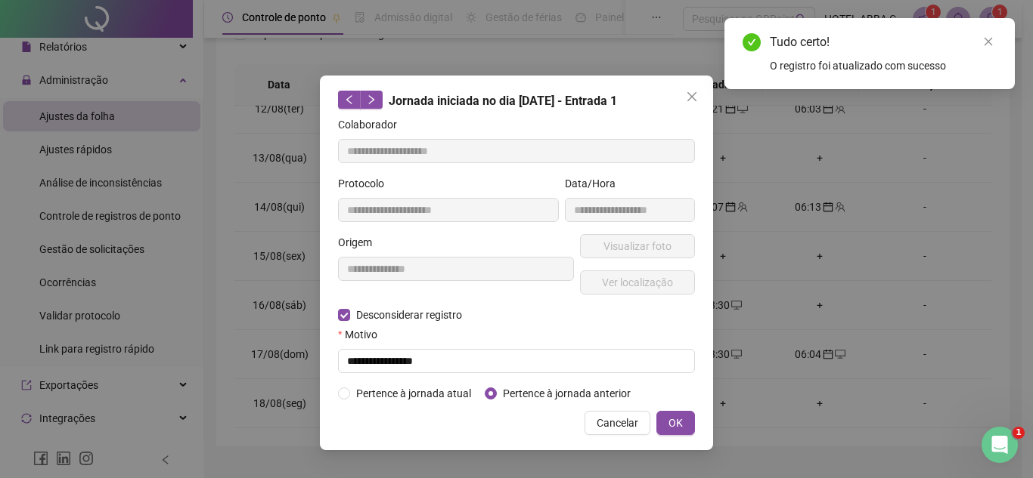
type input "**********"
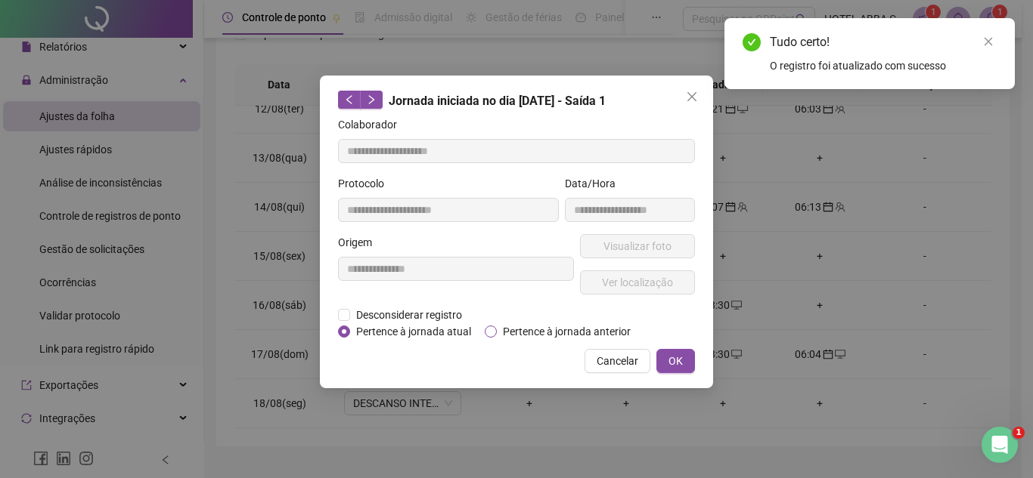
click at [506, 327] on span "Pertence à jornada anterior" at bounding box center [567, 332] width 140 height 17
click at [436, 310] on span "Desconsiderar registro" at bounding box center [409, 315] width 118 height 17
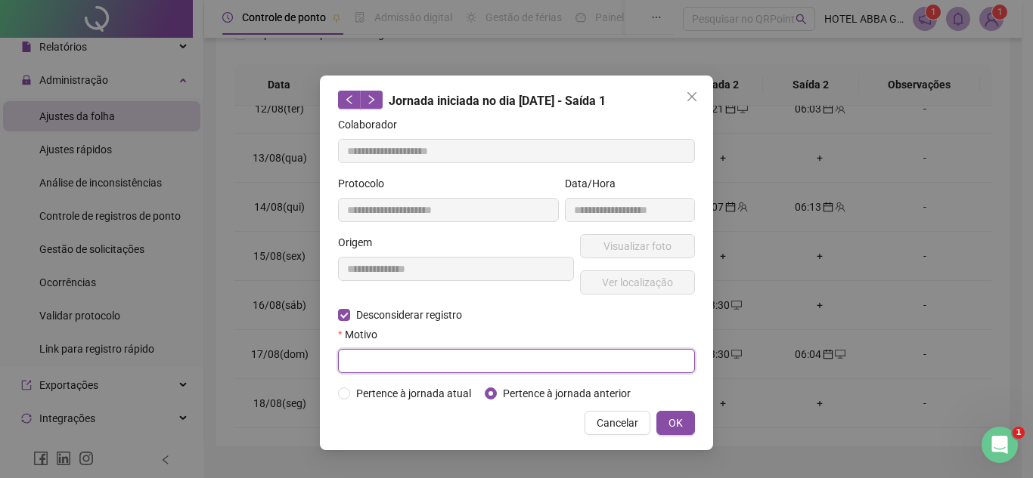
click at [465, 355] on input "text" at bounding box center [516, 361] width 357 height 24
type input "**********"
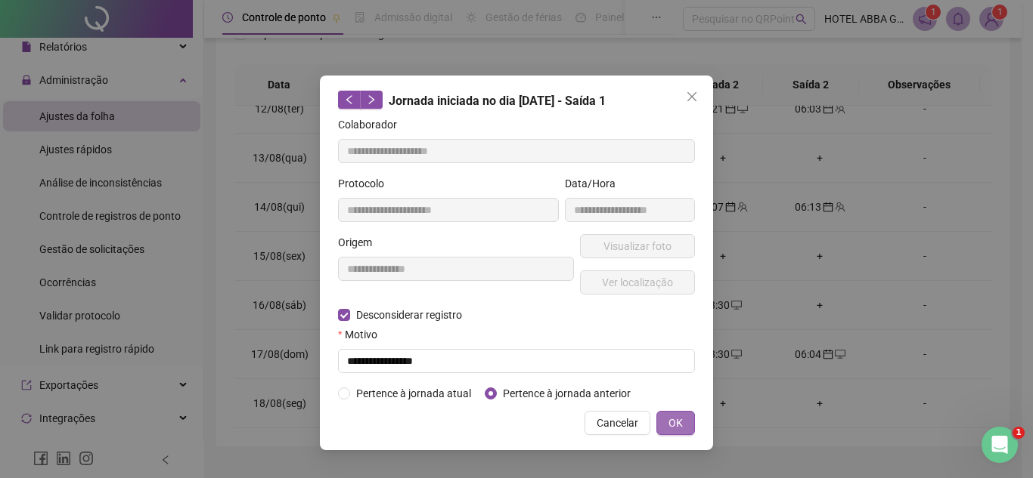
click at [679, 420] on span "OK" at bounding box center [675, 423] width 14 height 17
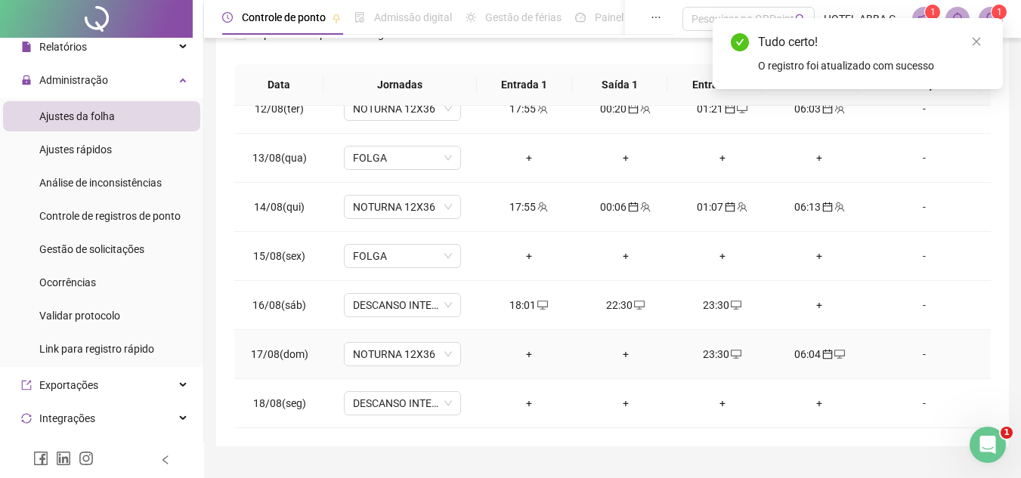
click at [715, 358] on div "23:30" at bounding box center [722, 354] width 73 height 17
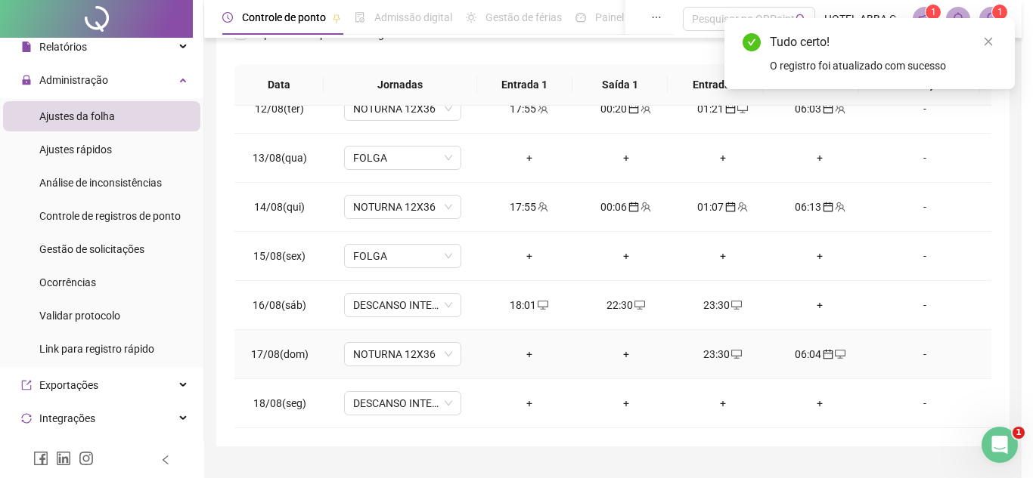
type input "**********"
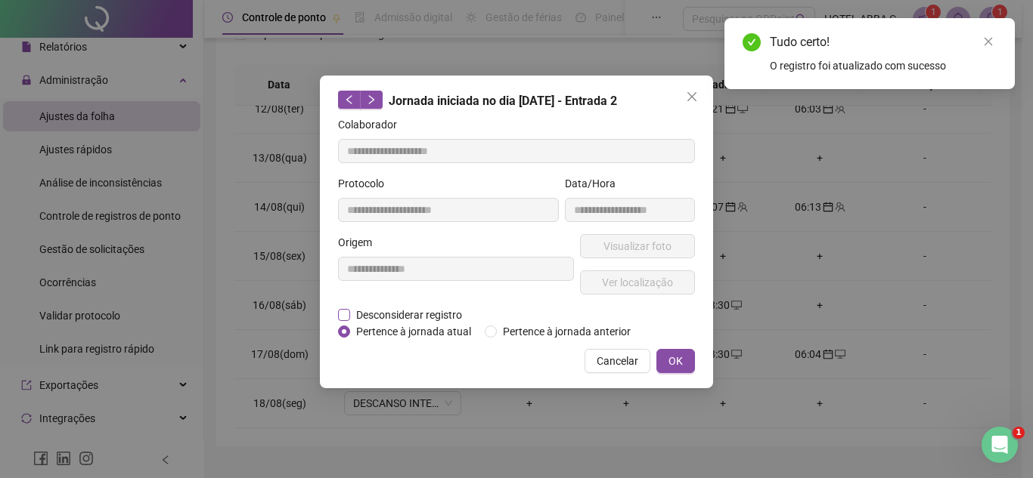
click at [404, 317] on span "Desconsiderar registro" at bounding box center [409, 315] width 118 height 17
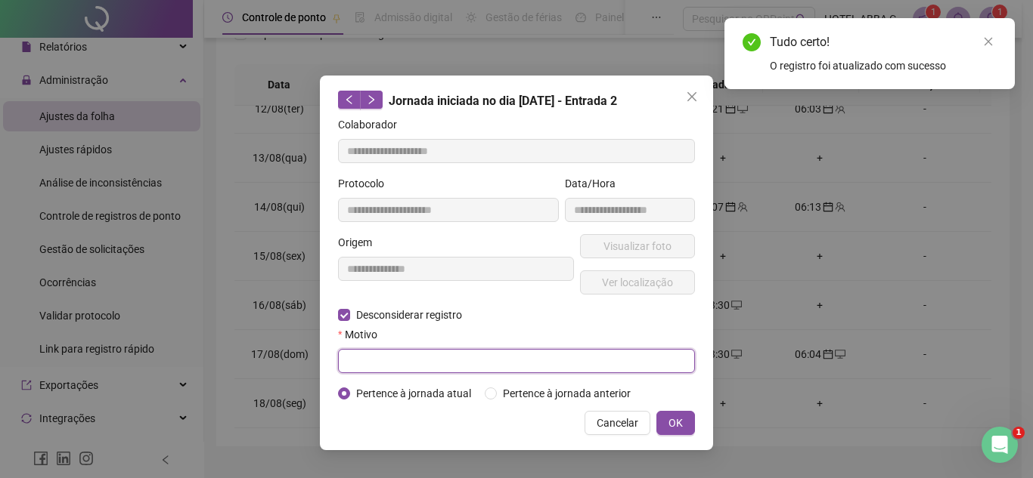
click at [395, 364] on input "text" at bounding box center [516, 361] width 357 height 24
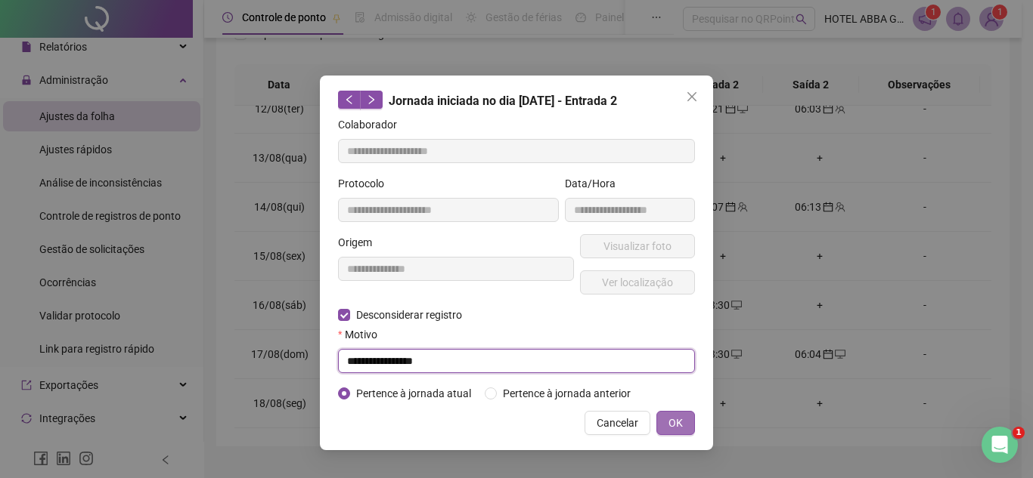
type input "**********"
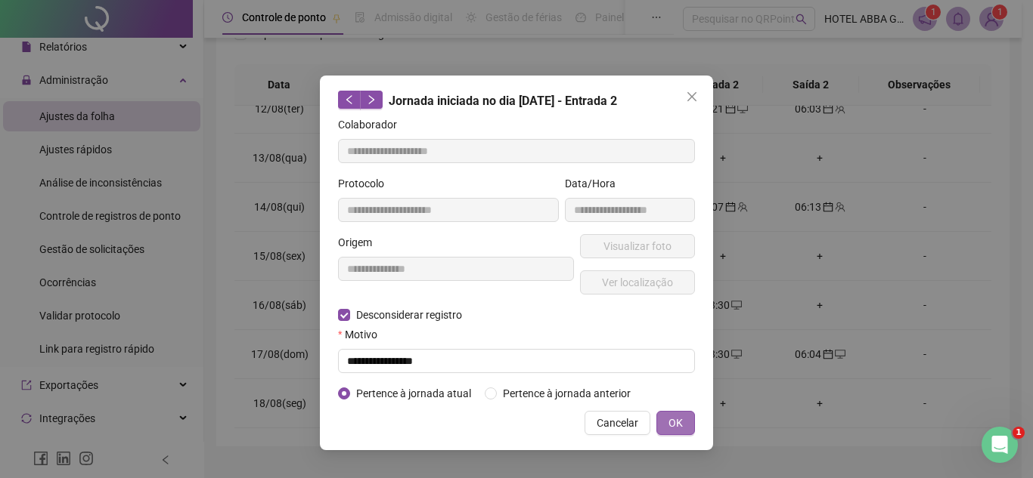
click at [672, 417] on span "OK" at bounding box center [675, 423] width 14 height 17
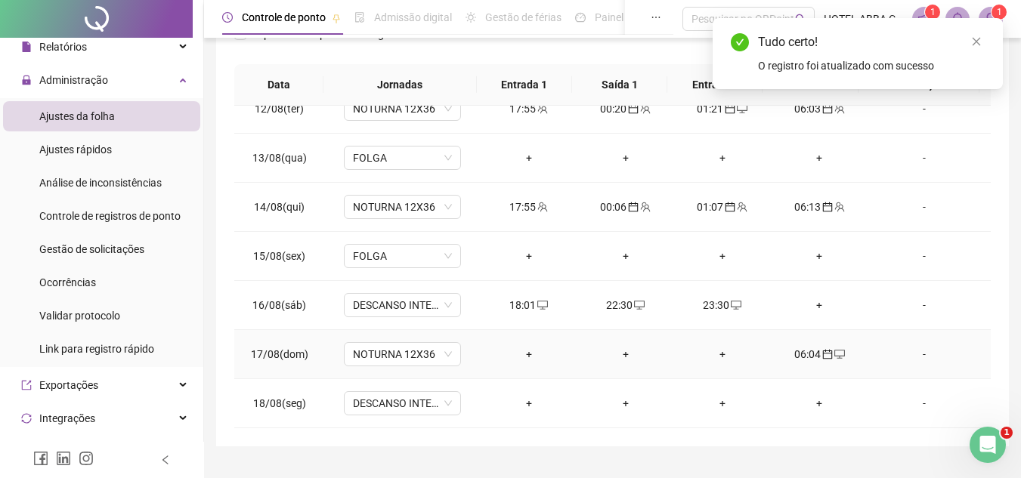
click at [809, 353] on div "06:04" at bounding box center [819, 354] width 73 height 17
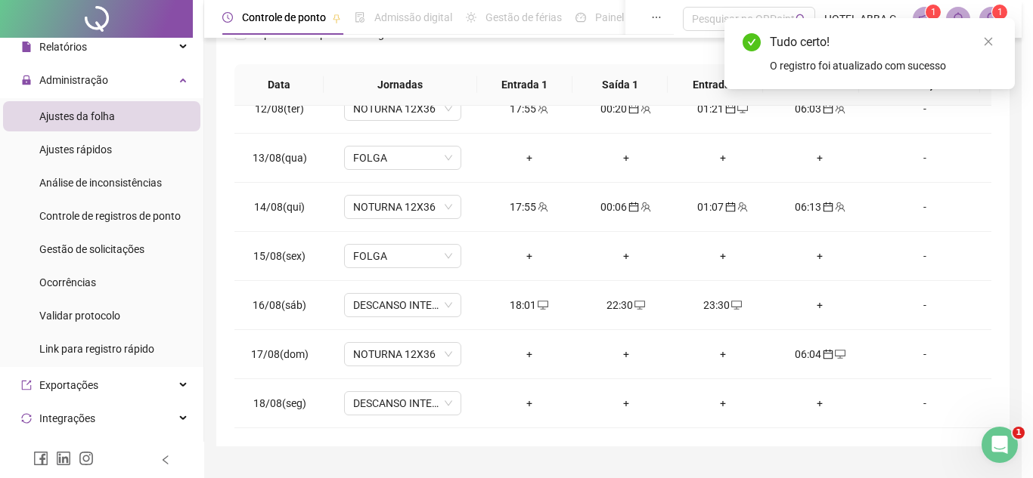
type input "**********"
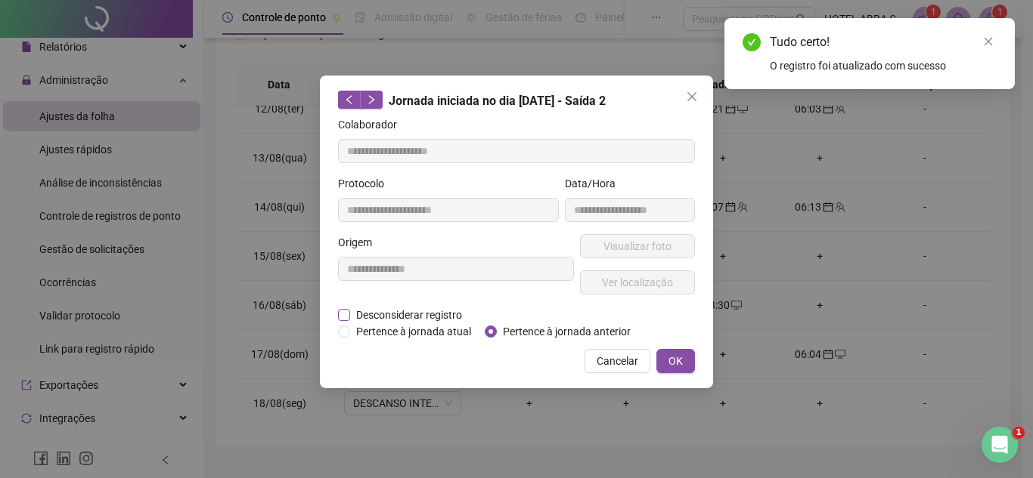
click at [383, 312] on span "Desconsiderar registro" at bounding box center [409, 315] width 118 height 17
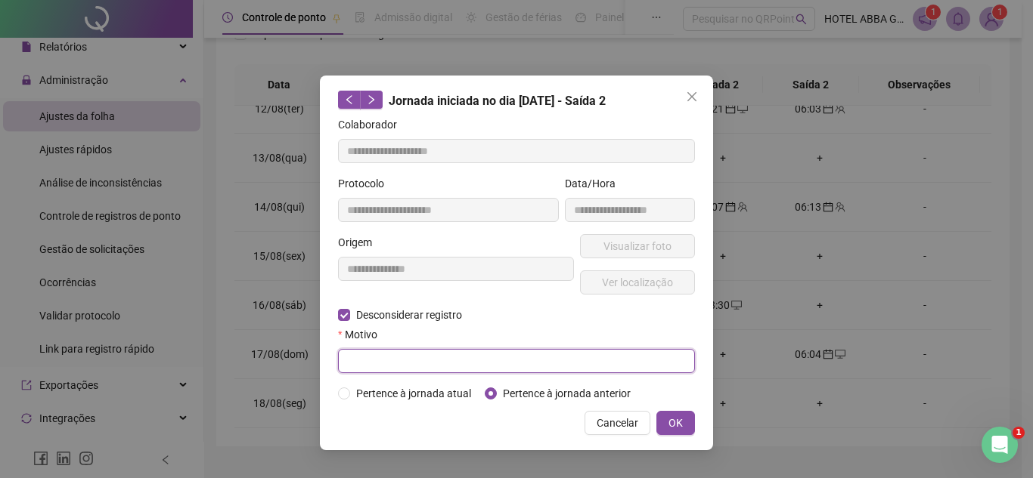
click at [399, 355] on input "text" at bounding box center [516, 361] width 357 height 24
type input "**********"
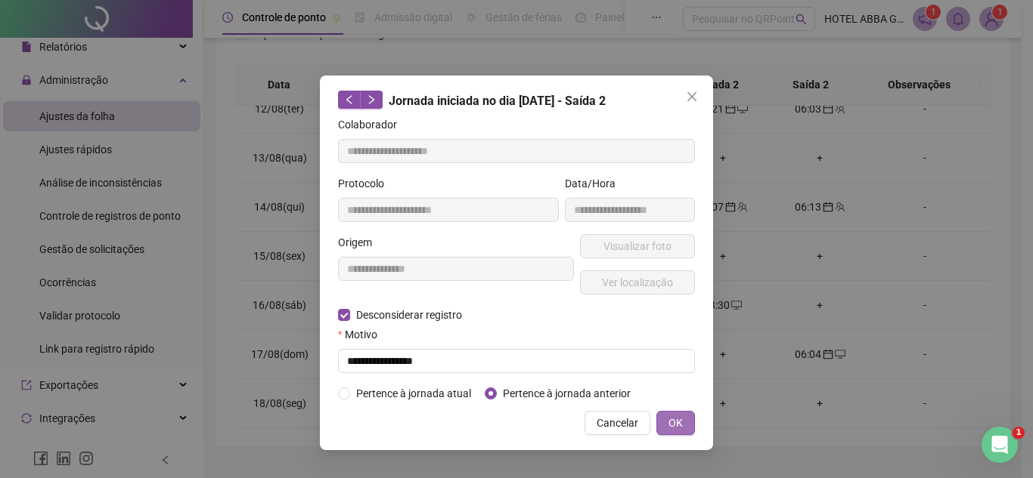
click at [674, 429] on button "OK" at bounding box center [675, 423] width 39 height 24
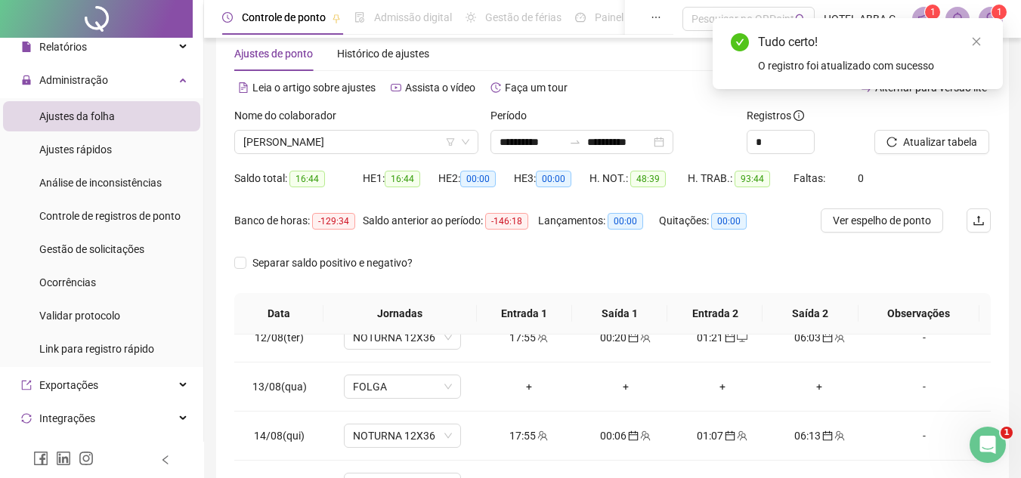
scroll to position [19, 0]
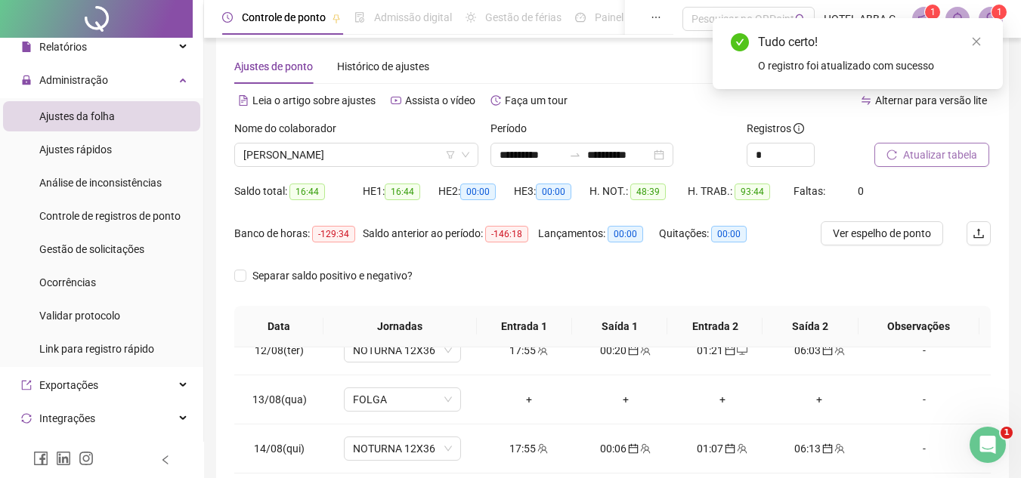
click at [934, 166] on button "Atualizar tabela" at bounding box center [932, 155] width 115 height 24
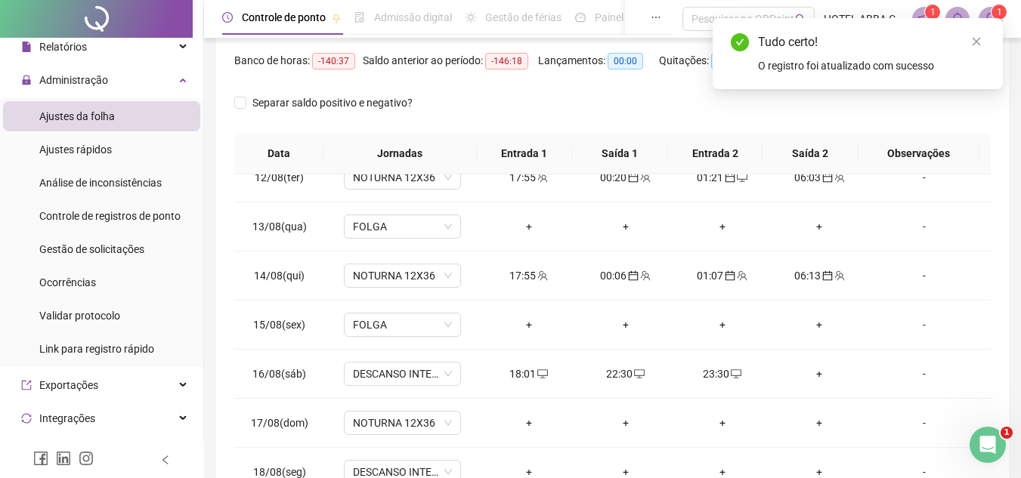
scroll to position [294, 0]
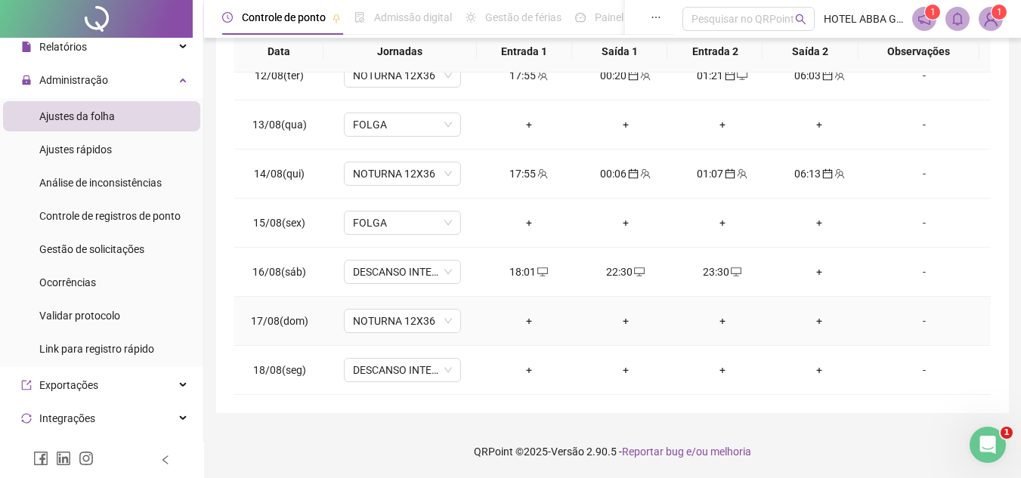
click at [528, 316] on div "+" at bounding box center [529, 321] width 73 height 17
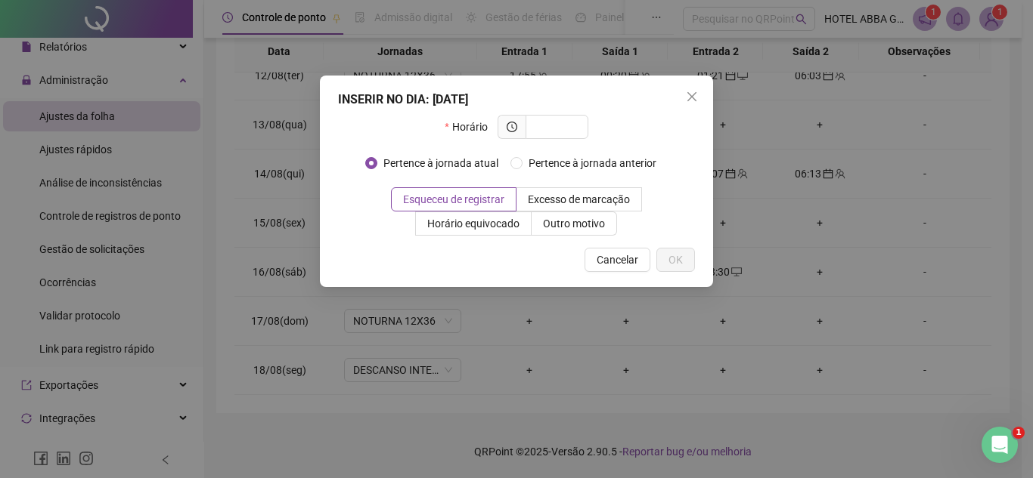
click at [678, 263] on div "INSERIR NO DIA : [DATE] Horário Pertence à jornada atual Pertence à jornada ant…" at bounding box center [516, 239] width 1033 height 478
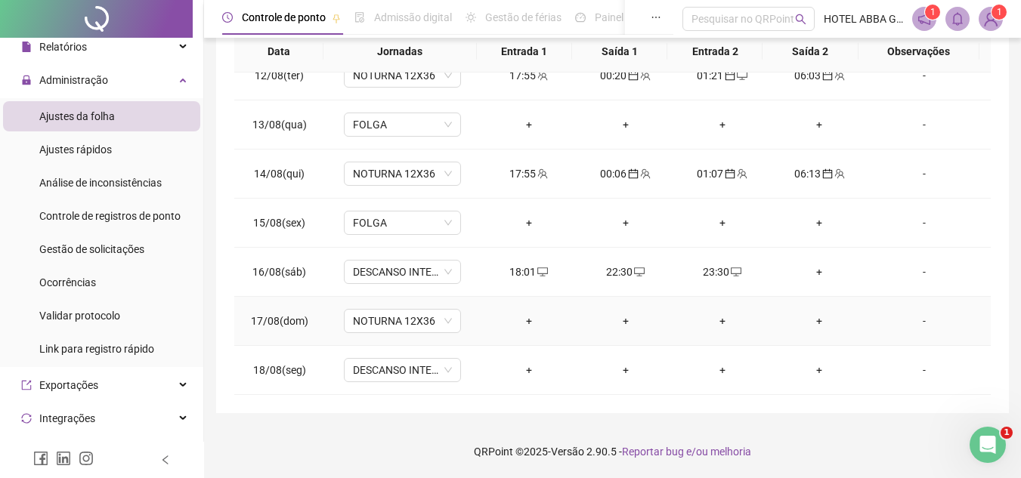
click at [522, 324] on div "+" at bounding box center [529, 321] width 73 height 17
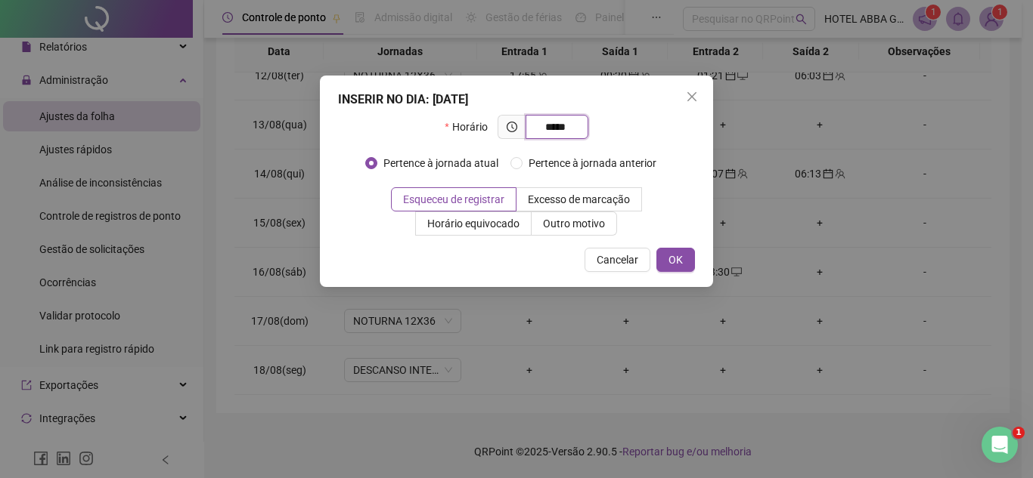
type input "*****"
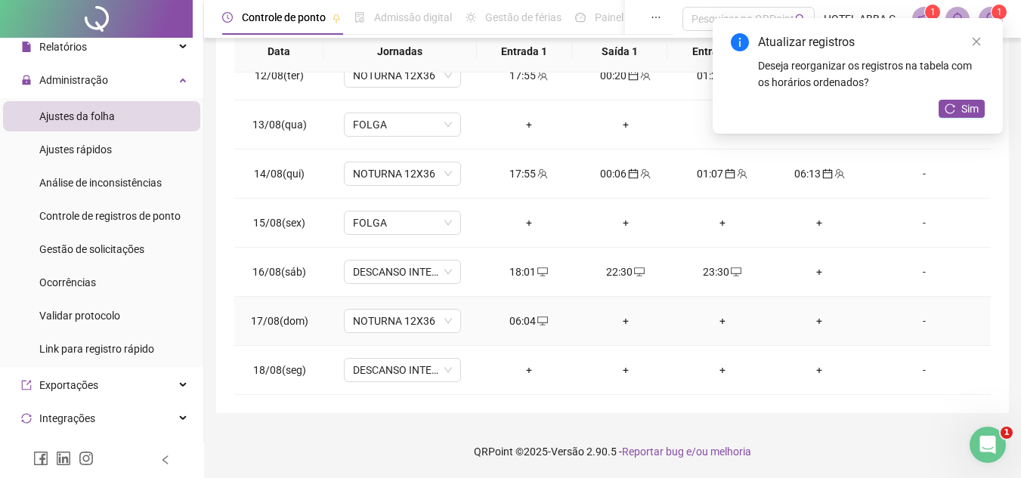
drag, startPoint x: 523, startPoint y: 317, endPoint x: 531, endPoint y: 330, distance: 14.7
click at [531, 330] on td "06:04" at bounding box center [529, 321] width 97 height 49
click at [536, 318] on span "desktop" at bounding box center [542, 321] width 12 height 11
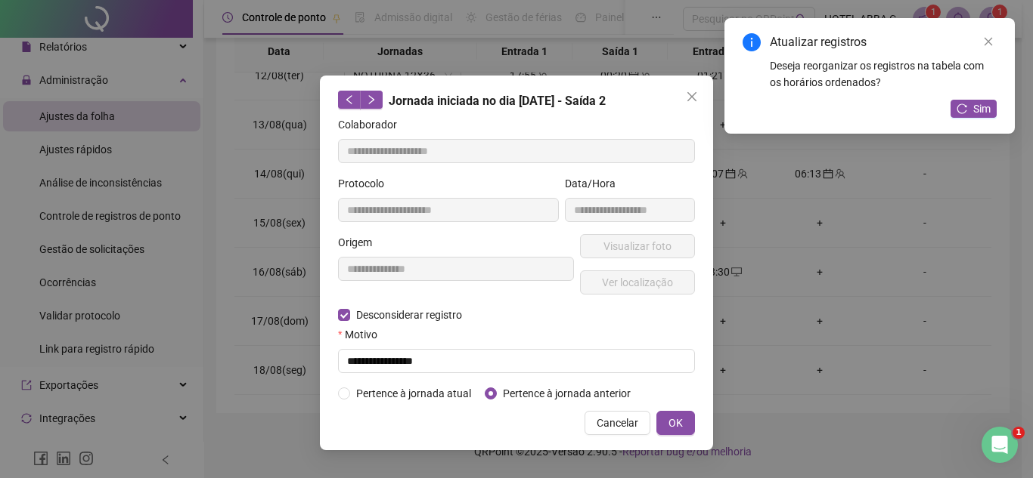
type input "**********"
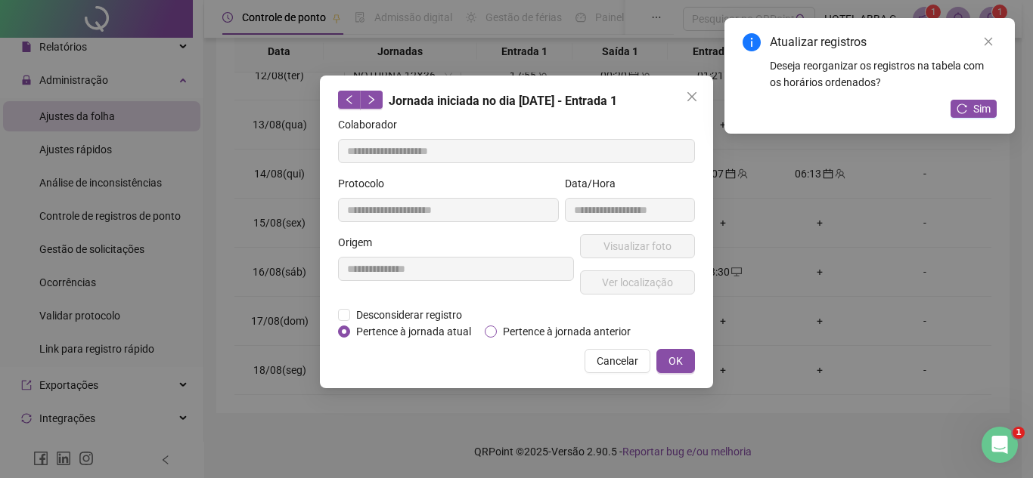
click at [551, 331] on span "Pertence à jornada anterior" at bounding box center [567, 332] width 140 height 17
click at [662, 355] on button "OK" at bounding box center [675, 361] width 39 height 24
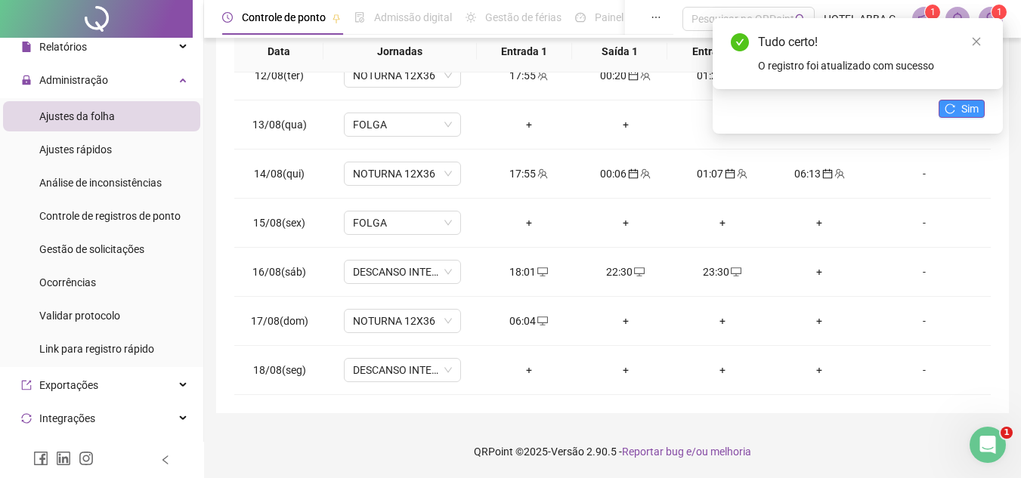
click at [959, 109] on button "Sim" at bounding box center [962, 109] width 46 height 18
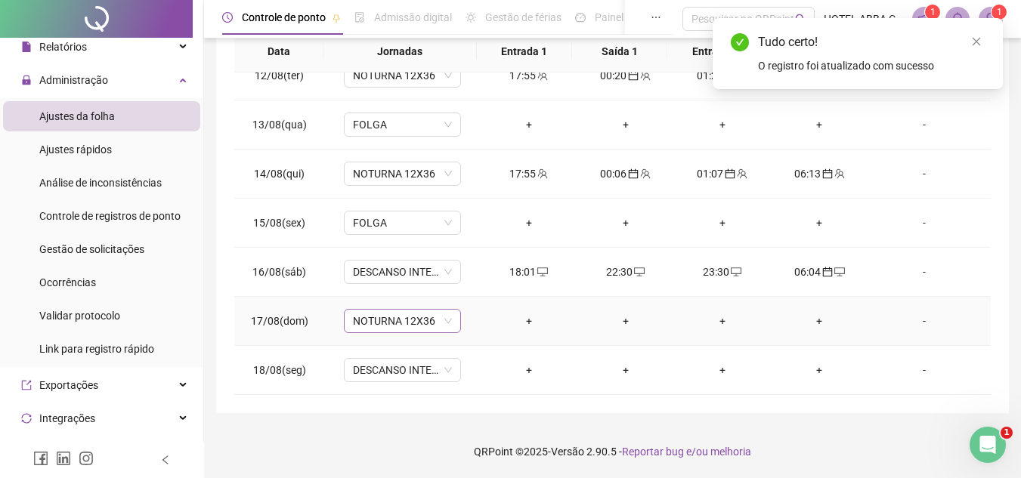
click at [447, 324] on span "NOTURNA 12X36" at bounding box center [402, 321] width 99 height 23
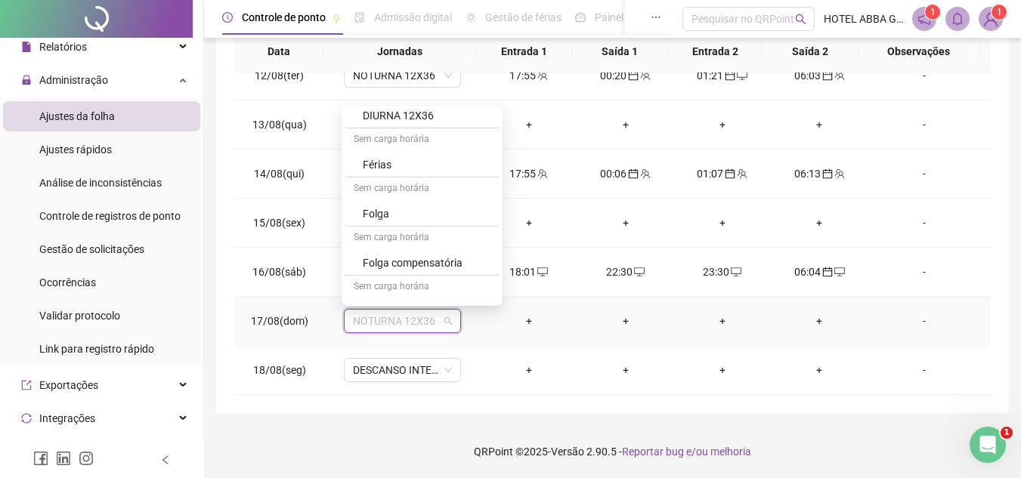
scroll to position [717, 0]
click at [419, 159] on div "Folga" at bounding box center [427, 165] width 128 height 17
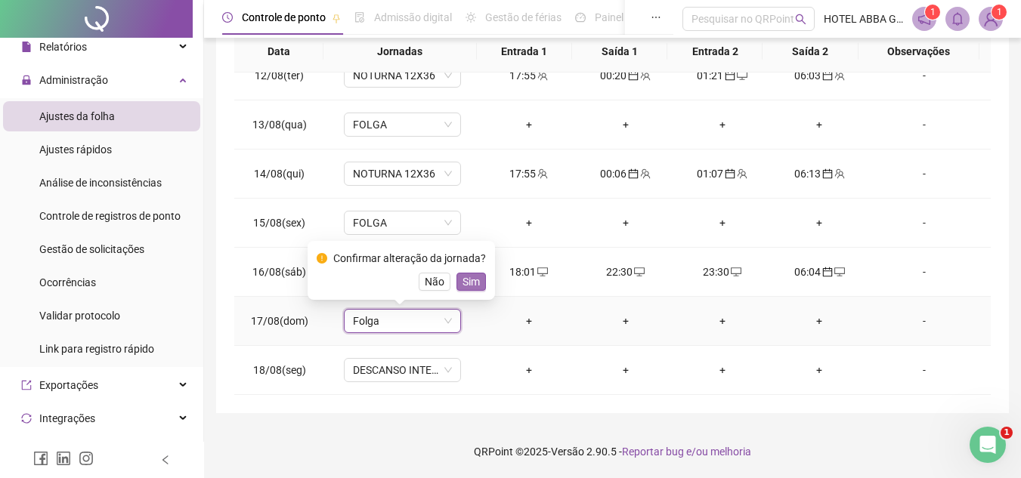
click at [469, 274] on span "Sim" at bounding box center [471, 282] width 17 height 17
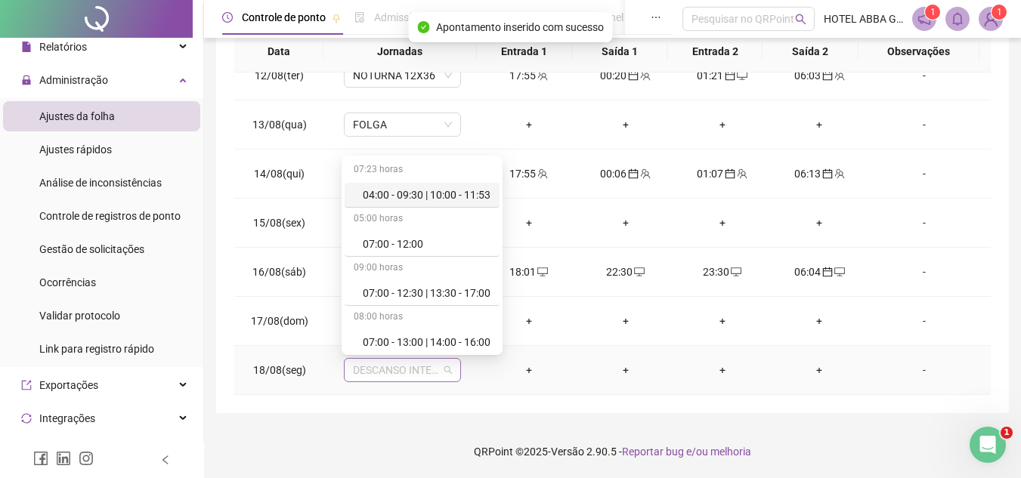
click at [437, 372] on span "DESCANSO INTER-JORNADA" at bounding box center [402, 370] width 99 height 23
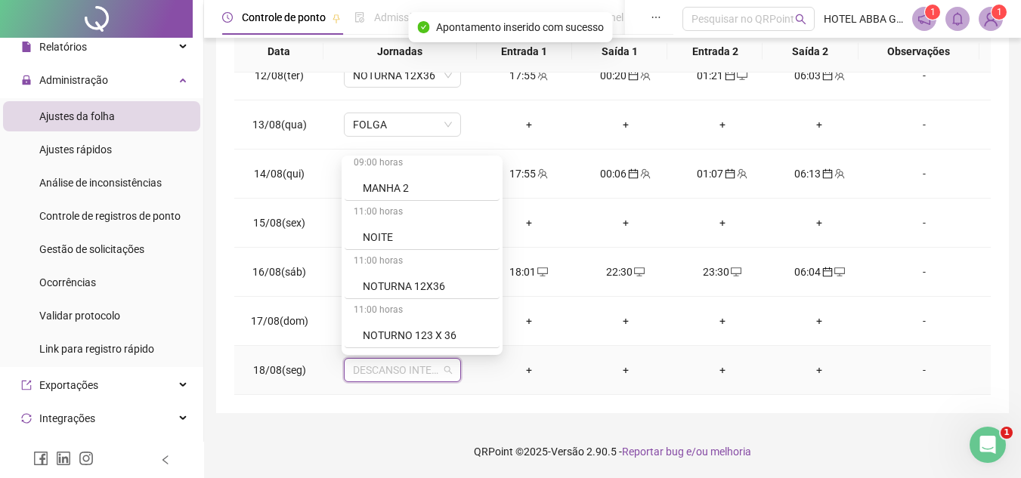
scroll to position [958, 0]
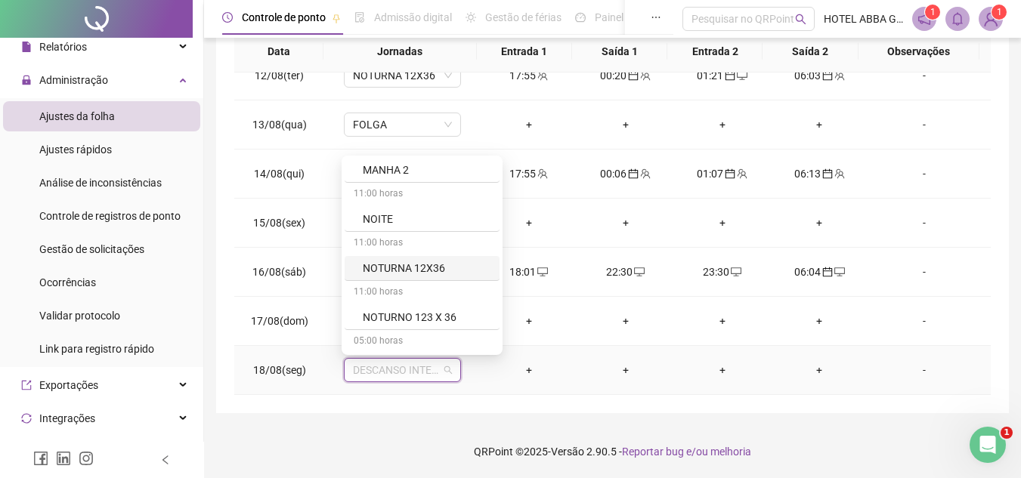
click at [426, 268] on div "NOTURNA 12X36" at bounding box center [427, 268] width 128 height 17
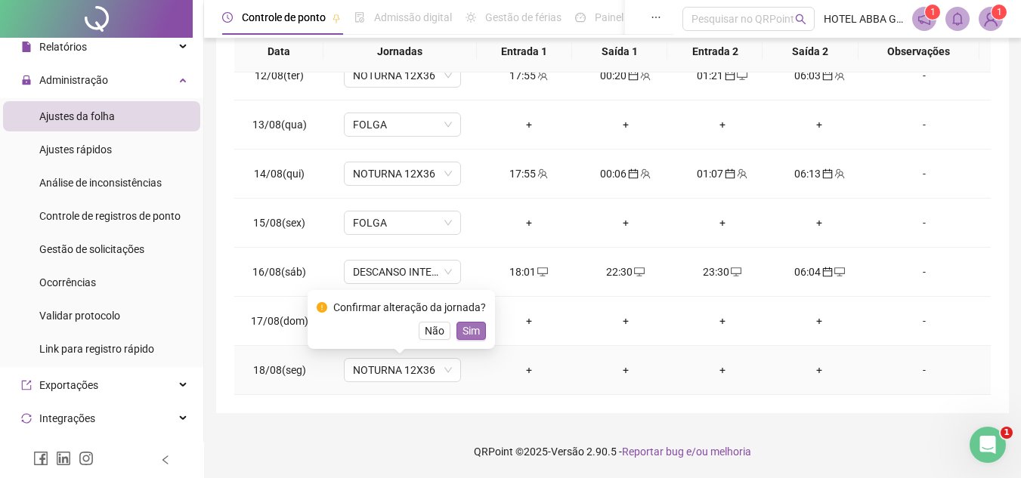
click at [473, 330] on span "Sim" at bounding box center [471, 331] width 17 height 17
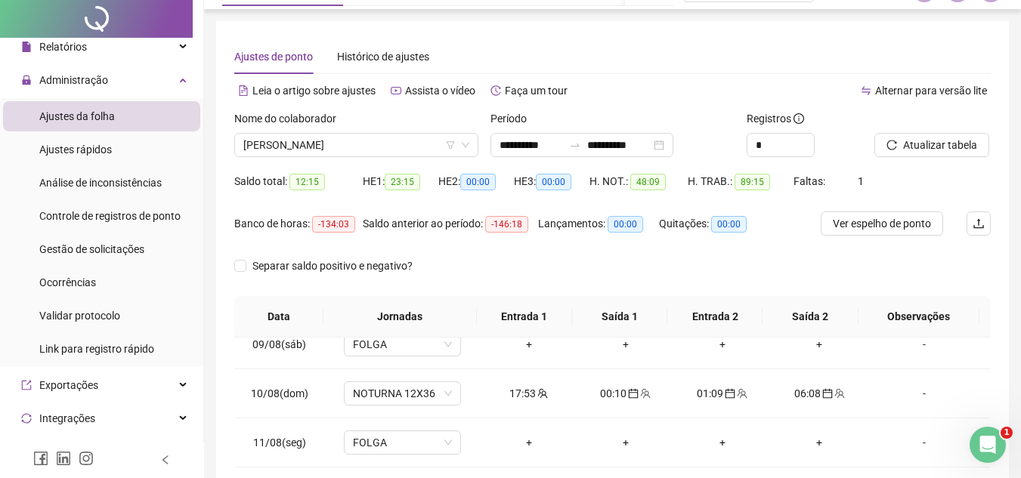
scroll to position [0, 0]
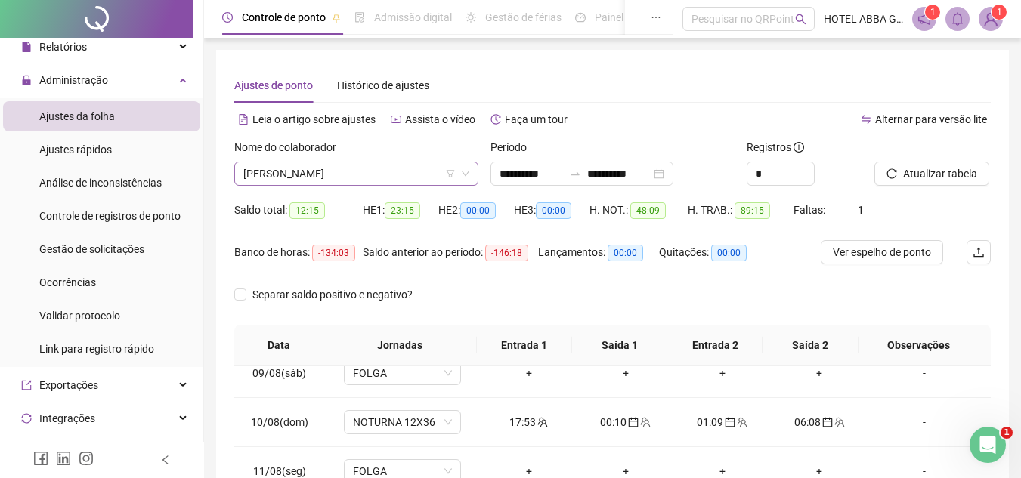
click at [345, 169] on span "[PERSON_NAME]" at bounding box center [356, 174] width 226 height 23
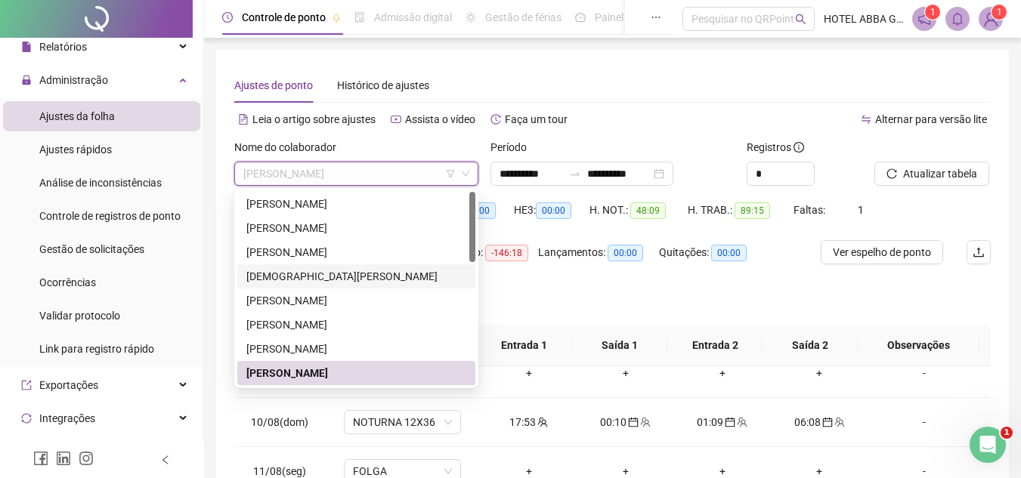
scroll to position [76, 0]
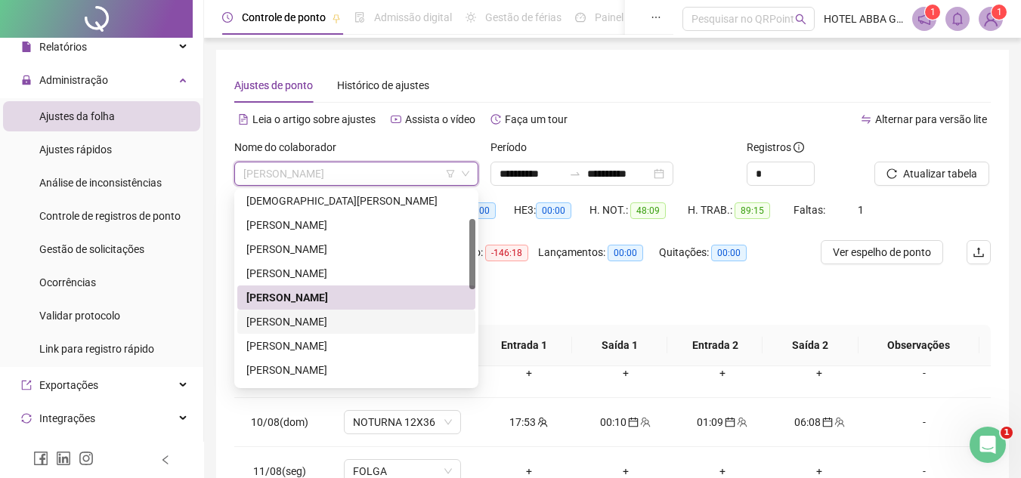
click at [342, 327] on div "[PERSON_NAME]" at bounding box center [356, 322] width 220 height 17
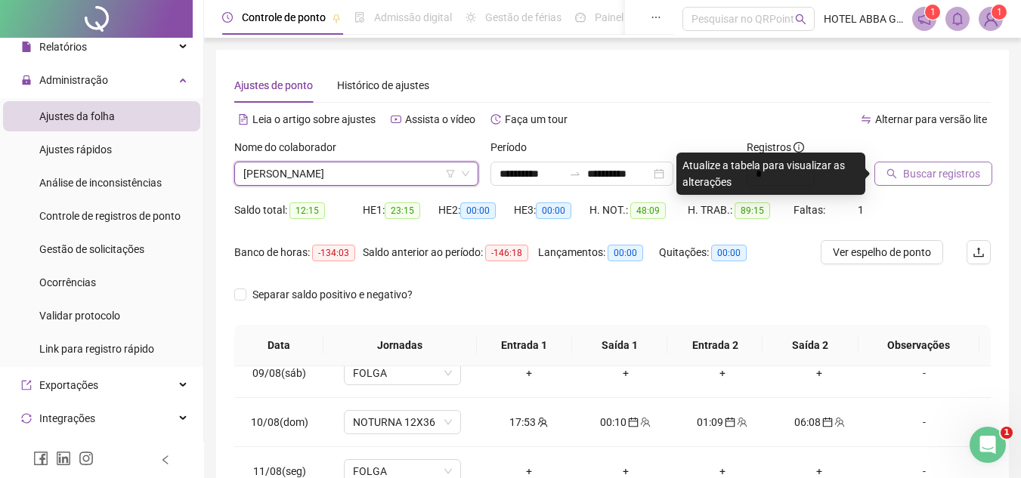
click at [927, 175] on span "Buscar registros" at bounding box center [941, 174] width 77 height 17
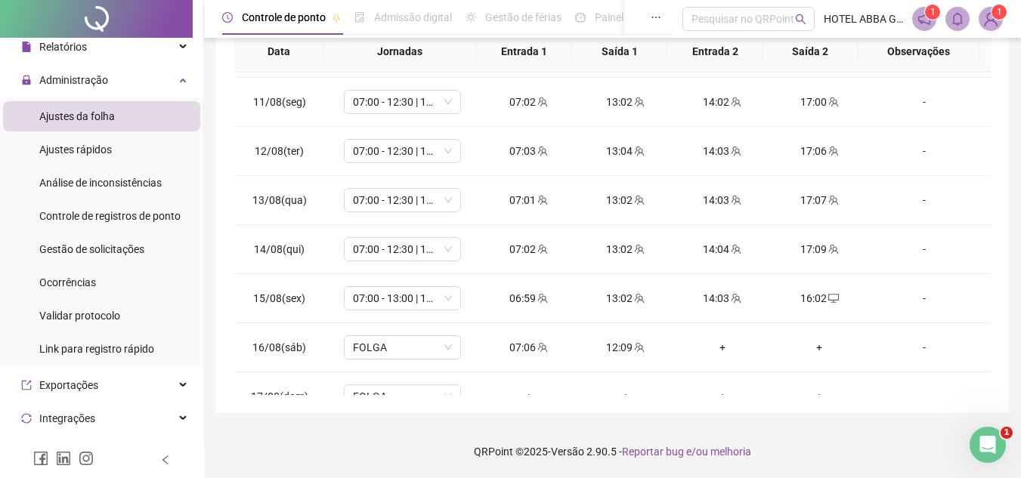
scroll to position [562, 0]
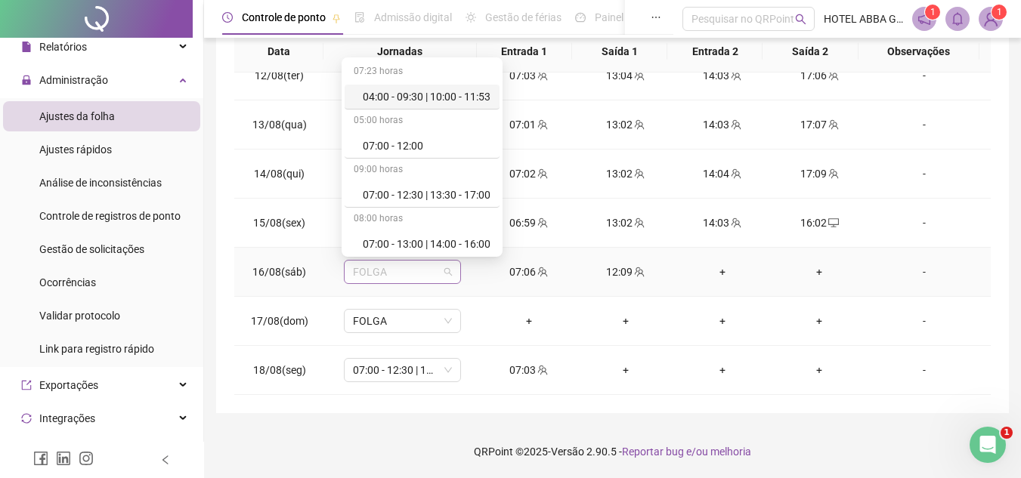
click at [387, 268] on span "FOLGA" at bounding box center [402, 272] width 99 height 23
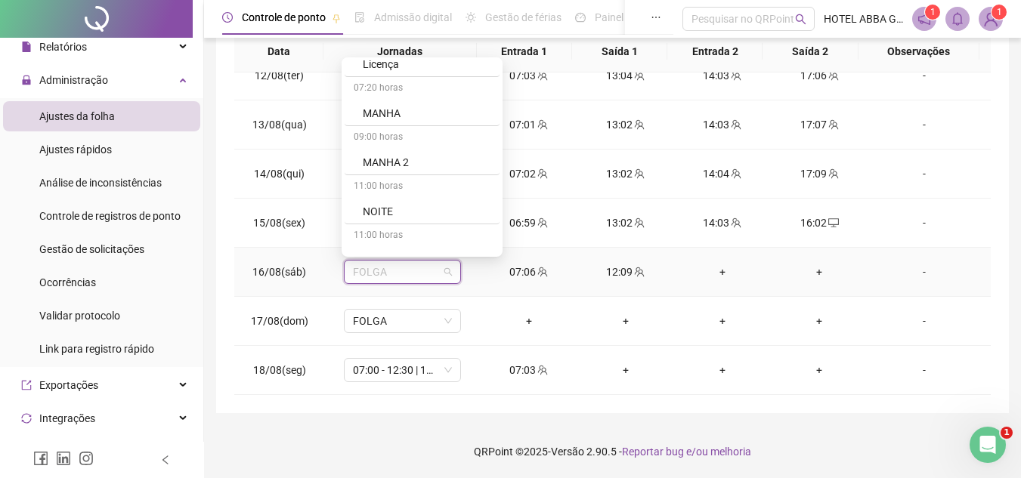
scroll to position [874, 0]
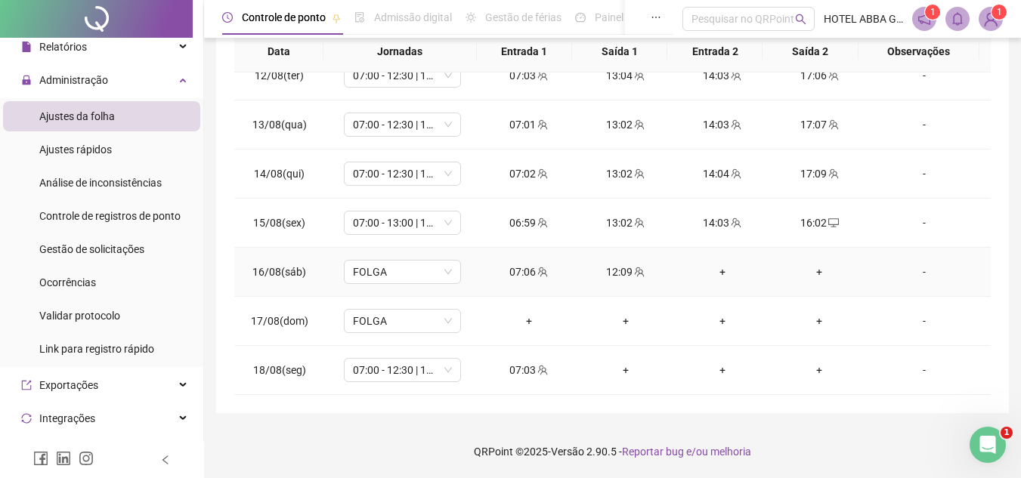
click at [888, 263] on td "-" at bounding box center [929, 272] width 123 height 49
click at [444, 265] on span "FOLGA" at bounding box center [402, 272] width 99 height 23
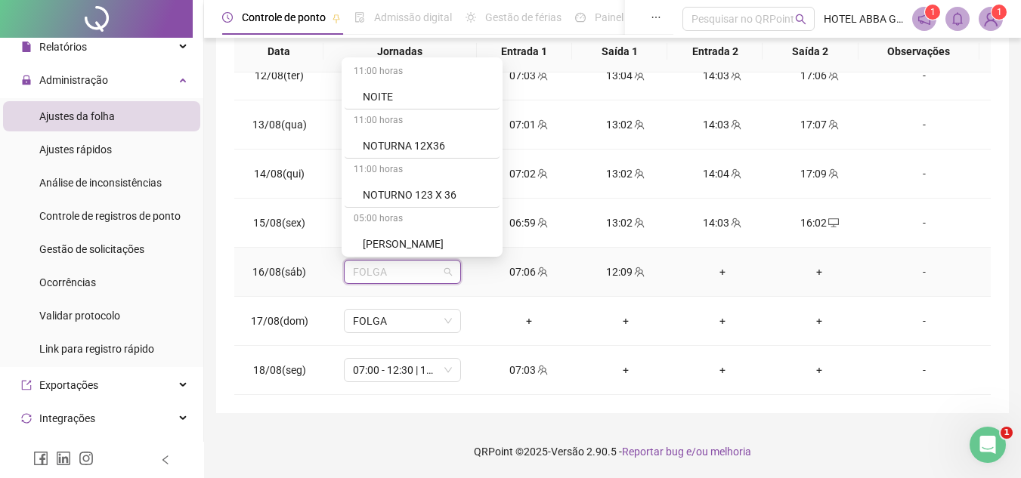
scroll to position [977, 0]
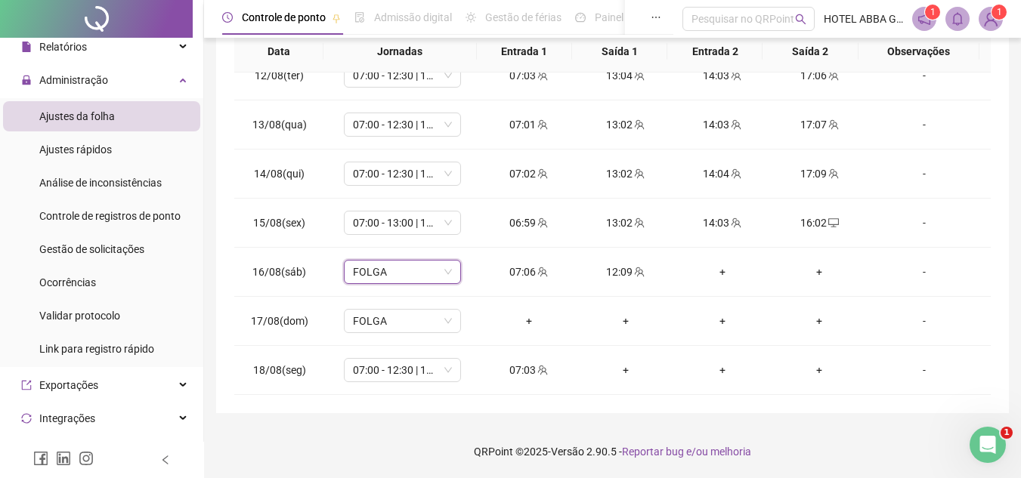
click at [1011, 117] on div "**********" at bounding box center [612, 101] width 817 height 754
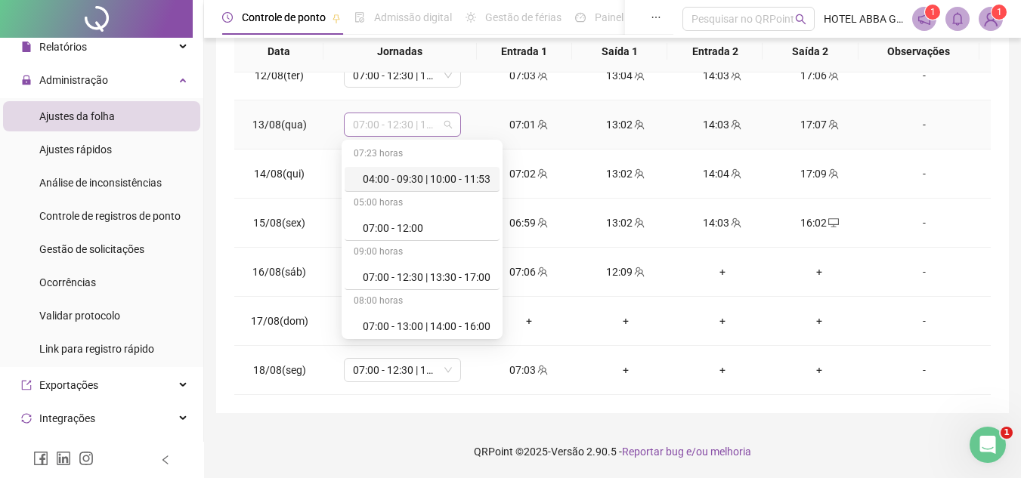
click at [447, 122] on span "07:00 - 12:30 | 13:30 - 17:00" at bounding box center [402, 124] width 99 height 23
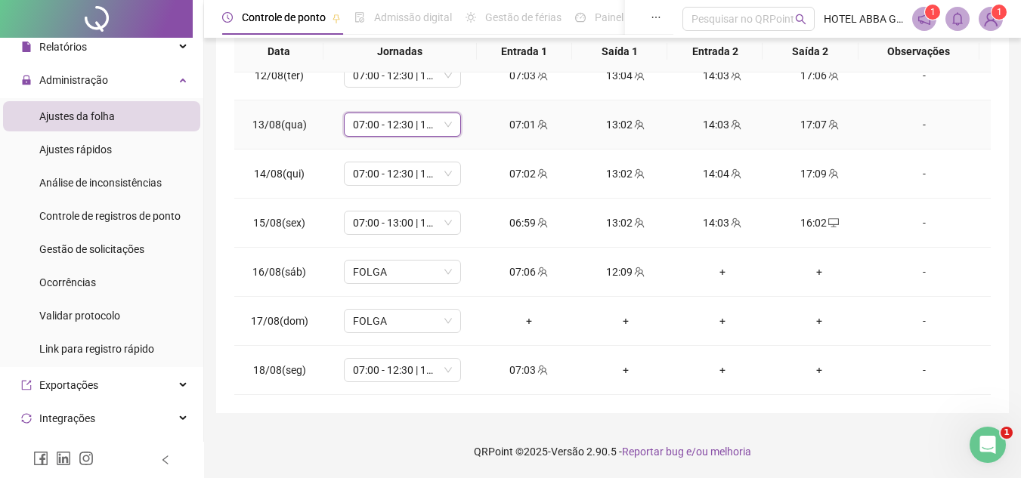
click at [447, 122] on span "07:00 - 12:30 | 13:30 - 17:00" at bounding box center [402, 124] width 99 height 23
click at [430, 269] on span "FOLGA" at bounding box center [402, 272] width 99 height 23
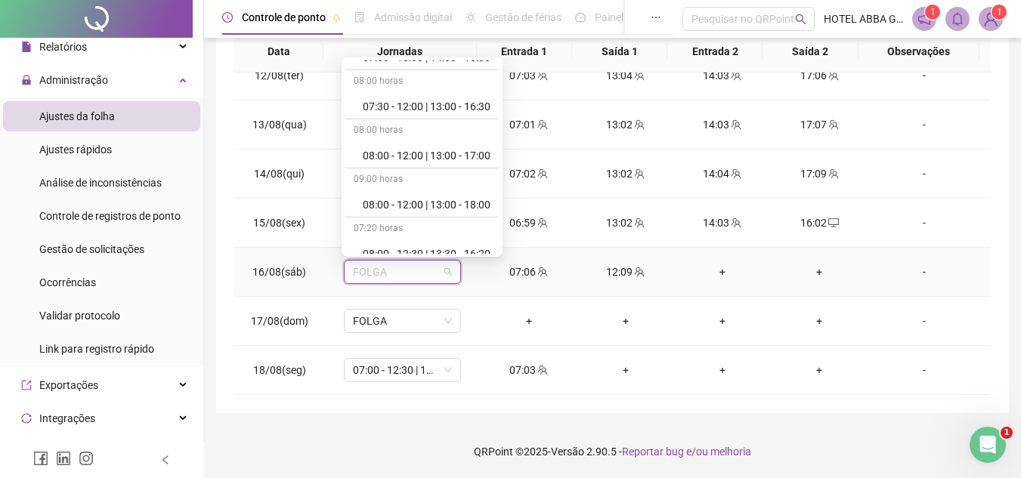
scroll to position [0, 0]
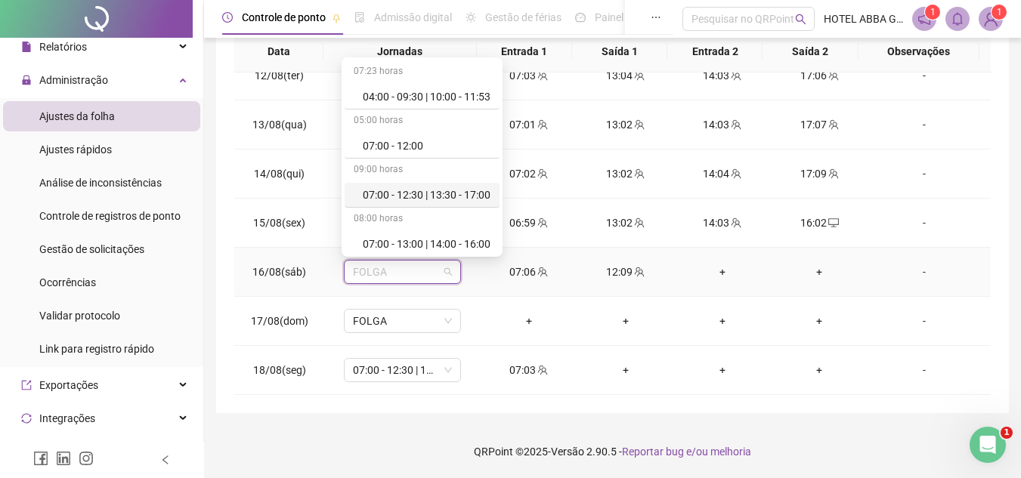
click at [430, 196] on div "07:00 - 12:30 | 13:30 - 17:00" at bounding box center [427, 195] width 128 height 17
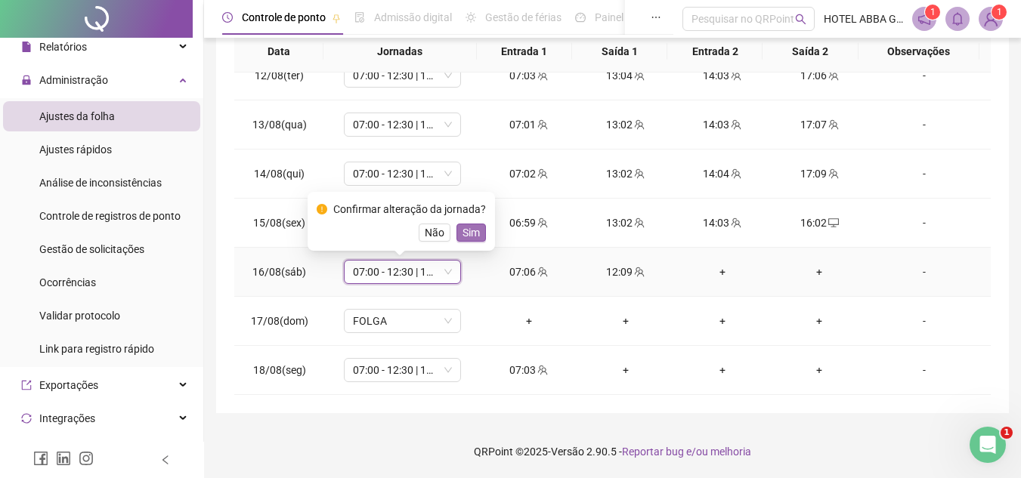
click at [471, 229] on span "Sim" at bounding box center [471, 233] width 17 height 17
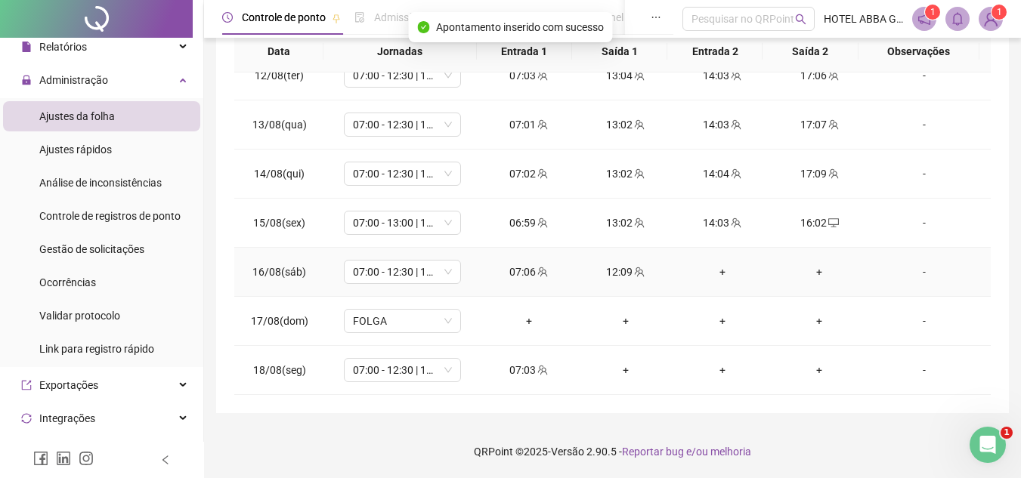
click at [903, 274] on div "-" at bounding box center [924, 272] width 89 height 17
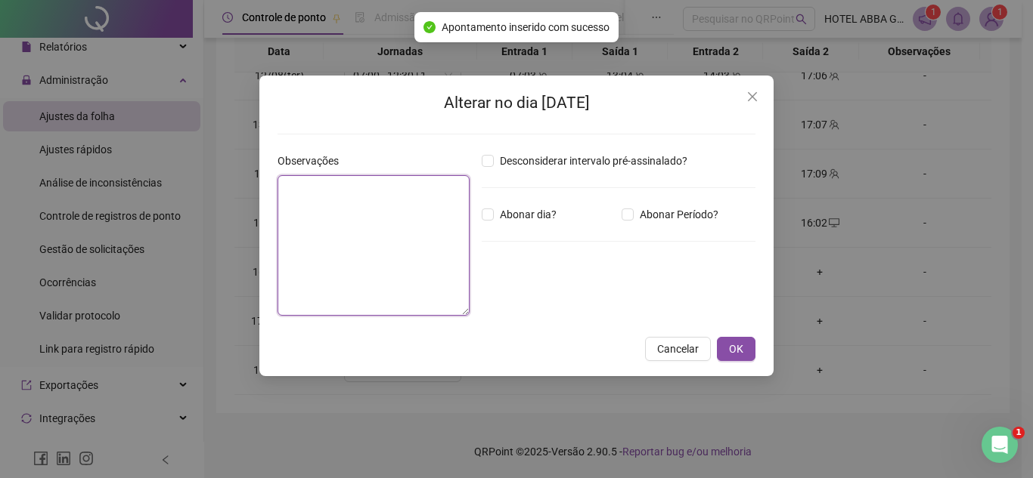
click at [362, 230] on textarea at bounding box center [373, 245] width 192 height 141
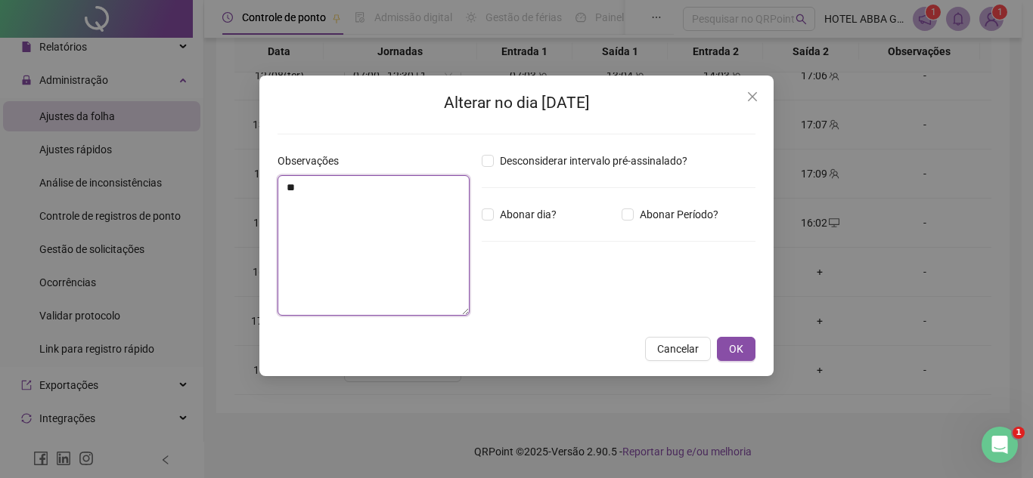
type textarea "*"
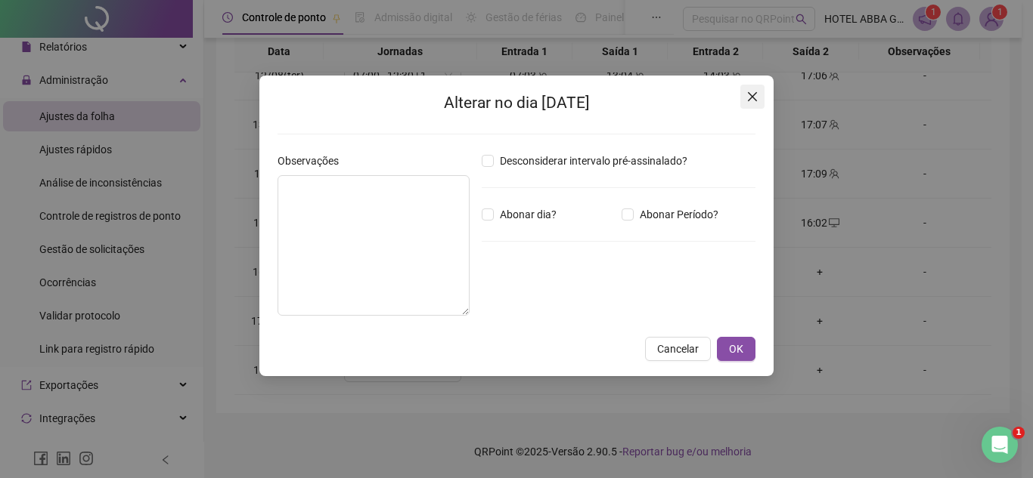
click at [748, 91] on icon "close" at bounding box center [752, 97] width 12 height 12
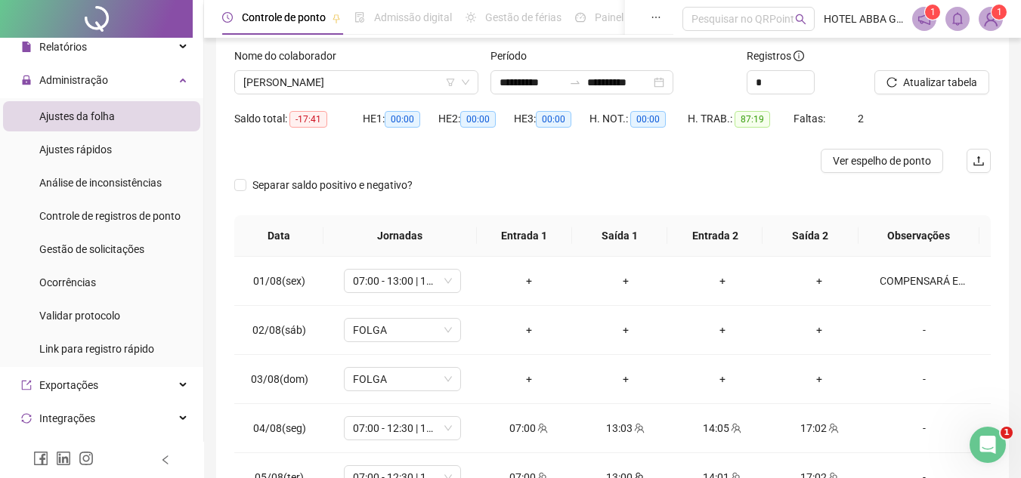
scroll to position [29, 0]
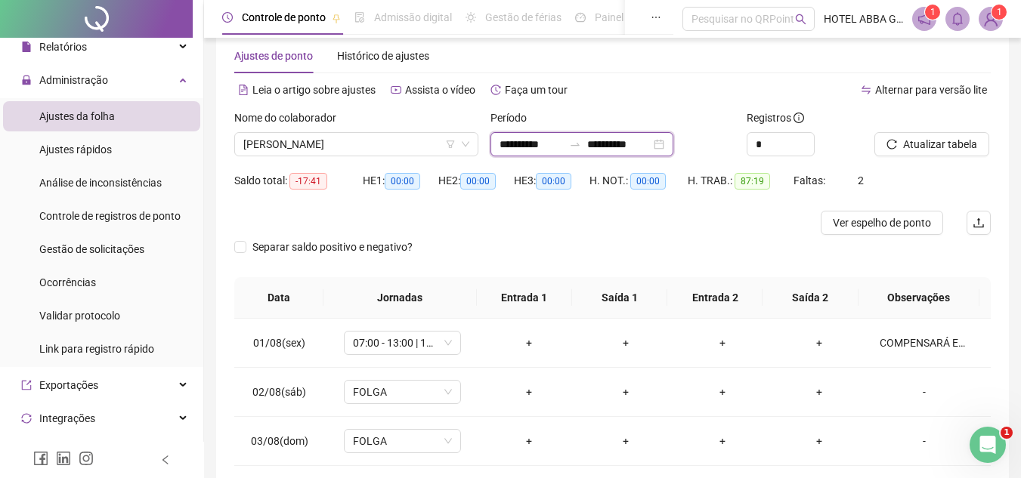
click at [651, 144] on input "**********" at bounding box center [618, 144] width 63 height 17
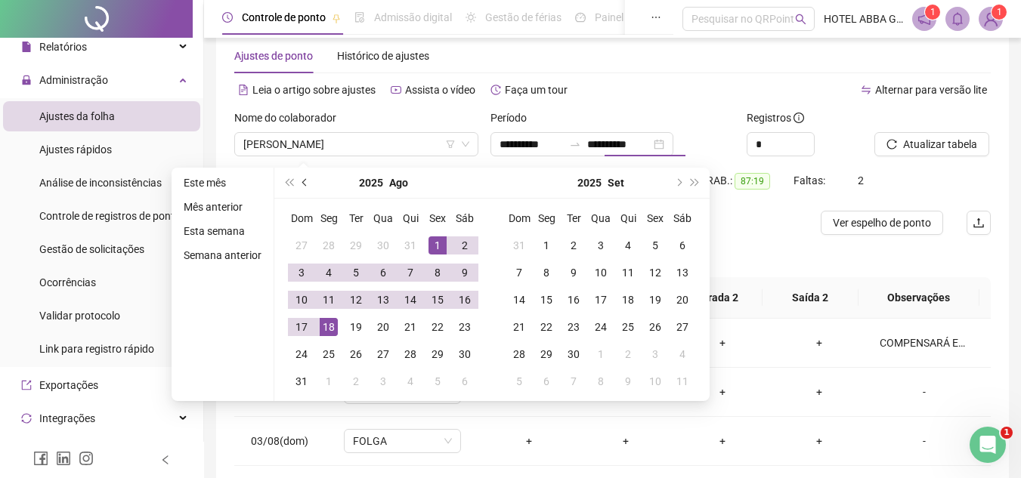
click at [300, 181] on button "prev-year" at bounding box center [305, 183] width 17 height 30
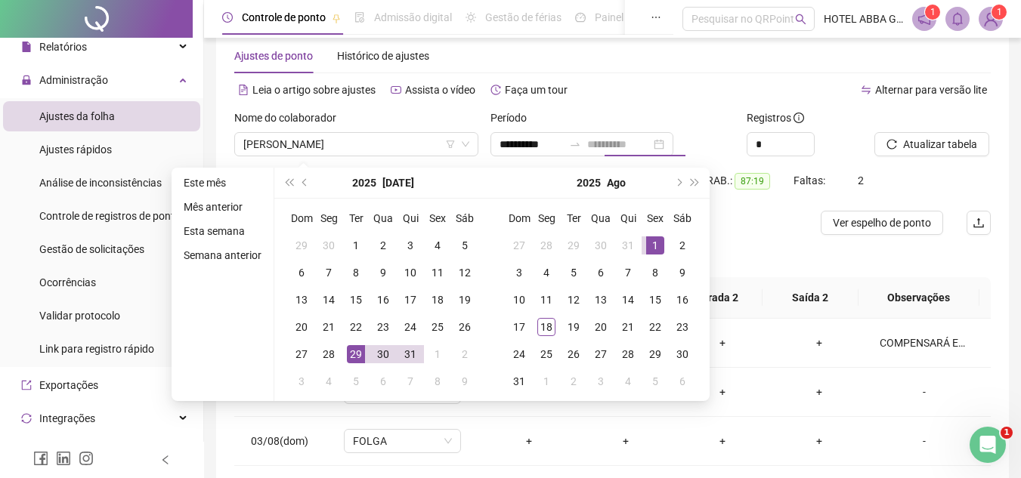
type input "**********"
drag, startPoint x: 661, startPoint y: 241, endPoint x: 619, endPoint y: 274, distance: 53.2
click at [660, 241] on div "1" at bounding box center [655, 246] width 18 height 18
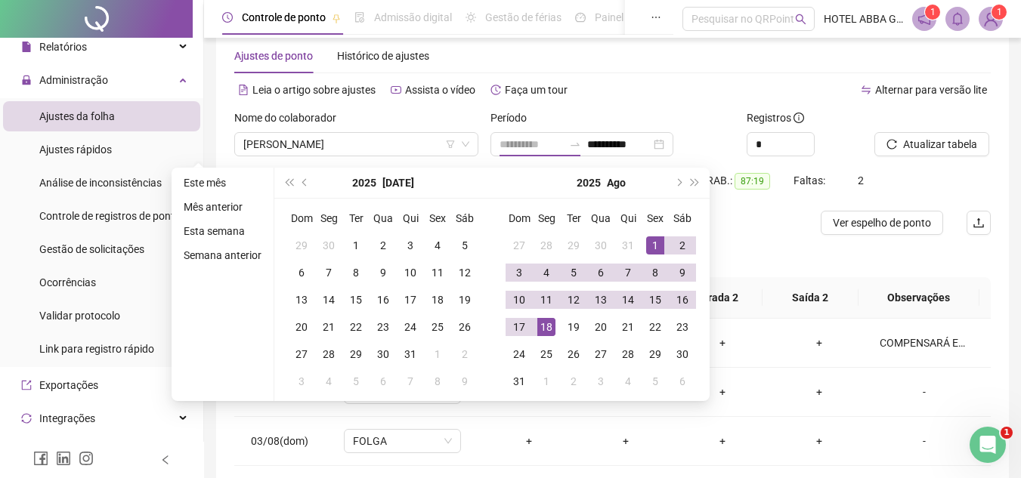
click at [548, 318] on div "18" at bounding box center [546, 327] width 18 height 18
type input "**********"
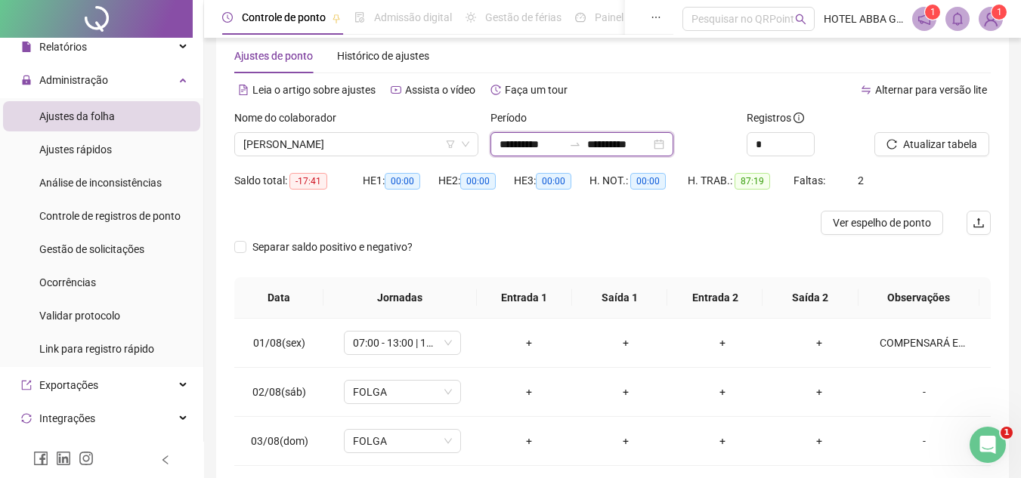
click at [514, 149] on input "**********" at bounding box center [531, 144] width 63 height 17
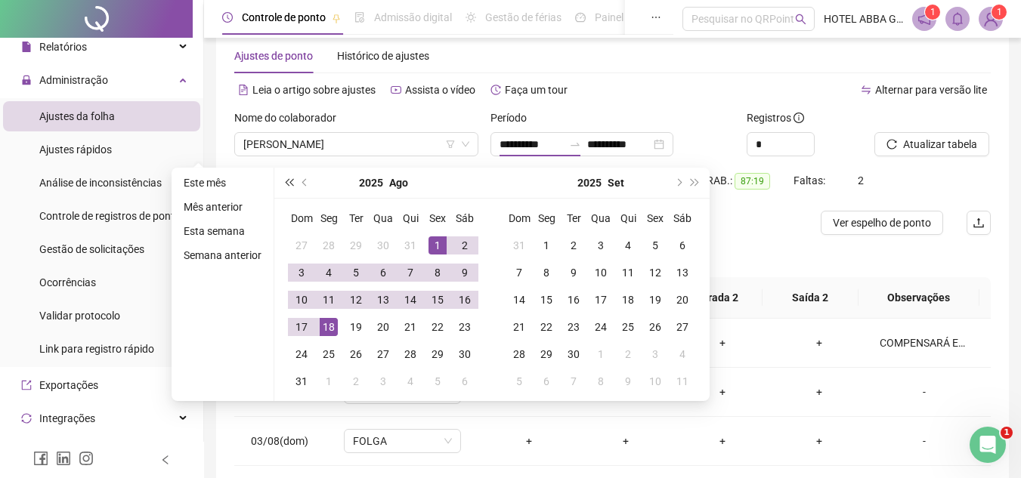
click at [295, 184] on button "super-prev-year" at bounding box center [288, 183] width 17 height 30
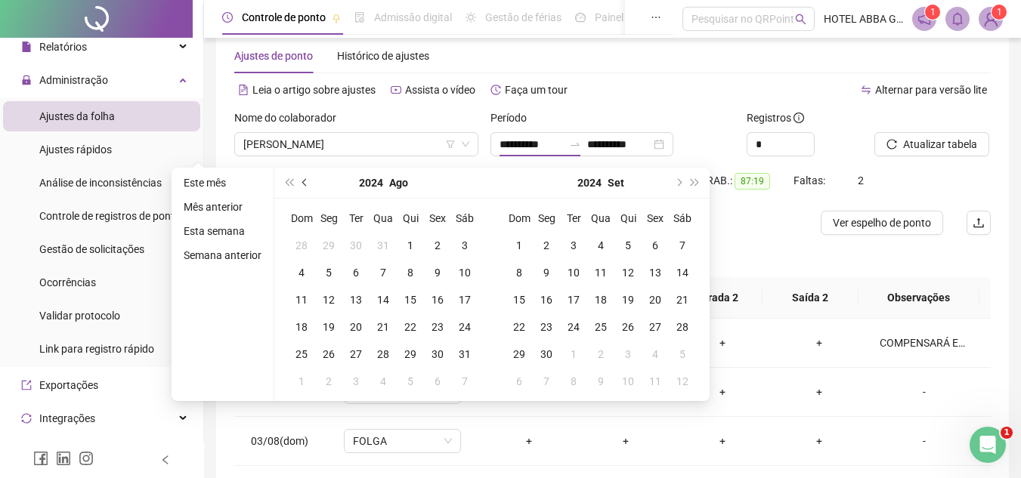
click at [299, 184] on button "prev-year" at bounding box center [305, 183] width 17 height 30
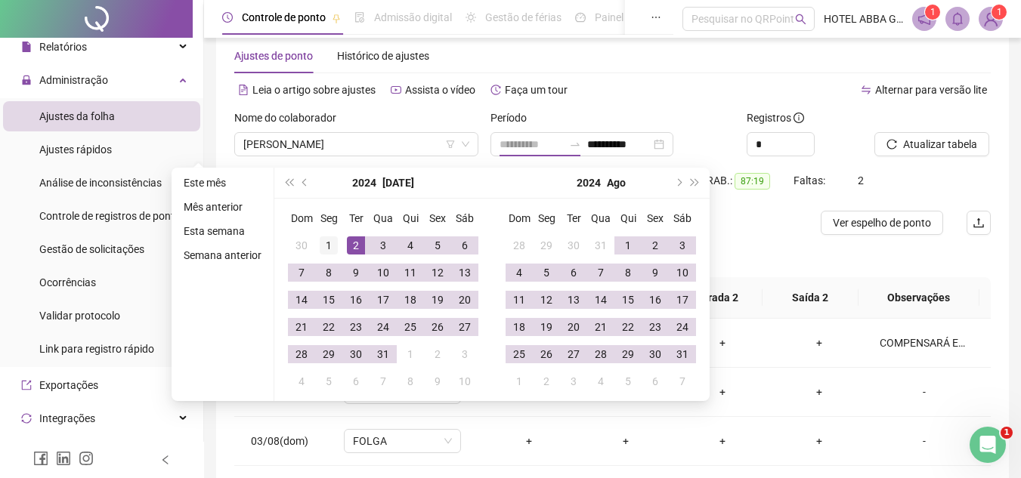
type input "**********"
click at [334, 246] on div "1" at bounding box center [329, 246] width 18 height 18
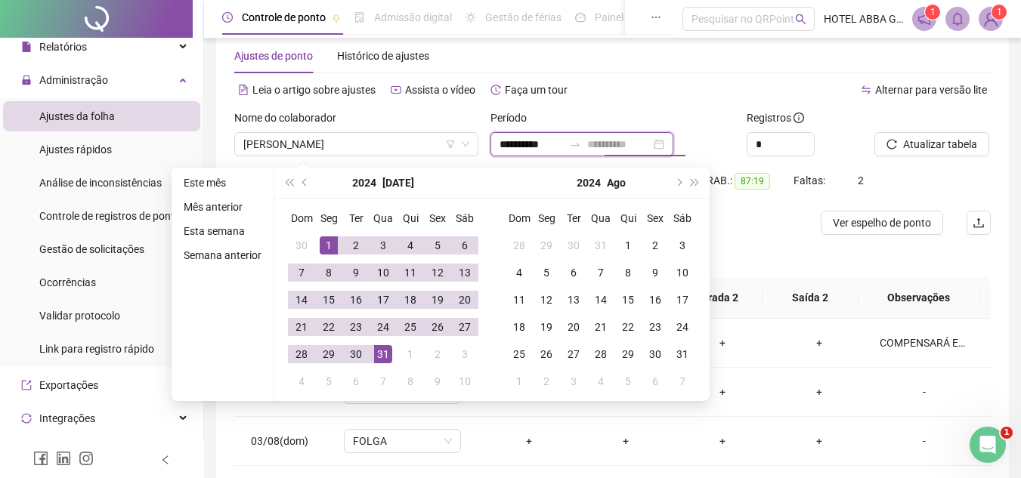
type input "**********"
click at [382, 352] on div "31" at bounding box center [383, 354] width 18 height 18
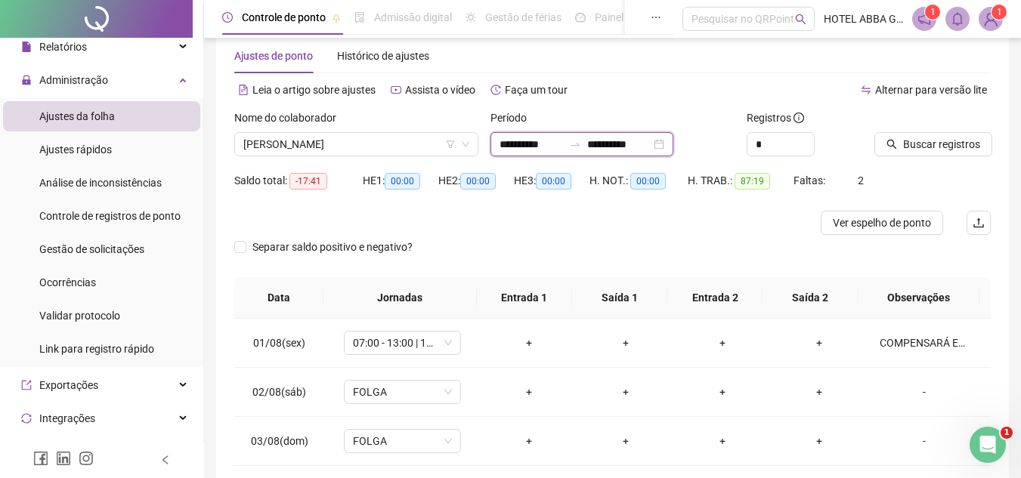
click at [540, 150] on input "**********" at bounding box center [531, 144] width 63 height 17
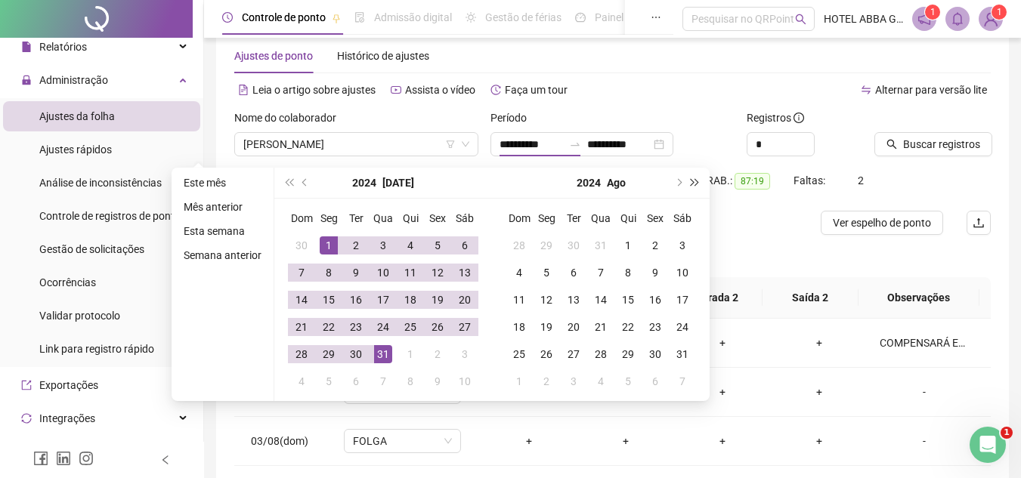
click at [692, 181] on span "super-next-year" at bounding box center [696, 183] width 8 height 8
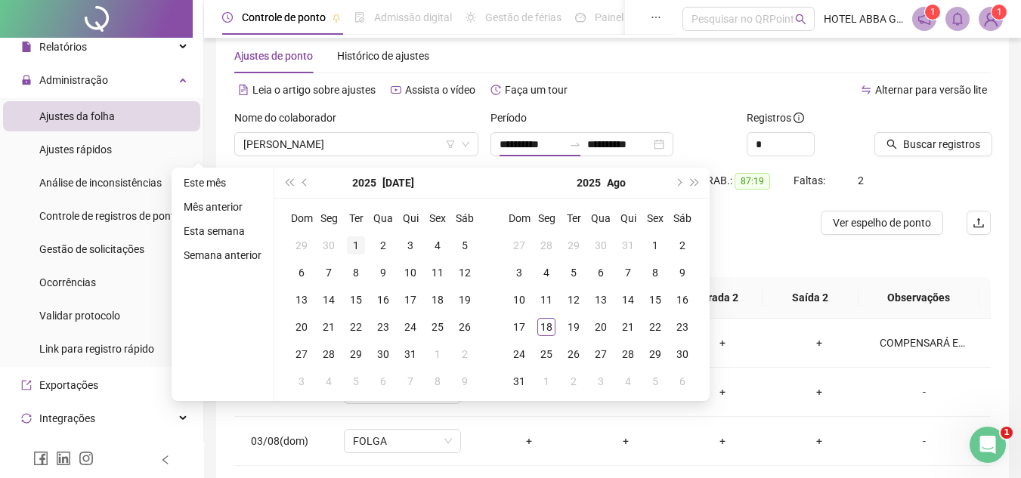
type input "**********"
click at [358, 245] on div "1" at bounding box center [356, 246] width 18 height 18
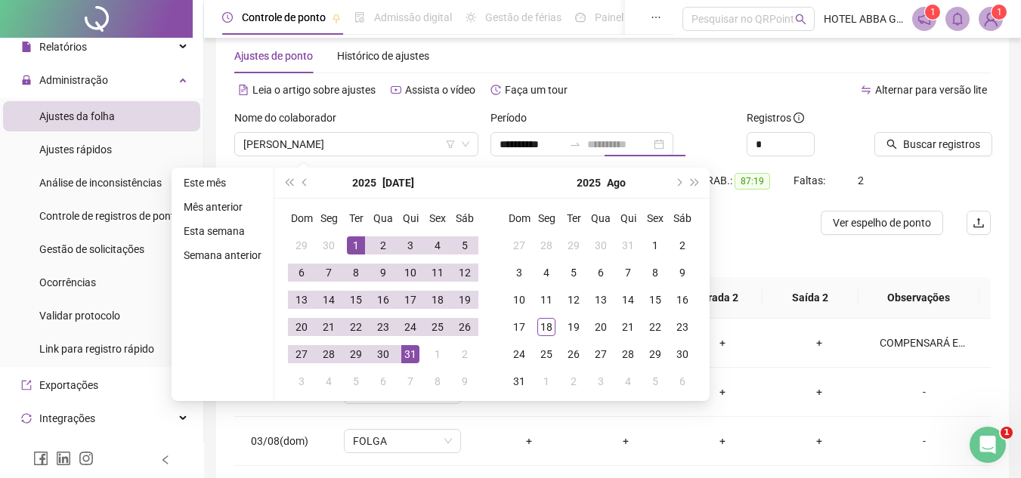
click at [410, 356] on div "31" at bounding box center [410, 354] width 18 height 18
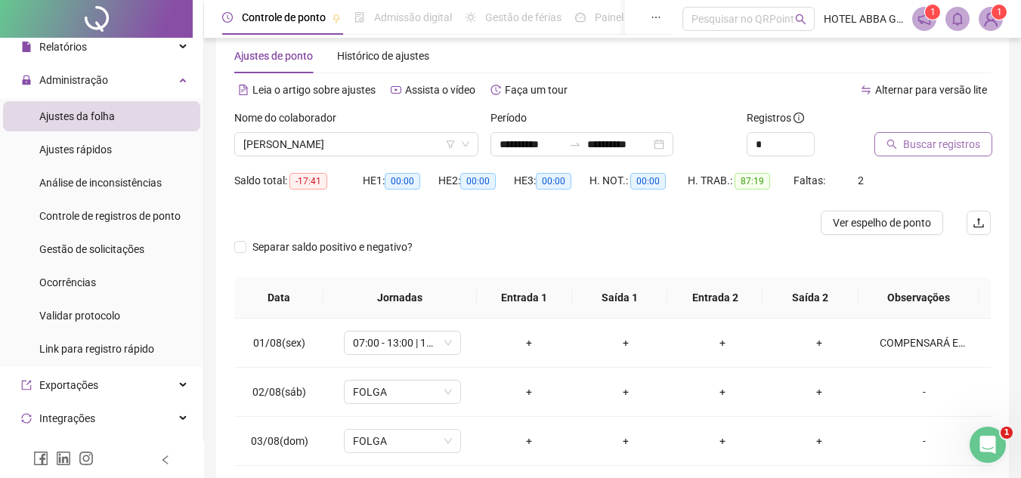
click at [921, 144] on span "Buscar registros" at bounding box center [941, 144] width 77 height 17
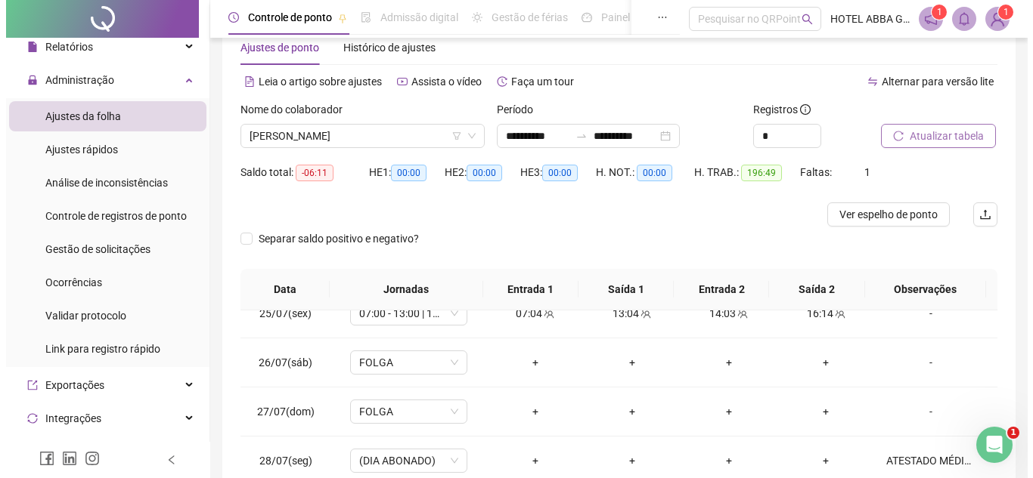
scroll to position [0, 0]
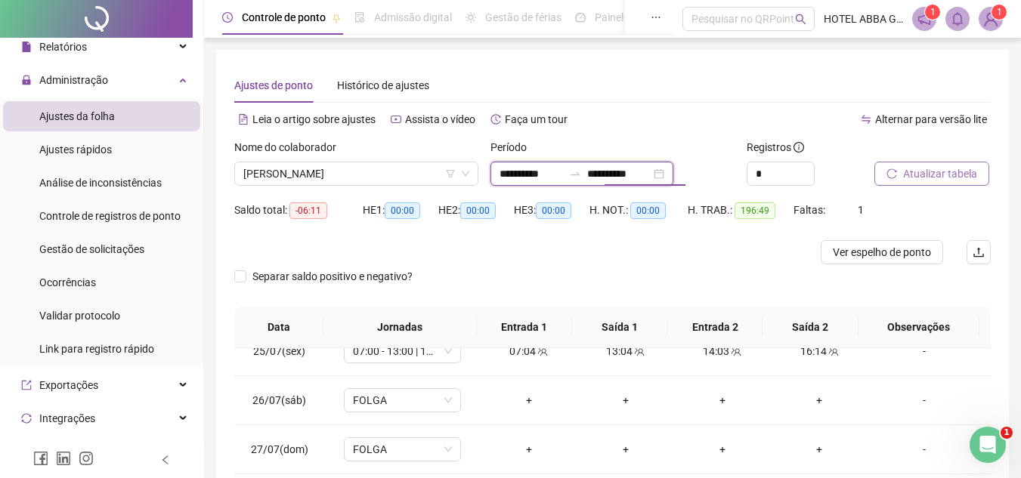
click at [634, 178] on input "**********" at bounding box center [618, 174] width 63 height 17
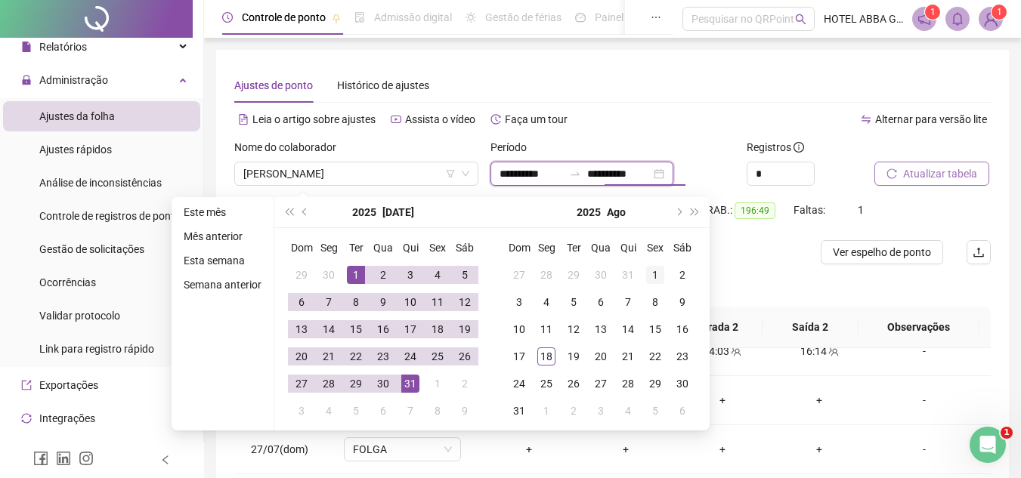
type input "**********"
drag, startPoint x: 647, startPoint y: 272, endPoint x: 610, endPoint y: 312, distance: 54.6
click at [643, 283] on td "1" at bounding box center [655, 275] width 27 height 27
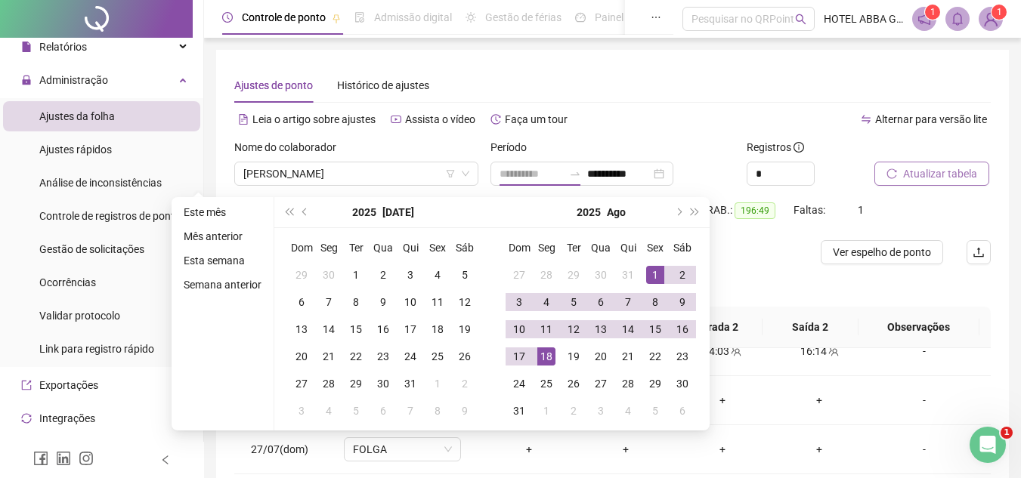
click at [547, 354] on div "18" at bounding box center [546, 357] width 18 height 18
type input "**********"
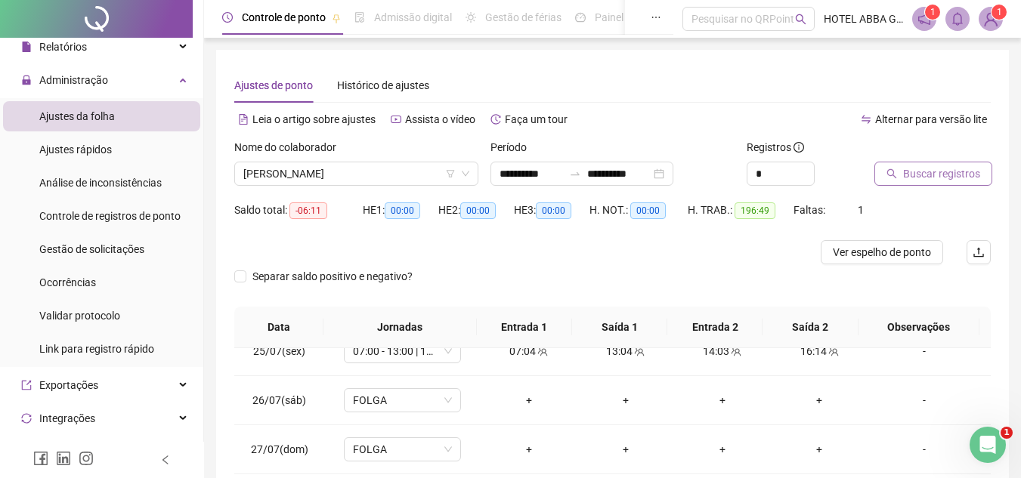
click at [883, 177] on button "Buscar registros" at bounding box center [934, 174] width 118 height 24
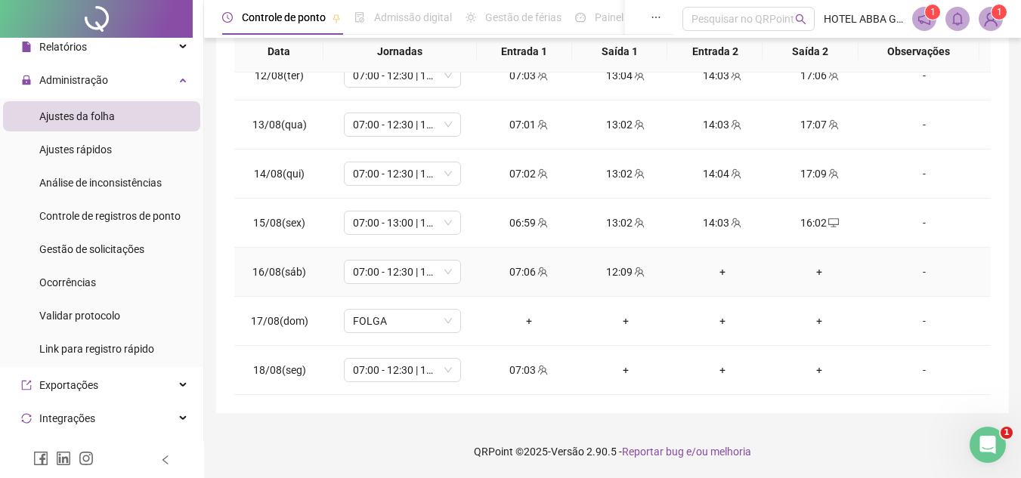
click at [918, 283] on td "-" at bounding box center [929, 272] width 123 height 49
click at [921, 274] on div "-" at bounding box center [924, 272] width 89 height 17
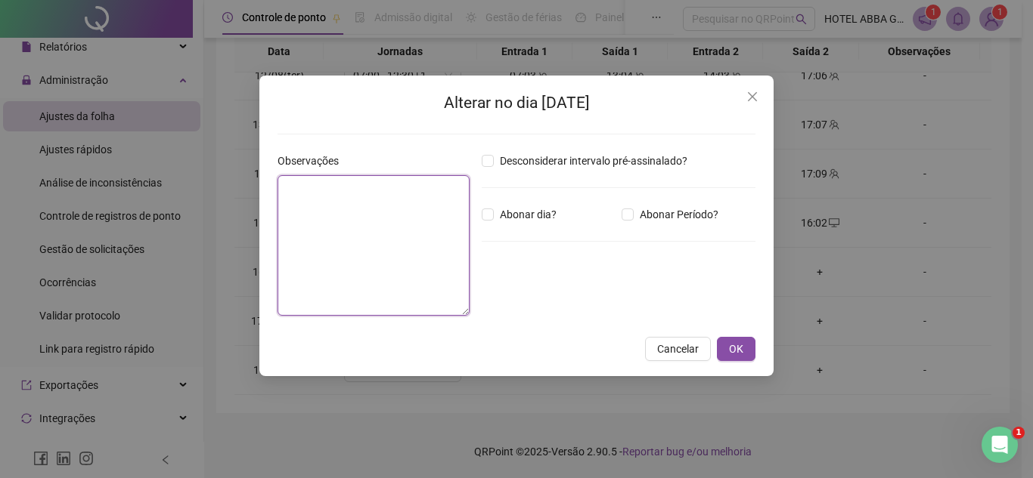
click at [413, 194] on textarea at bounding box center [373, 245] width 192 height 141
type textarea "**********"
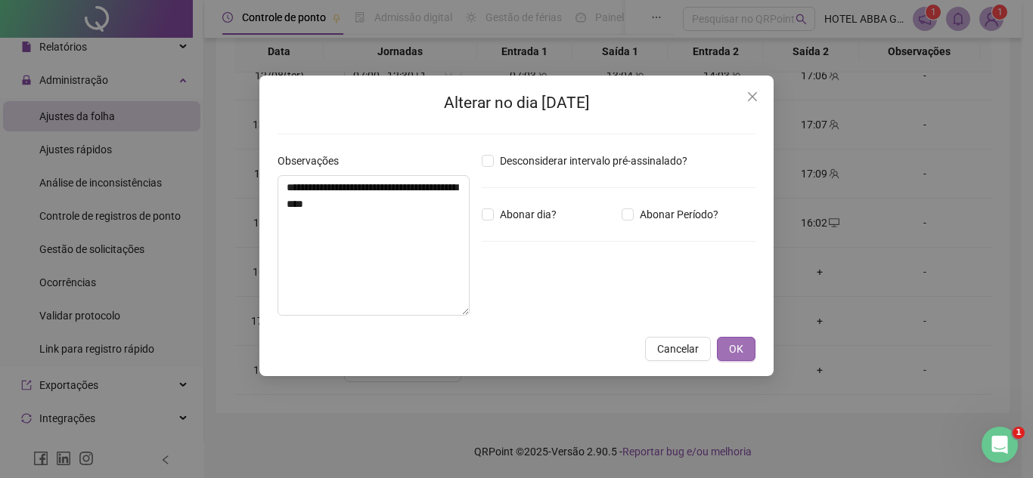
click at [746, 342] on button "OK" at bounding box center [736, 349] width 39 height 24
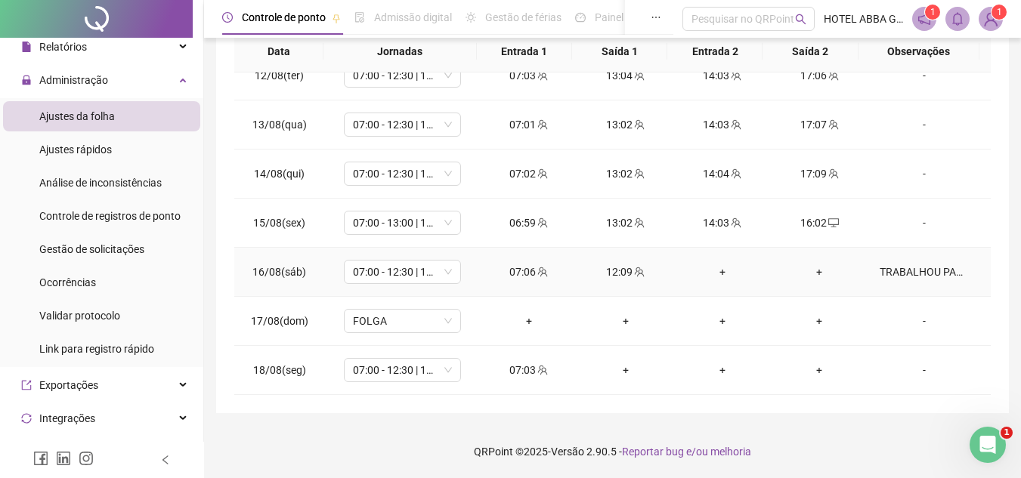
click at [921, 265] on div "TRABALHOU PARA PAGAR O A FOLGA DO DIA [DATE]." at bounding box center [924, 272] width 89 height 17
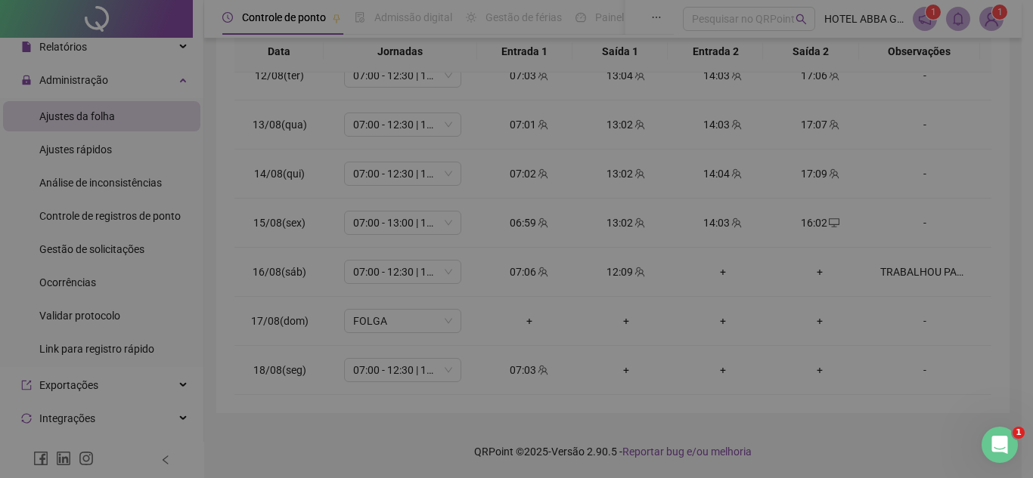
type textarea "**********"
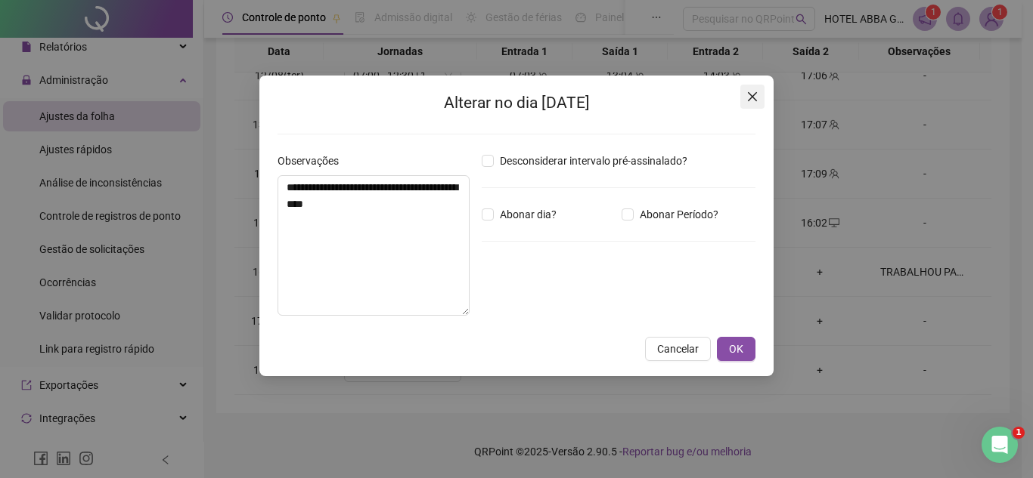
click at [752, 95] on icon "close" at bounding box center [752, 97] width 12 height 12
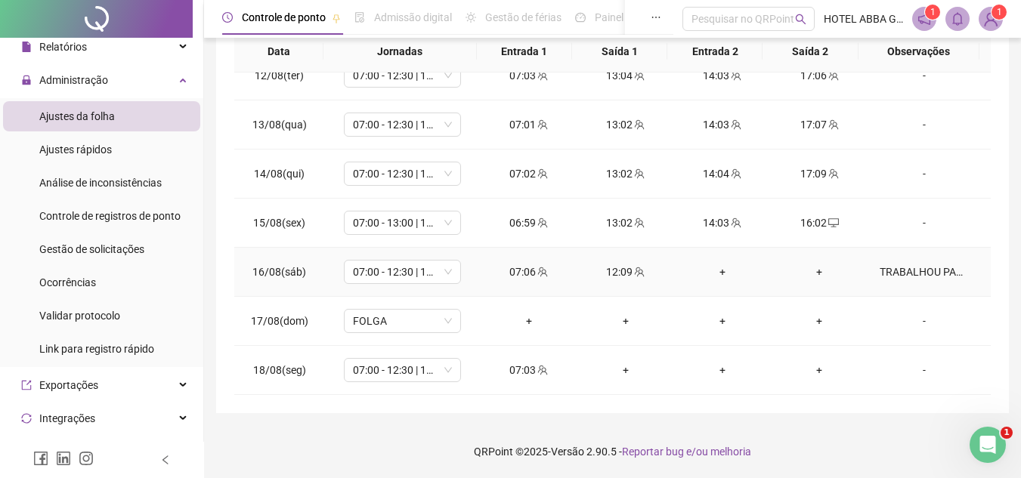
click at [958, 264] on div "TRABALHOU PARA PAGAR O A FOLGA DO DIA [DATE]." at bounding box center [924, 272] width 89 height 17
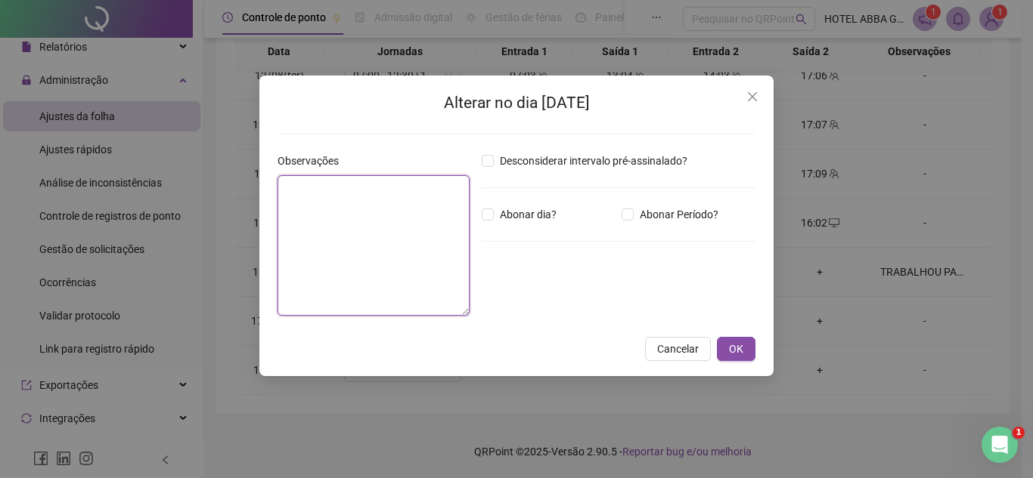
click at [421, 217] on textarea at bounding box center [373, 245] width 192 height 141
click at [759, 93] on span "Close" at bounding box center [752, 97] width 24 height 12
type textarea "**********"
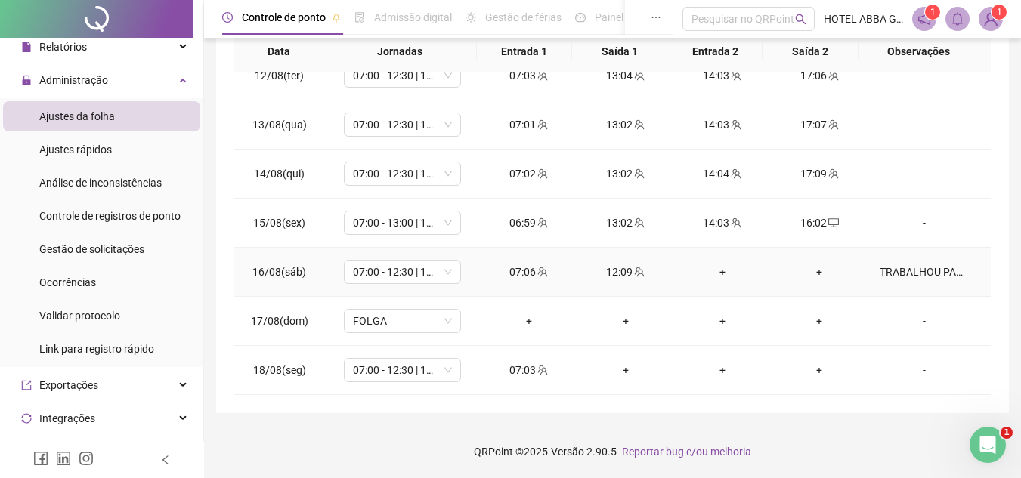
click at [932, 261] on td "TRABALHOU PARA PAGAR O A FOLGA DO DIA [DATE]." at bounding box center [929, 272] width 123 height 49
click at [934, 271] on div "TRABALHOU PARA PAGAR O A FOLGA DO DIA [DATE]." at bounding box center [924, 272] width 89 height 17
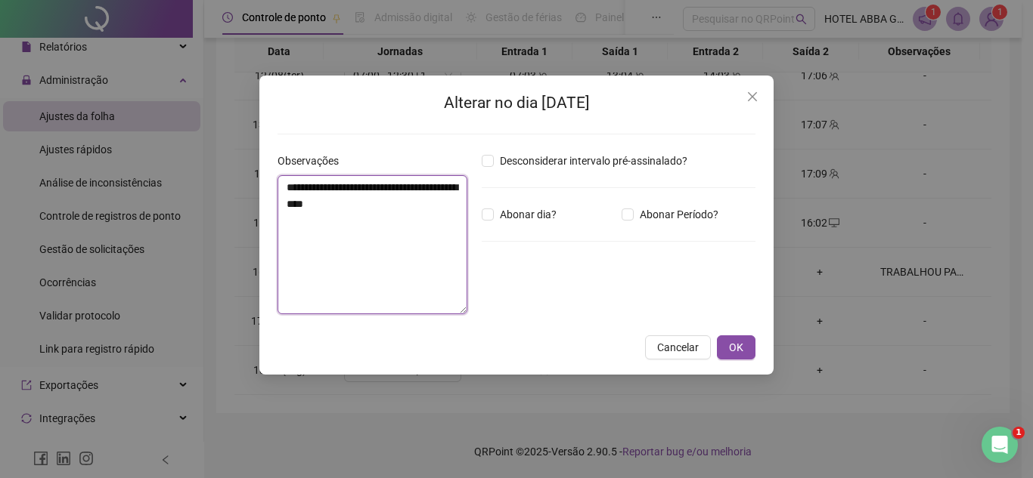
click at [431, 206] on textarea "**********" at bounding box center [372, 244] width 190 height 139
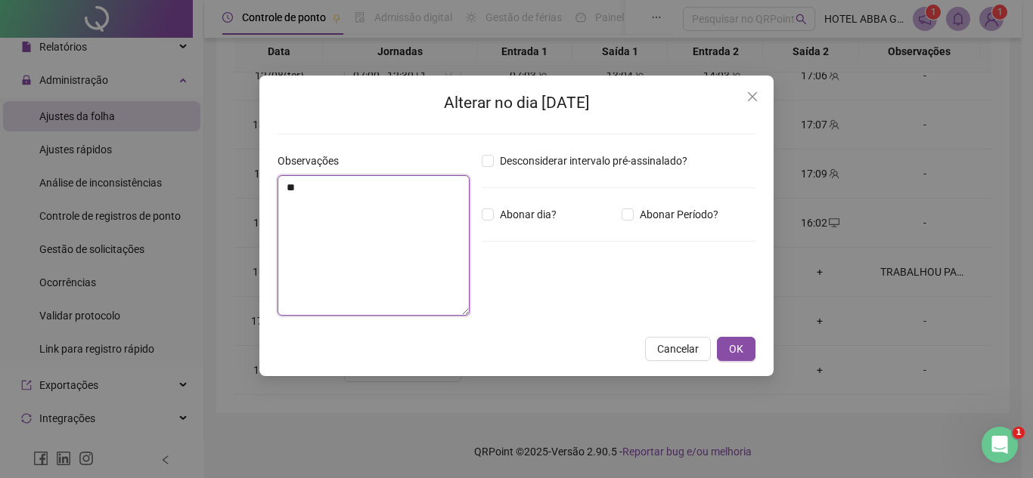
type textarea "*"
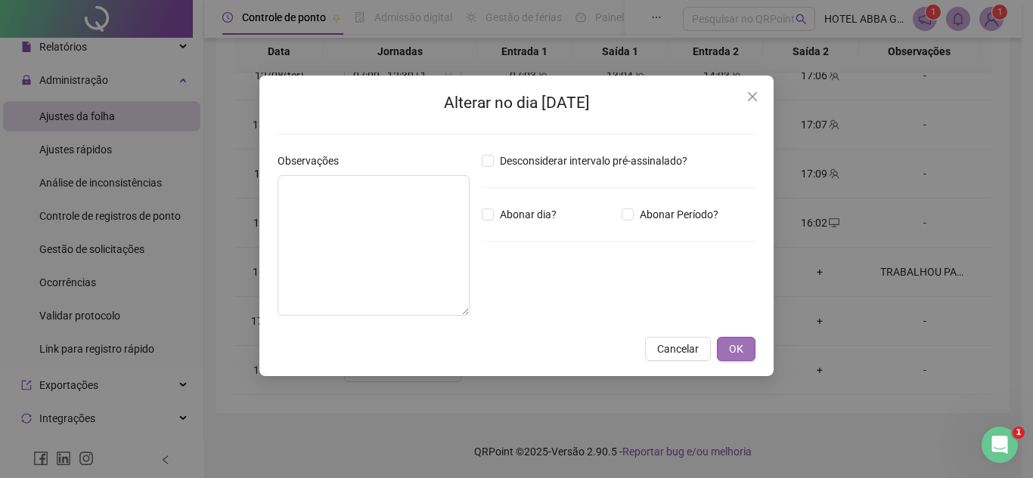
click at [727, 341] on button "OK" at bounding box center [736, 349] width 39 height 24
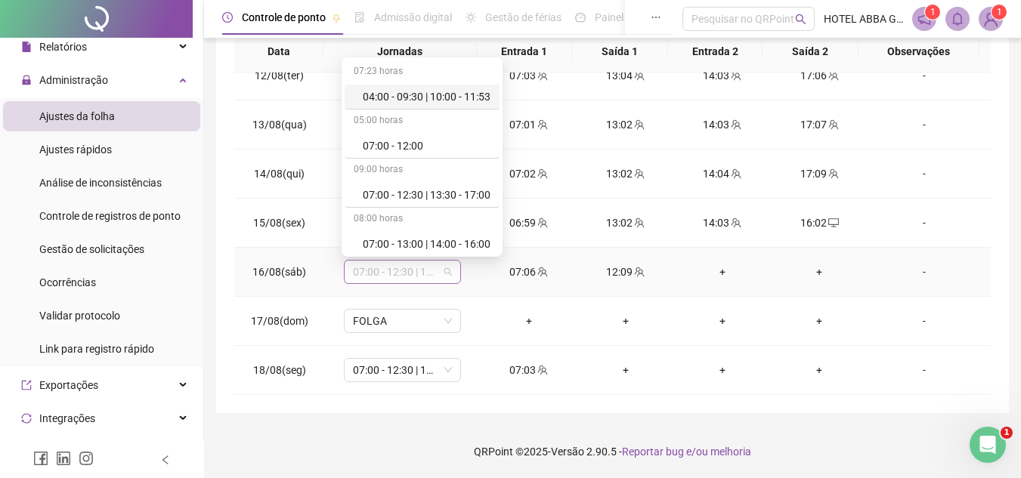
click at [448, 271] on span "07:00 - 12:30 | 13:30 - 17:00" at bounding box center [402, 272] width 99 height 23
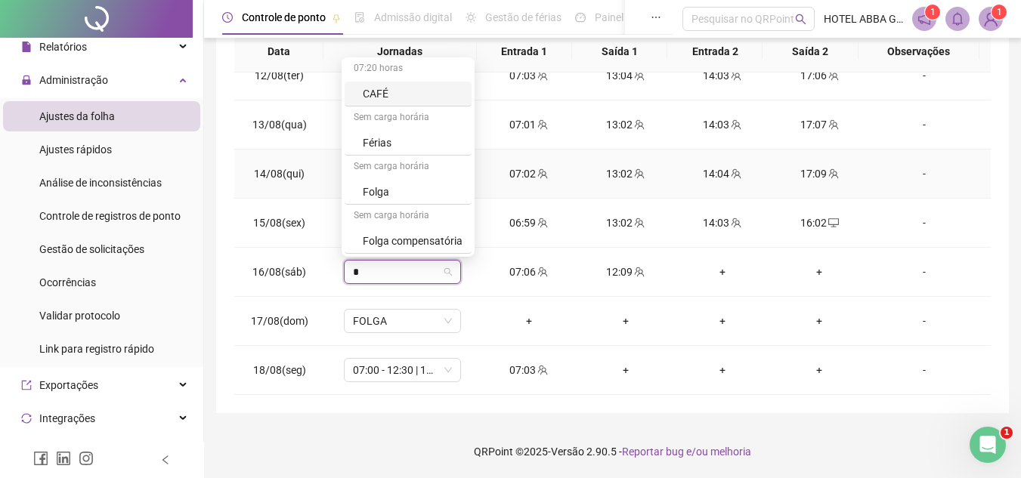
scroll to position [3, 0]
click at [423, 200] on div "Folga" at bounding box center [408, 192] width 127 height 25
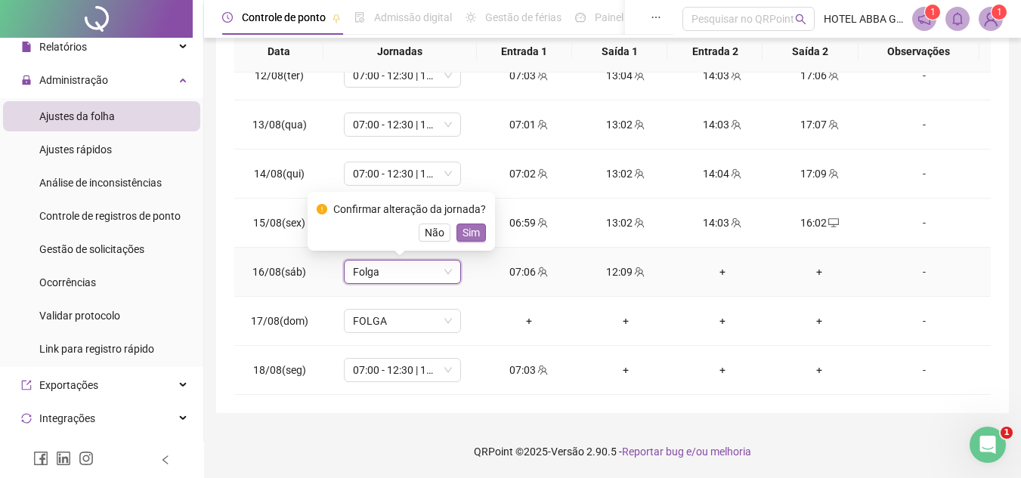
click at [470, 236] on span "Sim" at bounding box center [471, 233] width 17 height 17
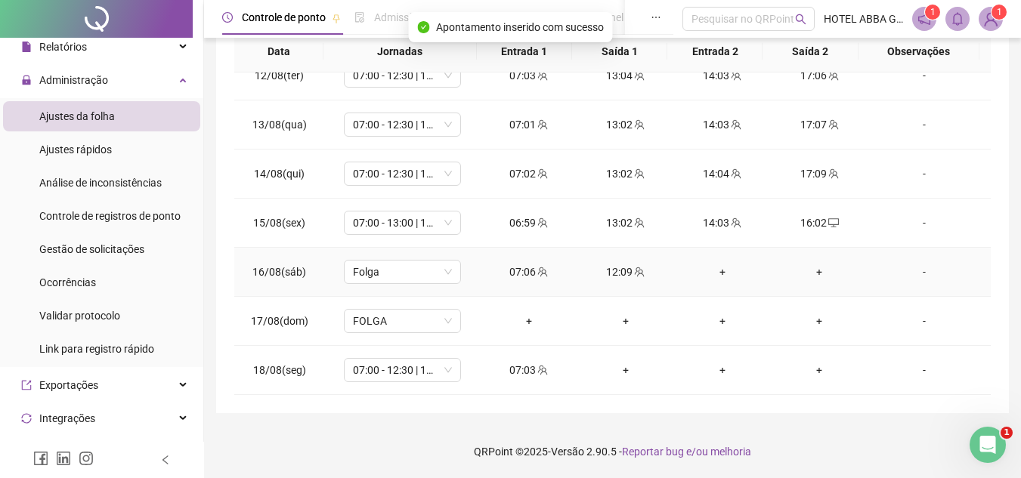
click at [526, 276] on div "07:06" at bounding box center [529, 272] width 73 height 17
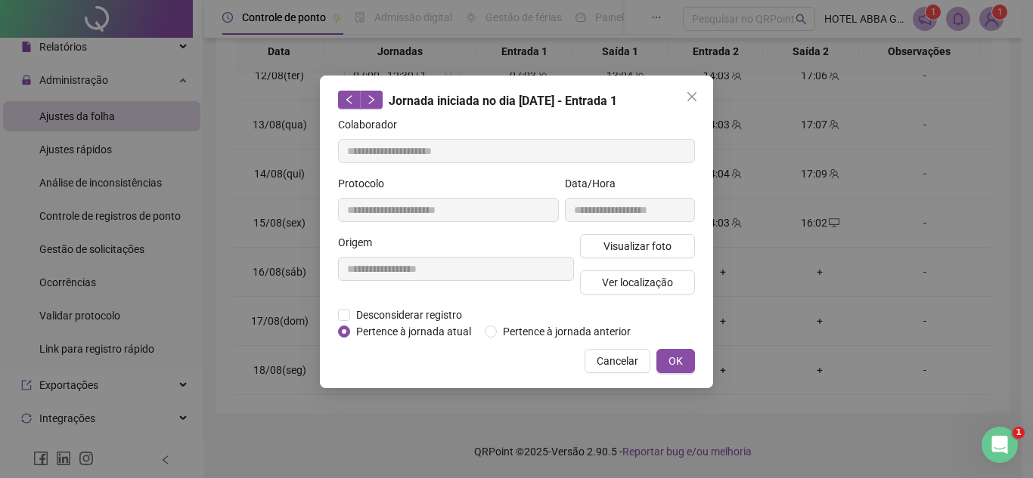
click at [399, 305] on div "**********" at bounding box center [456, 270] width 242 height 73
click at [397, 311] on span "Desconsiderar registro" at bounding box center [409, 315] width 118 height 17
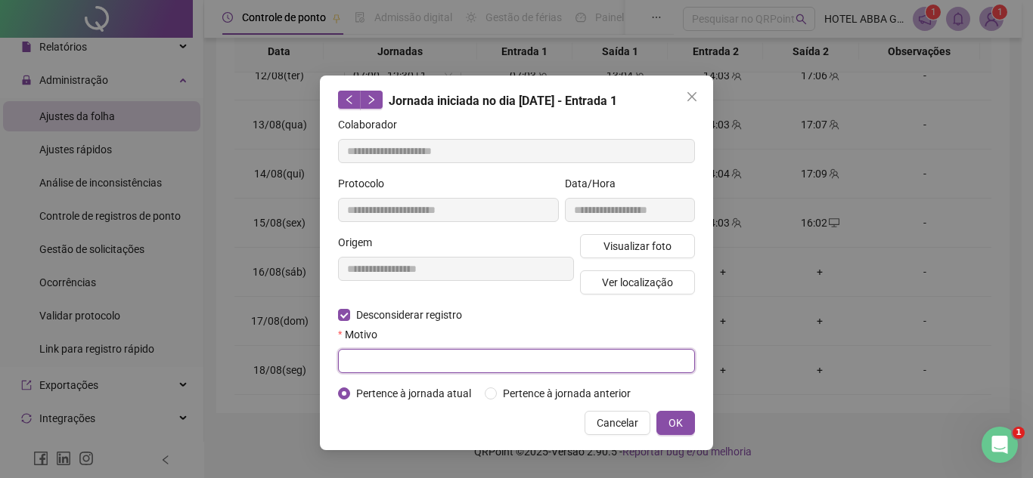
click at [410, 355] on input "text" at bounding box center [516, 361] width 357 height 24
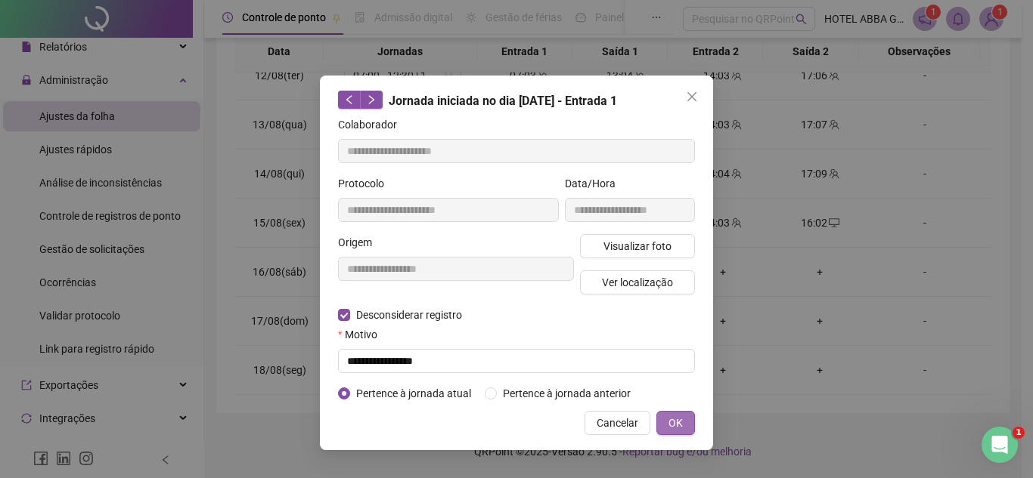
click at [674, 420] on span "OK" at bounding box center [675, 423] width 14 height 17
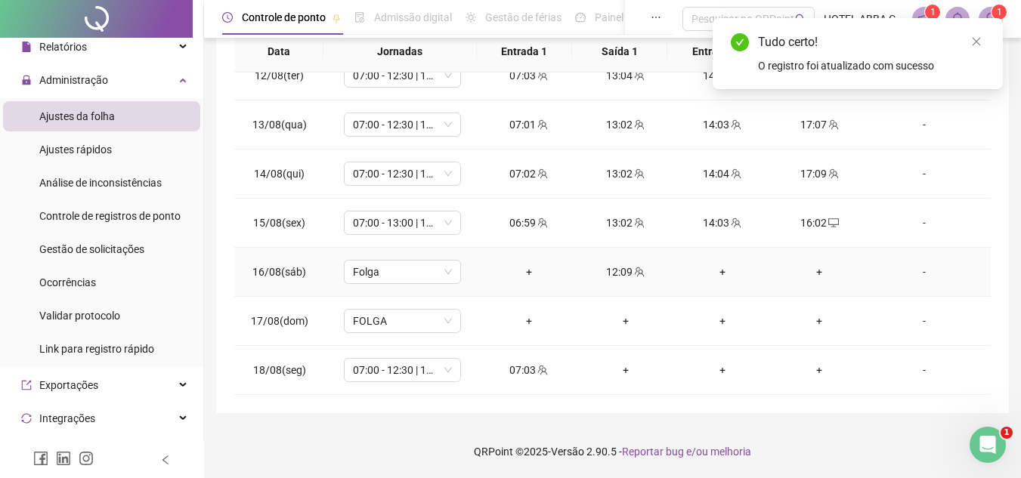
click at [621, 271] on div "12:09" at bounding box center [626, 272] width 73 height 17
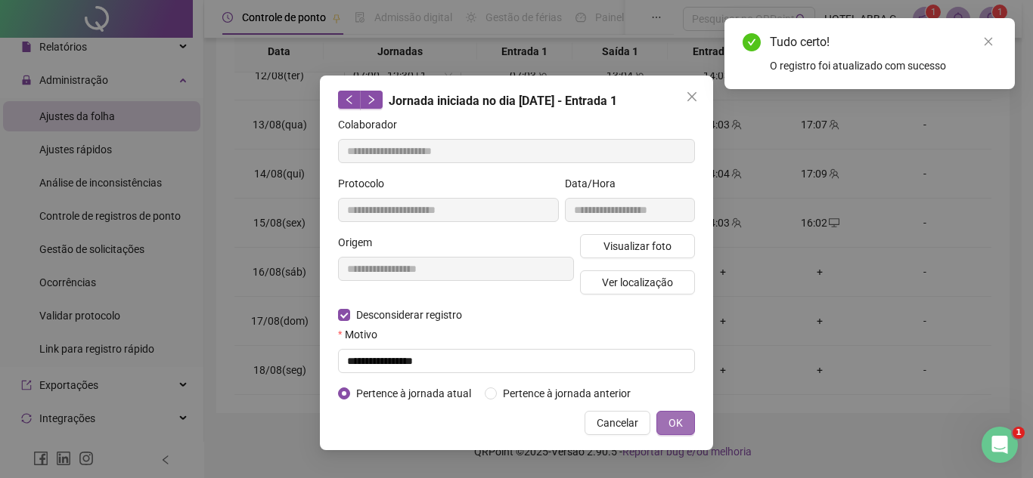
click at [680, 428] on span "OK" at bounding box center [675, 423] width 14 height 17
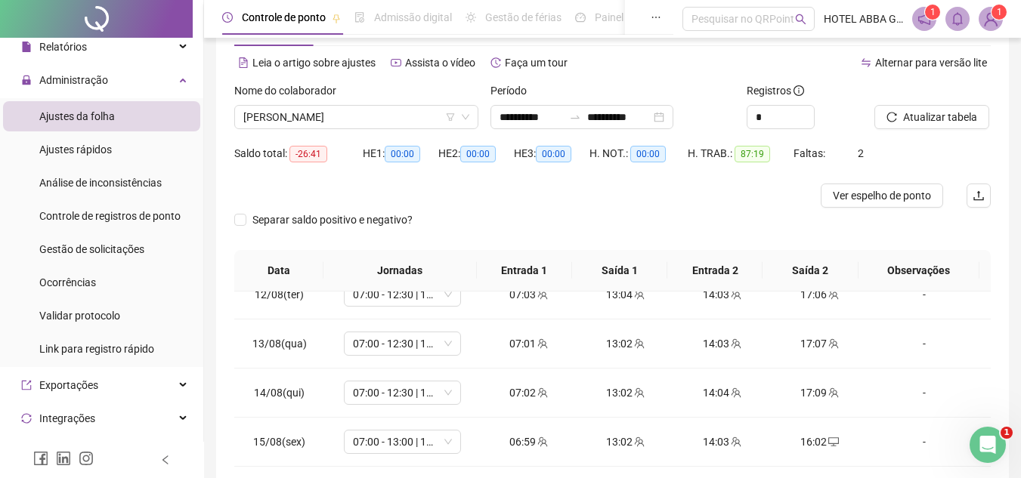
scroll to position [47, 0]
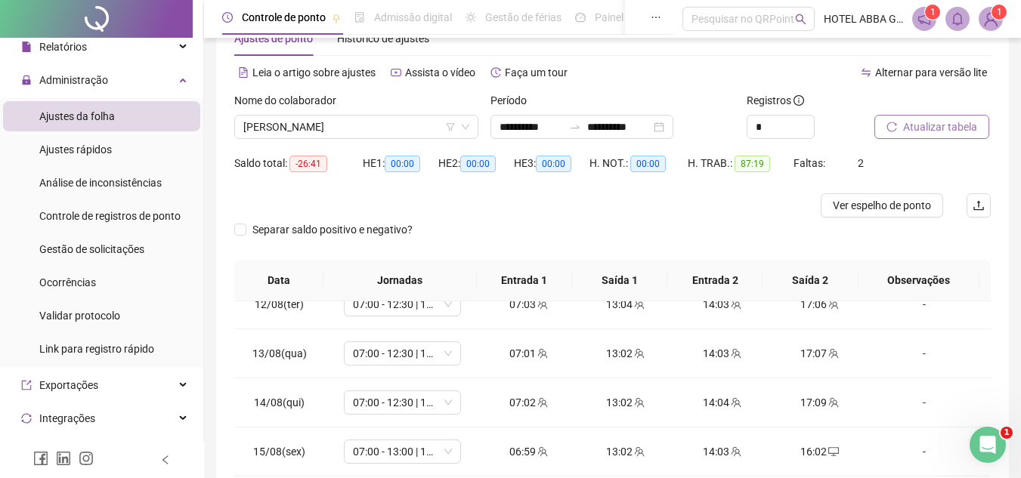
click at [971, 119] on span "Atualizar tabela" at bounding box center [940, 127] width 74 height 17
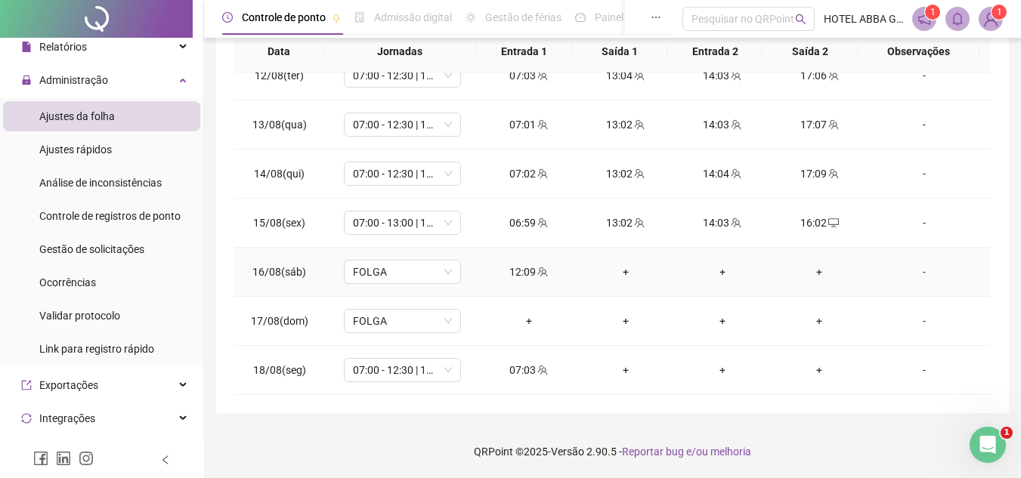
click at [516, 271] on div "12:09" at bounding box center [529, 272] width 73 height 17
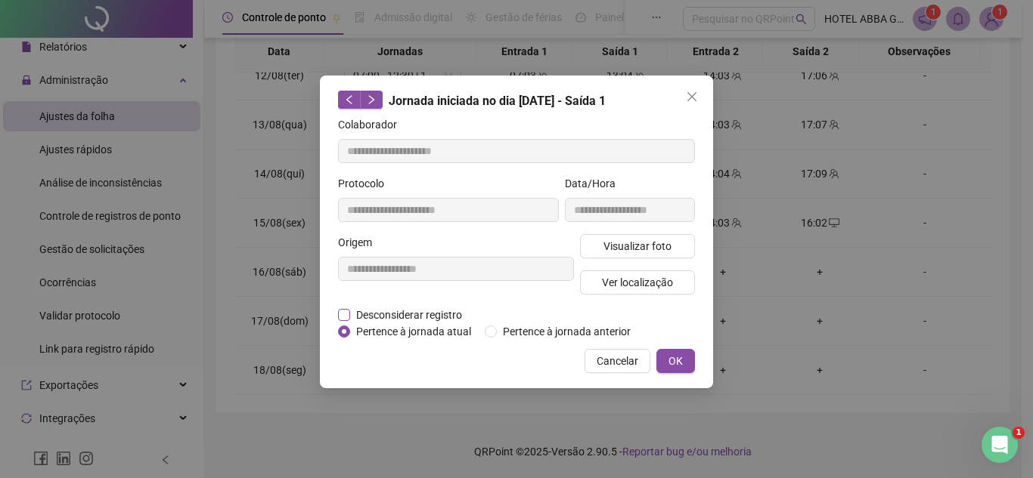
click at [430, 314] on span "Desconsiderar registro" at bounding box center [409, 315] width 118 height 17
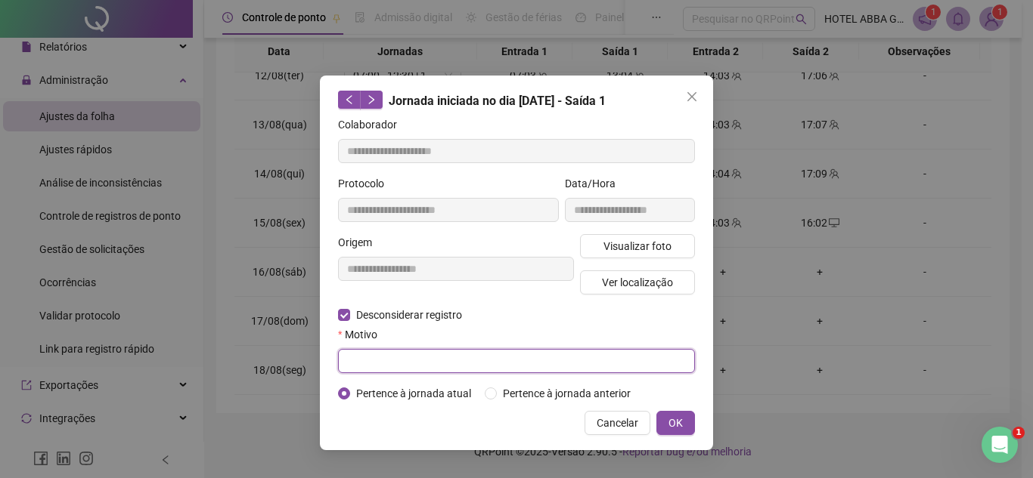
click at [413, 359] on input "text" at bounding box center [516, 361] width 357 height 24
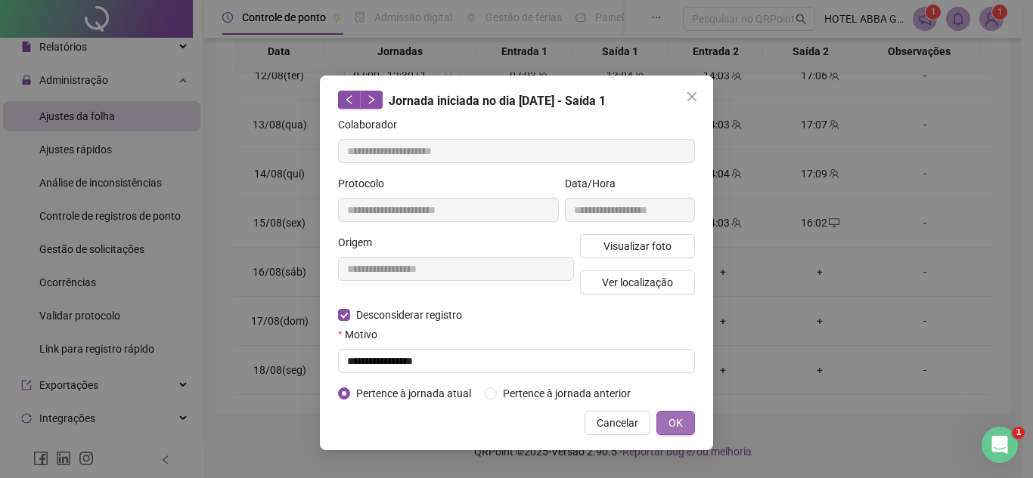
click at [667, 418] on button "OK" at bounding box center [675, 423] width 39 height 24
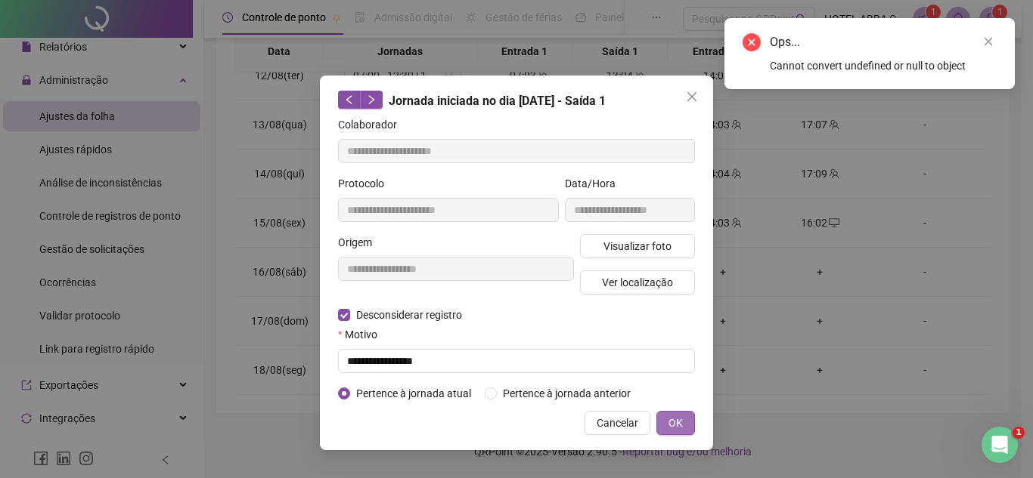
click at [673, 425] on span "OK" at bounding box center [675, 423] width 14 height 17
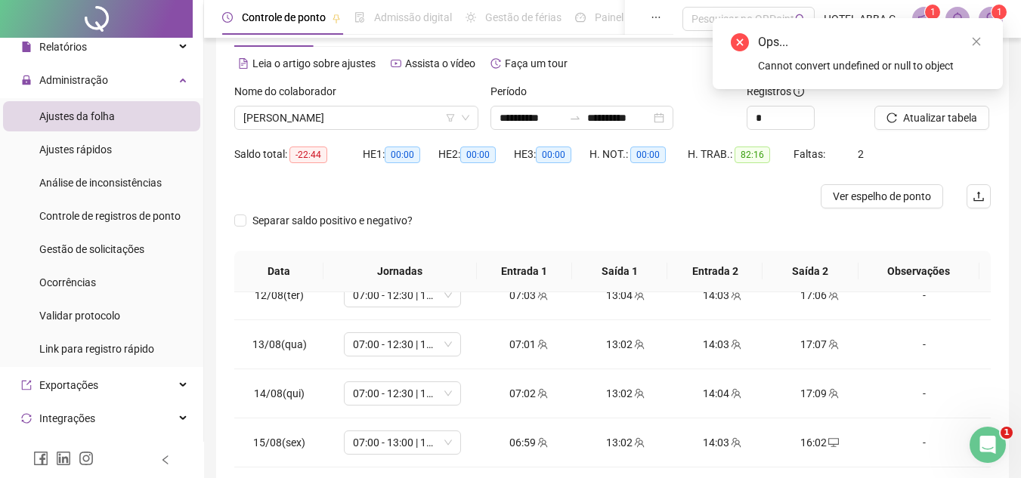
scroll to position [0, 0]
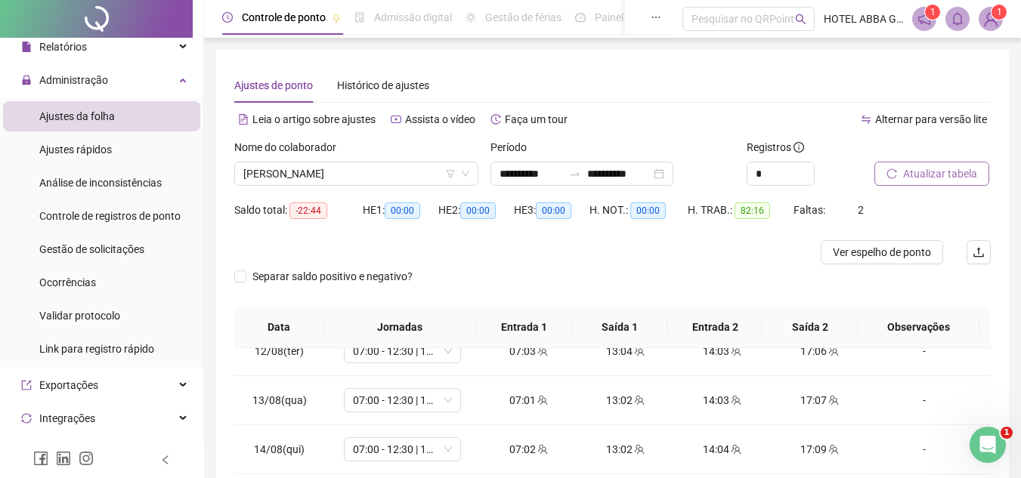
click at [947, 167] on span "Atualizar tabela" at bounding box center [940, 174] width 74 height 17
click at [370, 167] on span "[PERSON_NAME]" at bounding box center [356, 174] width 226 height 23
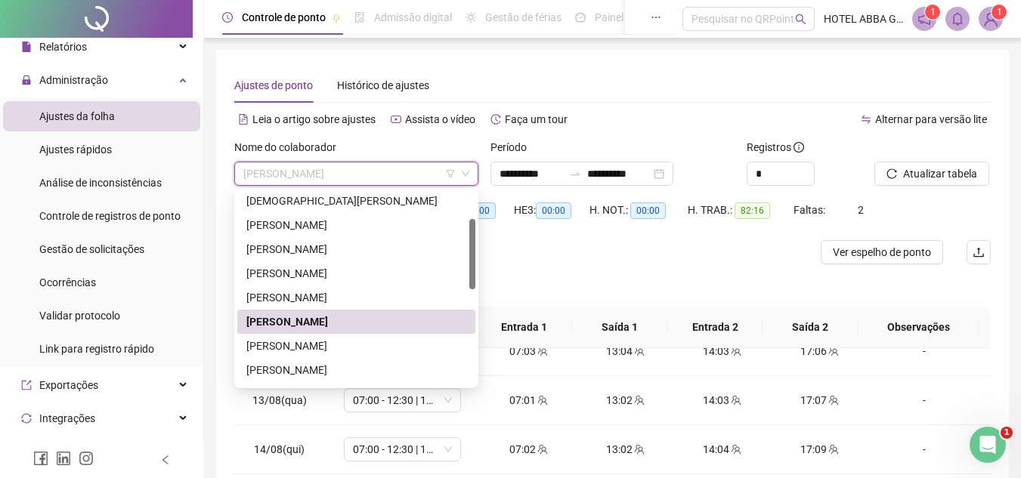
click at [336, 316] on div "[PERSON_NAME]" at bounding box center [356, 322] width 220 height 17
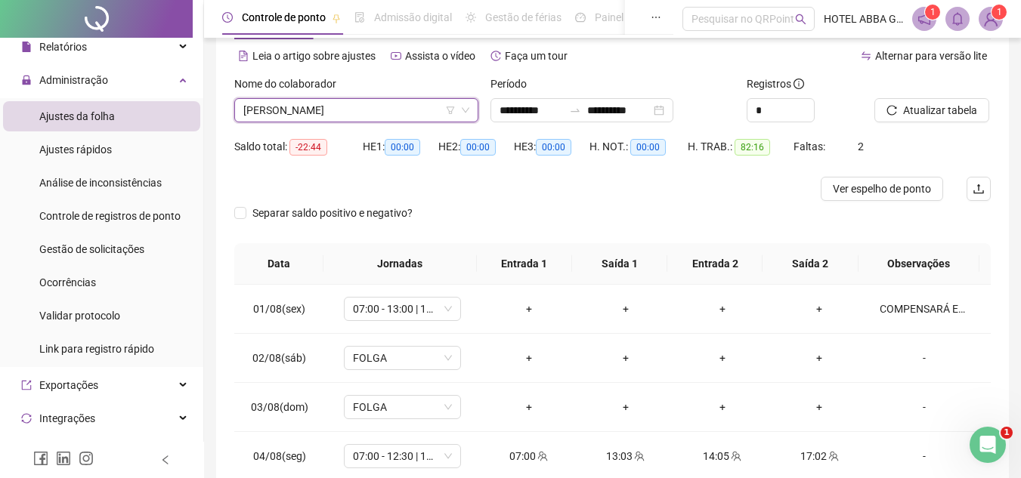
scroll to position [49, 0]
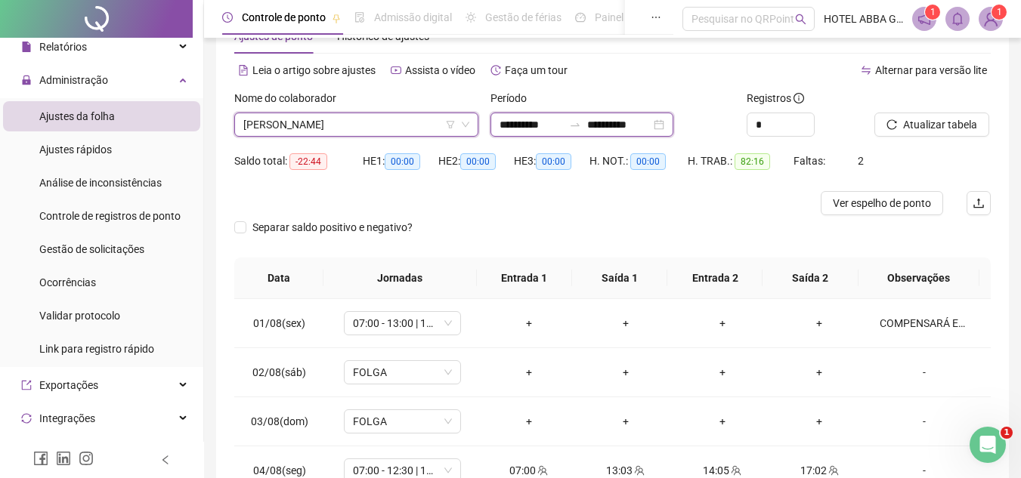
click at [553, 120] on input "**********" at bounding box center [531, 124] width 63 height 17
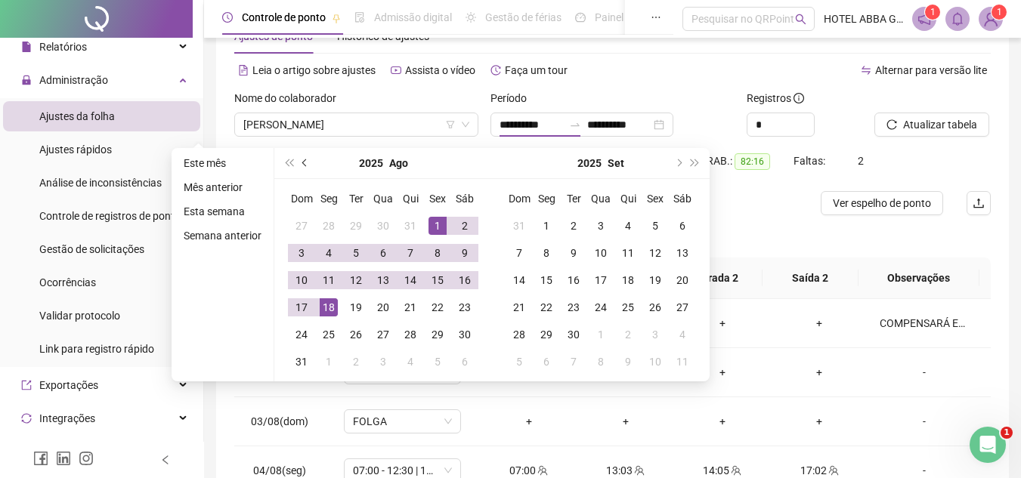
click at [304, 159] on span "prev-year" at bounding box center [306, 163] width 8 height 8
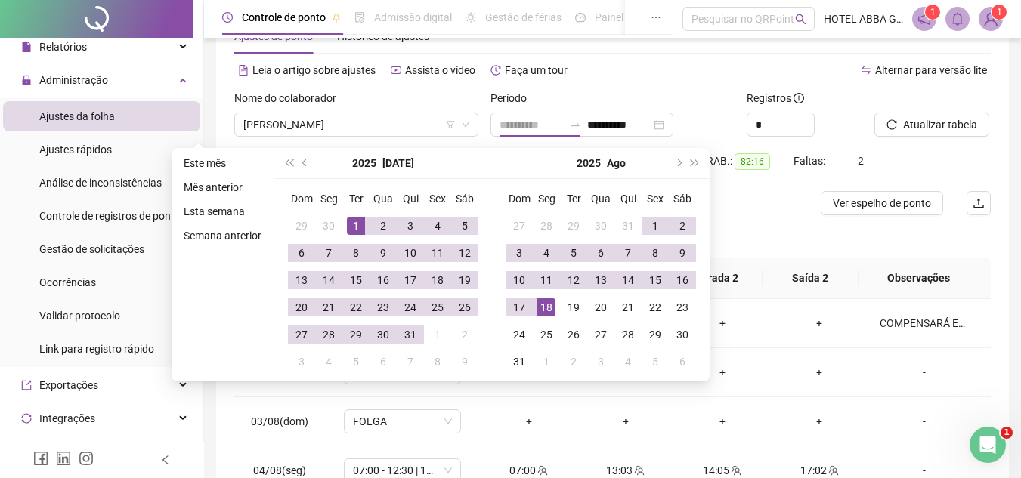
click at [361, 225] on div "1" at bounding box center [356, 226] width 18 height 18
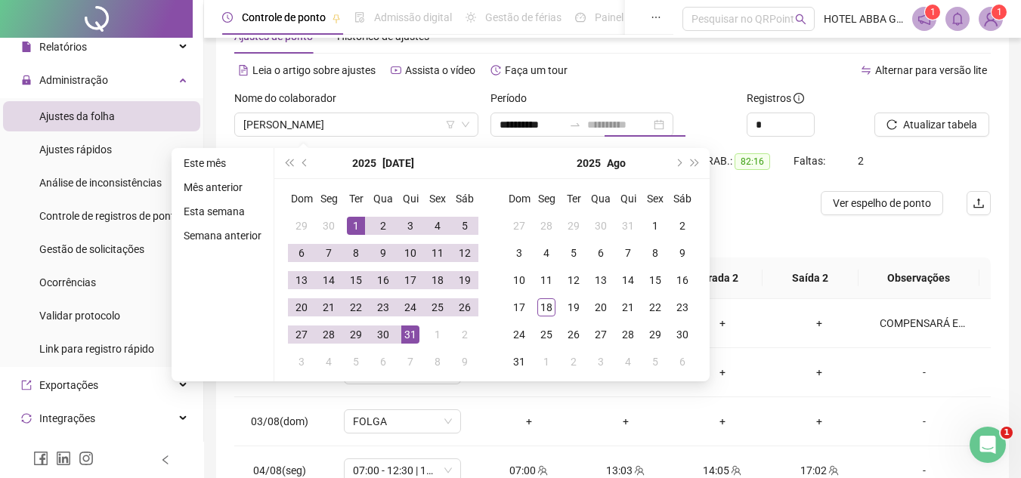
click at [405, 329] on div "31" at bounding box center [410, 335] width 18 height 18
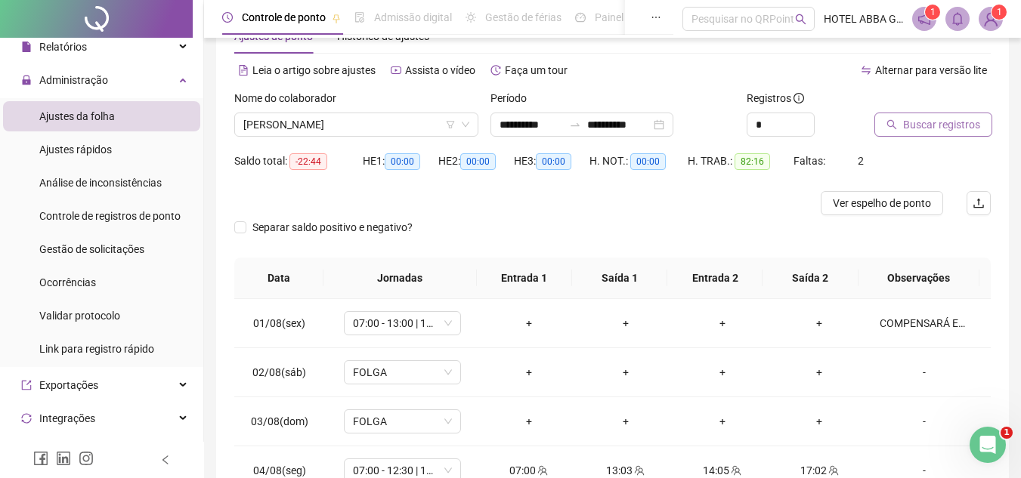
click at [915, 128] on span "Buscar registros" at bounding box center [941, 124] width 77 height 17
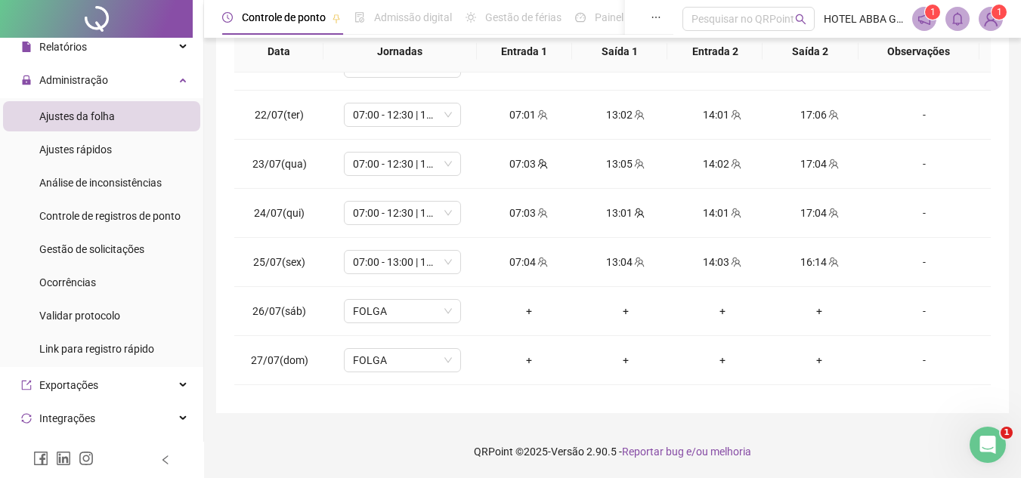
scroll to position [1200, 0]
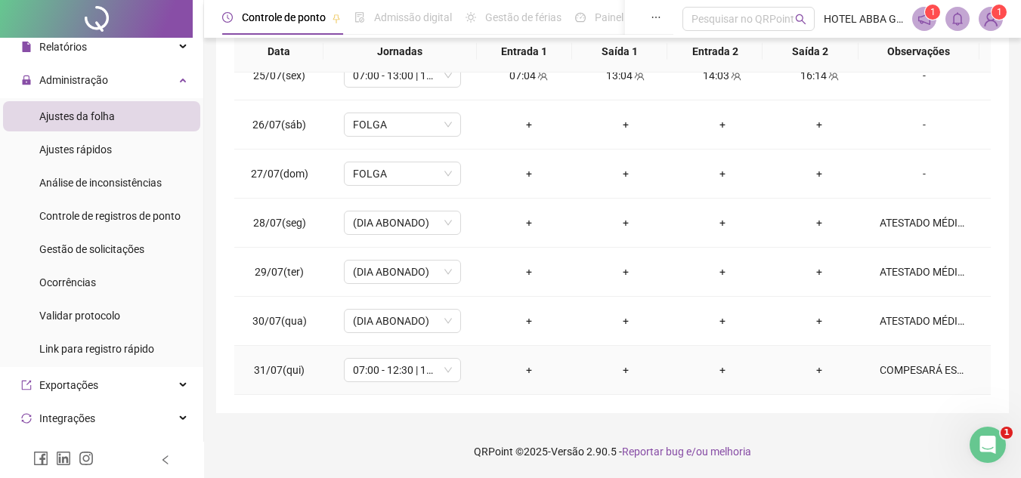
click at [897, 364] on div "COMPESARÁ ESSE DIA TRABALHANDO NO SABÁDO." at bounding box center [924, 370] width 89 height 17
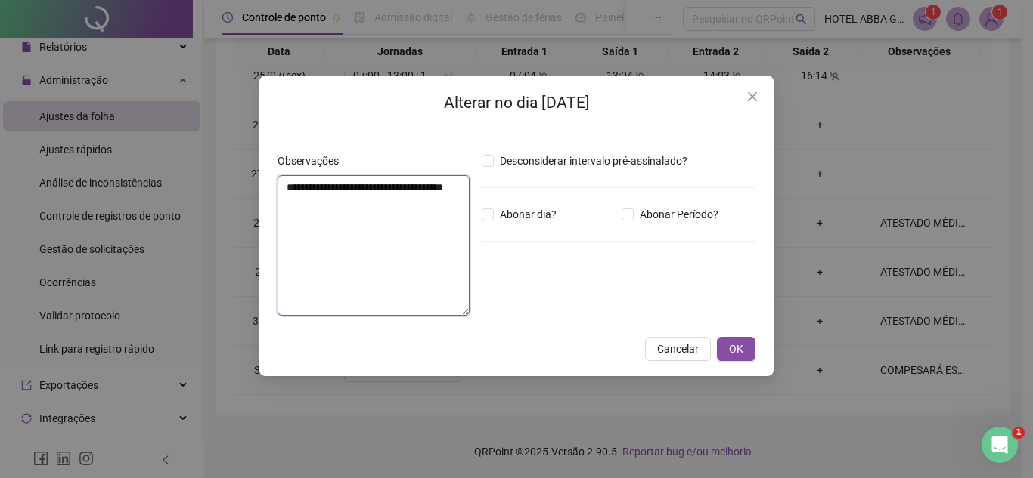
click at [435, 215] on textarea "**********" at bounding box center [373, 245] width 192 height 141
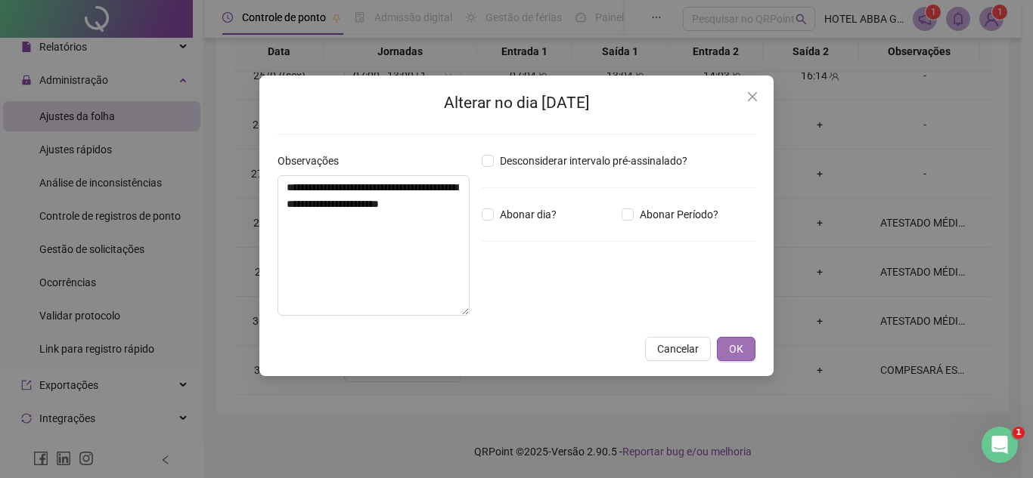
click at [727, 346] on button "OK" at bounding box center [736, 349] width 39 height 24
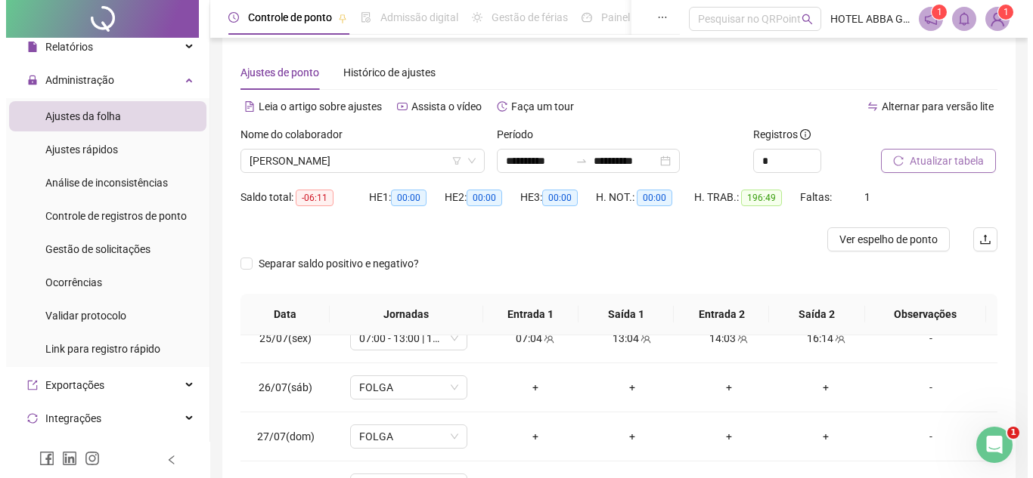
scroll to position [0, 0]
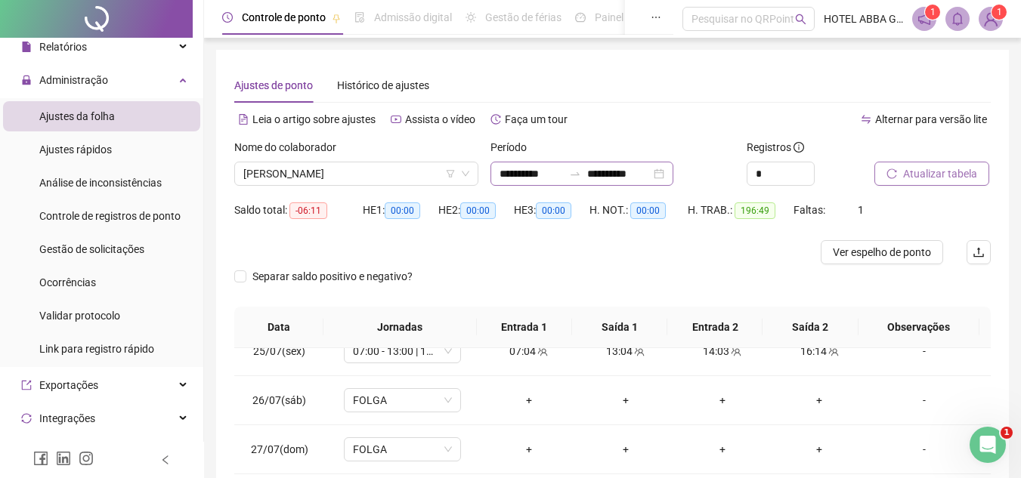
click at [587, 176] on div at bounding box center [575, 174] width 24 height 12
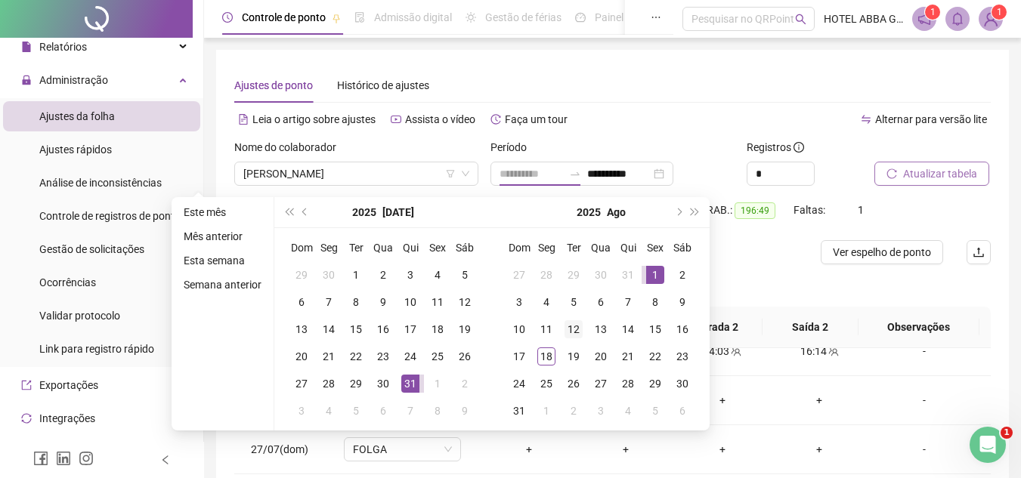
drag, startPoint x: 658, startPoint y: 269, endPoint x: 582, endPoint y: 328, distance: 96.5
click at [657, 268] on div "1" at bounding box center [655, 275] width 18 height 18
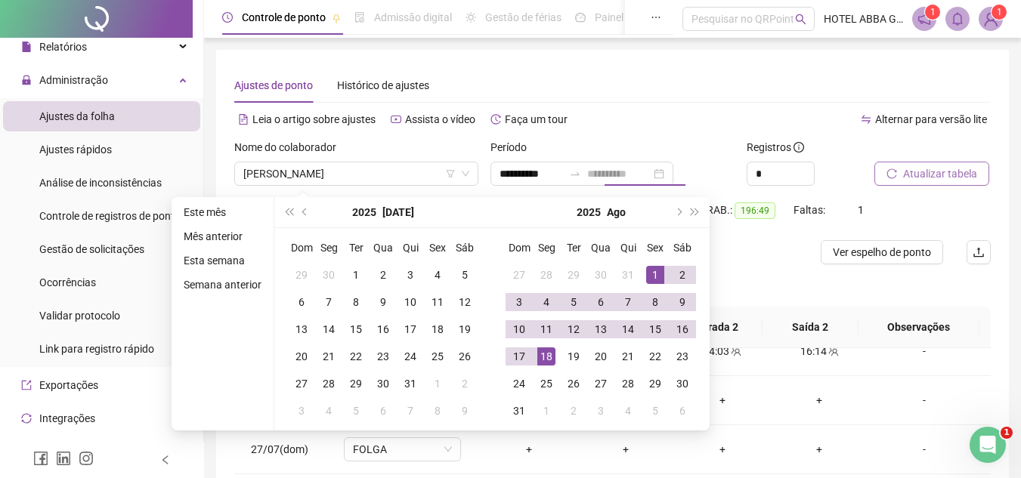
click at [552, 355] on div "18" at bounding box center [546, 357] width 18 height 18
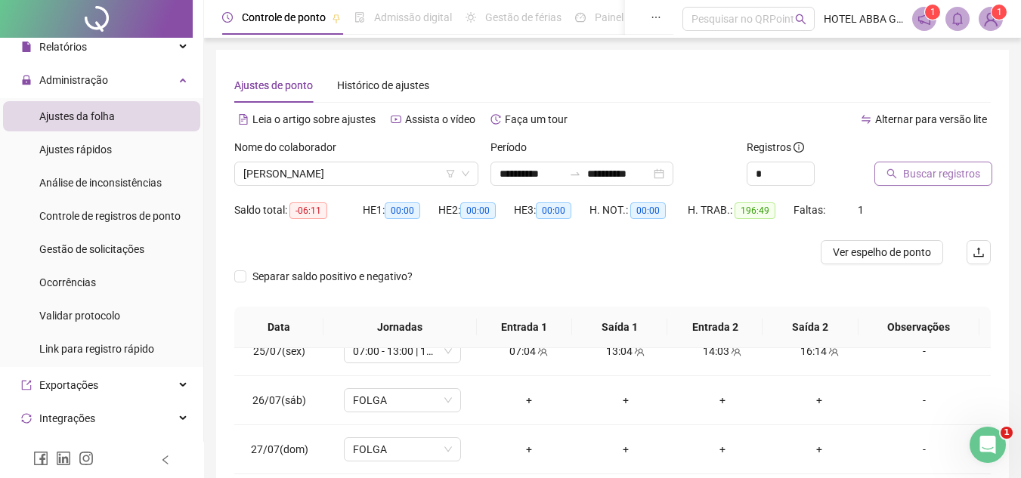
click at [924, 180] on span "Buscar registros" at bounding box center [941, 174] width 77 height 17
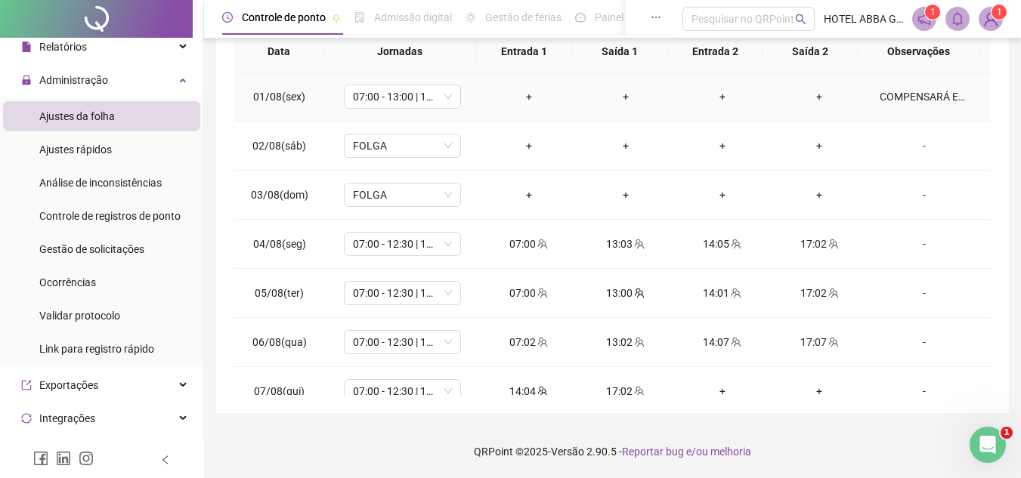
click at [915, 116] on td "COMPENSARÁ ESSE DIA, TRABALHANDO NO SÁBADO." at bounding box center [929, 97] width 123 height 49
click at [927, 93] on div "COMPENSARÁ ESSE DIA, TRABALHANDO NO SÁBADO." at bounding box center [924, 96] width 89 height 17
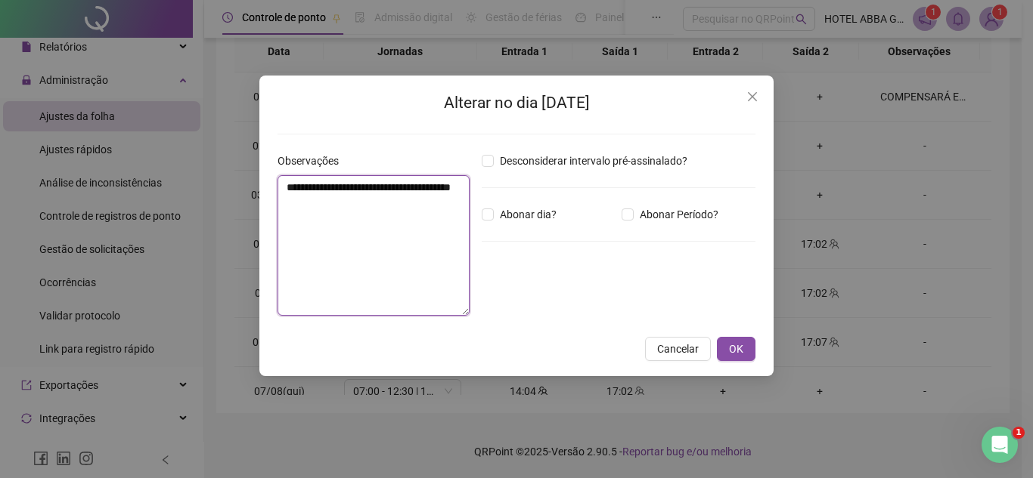
drag, startPoint x: 427, startPoint y: 204, endPoint x: 602, endPoint y: 234, distance: 177.2
click at [429, 204] on textarea "**********" at bounding box center [373, 245] width 192 height 141
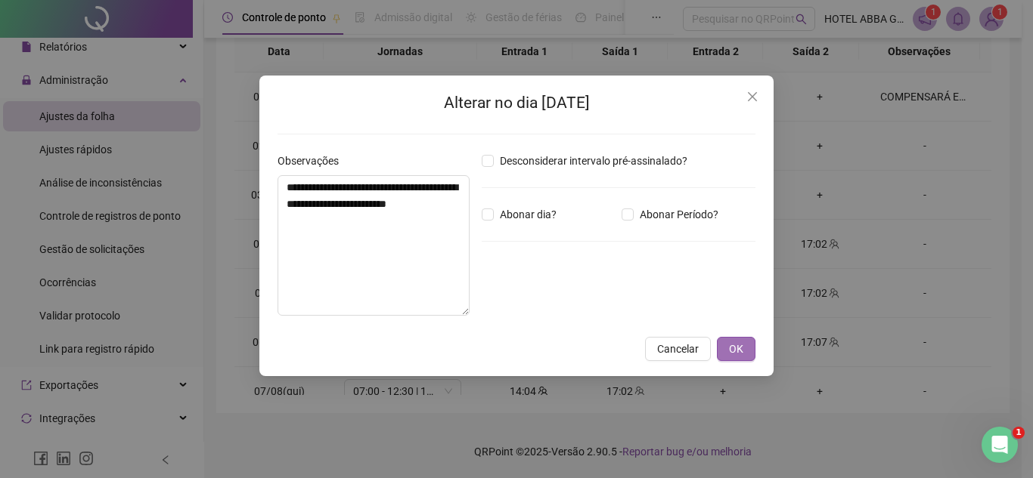
click at [743, 344] on button "OK" at bounding box center [736, 349] width 39 height 24
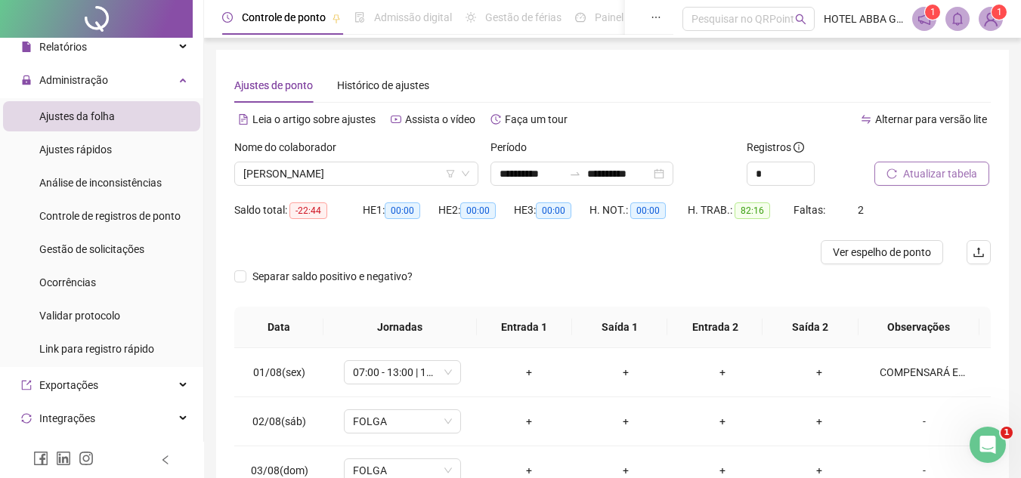
click at [926, 174] on span "Atualizar tabela" at bounding box center [940, 174] width 74 height 17
